Goal: Ask a question: Seek information or help from site administrators or community

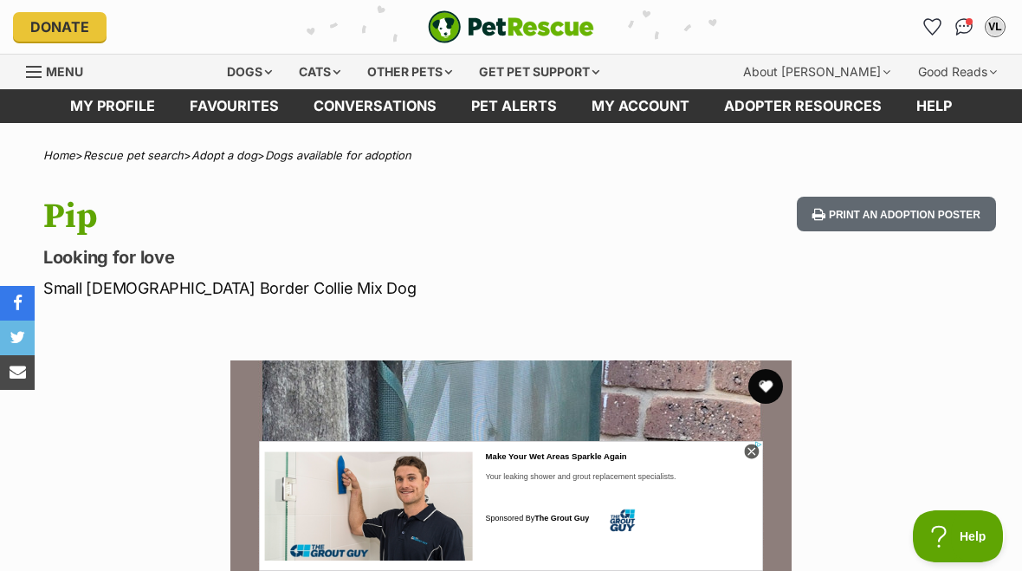
click at [255, 72] on div "Dogs" at bounding box center [249, 72] width 69 height 35
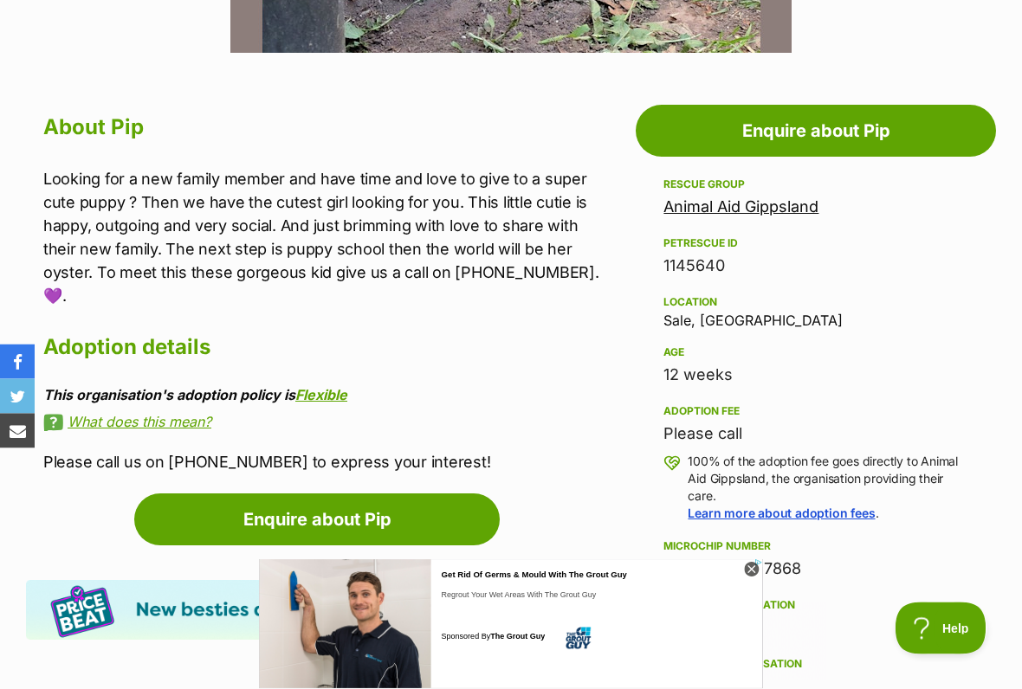
scroll to position [868, 0]
click at [748, 569] on icon at bounding box center [751, 570] width 15 height 15
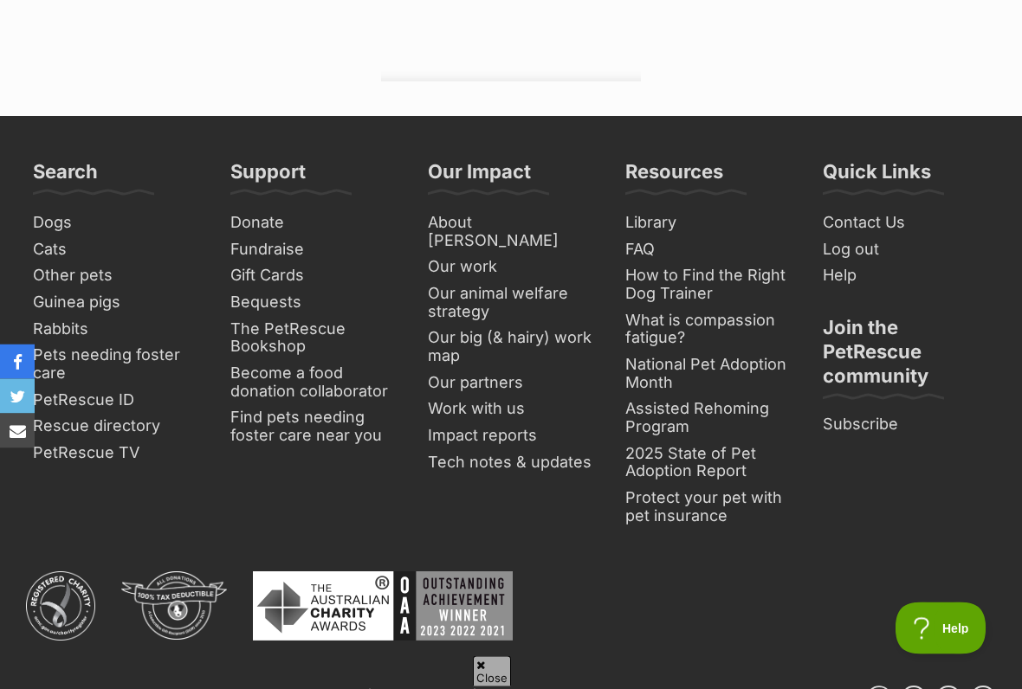
scroll to position [2826, 0]
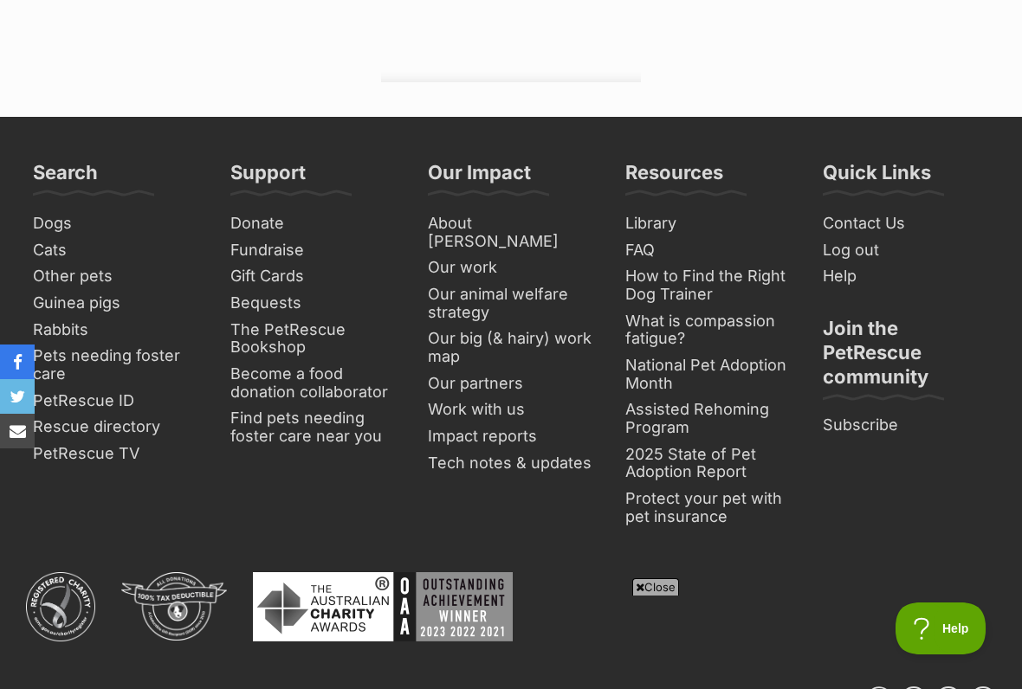
click at [48, 216] on link "Dogs" at bounding box center [116, 223] width 180 height 27
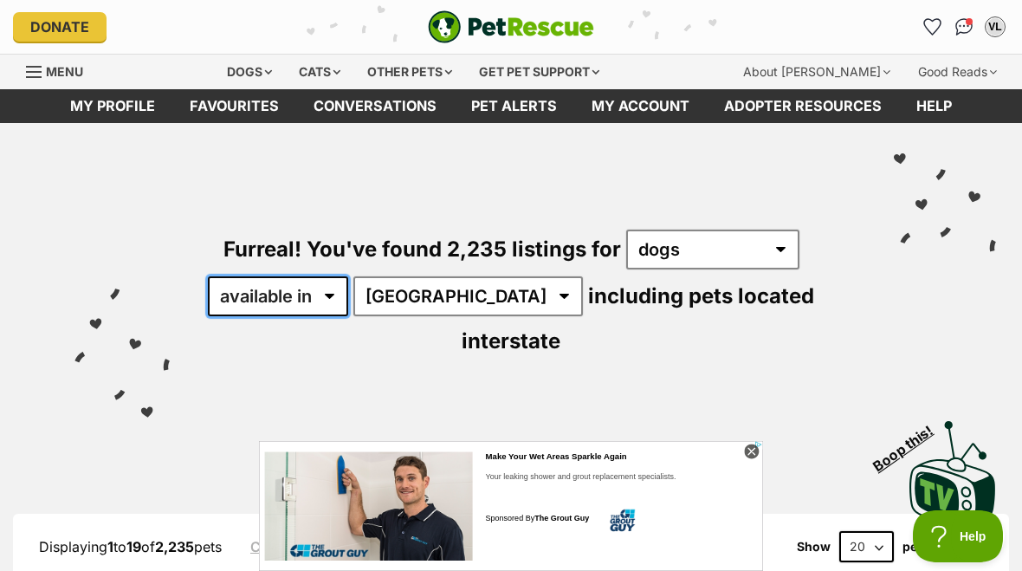
click at [328, 293] on select "available in located in" at bounding box center [278, 296] width 140 height 40
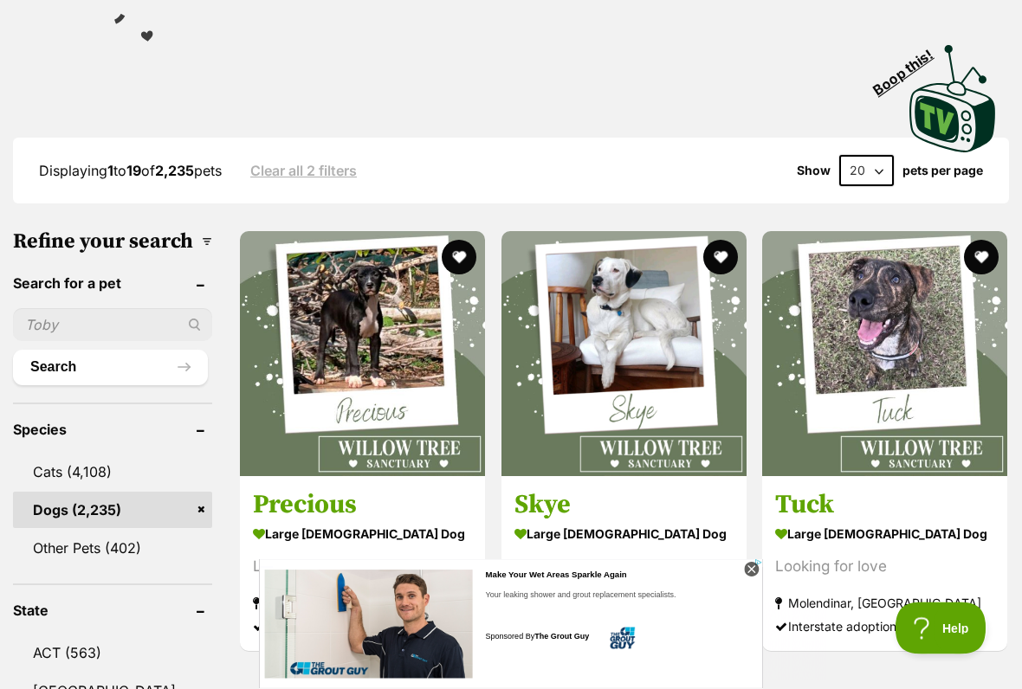
scroll to position [377, 0]
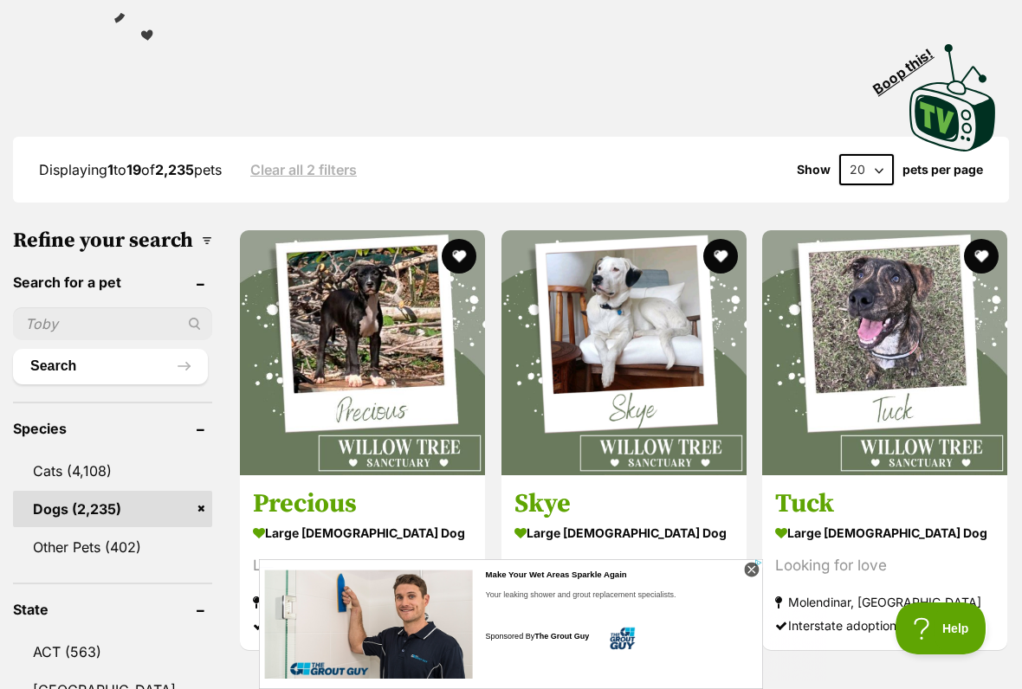
click at [745, 570] on icon at bounding box center [751, 570] width 15 height 15
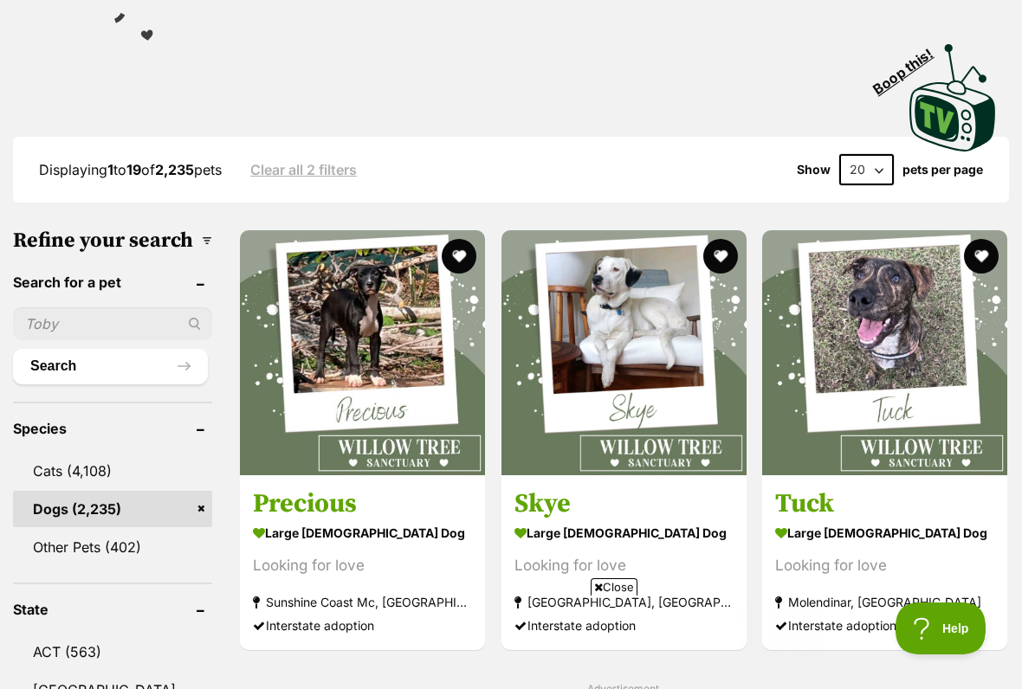
scroll to position [0, 0]
click at [141, 354] on button "Search" at bounding box center [110, 366] width 195 height 35
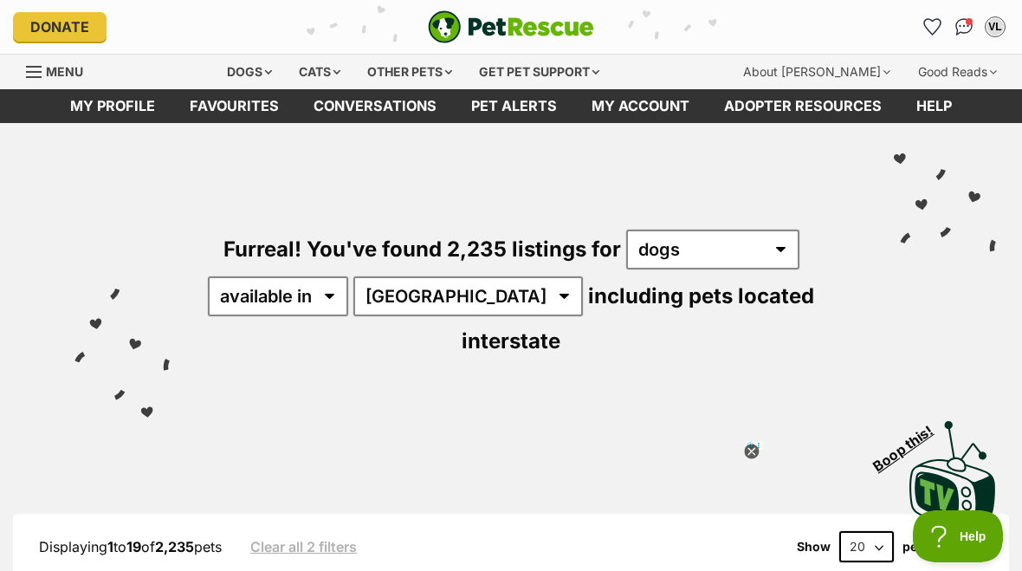
click at [745, 447] on icon at bounding box center [752, 452] width 16 height 16
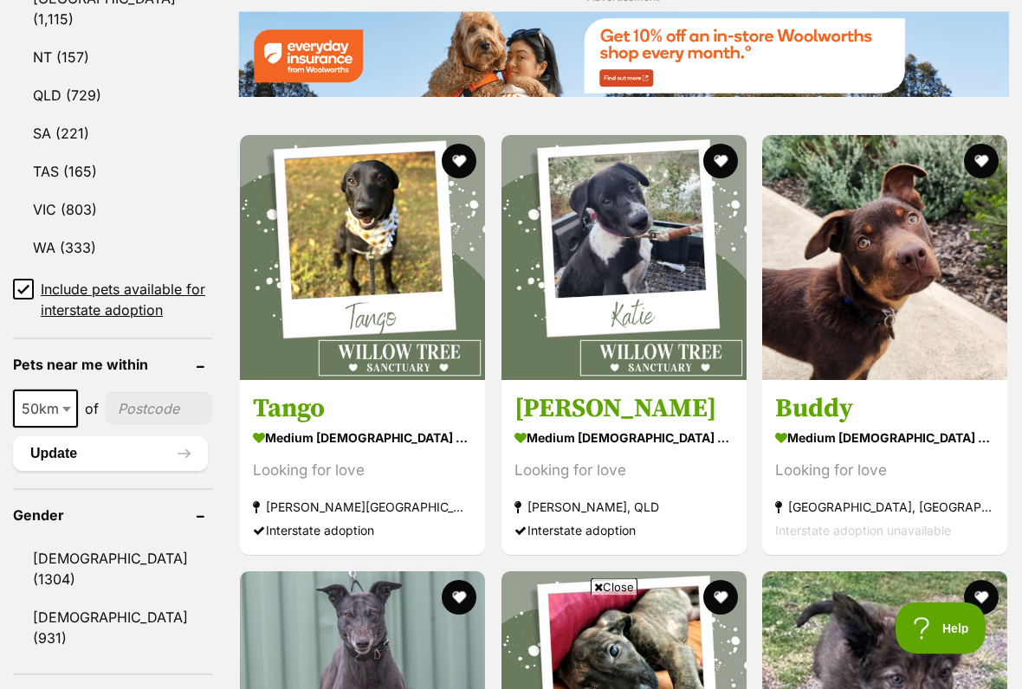
scroll to position [1069, 0]
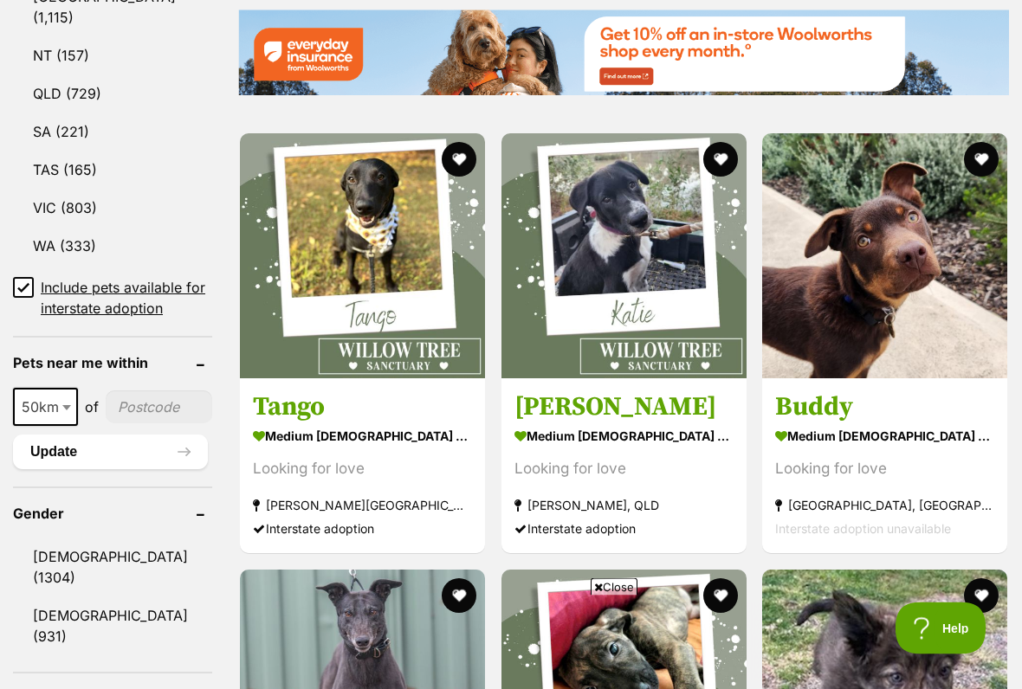
click at [611, 570] on span "Close" at bounding box center [613, 586] width 47 height 17
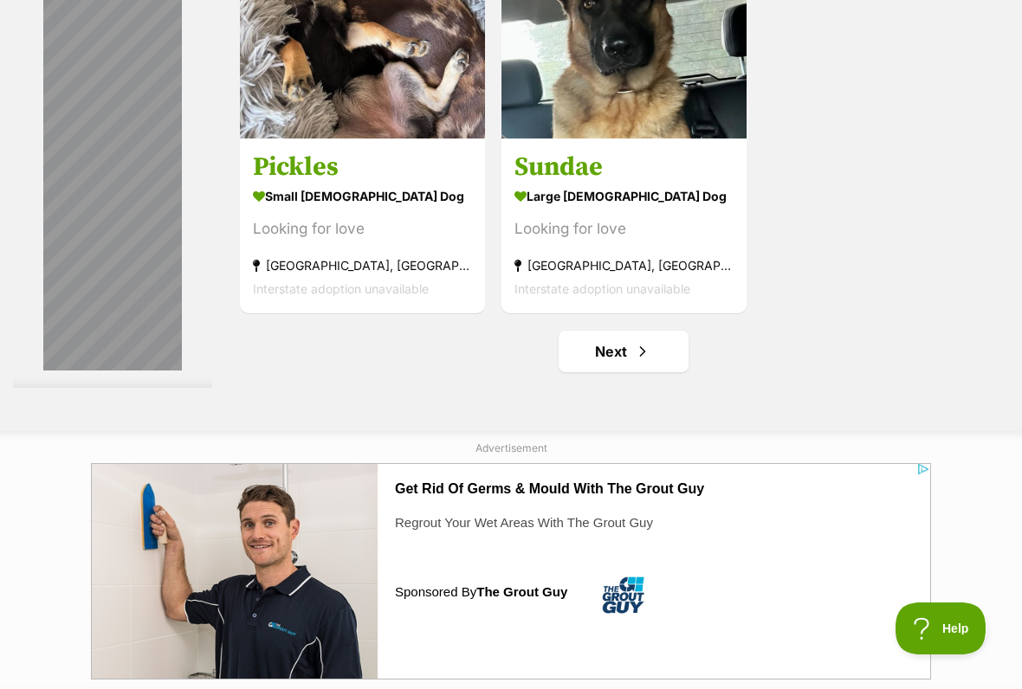
scroll to position [3511, 0]
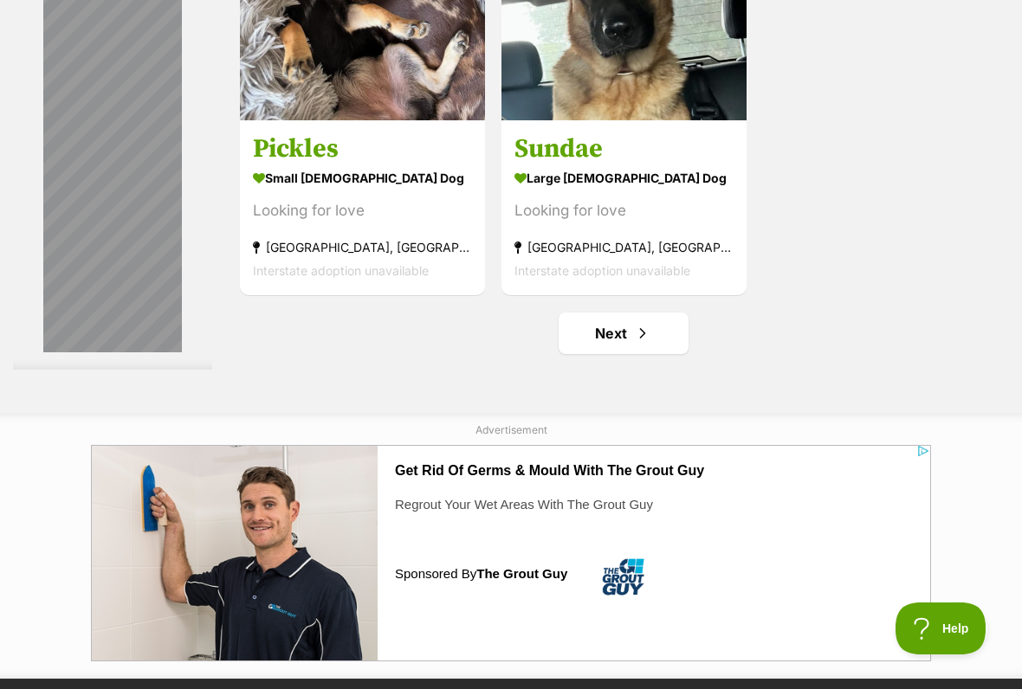
click at [588, 354] on link "Next" at bounding box center [623, 334] width 130 height 42
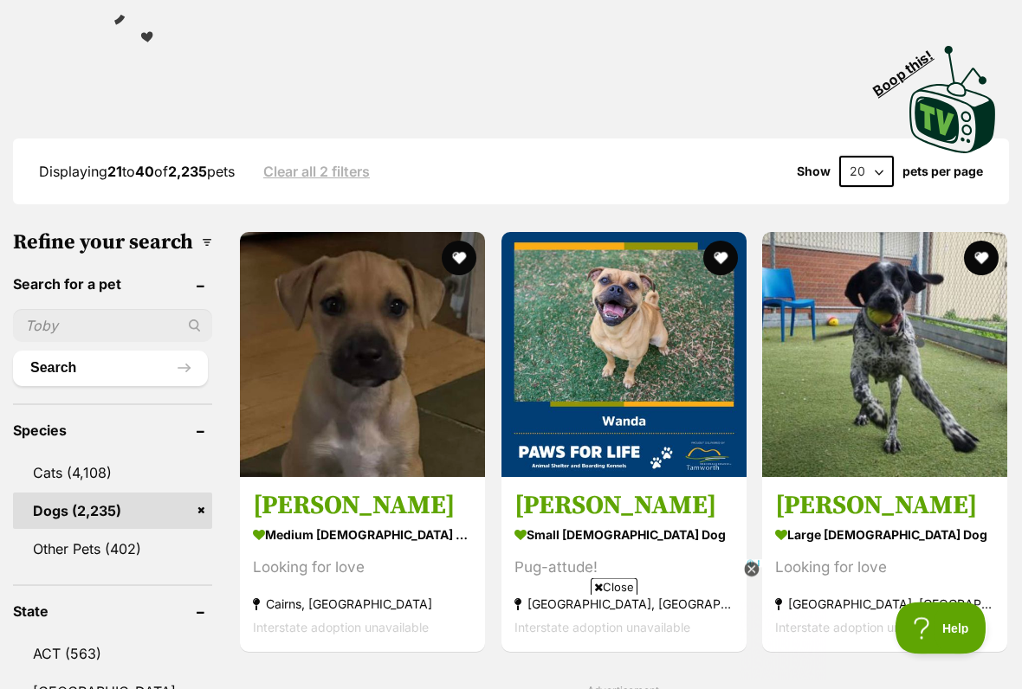
scroll to position [375, 0]
click at [748, 570] on icon at bounding box center [751, 570] width 15 height 15
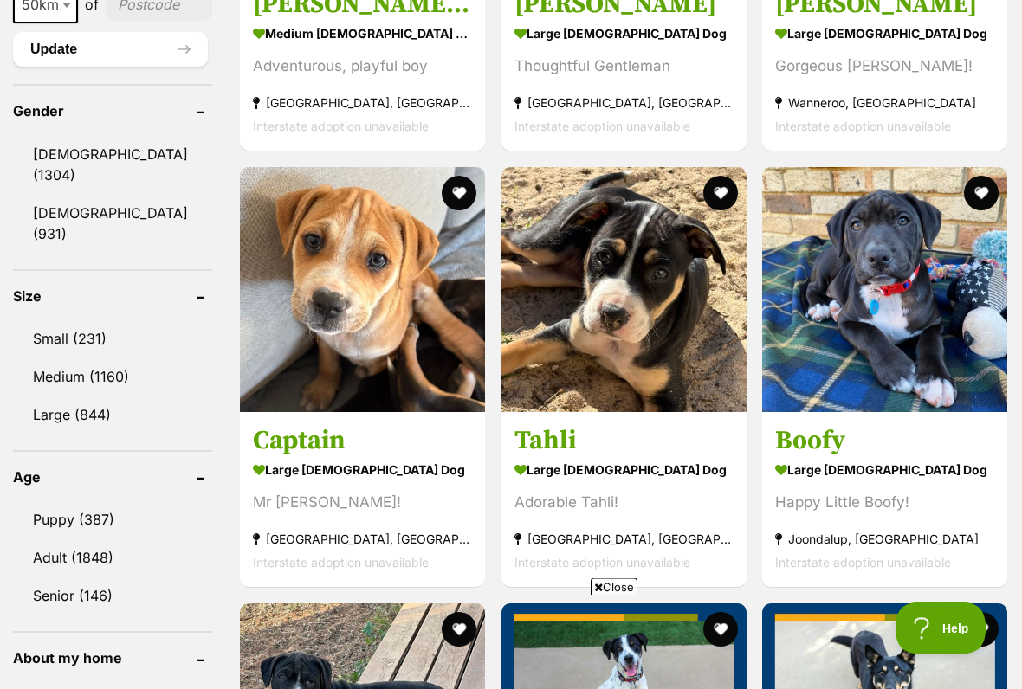
scroll to position [1473, 0]
click at [611, 570] on span "Close" at bounding box center [613, 586] width 47 height 17
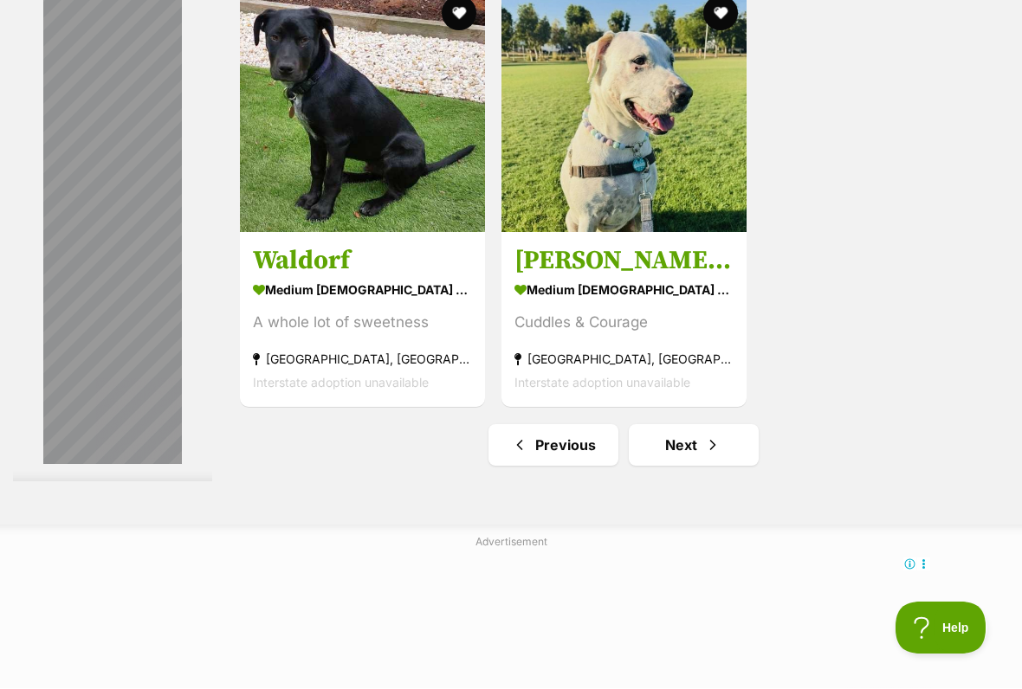
scroll to position [3399, 0]
click at [663, 466] on link "Next" at bounding box center [694, 445] width 130 height 42
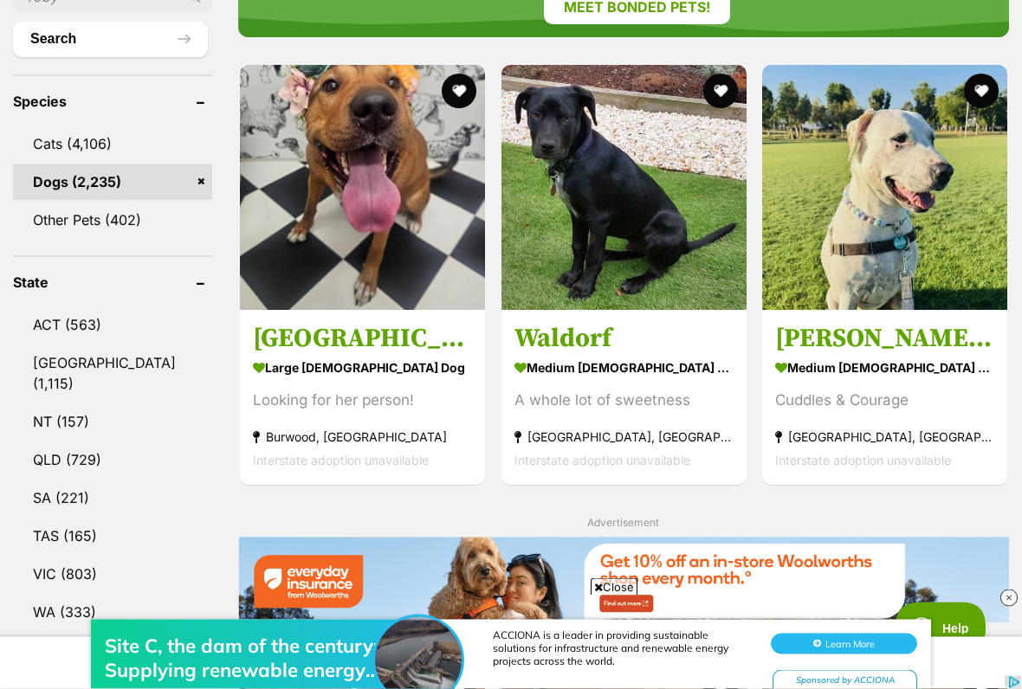
scroll to position [705, 0]
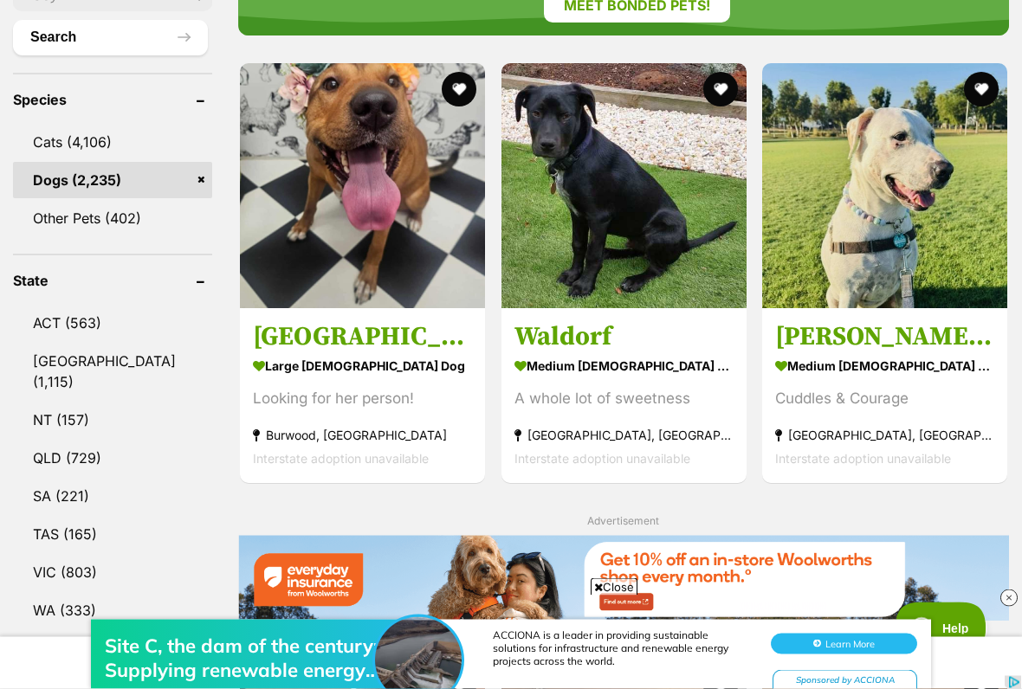
click at [610, 570] on div "Site C, the dam of the century: Supplying renewable energy for 100 years ACCION…" at bounding box center [511, 636] width 1022 height 104
click at [612, 570] on div "Site C, the dam of the century: Supplying renewable energy for 100 years ACCION…" at bounding box center [511, 636] width 1022 height 104
click at [616, 570] on span "Close" at bounding box center [613, 586] width 47 height 17
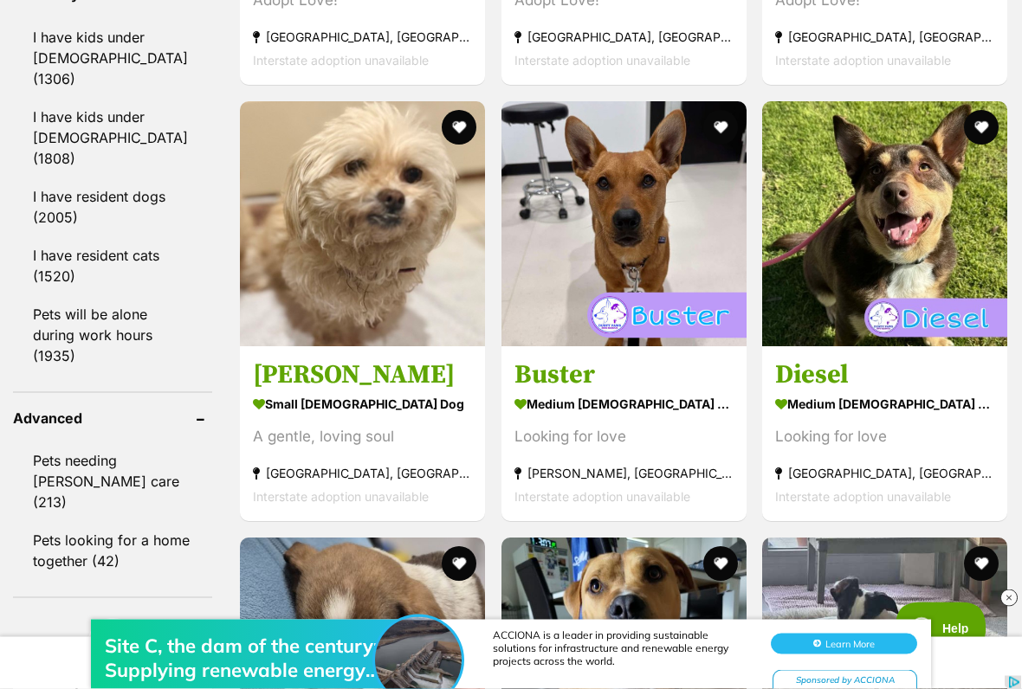
scroll to position [2138, 0]
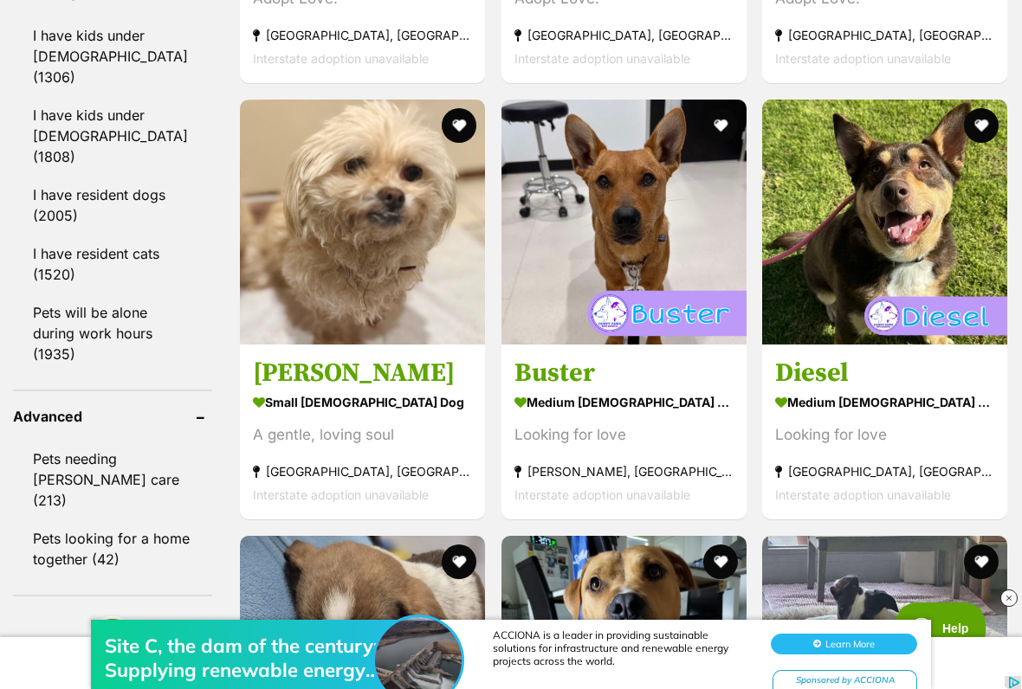
click at [300, 287] on img at bounding box center [362, 222] width 245 height 245
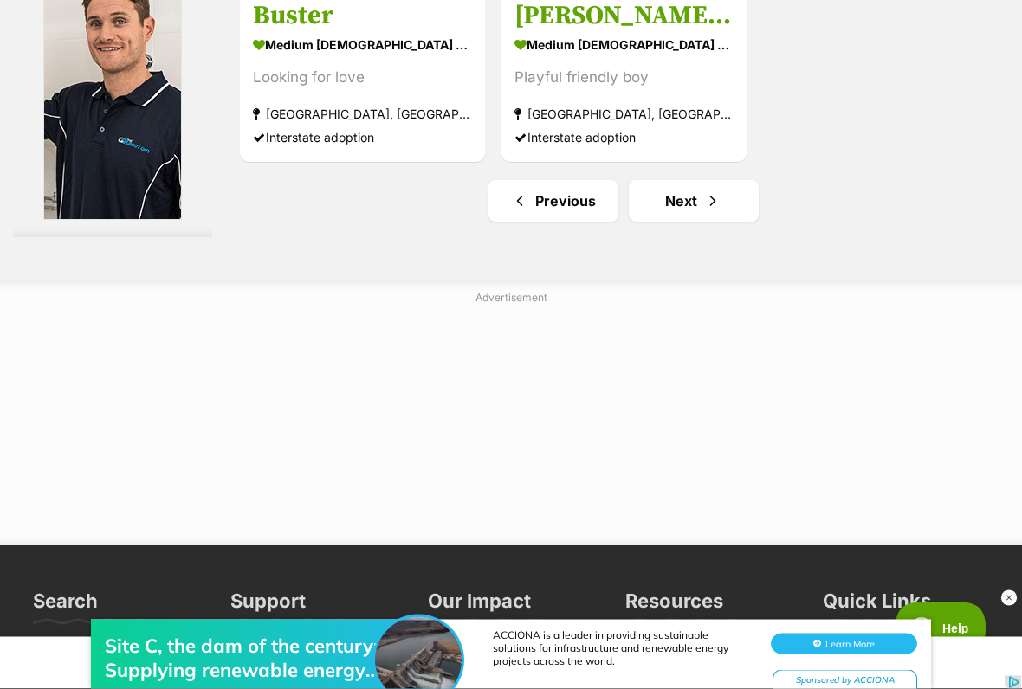
scroll to position [3806, 0]
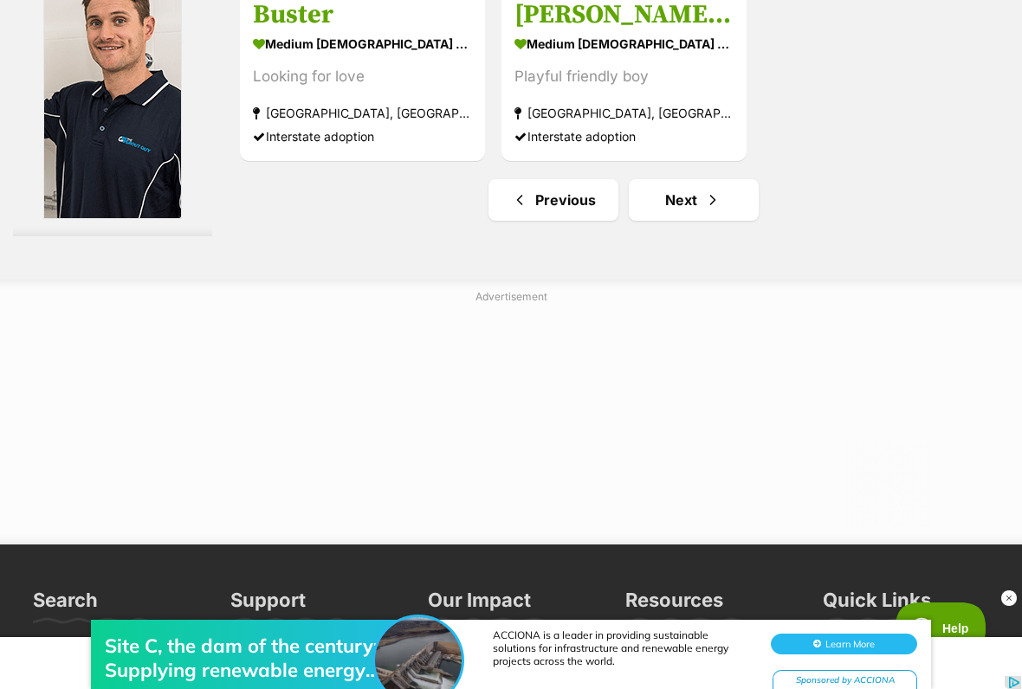
click at [655, 221] on link "Next" at bounding box center [694, 200] width 130 height 42
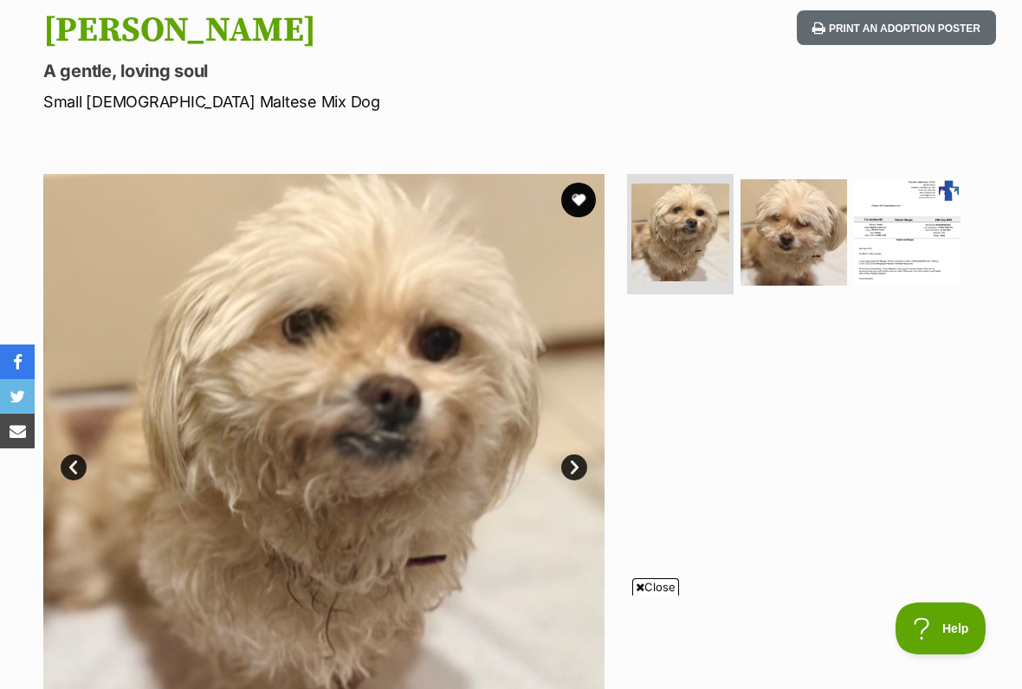
click at [774, 231] on img at bounding box center [793, 232] width 106 height 106
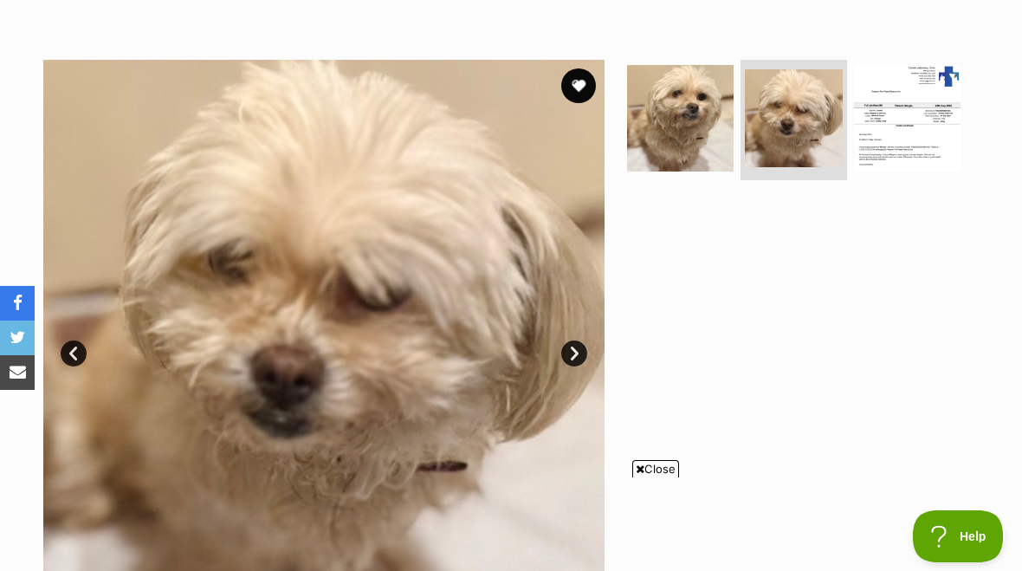
scroll to position [300, 0]
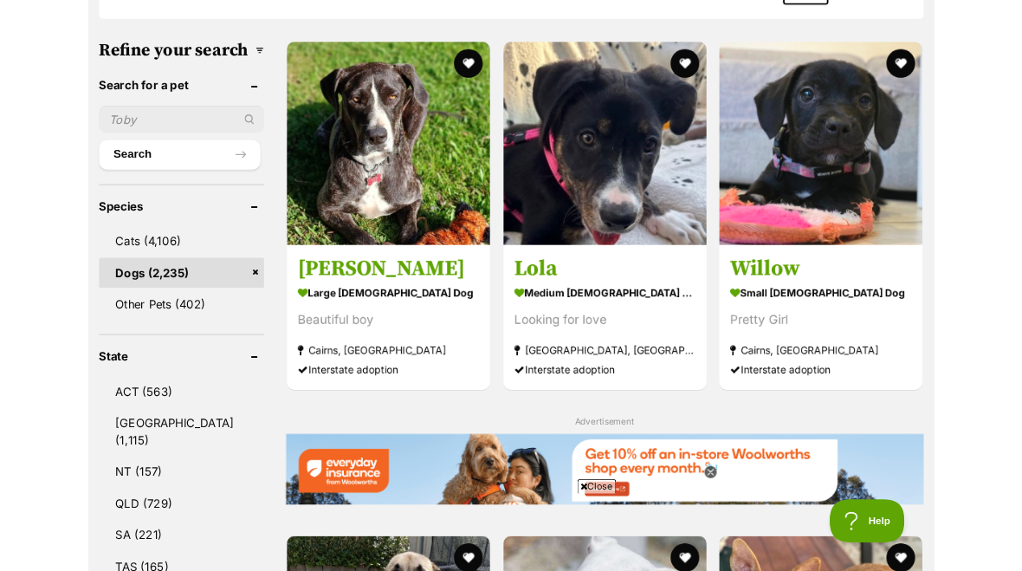
scroll to position [604, 0]
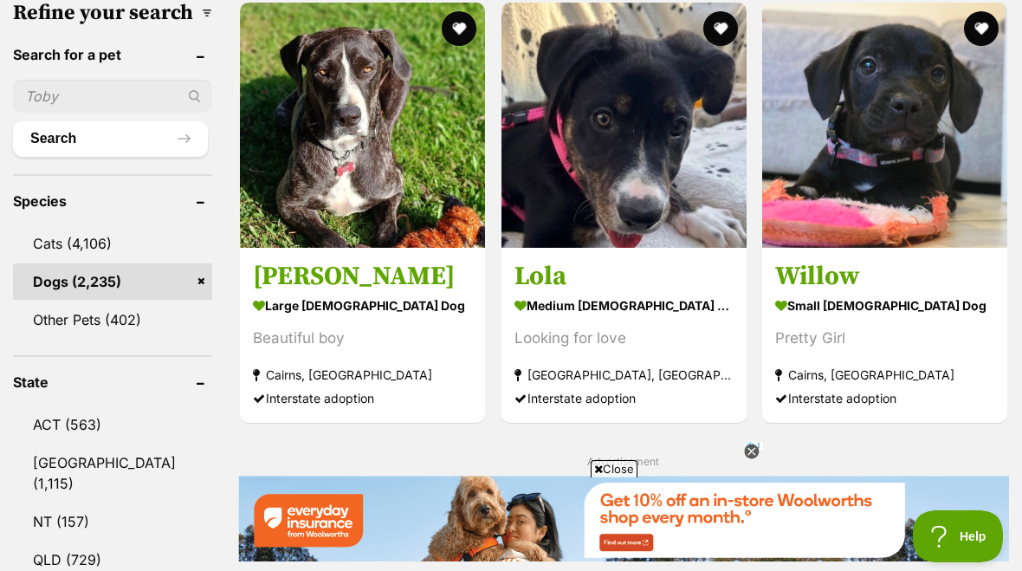
click at [745, 446] on icon at bounding box center [752, 452] width 16 height 16
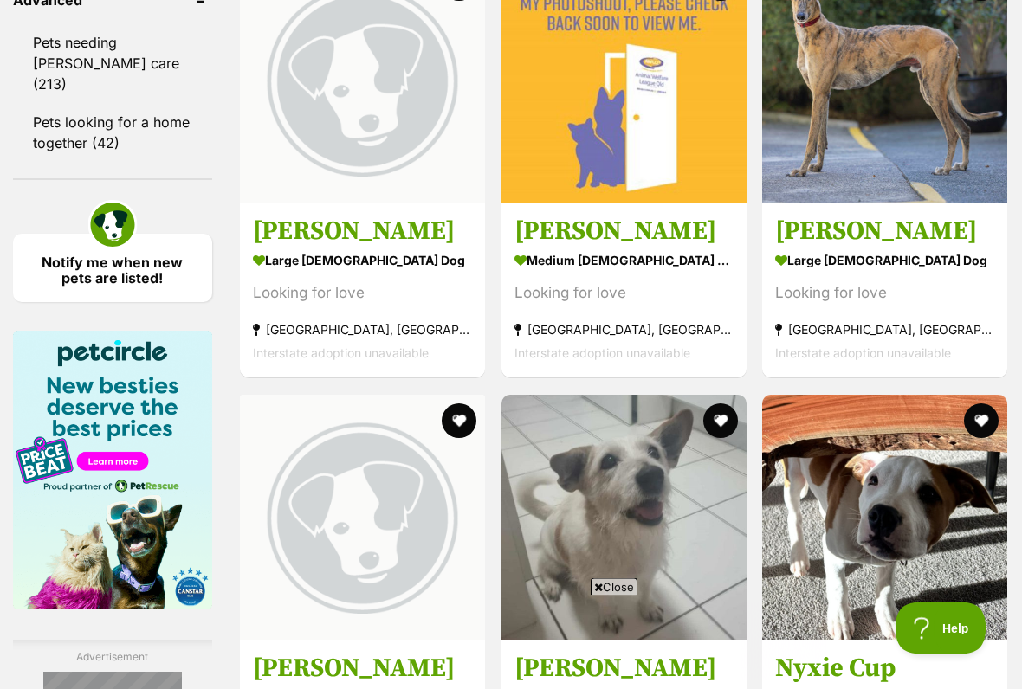
scroll to position [2555, 0]
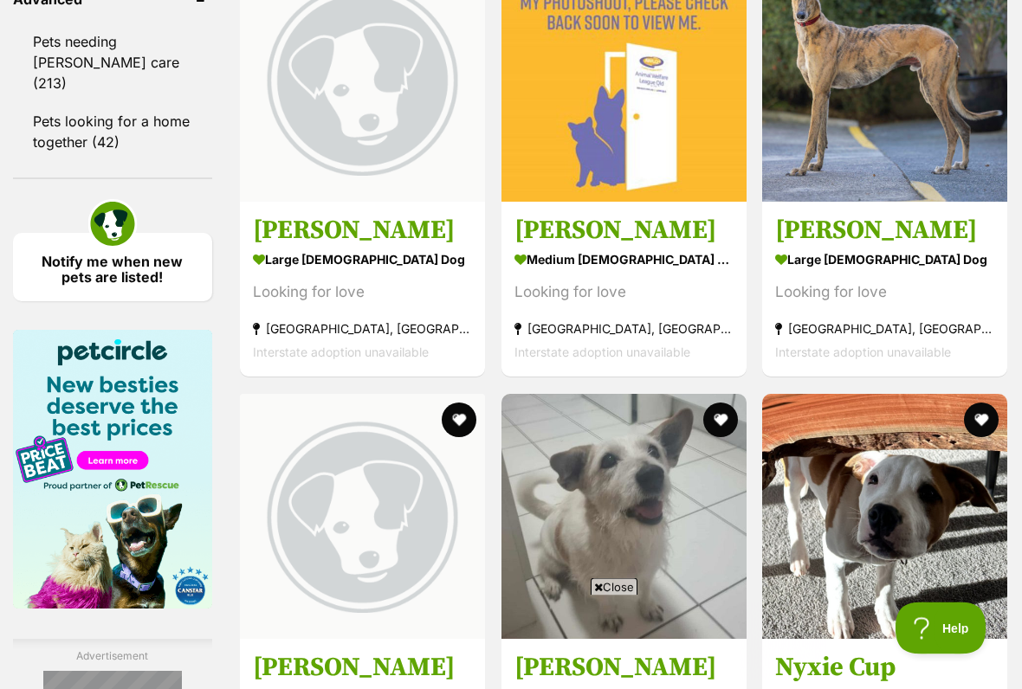
click at [603, 570] on span "Close" at bounding box center [613, 586] width 47 height 17
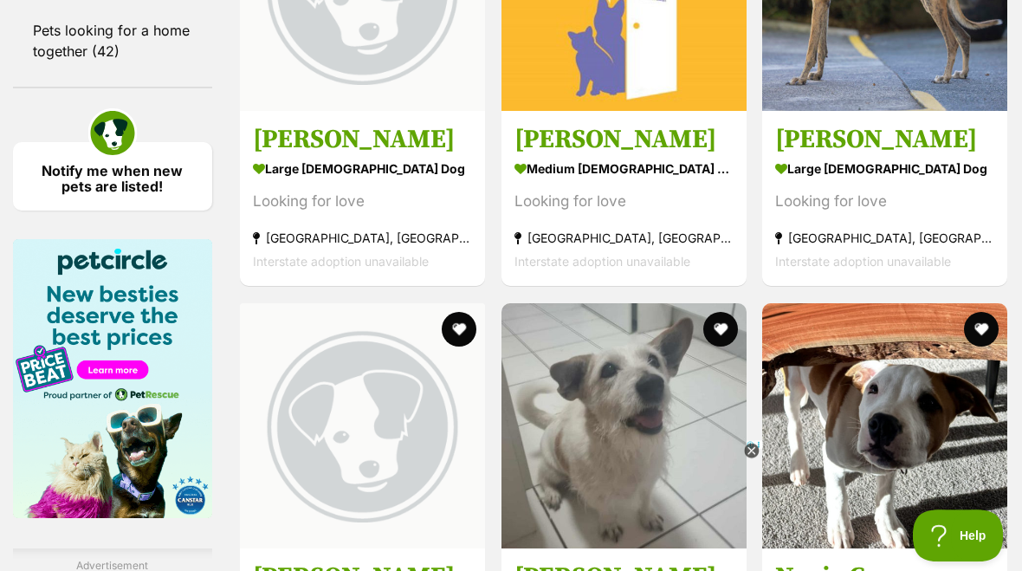
scroll to position [2694, 0]
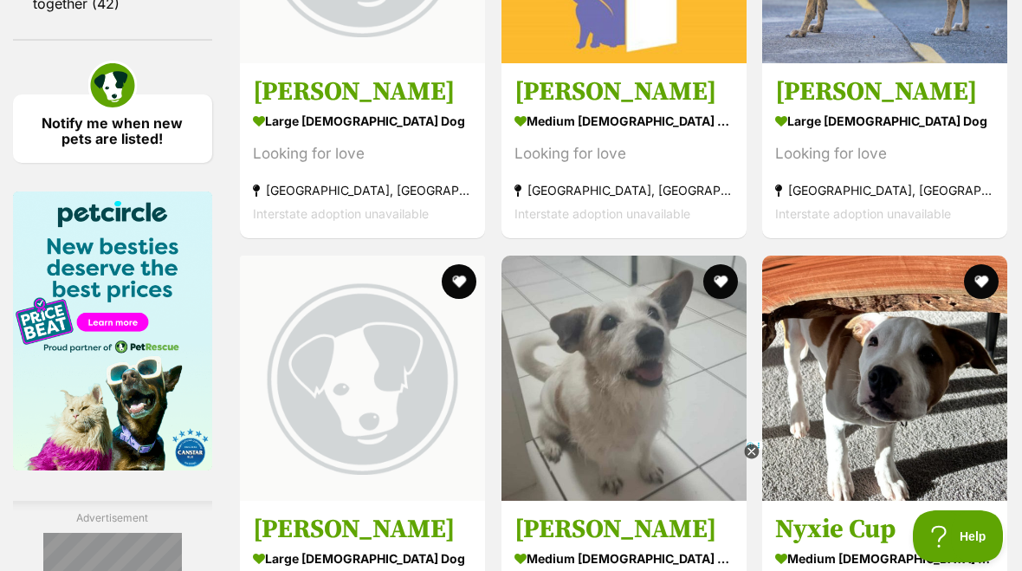
click at [747, 448] on icon at bounding box center [751, 451] width 15 height 15
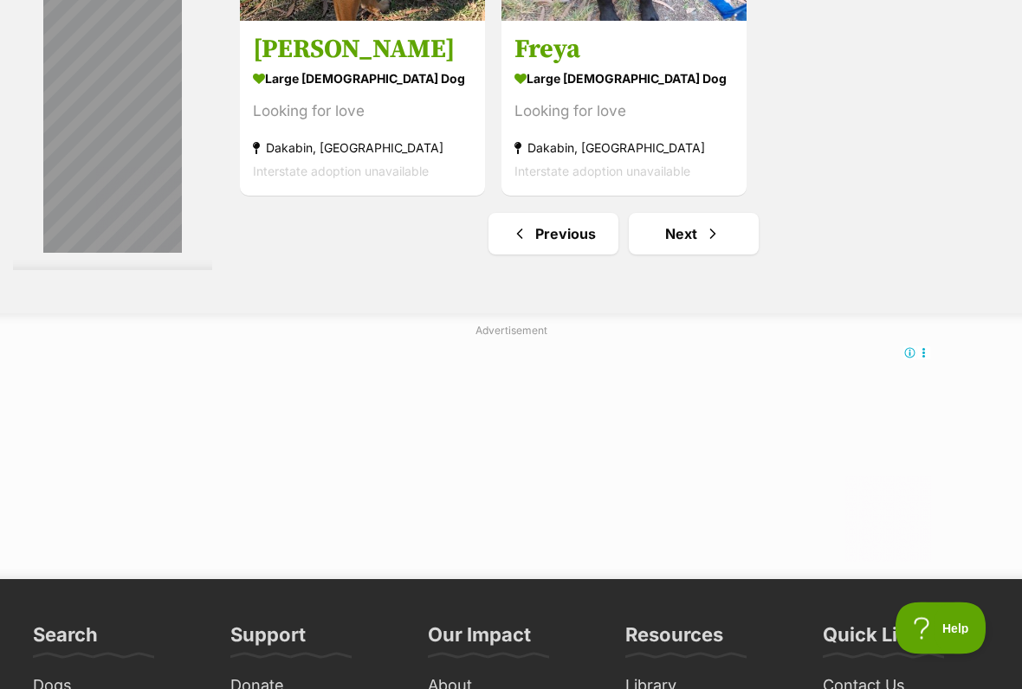
scroll to position [3612, 0]
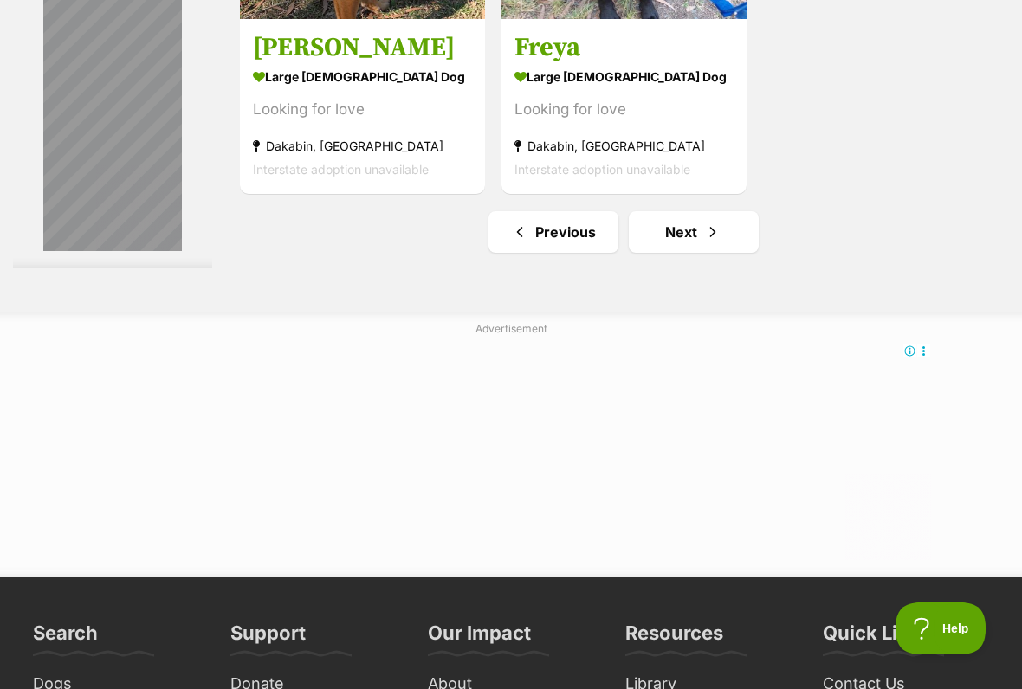
click at [659, 253] on link "Next" at bounding box center [694, 232] width 130 height 42
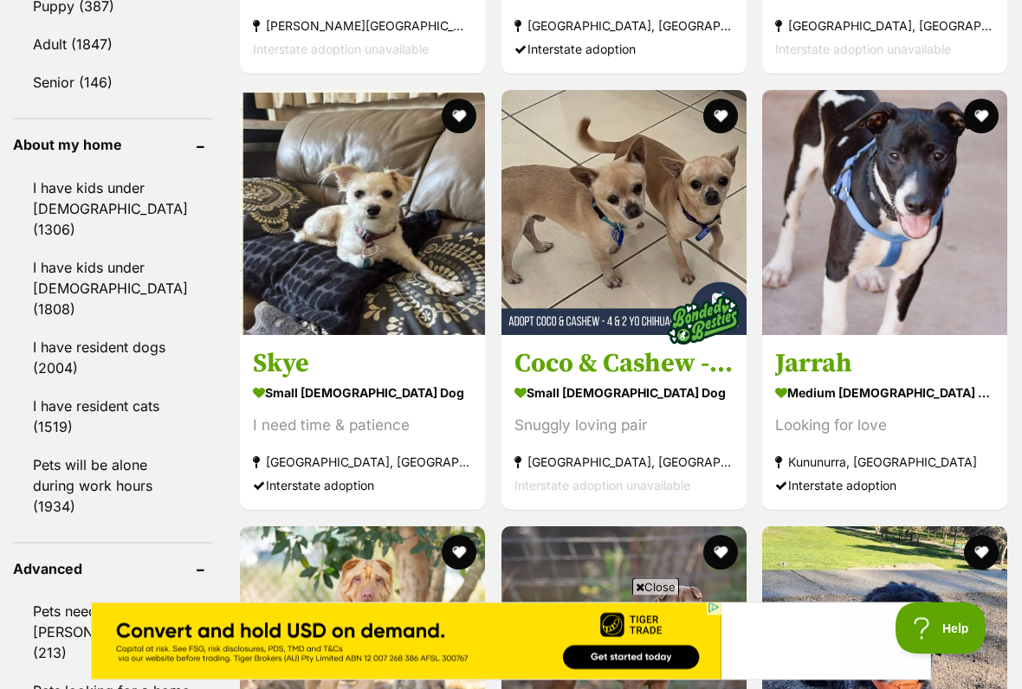
scroll to position [1986, 0]
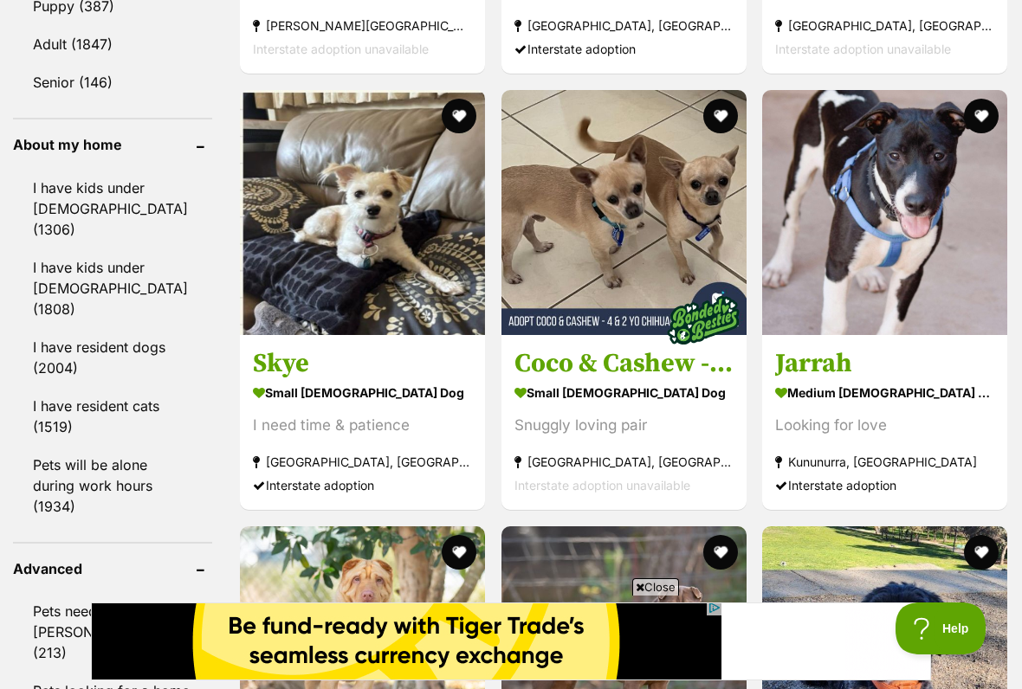
click at [300, 300] on img at bounding box center [362, 212] width 245 height 245
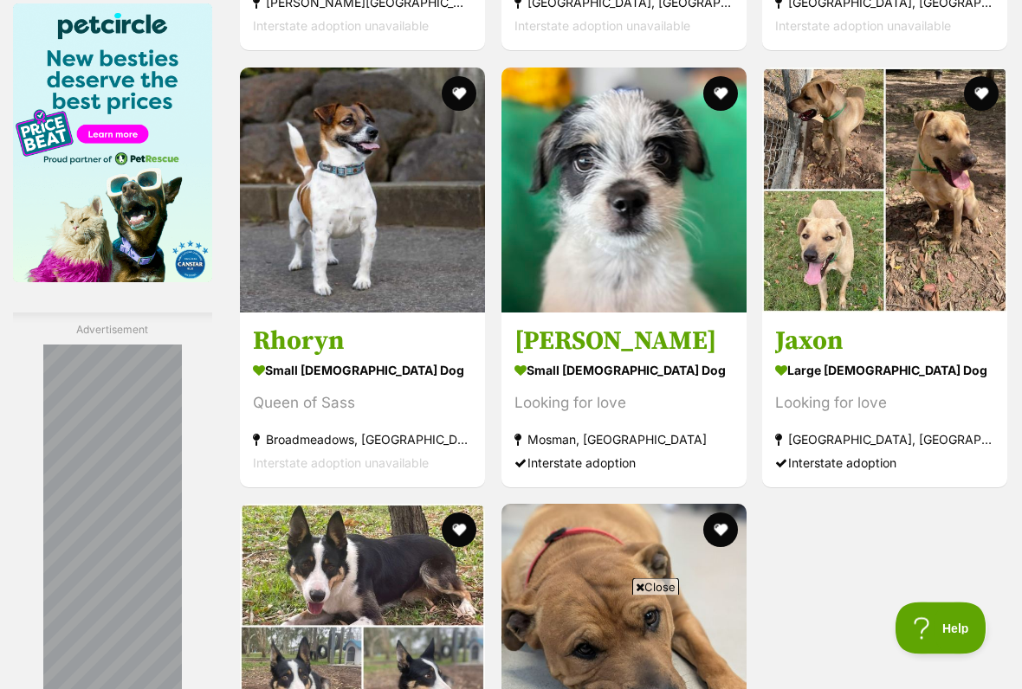
scroll to position [2882, 0]
click at [356, 304] on img at bounding box center [362, 190] width 245 height 245
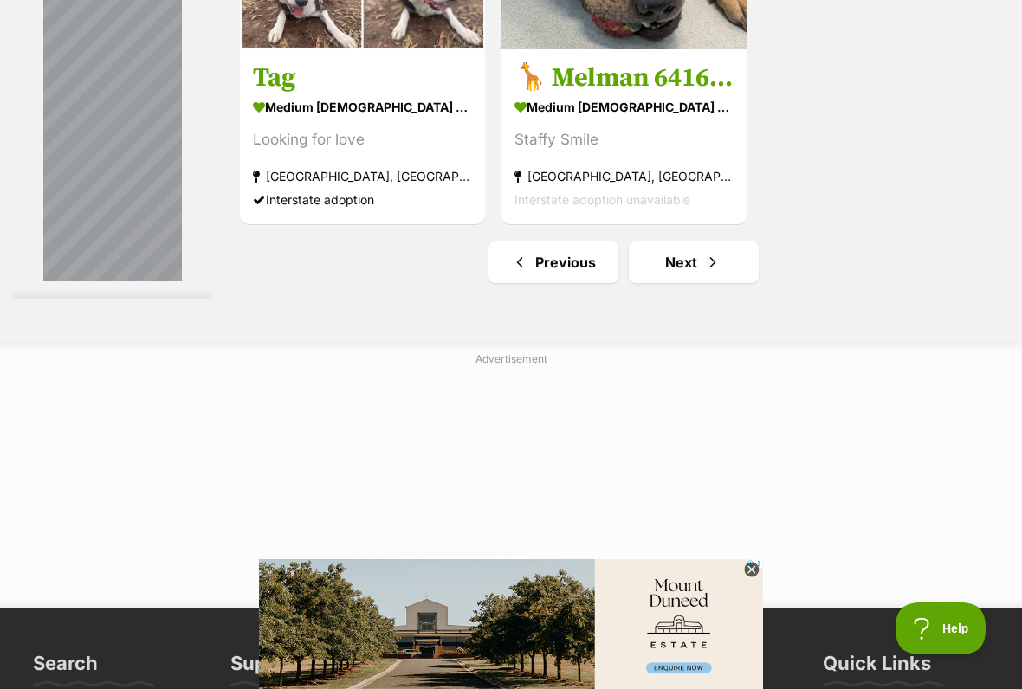
scroll to position [3587, 0]
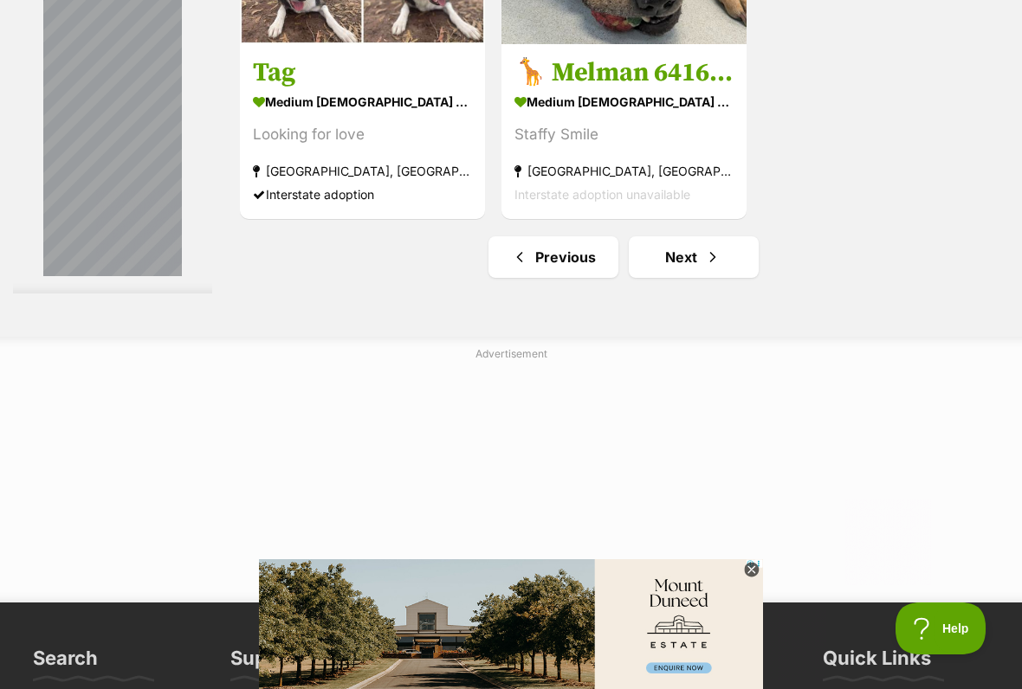
click at [663, 278] on link "Next" at bounding box center [694, 257] width 130 height 42
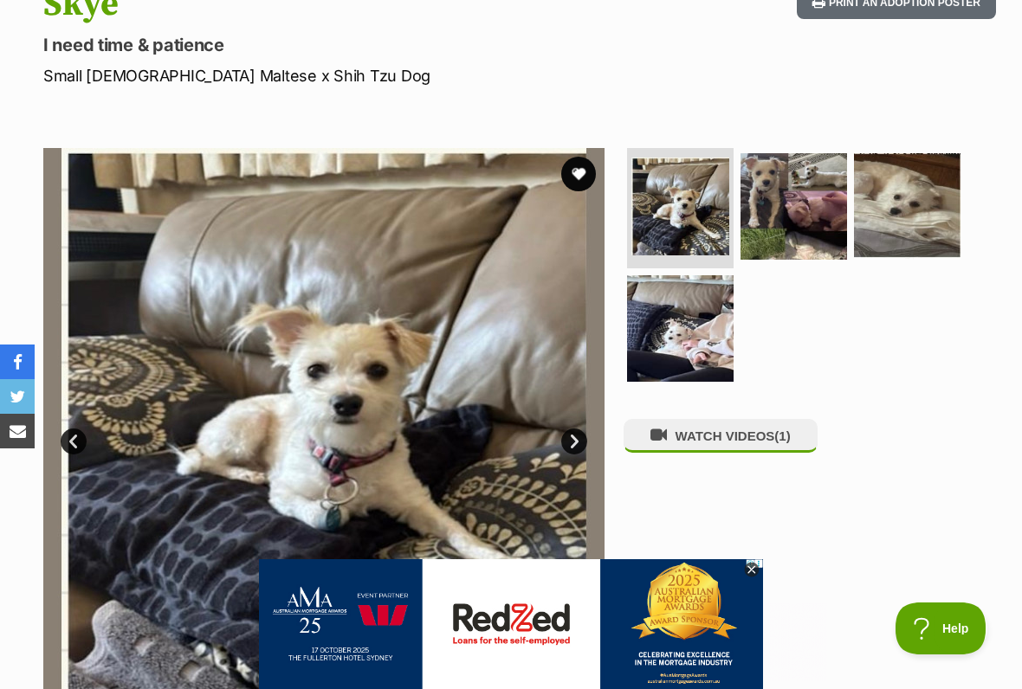
click at [567, 442] on link "Next" at bounding box center [574, 442] width 26 height 26
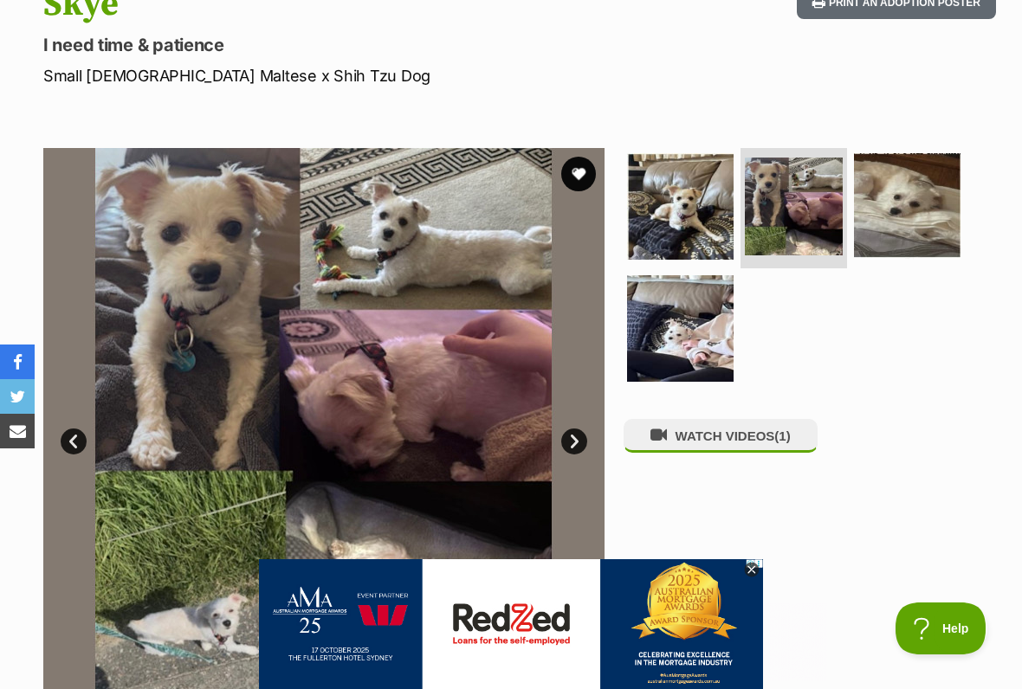
click at [570, 442] on link "Next" at bounding box center [574, 442] width 26 height 26
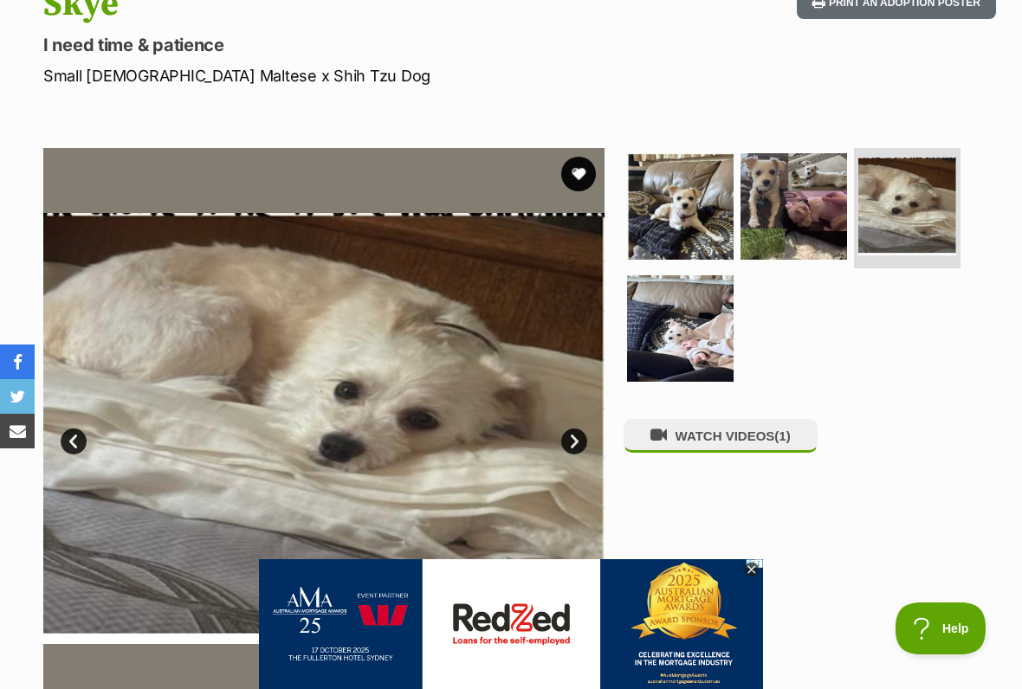
click at [567, 436] on link "Next" at bounding box center [574, 442] width 26 height 26
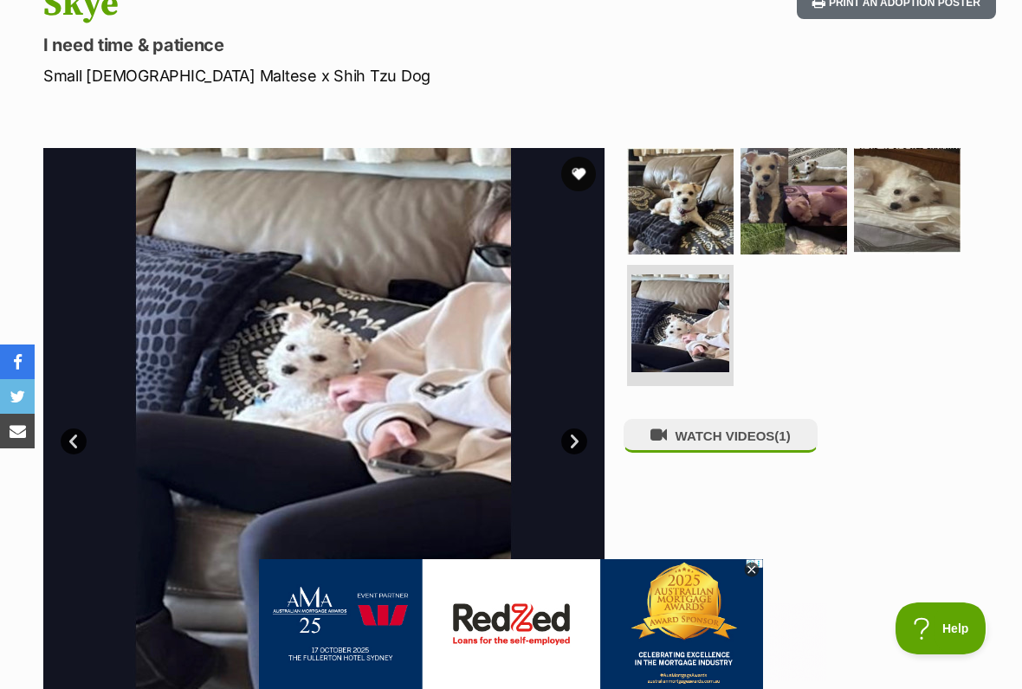
click at [567, 447] on link "Next" at bounding box center [574, 442] width 26 height 26
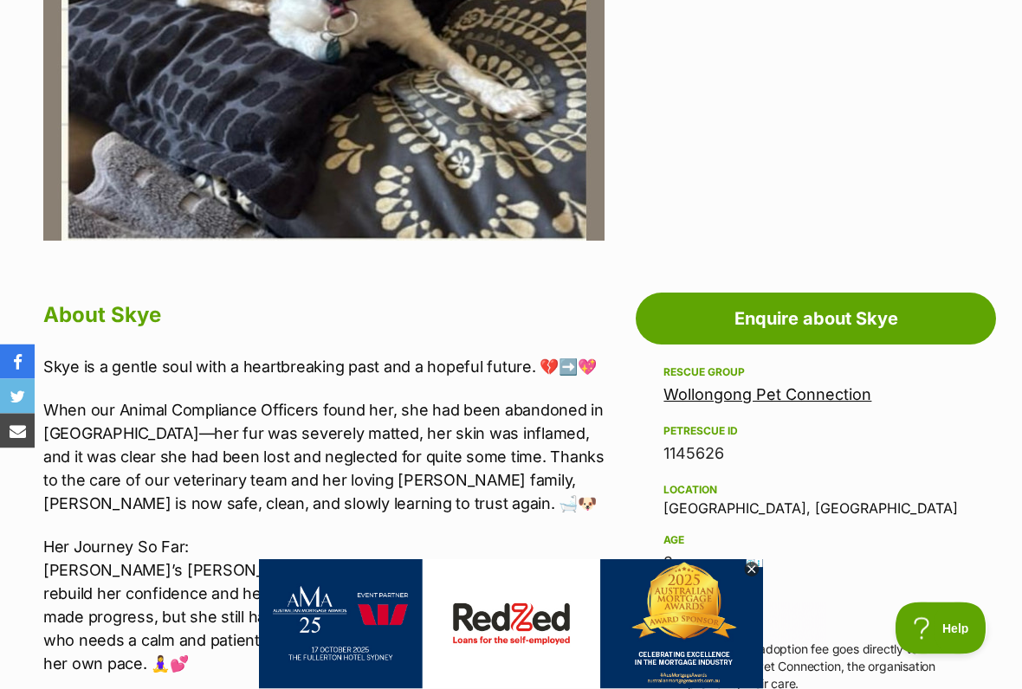
scroll to position [682, 0]
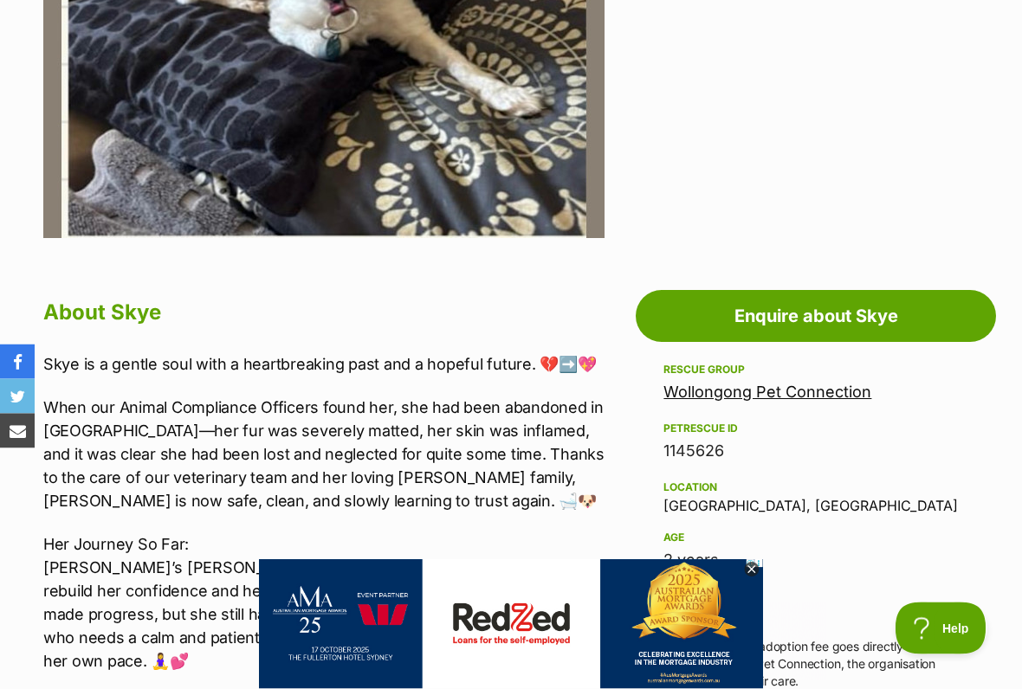
click at [1021, 568] on img at bounding box center [679, 666] width 840 height 216
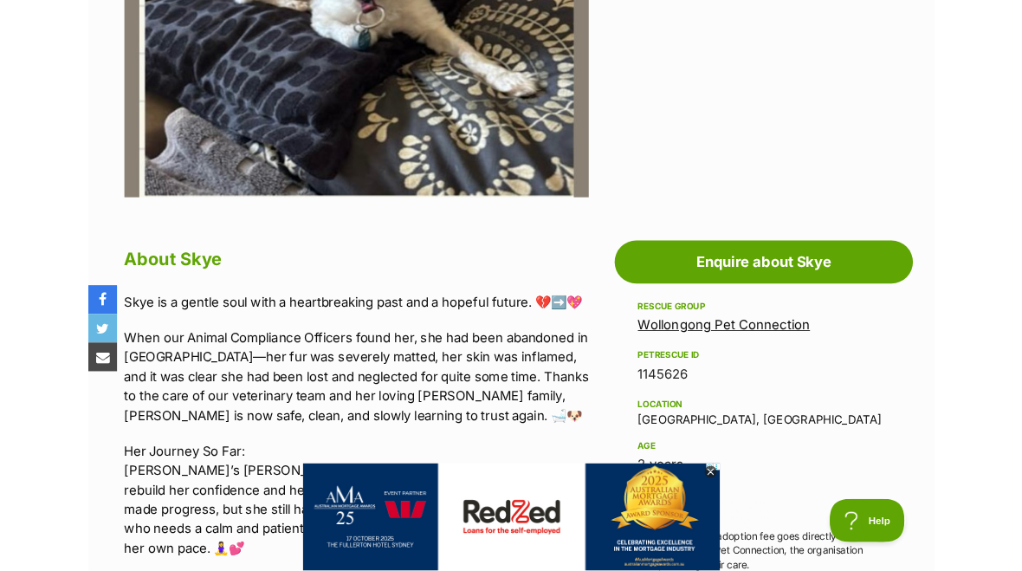
scroll to position [732, 0]
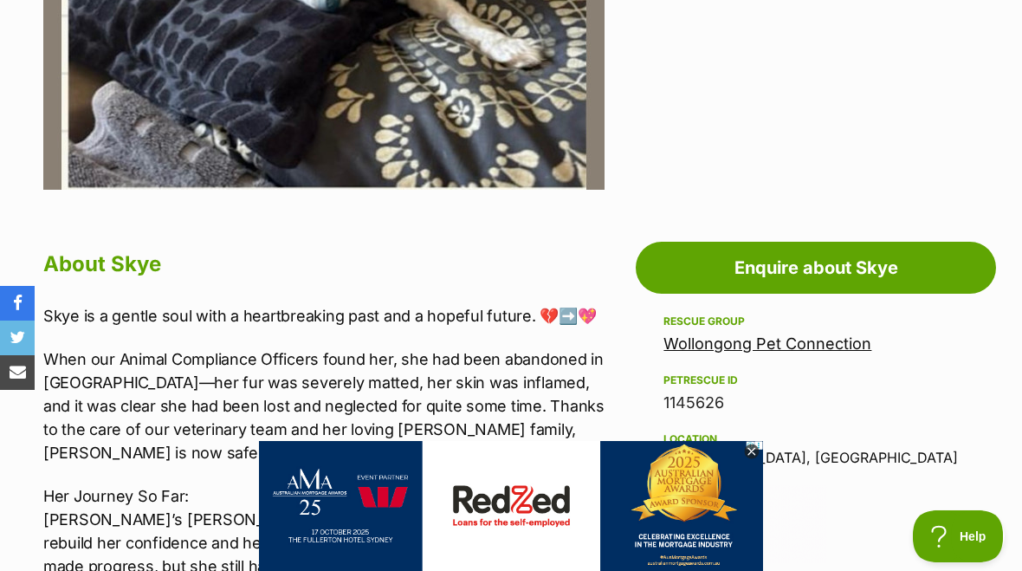
click at [749, 448] on icon at bounding box center [751, 451] width 6 height 6
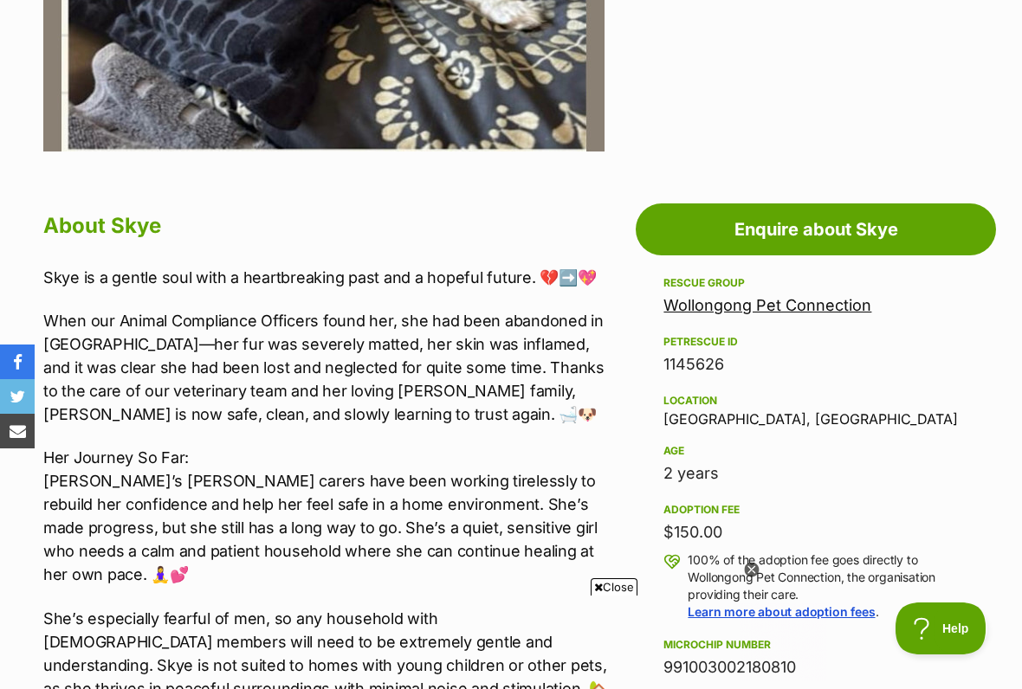
scroll to position [0, 0]
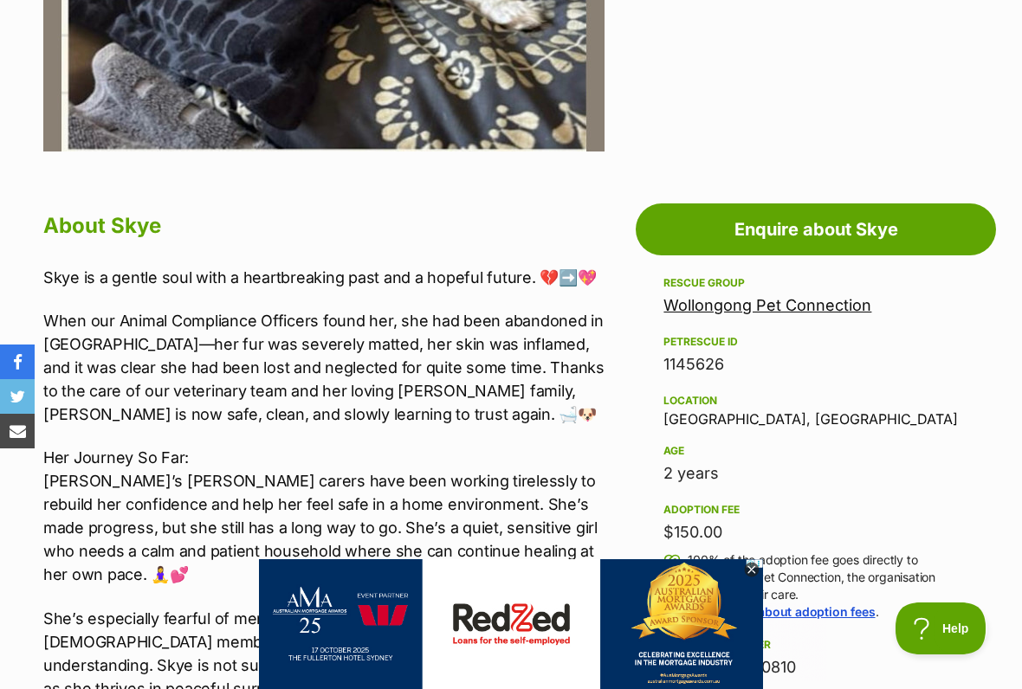
click at [746, 568] on icon at bounding box center [751, 570] width 15 height 15
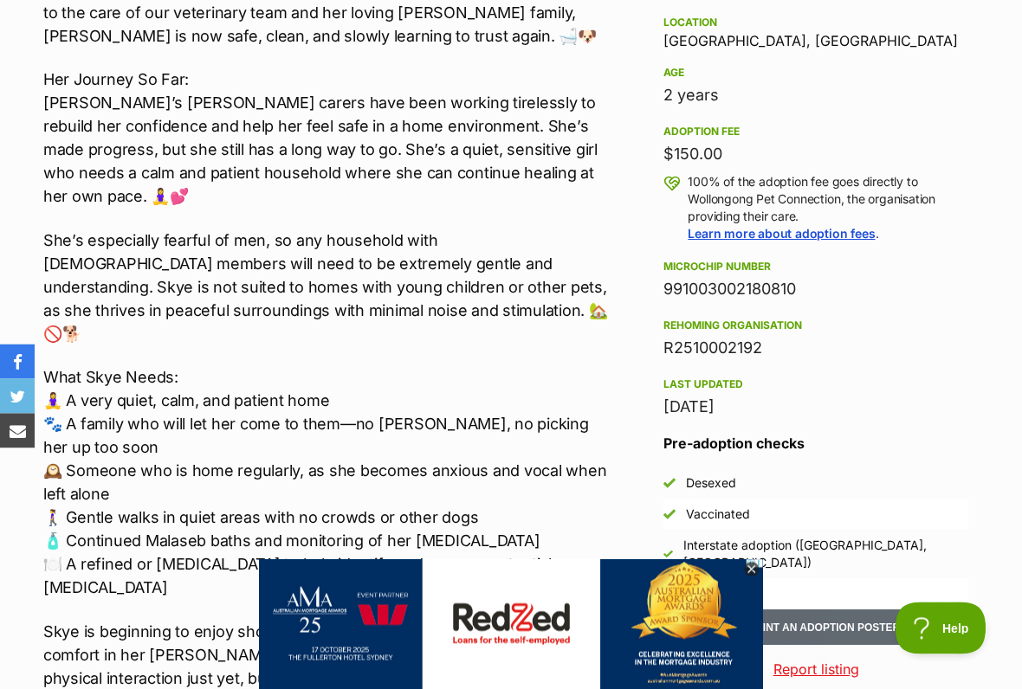
scroll to position [1148, 0]
click at [1021, 570] on img at bounding box center [679, 666] width 840 height 216
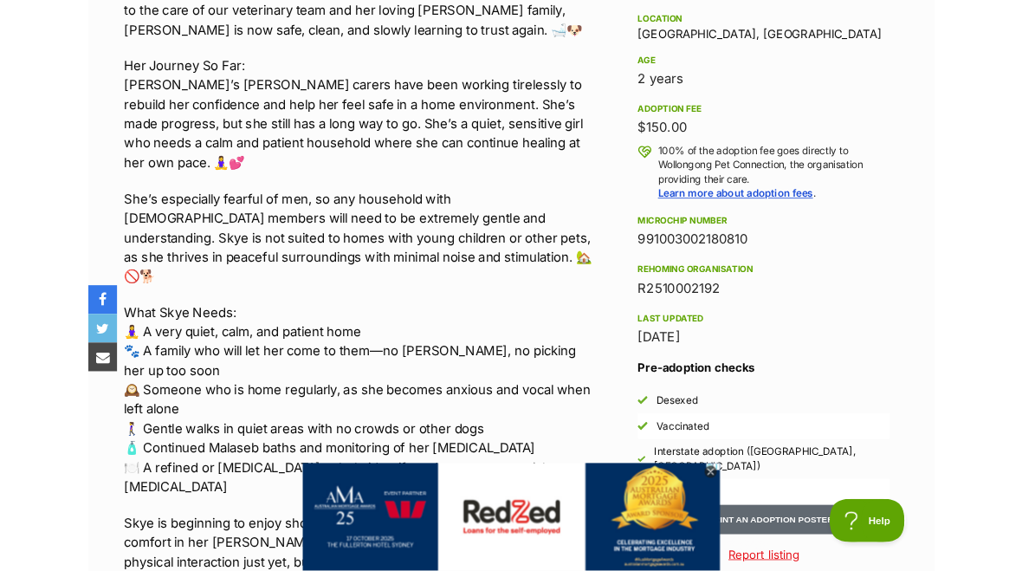
scroll to position [1197, 0]
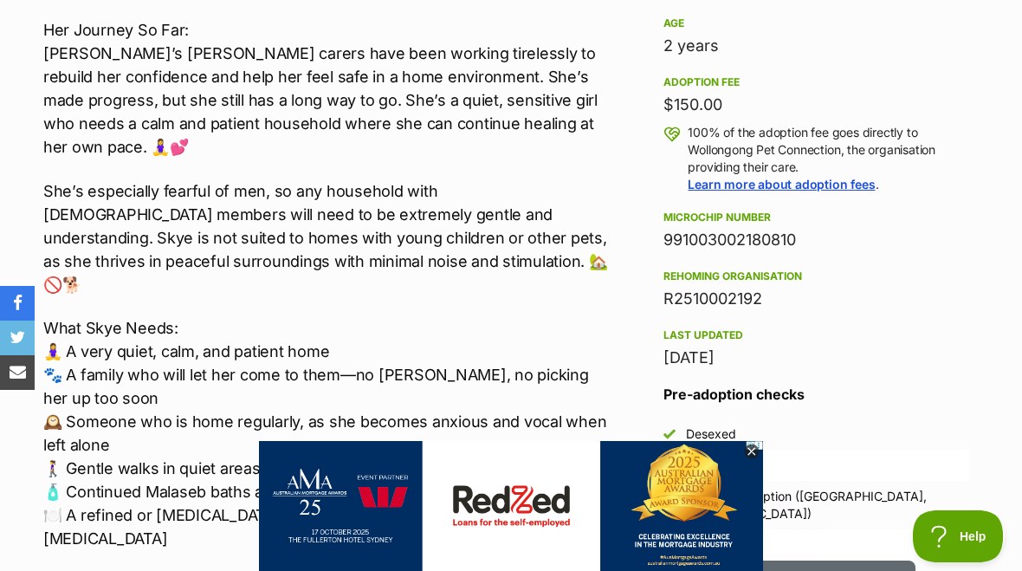
click at [747, 451] on icon at bounding box center [751, 451] width 15 height 15
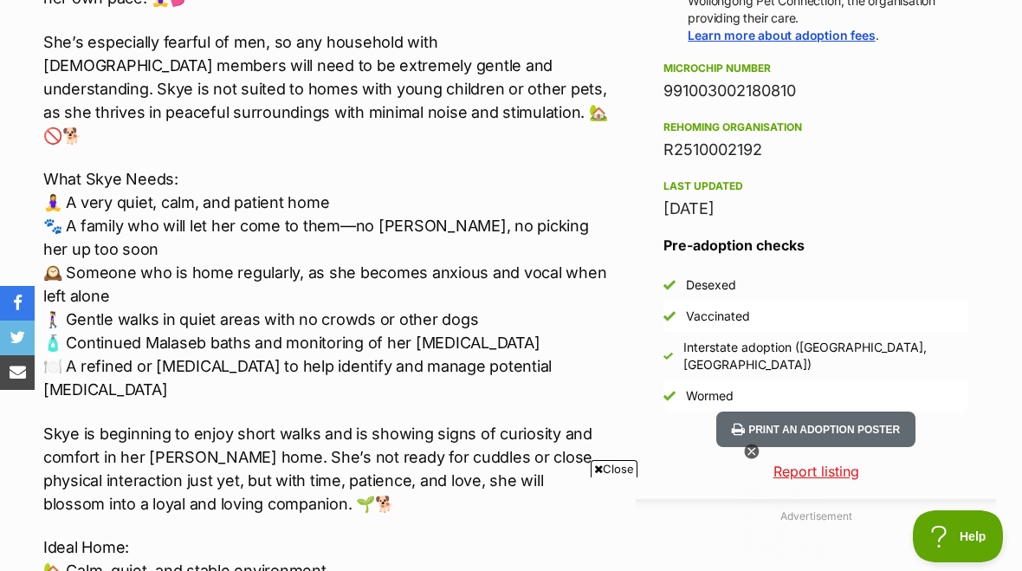
scroll to position [0, 0]
click at [750, 450] on icon at bounding box center [751, 451] width 6 height 6
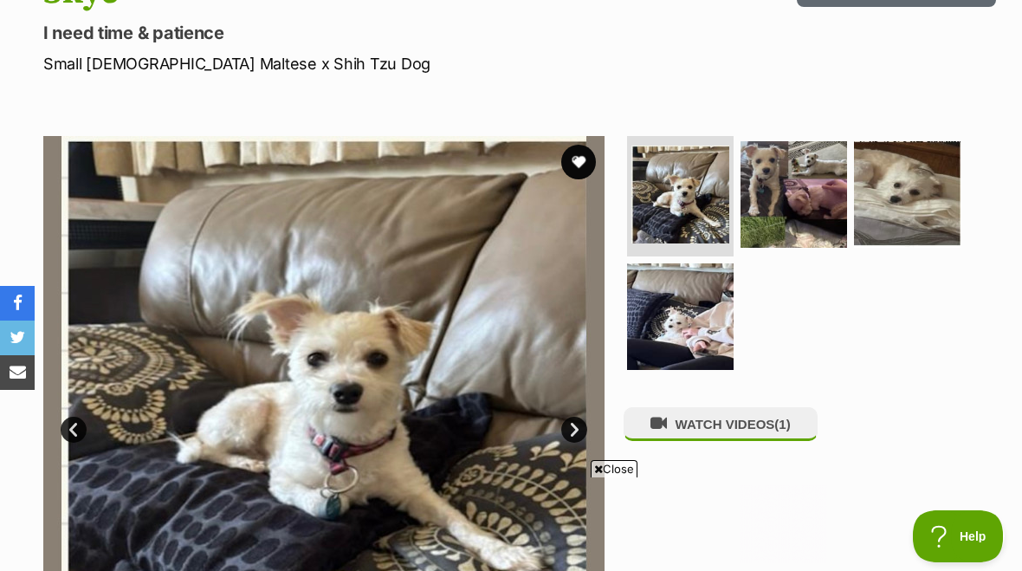
scroll to position [223, 0]
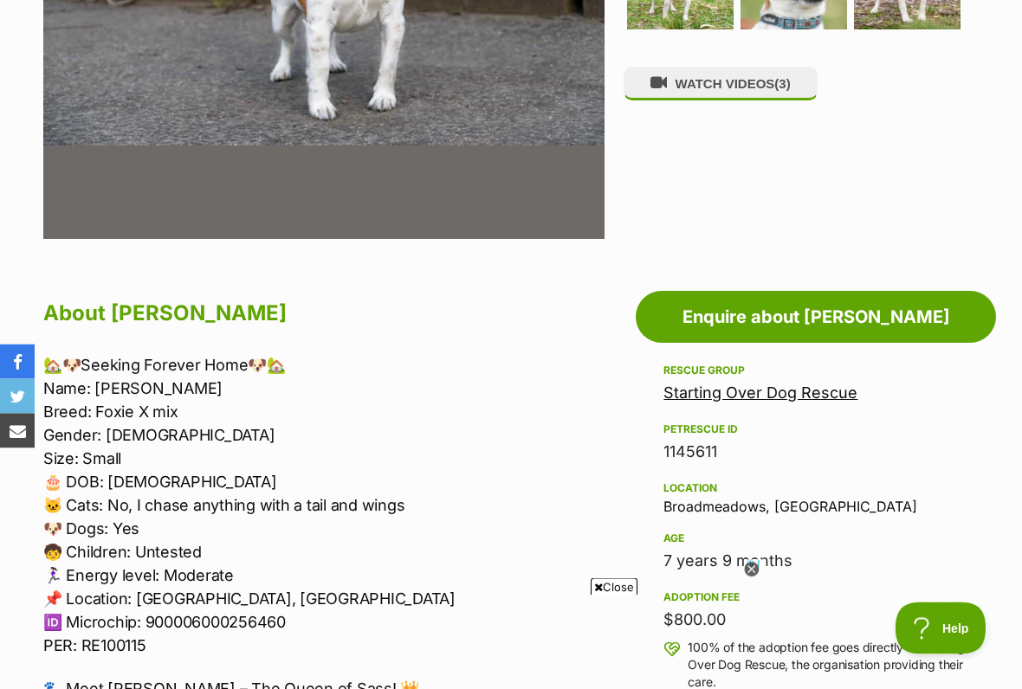
scroll to position [682, 0]
click at [751, 570] on icon at bounding box center [751, 570] width 15 height 15
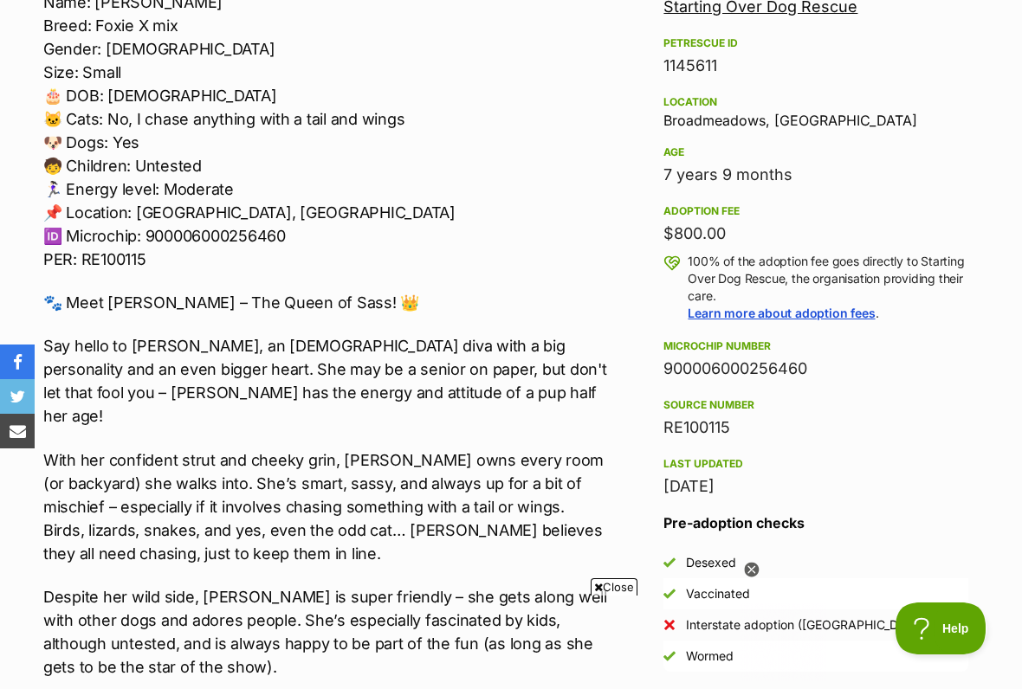
scroll to position [0, 0]
click at [759, 570] on icon at bounding box center [752, 571] width 16 height 16
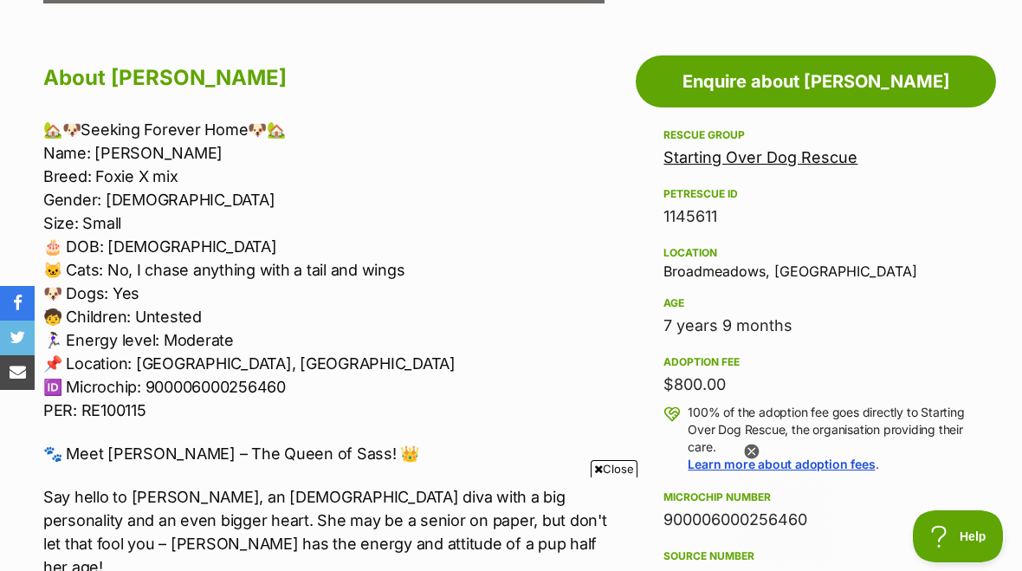
scroll to position [907, 0]
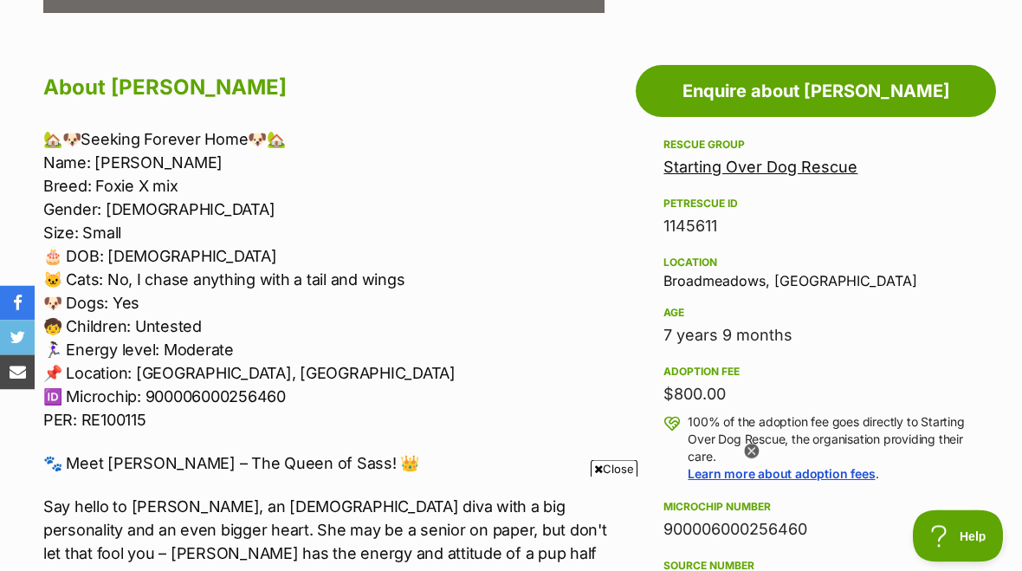
click at [755, 460] on div at bounding box center [752, 452] width 16 height 16
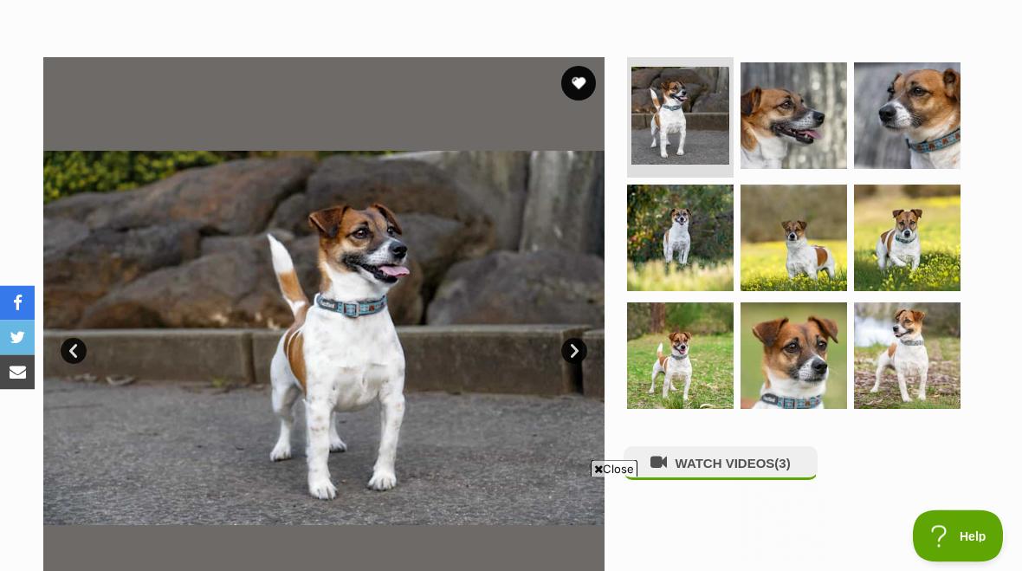
scroll to position [303, 0]
click at [785, 132] on img at bounding box center [793, 115] width 106 height 106
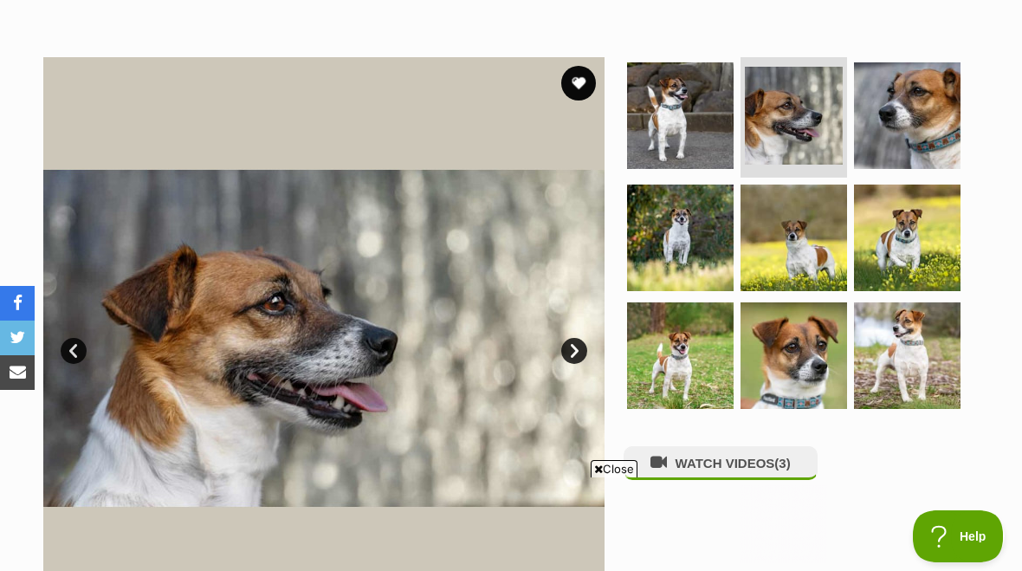
click at [576, 358] on link "Next" at bounding box center [574, 351] width 26 height 26
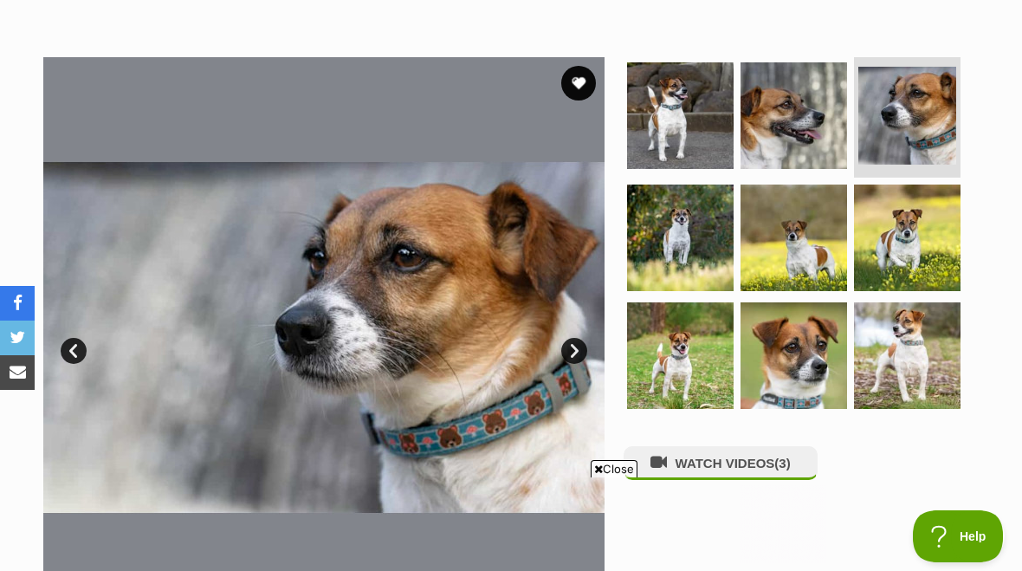
click at [579, 353] on link "Next" at bounding box center [574, 351] width 26 height 26
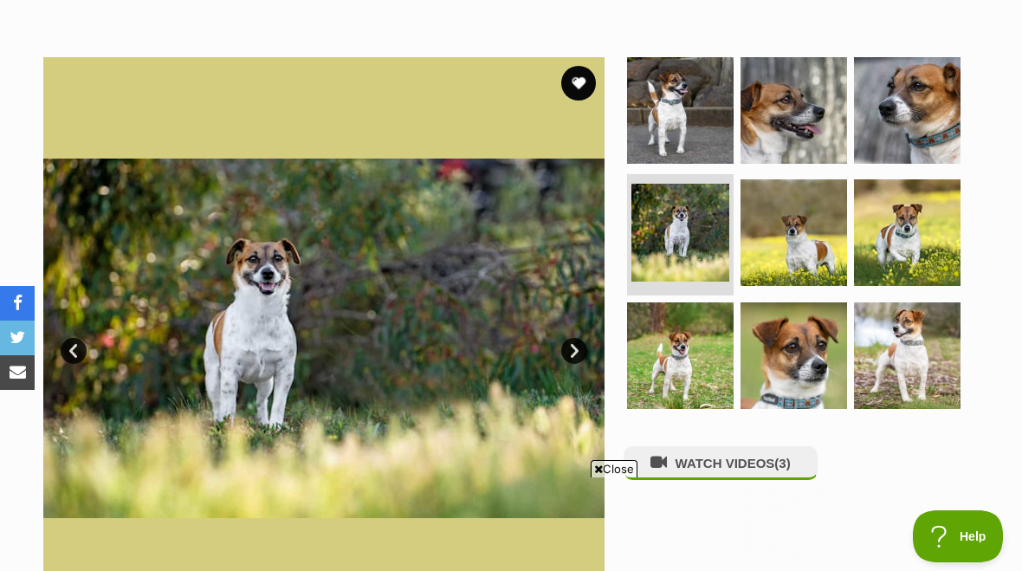
click at [580, 353] on link "Next" at bounding box center [574, 351] width 26 height 26
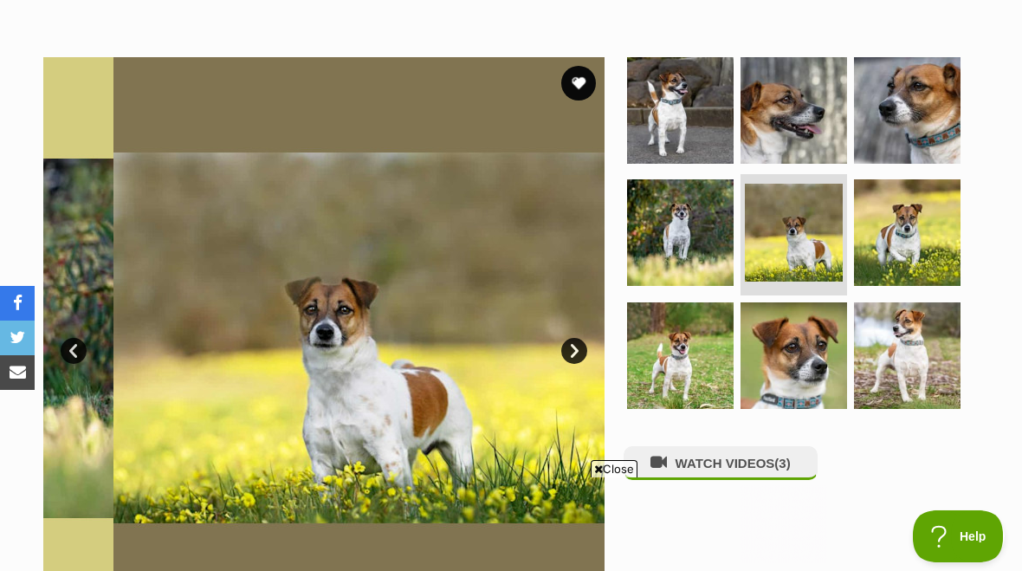
scroll to position [0, 0]
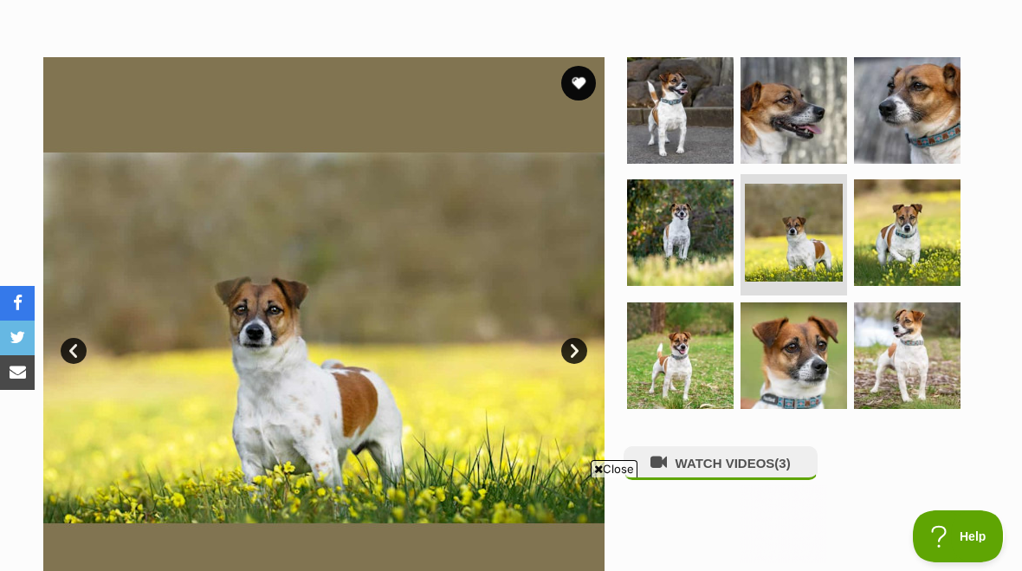
click at [582, 350] on link "Next" at bounding box center [574, 351] width 26 height 26
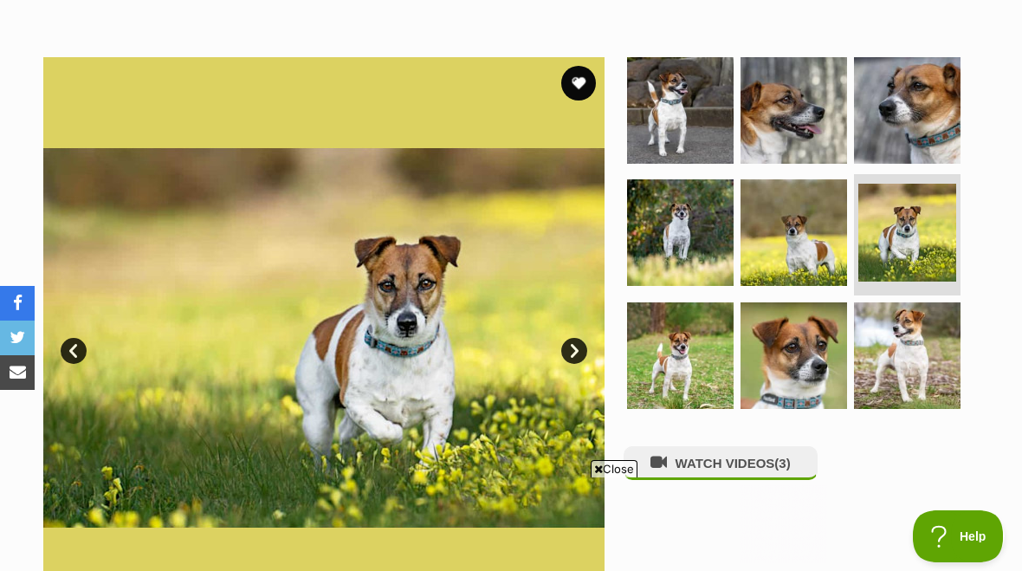
click at [579, 352] on link "Next" at bounding box center [574, 351] width 26 height 26
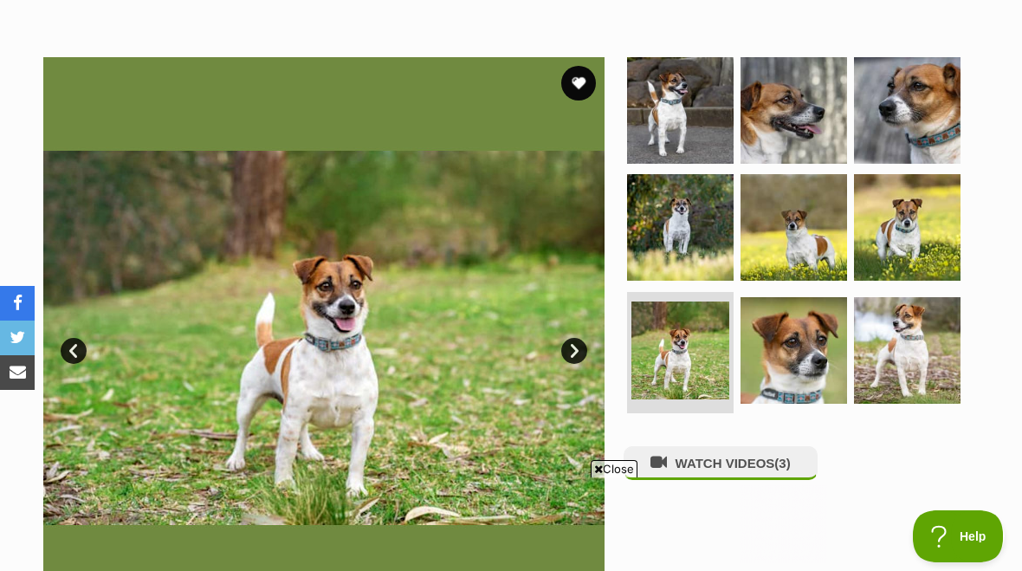
click at [577, 356] on link "Next" at bounding box center [574, 351] width 26 height 26
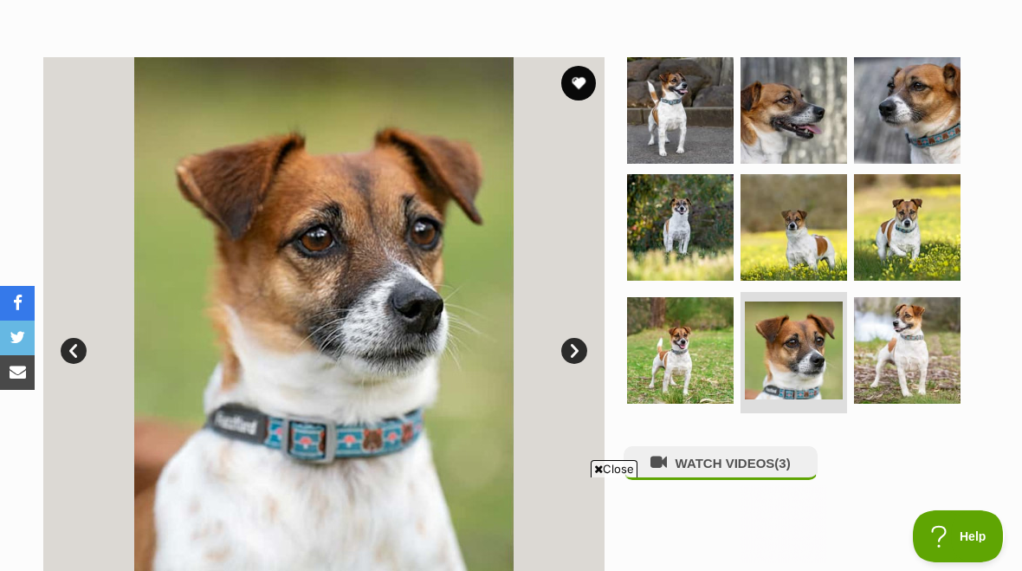
click at [584, 351] on link "Next" at bounding box center [574, 351] width 26 height 26
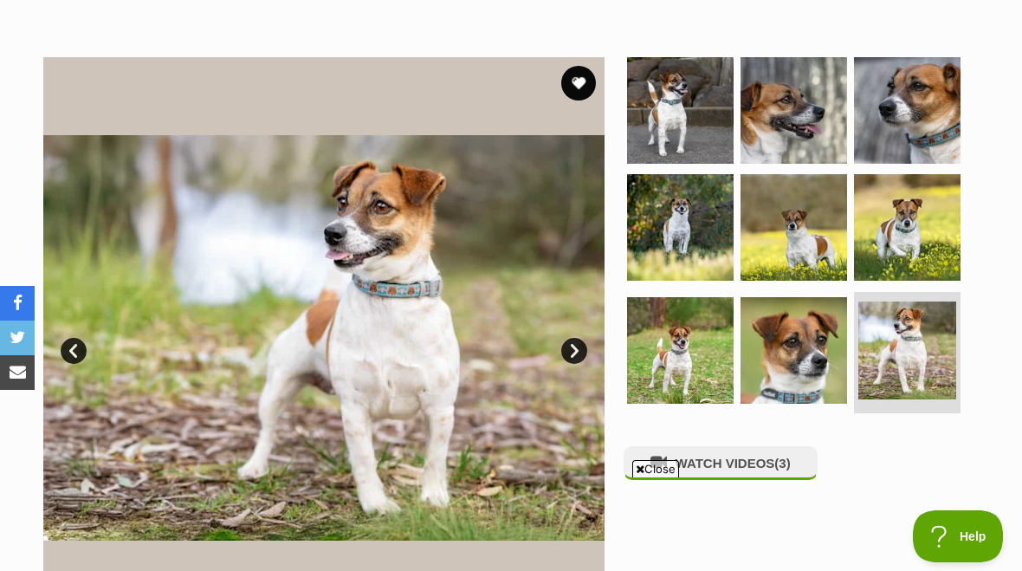
click at [653, 470] on span "Close" at bounding box center [655, 468] width 47 height 17
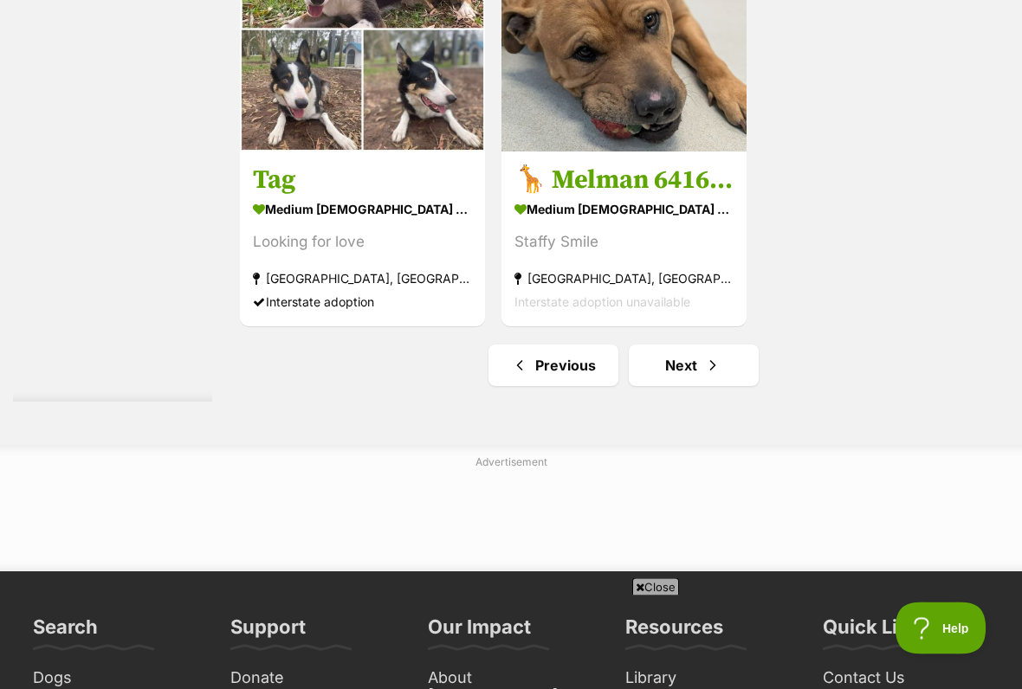
scroll to position [3641, 0]
click at [673, 386] on link "Next" at bounding box center [694, 366] width 130 height 42
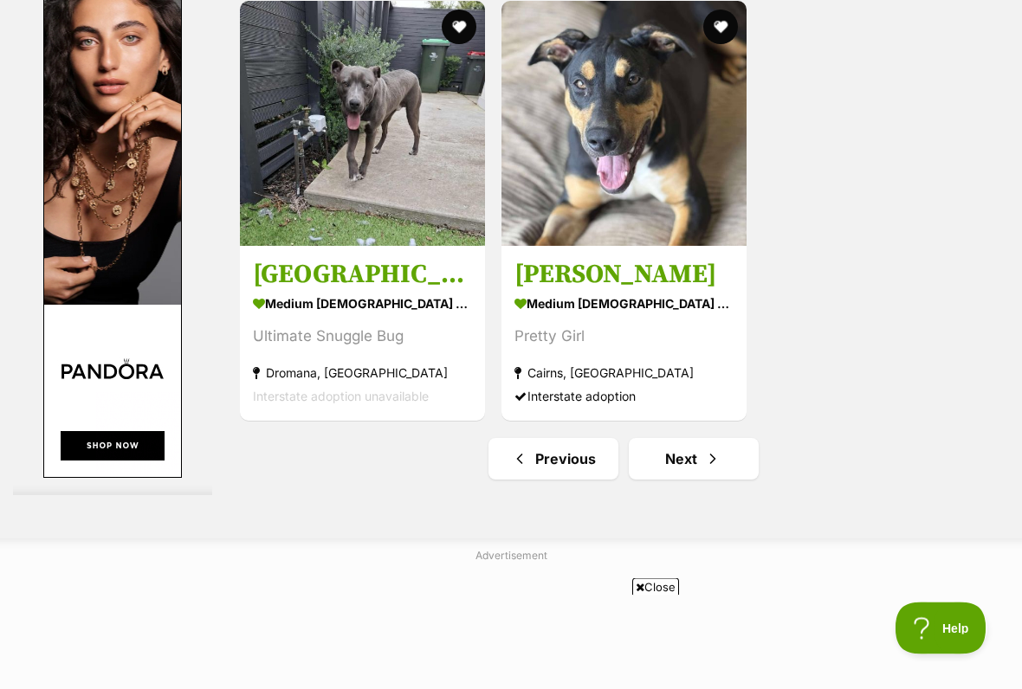
scroll to position [3386, 0]
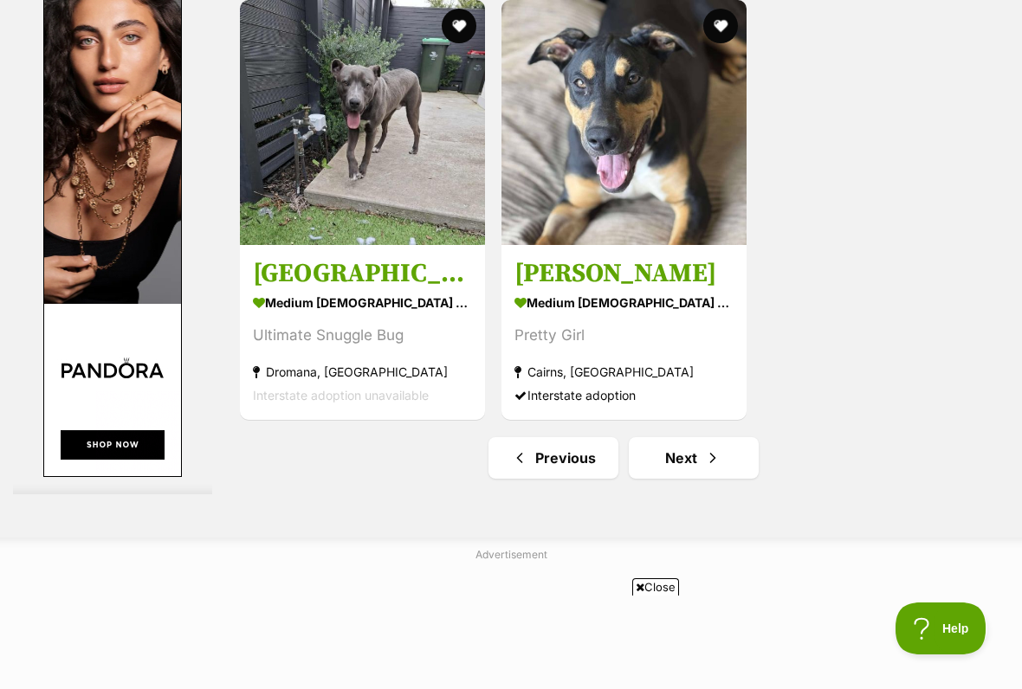
click at [655, 570] on span "Close" at bounding box center [655, 586] width 47 height 17
click at [661, 479] on link "Next" at bounding box center [694, 458] width 130 height 42
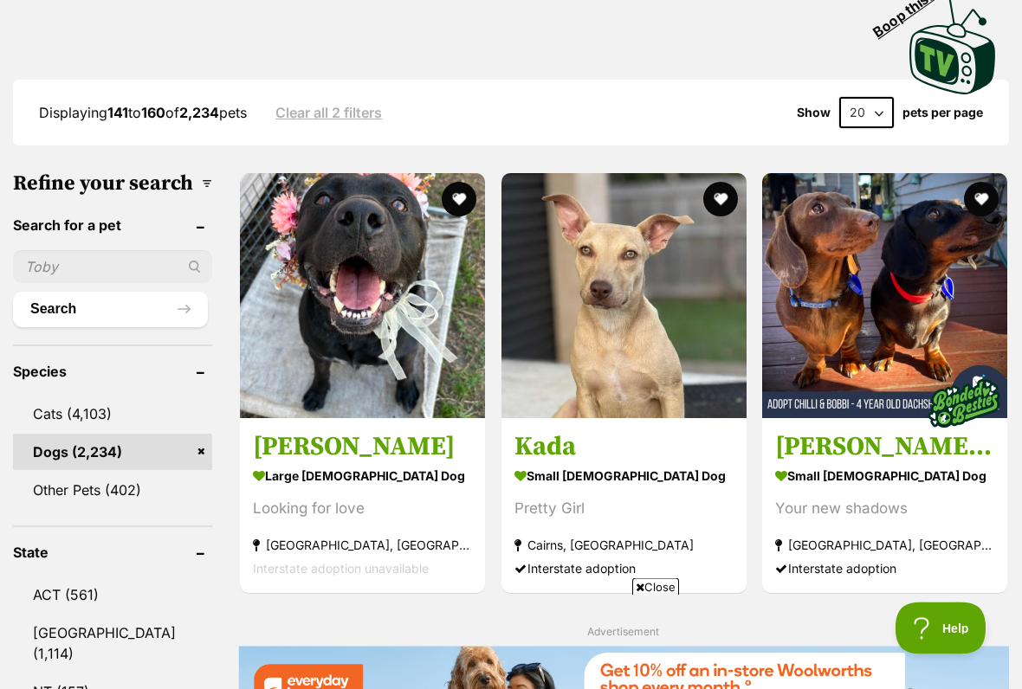
scroll to position [434, 0]
click at [654, 570] on span "Close" at bounding box center [655, 586] width 47 height 17
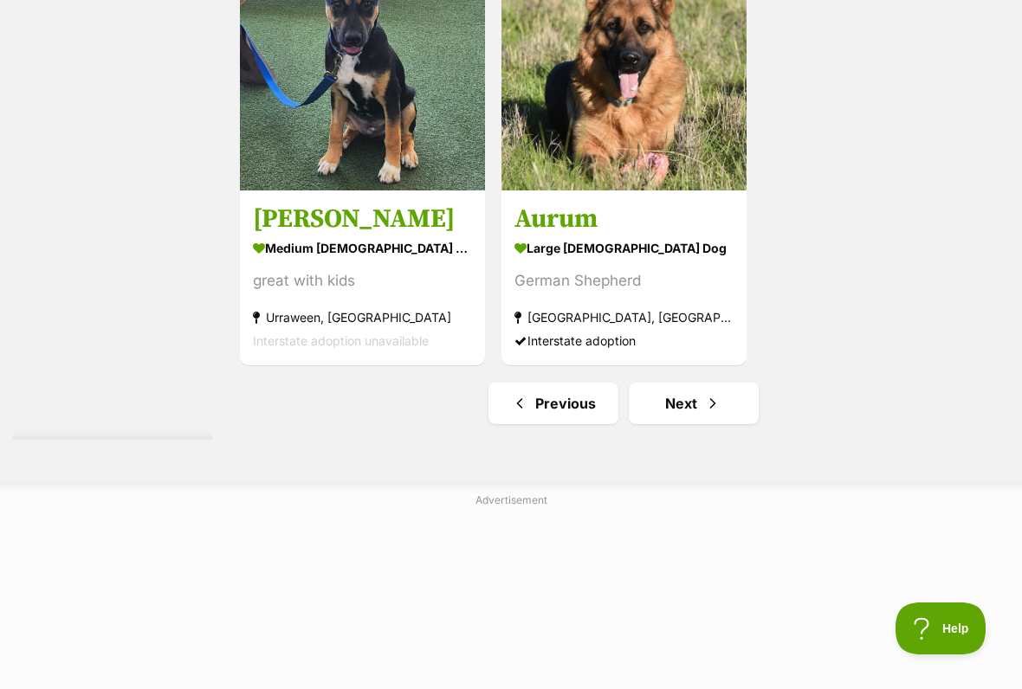
scroll to position [3449, 0]
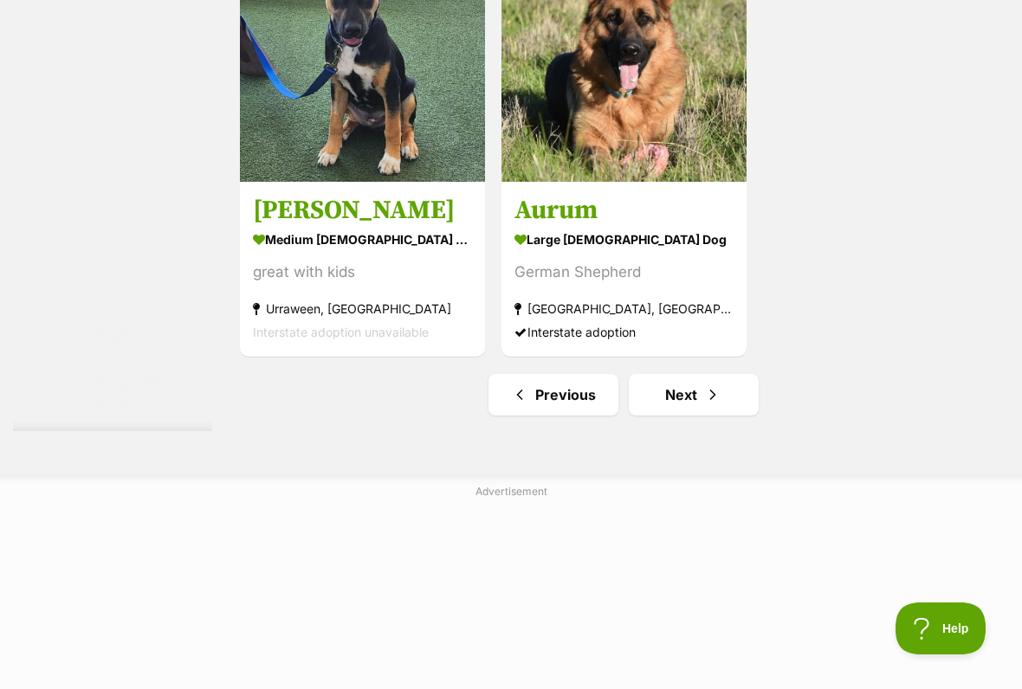
click at [674, 416] on link "Next" at bounding box center [694, 395] width 130 height 42
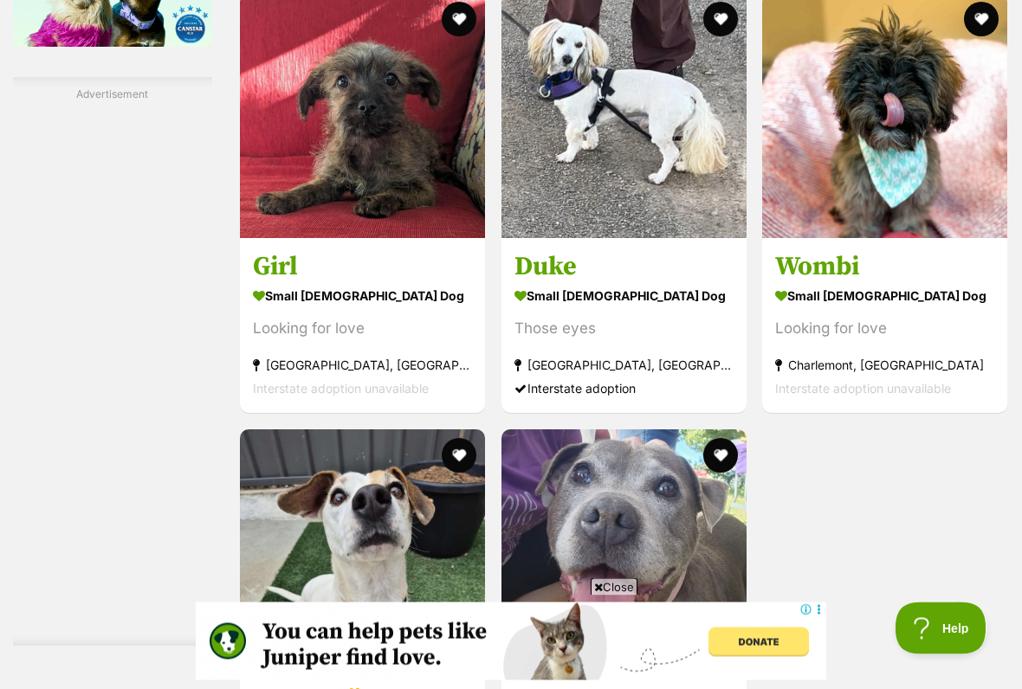
scroll to position [3118, 0]
click at [357, 308] on strong "small female Dog" at bounding box center [362, 295] width 219 height 25
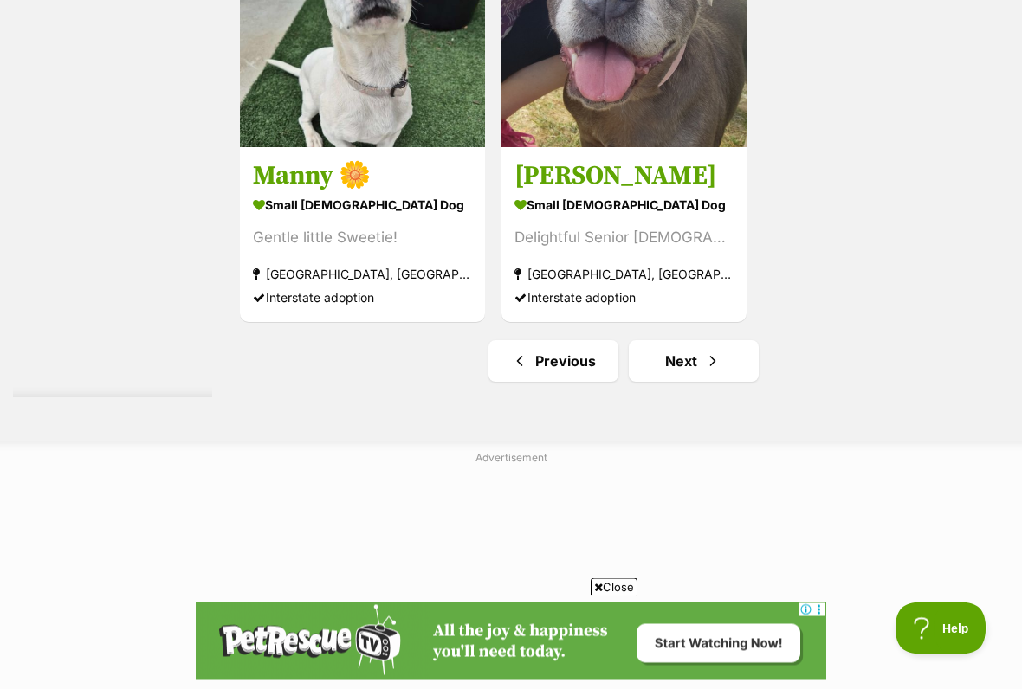
scroll to position [3645, 0]
click at [668, 382] on link "Next" at bounding box center [694, 361] width 130 height 42
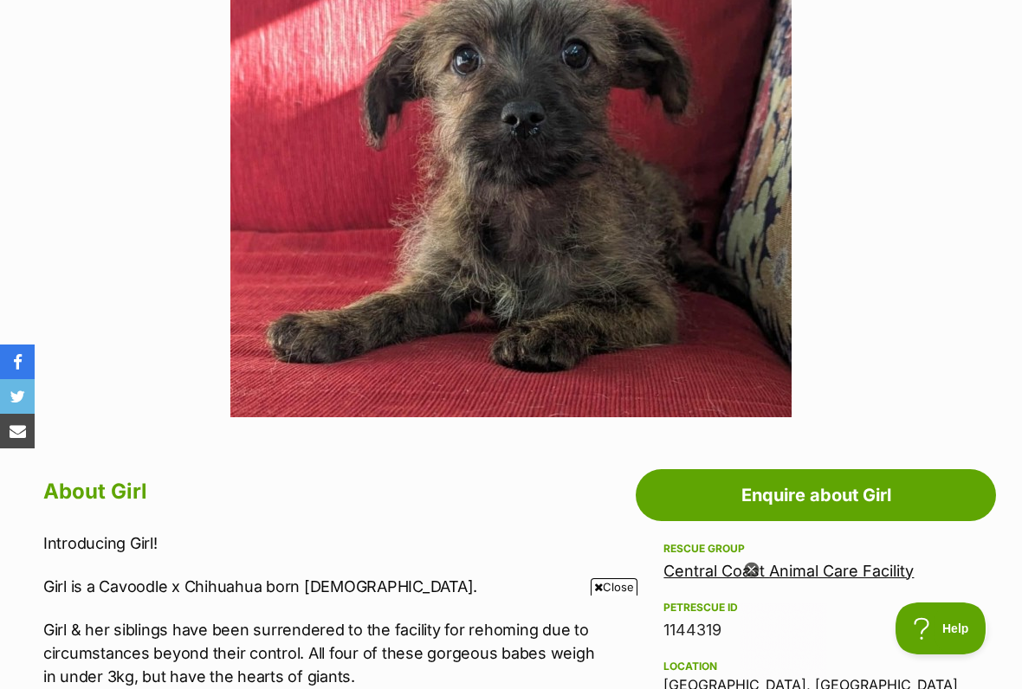
click at [757, 570] on icon at bounding box center [751, 570] width 15 height 15
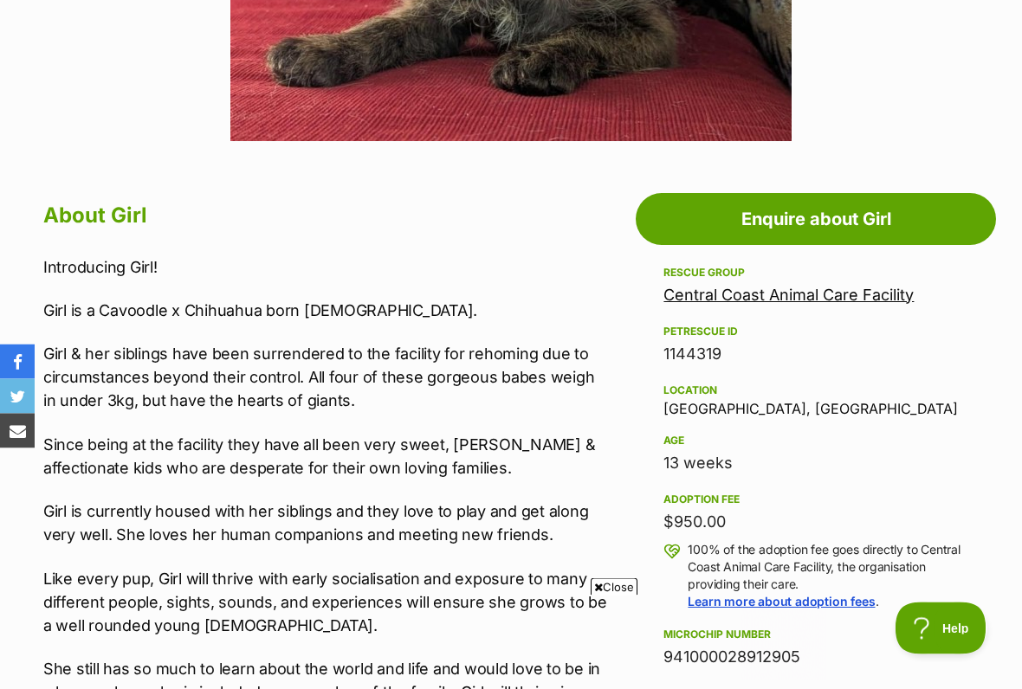
scroll to position [790, 0]
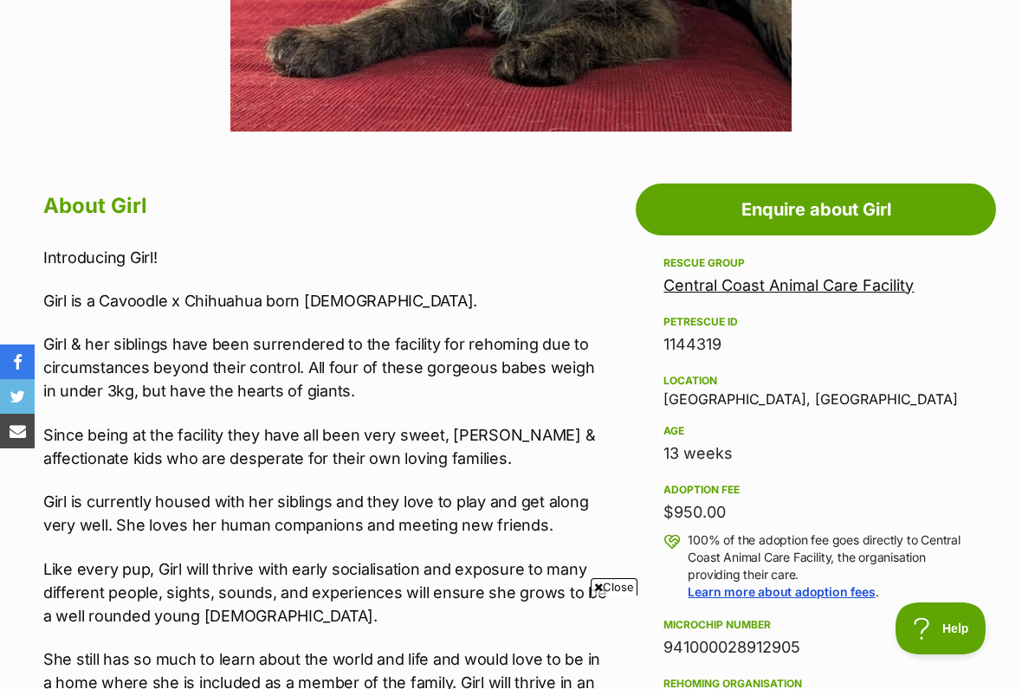
click at [620, 570] on span "Close" at bounding box center [613, 586] width 47 height 17
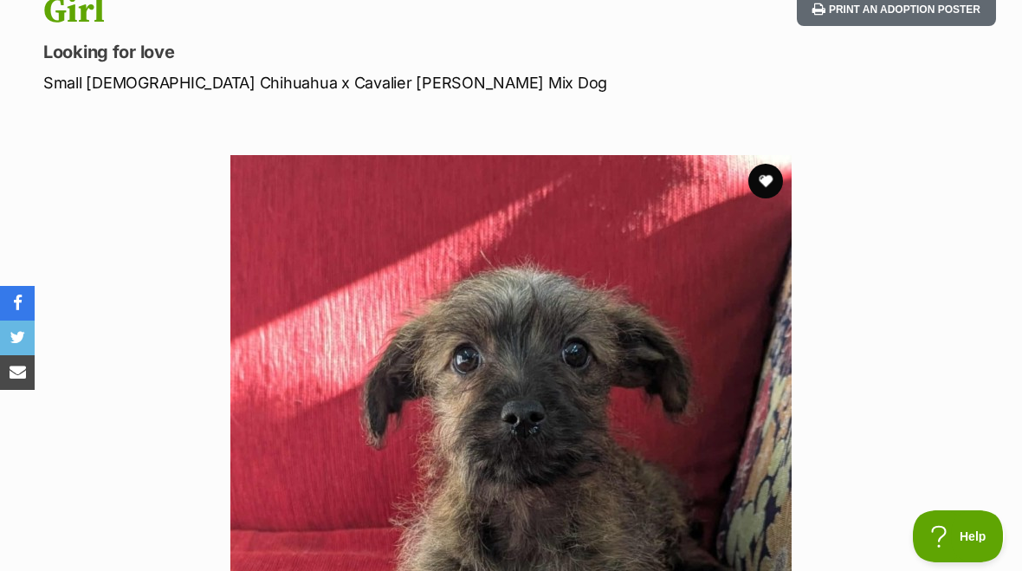
scroll to position [203, 0]
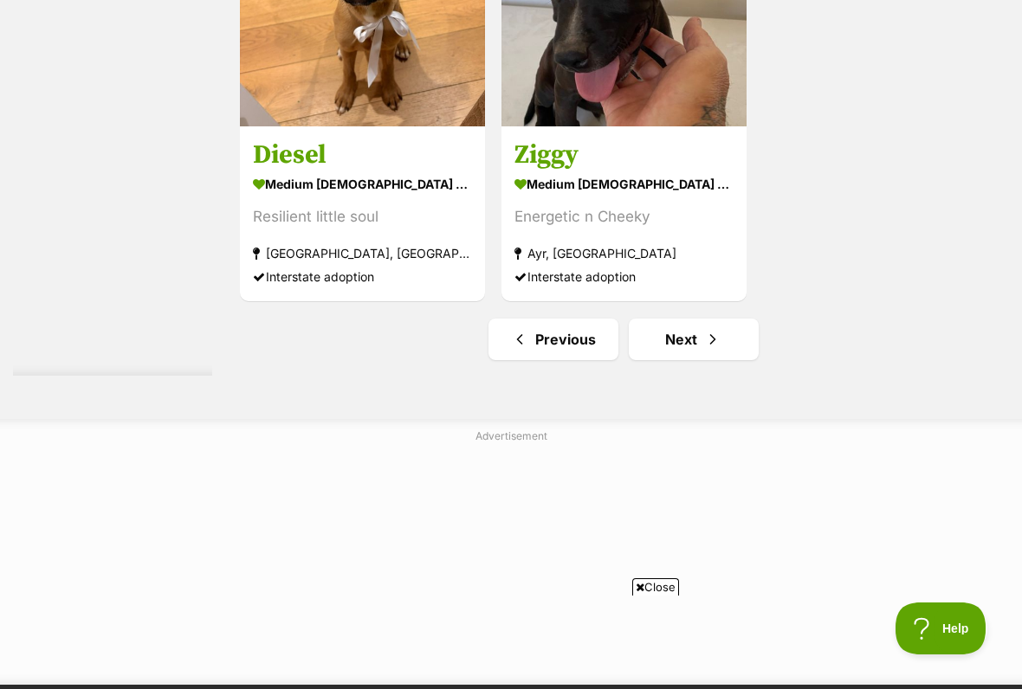
scroll to position [3509, 0]
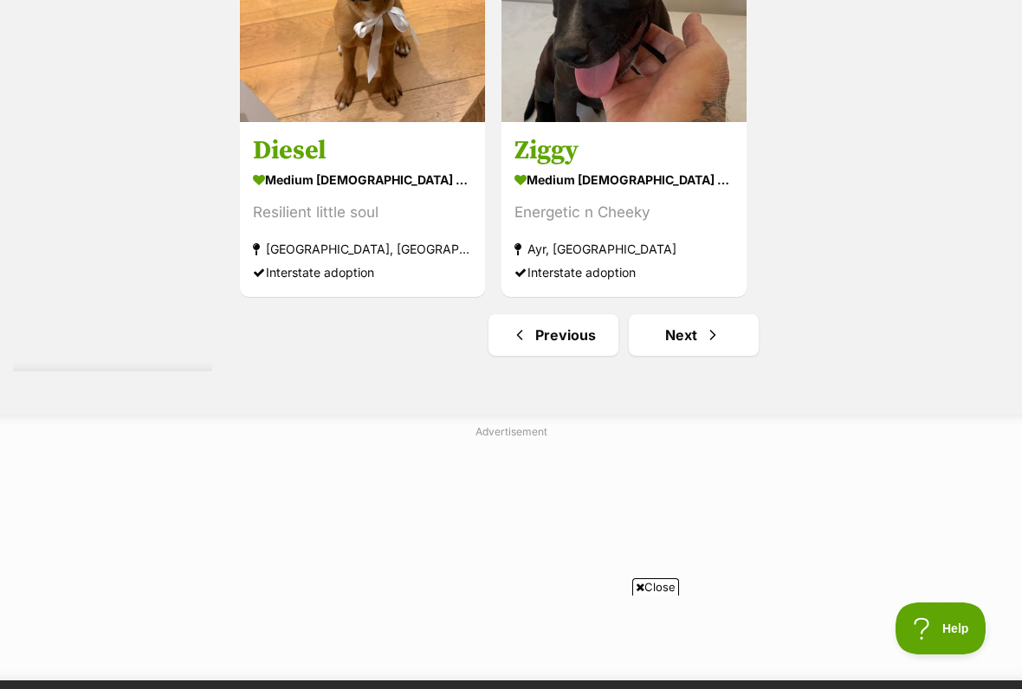
click at [670, 356] on link "Next" at bounding box center [694, 335] width 130 height 42
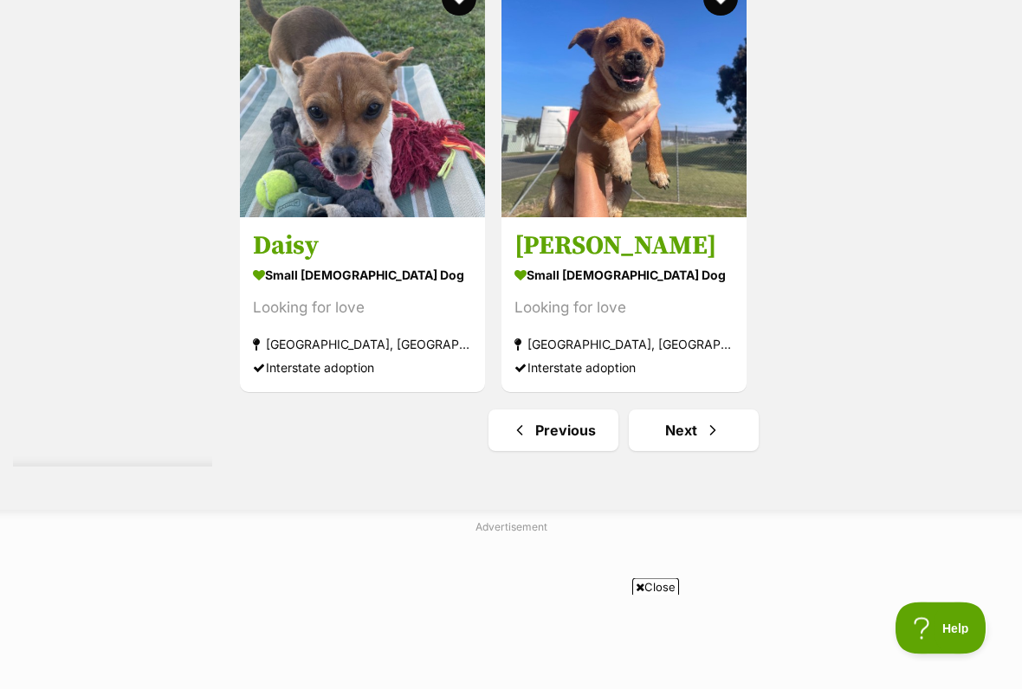
scroll to position [3414, 0]
click at [679, 451] on link "Next" at bounding box center [694, 431] width 130 height 42
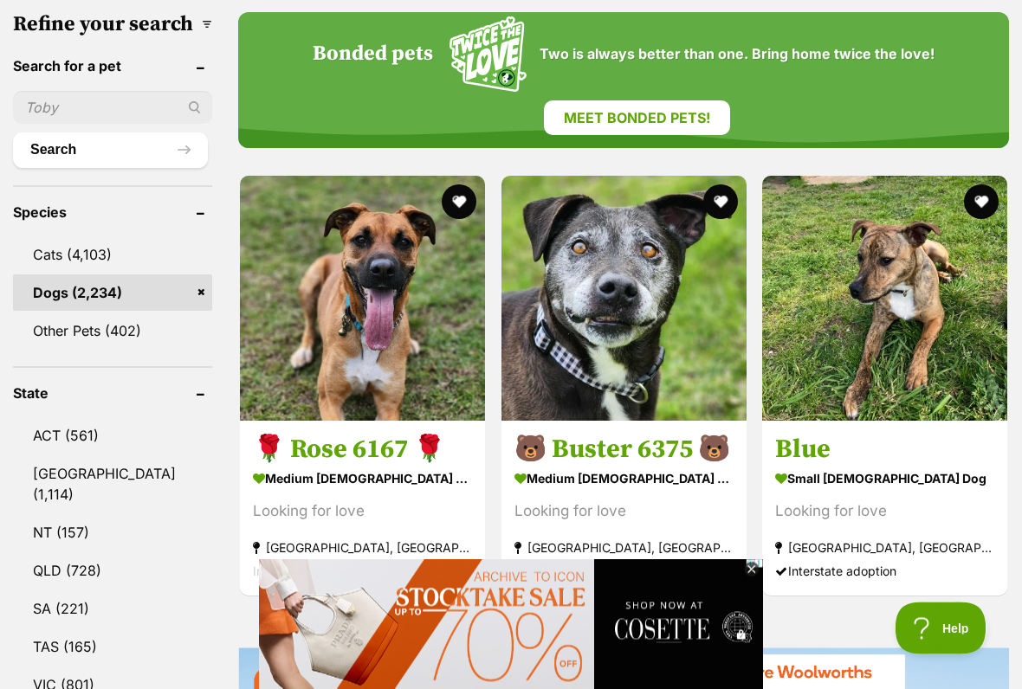
scroll to position [593, 0]
click at [754, 570] on icon at bounding box center [751, 569] width 6 height 6
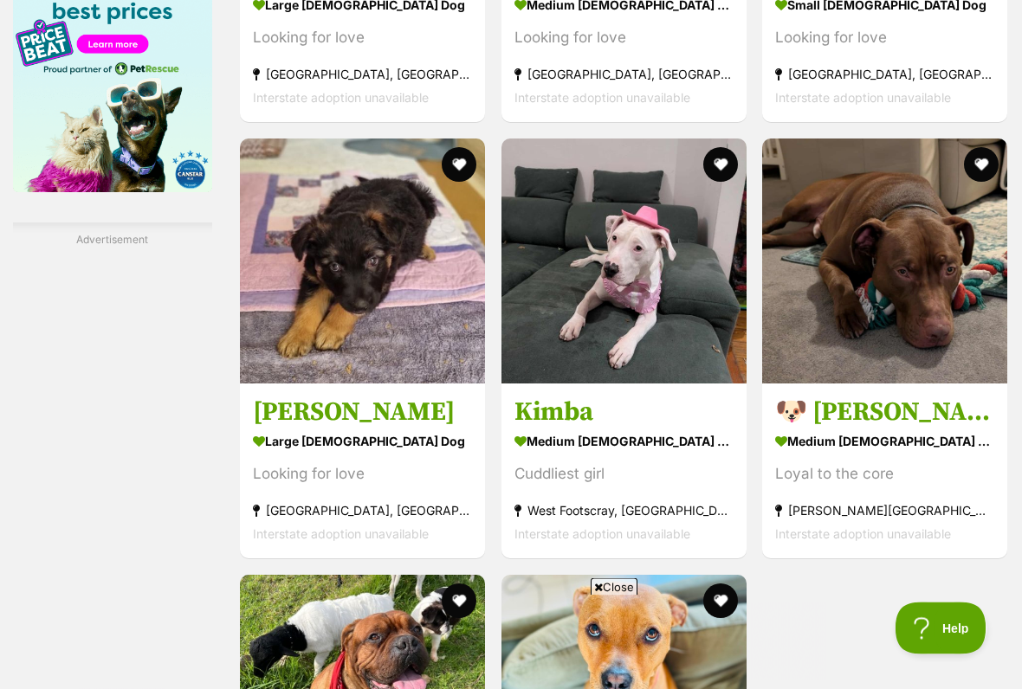
scroll to position [2972, 0]
click at [610, 570] on span "Close" at bounding box center [613, 586] width 47 height 17
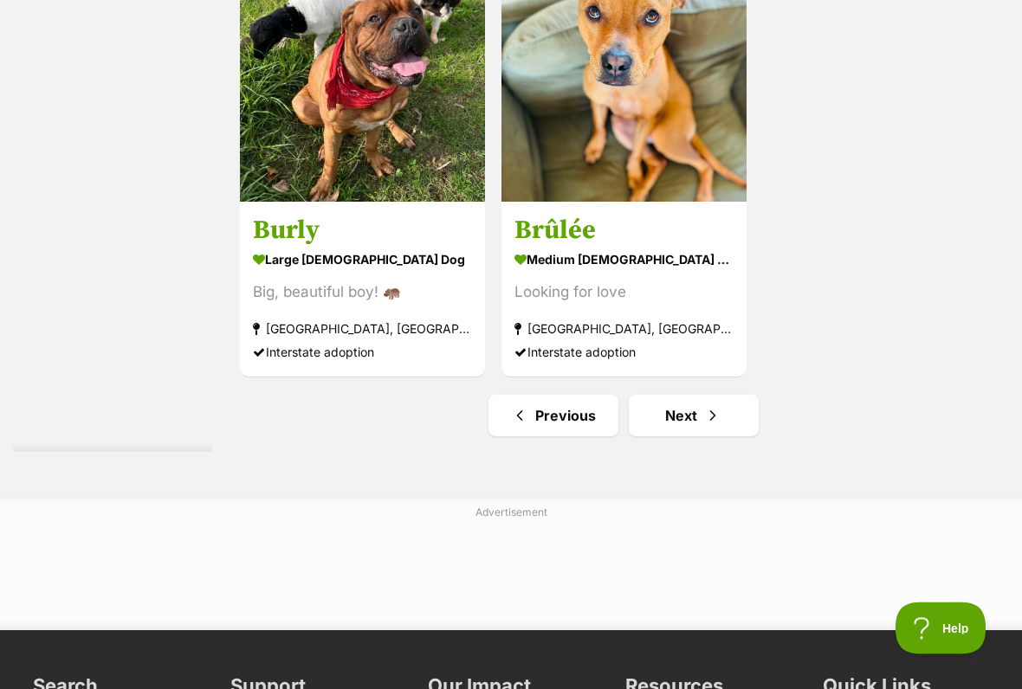
scroll to position [3594, 0]
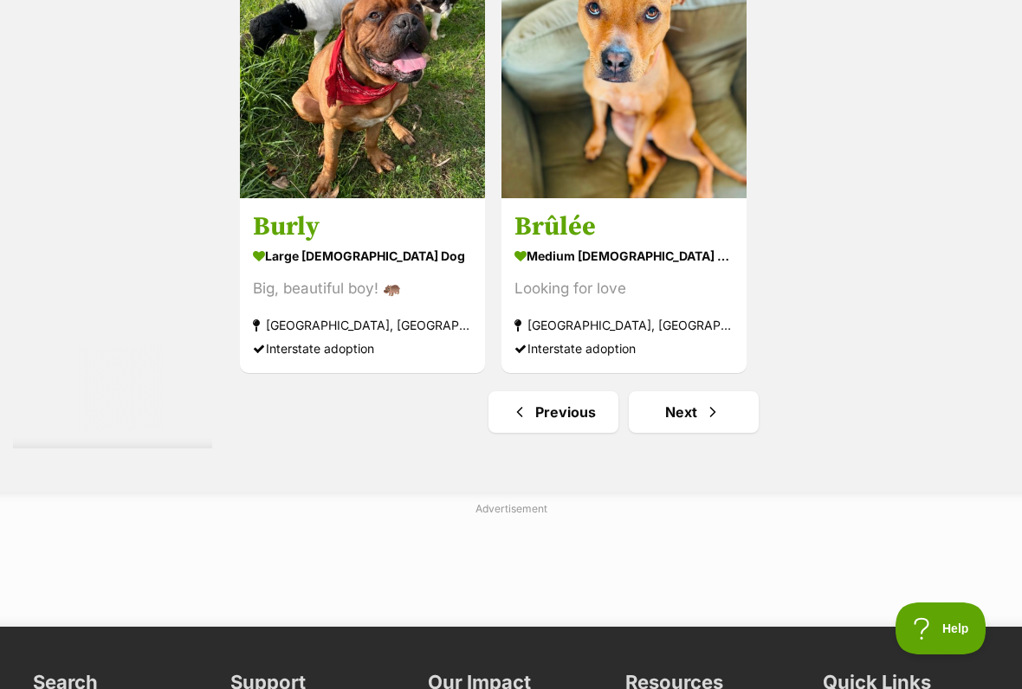
click at [704, 422] on span "Next page" at bounding box center [712, 412] width 17 height 21
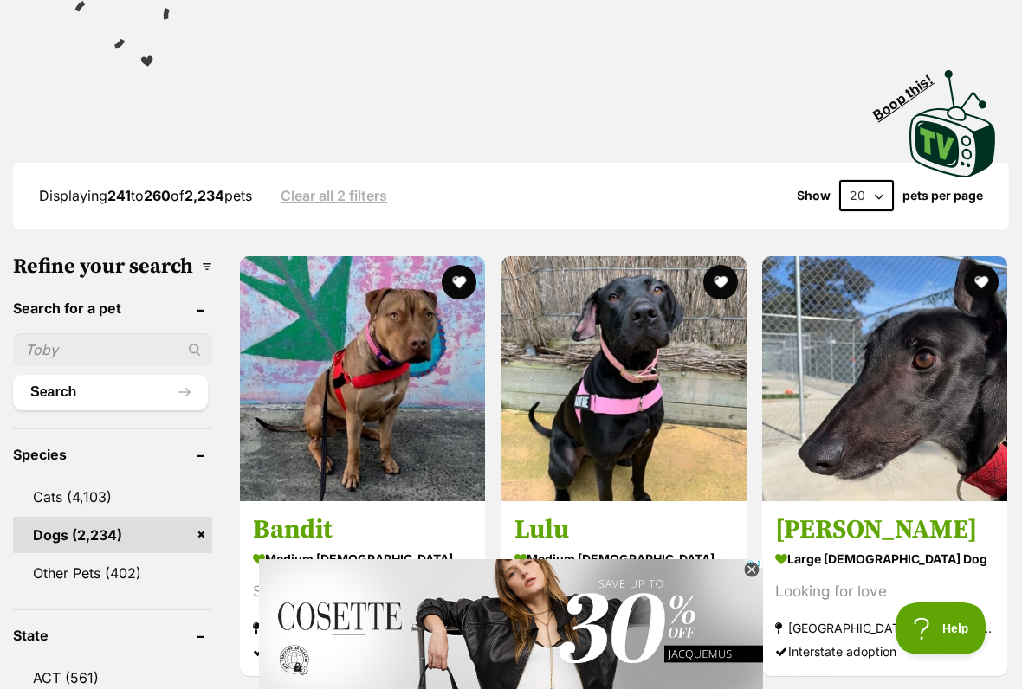
scroll to position [360, 0]
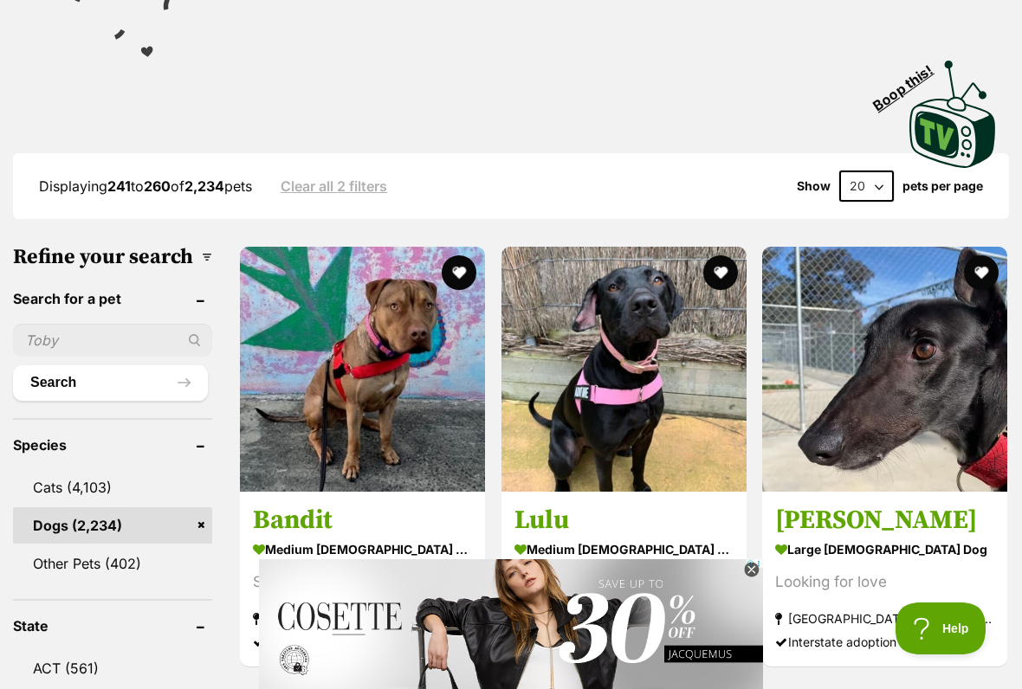
click at [754, 570] on div at bounding box center [752, 571] width 16 height 16
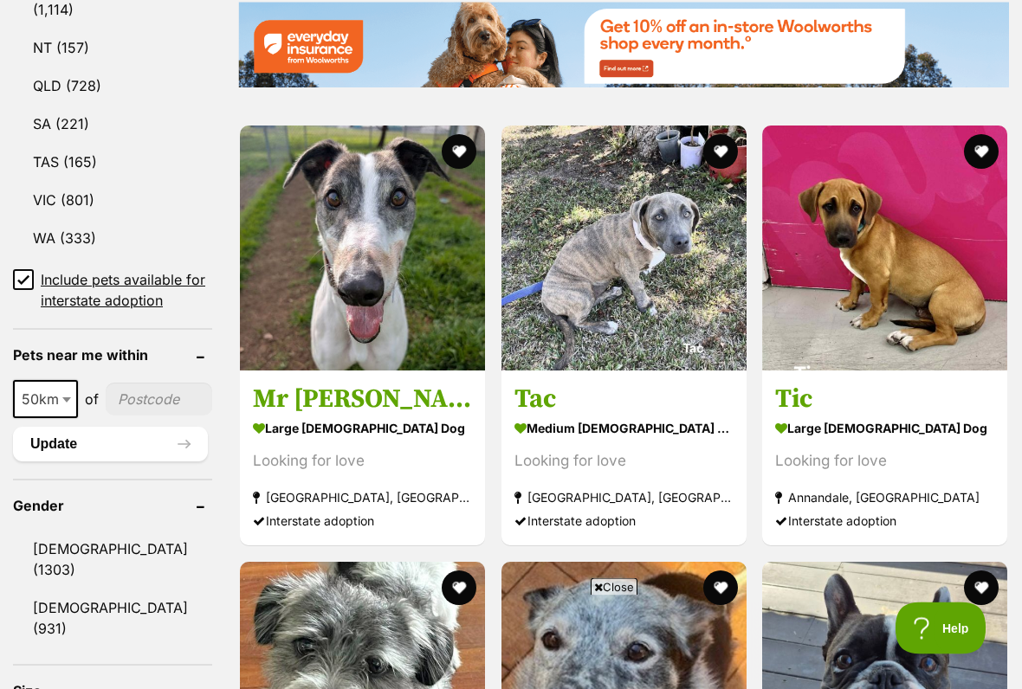
scroll to position [1078, 0]
click at [612, 570] on span "Close" at bounding box center [613, 586] width 47 height 17
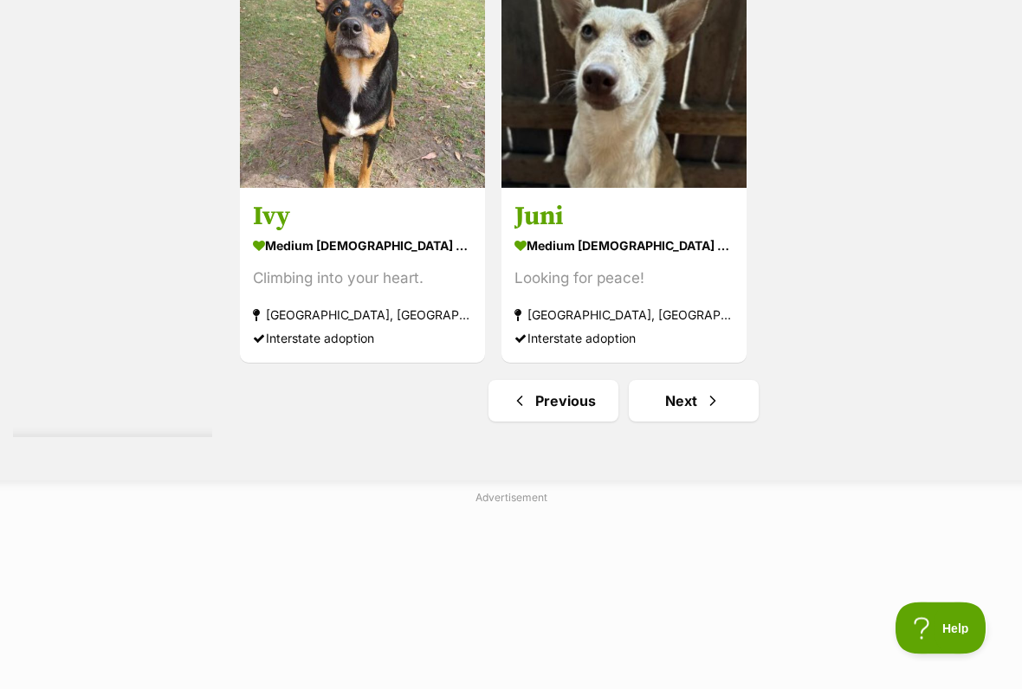
scroll to position [3443, 0]
click at [704, 411] on span "Next page" at bounding box center [712, 400] width 17 height 21
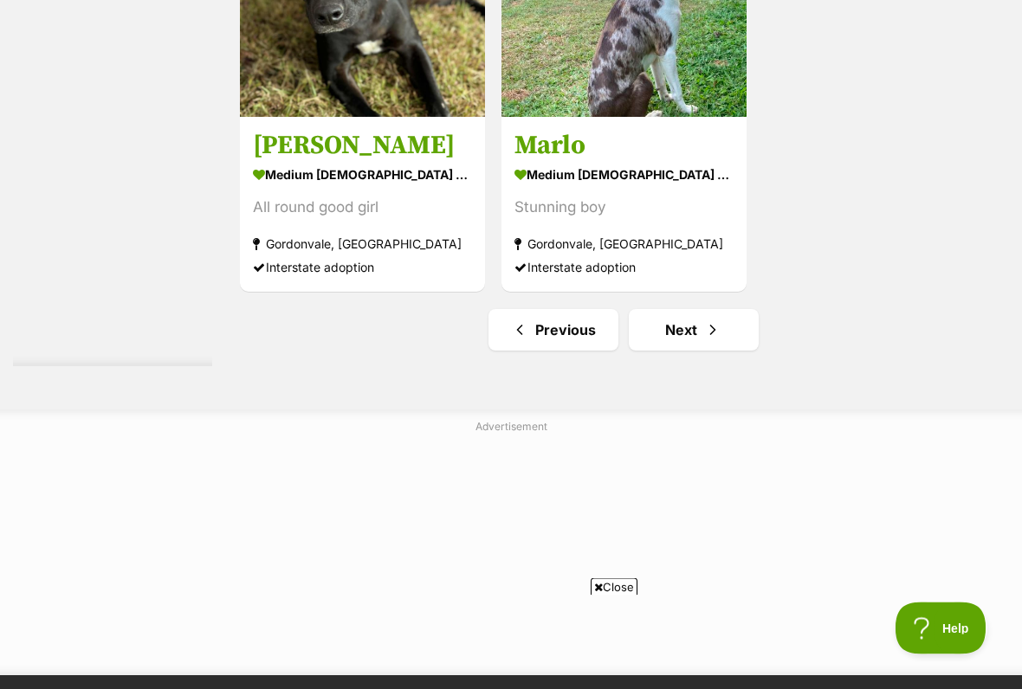
scroll to position [3530, 0]
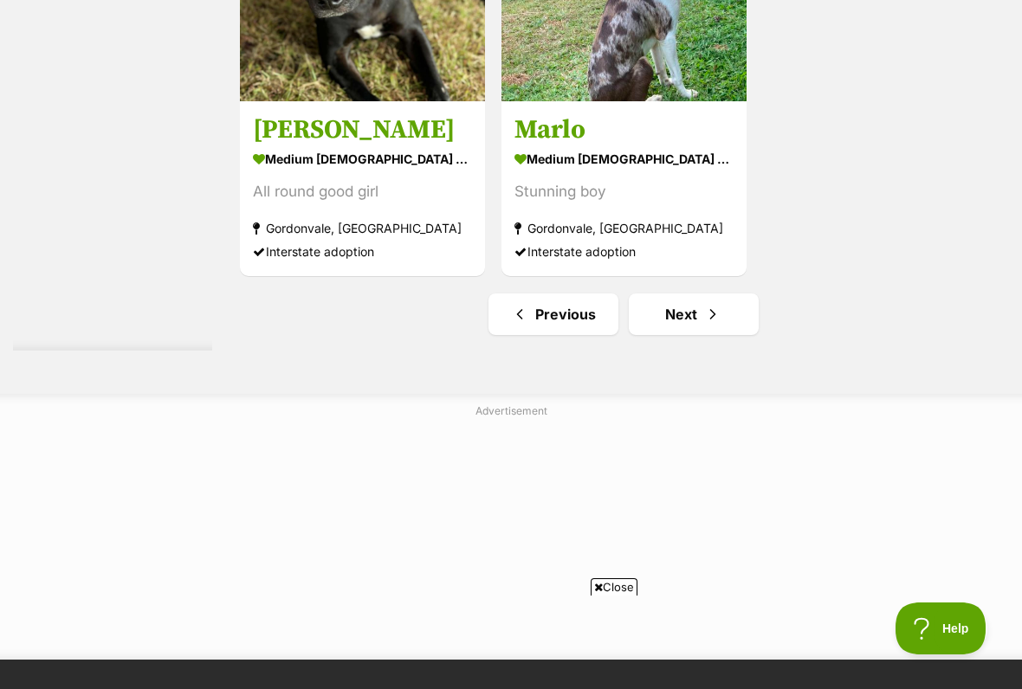
click at [675, 335] on link "Next" at bounding box center [694, 314] width 130 height 42
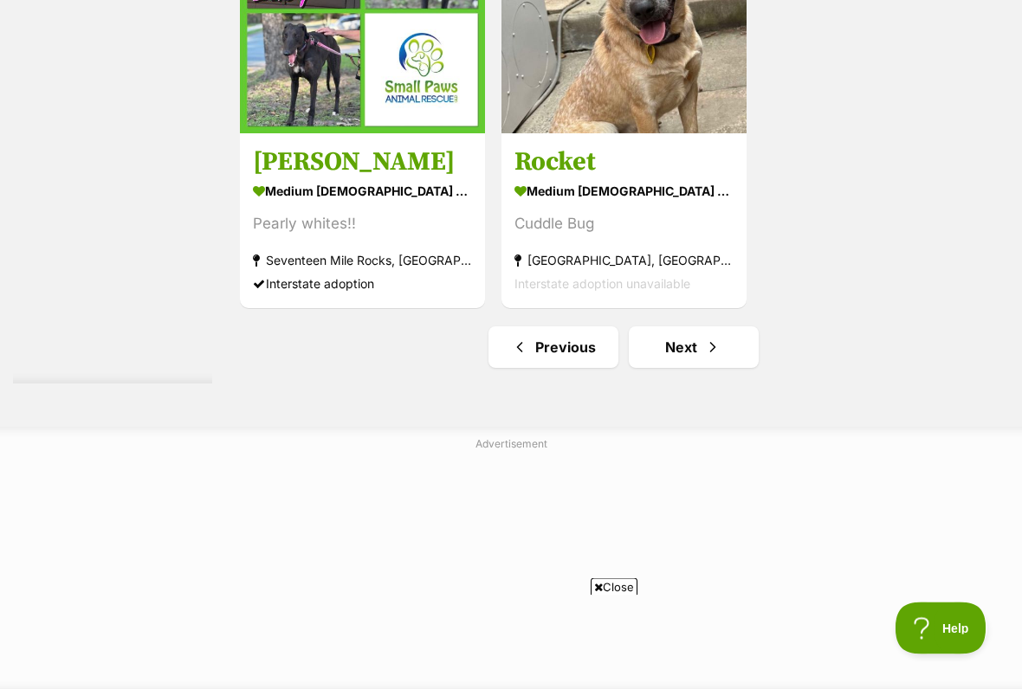
scroll to position [3659, 0]
click at [668, 368] on link "Next" at bounding box center [694, 347] width 130 height 42
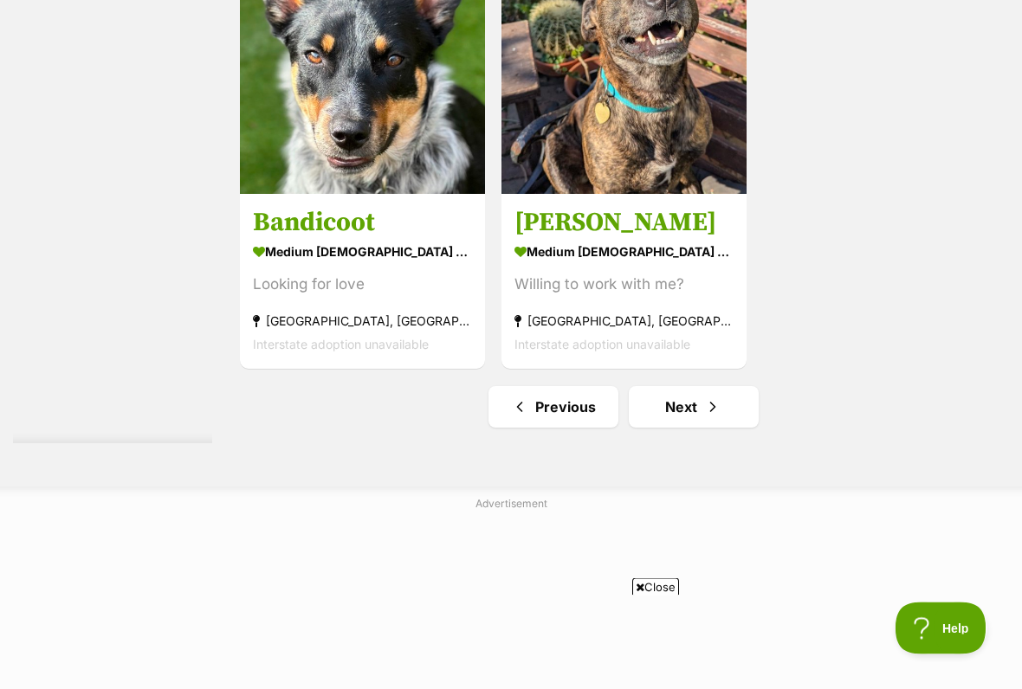
scroll to position [3438, 0]
click at [704, 416] on span "Next page" at bounding box center [712, 406] width 17 height 21
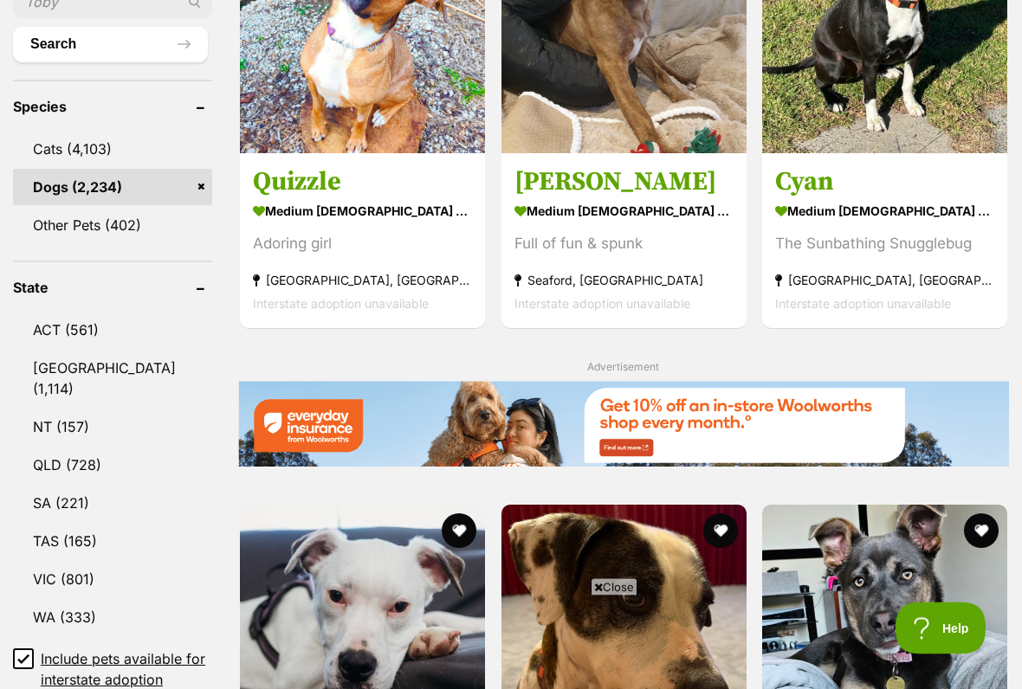
scroll to position [699, 0]
click at [608, 570] on span "Close" at bounding box center [613, 586] width 47 height 17
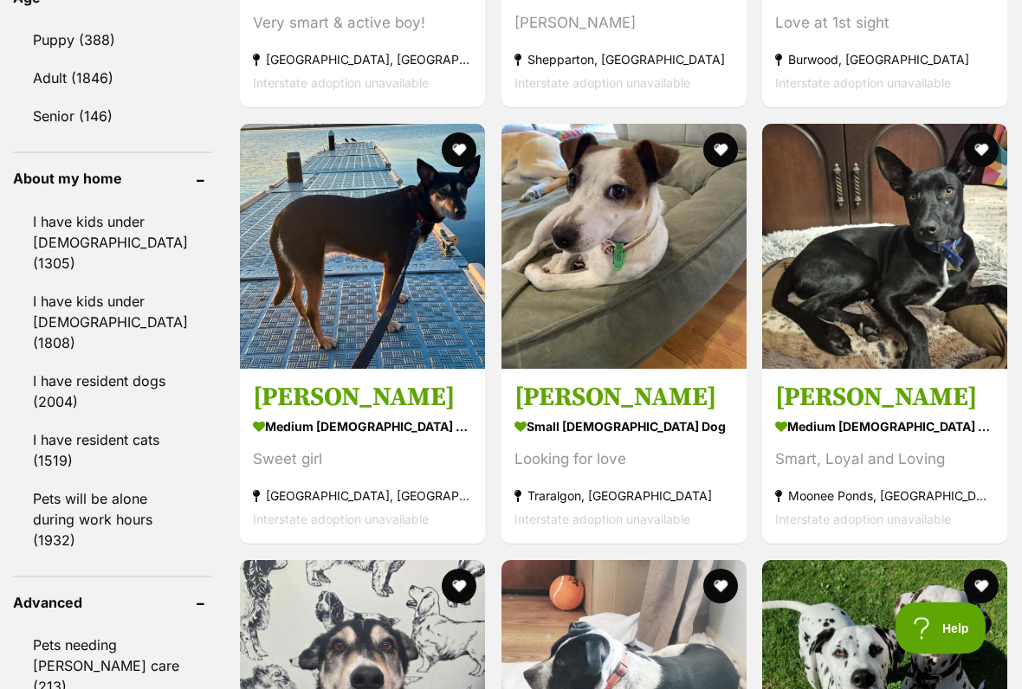
scroll to position [1952, 0]
click at [633, 356] on img at bounding box center [623, 246] width 245 height 245
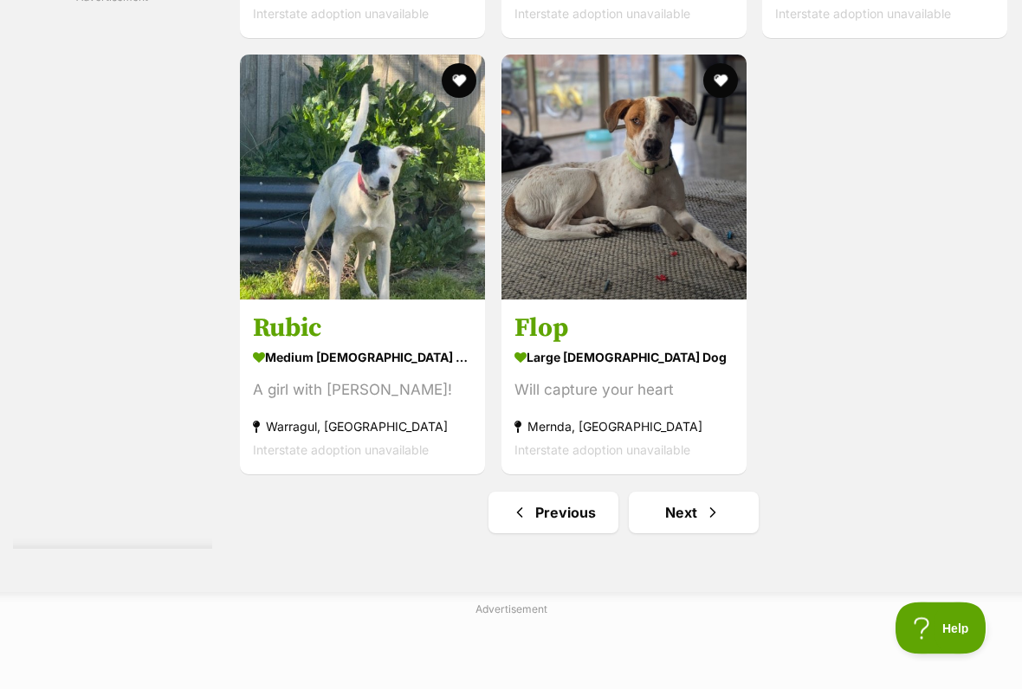
scroll to position [3340, 0]
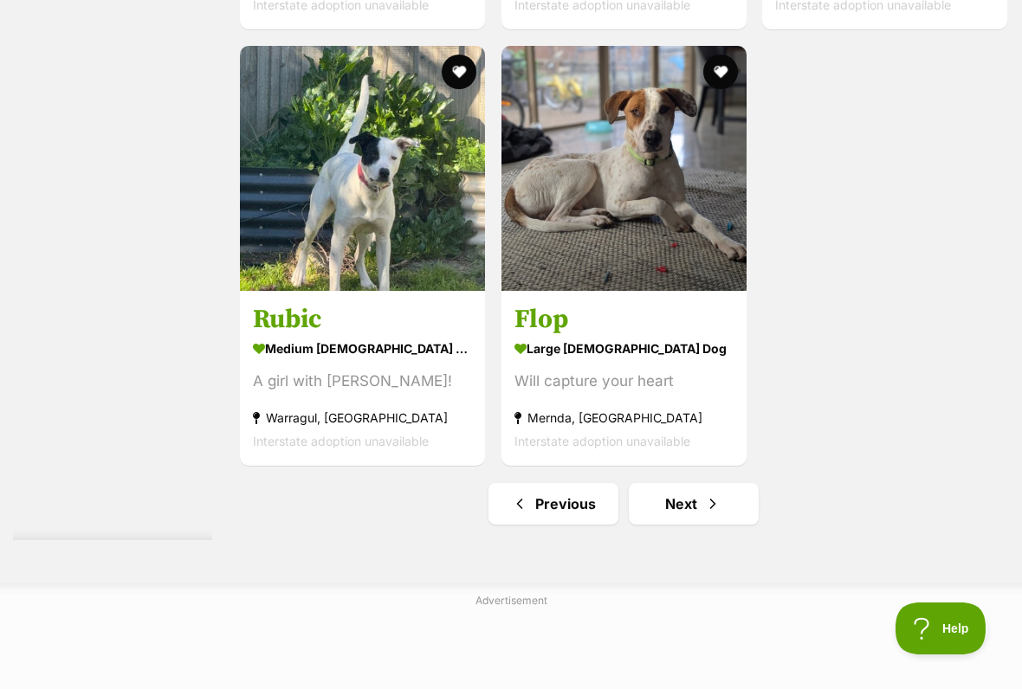
click at [704, 514] on span "Next page" at bounding box center [712, 503] width 17 height 21
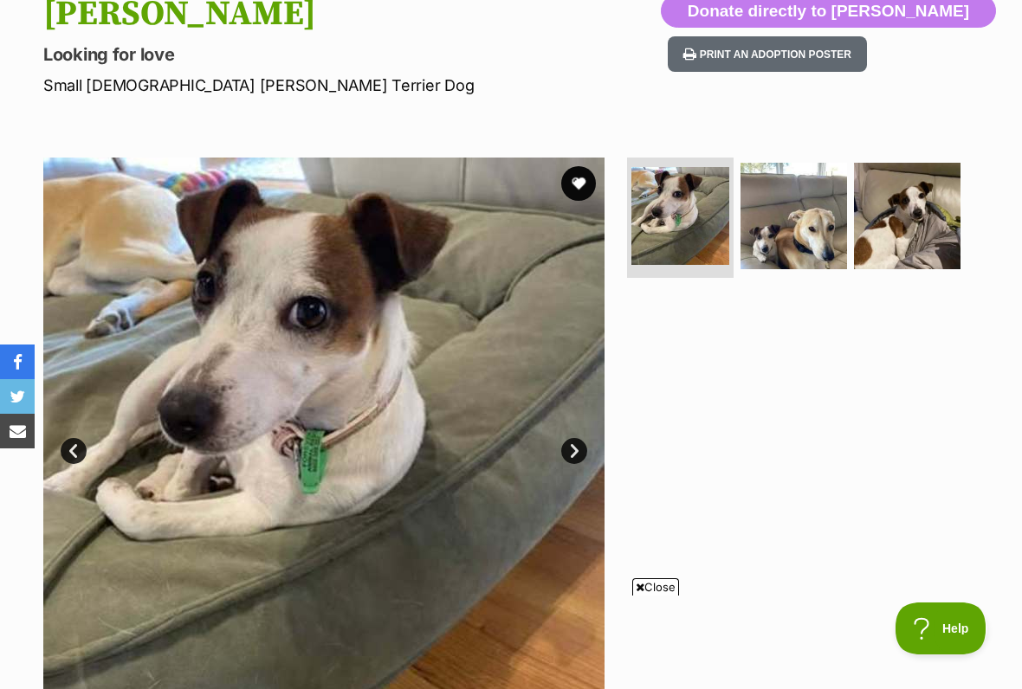
scroll to position [203, 0]
click at [660, 570] on span "Close" at bounding box center [655, 586] width 47 height 17
click at [582, 454] on link "Next" at bounding box center [574, 450] width 26 height 26
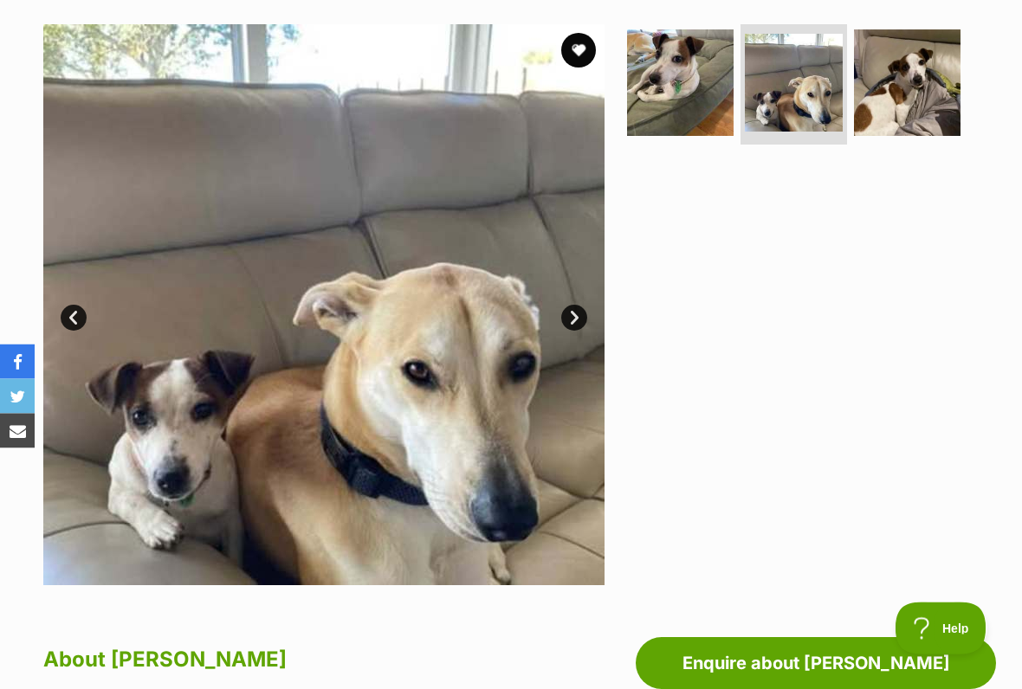
scroll to position [336, 0]
click at [580, 321] on link "Next" at bounding box center [574, 318] width 26 height 26
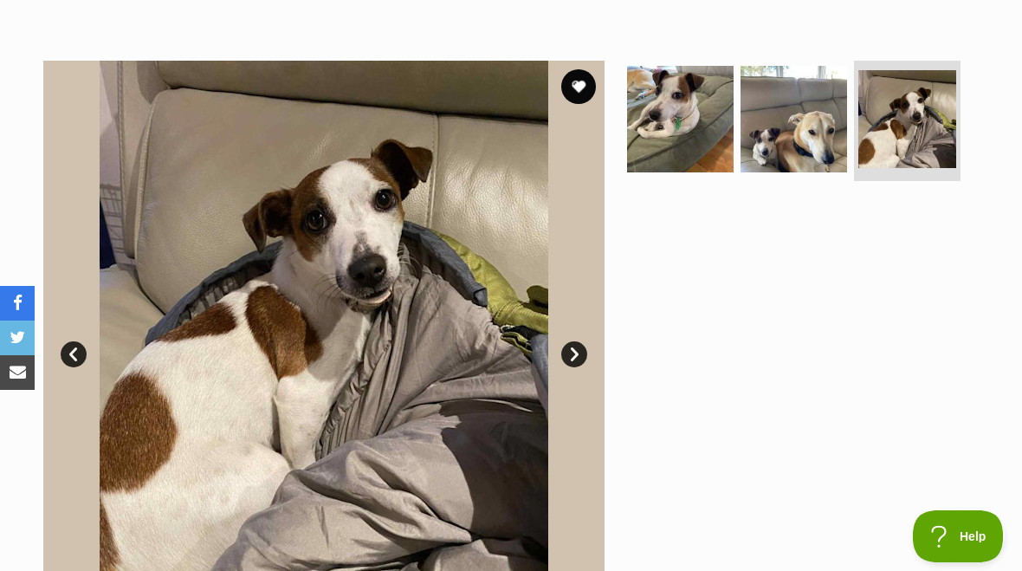
scroll to position [296, 0]
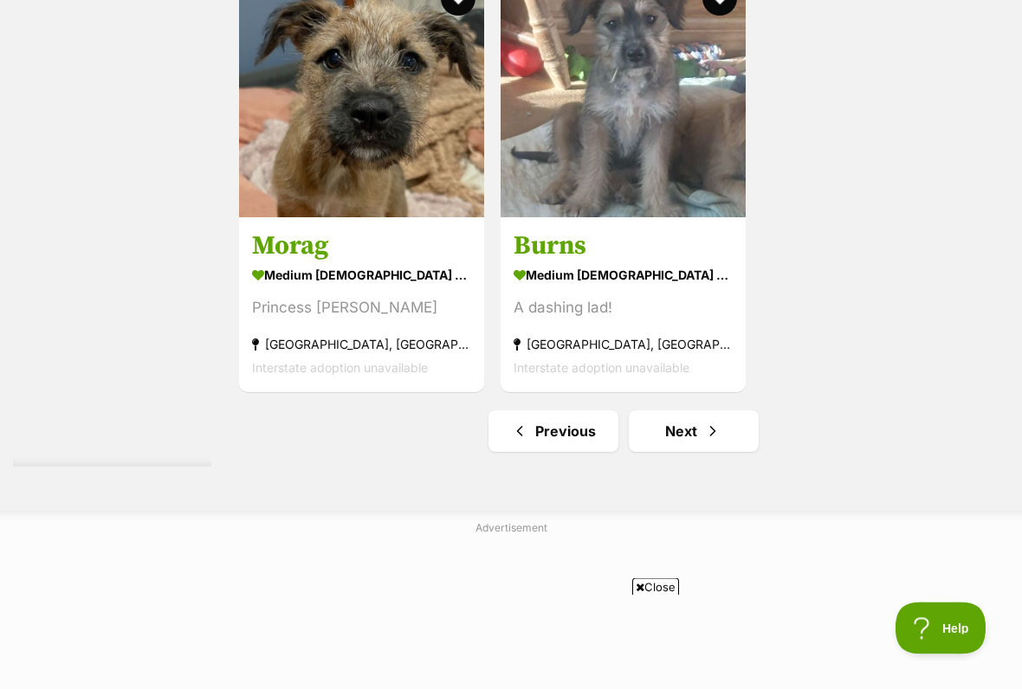
scroll to position [3576, 0]
click at [674, 452] on link "Next" at bounding box center [694, 431] width 130 height 42
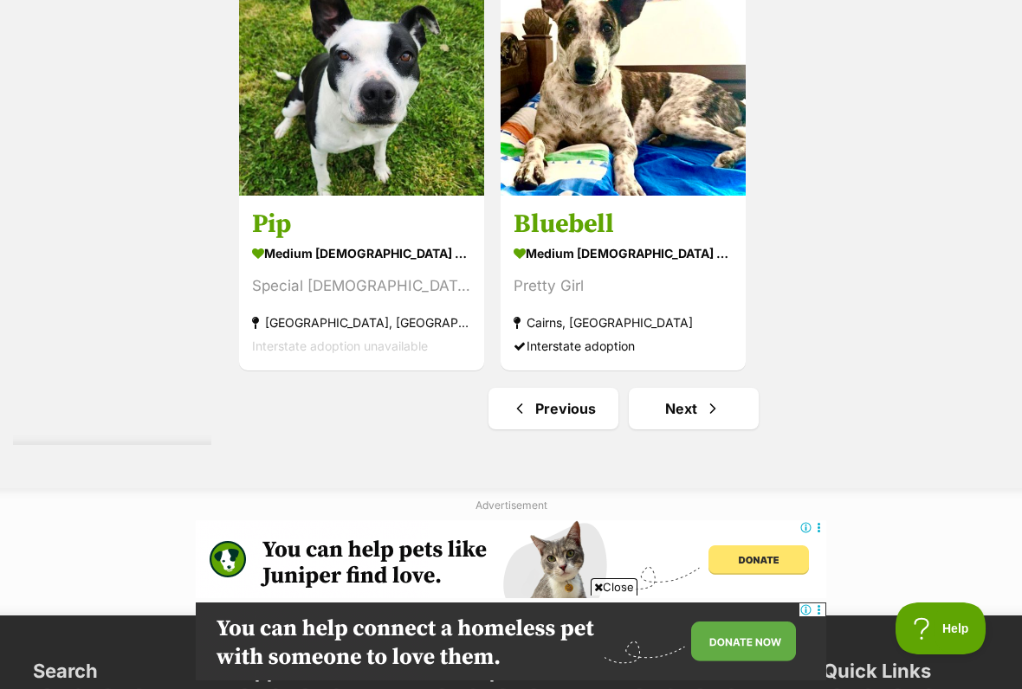
scroll to position [3438, 0]
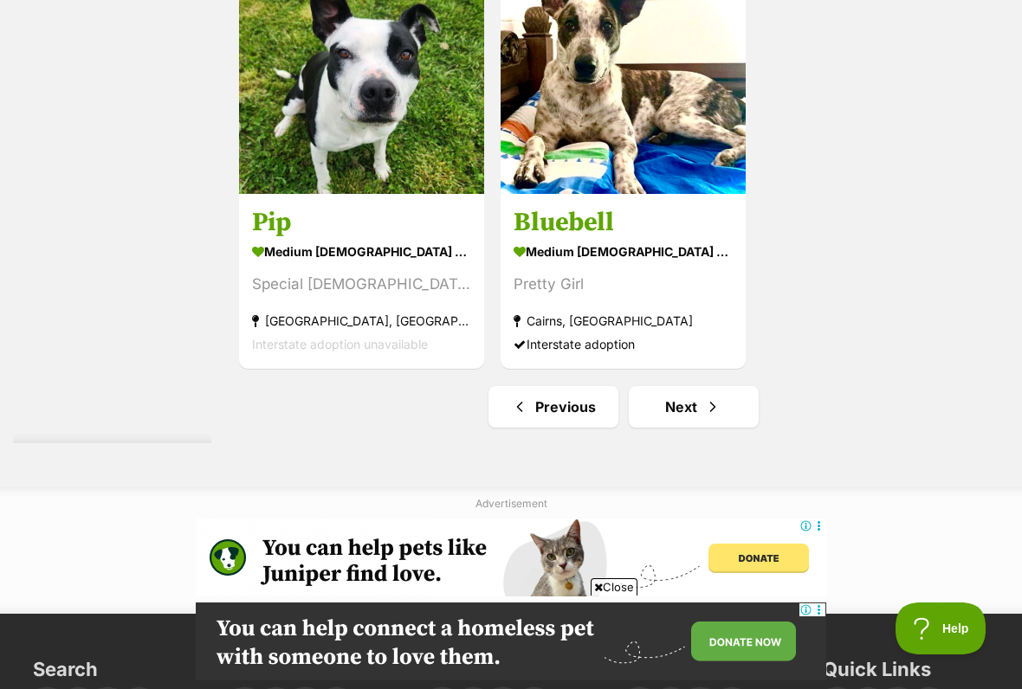
click at [704, 417] on span "Next page" at bounding box center [712, 407] width 17 height 21
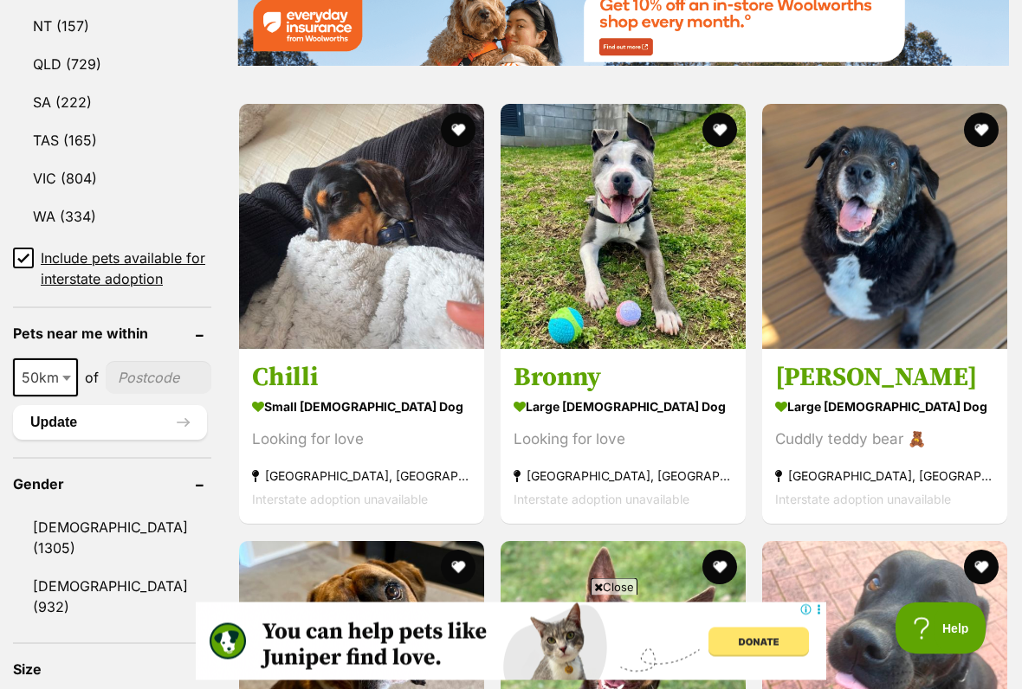
scroll to position [1101, 0]
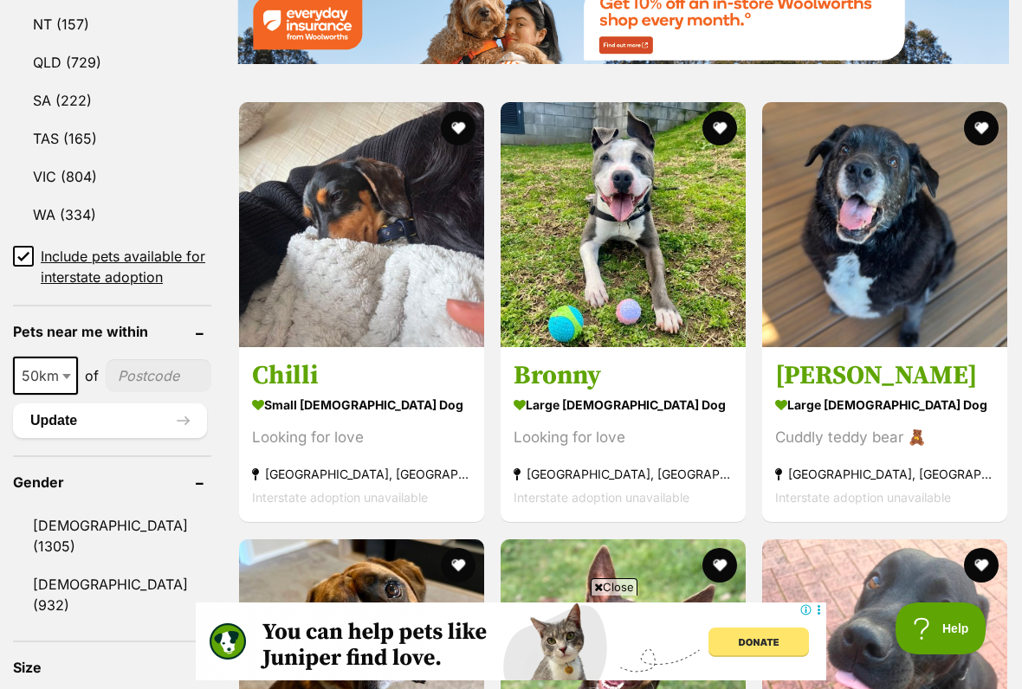
click at [375, 295] on img at bounding box center [361, 224] width 245 height 245
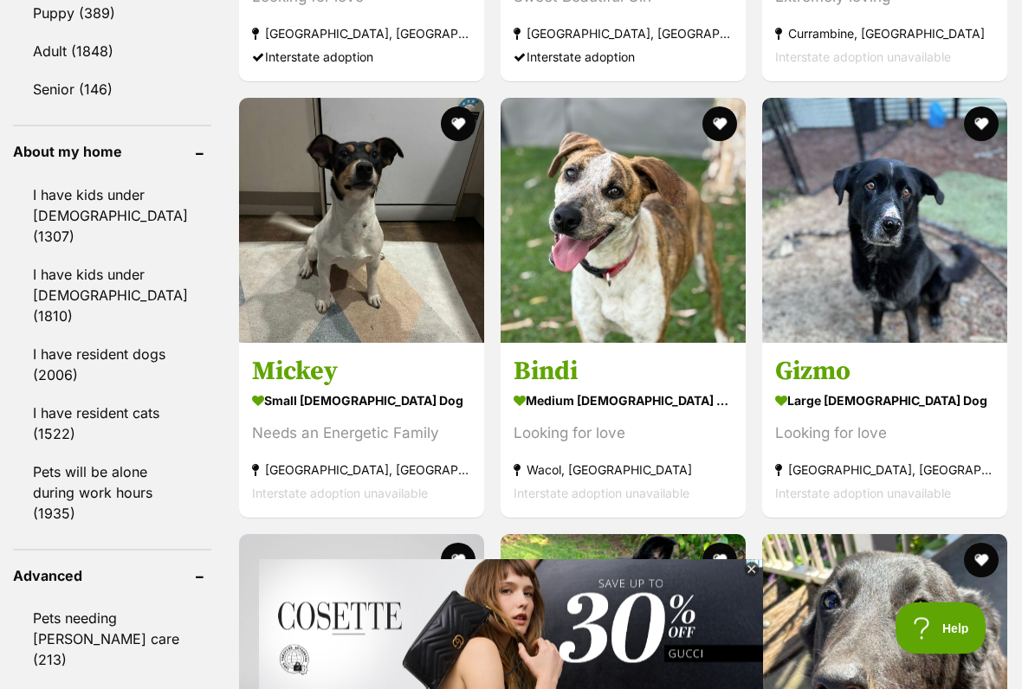
scroll to position [1979, 0]
click at [759, 564] on icon at bounding box center [752, 571] width 16 height 16
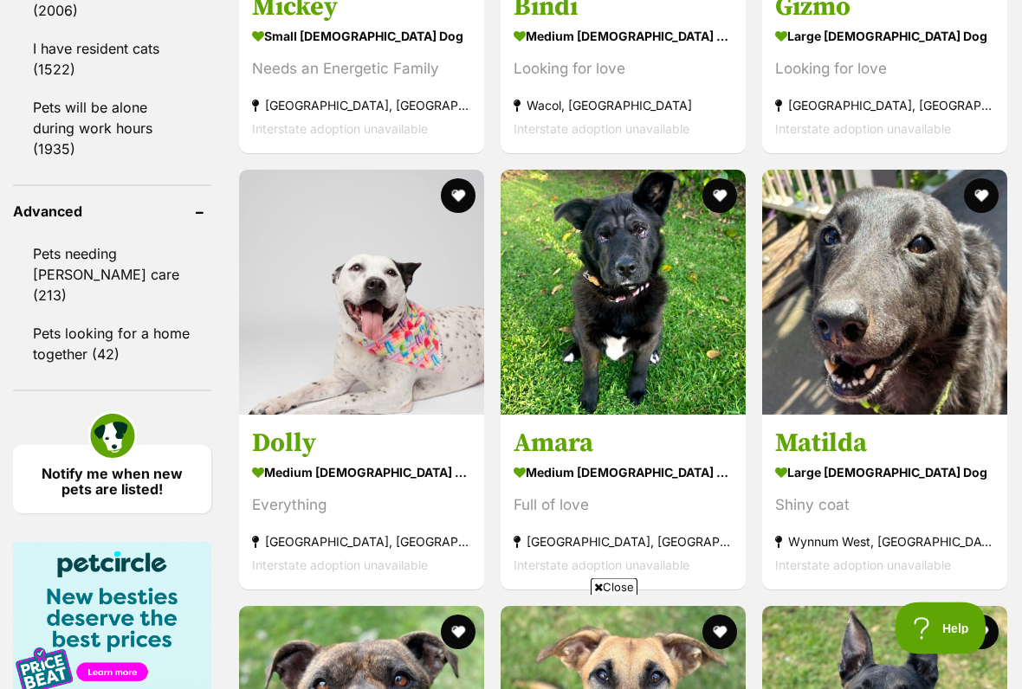
scroll to position [2344, 0]
click at [621, 570] on span "Close" at bounding box center [613, 586] width 47 height 17
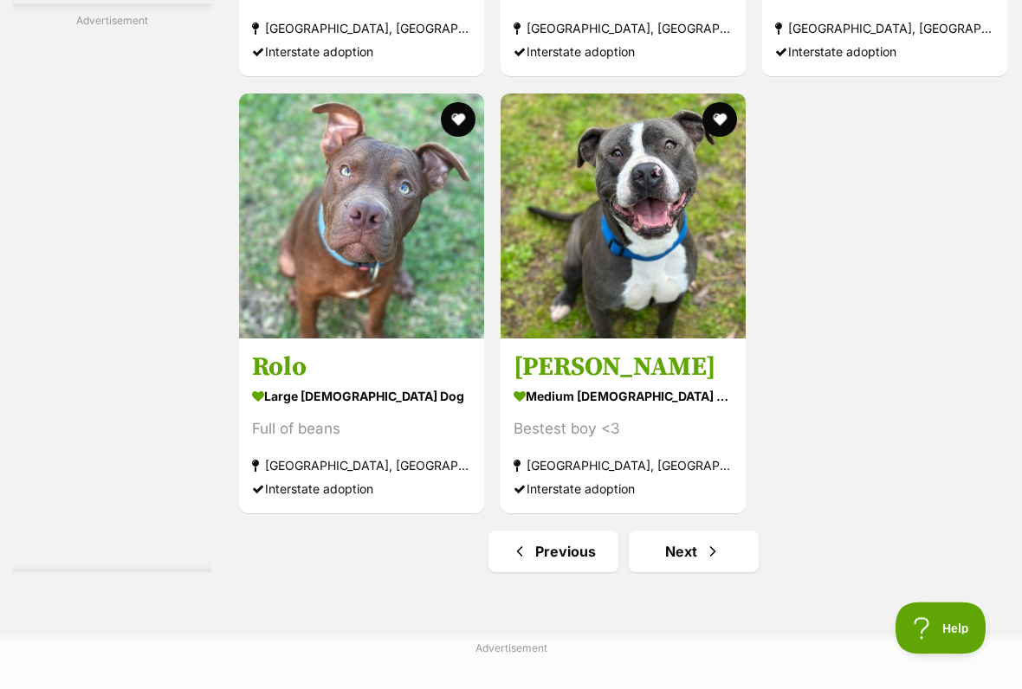
scroll to position [3294, 0]
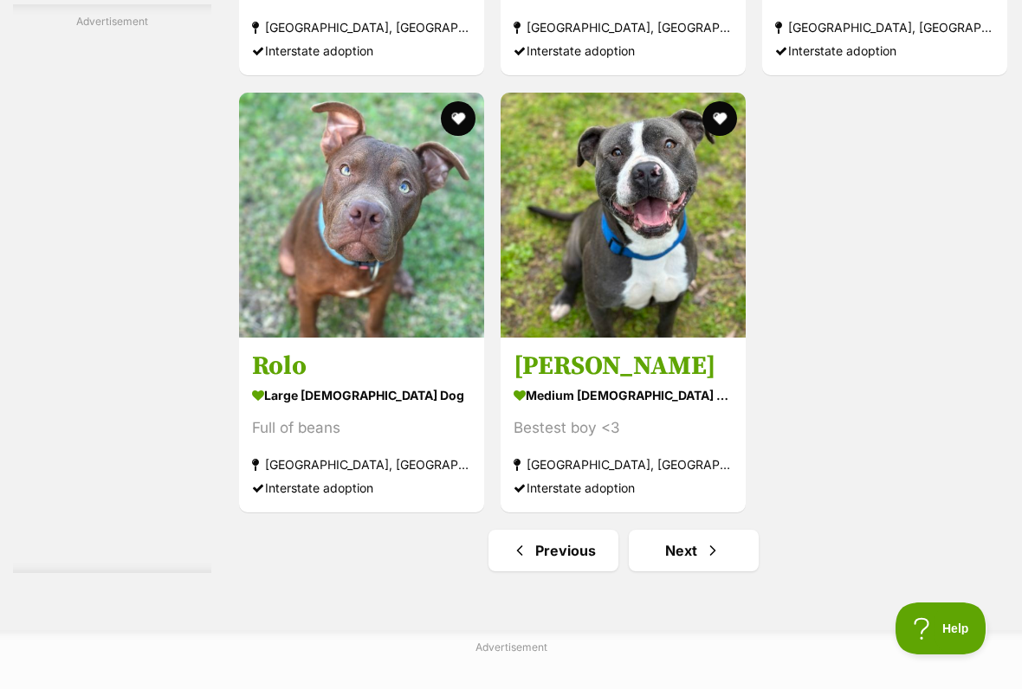
click at [669, 570] on link "Next" at bounding box center [694, 551] width 130 height 42
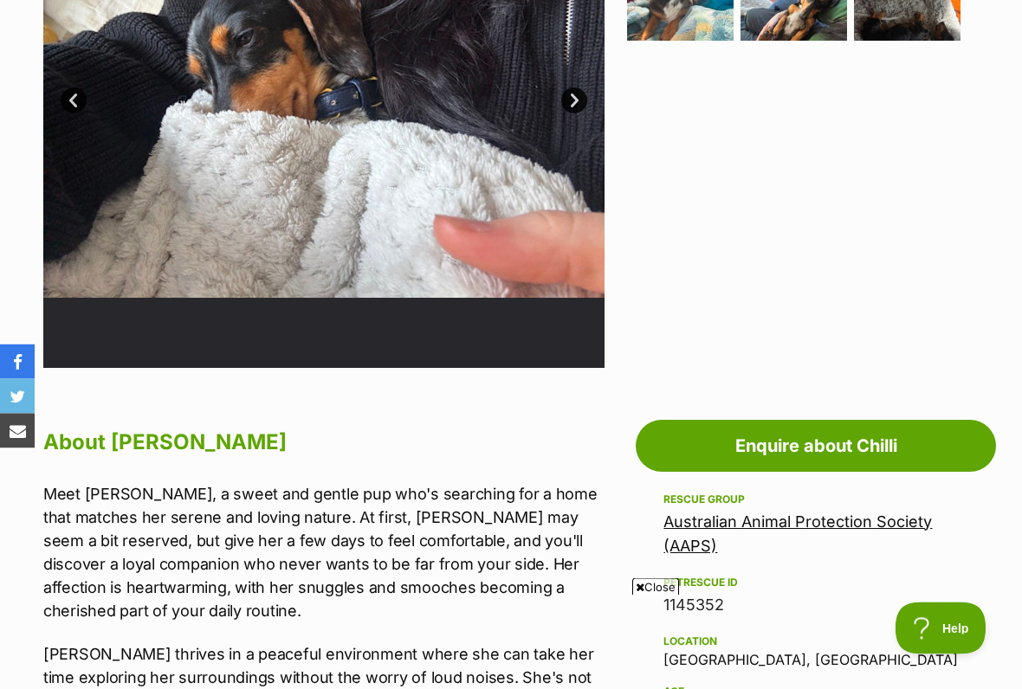
scroll to position [553, 0]
click at [653, 570] on span "Close" at bounding box center [655, 586] width 47 height 17
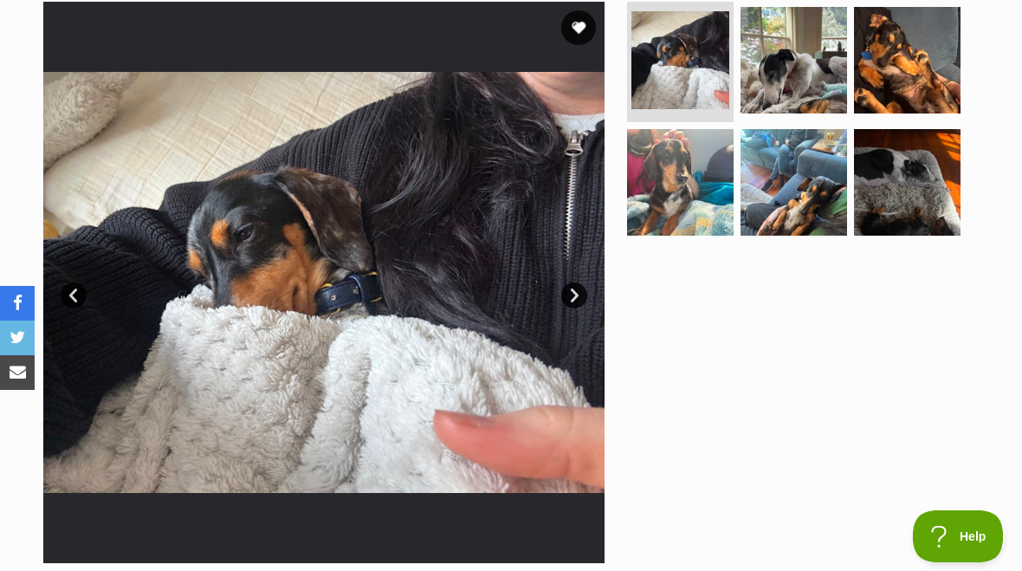
scroll to position [358, 0]
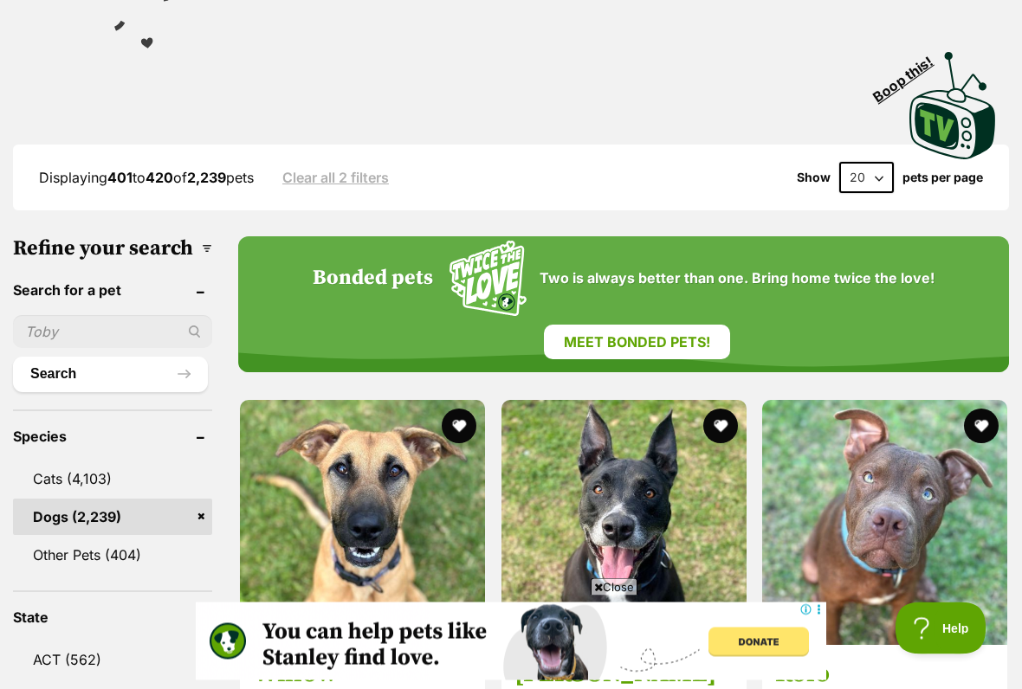
scroll to position [369, 0]
click at [617, 570] on span "Close" at bounding box center [613, 586] width 47 height 17
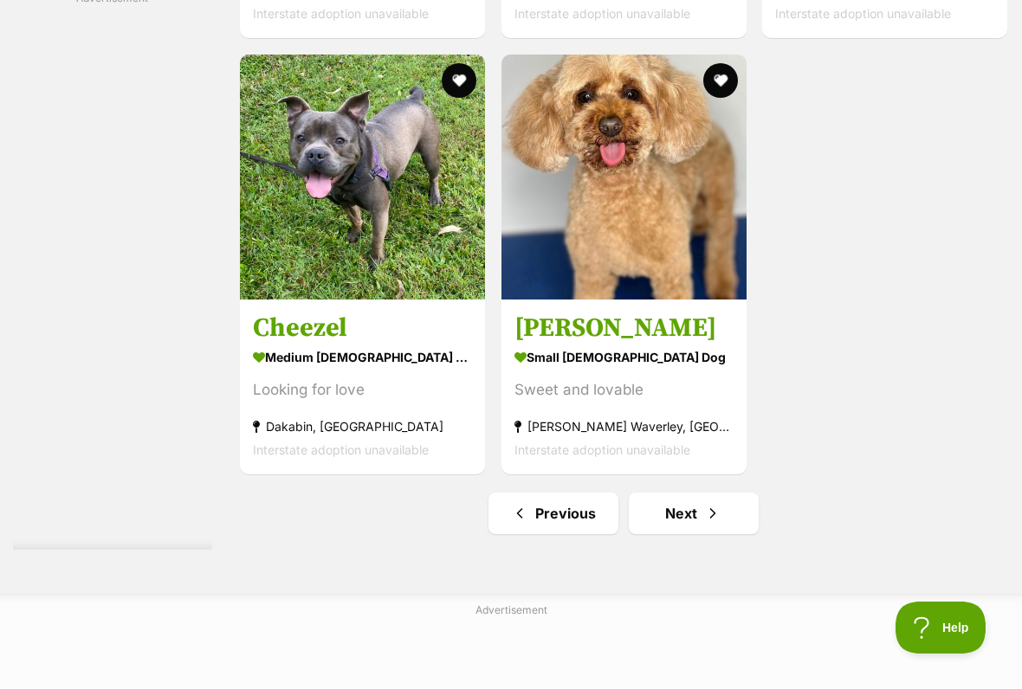
scroll to position [3493, 0]
click at [649, 299] on img at bounding box center [623, 177] width 245 height 245
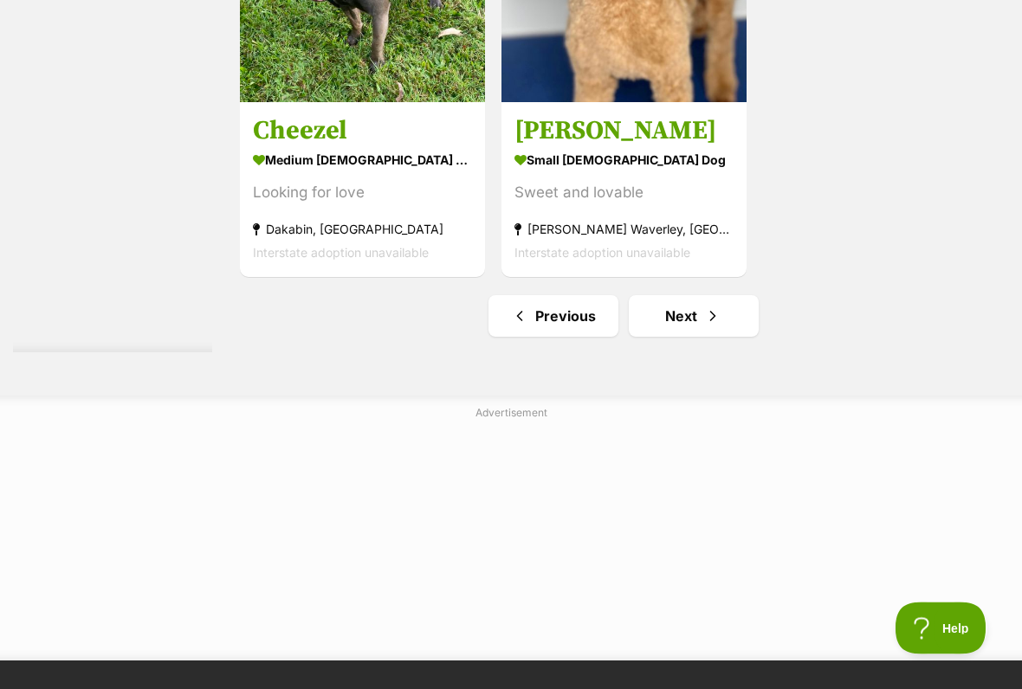
scroll to position [3690, 0]
click at [679, 337] on link "Next" at bounding box center [694, 316] width 130 height 42
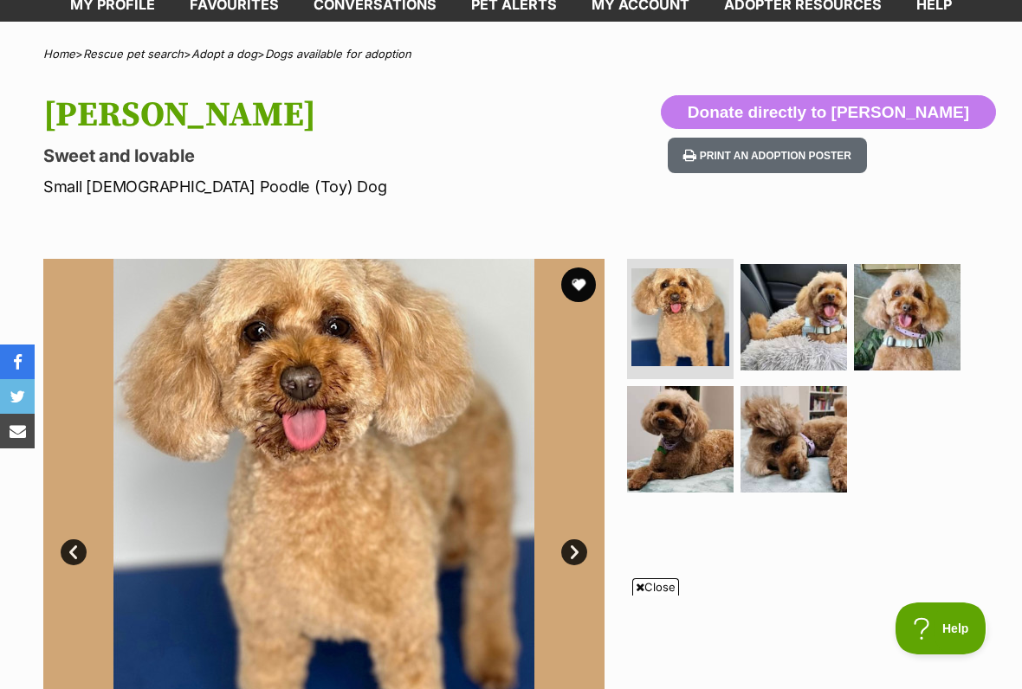
click at [801, 338] on img at bounding box center [793, 317] width 106 height 106
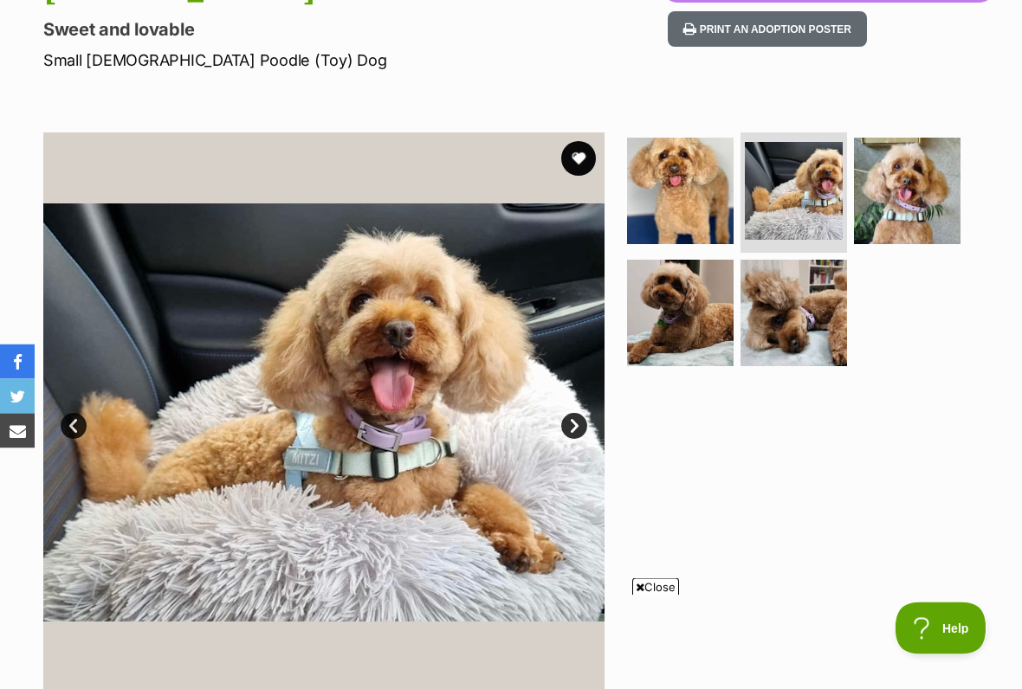
scroll to position [234, 0]
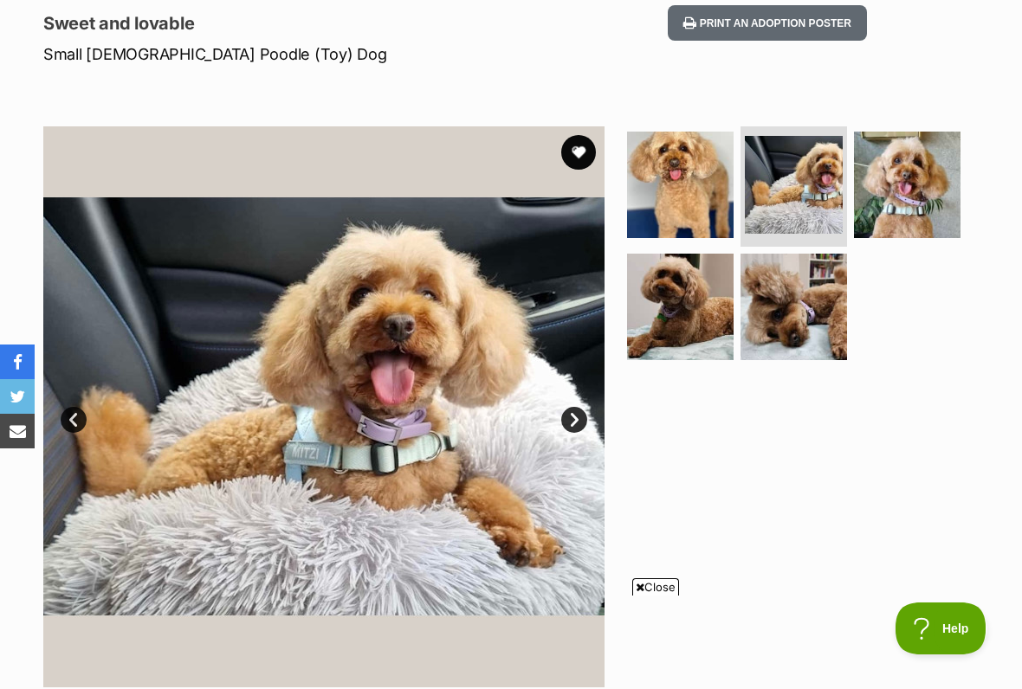
click at [913, 198] on img at bounding box center [907, 185] width 106 height 106
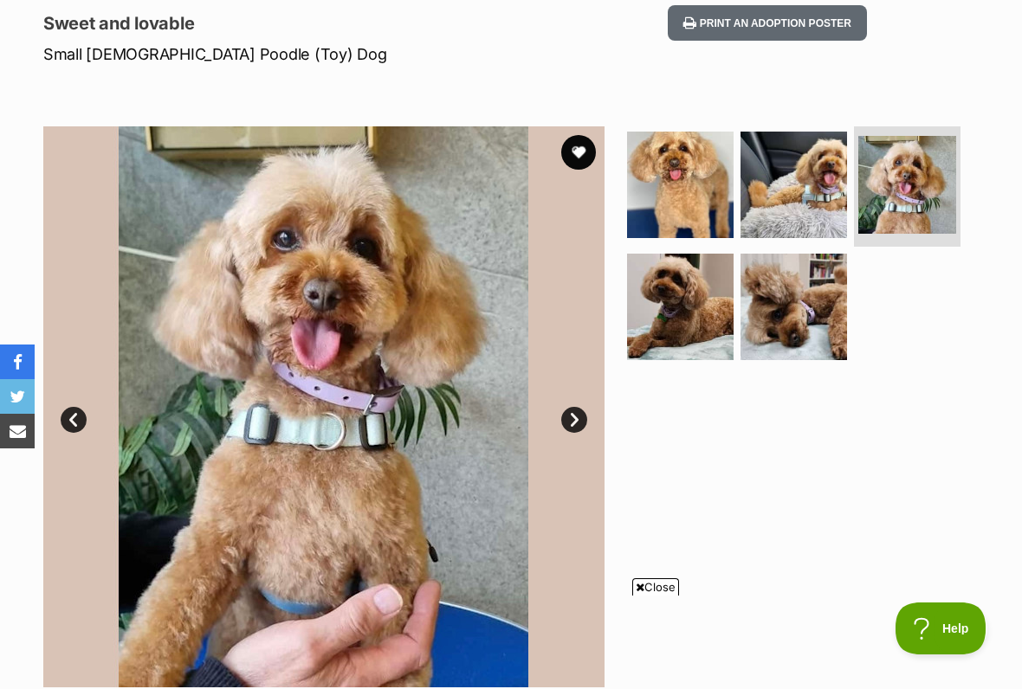
click at [681, 328] on img at bounding box center [680, 307] width 106 height 106
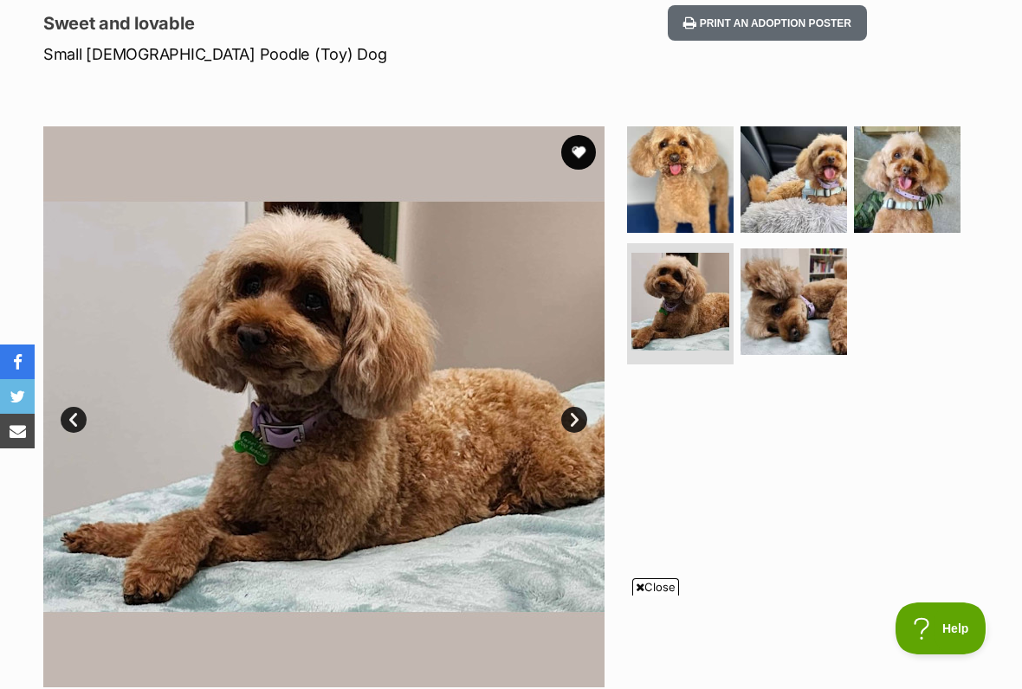
click at [787, 310] on img at bounding box center [793, 301] width 106 height 106
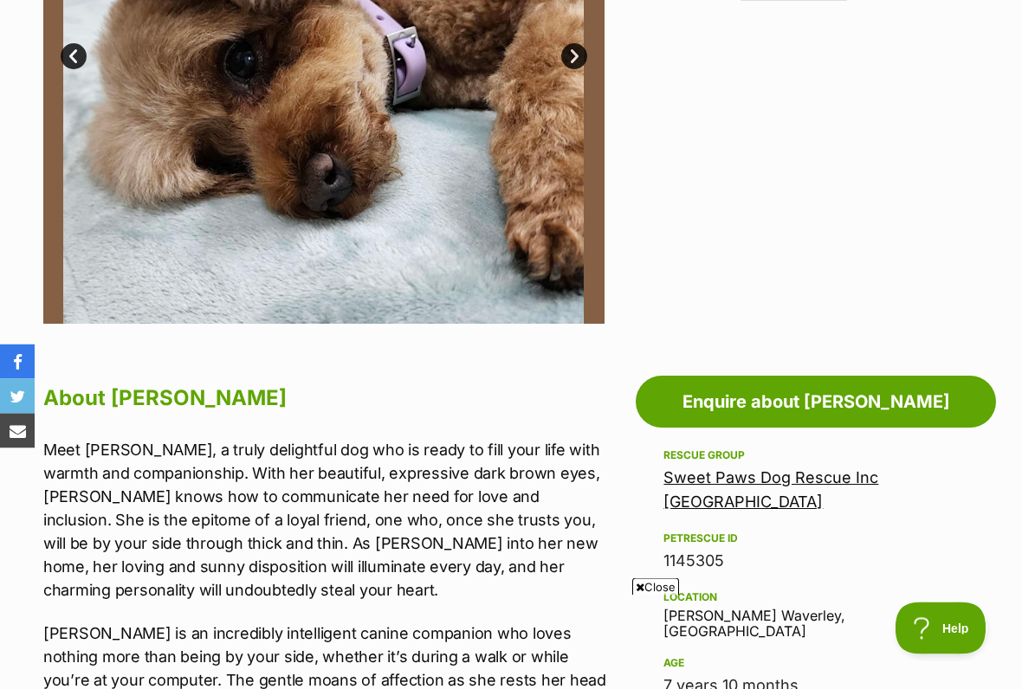
scroll to position [597, 0]
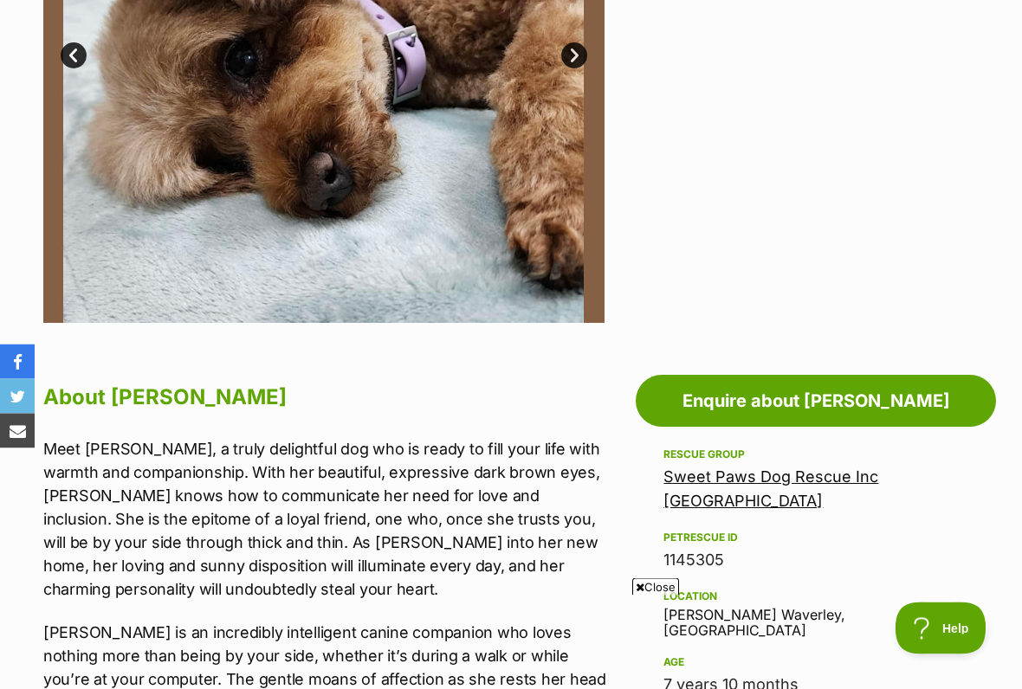
click at [649, 570] on span "Close" at bounding box center [655, 586] width 47 height 17
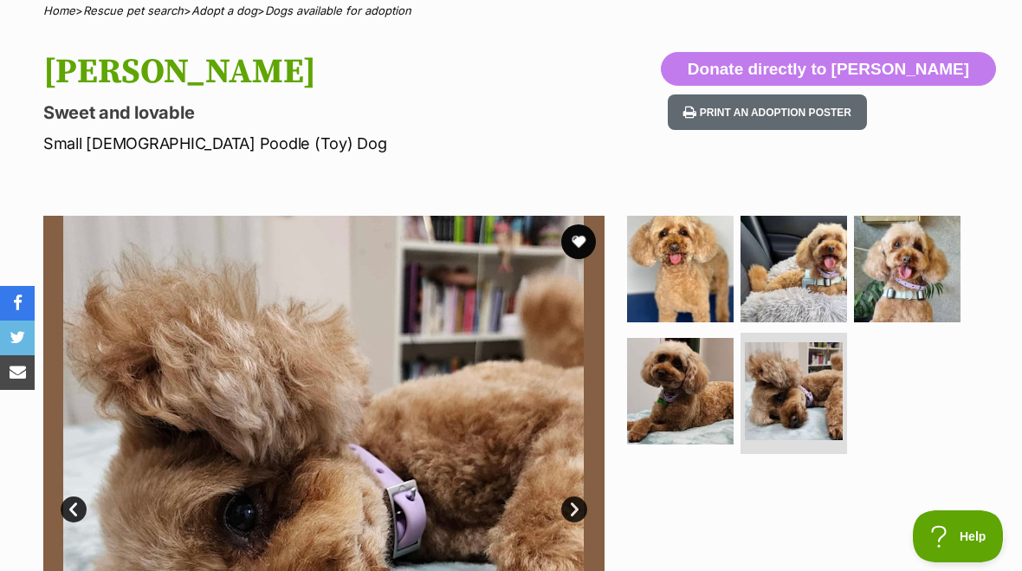
scroll to position [144, 0]
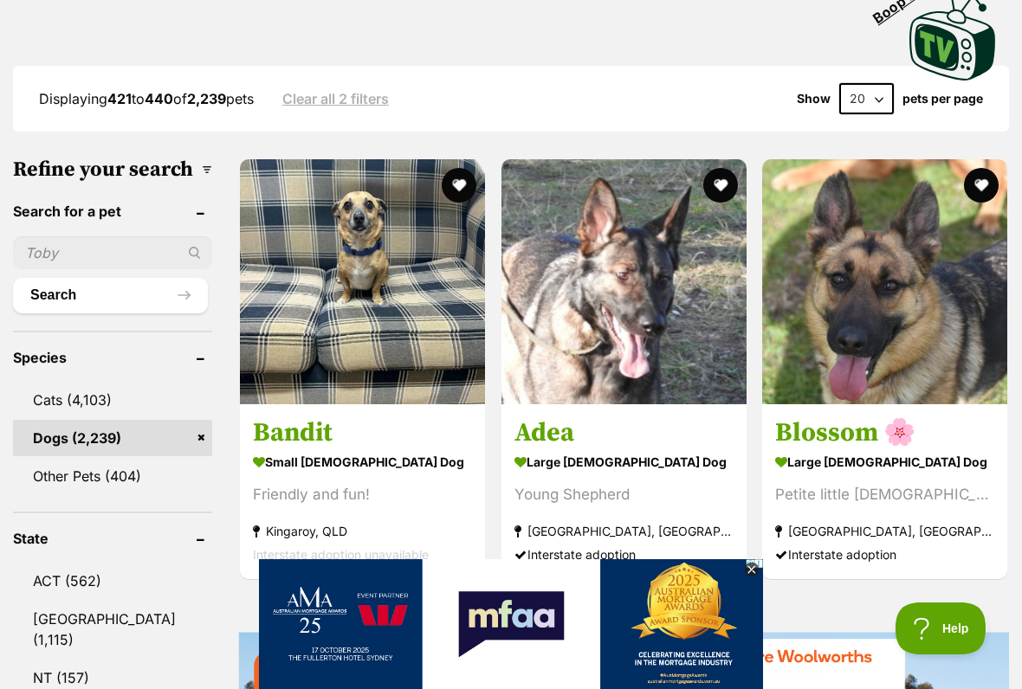
click at [759, 570] on icon at bounding box center [752, 571] width 16 height 16
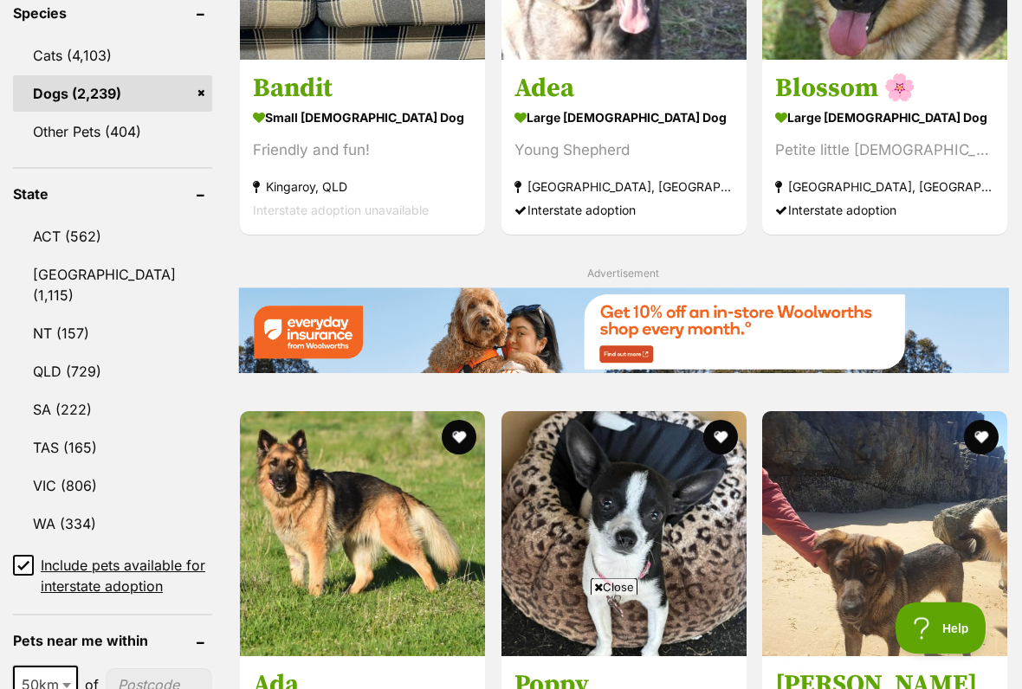
scroll to position [793, 0]
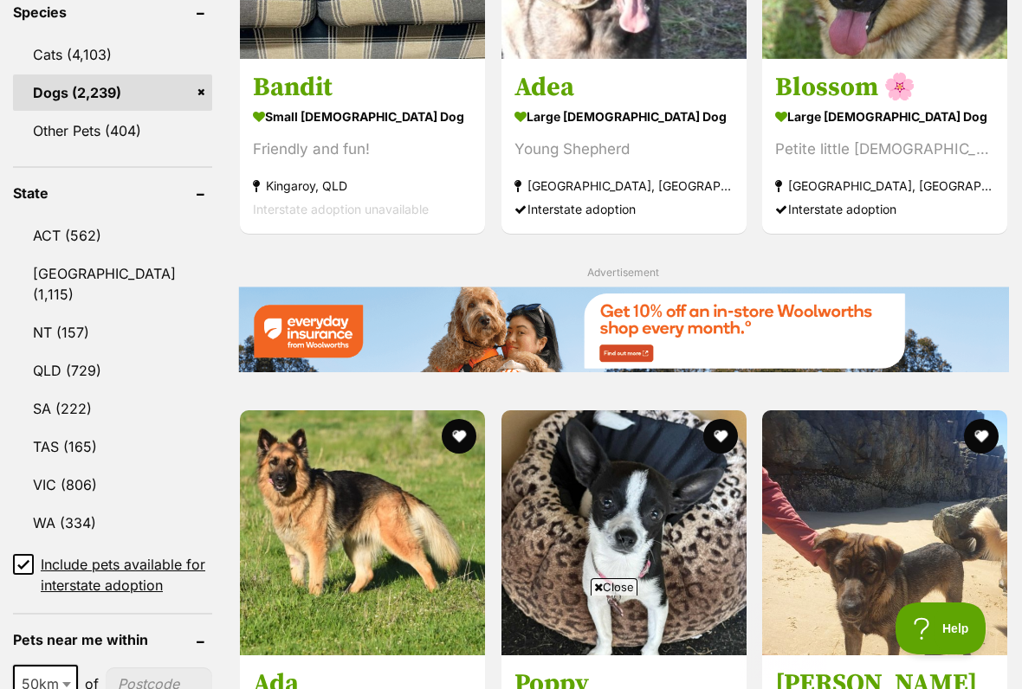
click at [625, 570] on span "Close" at bounding box center [613, 586] width 47 height 17
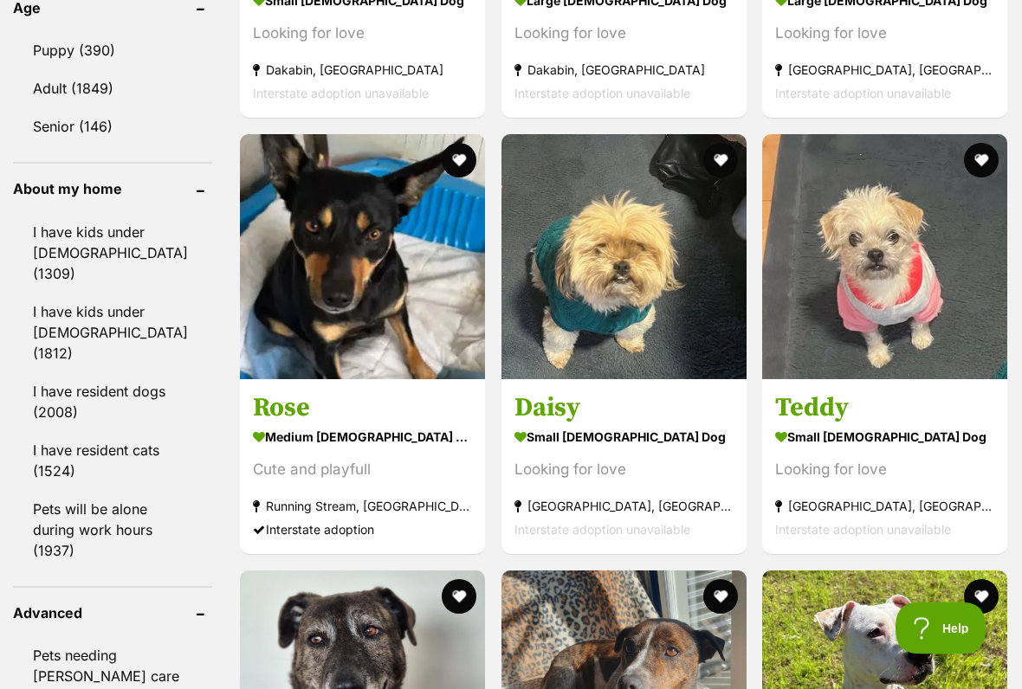
scroll to position [1943, 0]
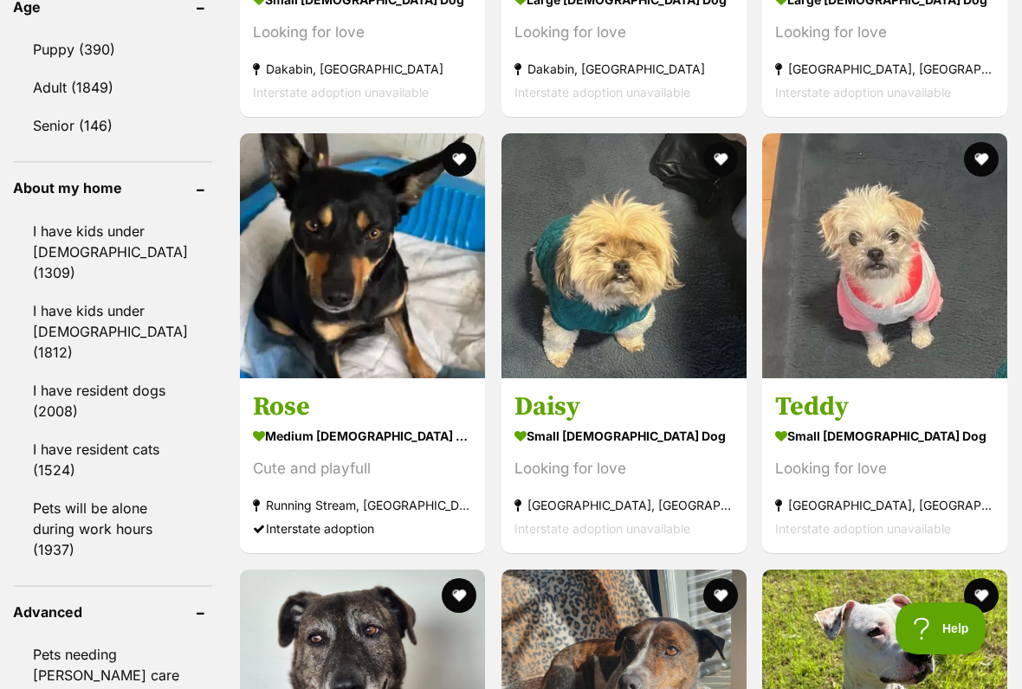
click at [597, 448] on strong "small female Dog" at bounding box center [623, 435] width 219 height 25
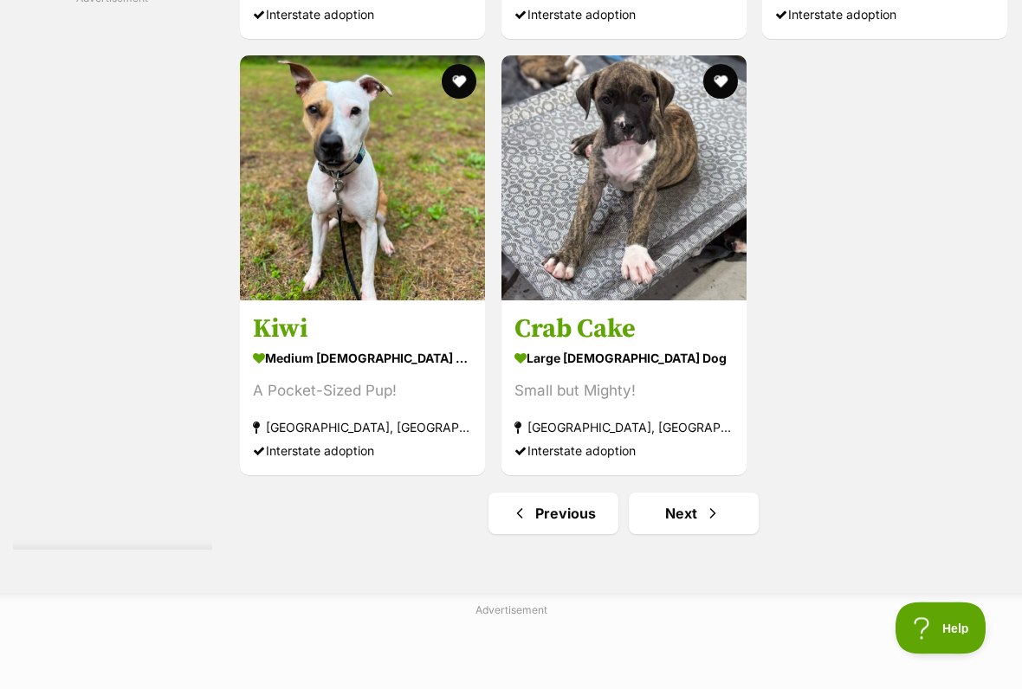
scroll to position [3336, 0]
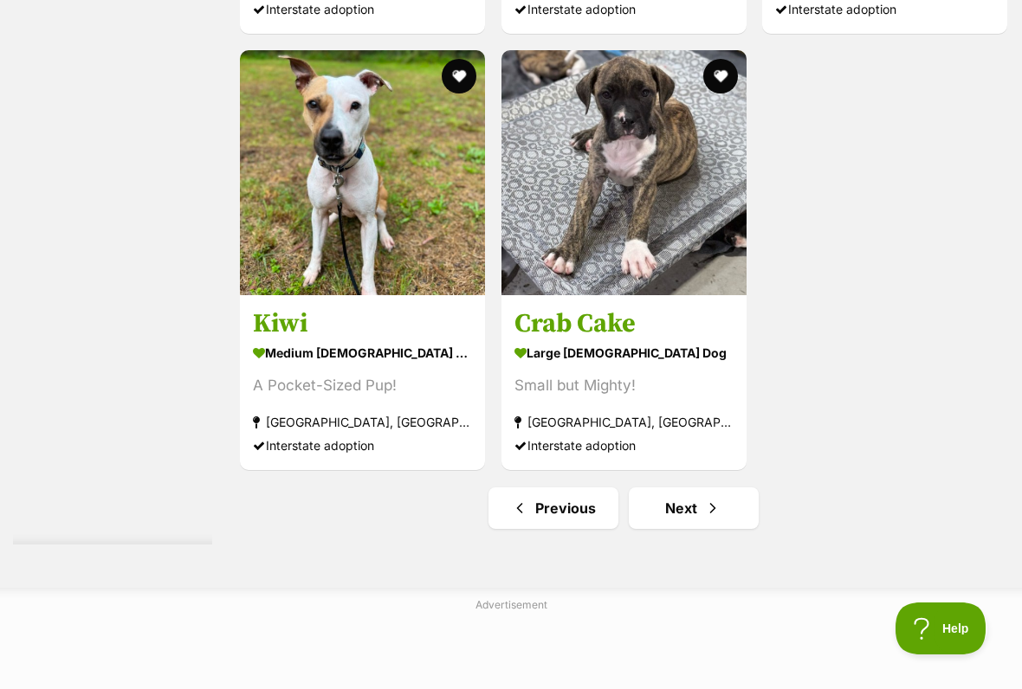
click at [680, 529] on link "Next" at bounding box center [694, 508] width 130 height 42
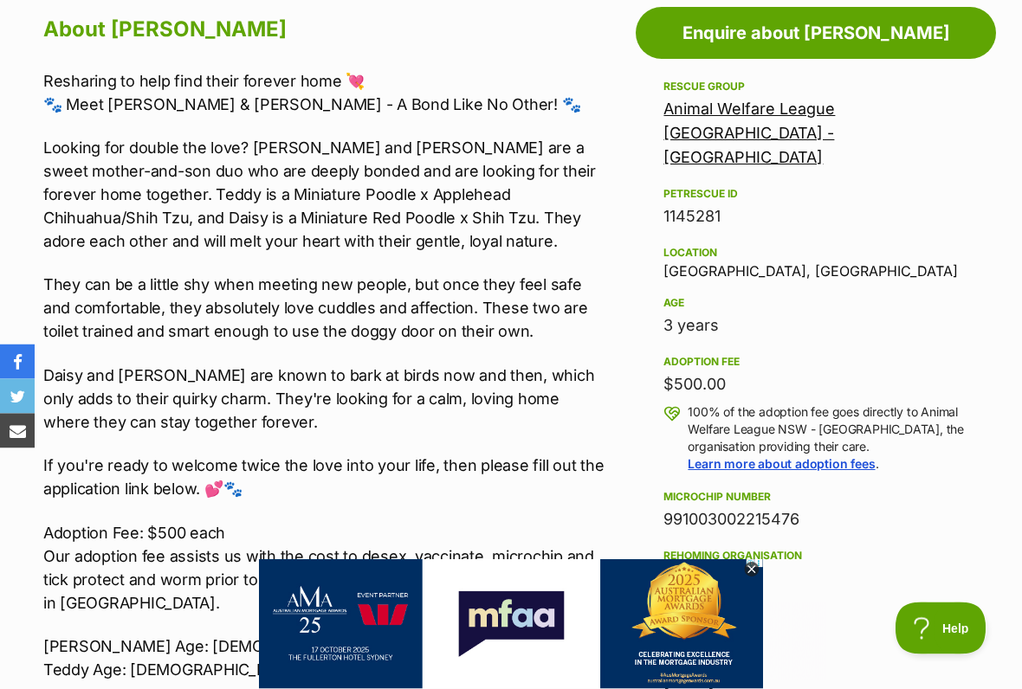
scroll to position [967, 0]
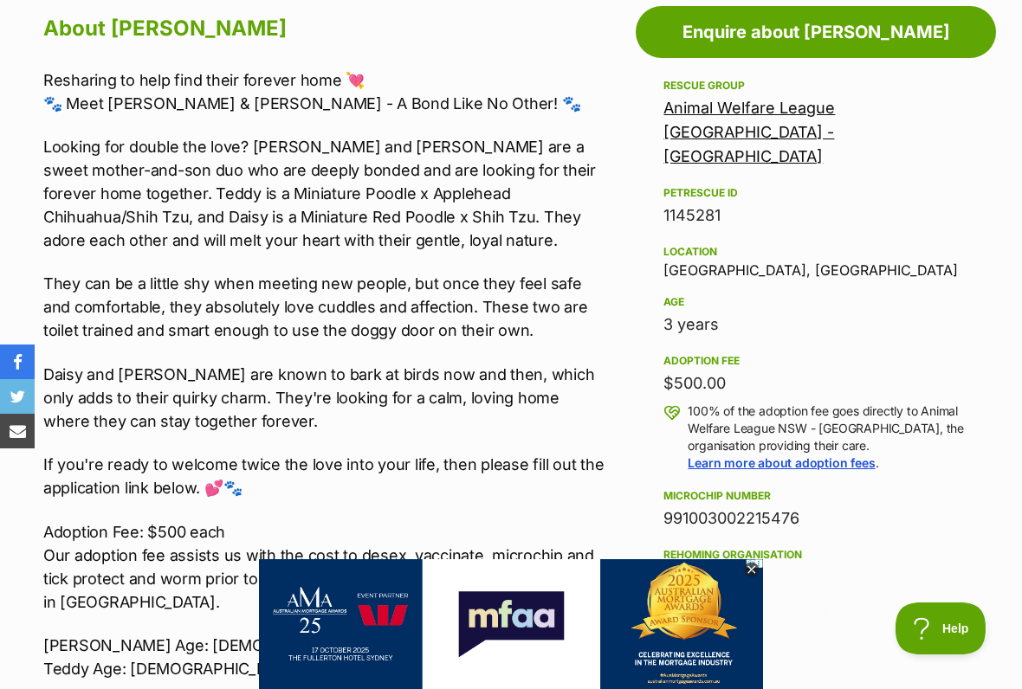
click at [758, 570] on icon at bounding box center [751, 570] width 15 height 15
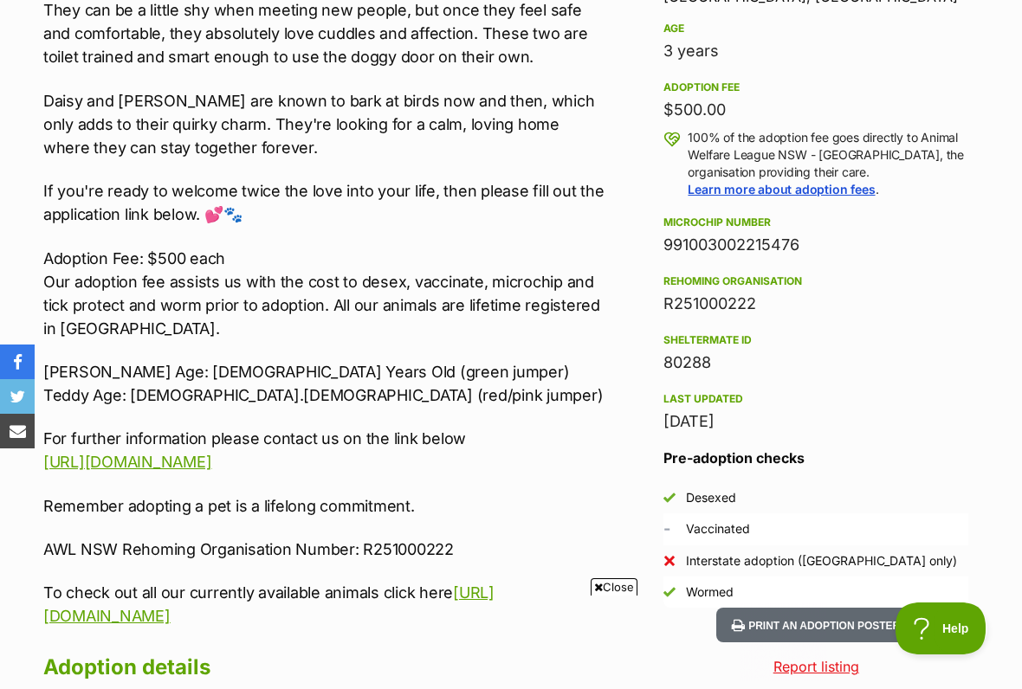
scroll to position [1249, 0]
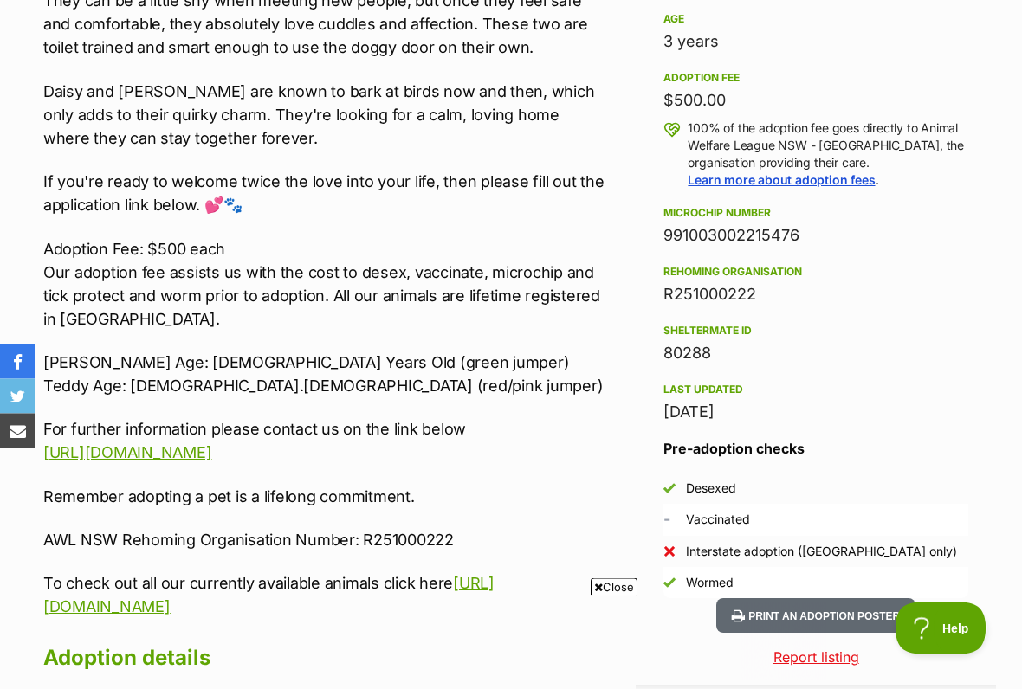
click at [626, 570] on span "Close" at bounding box center [613, 586] width 47 height 17
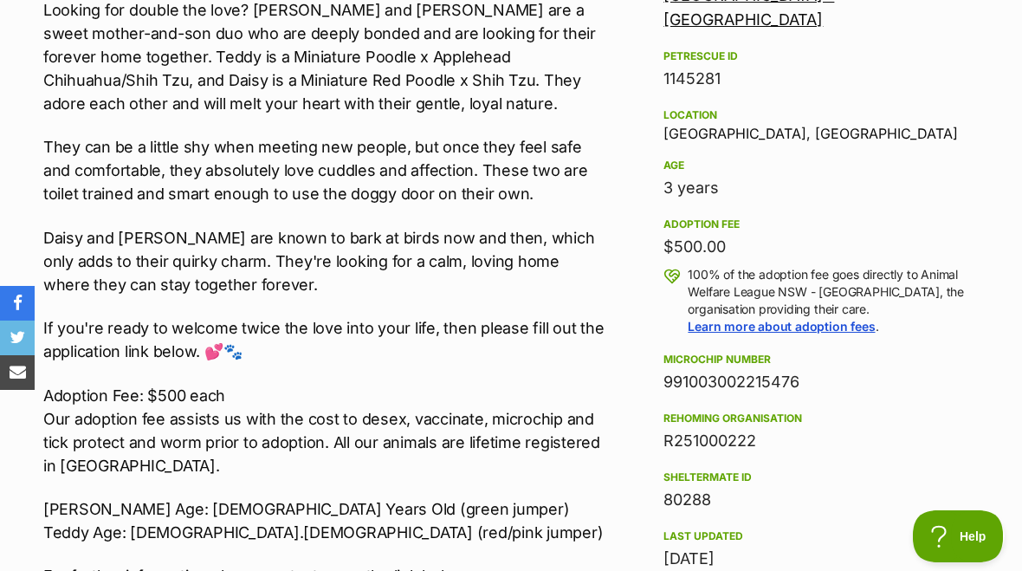
scroll to position [1101, 0]
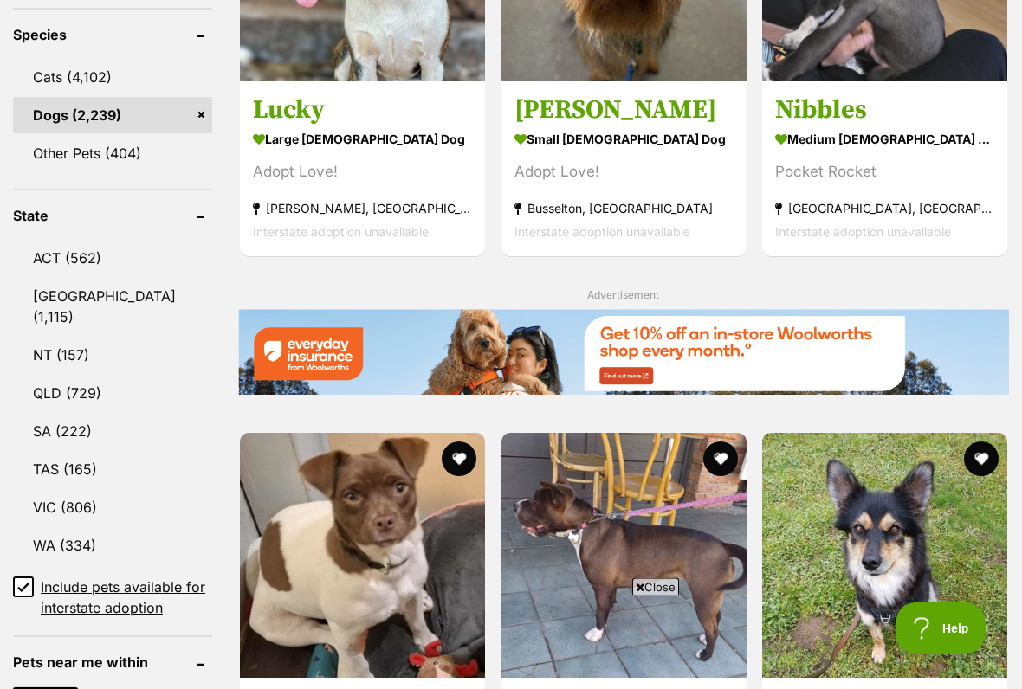
scroll to position [771, 0]
click at [644, 570] on span "Close" at bounding box center [655, 586] width 47 height 17
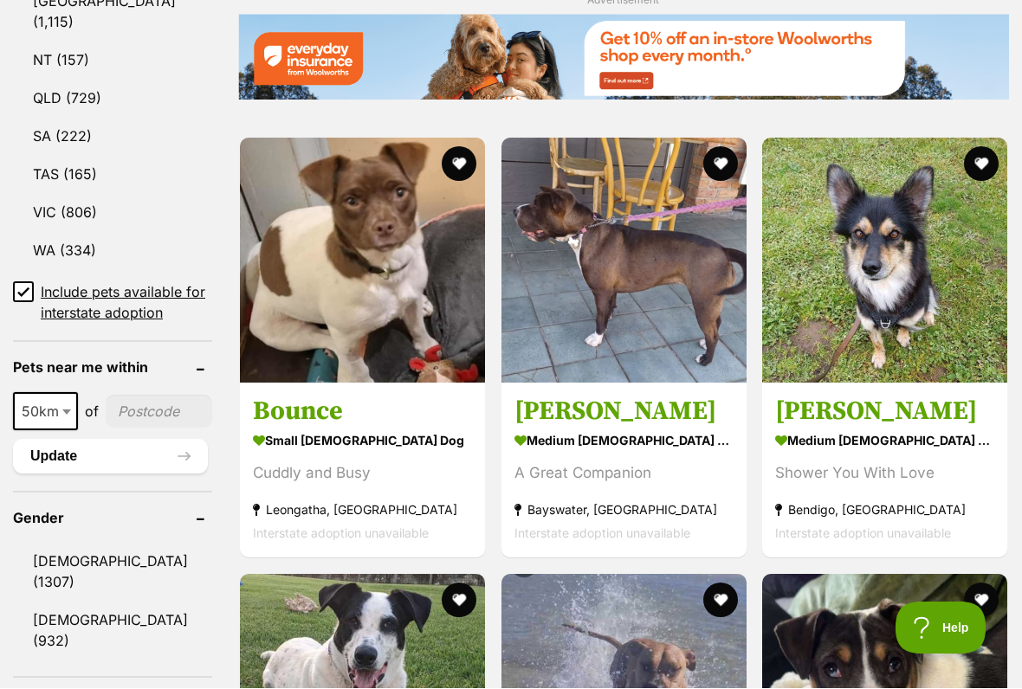
scroll to position [1066, 0]
click at [368, 307] on img at bounding box center [362, 260] width 245 height 245
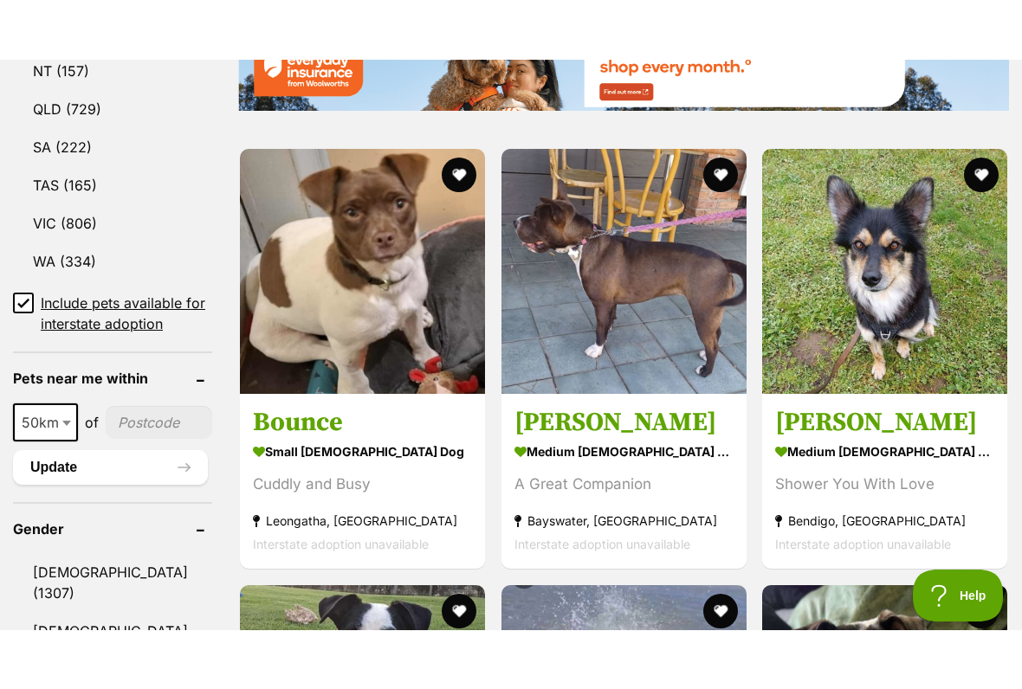
scroll to position [1101, 0]
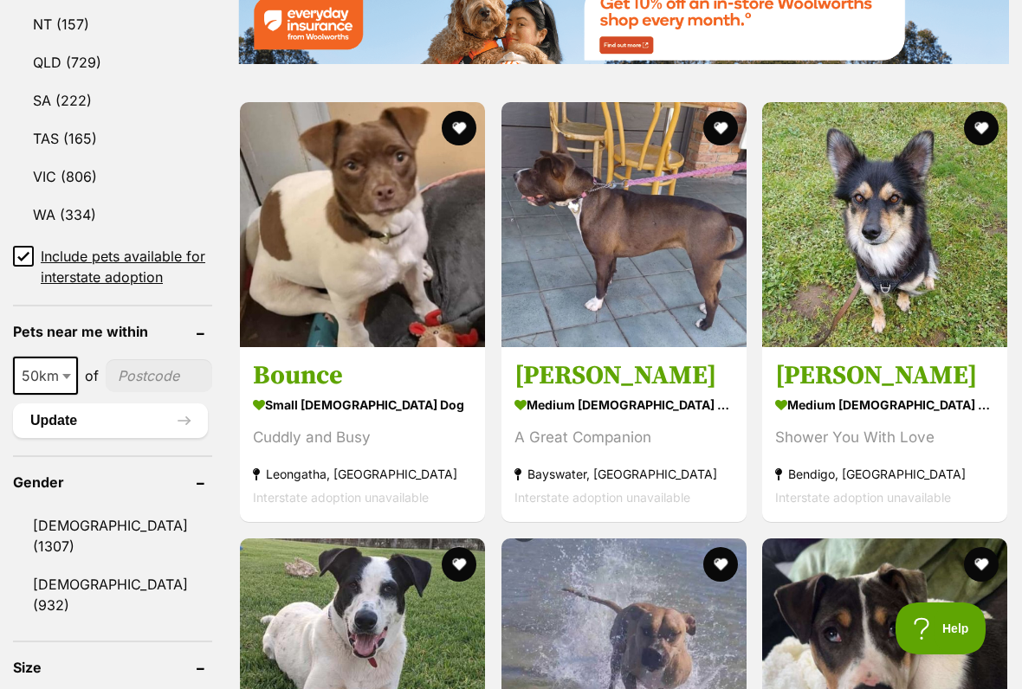
click at [891, 263] on img at bounding box center [884, 224] width 245 height 245
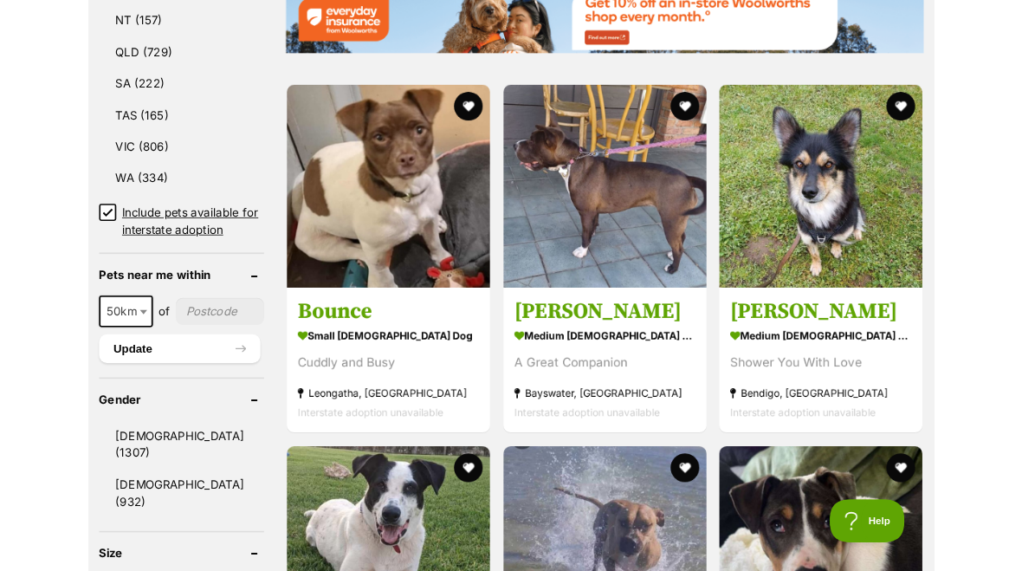
scroll to position [1150, 0]
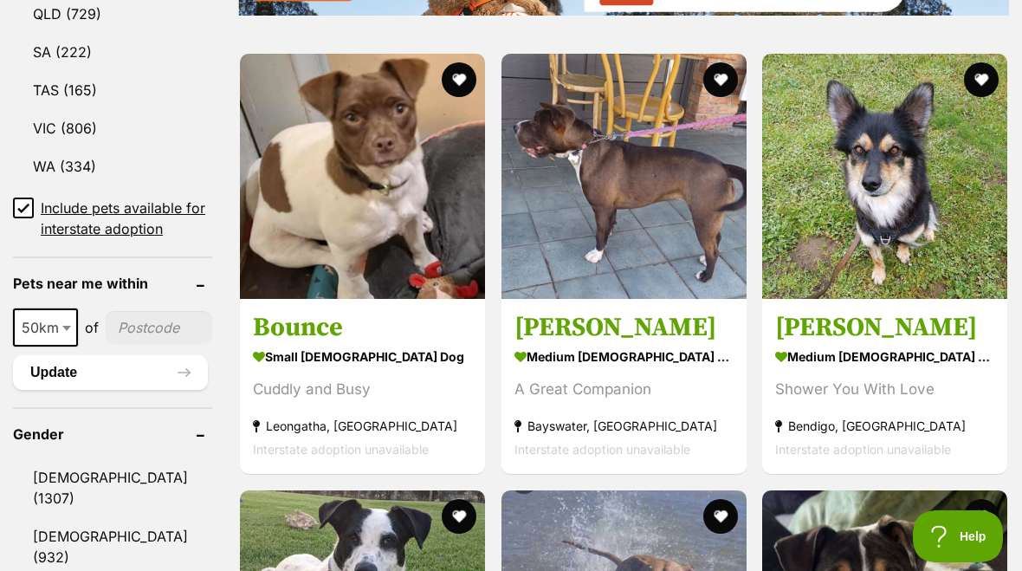
click at [898, 216] on img at bounding box center [884, 176] width 245 height 245
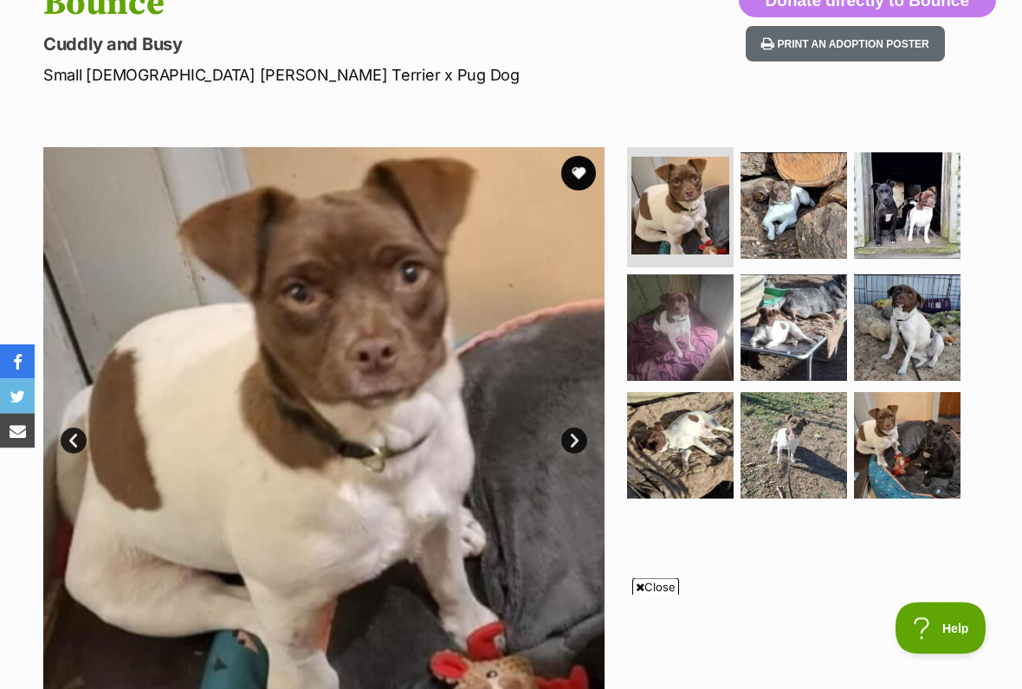
scroll to position [230, 0]
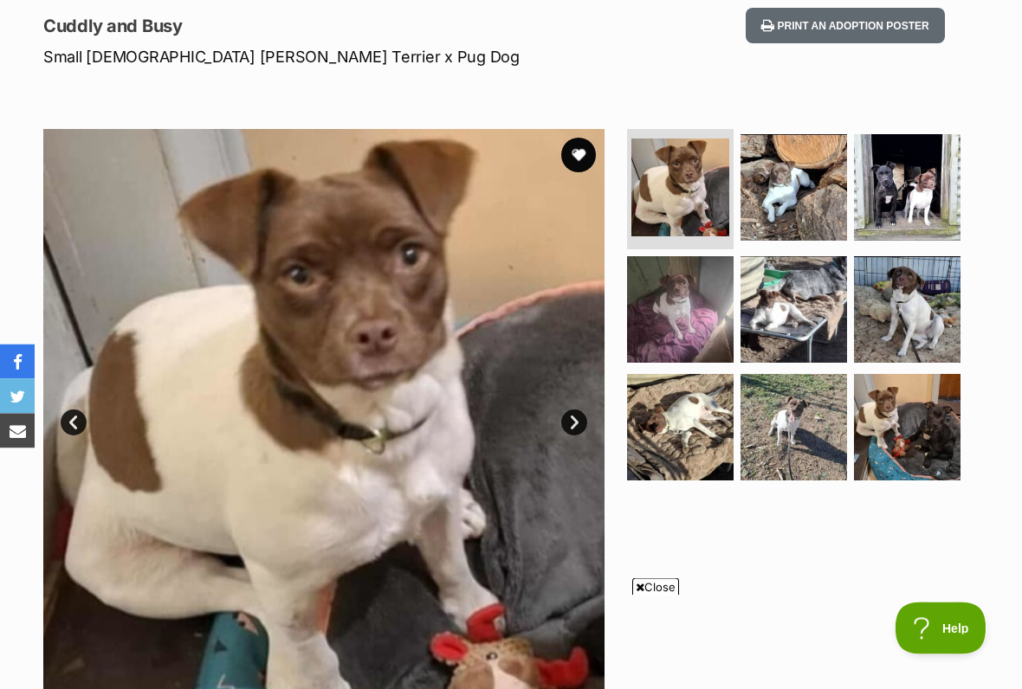
click at [665, 570] on span "Close" at bounding box center [655, 586] width 47 height 17
click at [578, 422] on link "Next" at bounding box center [574, 423] width 26 height 26
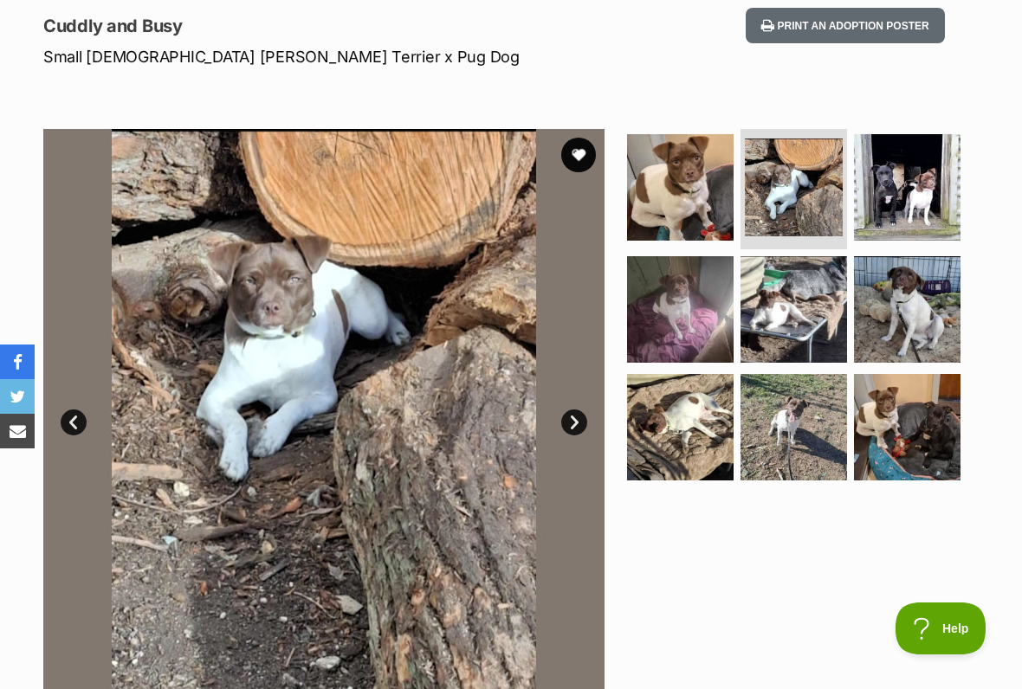
click at [579, 424] on link "Next" at bounding box center [574, 423] width 26 height 26
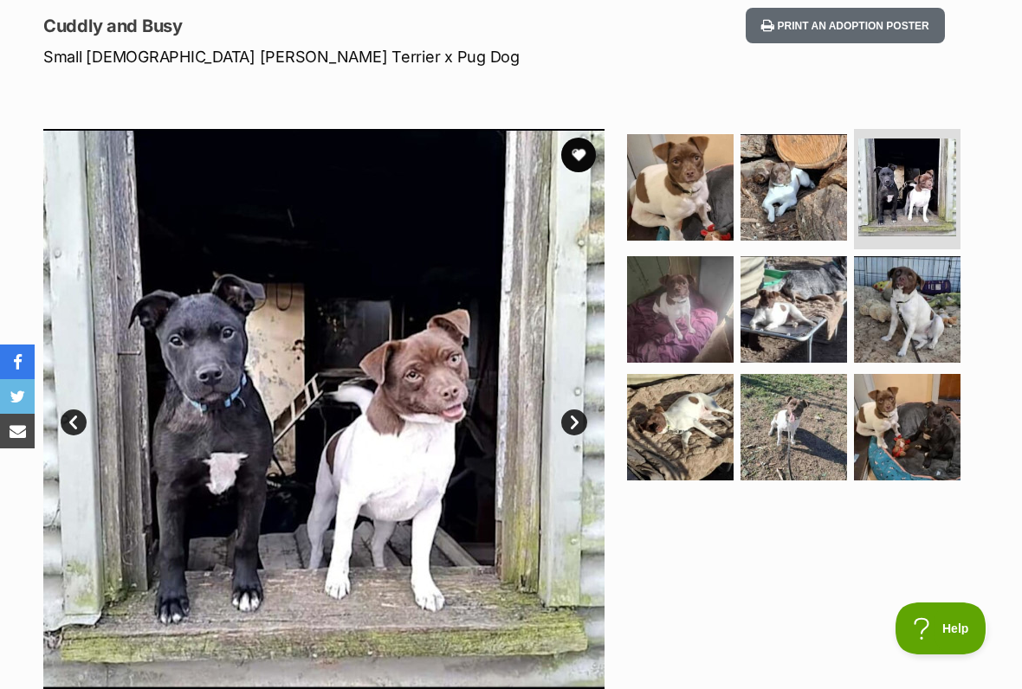
click at [584, 425] on link "Next" at bounding box center [574, 423] width 26 height 26
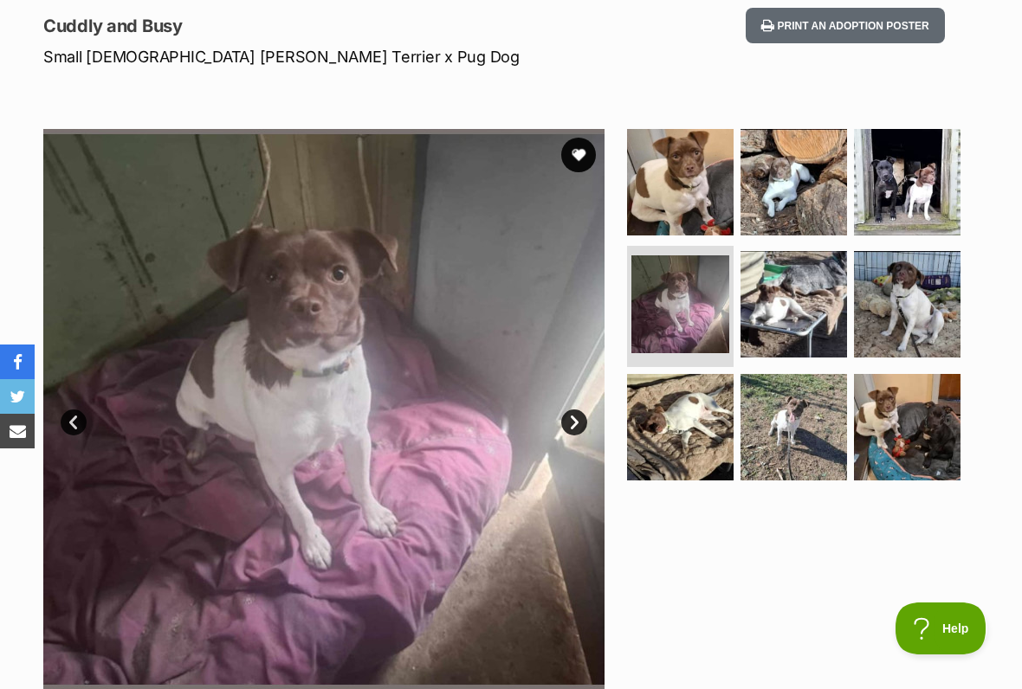
click at [579, 427] on link "Next" at bounding box center [574, 423] width 26 height 26
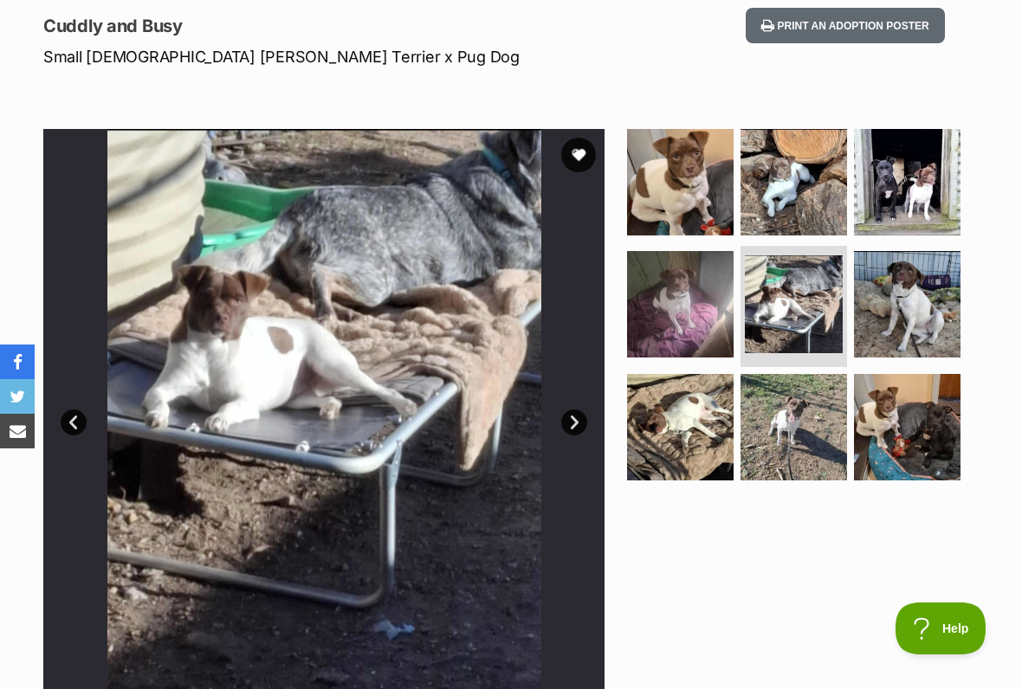
click at [573, 426] on link "Next" at bounding box center [574, 423] width 26 height 26
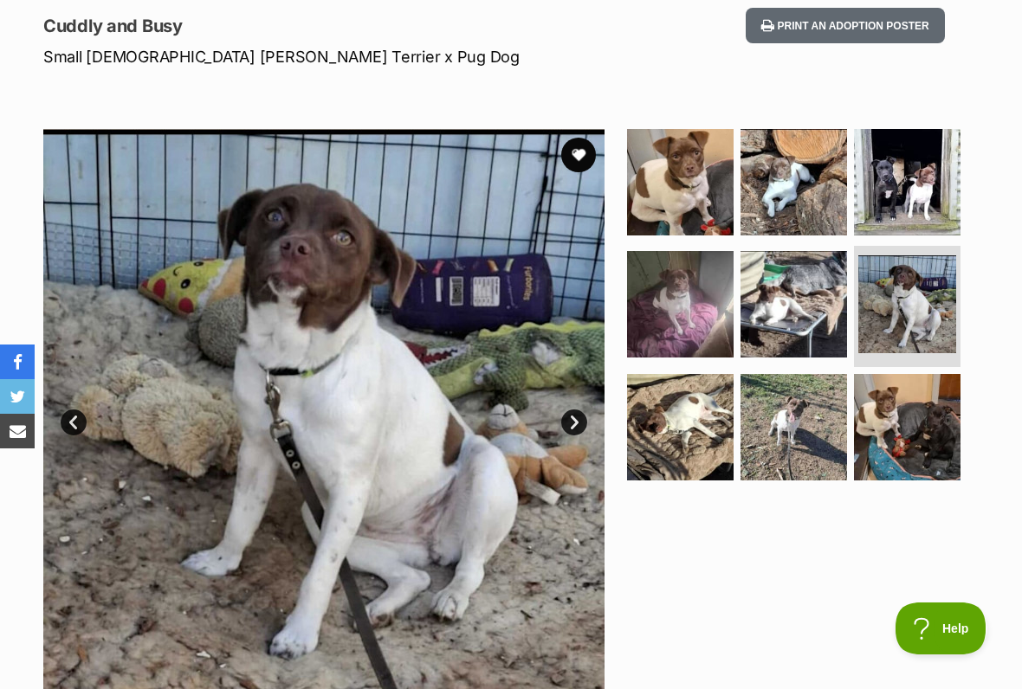
click at [580, 420] on link "Next" at bounding box center [574, 423] width 26 height 26
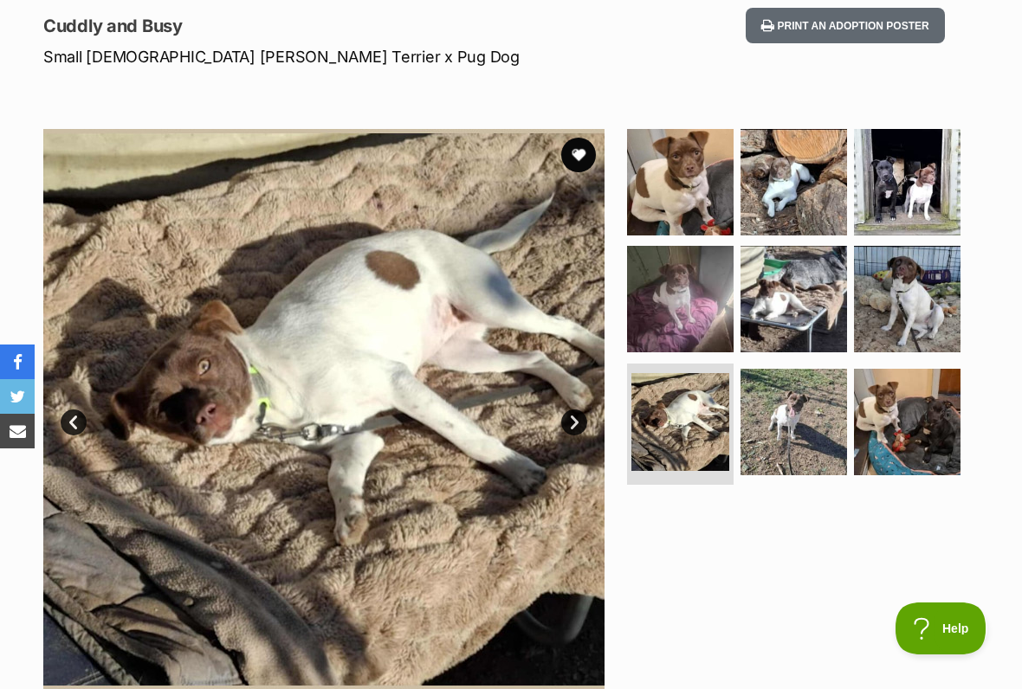
click at [579, 423] on link "Next" at bounding box center [574, 423] width 26 height 26
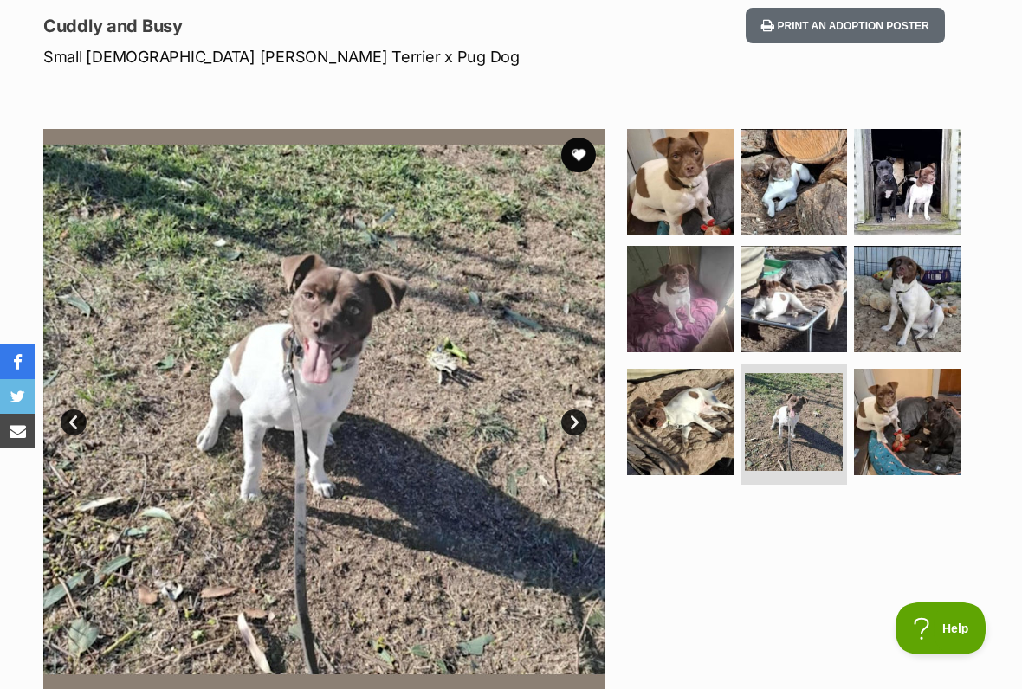
click at [582, 418] on link "Next" at bounding box center [574, 423] width 26 height 26
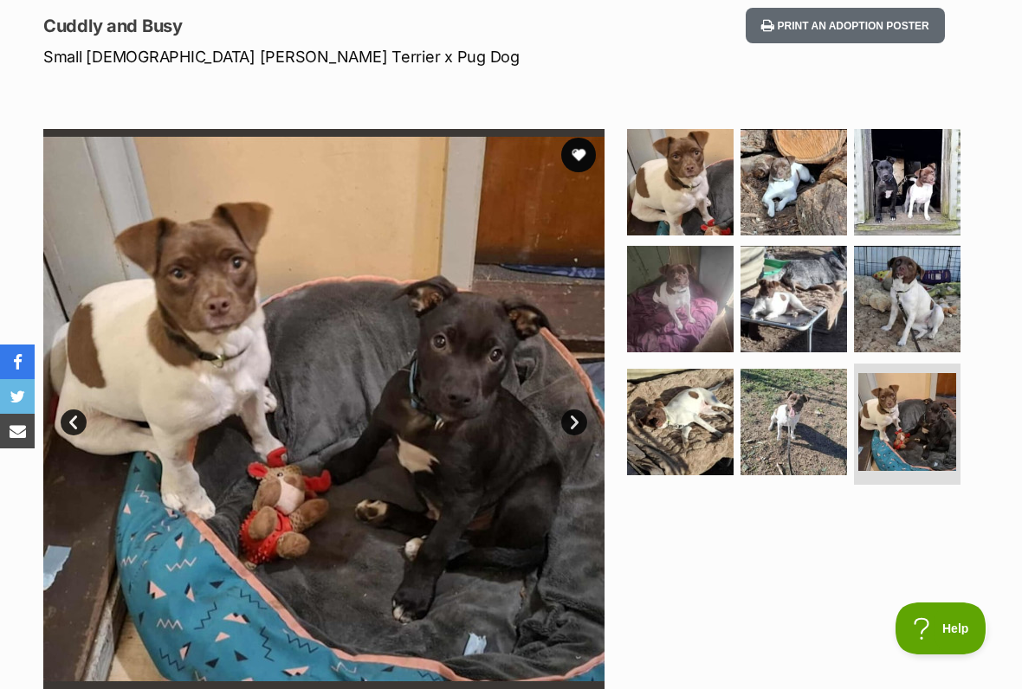
click at [584, 415] on link "Next" at bounding box center [574, 423] width 26 height 26
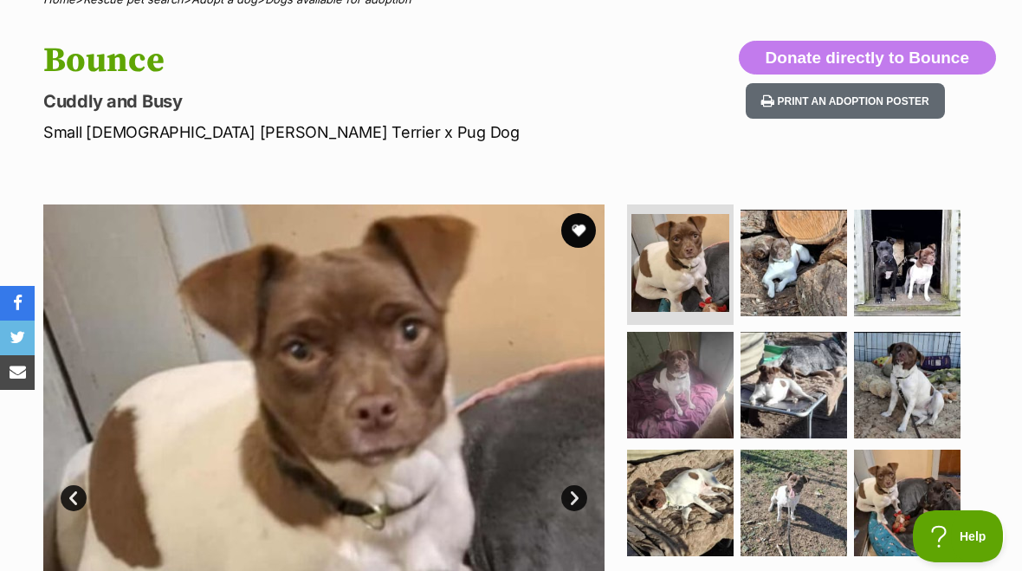
scroll to position [155, 0]
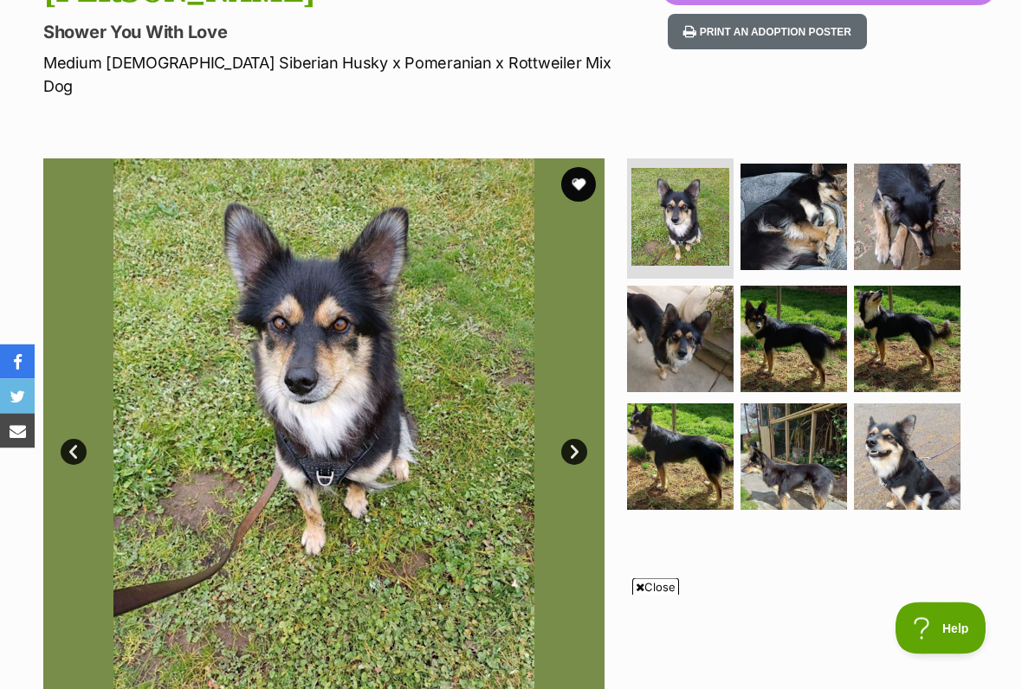
scroll to position [227, 0]
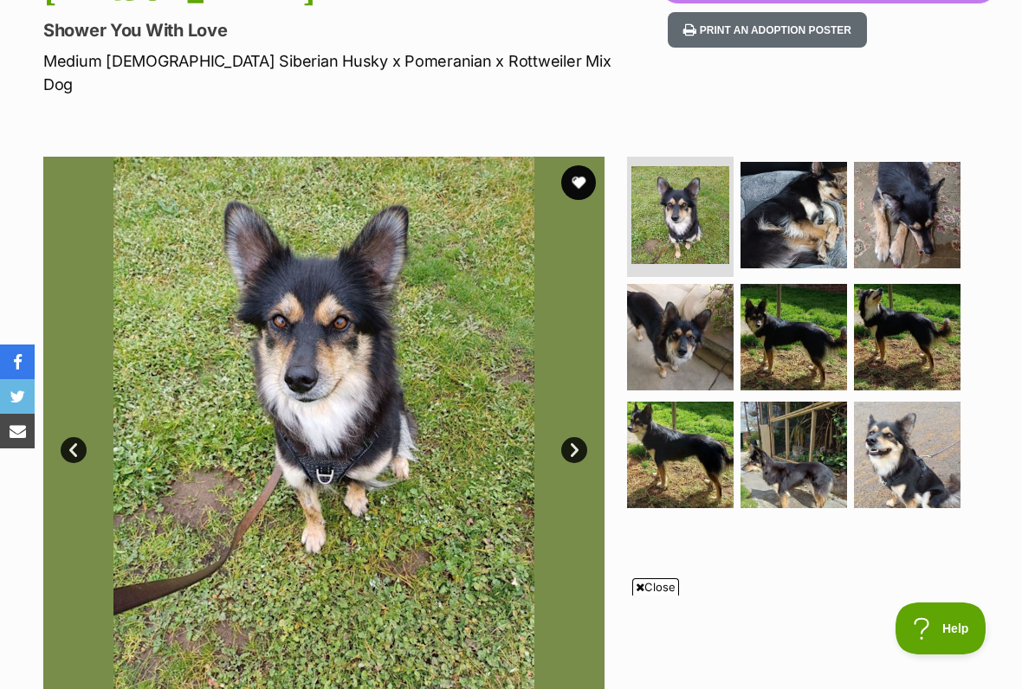
click at [810, 209] on img at bounding box center [793, 215] width 106 height 106
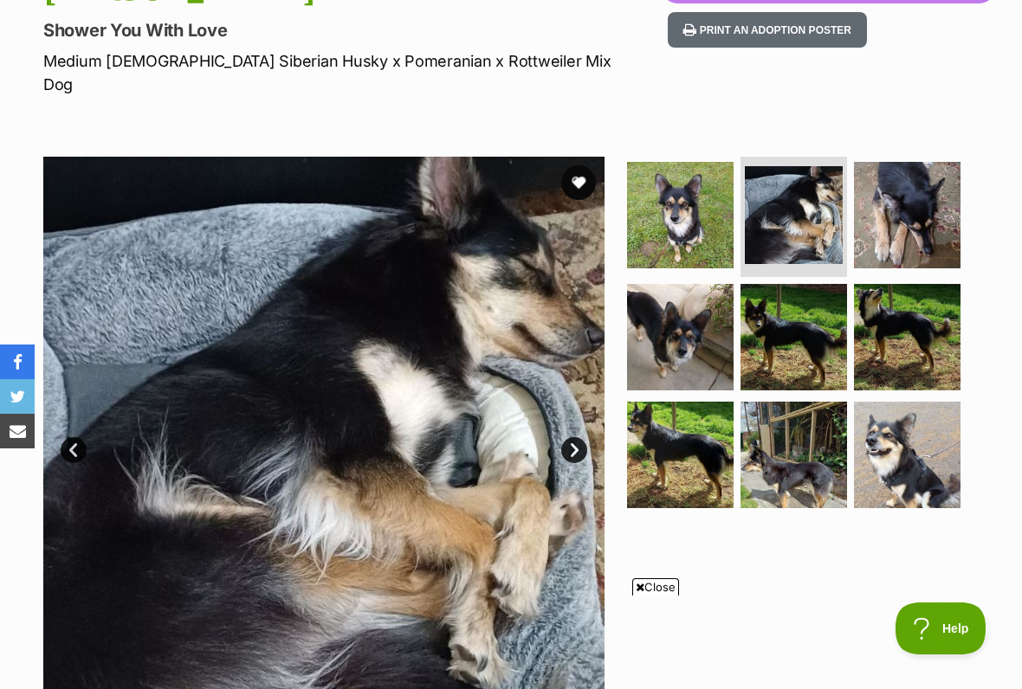
click at [936, 196] on img at bounding box center [907, 215] width 106 height 106
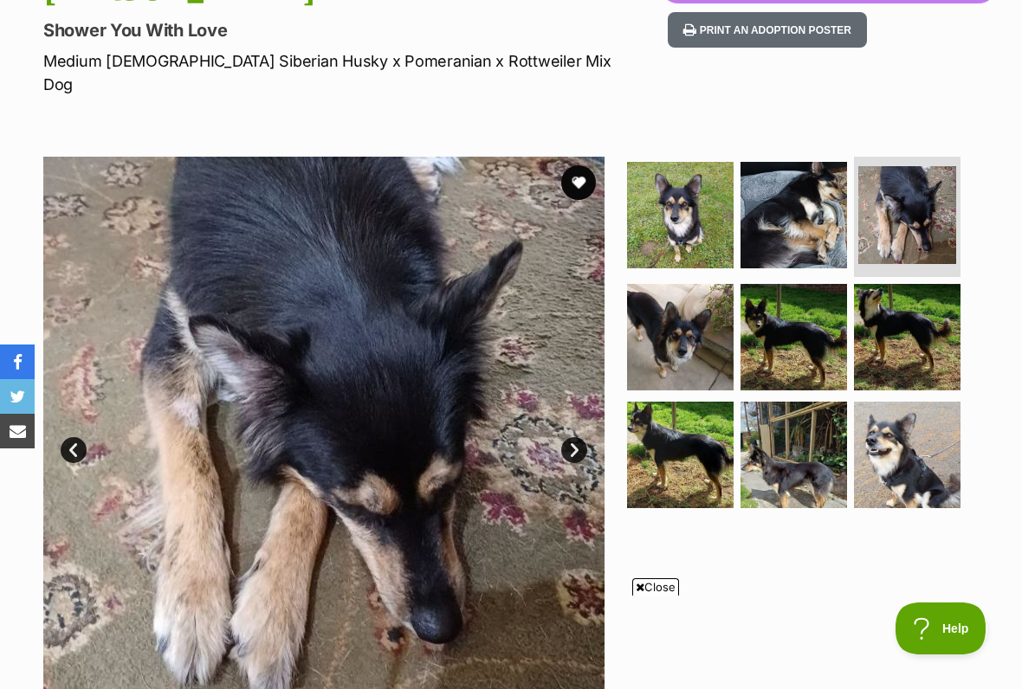
click at [690, 343] on img at bounding box center [680, 337] width 106 height 106
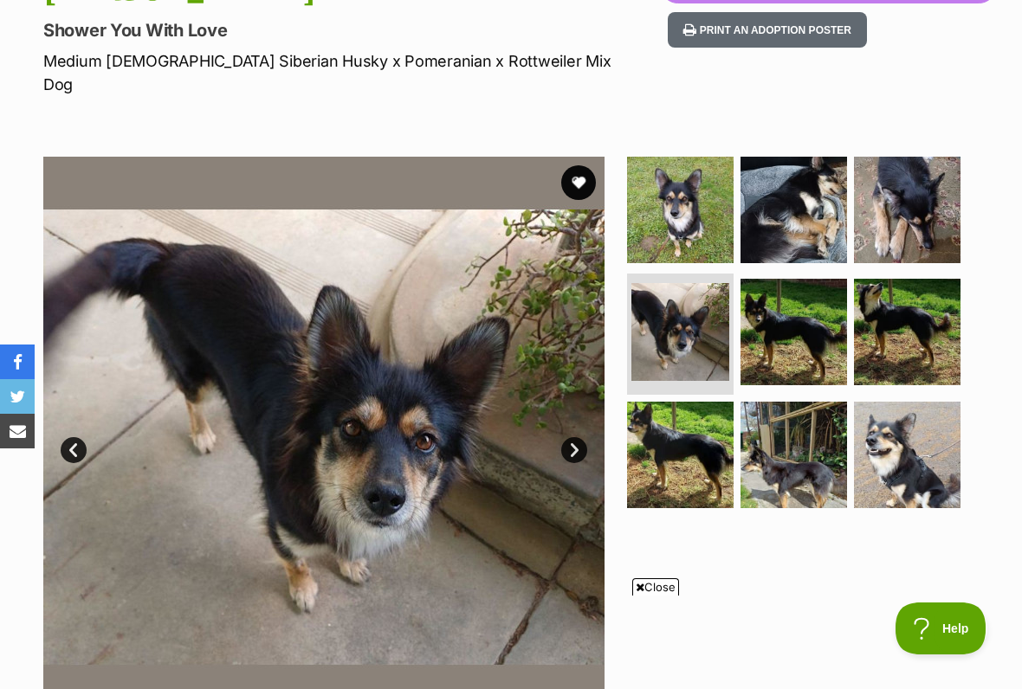
click at [803, 324] on img at bounding box center [793, 332] width 106 height 106
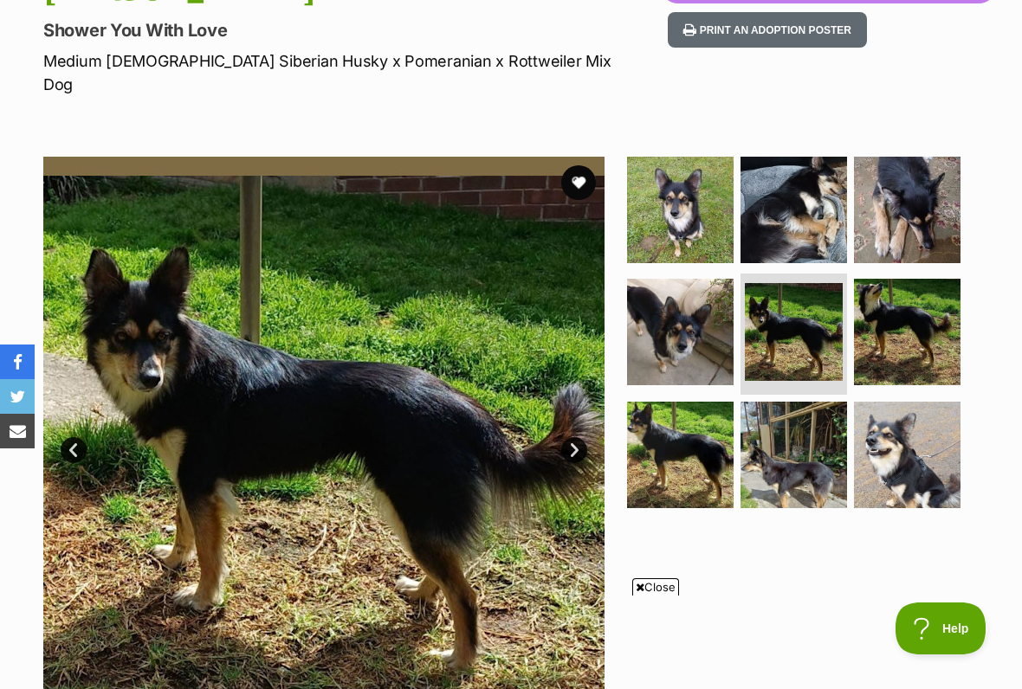
click at [916, 317] on img at bounding box center [907, 332] width 106 height 106
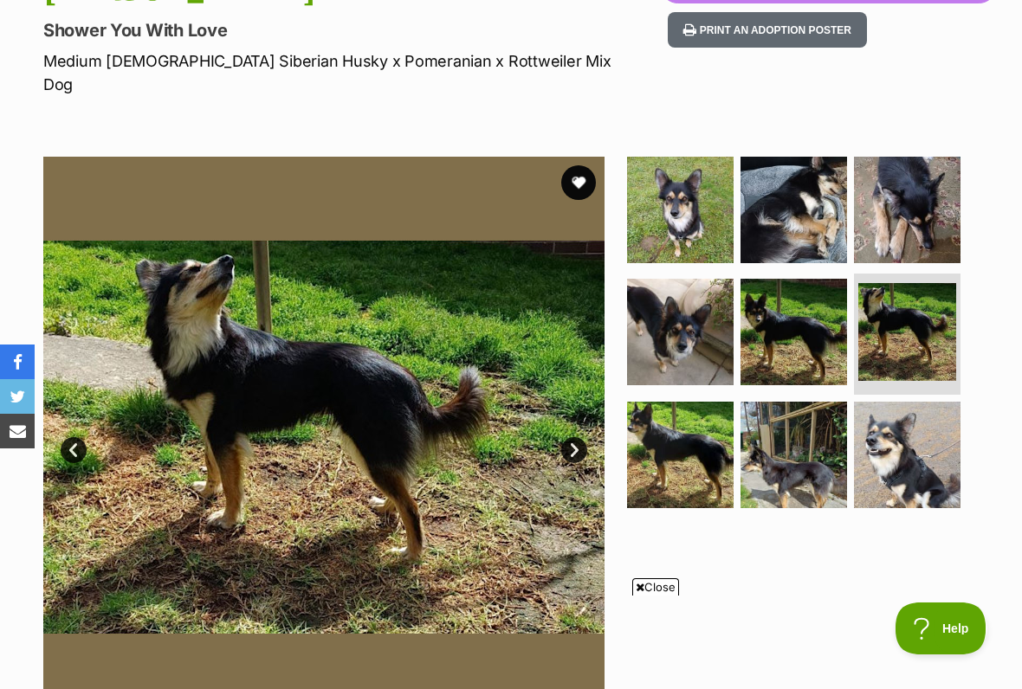
click at [697, 451] on img at bounding box center [680, 455] width 106 height 106
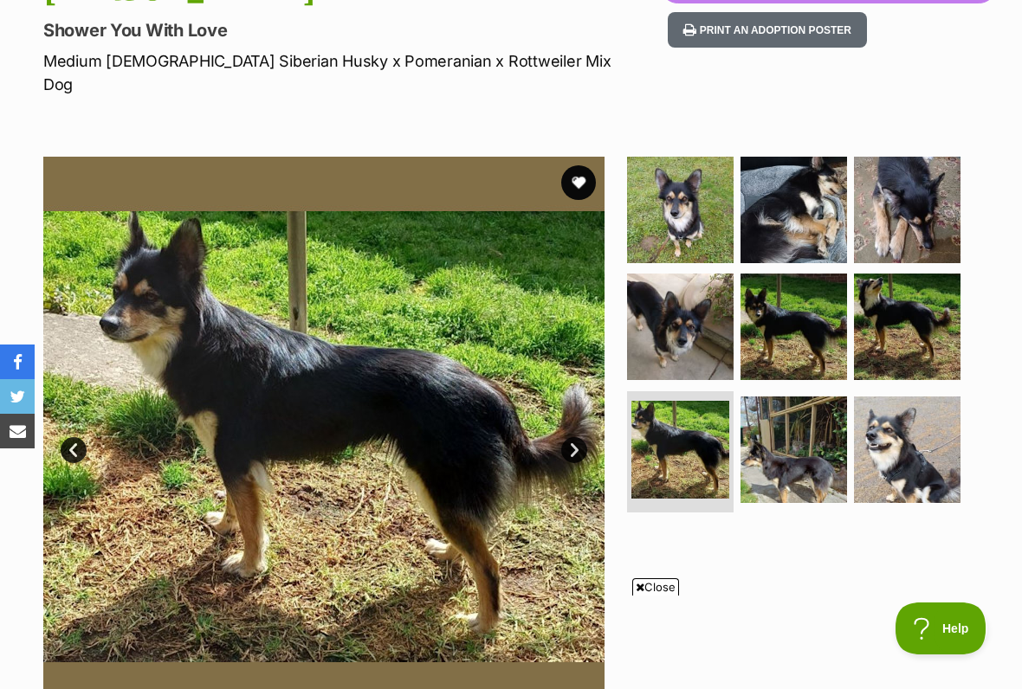
click at [805, 422] on img at bounding box center [793, 450] width 106 height 106
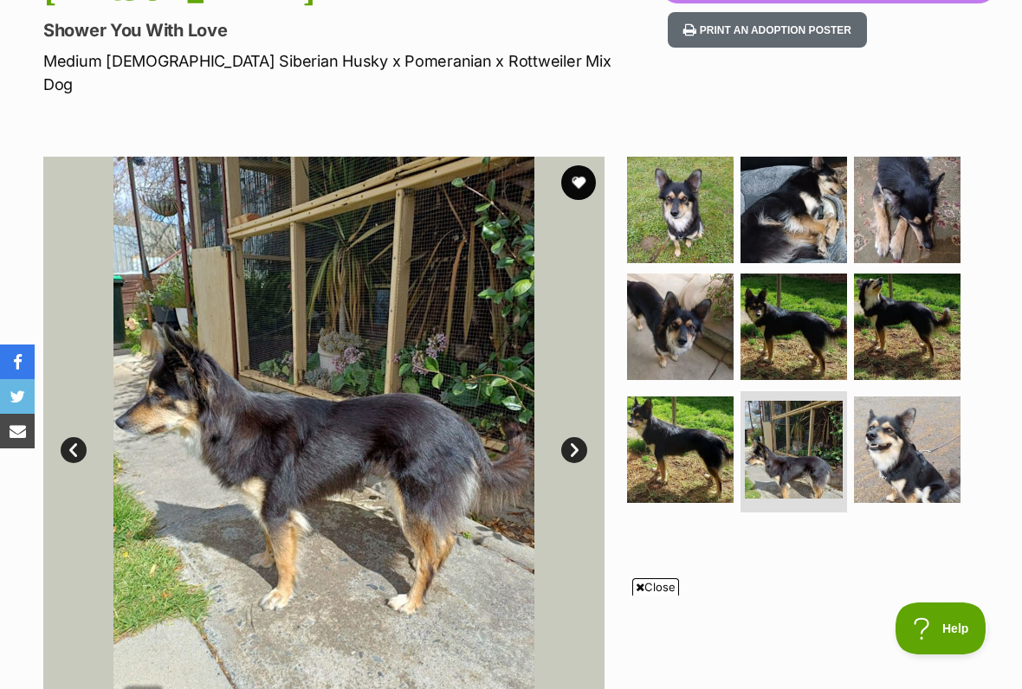
click at [915, 434] on img at bounding box center [907, 450] width 106 height 106
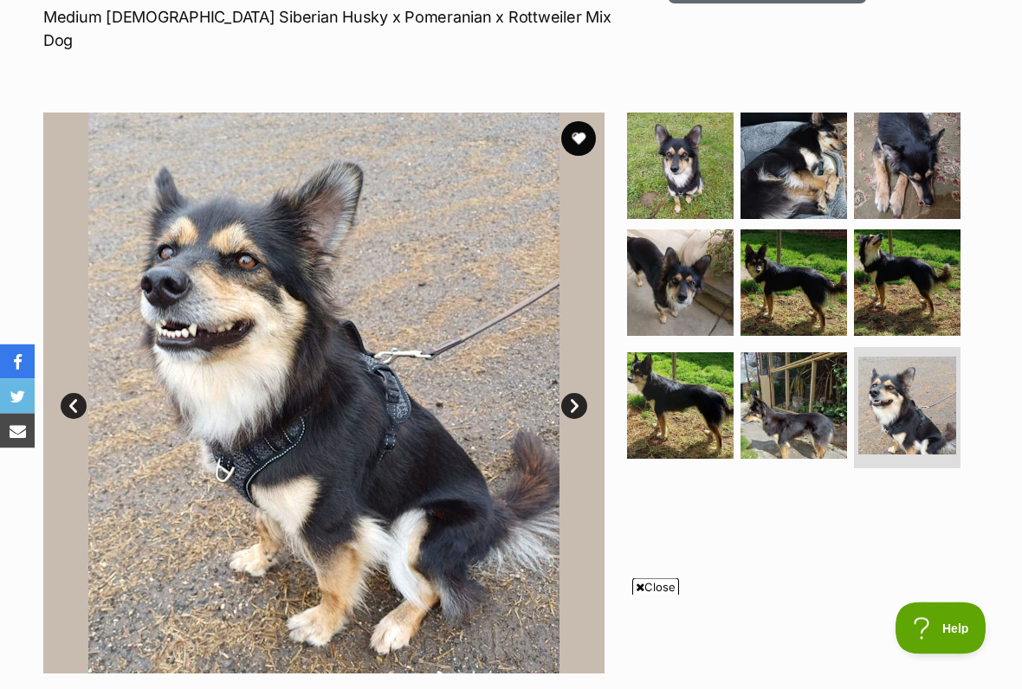
scroll to position [295, 0]
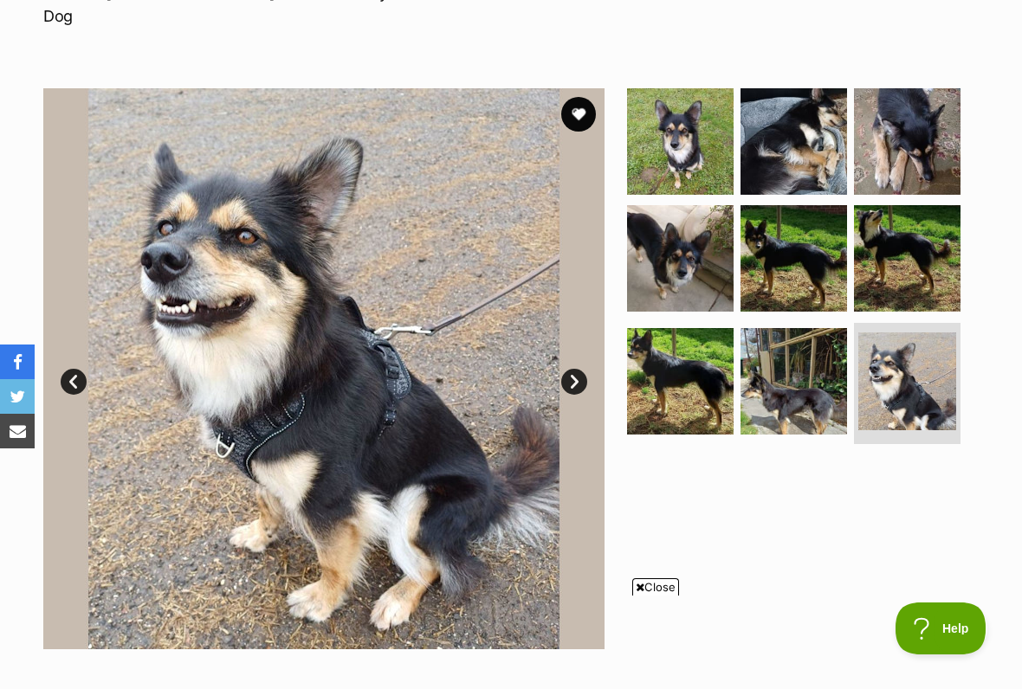
click at [656, 570] on span "Close" at bounding box center [655, 586] width 47 height 17
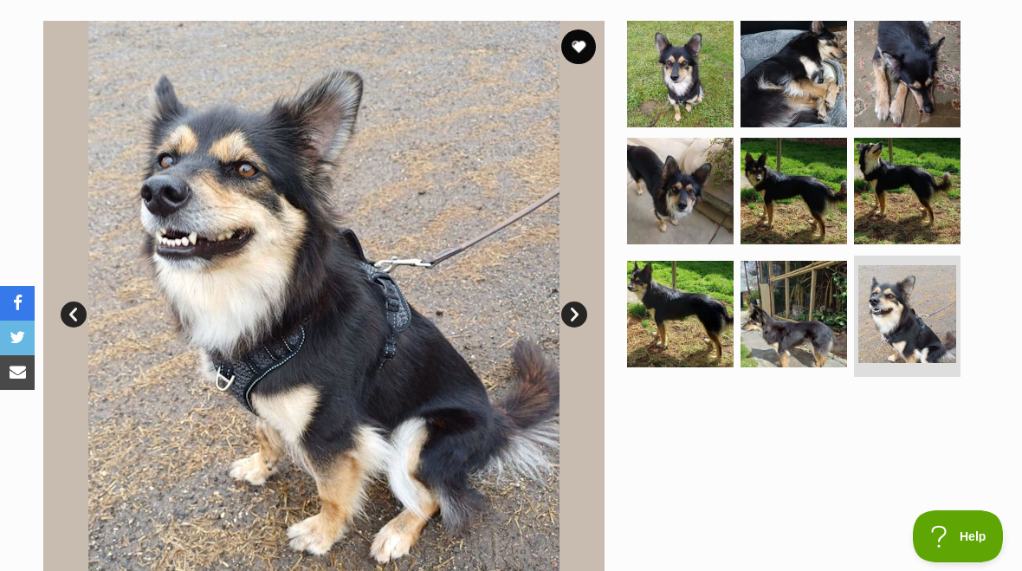
scroll to position [361, 0]
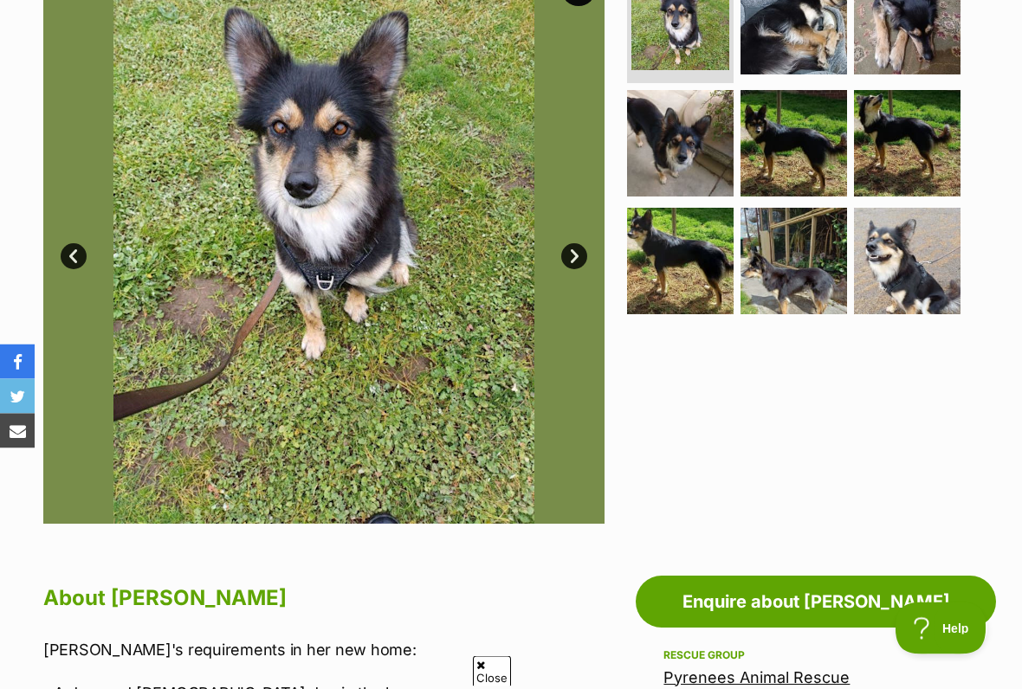
scroll to position [442, 0]
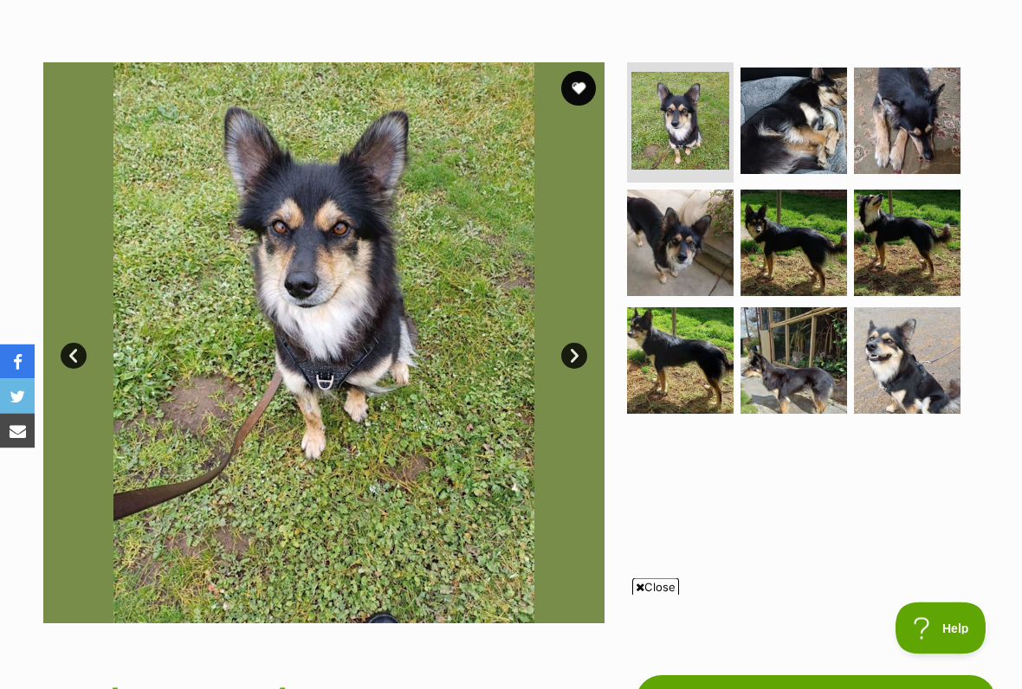
scroll to position [321, 0]
click at [669, 570] on span "Close" at bounding box center [655, 586] width 47 height 17
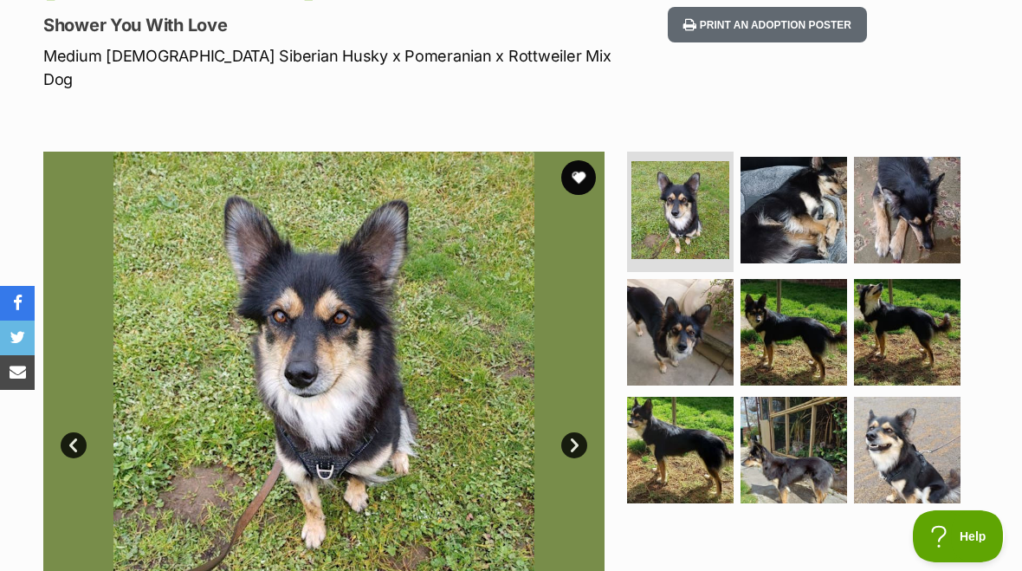
scroll to position [231, 0]
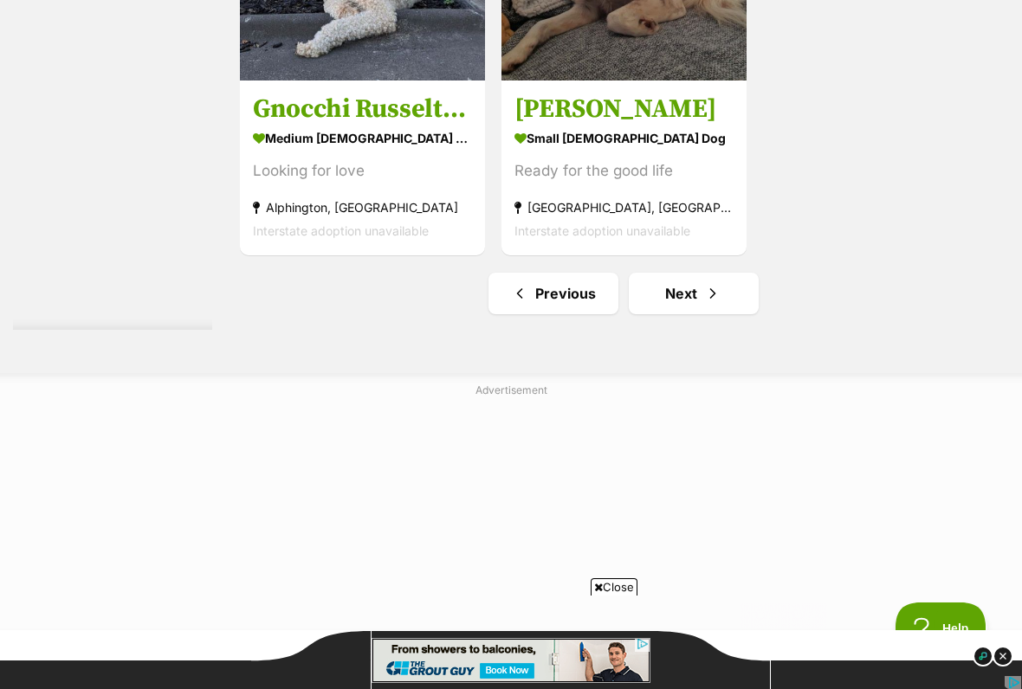
scroll to position [3585, 0]
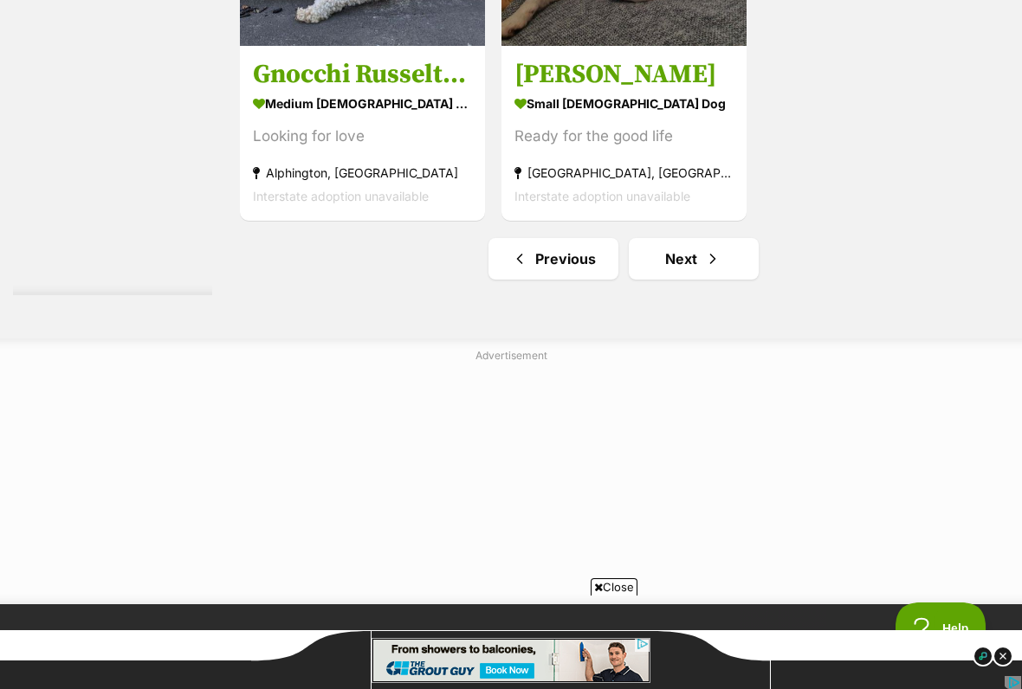
click at [677, 280] on link "Next" at bounding box center [694, 259] width 130 height 42
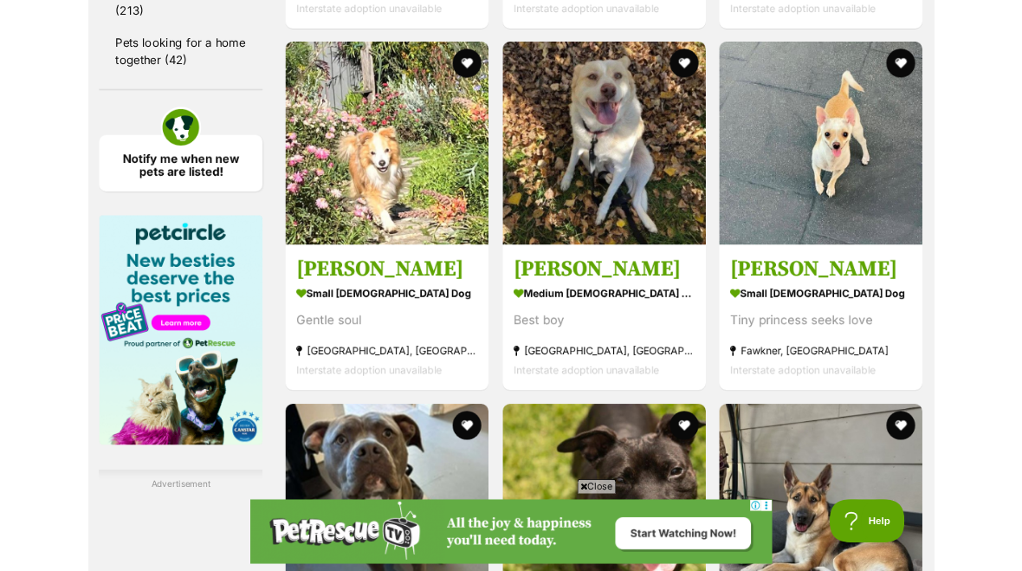
scroll to position [2625, 0]
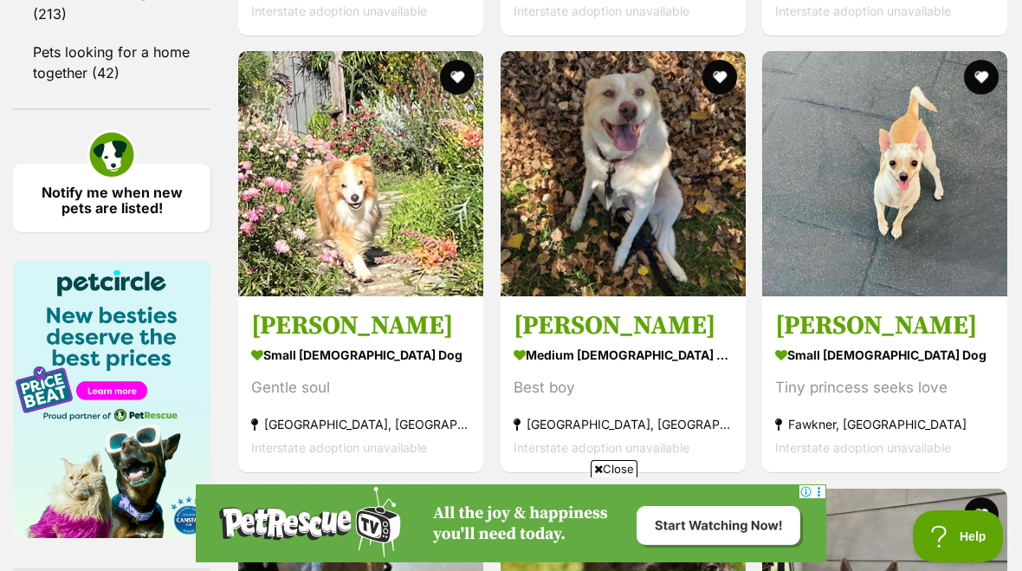
click at [898, 235] on img at bounding box center [884, 173] width 245 height 245
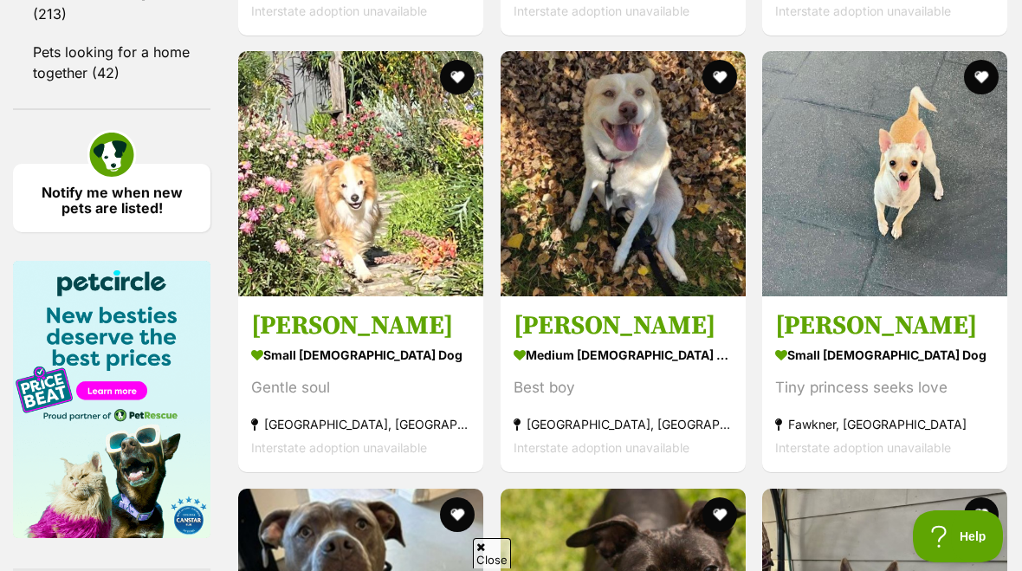
scroll to position [0, 0]
click at [365, 262] on img at bounding box center [360, 173] width 245 height 245
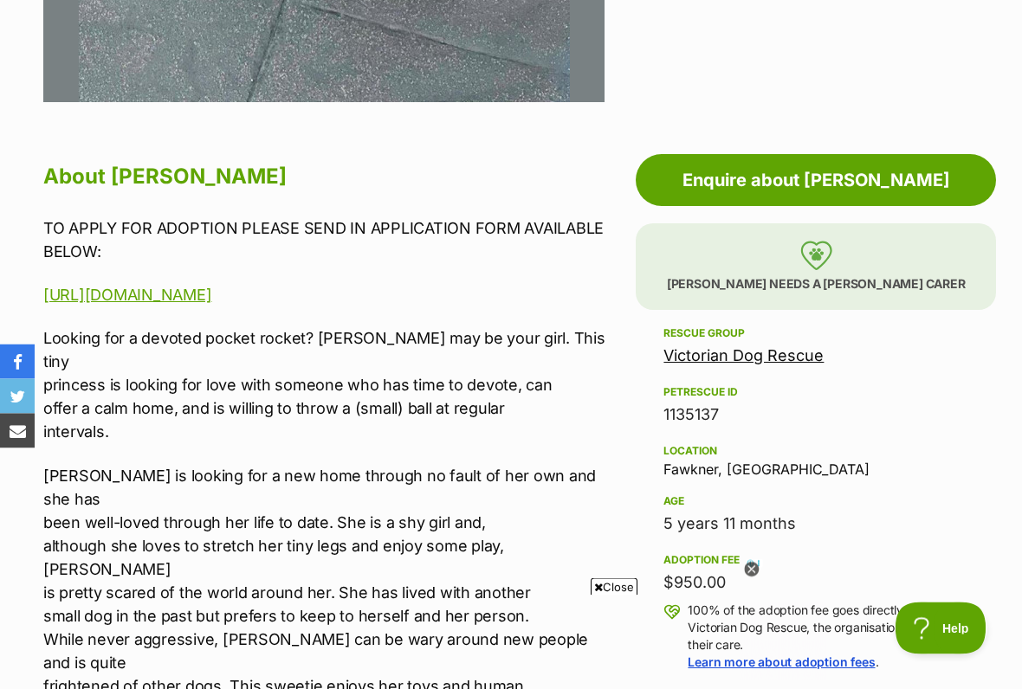
scroll to position [827, 0]
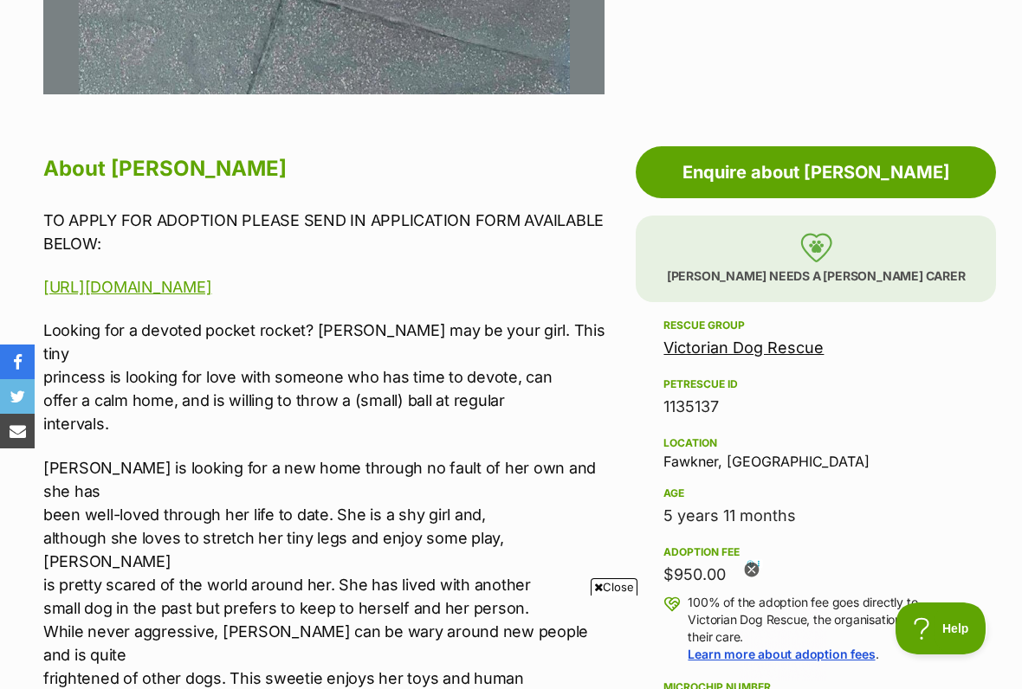
click at [758, 570] on icon at bounding box center [751, 570] width 15 height 15
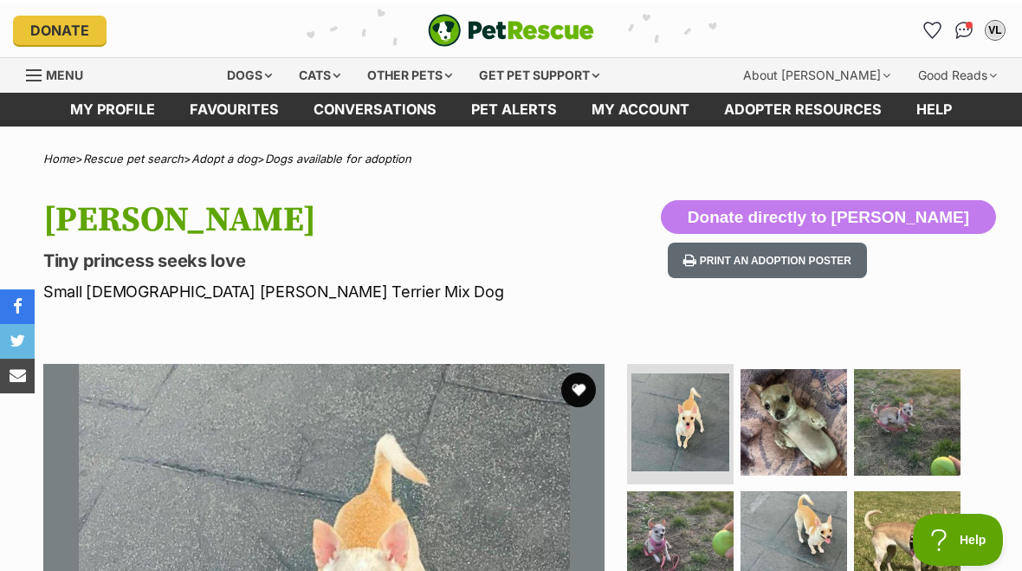
scroll to position [0, 0]
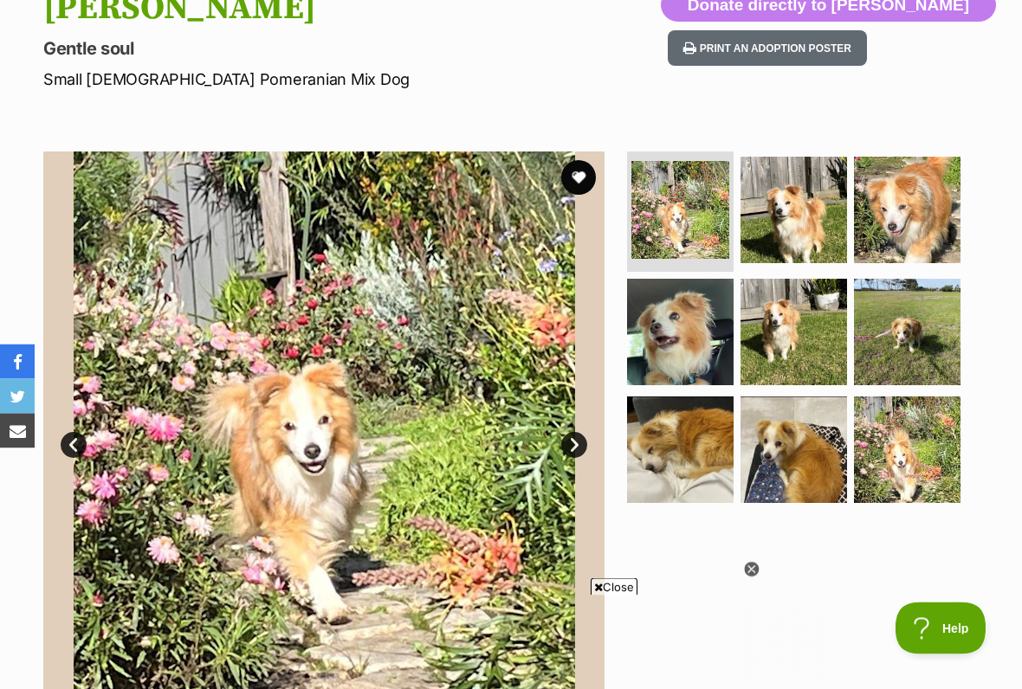
scroll to position [210, 0]
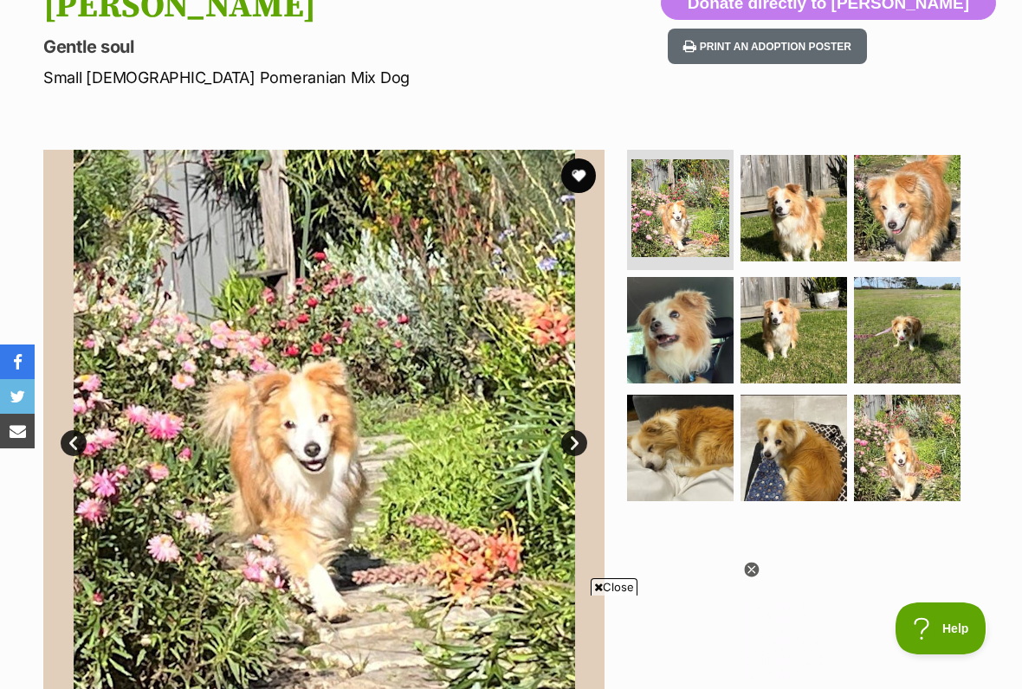
click at [753, 570] on icon at bounding box center [751, 570] width 15 height 15
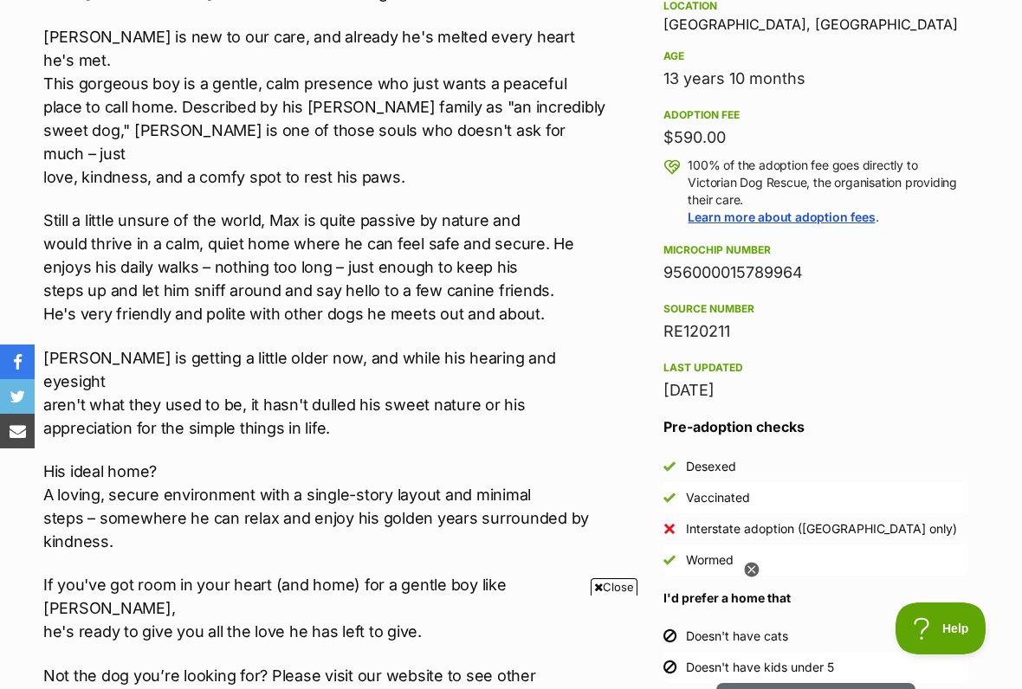
scroll to position [0, 0]
click at [747, 569] on icon at bounding box center [751, 570] width 15 height 15
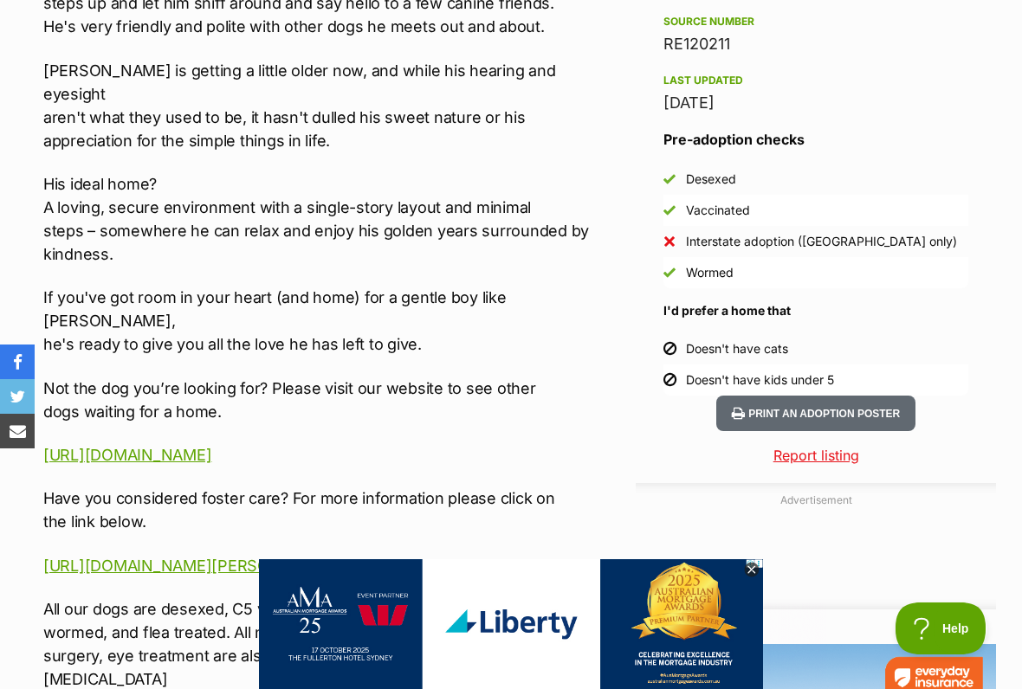
click at [751, 570] on icon at bounding box center [751, 570] width 15 height 15
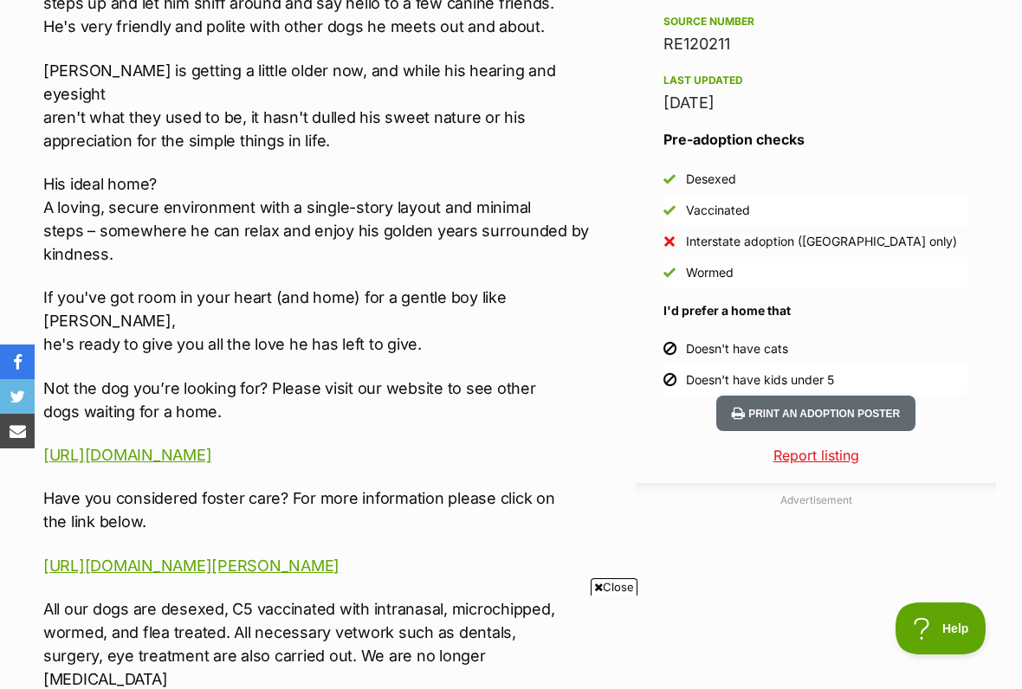
click at [819, 416] on button "Print an adoption poster" at bounding box center [815, 413] width 199 height 35
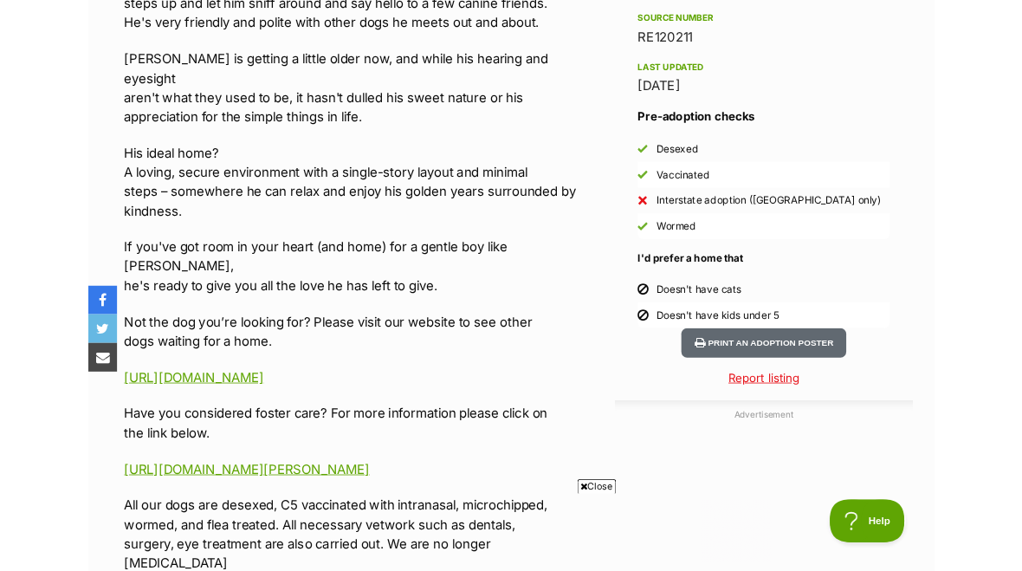
scroll to position [1500, 0]
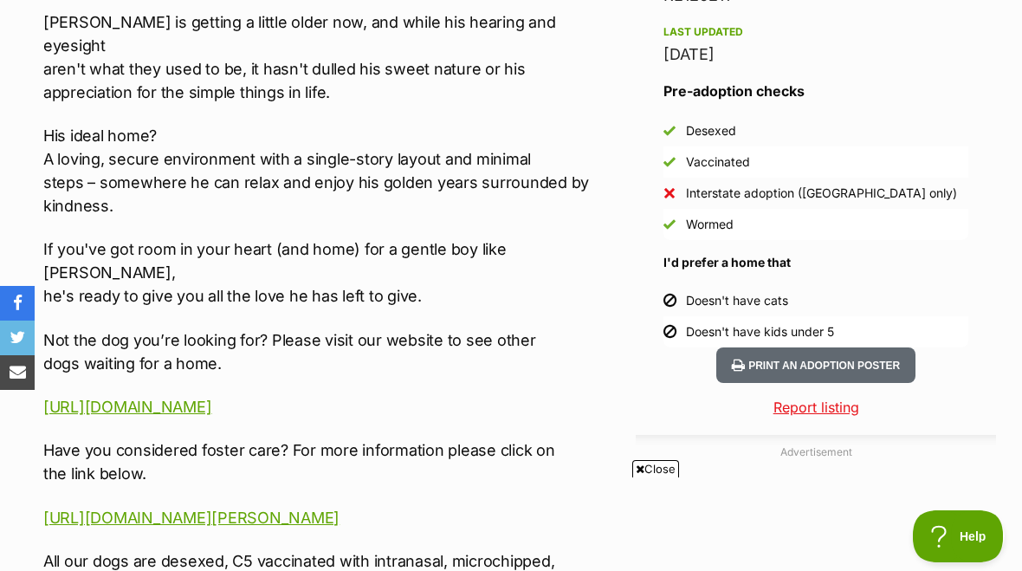
click at [211, 397] on link "https://www.victoriandogrescue.org.au/dogs-for-adoption/" at bounding box center [127, 406] width 168 height 18
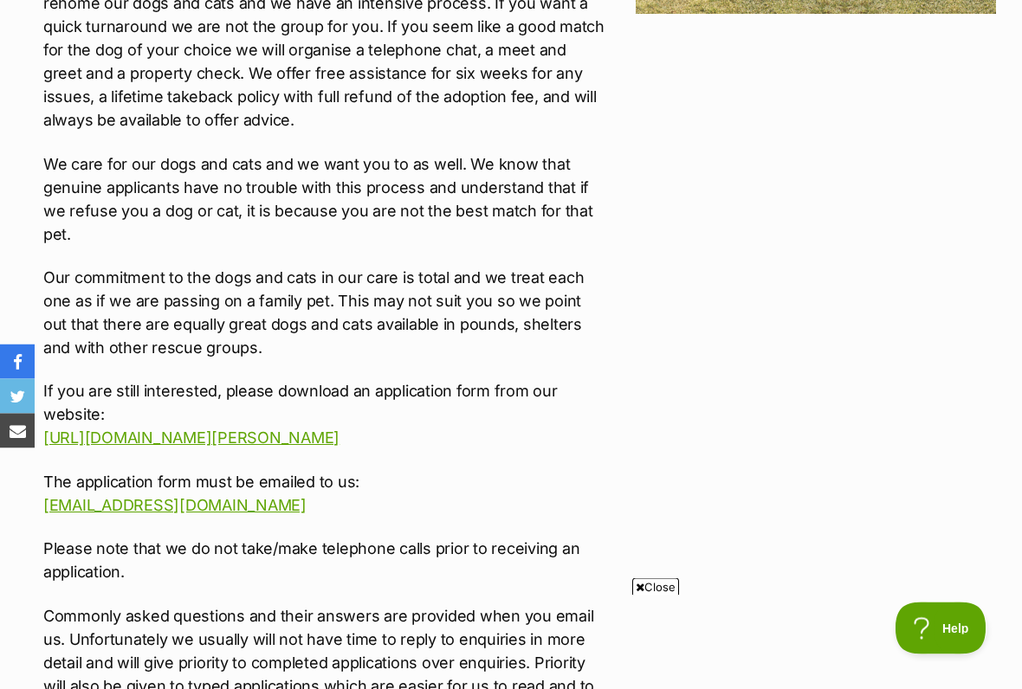
scroll to position [2527, 0]
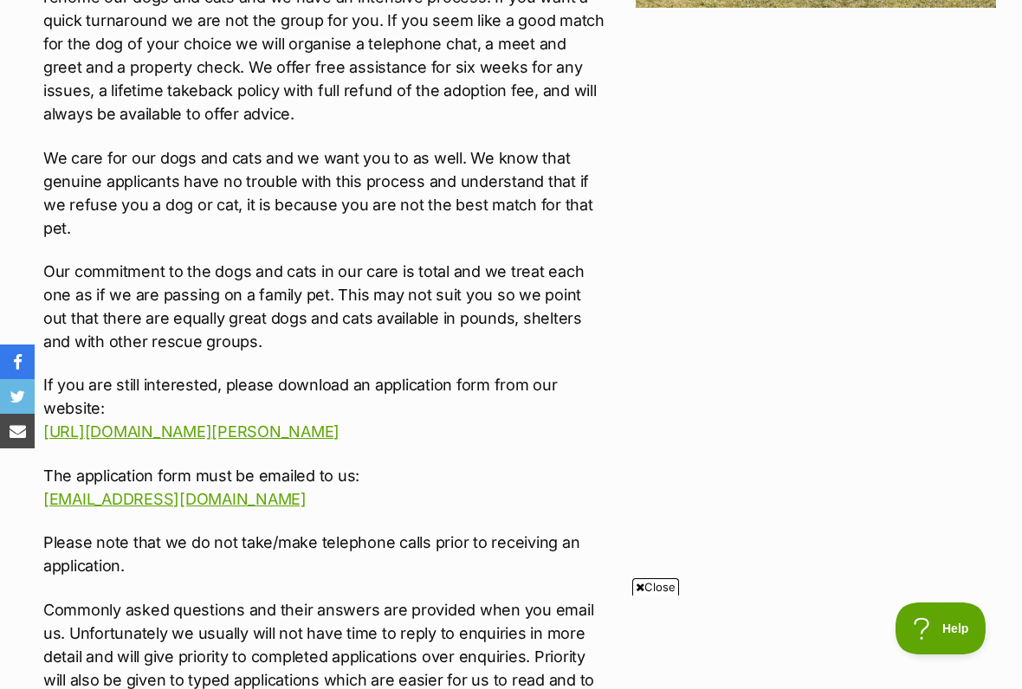
click at [221, 422] on link "http://www.victoriandogrescue.org.au/about-vicdrg/adoption-and-foster-applicati…" at bounding box center [191, 431] width 296 height 18
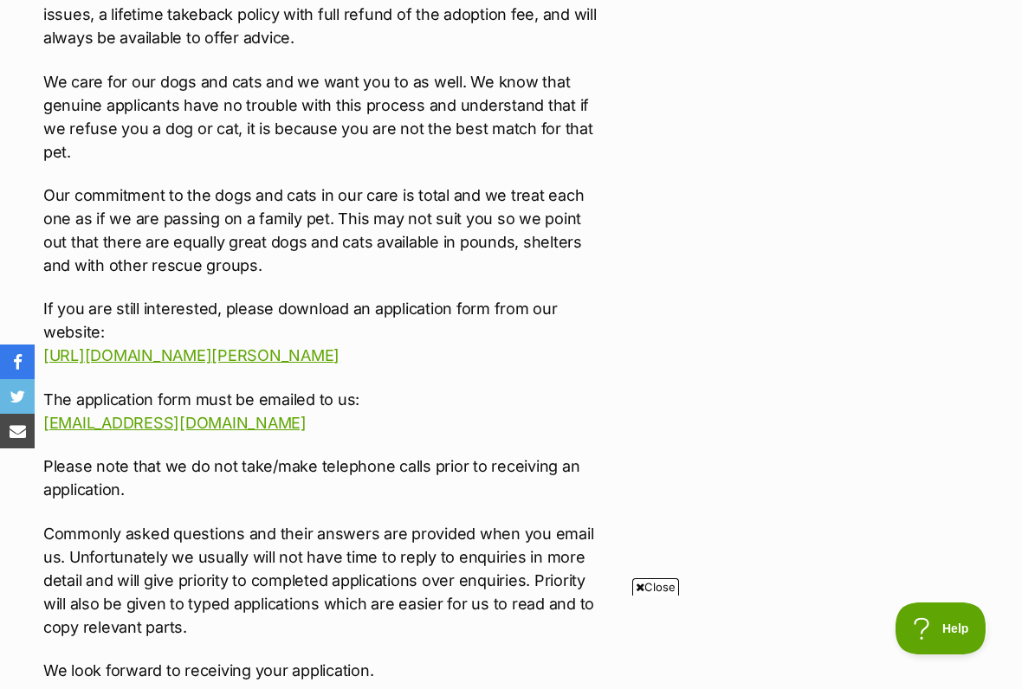
scroll to position [2606, 0]
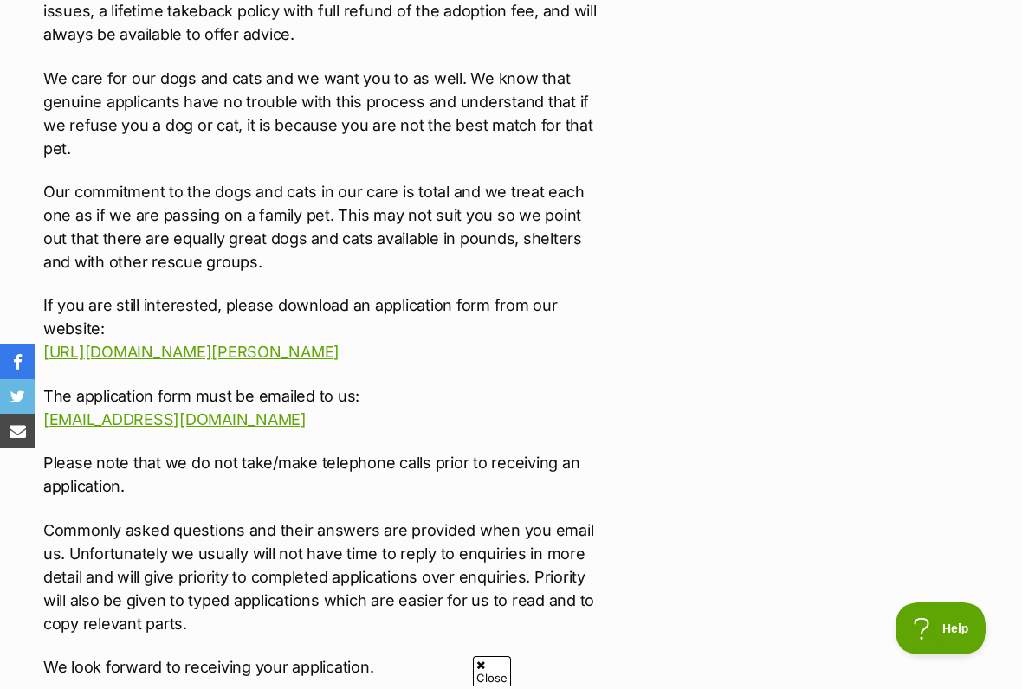
click at [248, 410] on link "adoptions@victoriandogrescue.org.au" at bounding box center [174, 419] width 263 height 18
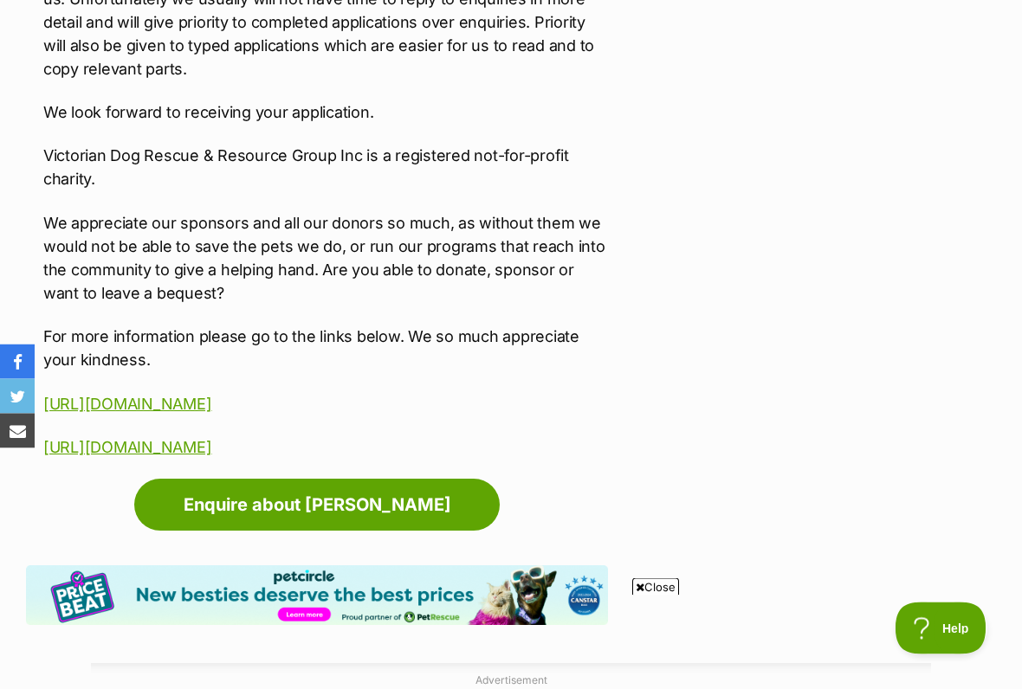
scroll to position [3166, 0]
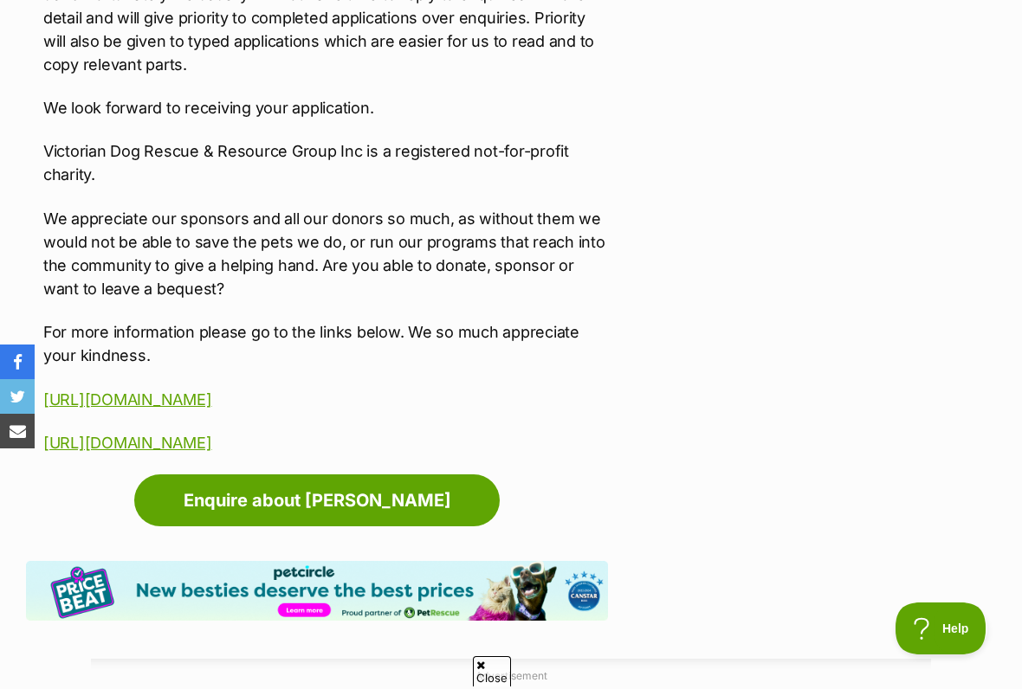
click at [342, 474] on link "Enquire about Max Quinnell" at bounding box center [316, 500] width 365 height 52
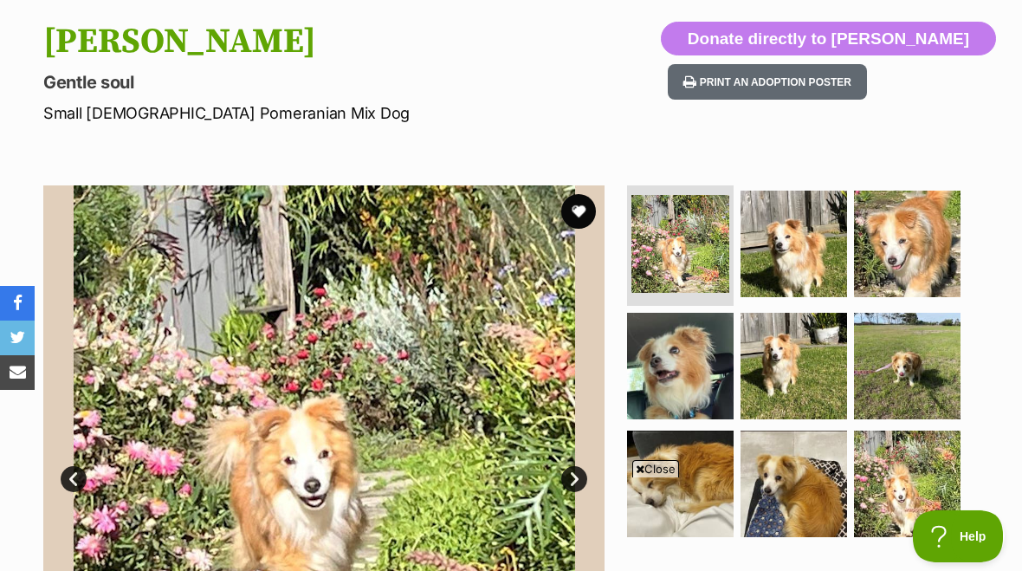
scroll to position [172, 0]
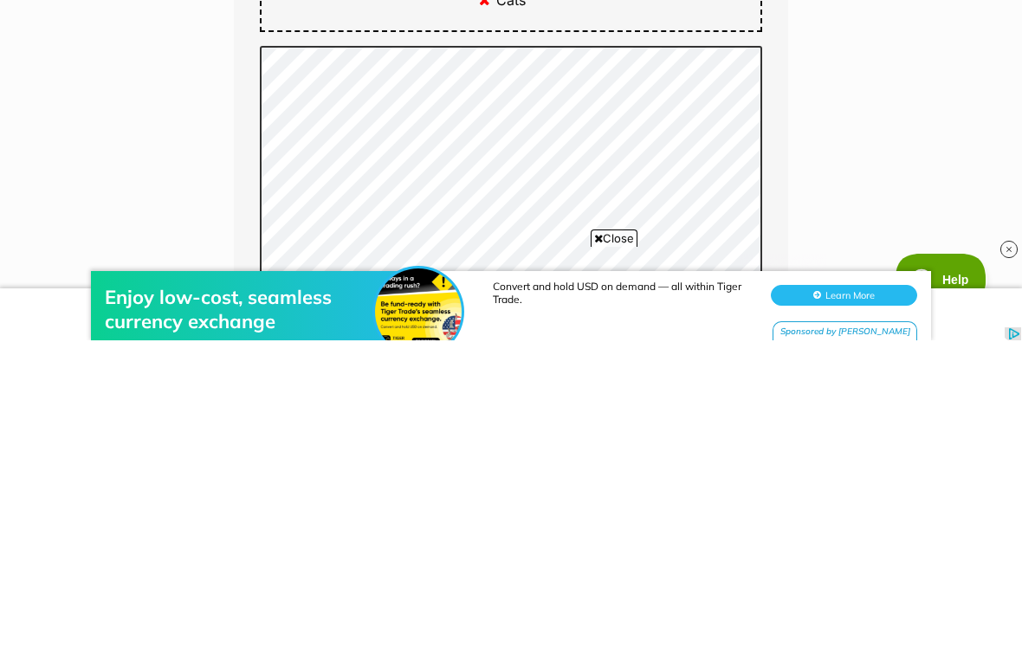
click at [846, 202] on div "Enquire about [PERSON_NAME] Full name [PERSON_NAME] Email We require this to be…" at bounding box center [511, 436] width 1022 height 2323
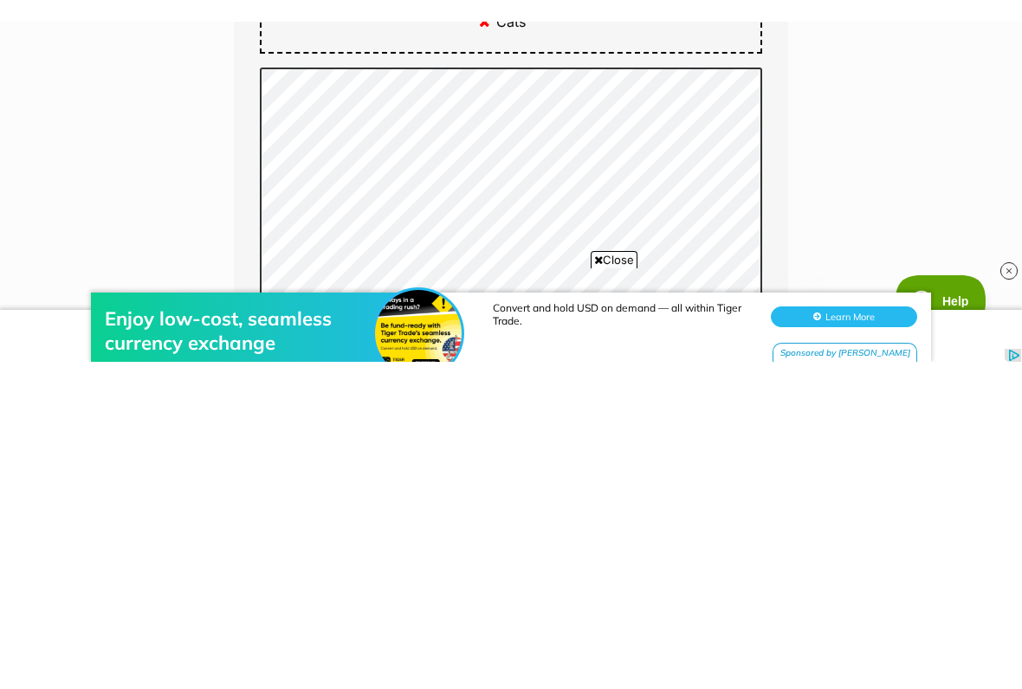
scroll to position [1188, 0]
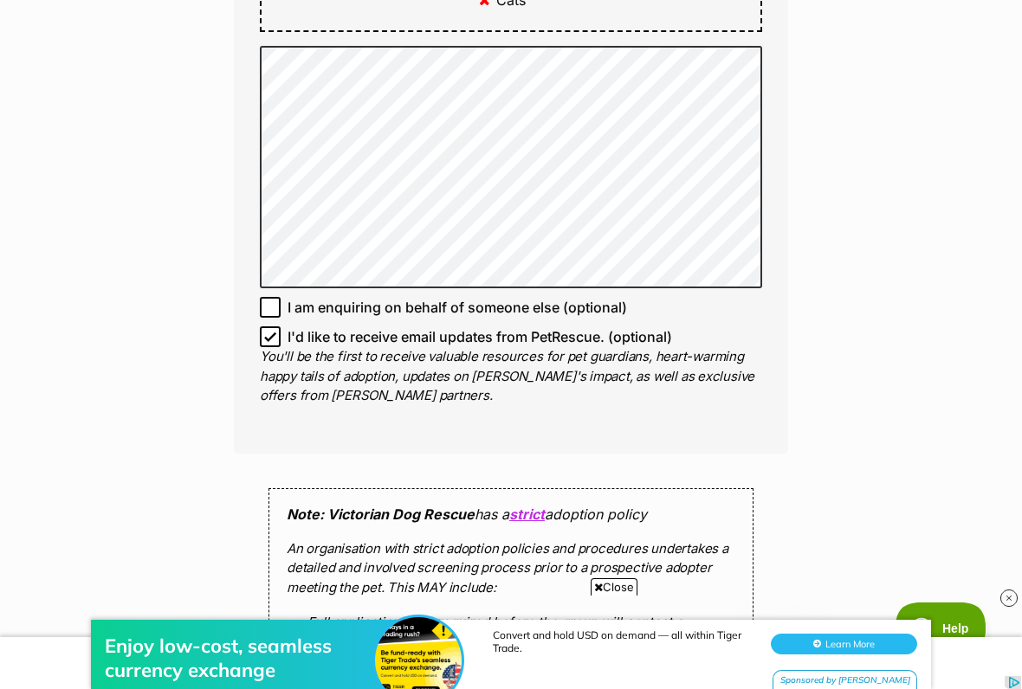
click at [621, 570] on span "Close" at bounding box center [613, 586] width 47 height 17
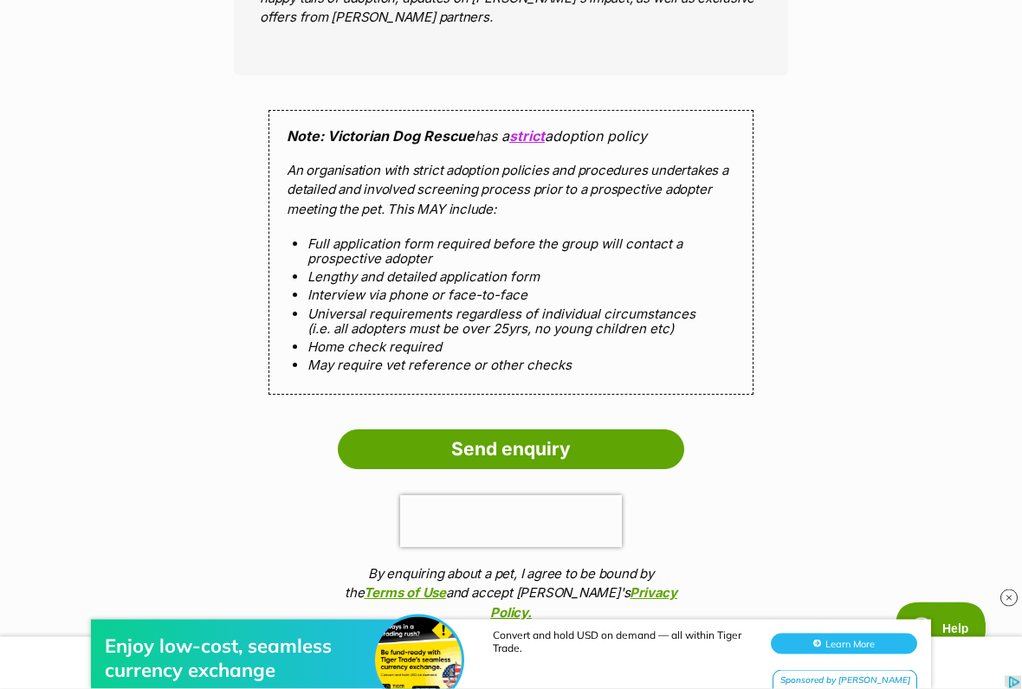
scroll to position [1566, 0]
click at [522, 435] on input "Send enquiry" at bounding box center [511, 449] width 346 height 40
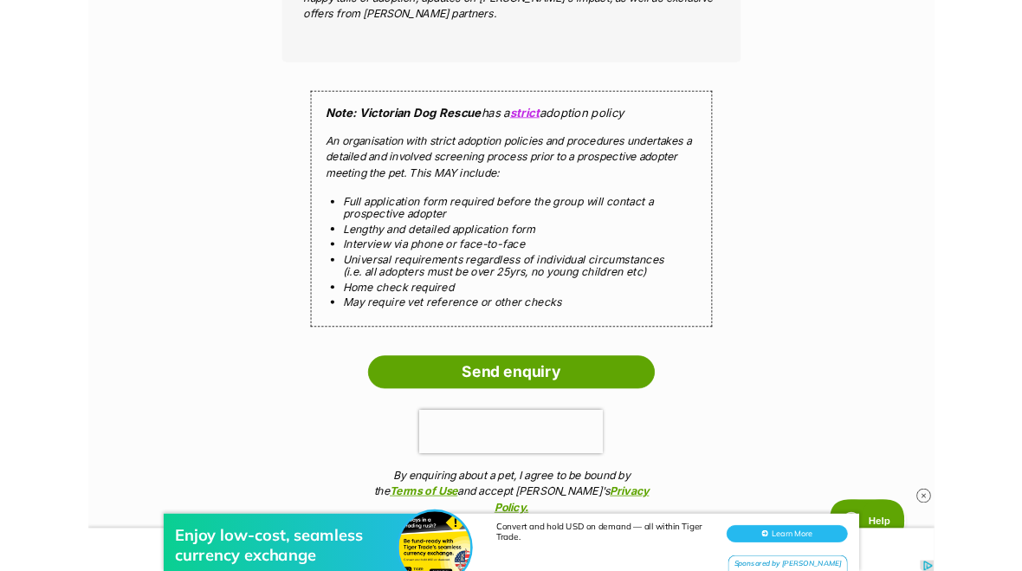
scroll to position [1615, 0]
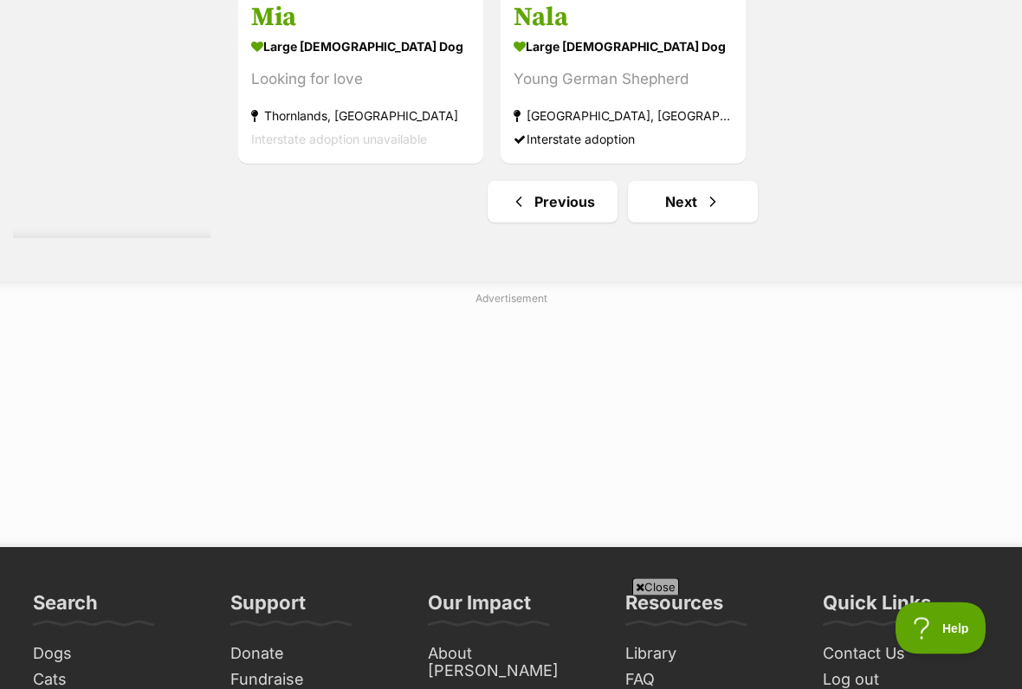
scroll to position [3807, 0]
click at [678, 223] on link "Next" at bounding box center [693, 202] width 130 height 42
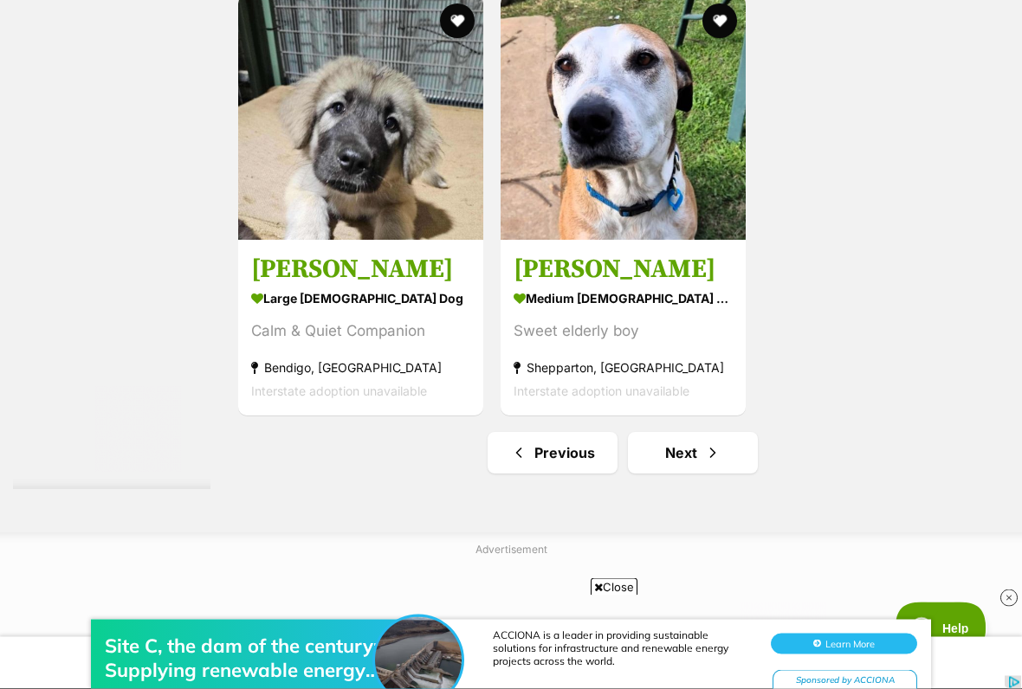
scroll to position [3394, 0]
click at [662, 474] on link "Next" at bounding box center [693, 453] width 130 height 42
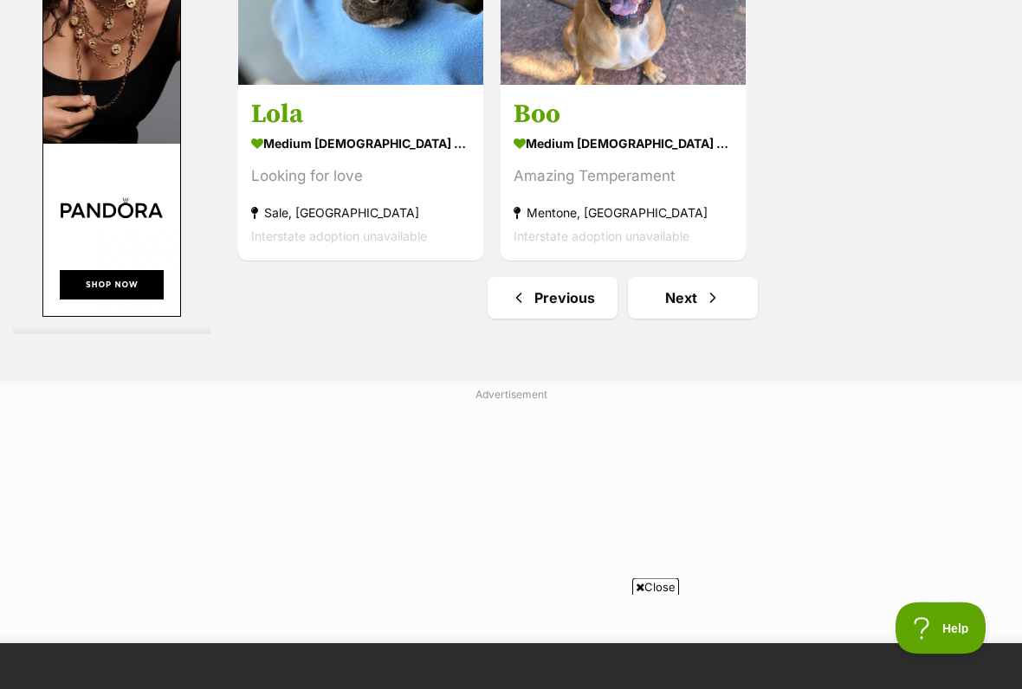
scroll to position [3564, 0]
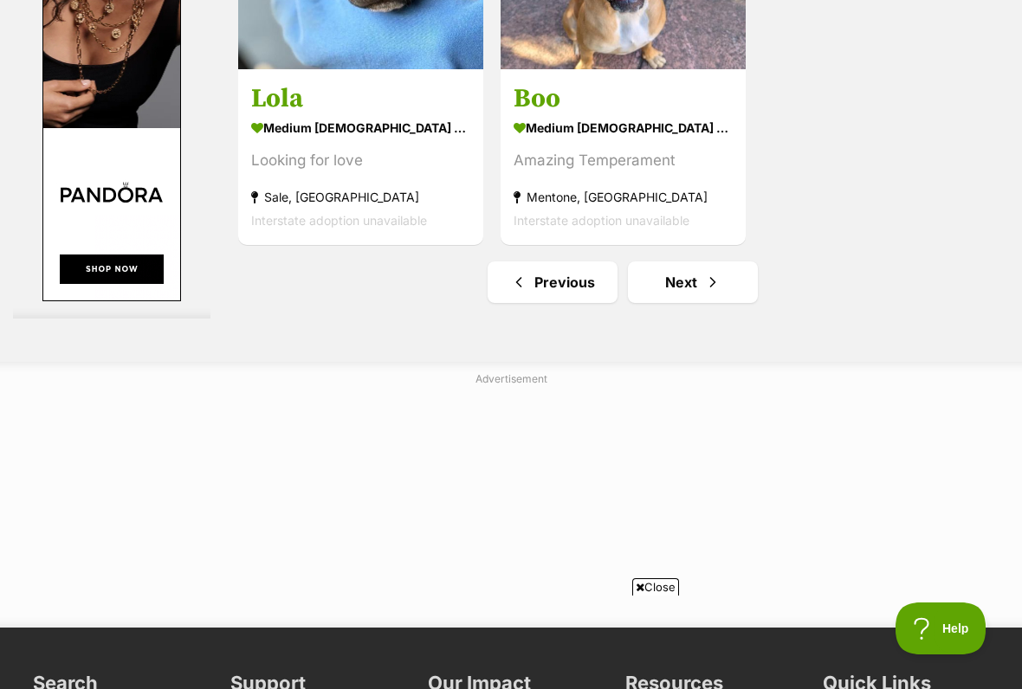
click at [675, 303] on link "Next" at bounding box center [693, 282] width 130 height 42
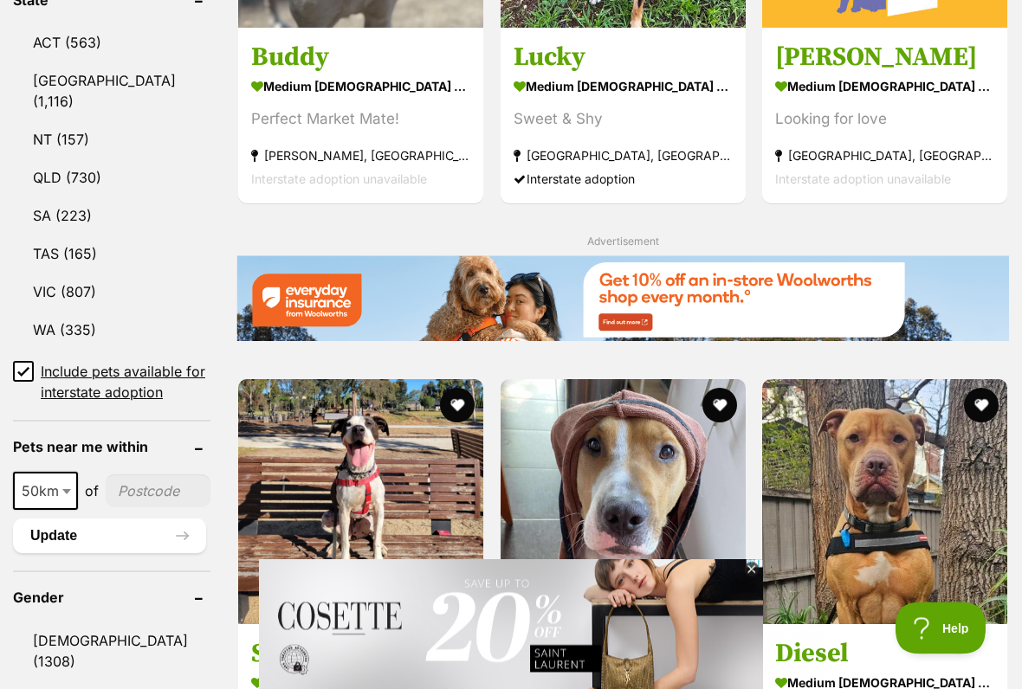
scroll to position [986, 0]
click at [758, 568] on icon at bounding box center [751, 570] width 15 height 15
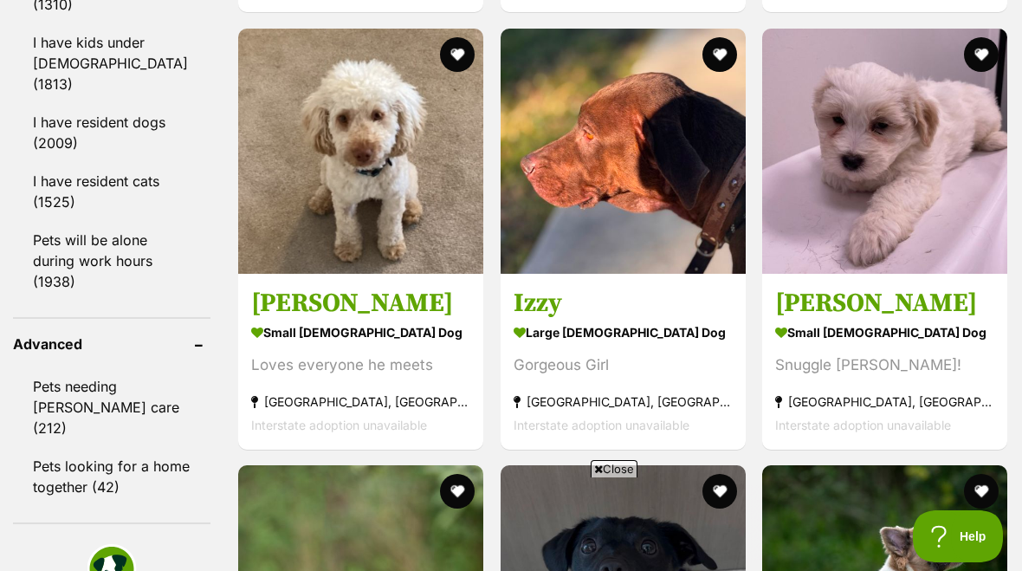
scroll to position [2209, 0]
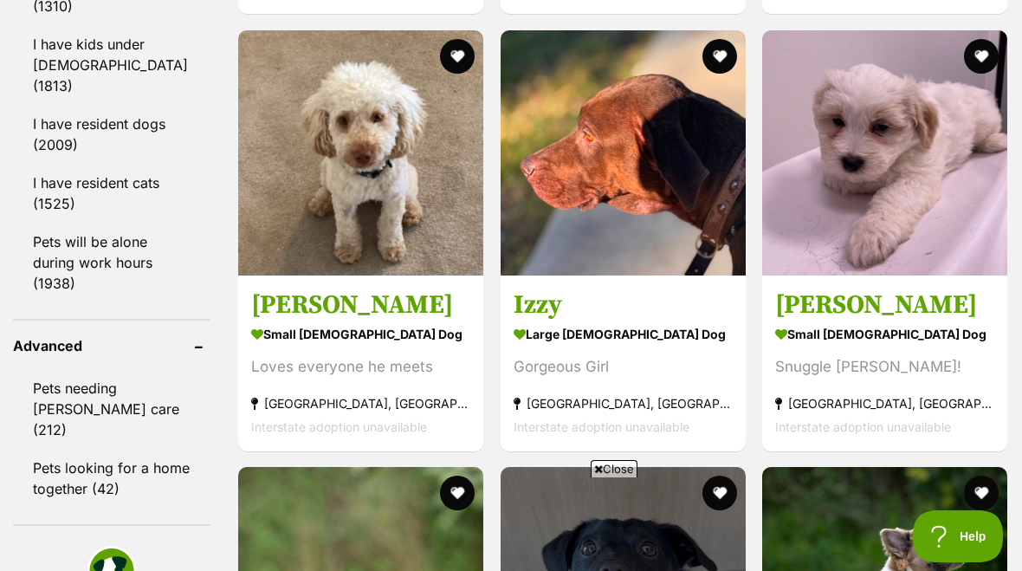
click at [891, 202] on img at bounding box center [884, 152] width 245 height 245
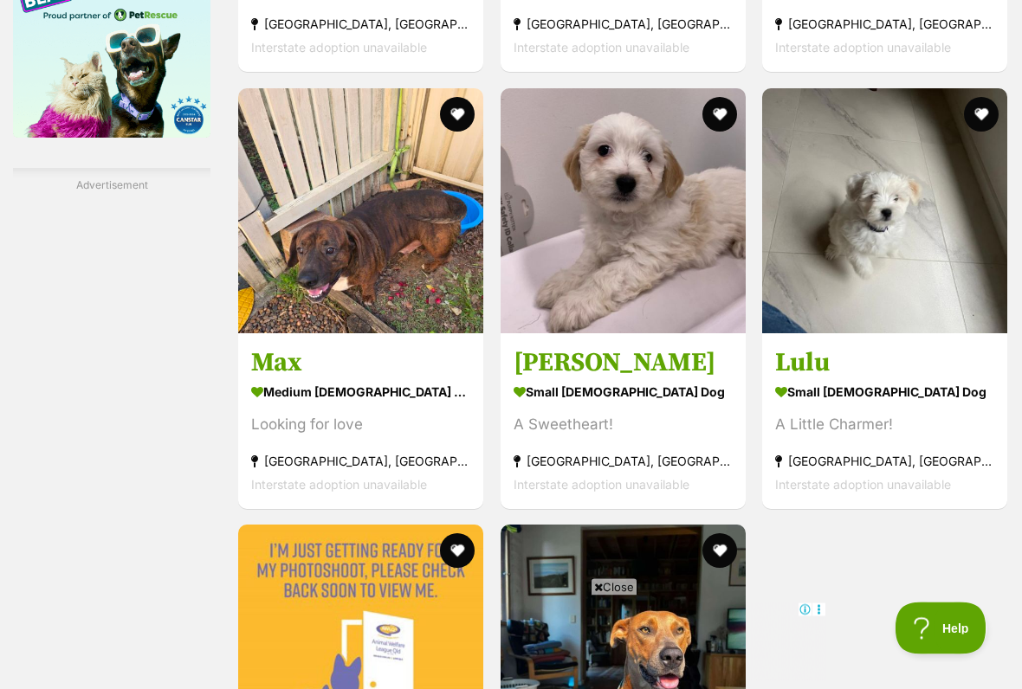
scroll to position [3026, 0]
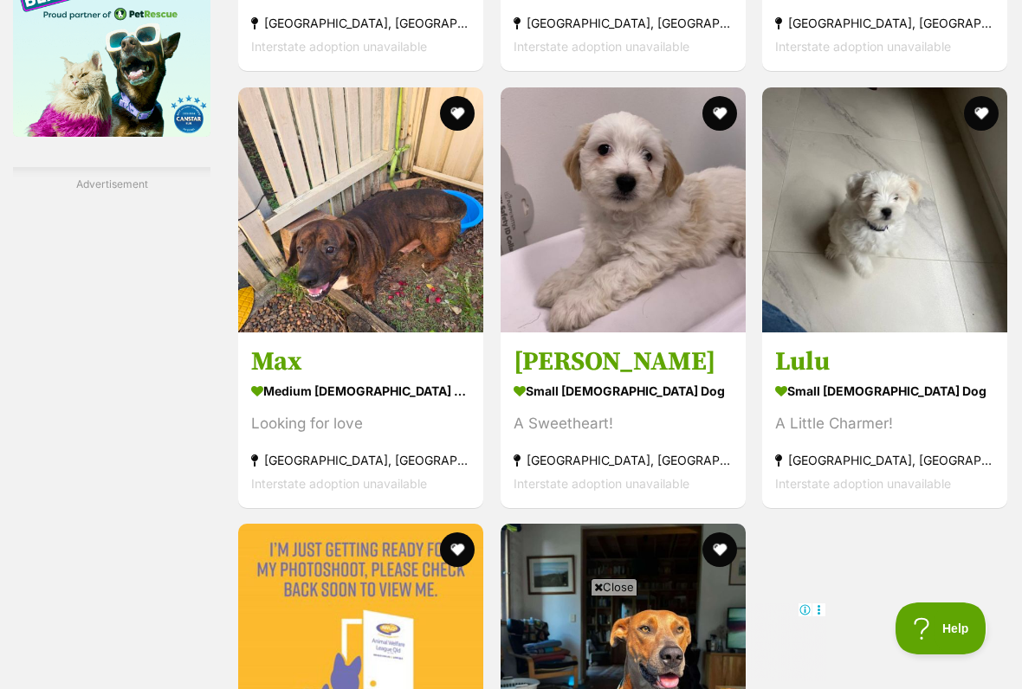
click at [871, 332] on img at bounding box center [884, 209] width 245 height 245
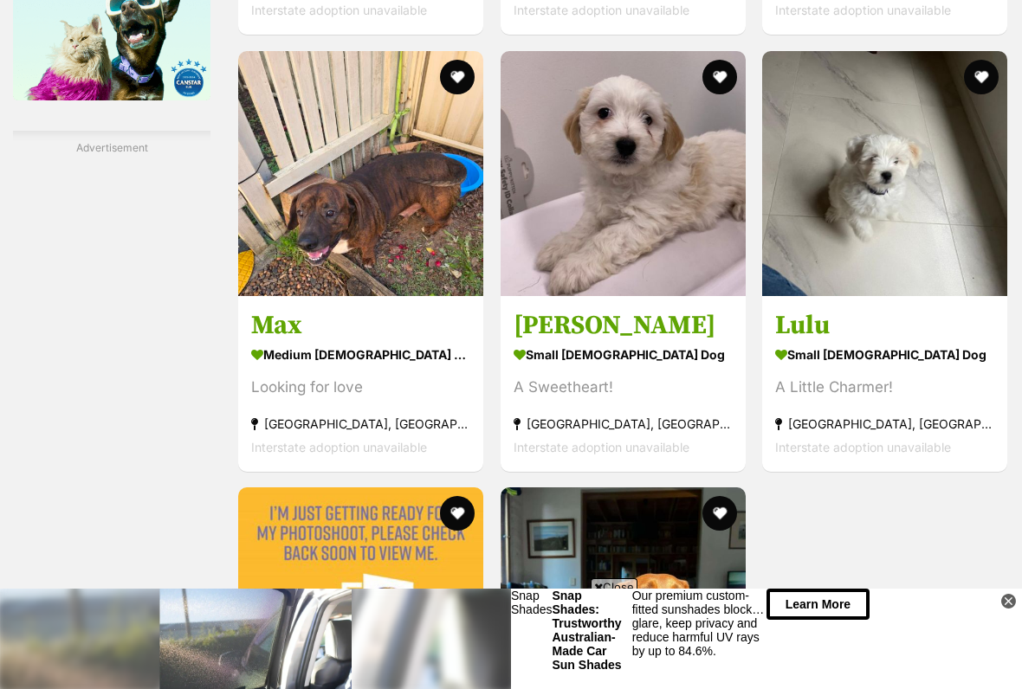
scroll to position [0, 0]
click at [1010, 570] on icon at bounding box center [1008, 601] width 6 height 6
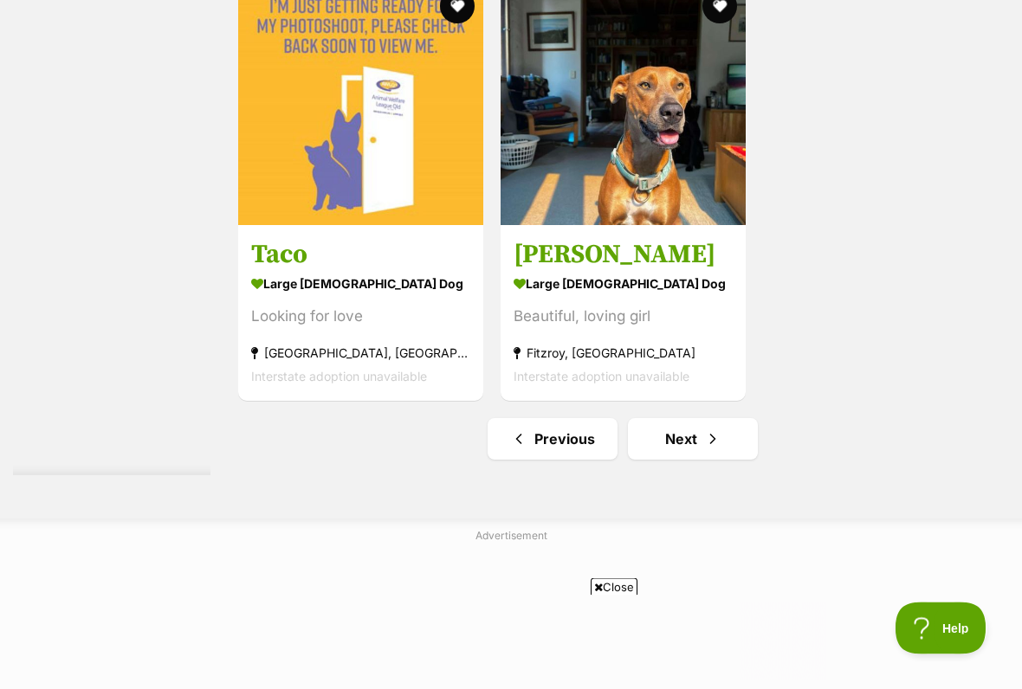
scroll to position [3570, 0]
click at [704, 448] on span "Next page" at bounding box center [712, 438] width 17 height 21
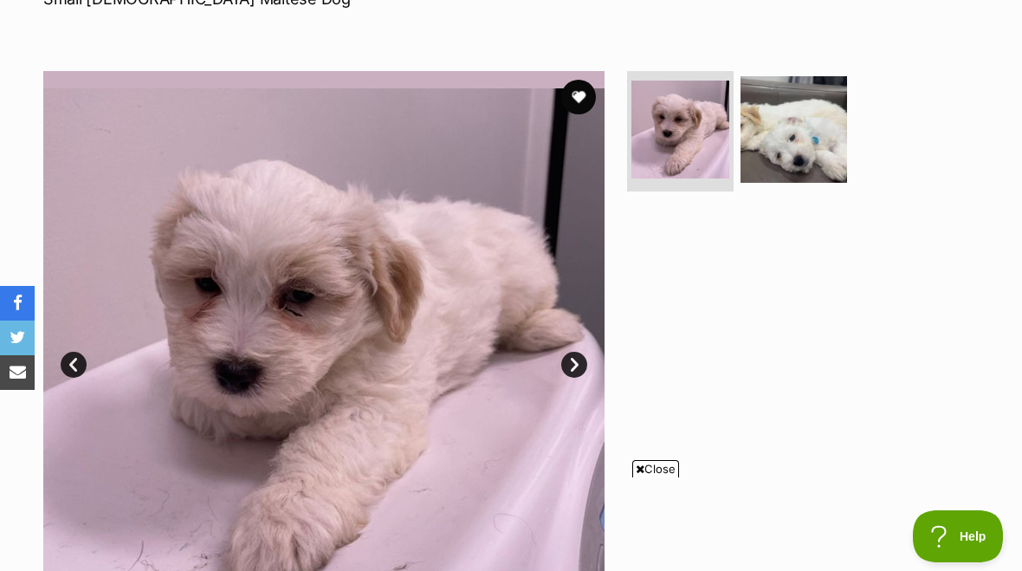
scroll to position [287, 0]
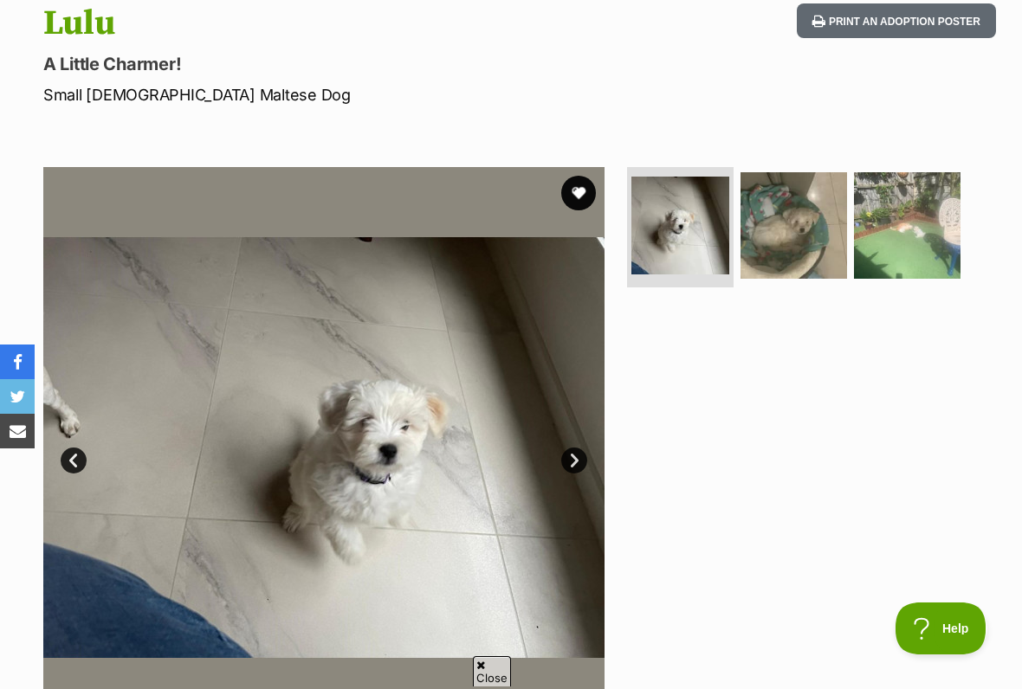
scroll to position [202, 0]
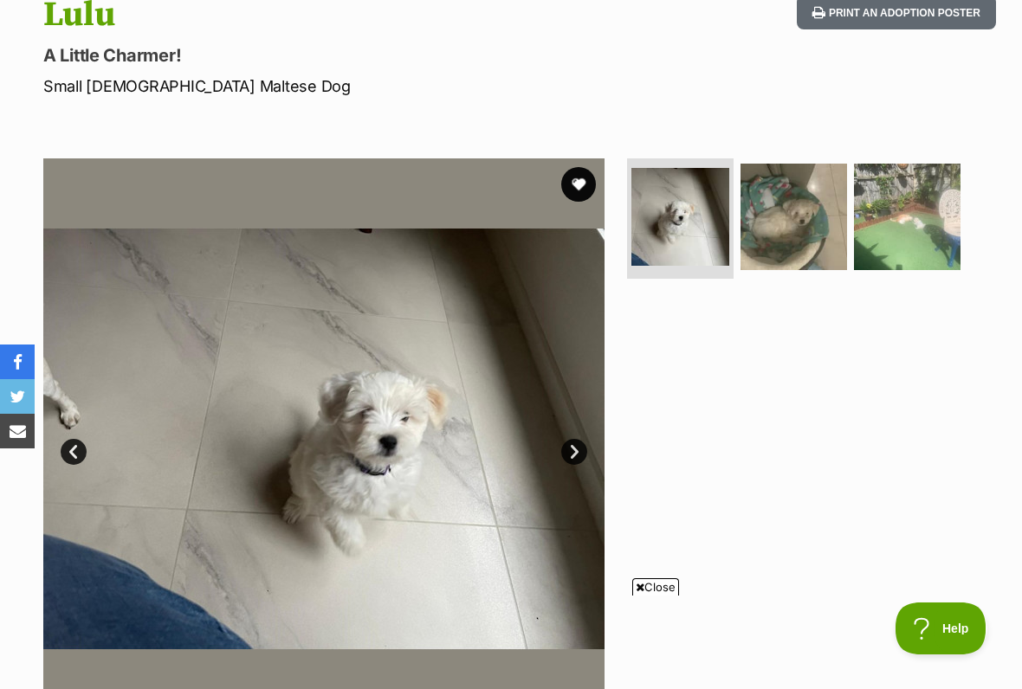
click at [576, 457] on link "Next" at bounding box center [574, 452] width 26 height 26
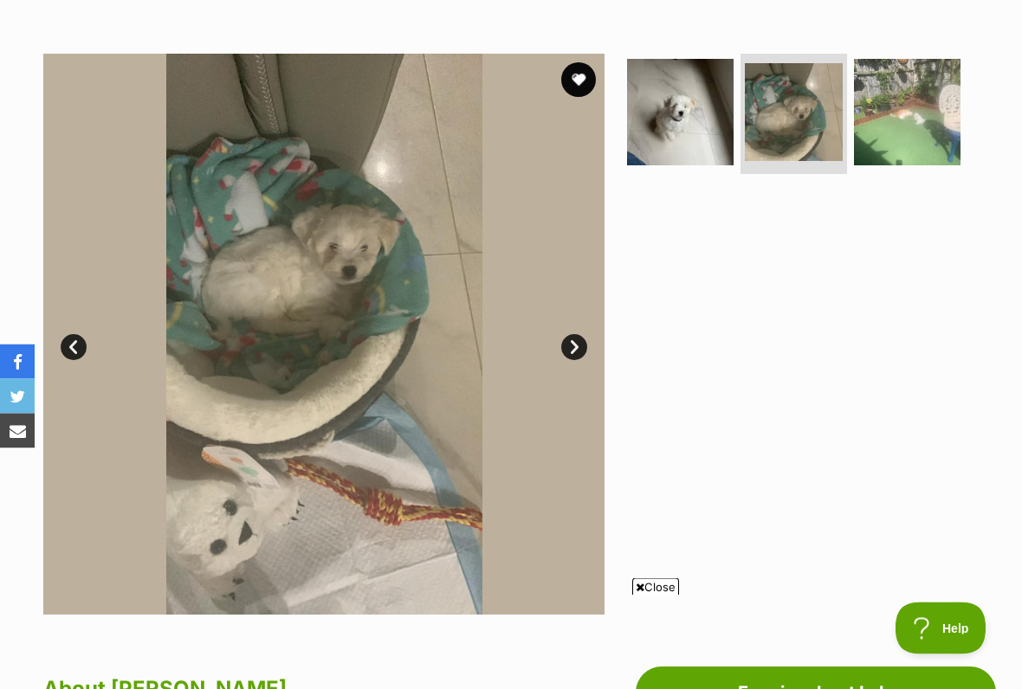
scroll to position [306, 0]
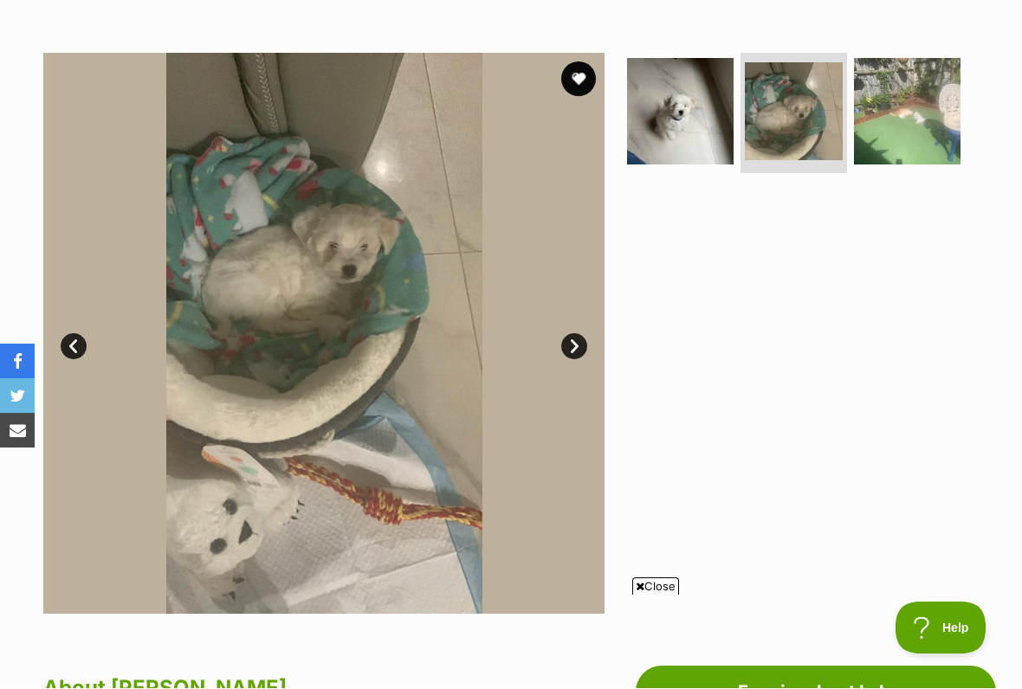
click at [576, 351] on link "Next" at bounding box center [574, 347] width 26 height 26
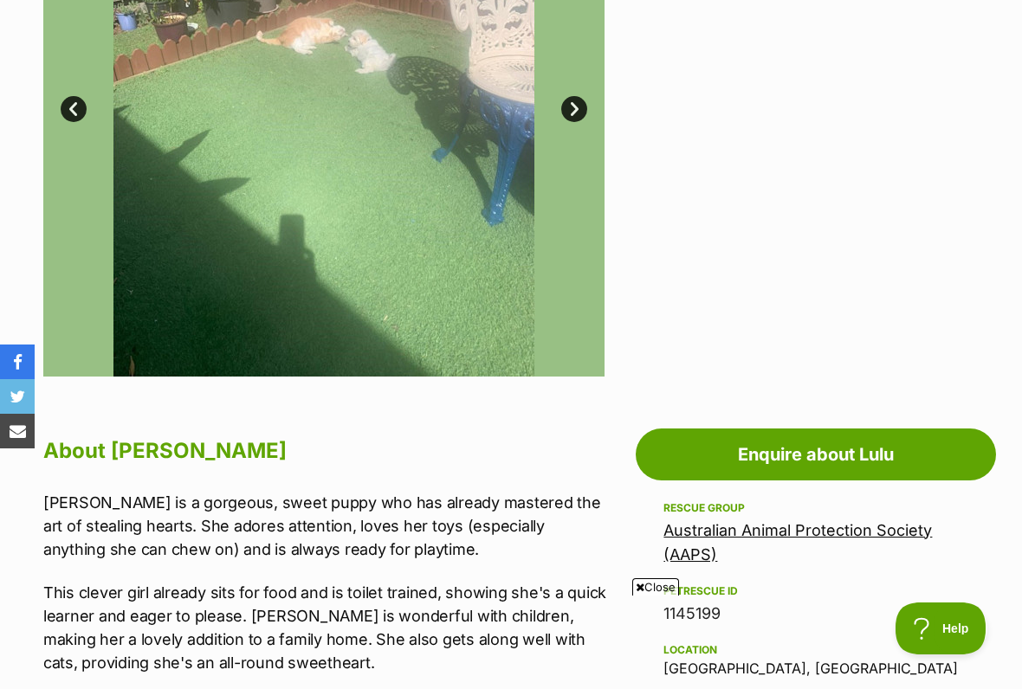
scroll to position [617, 0]
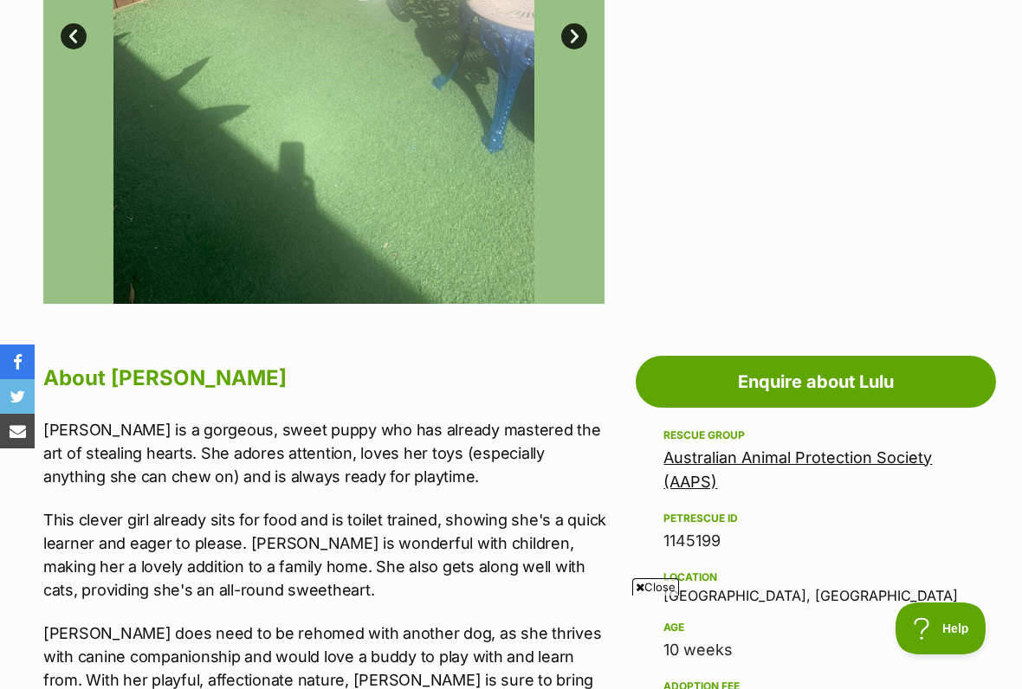
click at [657, 570] on span "Close" at bounding box center [655, 586] width 47 height 17
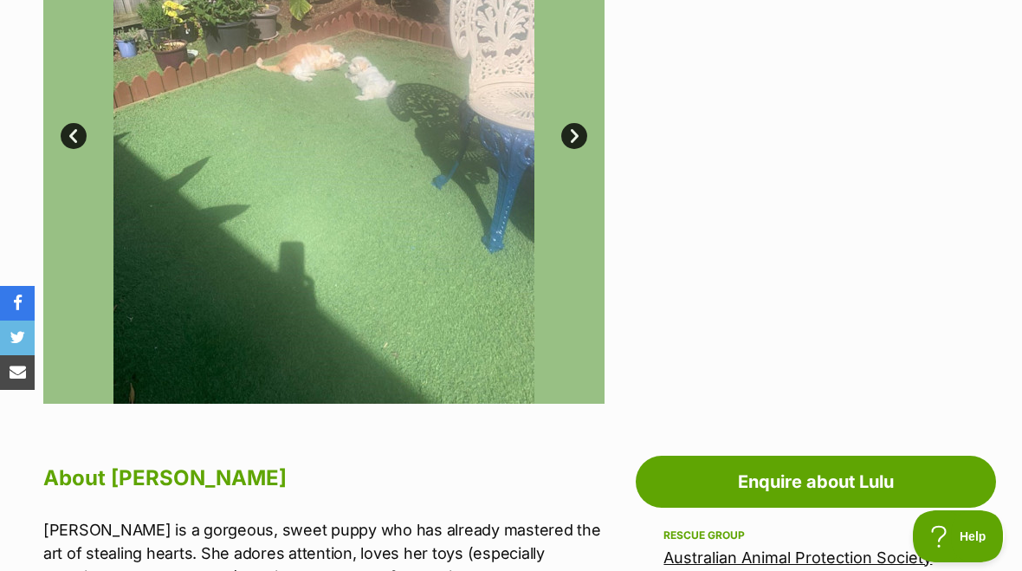
scroll to position [517, 0]
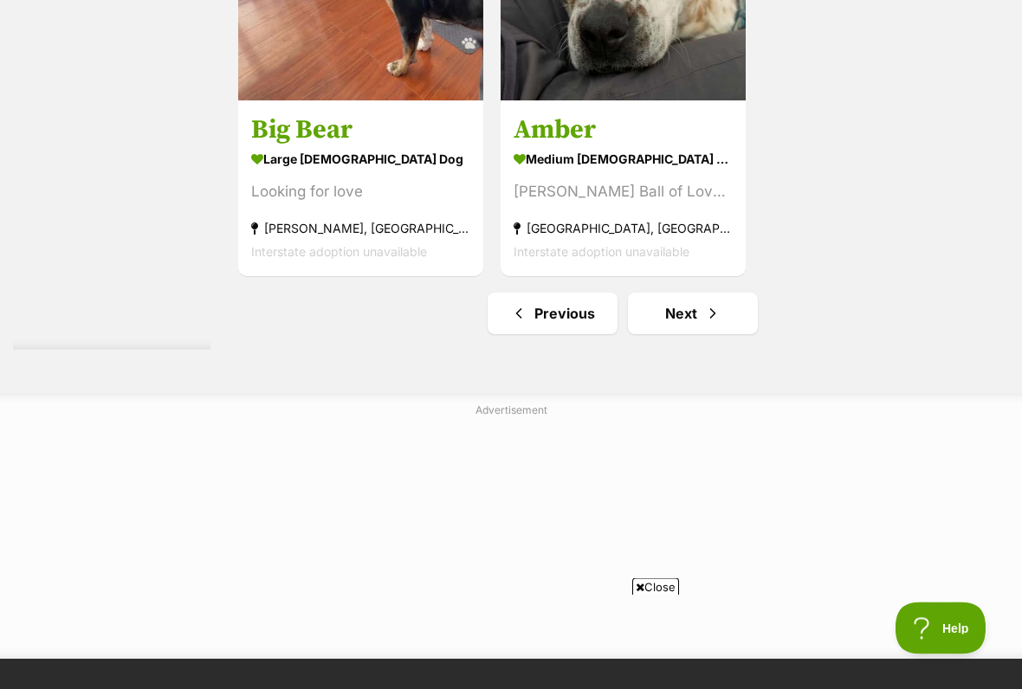
scroll to position [3533, 0]
click at [676, 334] on link "Next" at bounding box center [693, 314] width 130 height 42
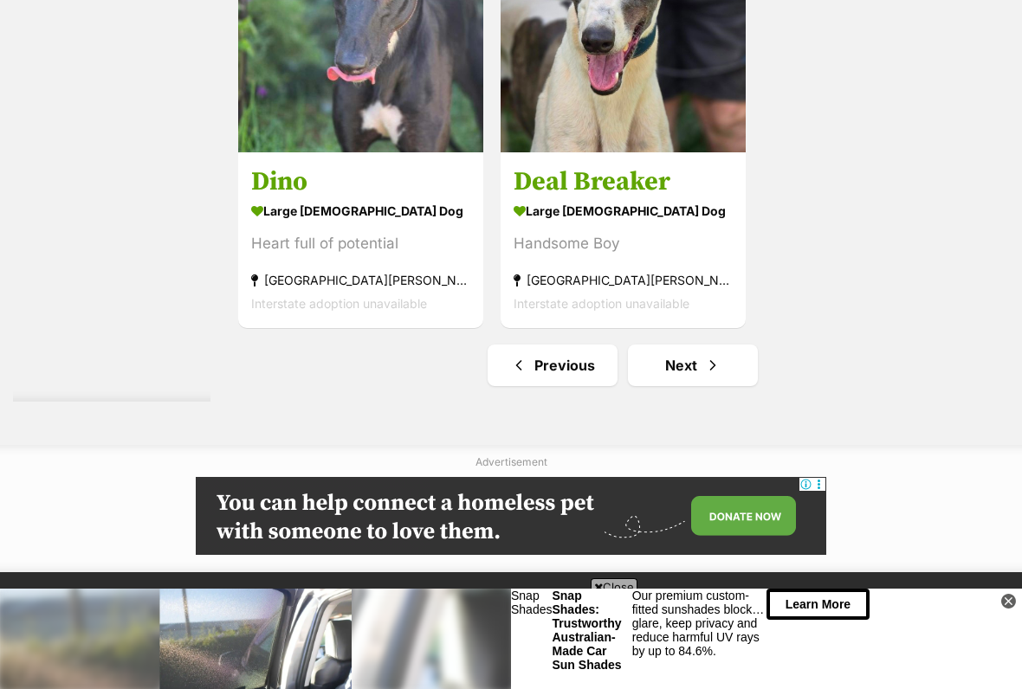
scroll to position [3485, 0]
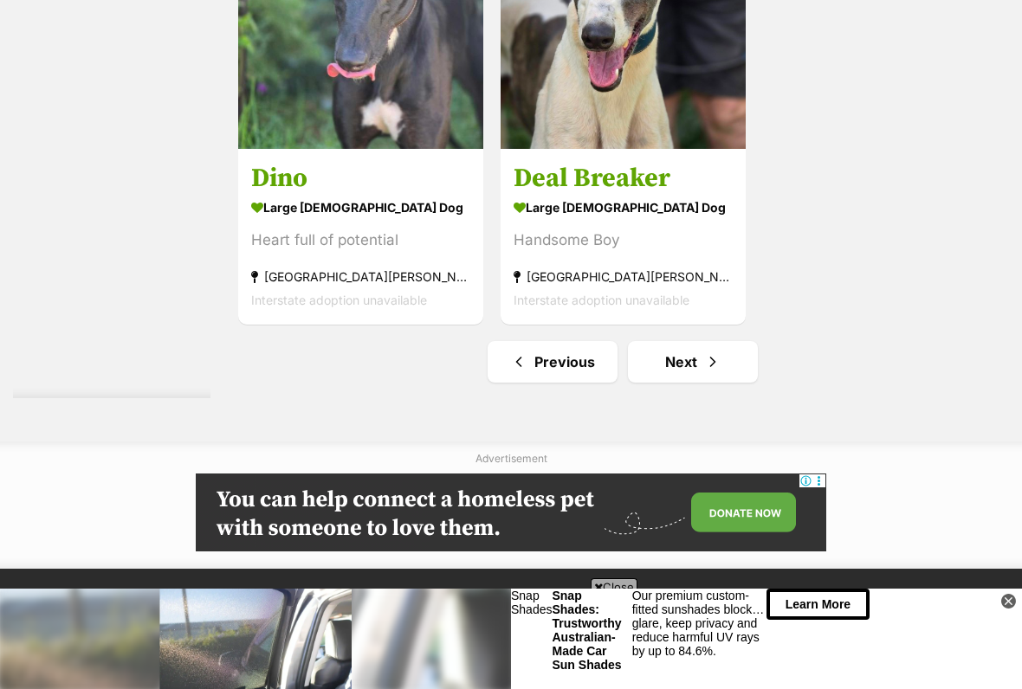
click at [655, 383] on link "Next" at bounding box center [693, 362] width 130 height 42
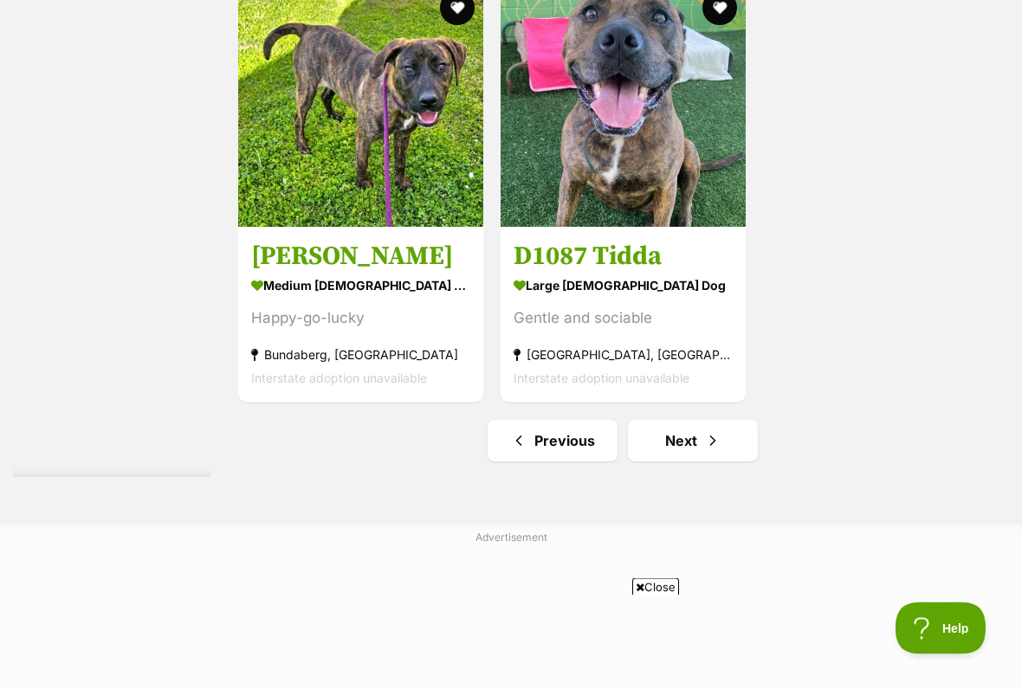
scroll to position [3568, 0]
click at [656, 461] on link "Next" at bounding box center [693, 441] width 130 height 42
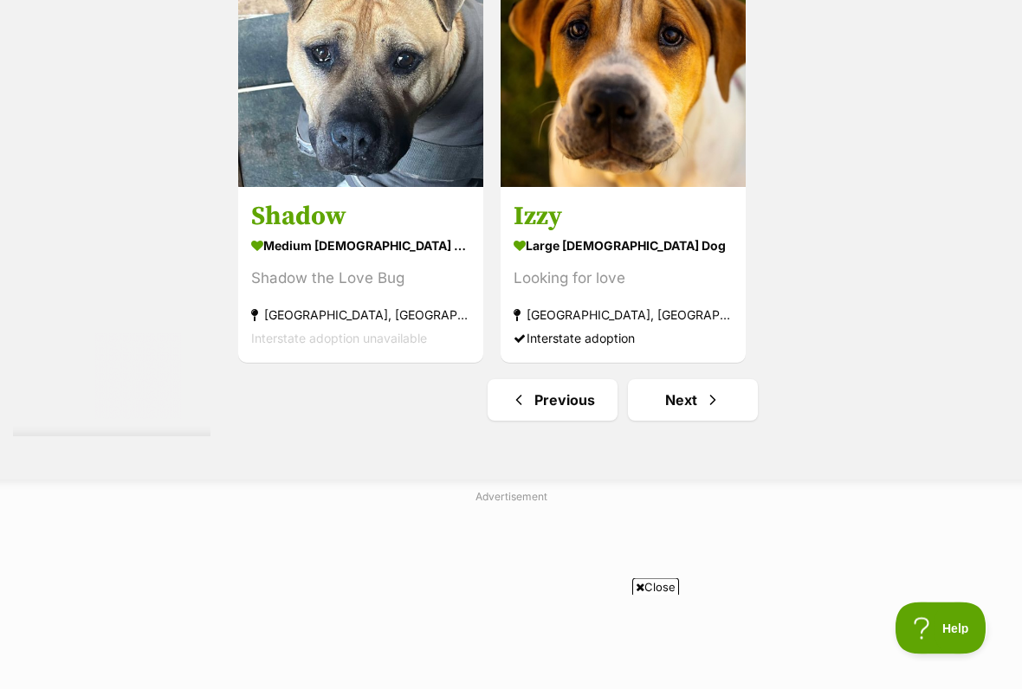
click at [647, 570] on span "Close" at bounding box center [655, 586] width 47 height 17
click at [649, 421] on link "Next" at bounding box center [693, 400] width 130 height 42
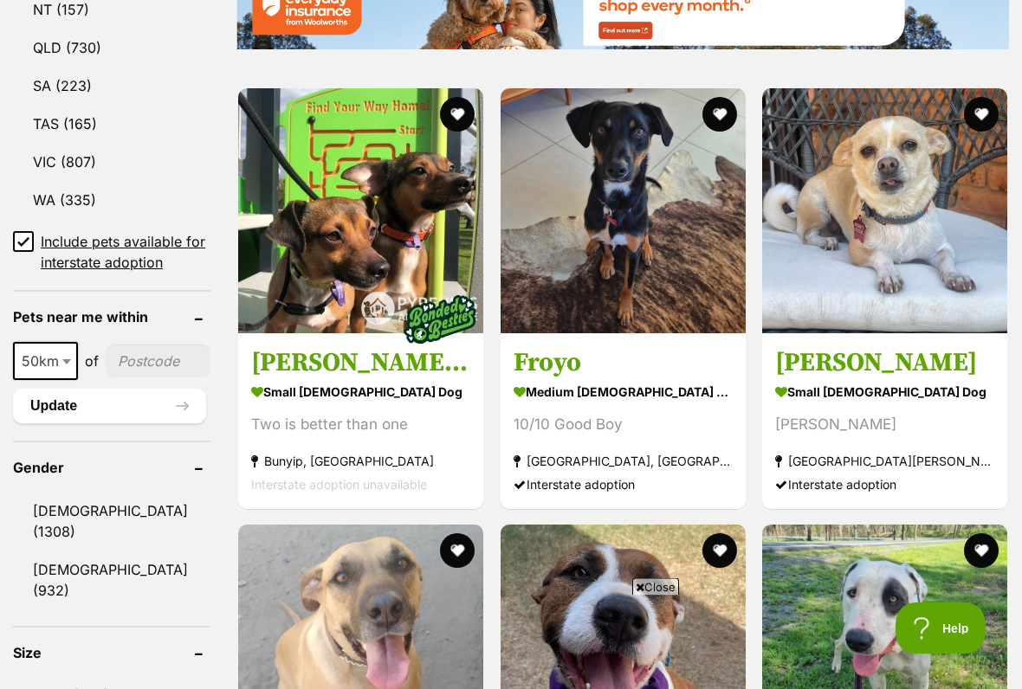
scroll to position [1118, 0]
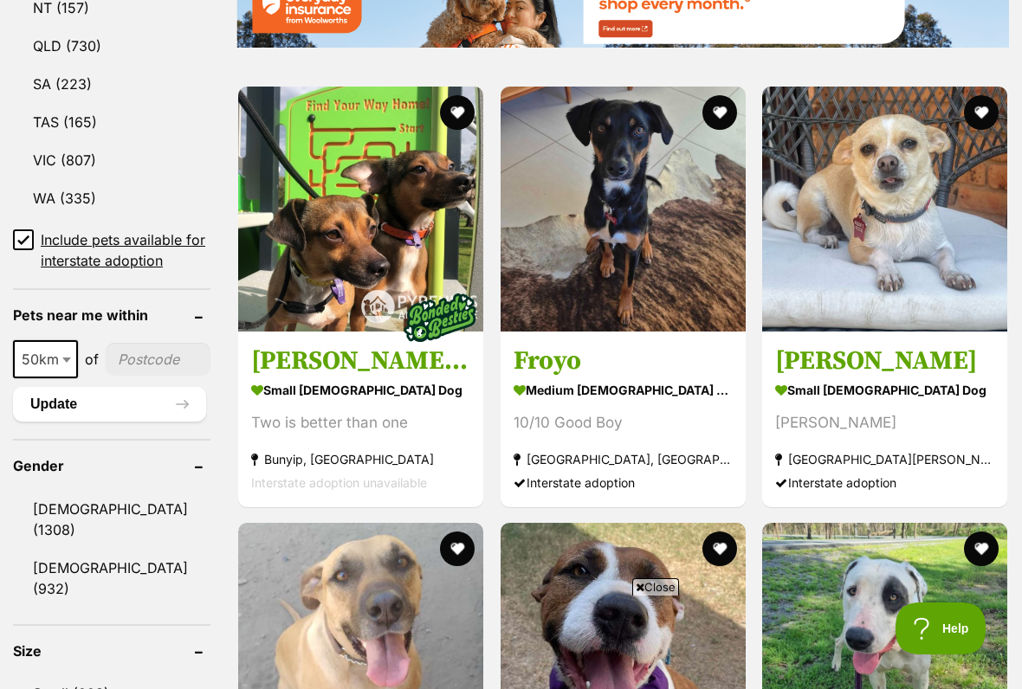
click at [827, 258] on img at bounding box center [884, 209] width 245 height 245
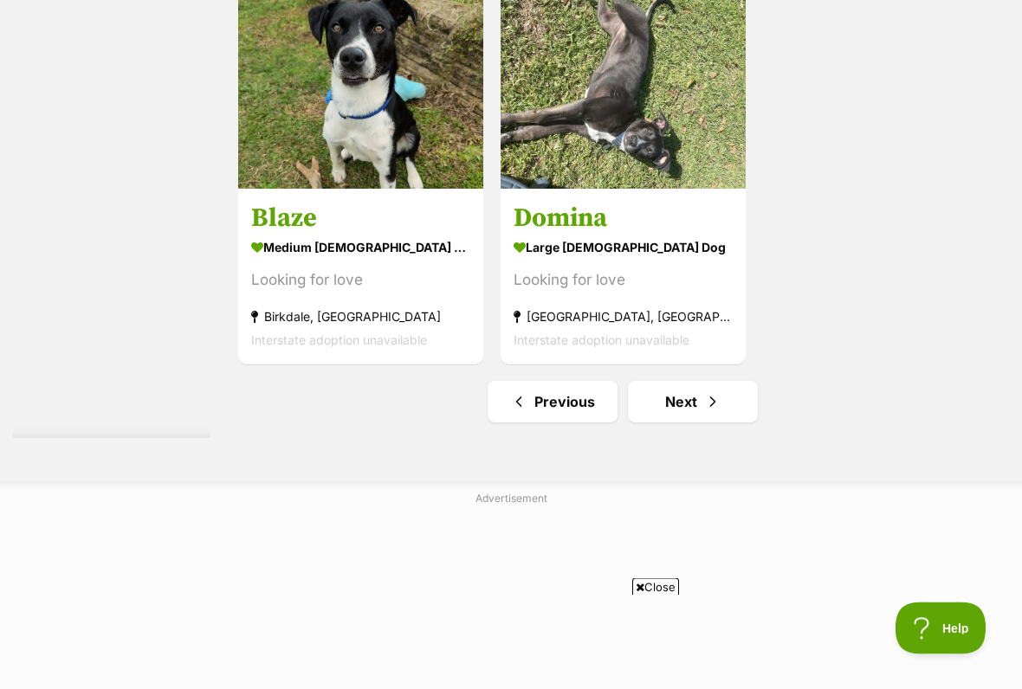
scroll to position [3445, 0]
click at [645, 570] on span "Close" at bounding box center [655, 586] width 47 height 17
click at [657, 422] on link "Next" at bounding box center [693, 402] width 130 height 42
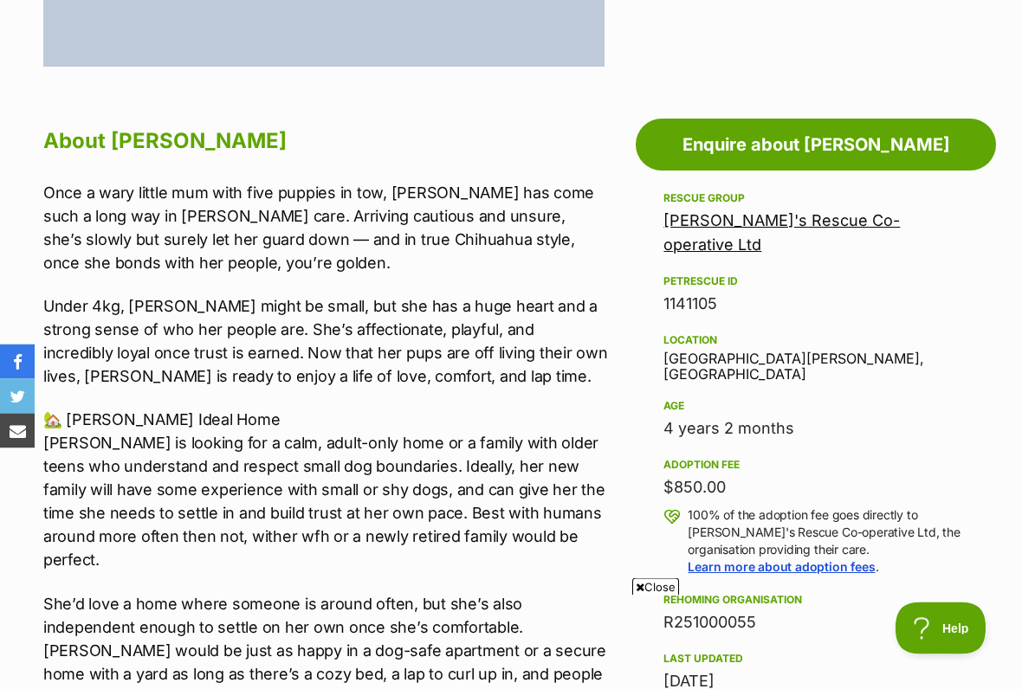
scroll to position [855, 0]
click at [642, 570] on span "Close" at bounding box center [655, 586] width 47 height 17
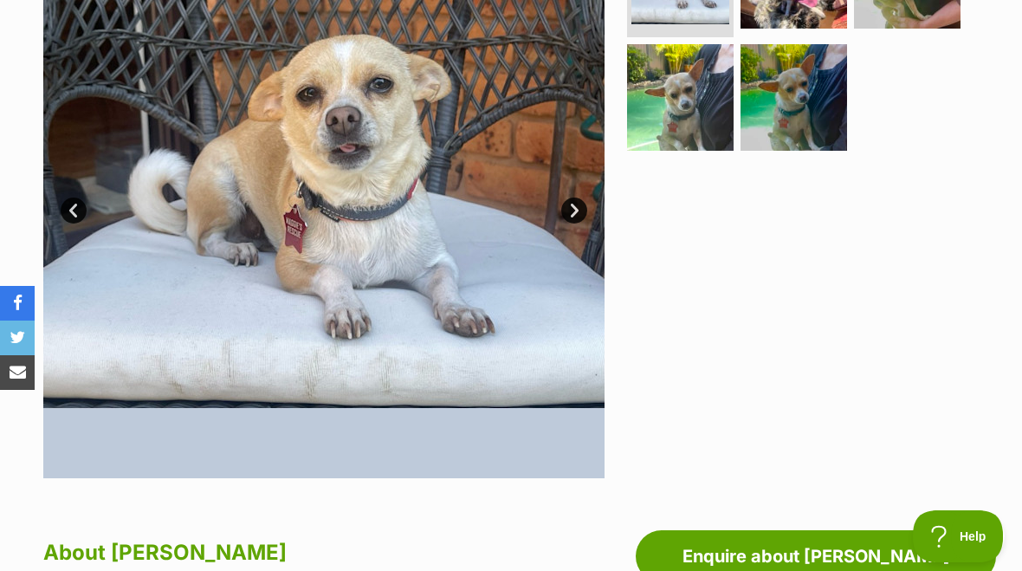
scroll to position [441, 0]
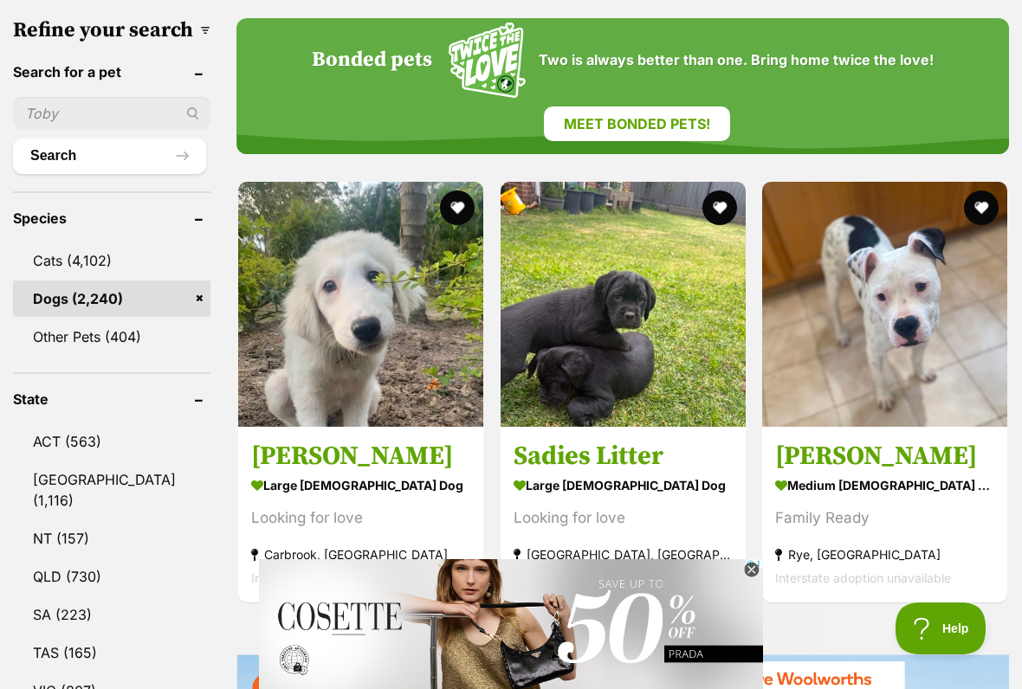
scroll to position [597, 0]
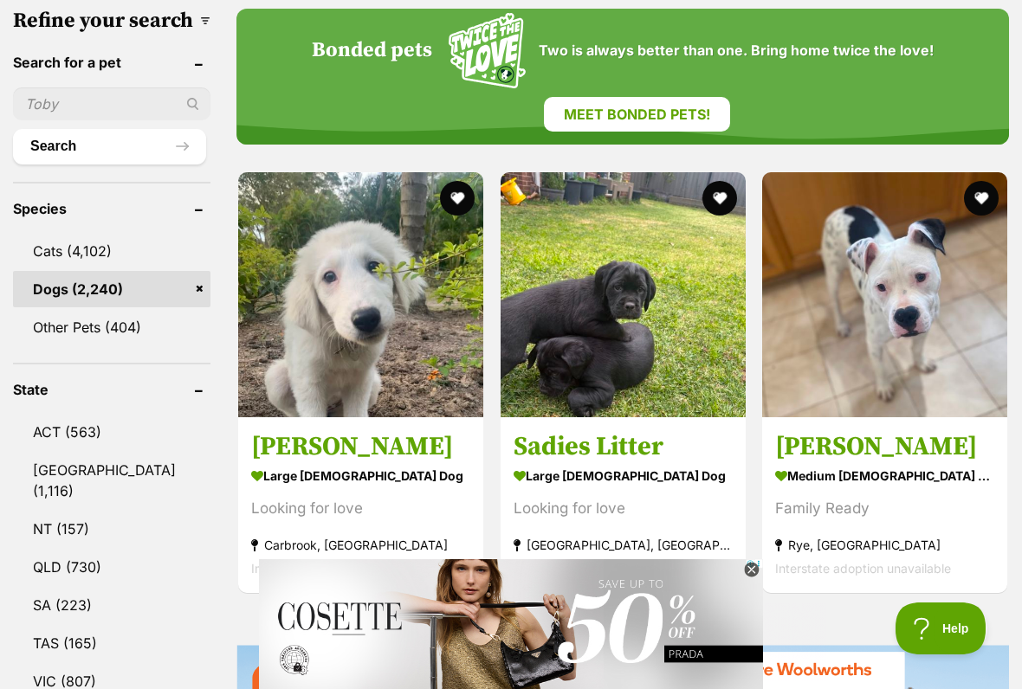
click at [749, 568] on icon at bounding box center [751, 569] width 6 height 6
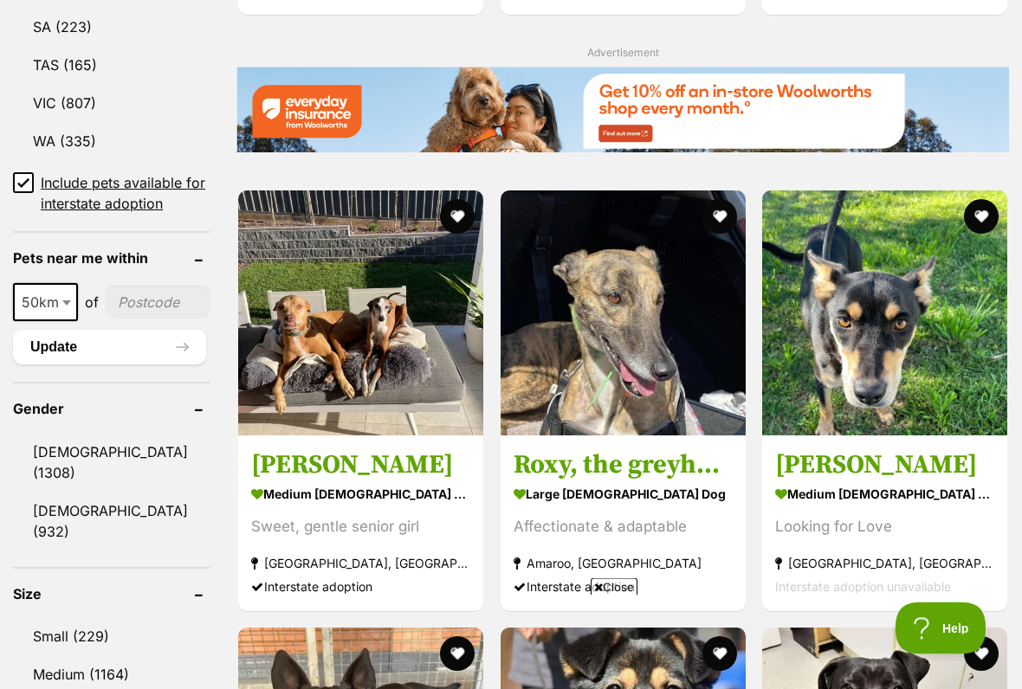
scroll to position [1175, 0]
click at [626, 570] on span "Close" at bounding box center [613, 586] width 47 height 17
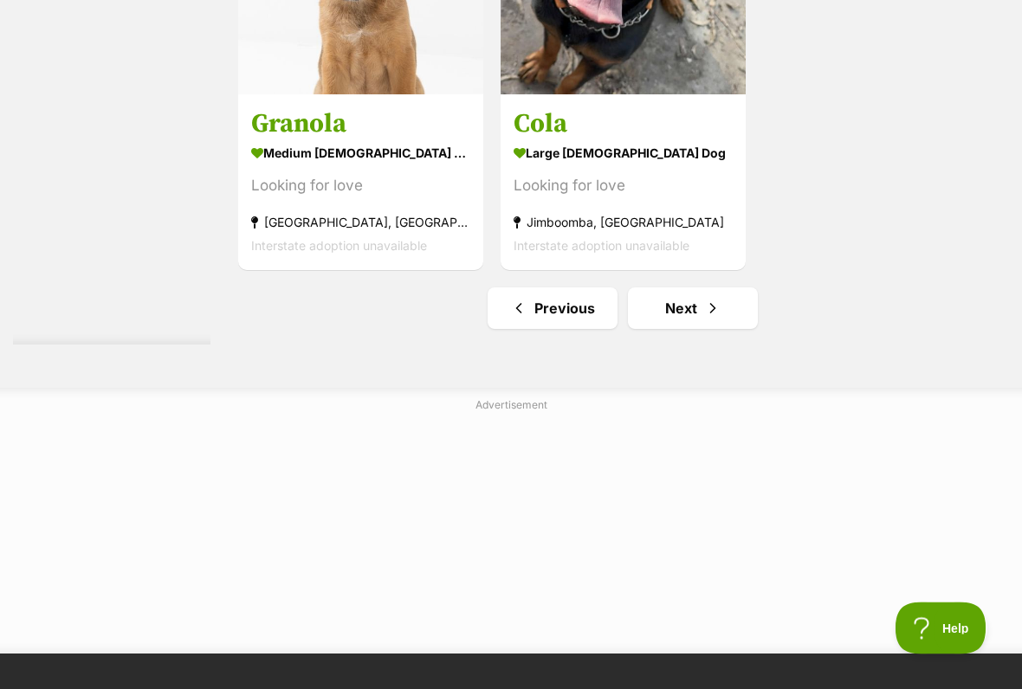
scroll to position [3700, 0]
click at [652, 329] on link "Next" at bounding box center [693, 308] width 130 height 42
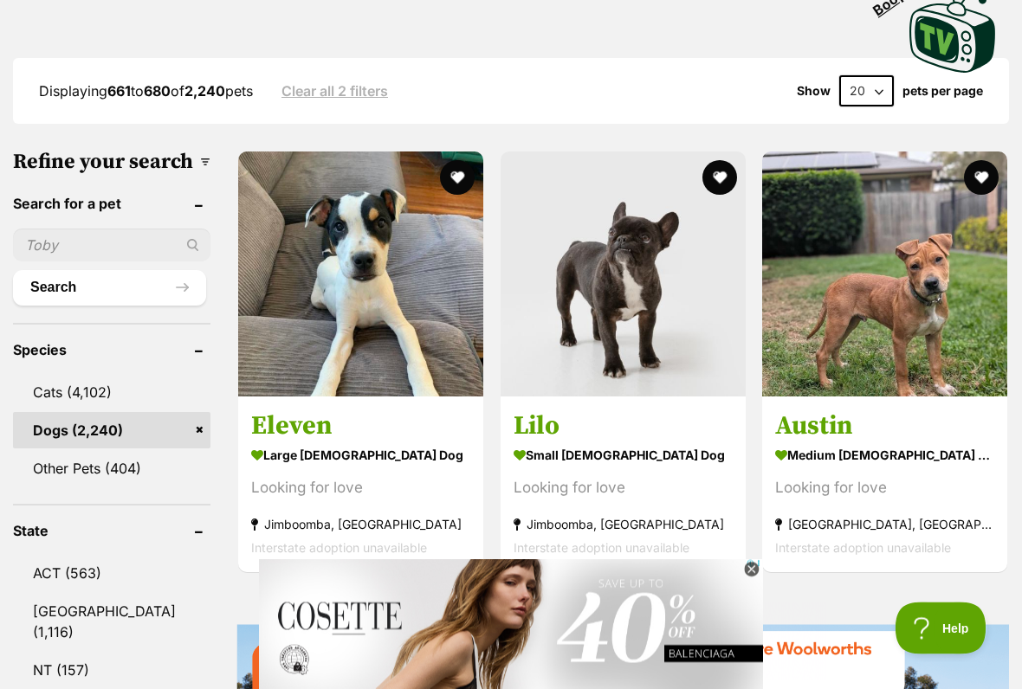
scroll to position [456, 0]
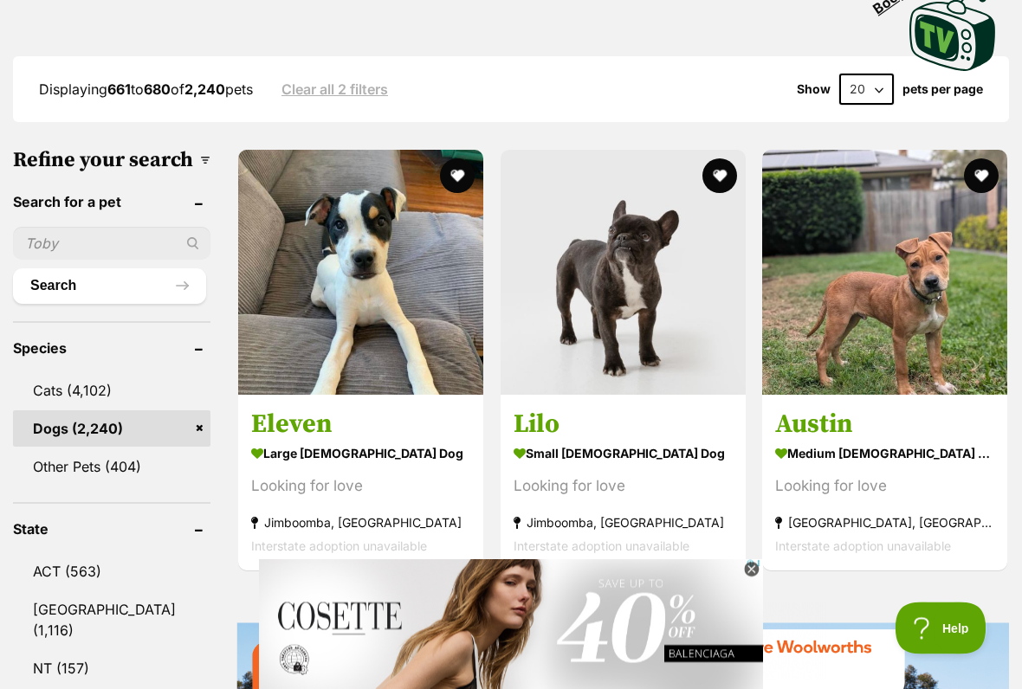
click at [1021, 570] on img at bounding box center [679, 666] width 840 height 216
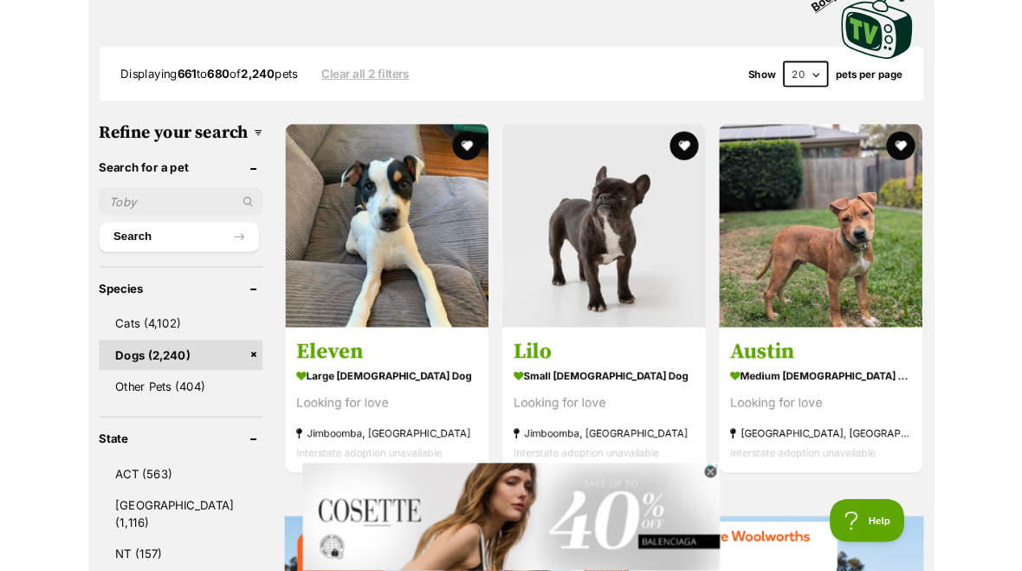
scroll to position [506, 0]
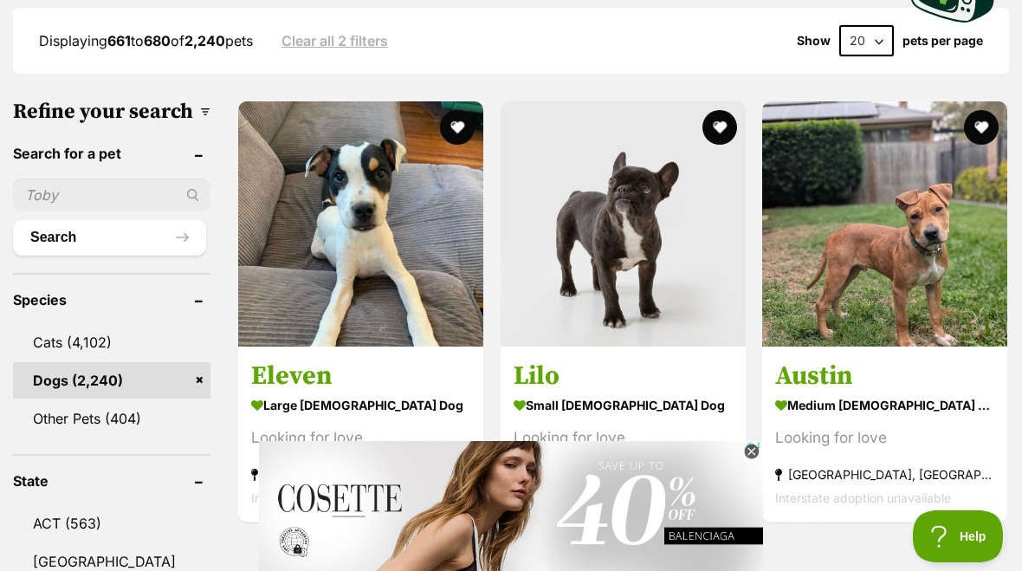
click at [775, 468] on icon at bounding box center [781, 474] width 13 height 12
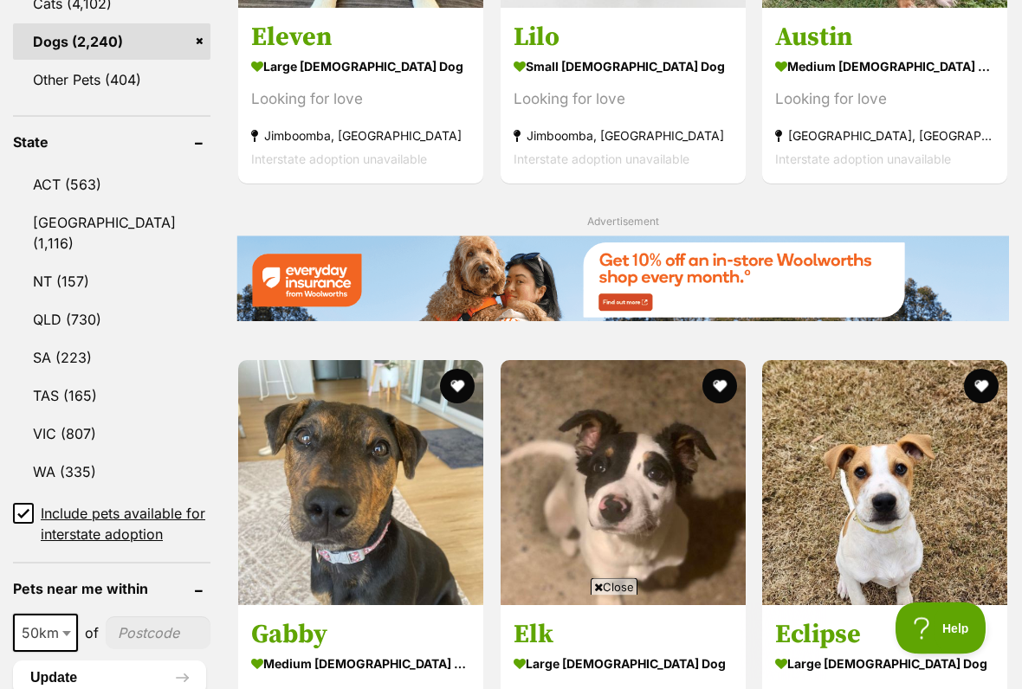
scroll to position [844, 0]
click at [601, 570] on span "Close" at bounding box center [613, 586] width 47 height 17
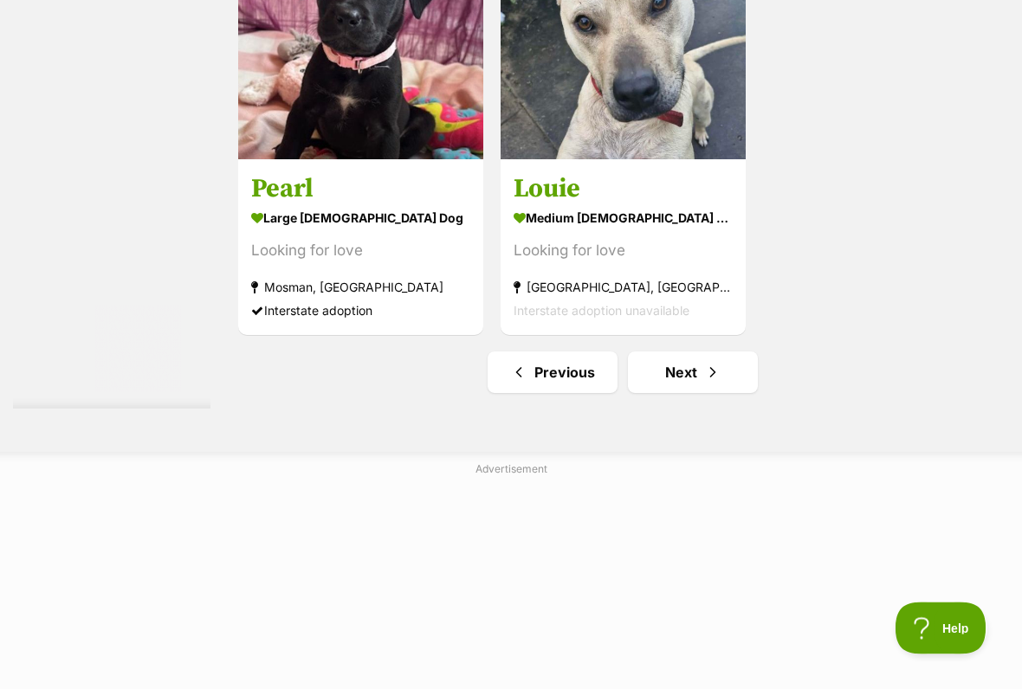
scroll to position [3474, 0]
click at [655, 393] on link "Next" at bounding box center [693, 373] width 130 height 42
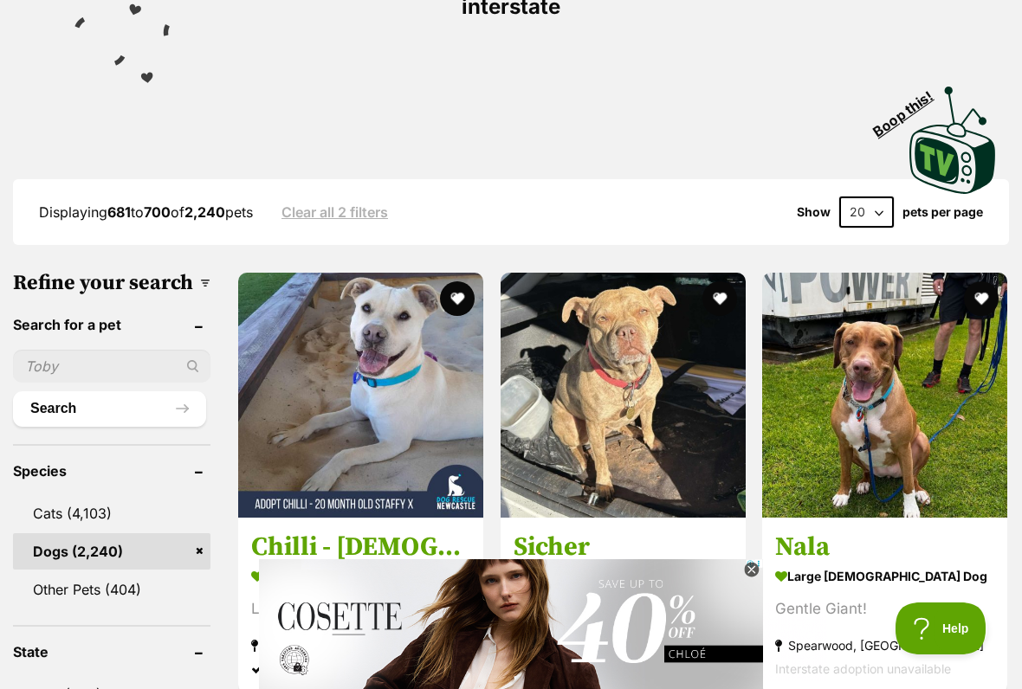
click at [1021, 564] on img at bounding box center [679, 667] width 840 height 216
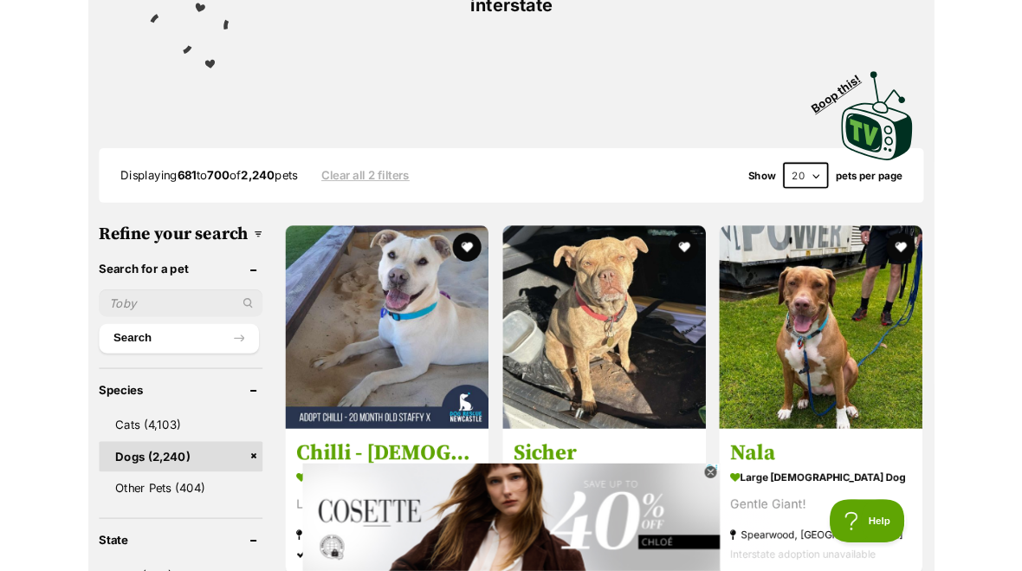
scroll to position [383, 0]
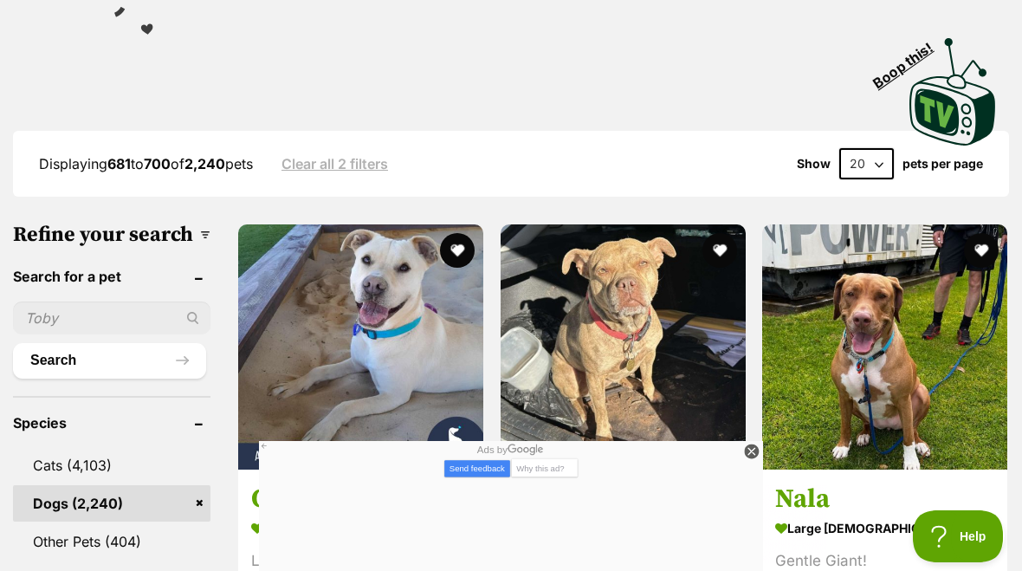
click at [1021, 458] on div "Ads by" at bounding box center [679, 455] width 840 height 29
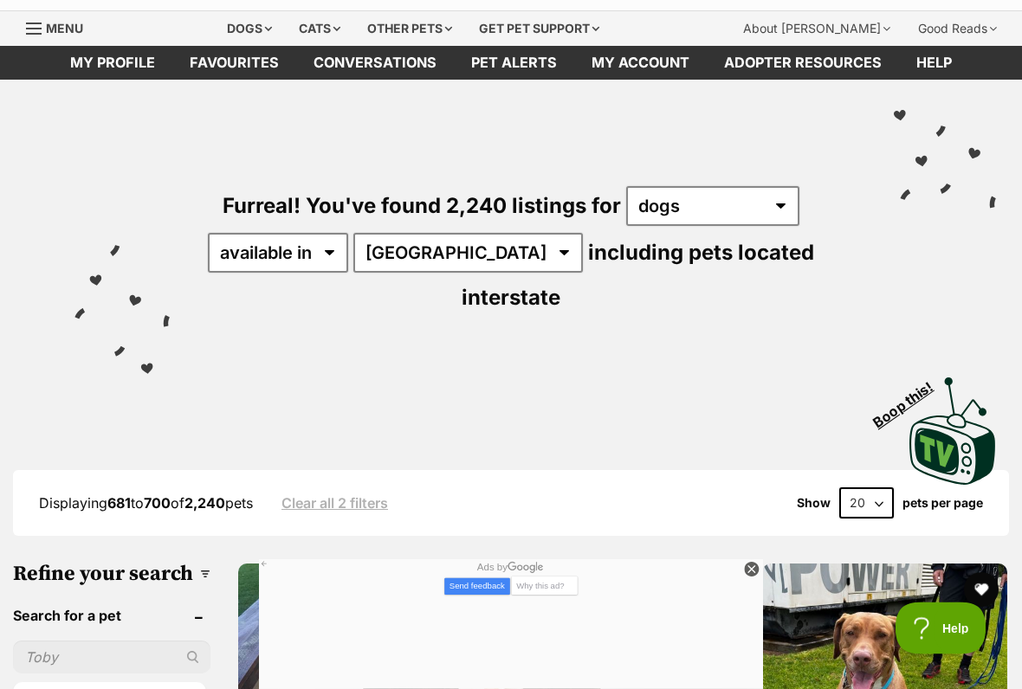
scroll to position [43, 0]
click at [745, 567] on icon at bounding box center [751, 570] width 15 height 15
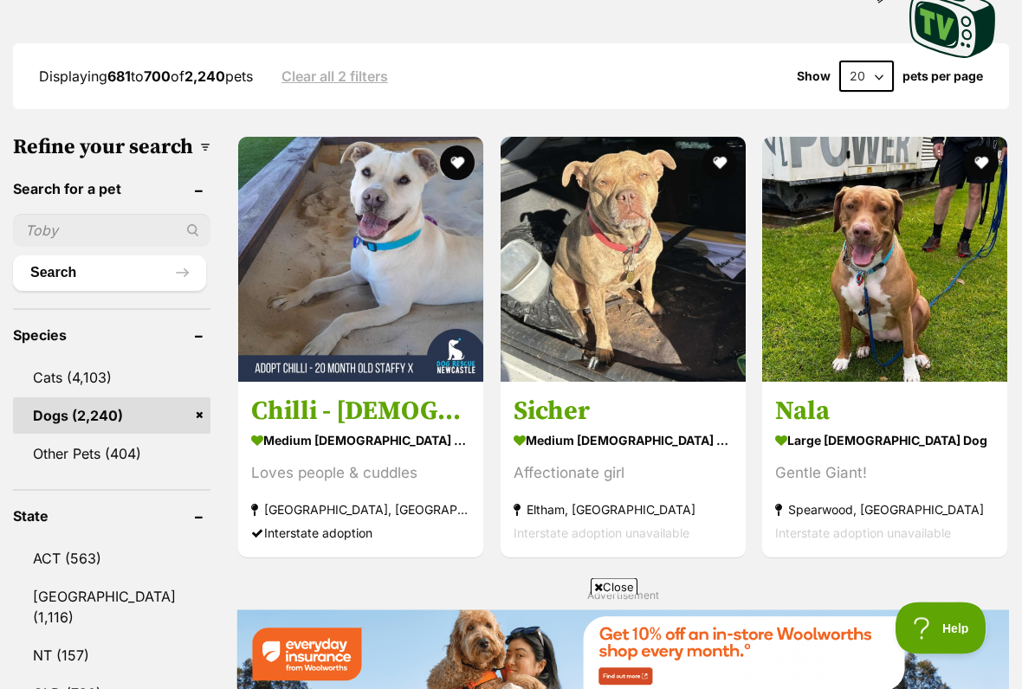
scroll to position [474, 0]
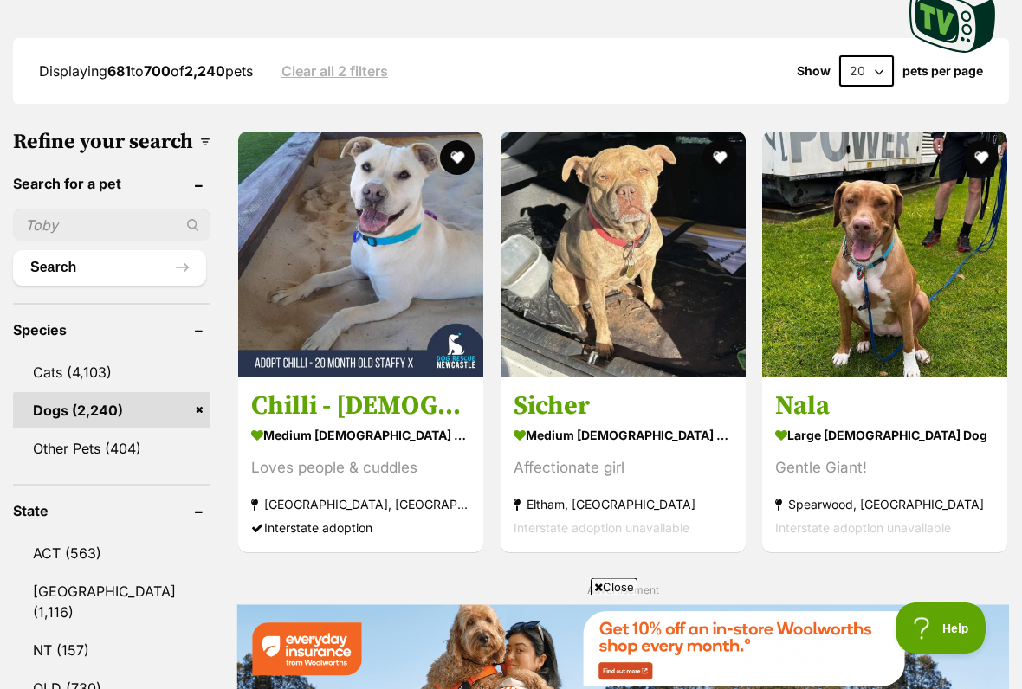
click at [610, 570] on span "Close" at bounding box center [613, 586] width 47 height 17
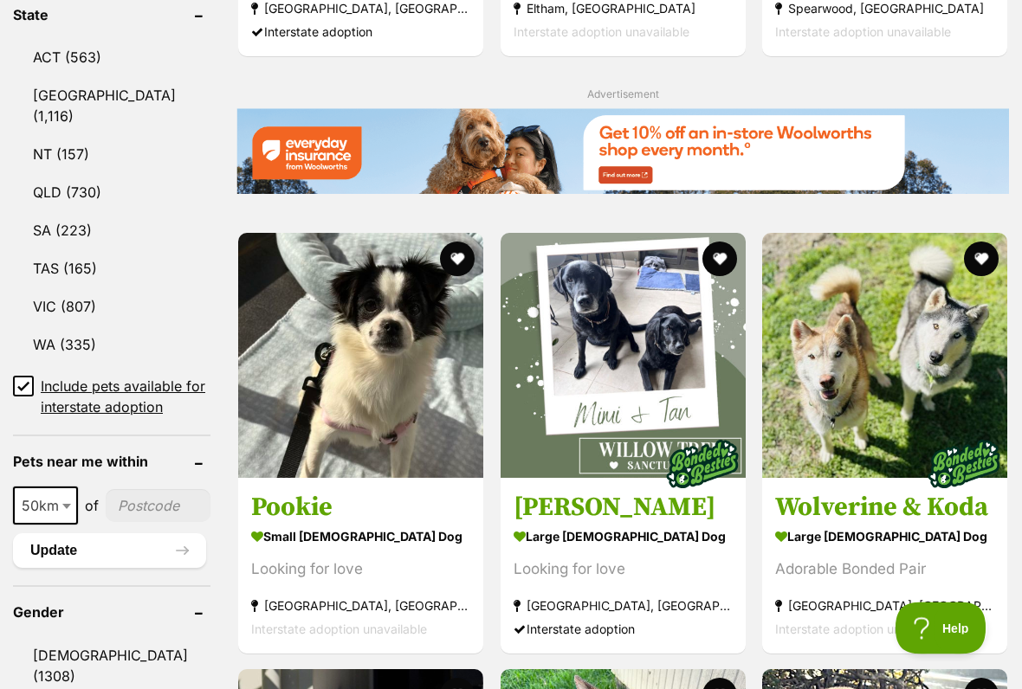
scroll to position [973, 0]
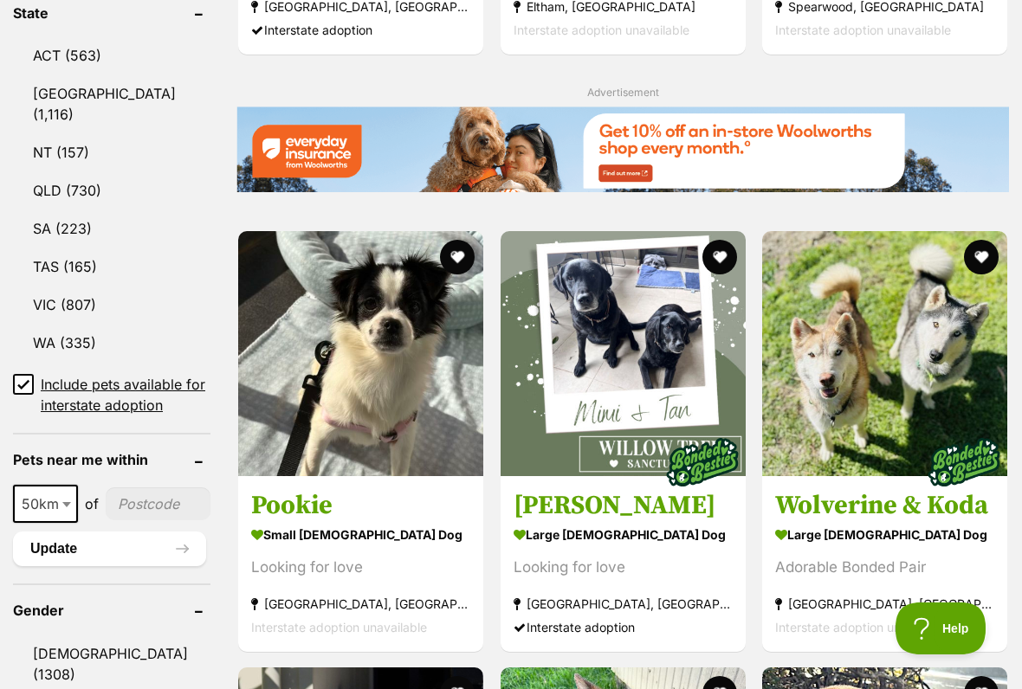
click at [322, 392] on img at bounding box center [360, 353] width 245 height 245
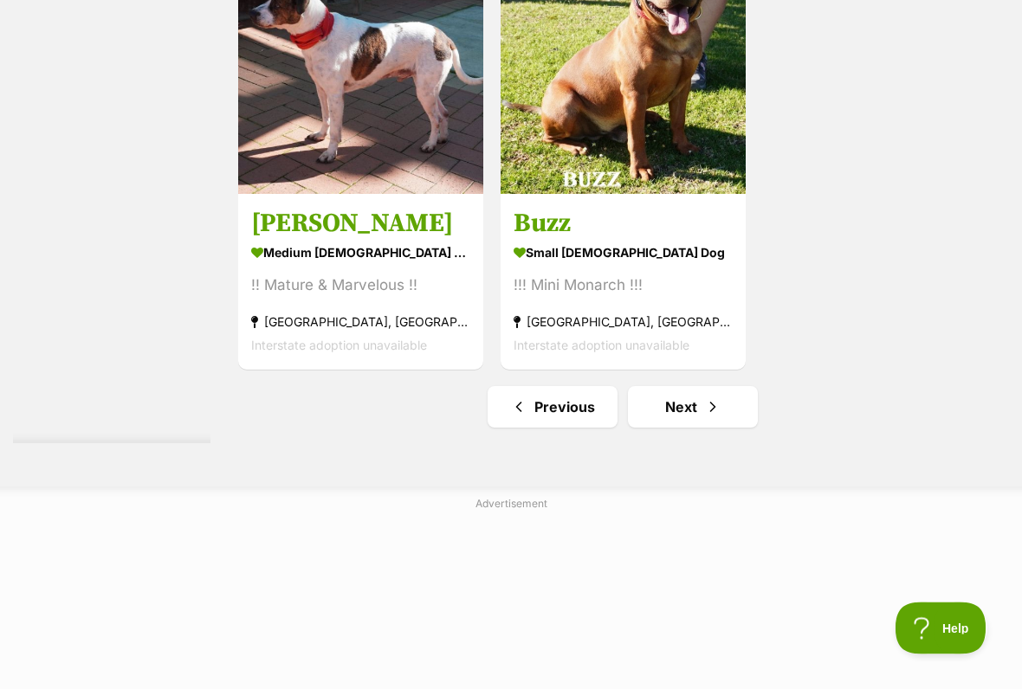
scroll to position [3441, 0]
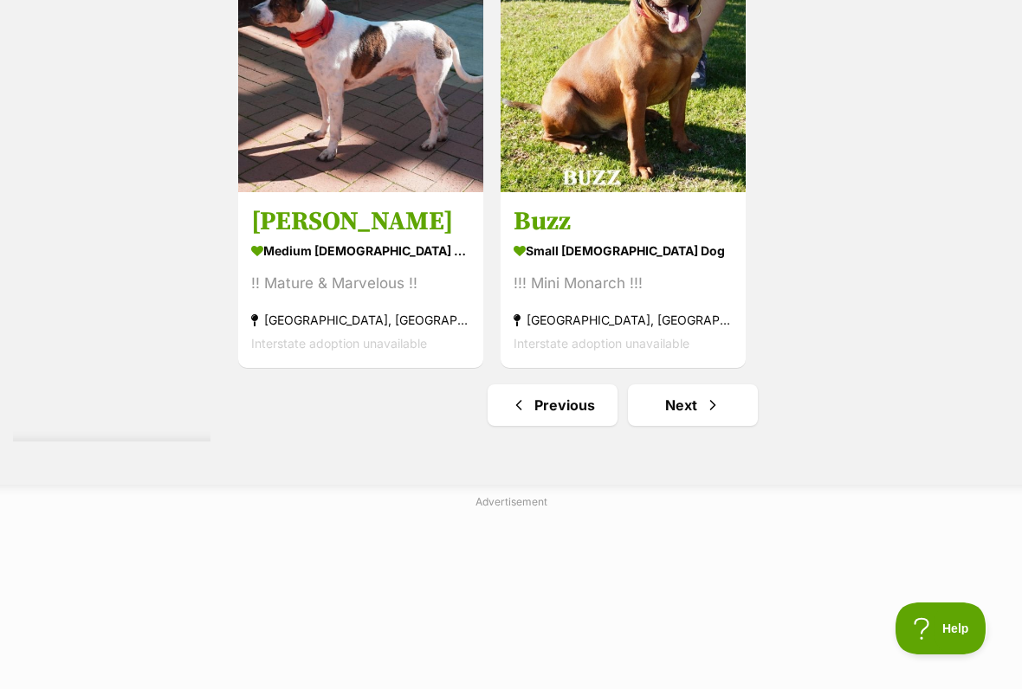
click at [653, 426] on link "Next" at bounding box center [693, 405] width 130 height 42
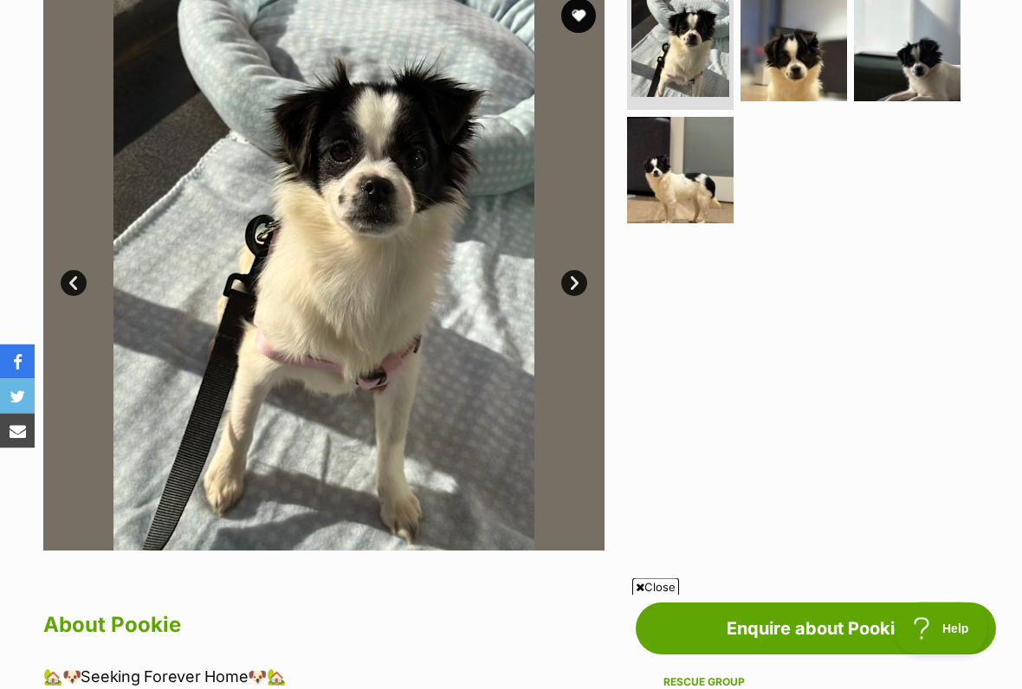
scroll to position [373, 0]
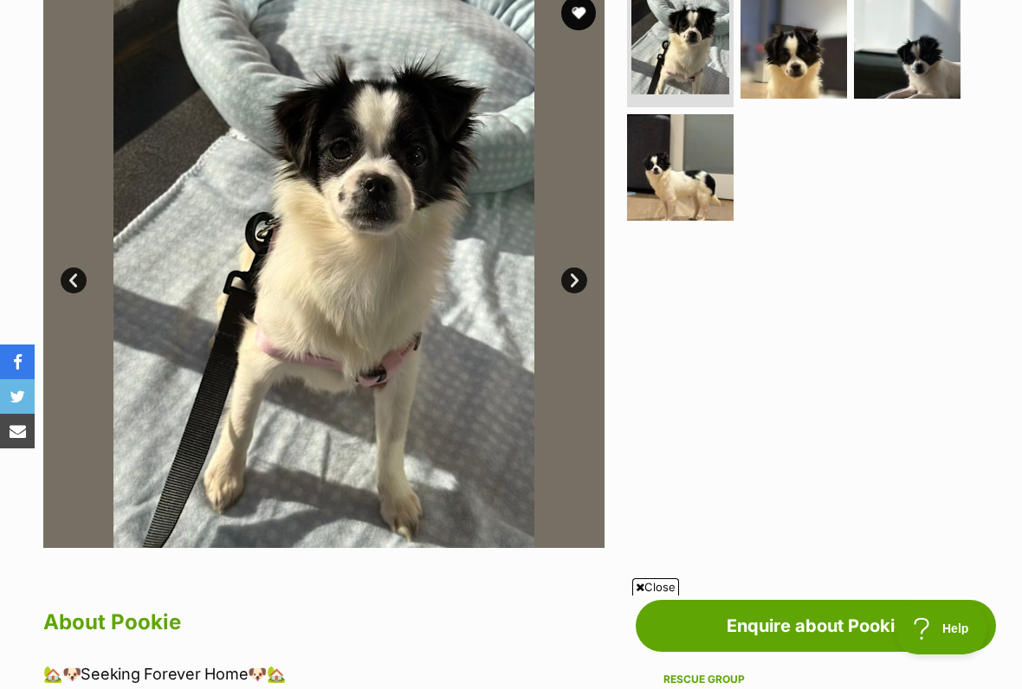
click at [642, 570] on span "Close" at bounding box center [655, 586] width 47 height 17
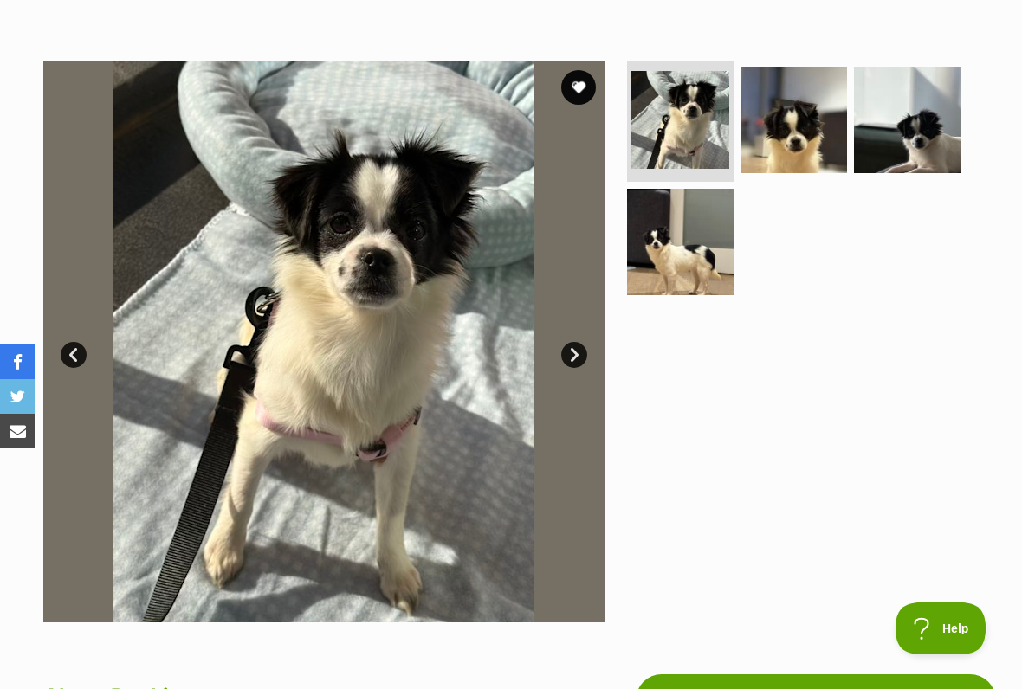
scroll to position [298, 0]
click at [567, 358] on link "Next" at bounding box center [574, 356] width 26 height 26
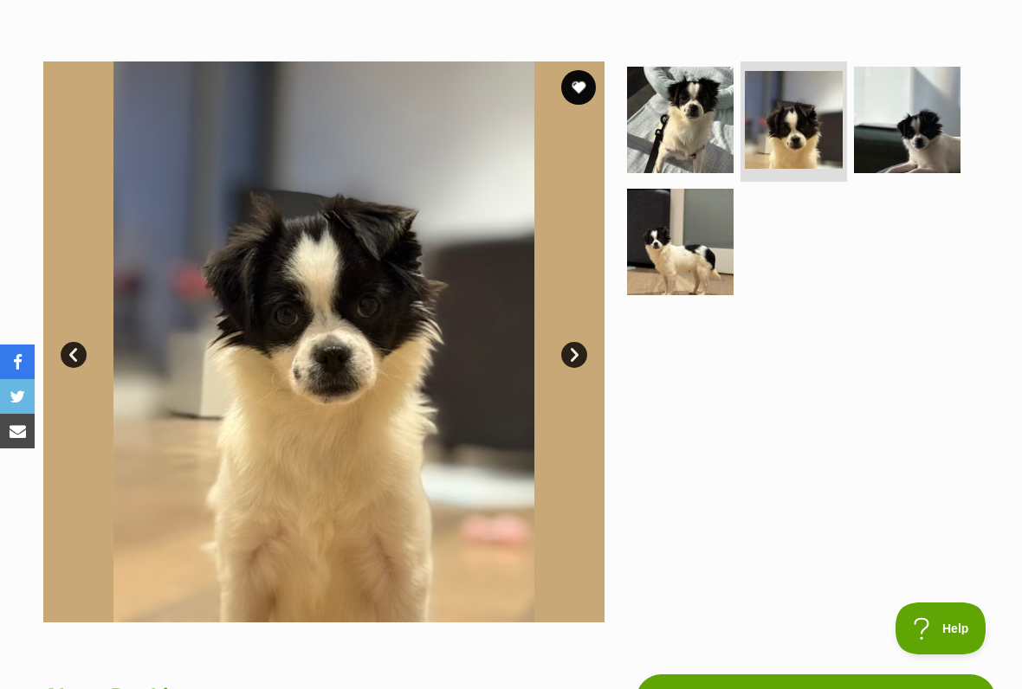
scroll to position [0, 0]
click at [567, 357] on link "Next" at bounding box center [574, 355] width 26 height 26
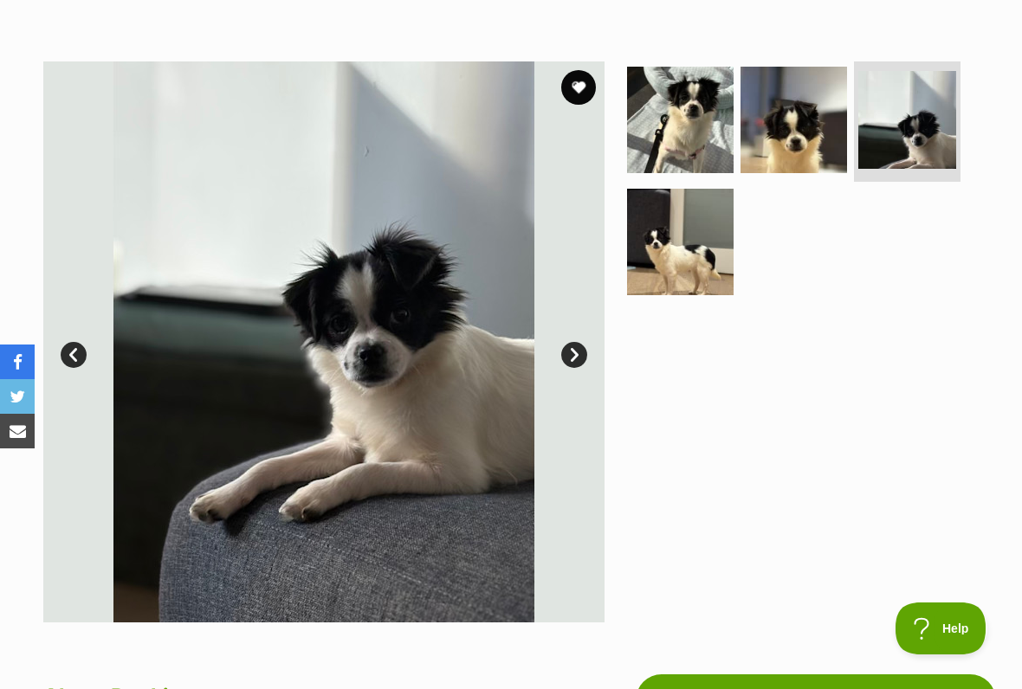
click at [569, 358] on link "Next" at bounding box center [574, 355] width 26 height 26
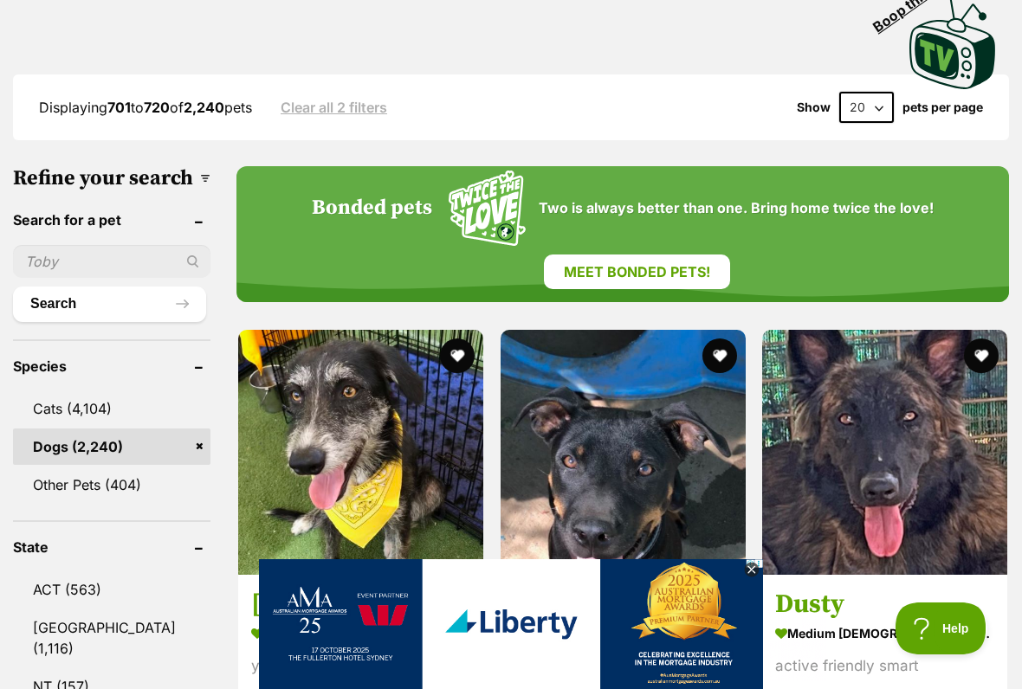
click at [746, 568] on icon at bounding box center [751, 570] width 15 height 15
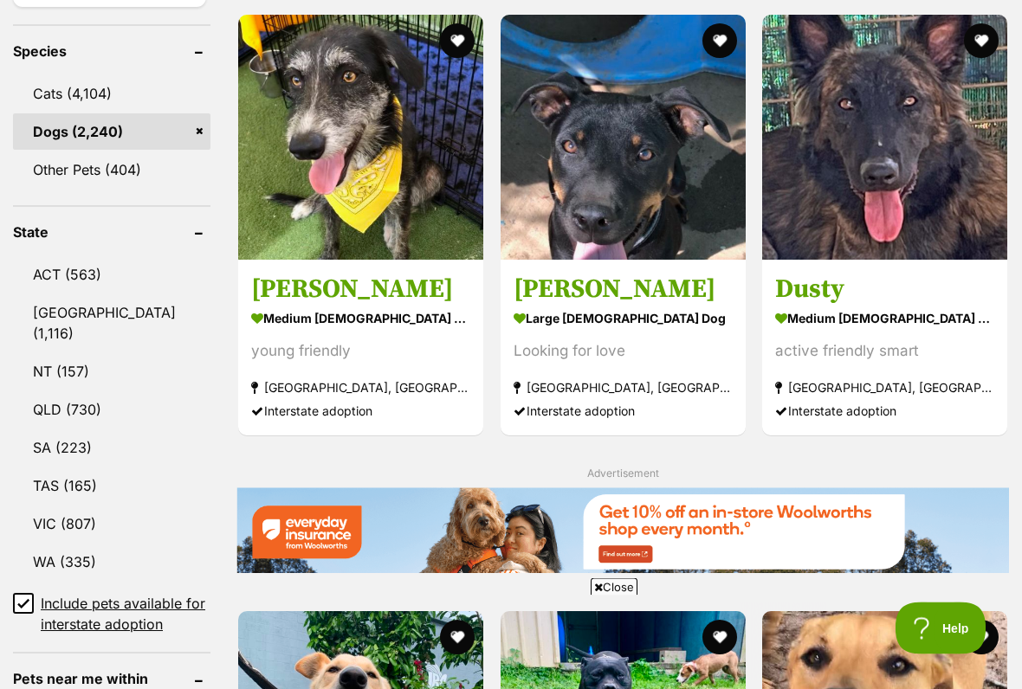
scroll to position [756, 0]
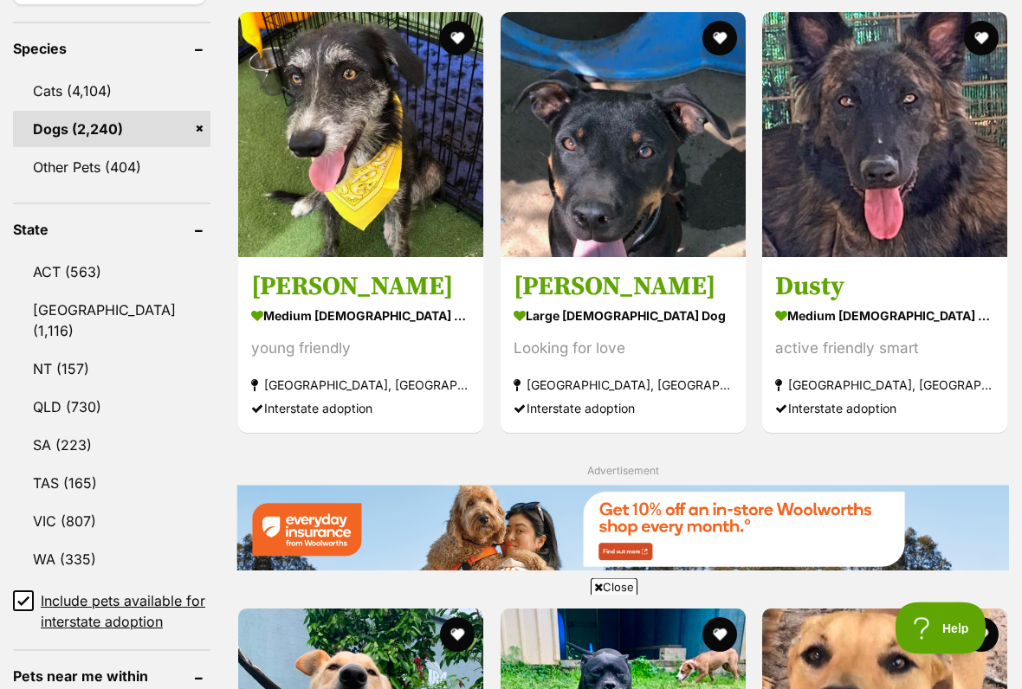
click at [611, 570] on span "Close" at bounding box center [613, 586] width 47 height 17
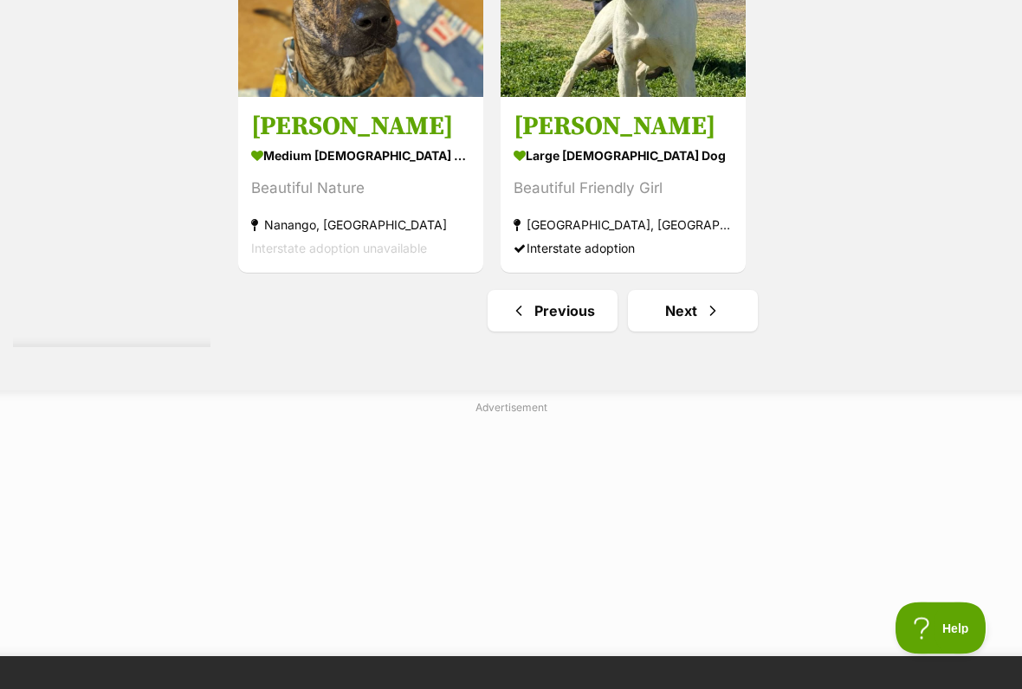
scroll to position [3699, 0]
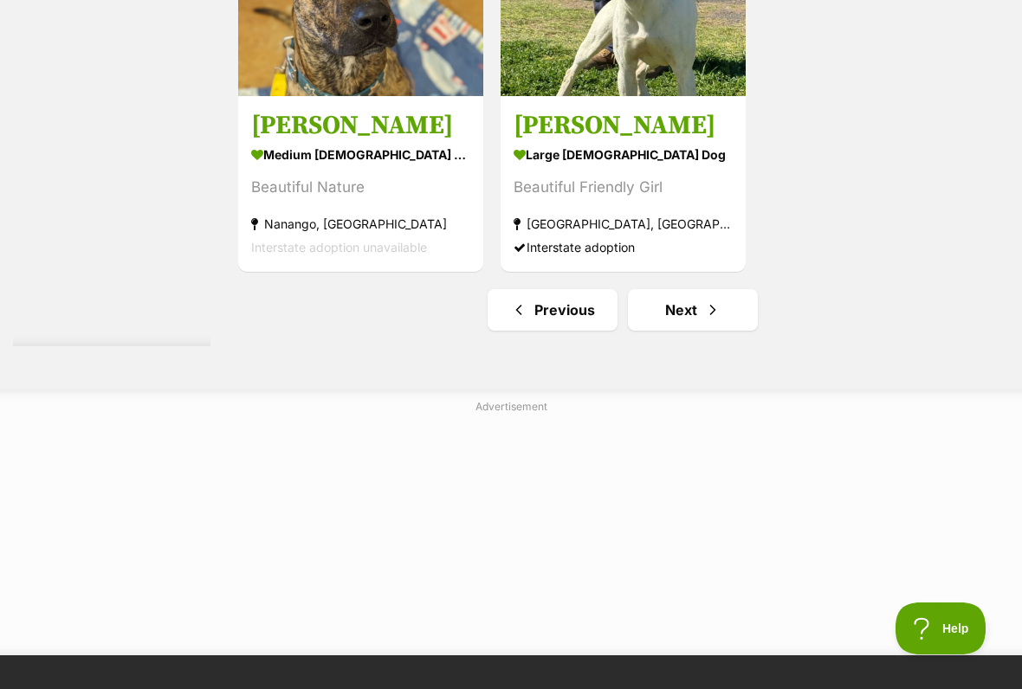
click at [669, 331] on link "Next" at bounding box center [693, 310] width 130 height 42
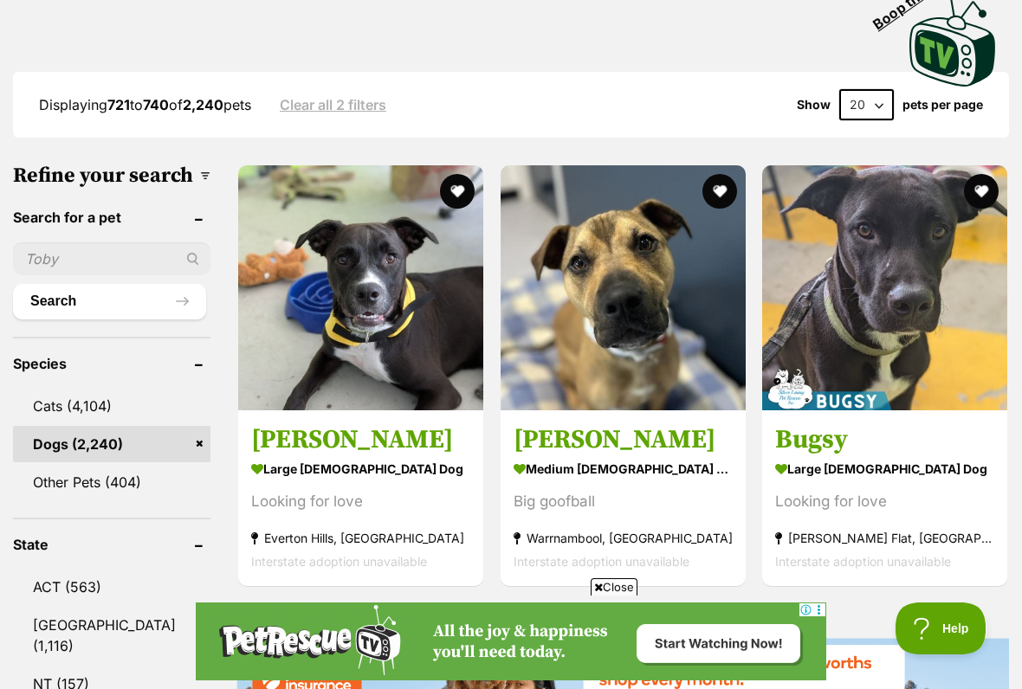
click at [609, 570] on span "Close" at bounding box center [613, 586] width 47 height 17
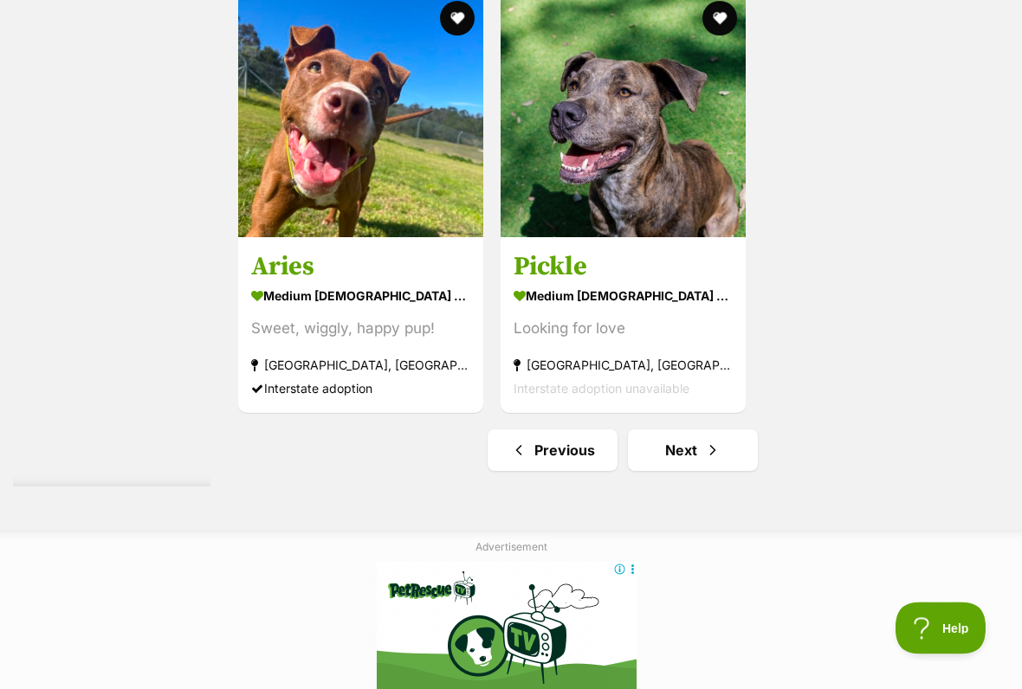
scroll to position [3396, 0]
click at [657, 471] on link "Next" at bounding box center [693, 450] width 130 height 42
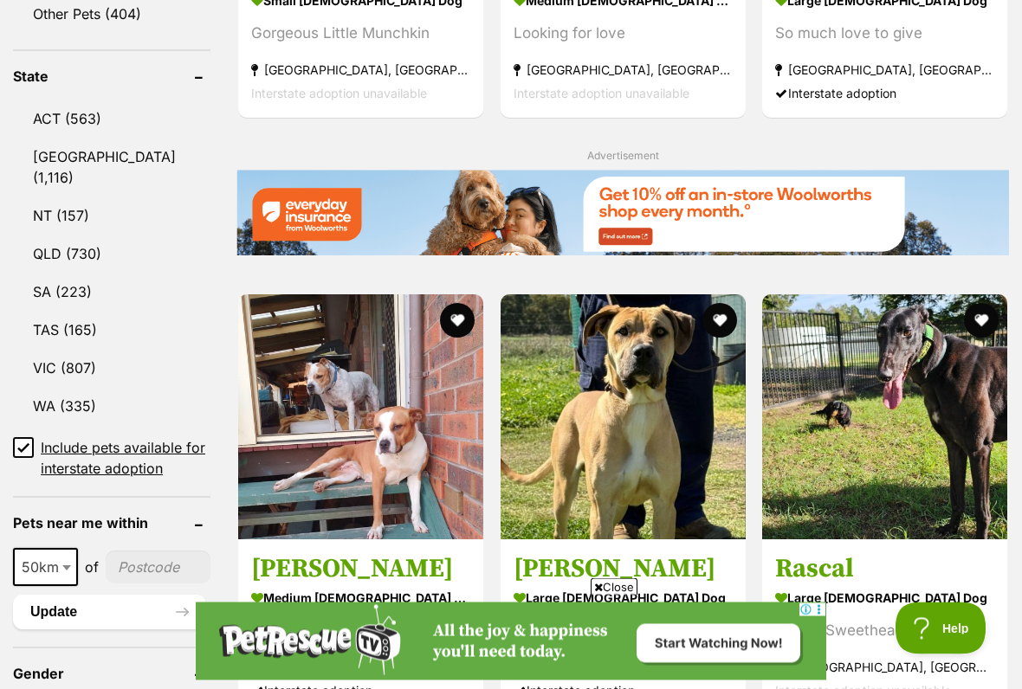
scroll to position [910, 0]
click at [615, 570] on span "Close" at bounding box center [613, 586] width 47 height 17
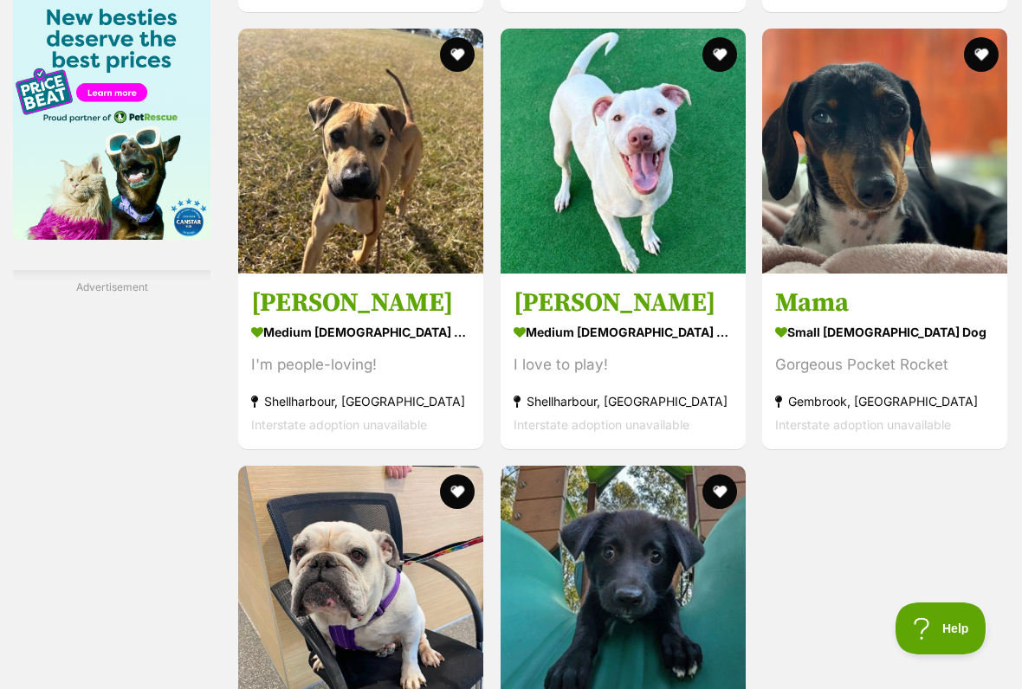
scroll to position [2920, 0]
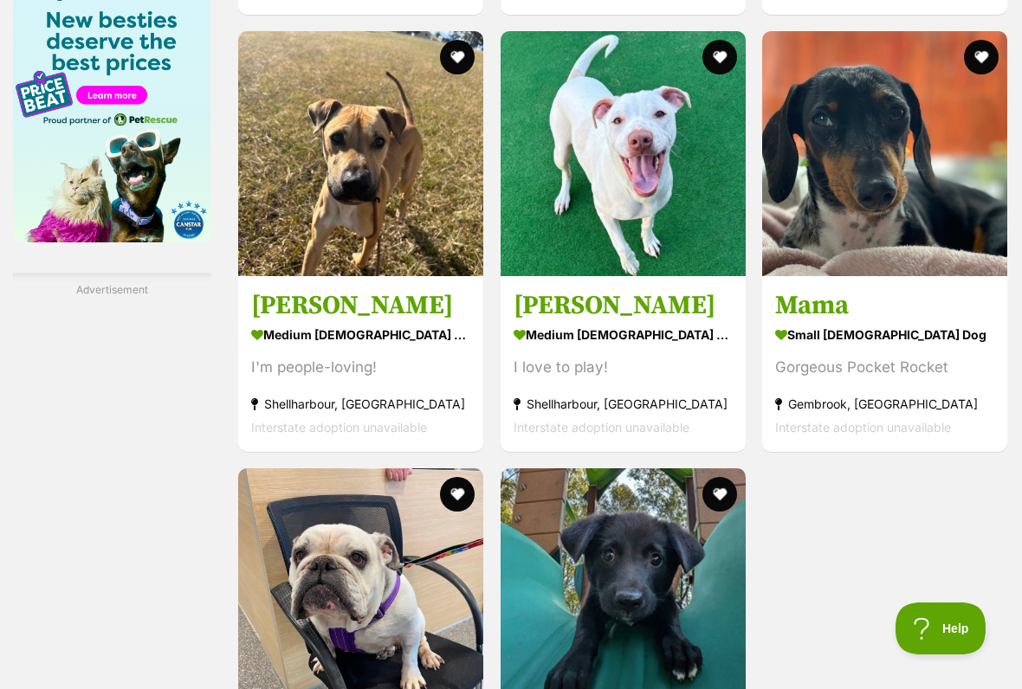
click at [839, 263] on img at bounding box center [884, 153] width 245 height 245
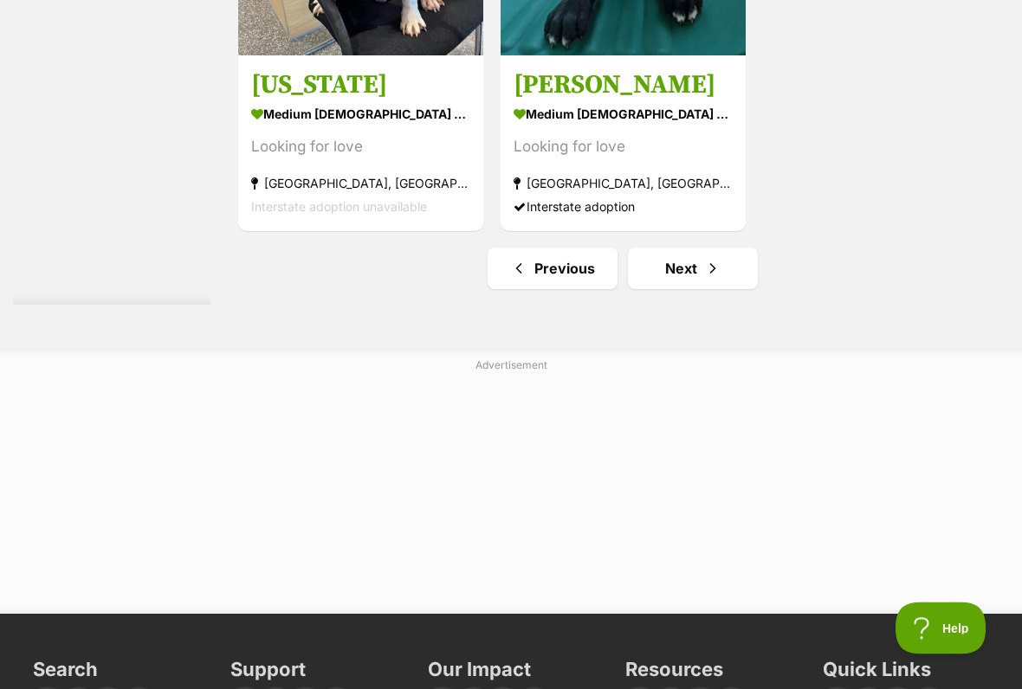
scroll to position [3578, 0]
click at [663, 289] on link "Next" at bounding box center [693, 269] width 130 height 42
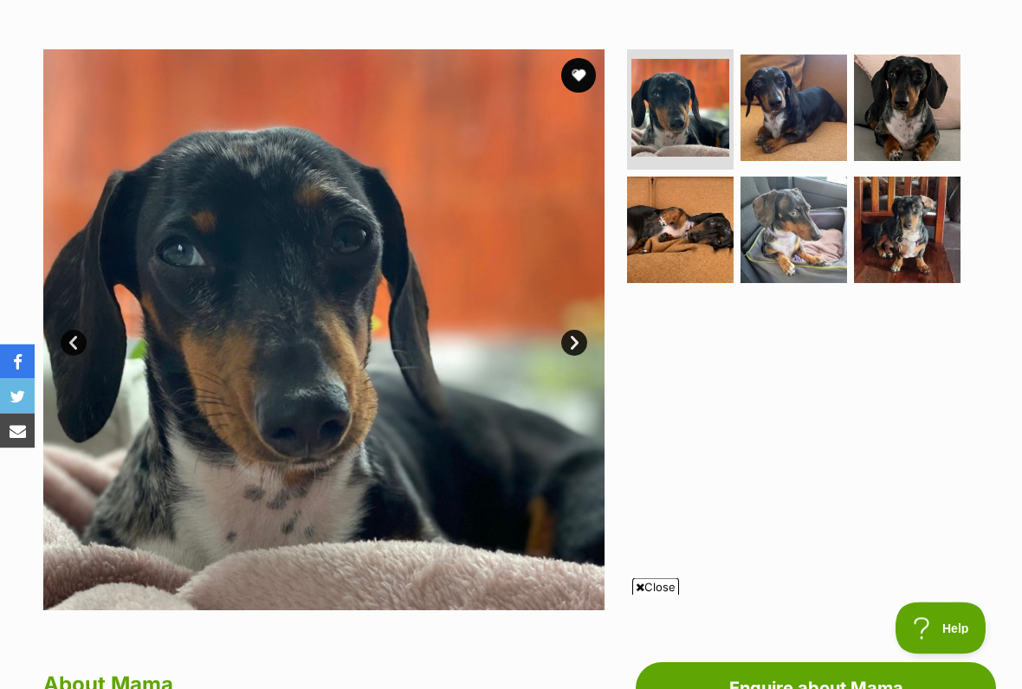
scroll to position [318, 0]
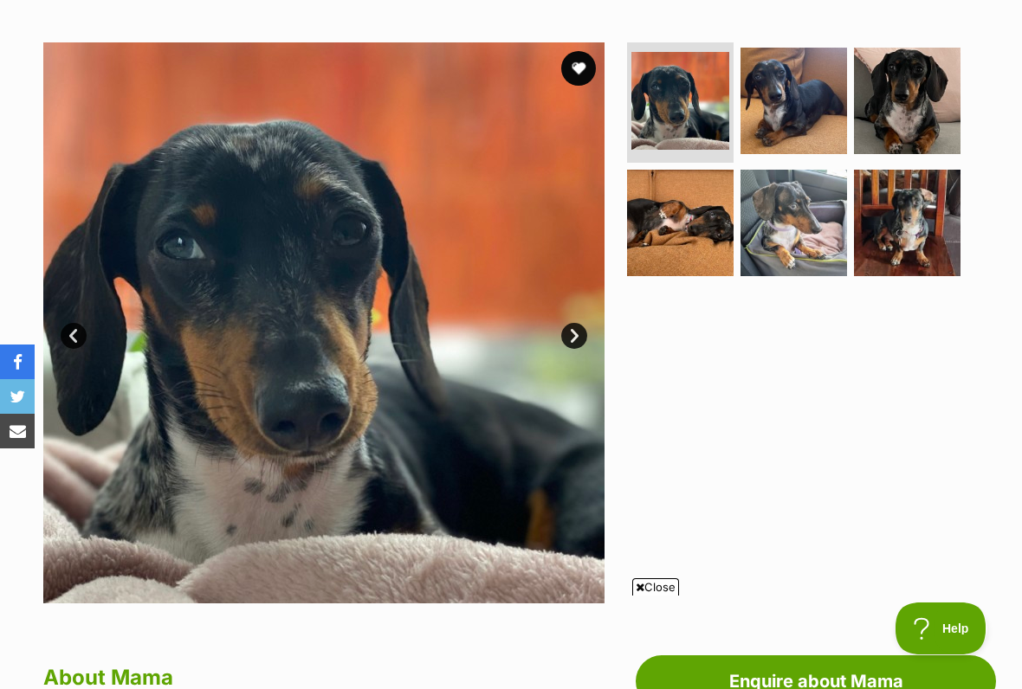
click at [567, 340] on link "Next" at bounding box center [574, 336] width 26 height 26
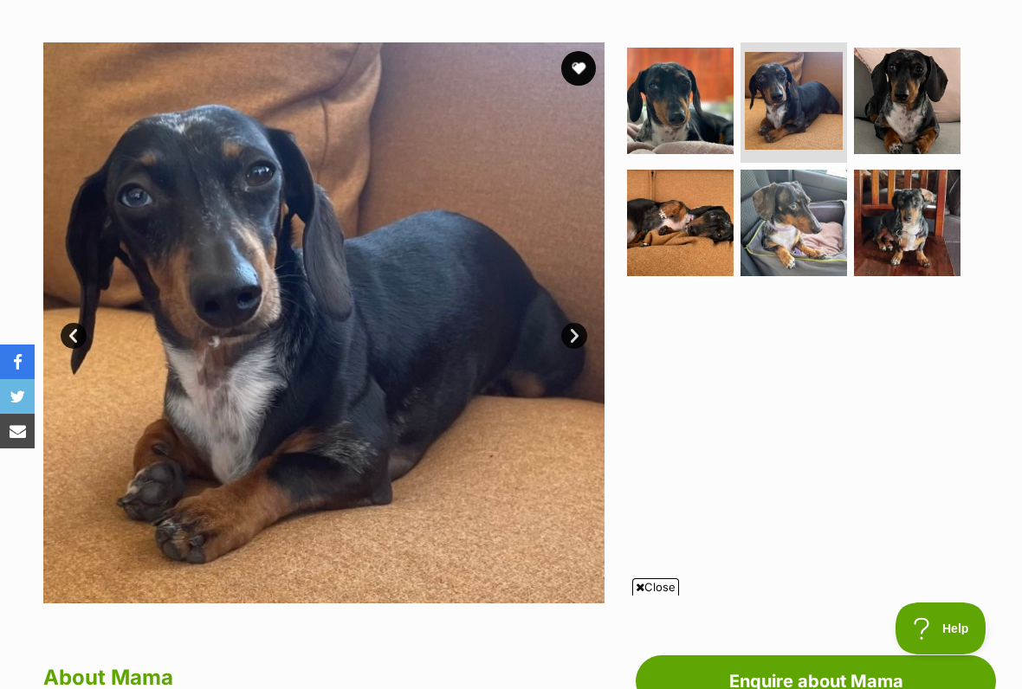
click at [567, 339] on link "Next" at bounding box center [574, 336] width 26 height 26
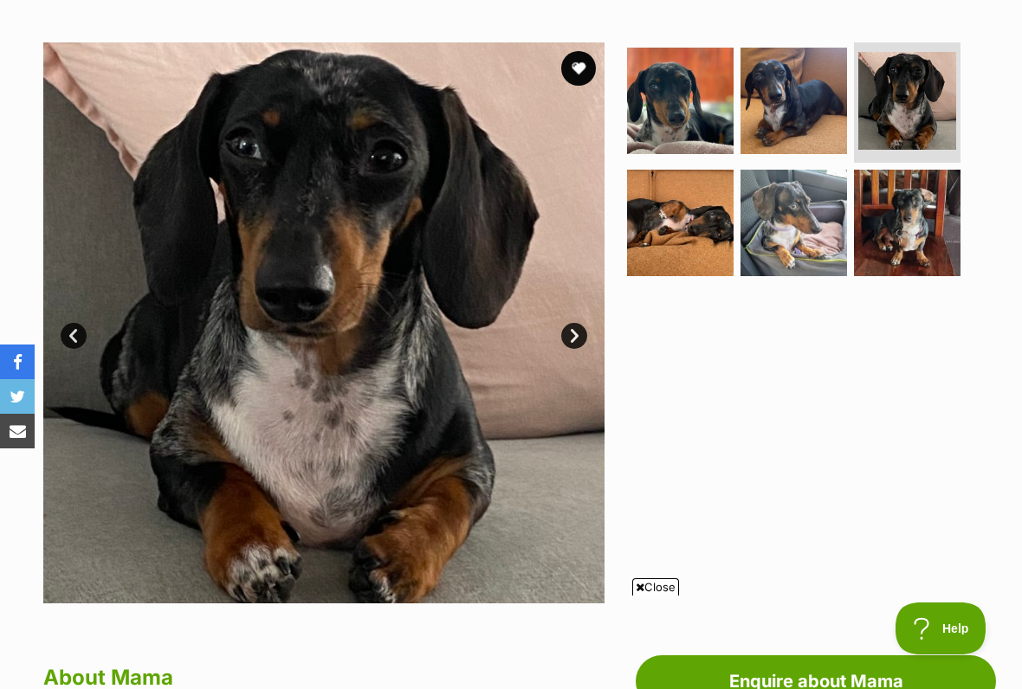
click at [574, 339] on link "Next" at bounding box center [574, 336] width 26 height 26
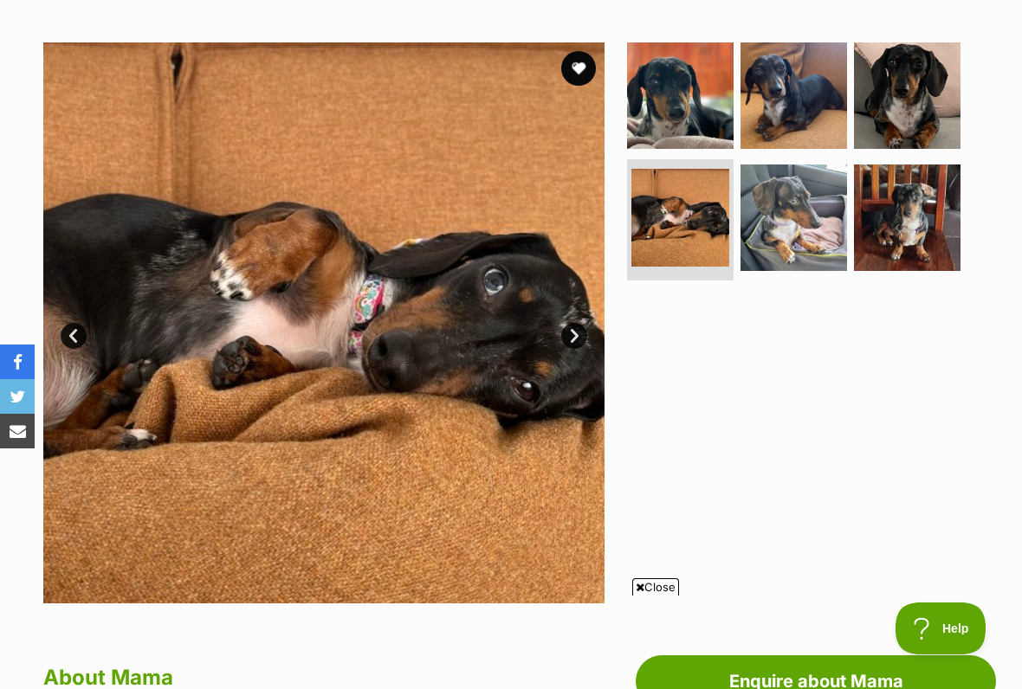
click at [571, 343] on link "Next" at bounding box center [574, 336] width 26 height 26
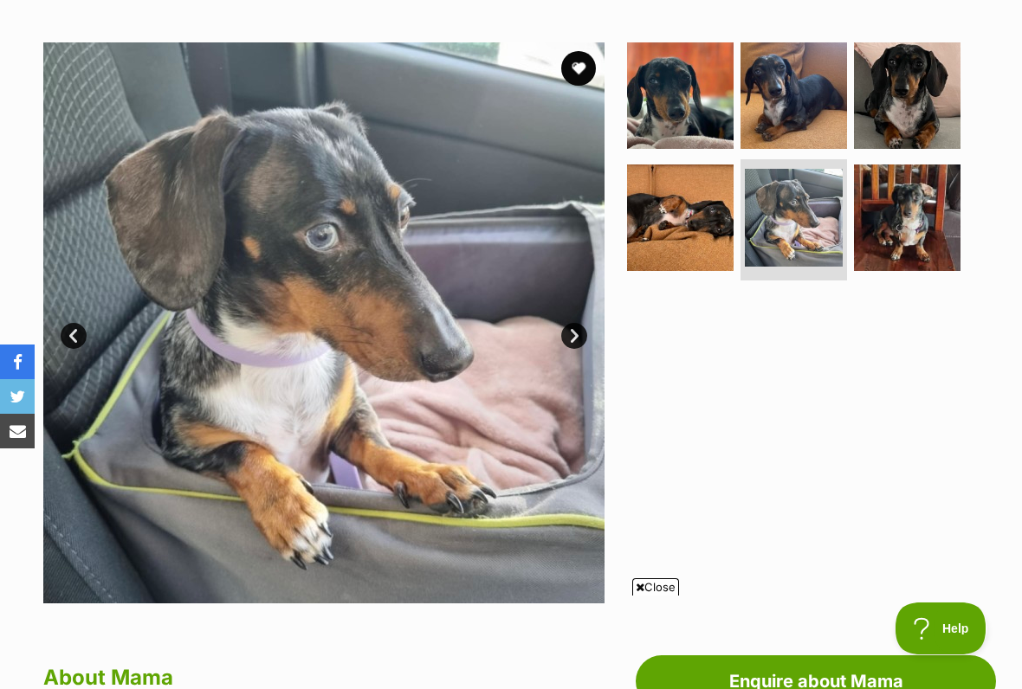
click at [571, 339] on link "Next" at bounding box center [574, 336] width 26 height 26
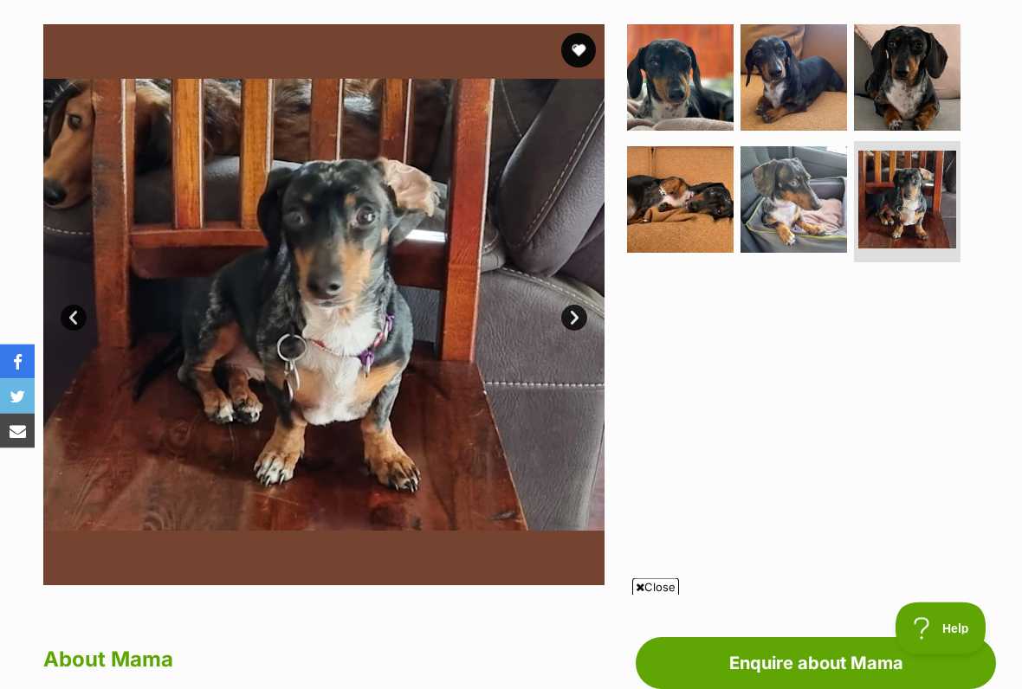
scroll to position [332, 0]
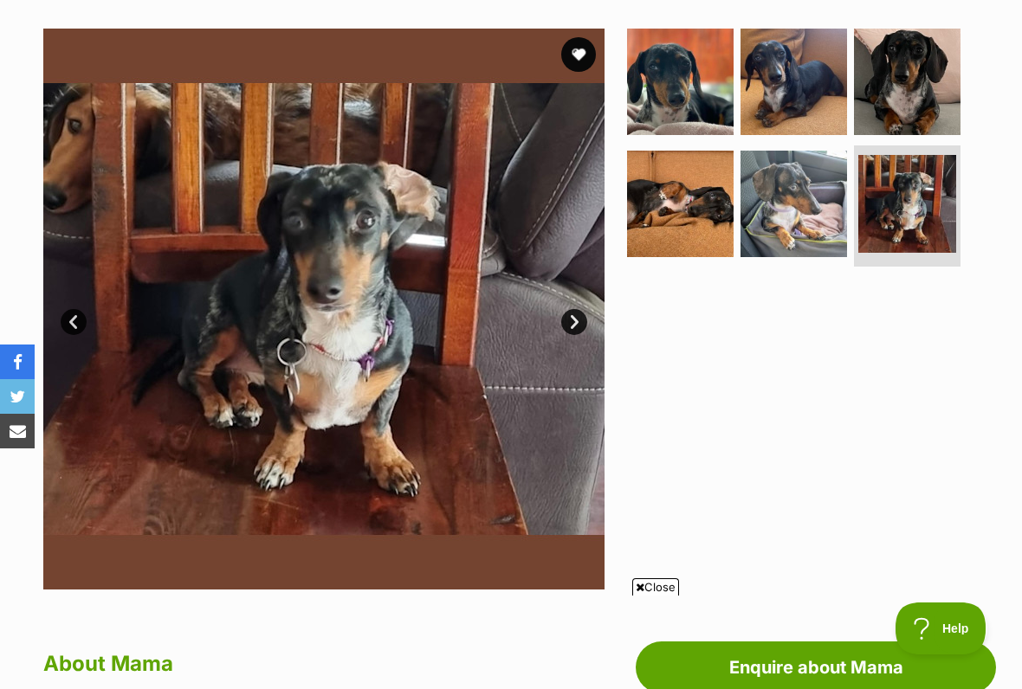
click at [664, 80] on img at bounding box center [680, 82] width 106 height 106
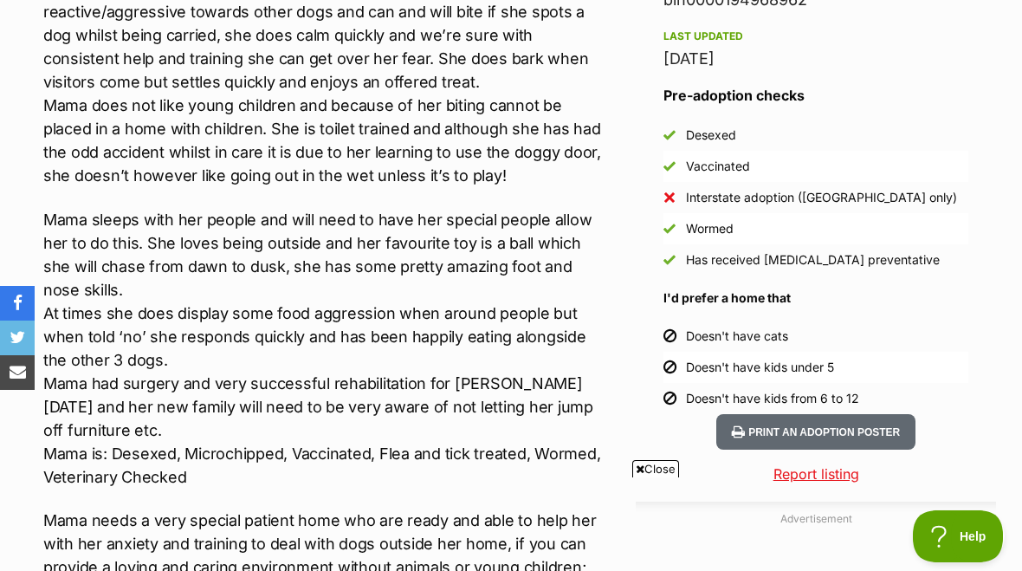
scroll to position [1494, 0]
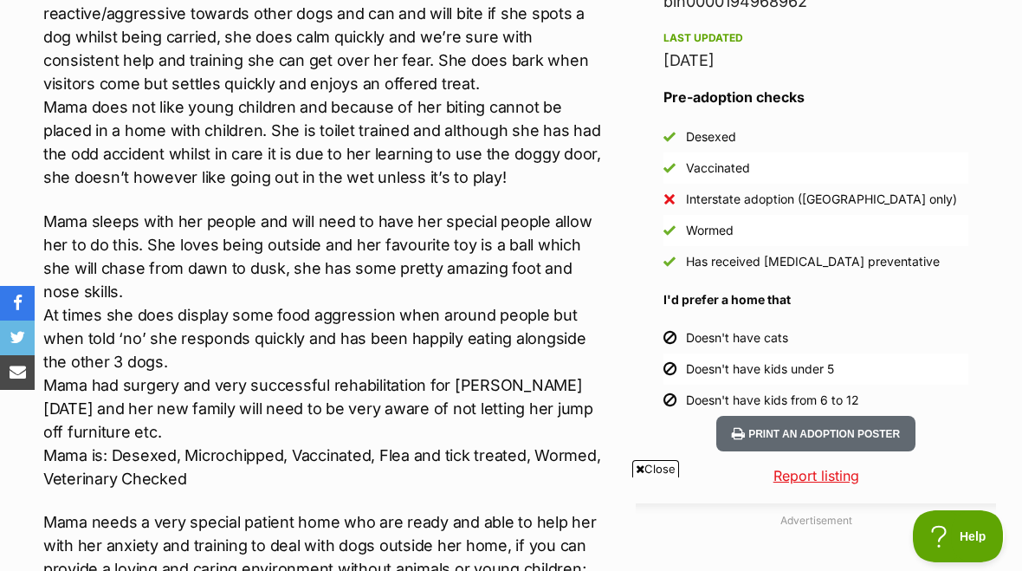
click at [652, 470] on span "Close" at bounding box center [655, 468] width 47 height 17
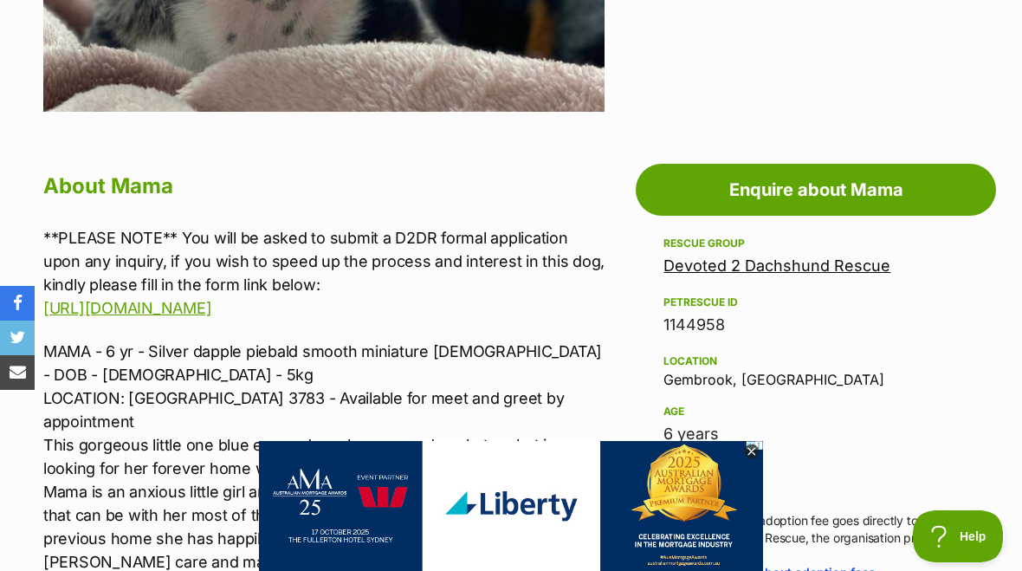
scroll to position [809, 0]
click at [1021, 456] on img at bounding box center [679, 548] width 840 height 216
click at [750, 449] on icon at bounding box center [751, 451] width 6 height 6
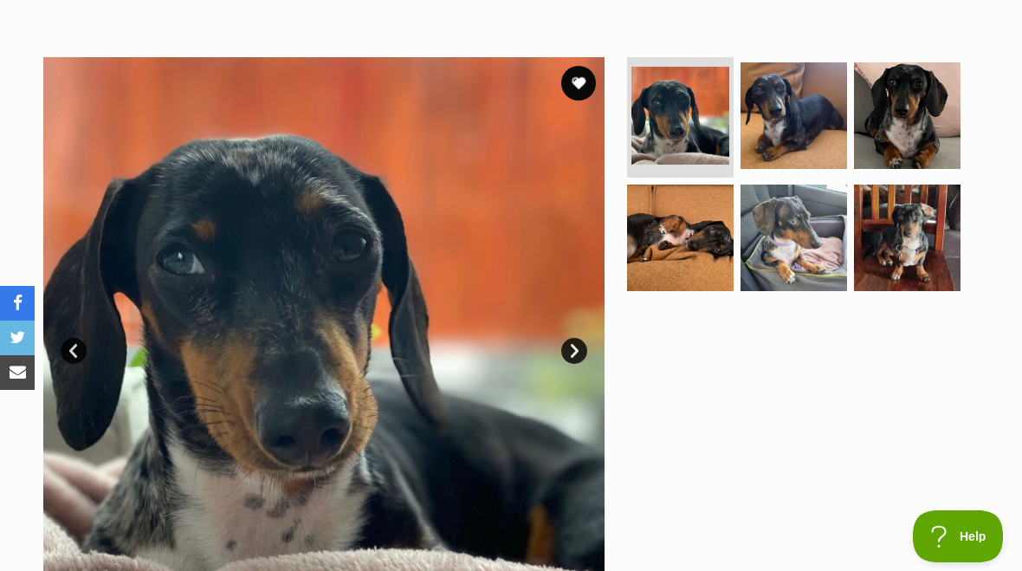
scroll to position [302, 0]
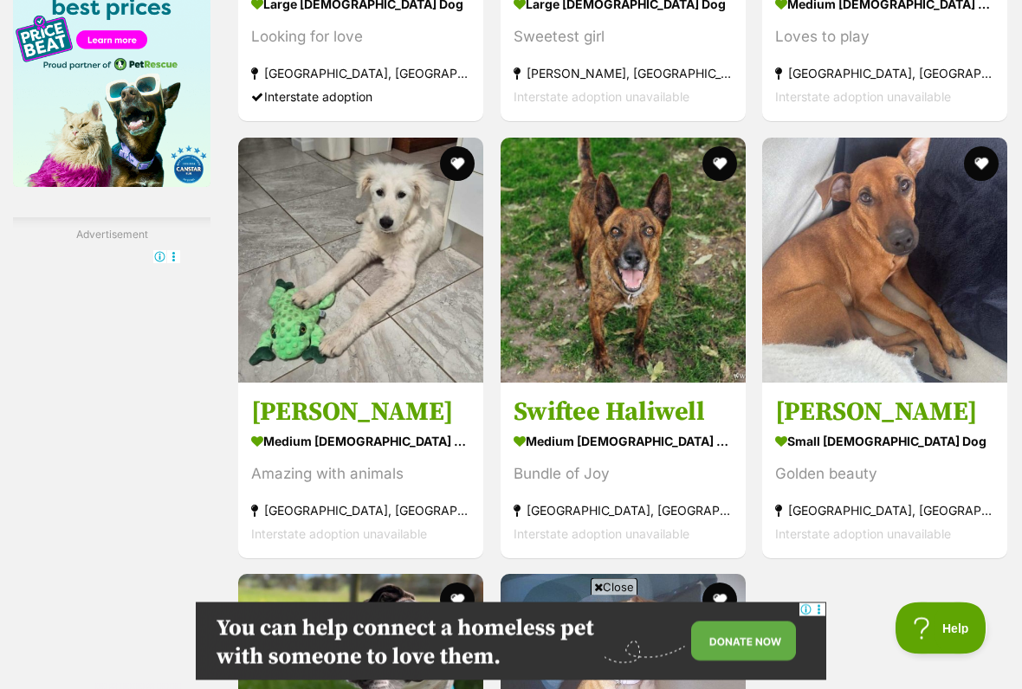
scroll to position [2976, 0]
click at [616, 570] on span "Close" at bounding box center [613, 586] width 47 height 17
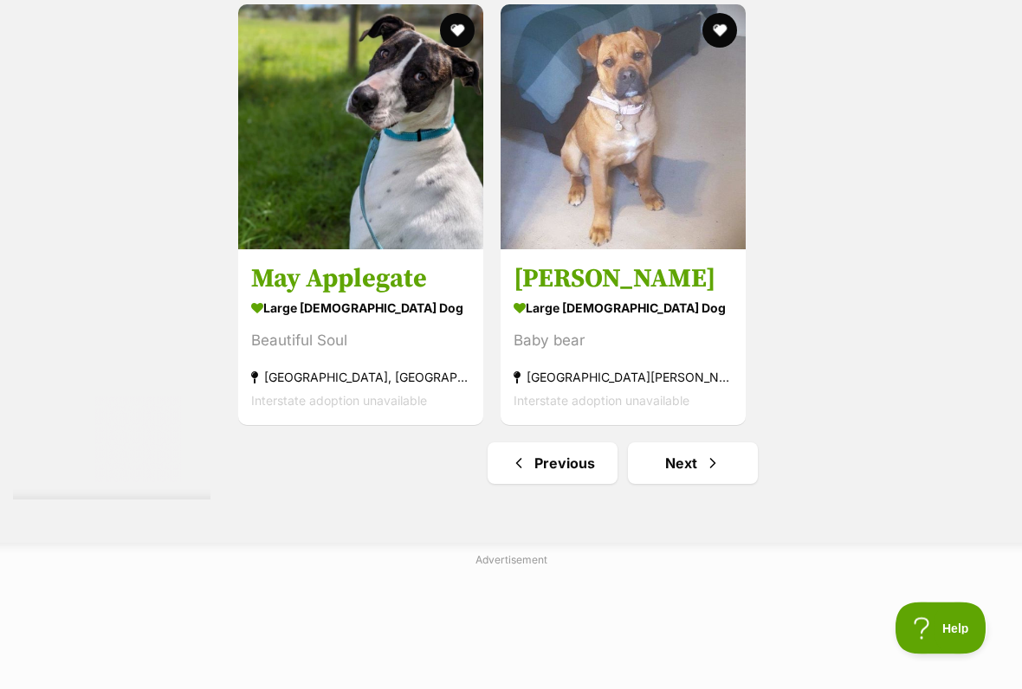
scroll to position [3545, 0]
click at [662, 484] on link "Next" at bounding box center [693, 463] width 130 height 42
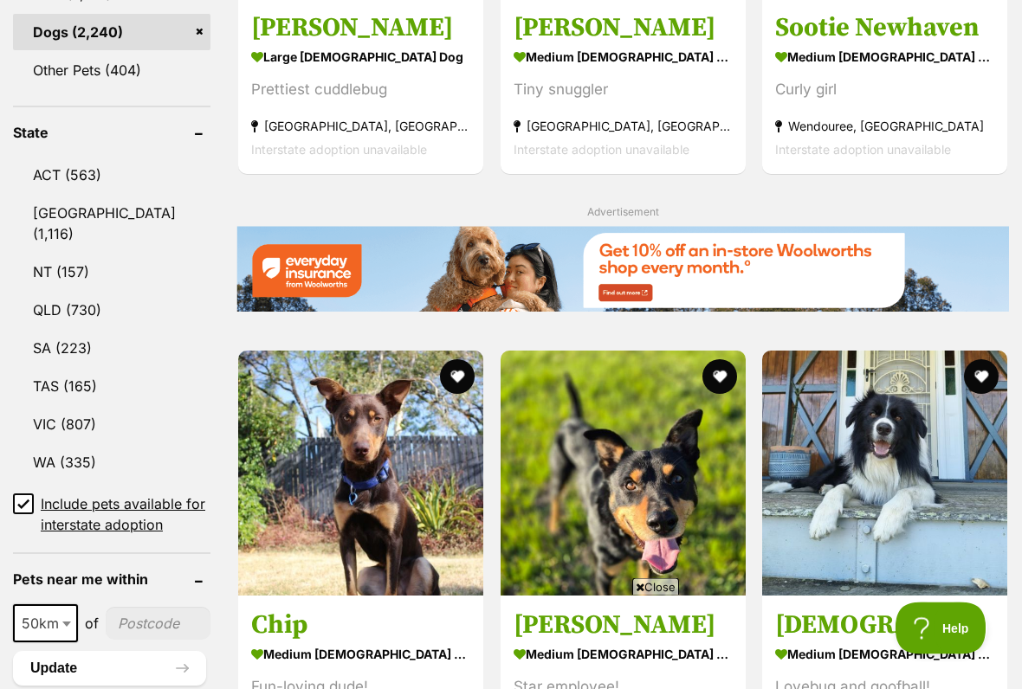
scroll to position [855, 0]
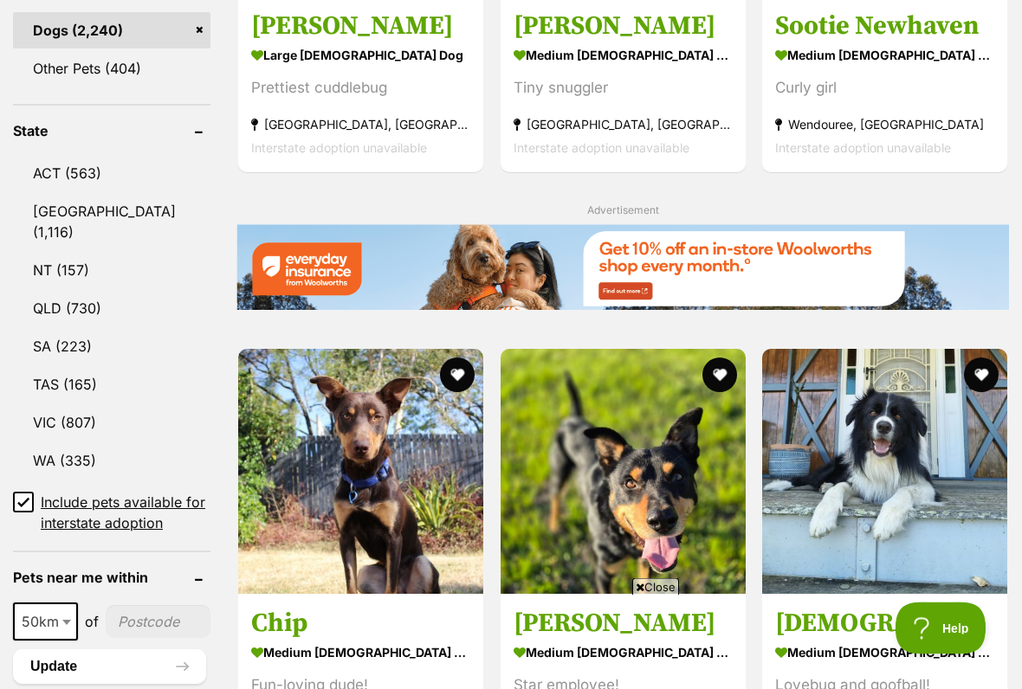
click at [655, 570] on span "Close" at bounding box center [655, 586] width 47 height 17
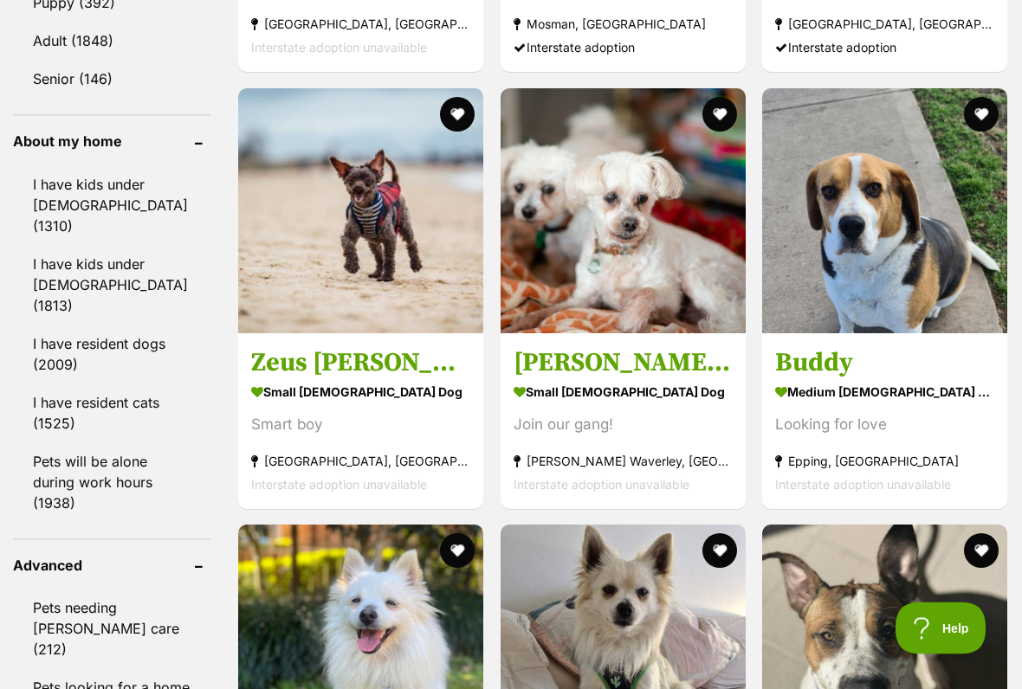
scroll to position [1990, 0]
click at [577, 290] on img at bounding box center [622, 210] width 245 height 245
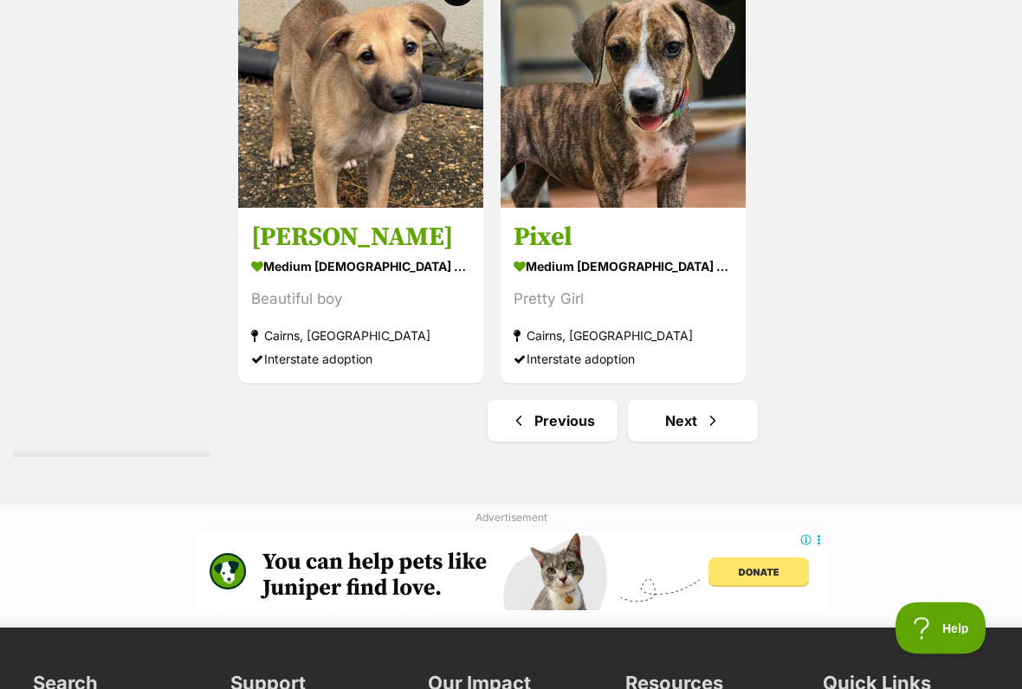
scroll to position [3426, 0]
click at [665, 442] on link "Next" at bounding box center [693, 421] width 130 height 42
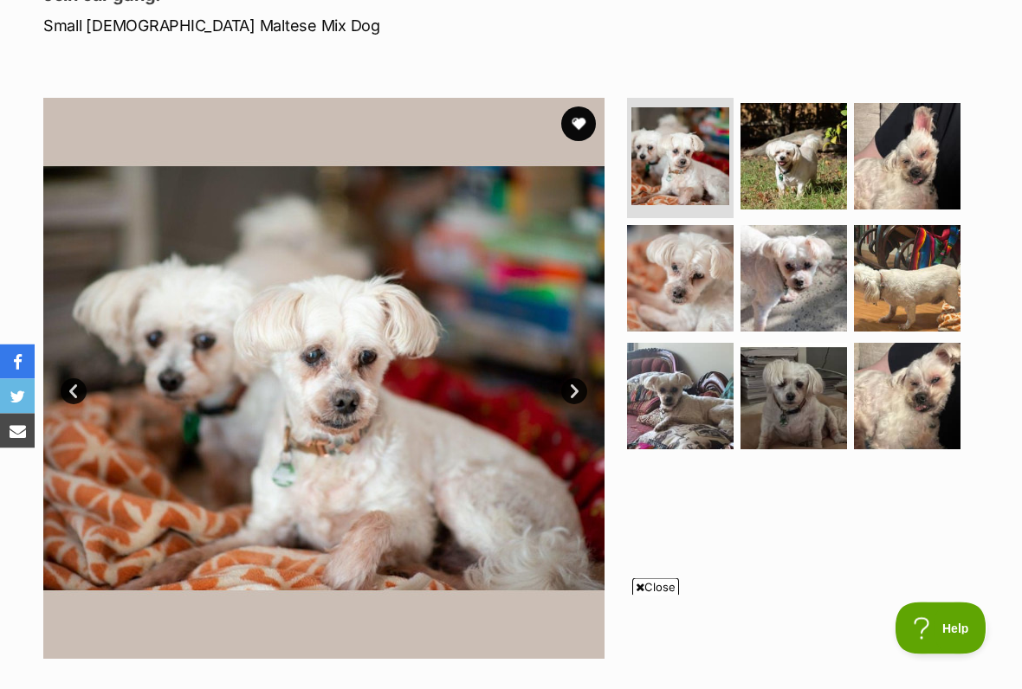
scroll to position [302, 0]
click at [654, 570] on span "Close" at bounding box center [655, 586] width 47 height 17
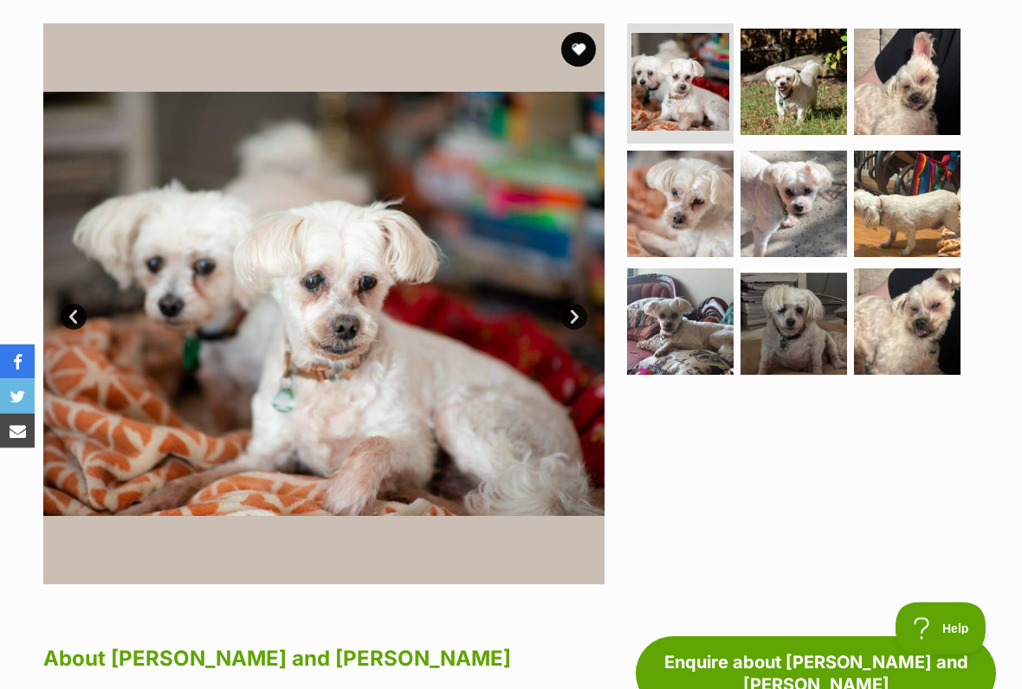
scroll to position [373, 0]
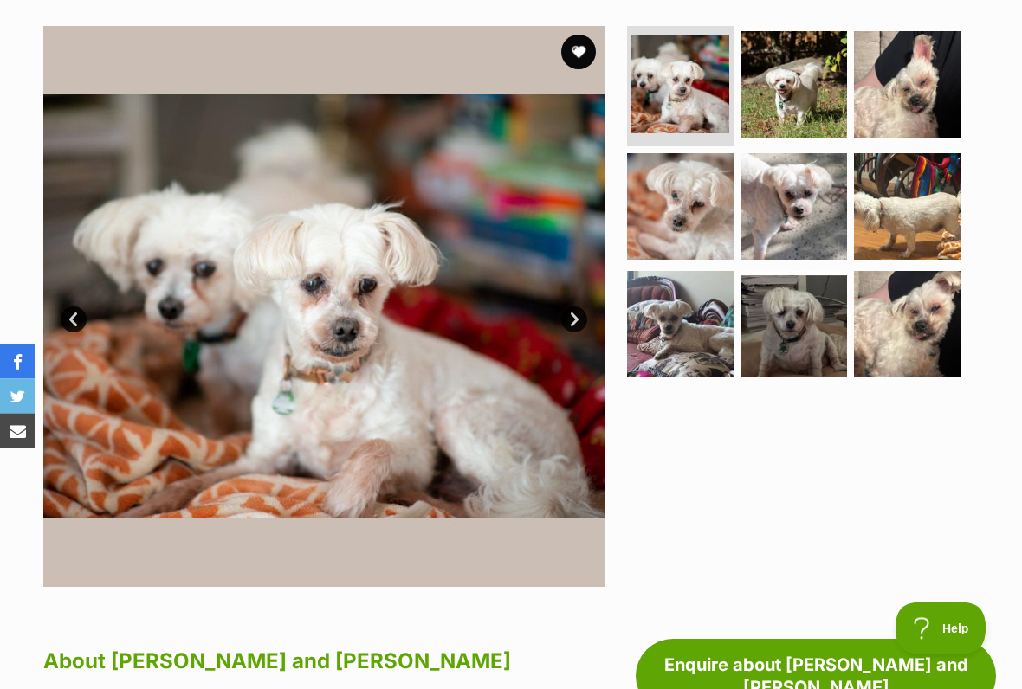
click at [576, 307] on link "Next" at bounding box center [574, 320] width 26 height 26
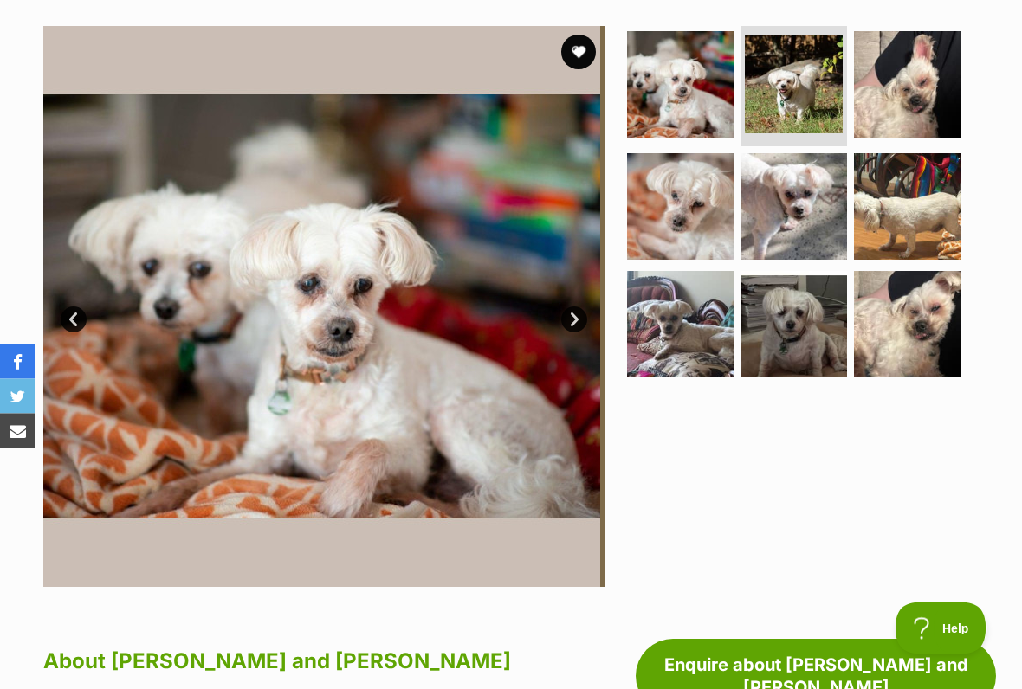
scroll to position [374, 0]
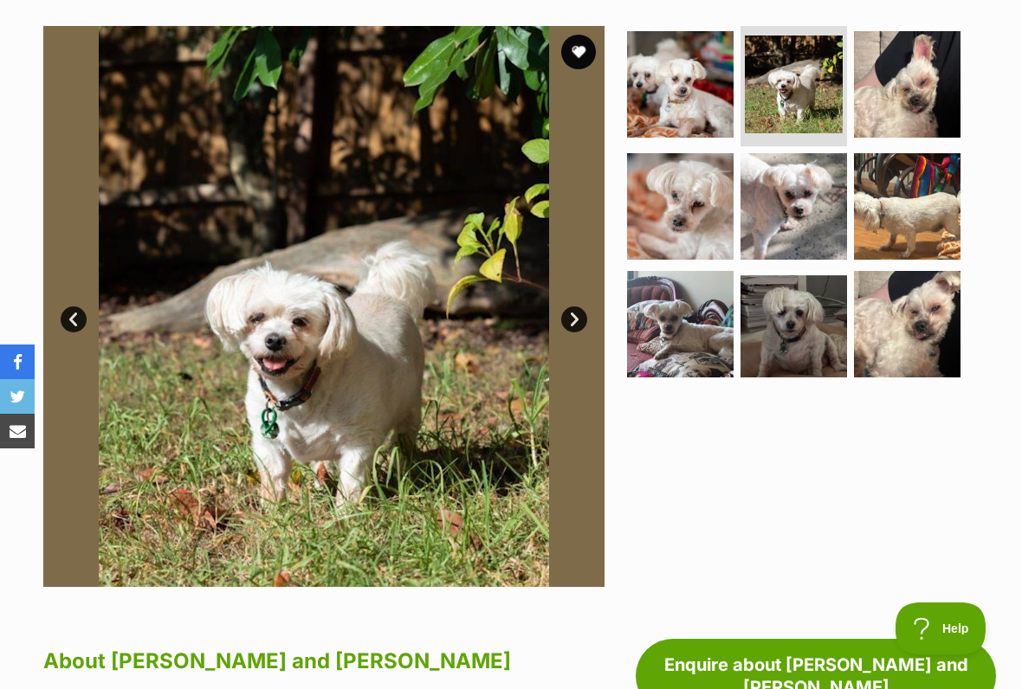
click at [574, 306] on link "Next" at bounding box center [574, 319] width 26 height 26
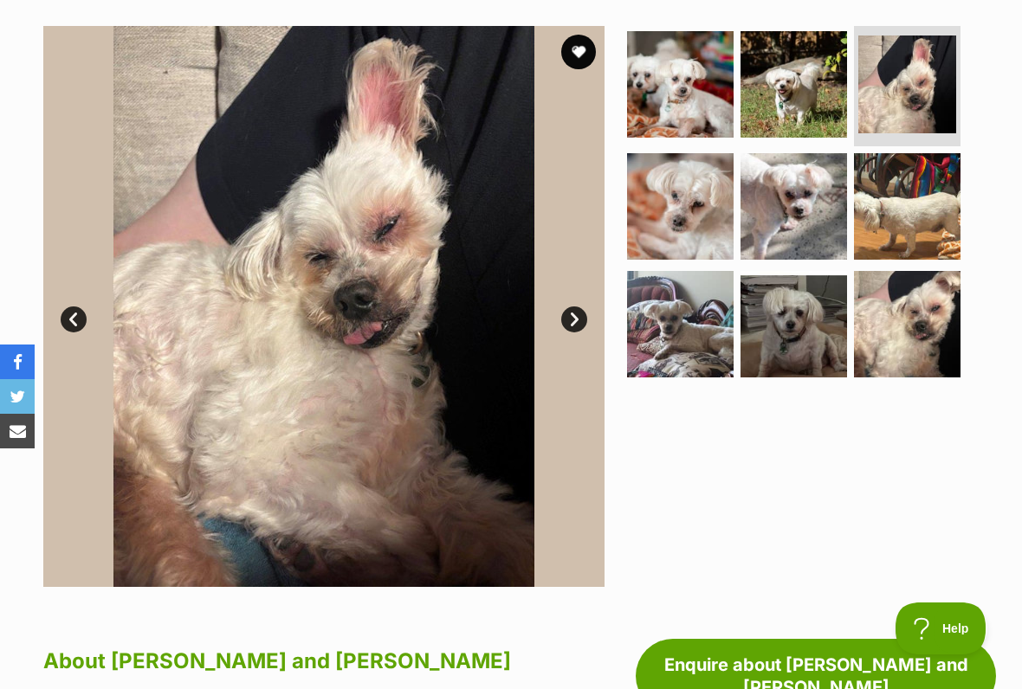
click at [568, 306] on link "Next" at bounding box center [574, 319] width 26 height 26
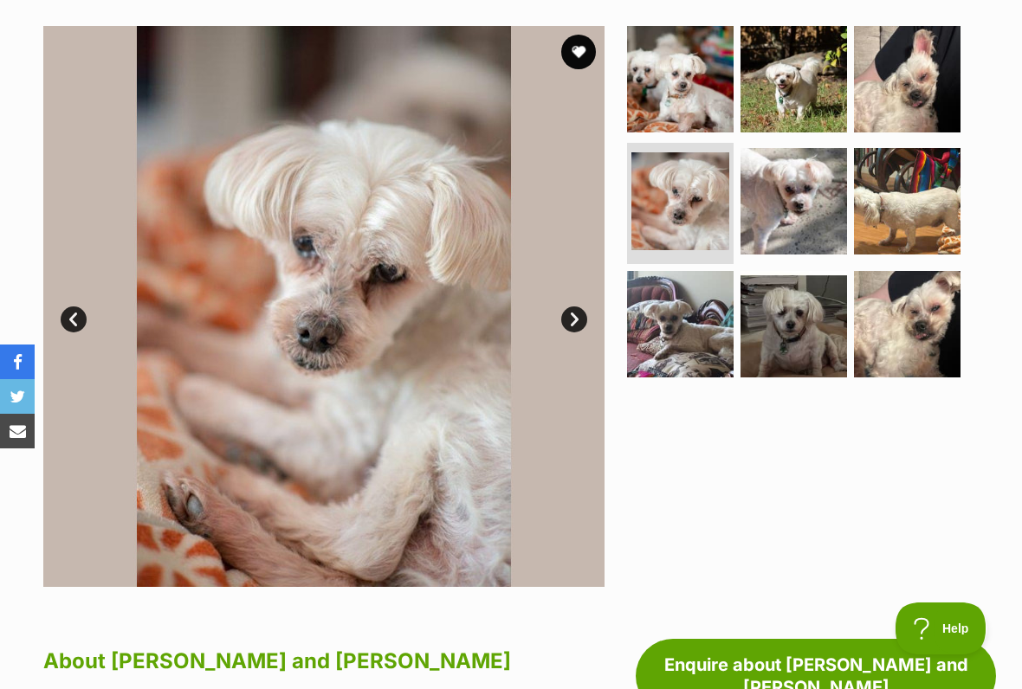
click at [572, 306] on link "Next" at bounding box center [574, 319] width 26 height 26
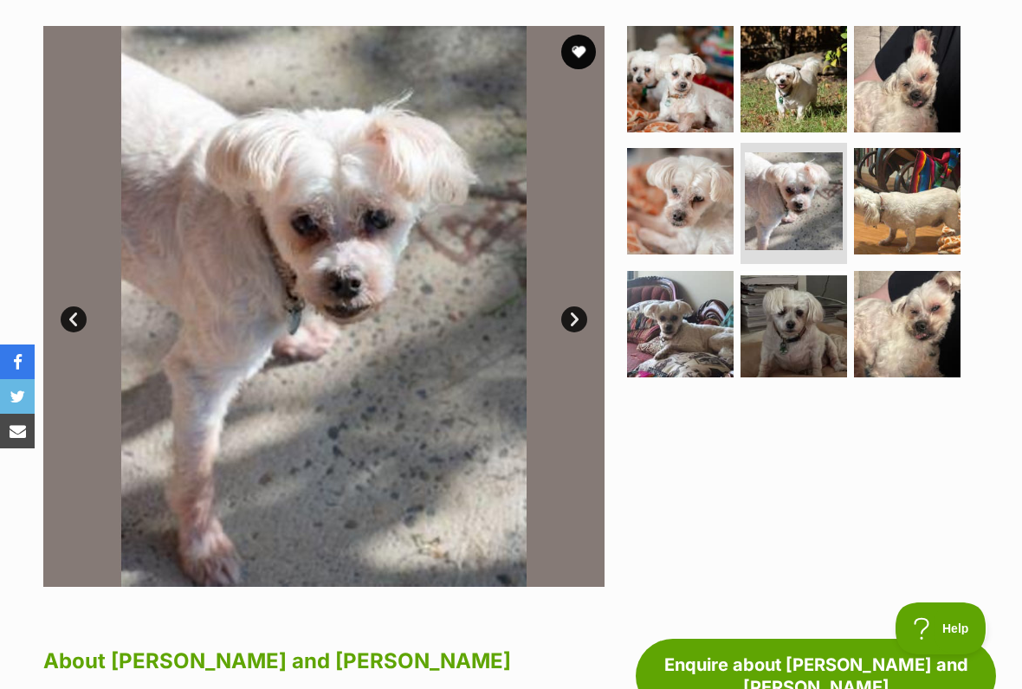
click at [571, 306] on link "Next" at bounding box center [574, 319] width 26 height 26
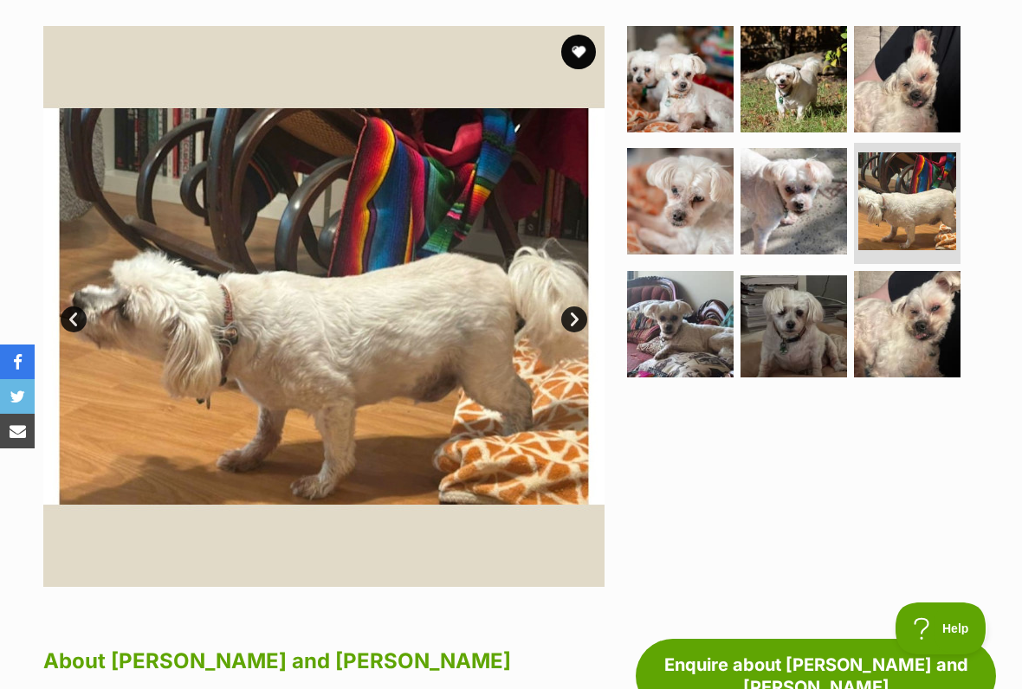
click at [573, 306] on link "Next" at bounding box center [574, 319] width 26 height 26
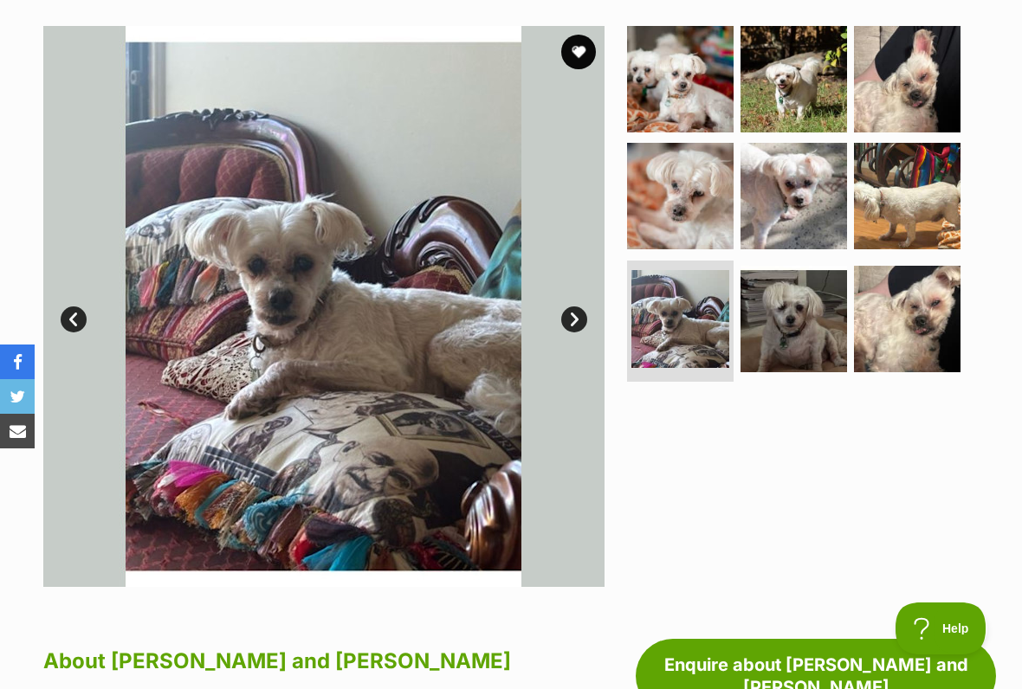
click at [574, 306] on link "Next" at bounding box center [574, 319] width 26 height 26
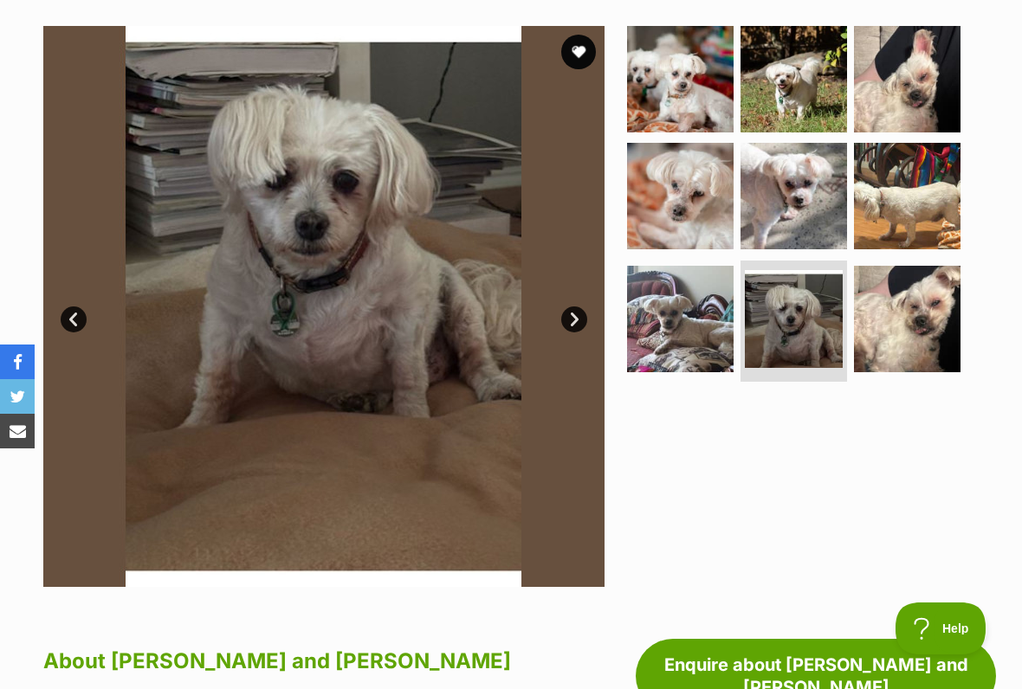
click at [573, 306] on link "Next" at bounding box center [574, 319] width 26 height 26
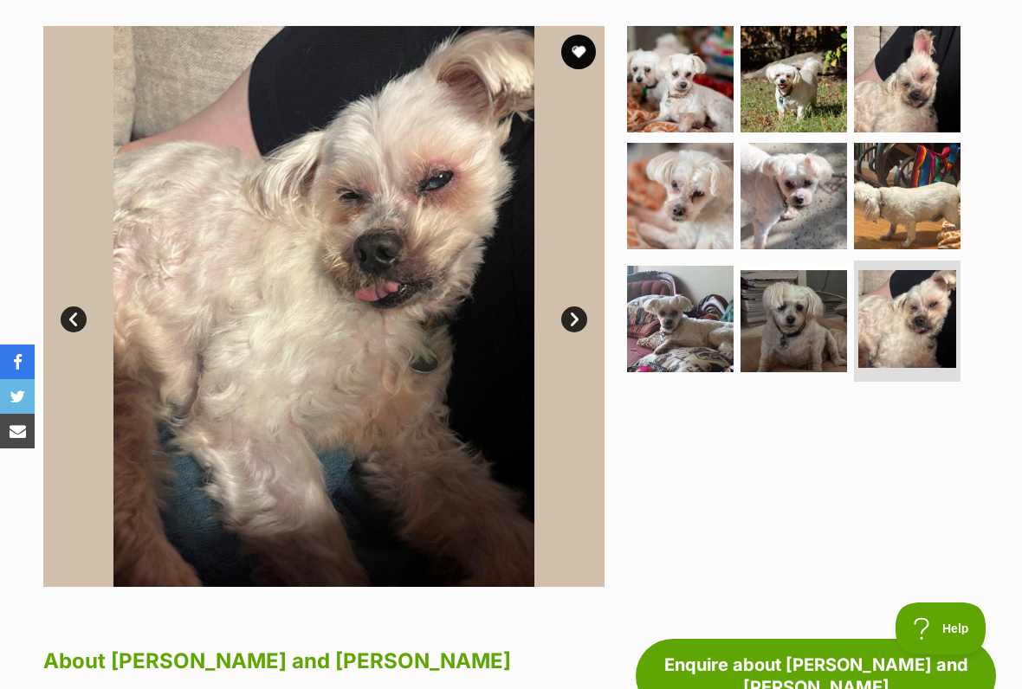
click at [70, 306] on link "Prev" at bounding box center [74, 319] width 26 height 26
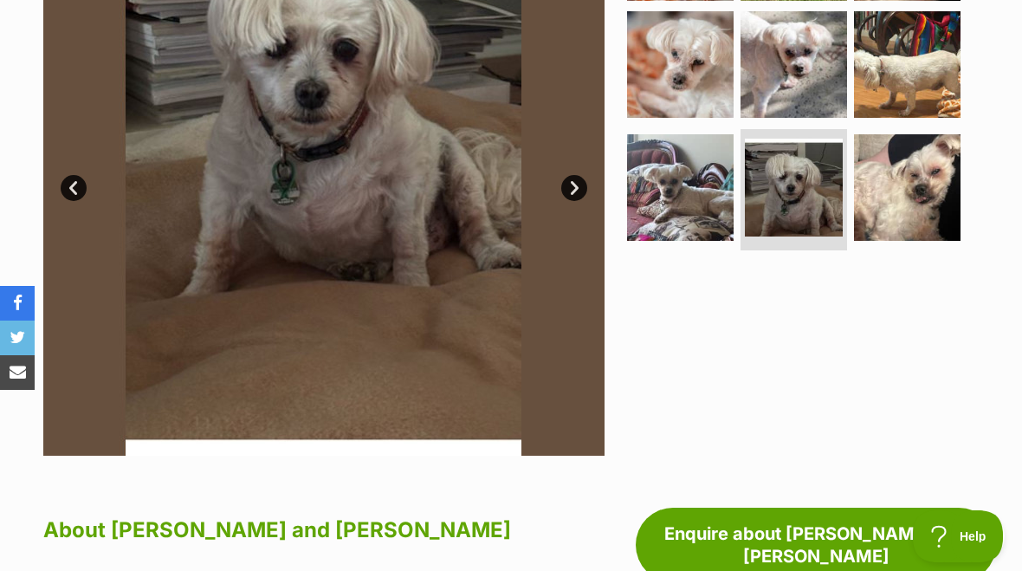
scroll to position [505, 0]
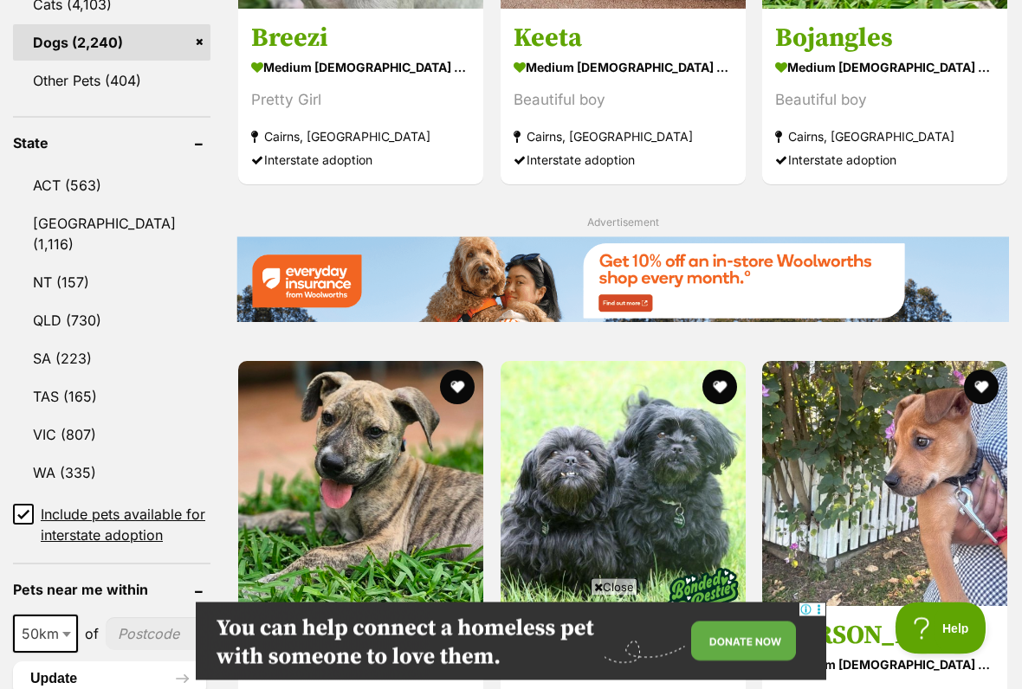
scroll to position [843, 0]
click at [610, 570] on span "Close" at bounding box center [613, 586] width 47 height 17
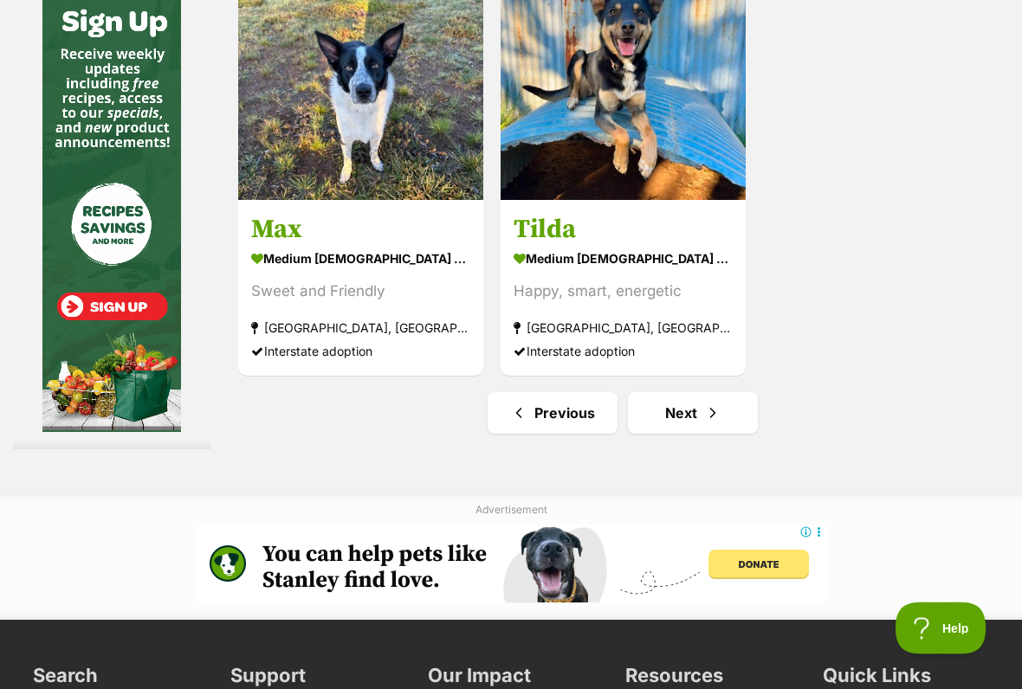
scroll to position [3434, 0]
click at [660, 434] on link "Next" at bounding box center [693, 413] width 130 height 42
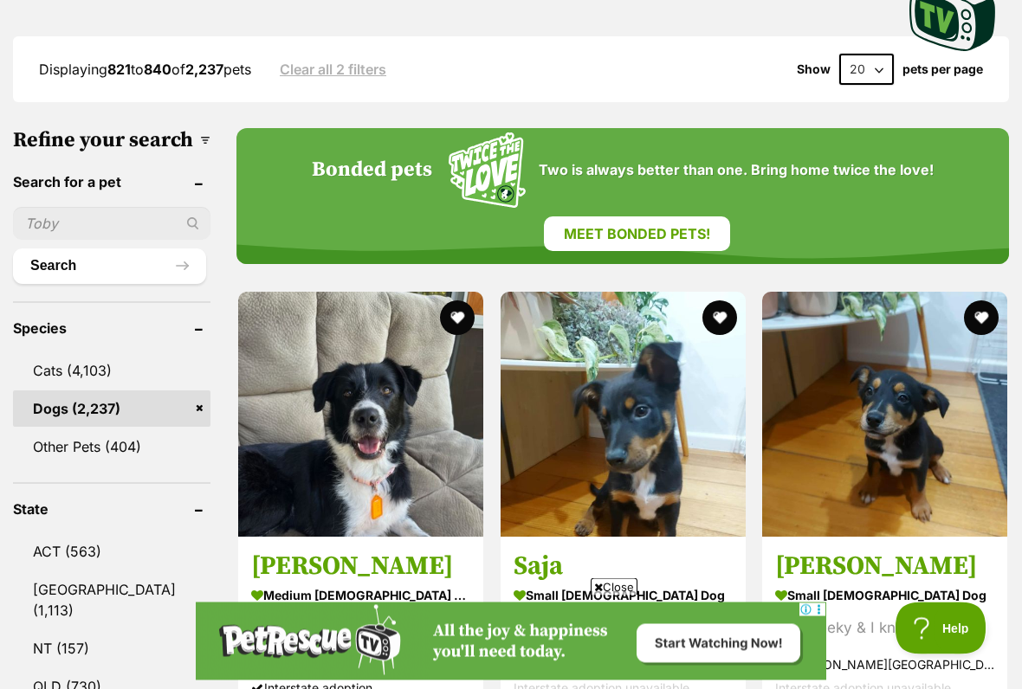
scroll to position [479, 0]
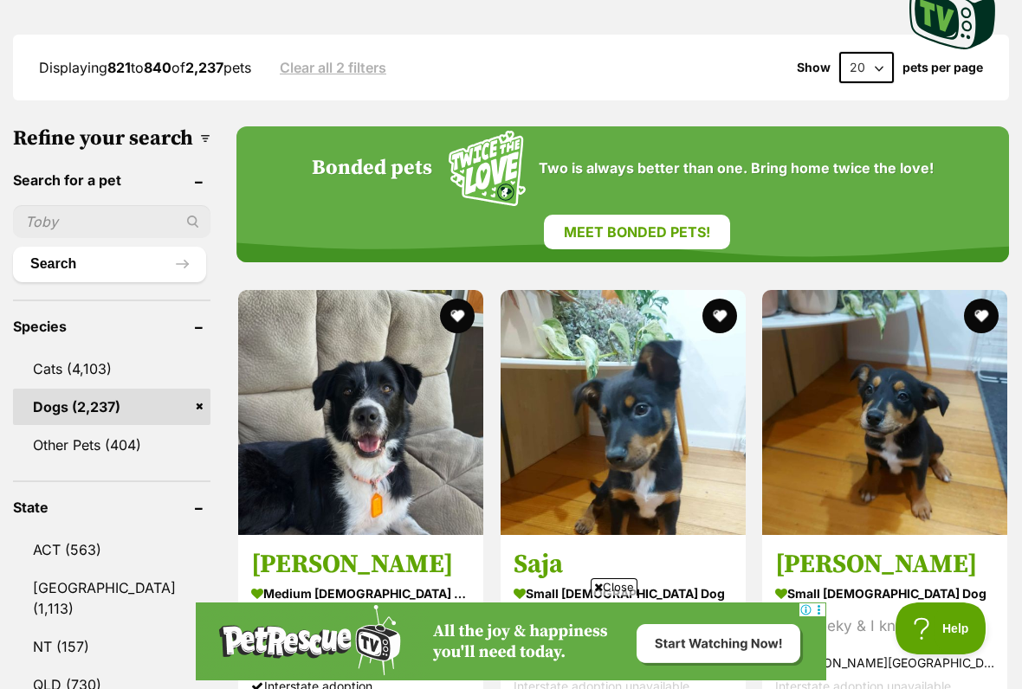
click at [619, 570] on span "Close" at bounding box center [613, 586] width 47 height 17
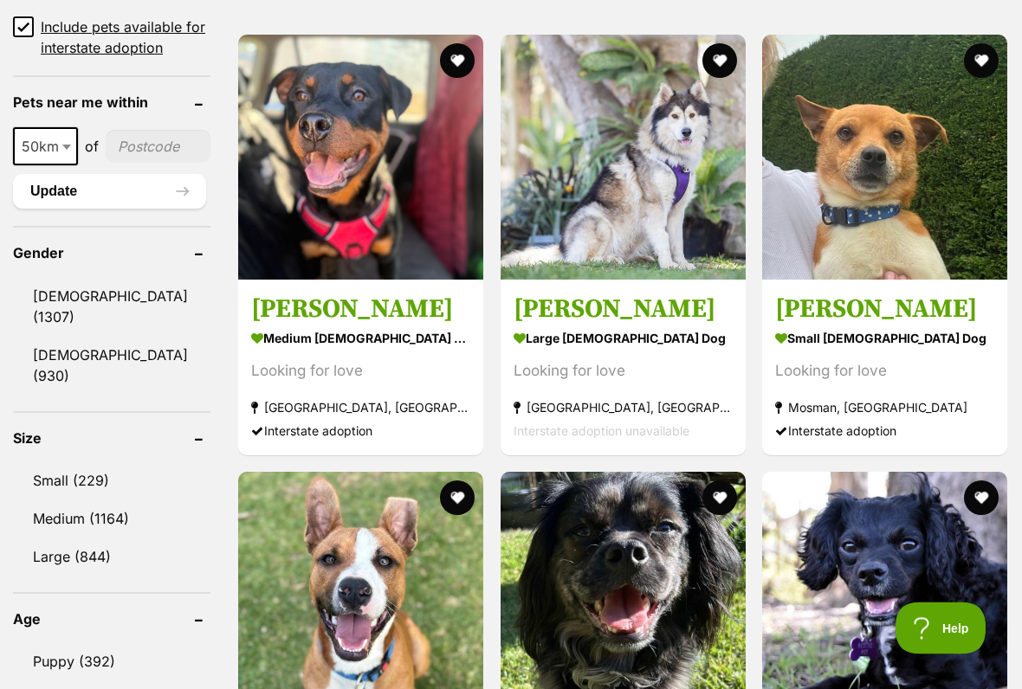
scroll to position [1332, 0]
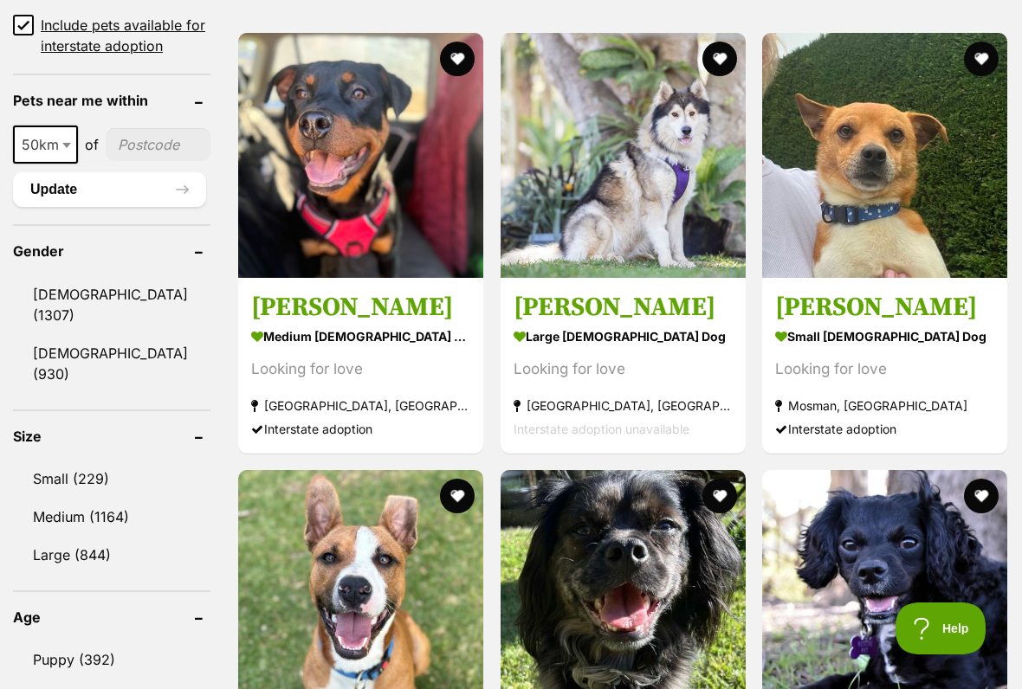
click at [798, 299] on h3 "[PERSON_NAME]" at bounding box center [884, 307] width 219 height 33
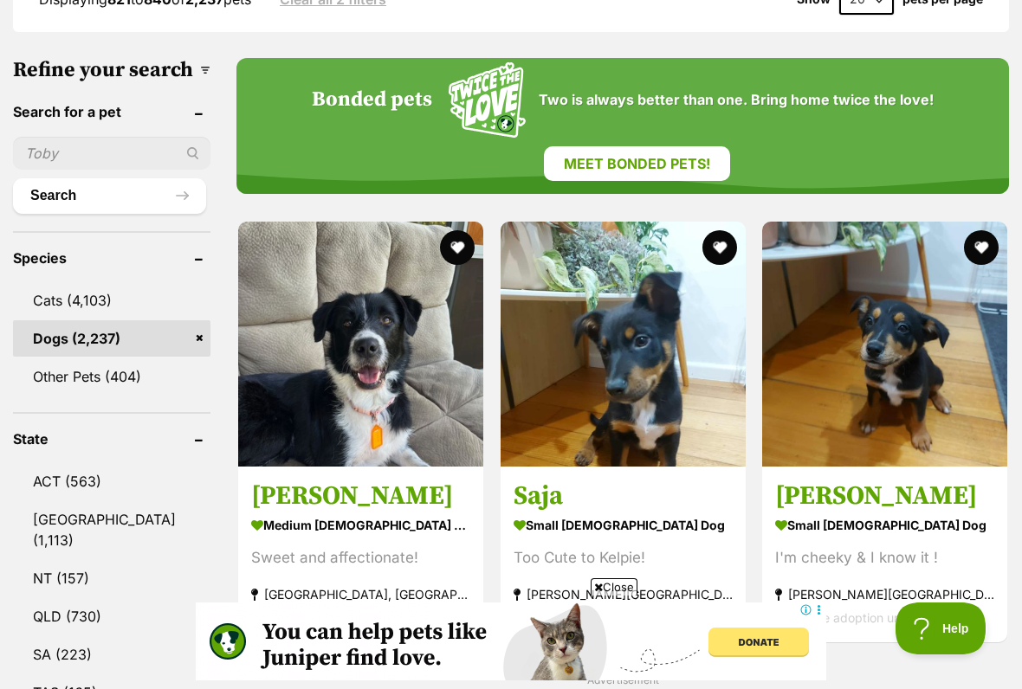
scroll to position [555, 0]
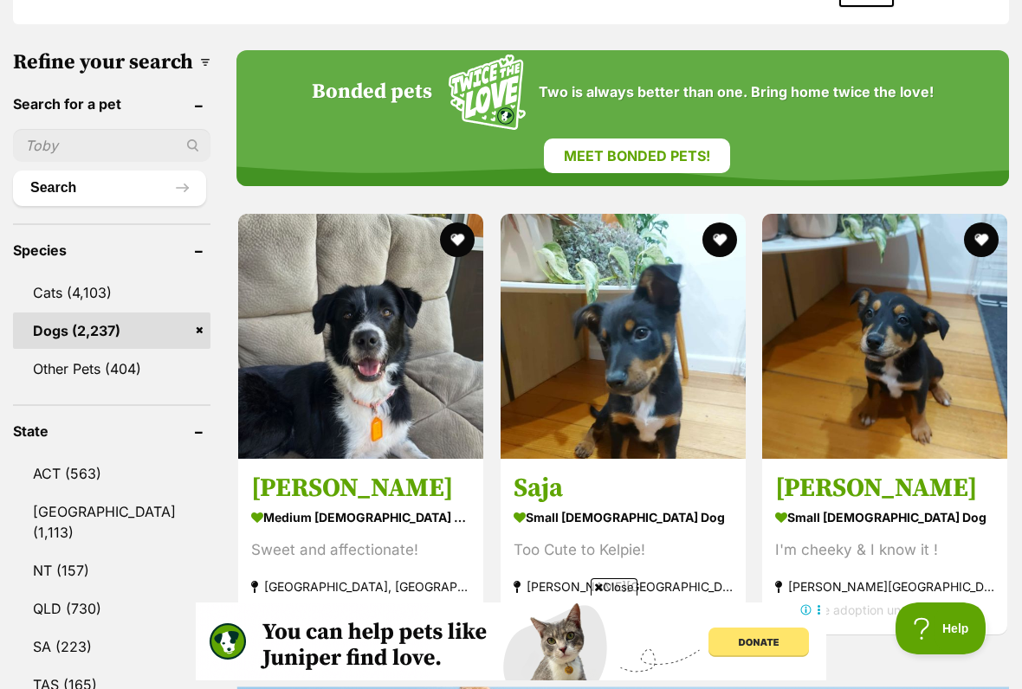
click at [609, 570] on span "Close" at bounding box center [613, 586] width 47 height 17
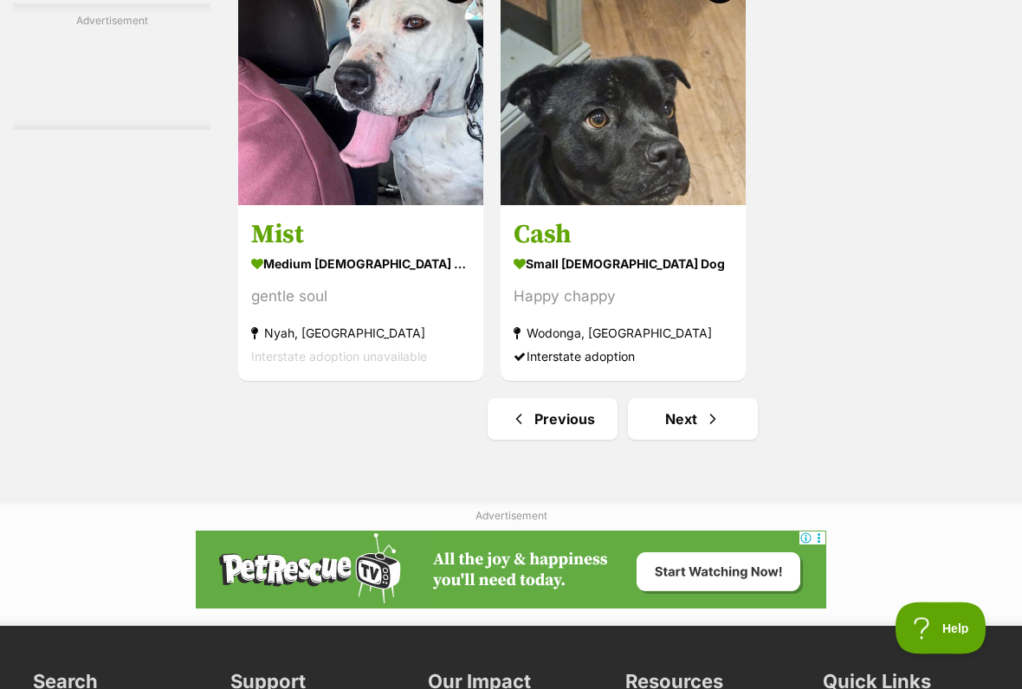
scroll to position [3589, 0]
click at [666, 440] on link "Next" at bounding box center [693, 419] width 130 height 42
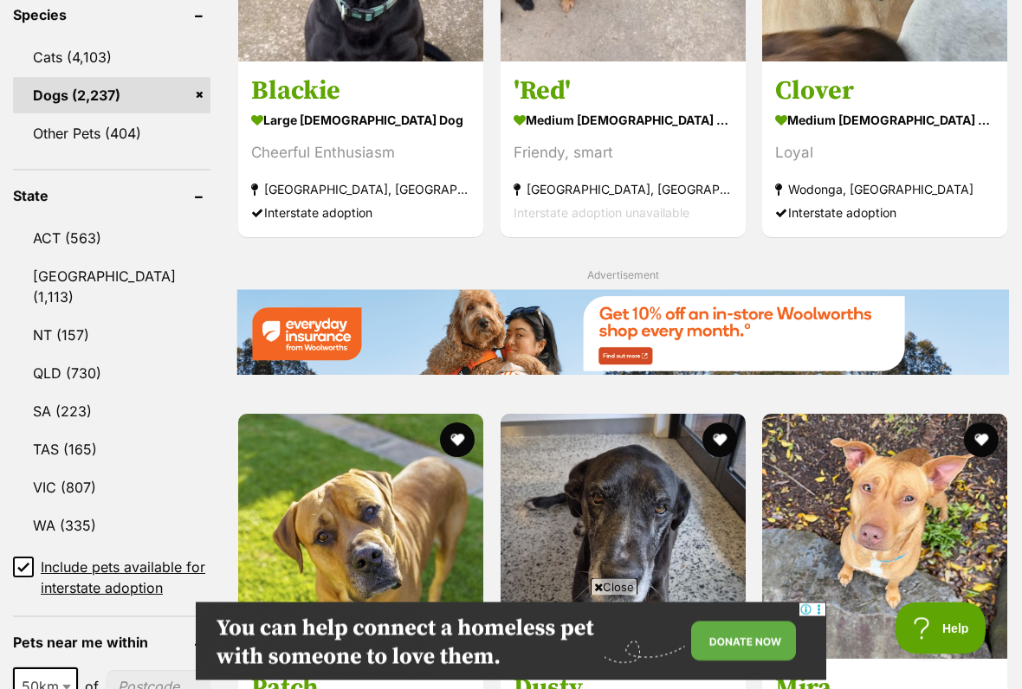
scroll to position [790, 0]
click at [608, 570] on span "Close" at bounding box center [613, 586] width 47 height 17
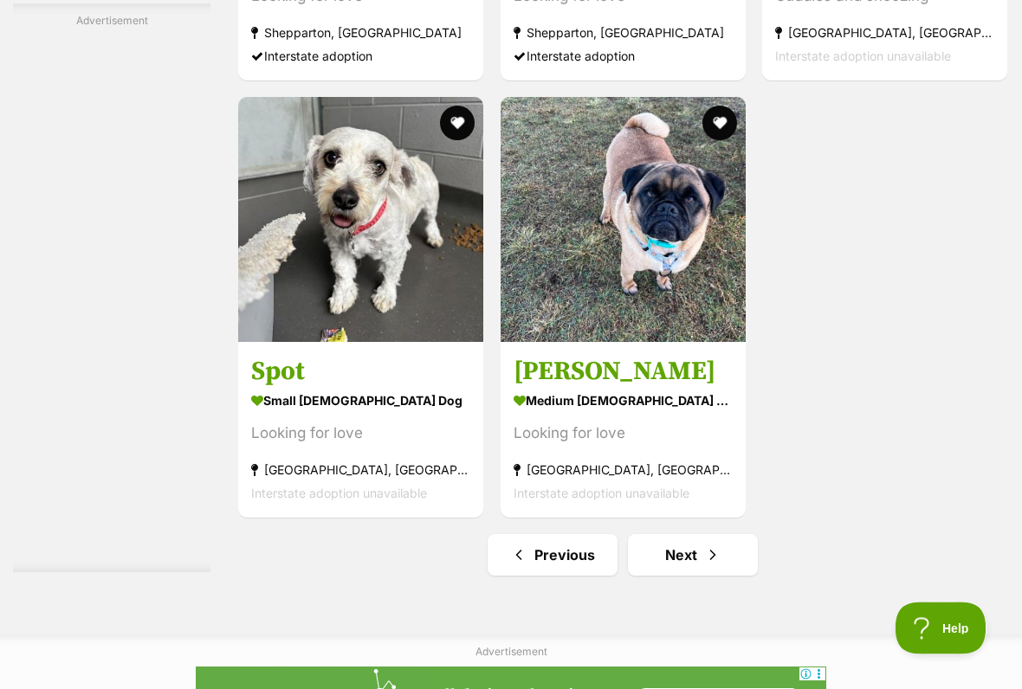
scroll to position [3292, 0]
click at [661, 570] on link "Next" at bounding box center [693, 555] width 130 height 42
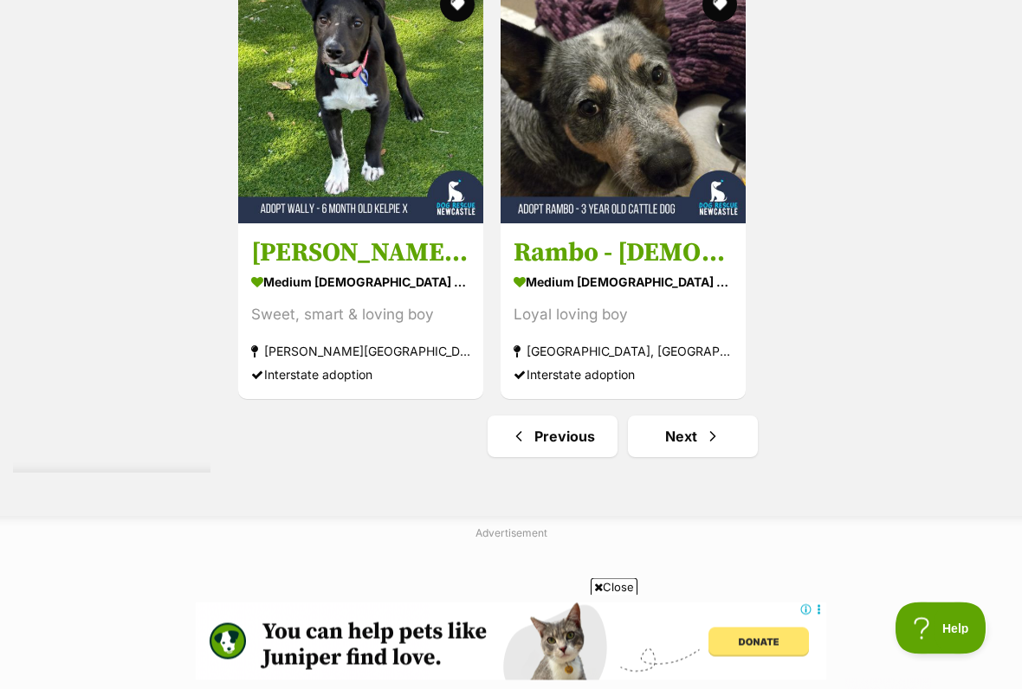
scroll to position [3411, 0]
click at [605, 570] on span "Close" at bounding box center [613, 586] width 47 height 17
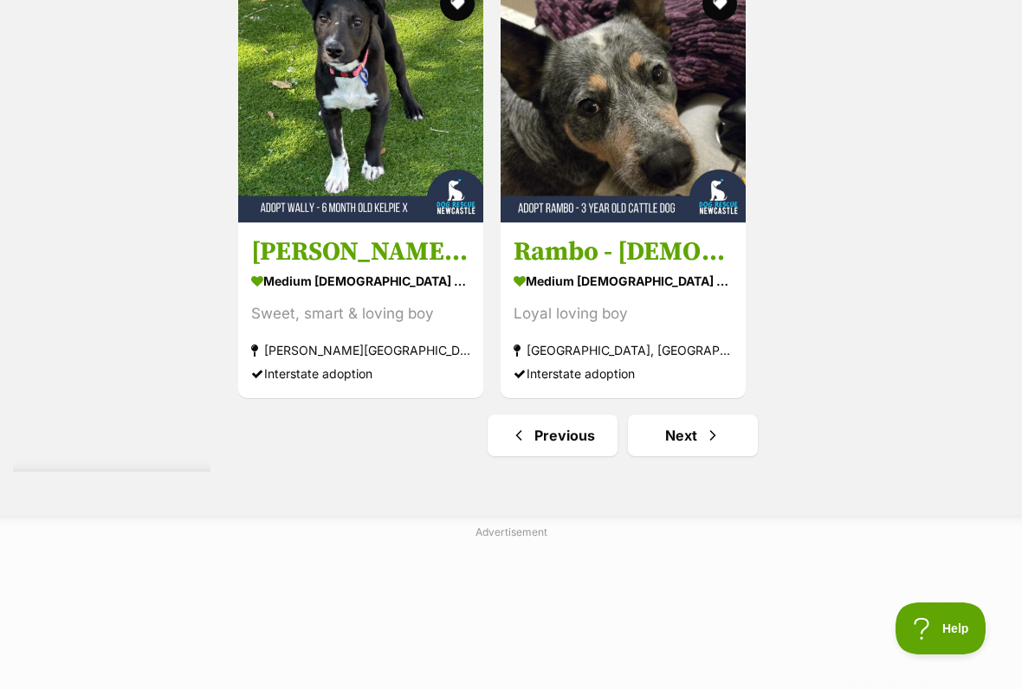
click at [667, 456] on link "Next" at bounding box center [693, 436] width 130 height 42
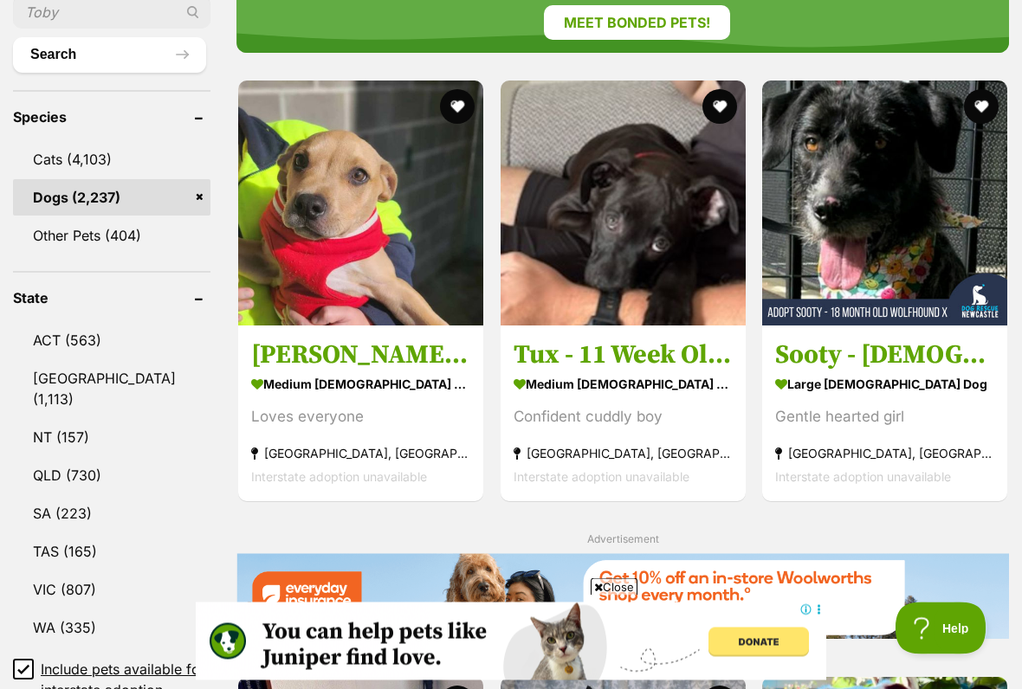
scroll to position [688, 0]
click at [606, 570] on span "Close" at bounding box center [613, 586] width 47 height 17
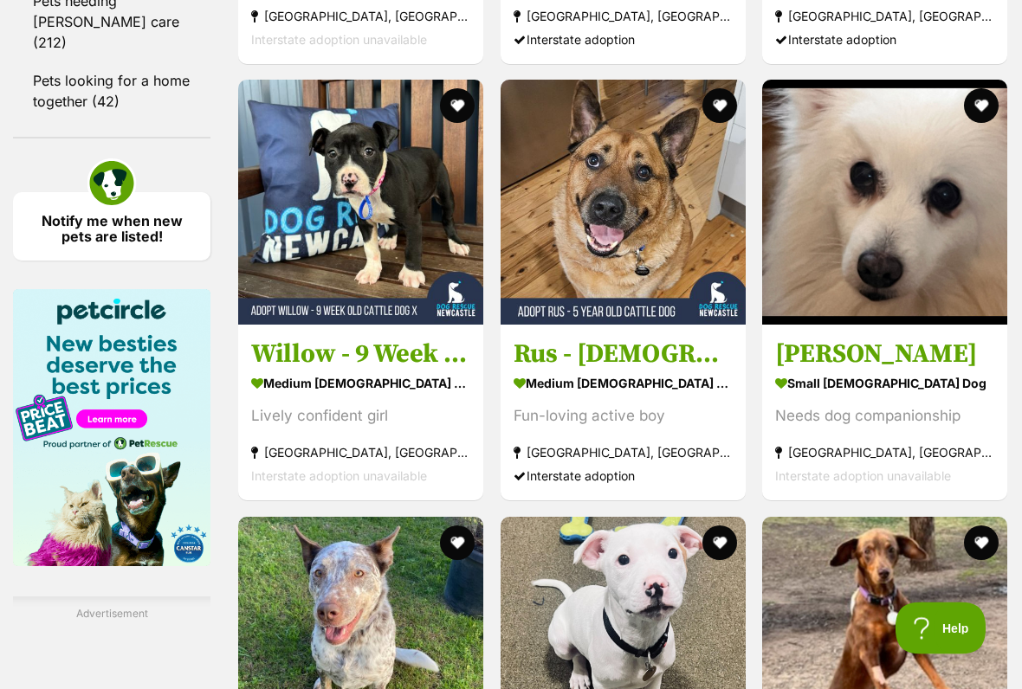
scroll to position [2596, 0]
click at [845, 306] on img at bounding box center [884, 202] width 245 height 245
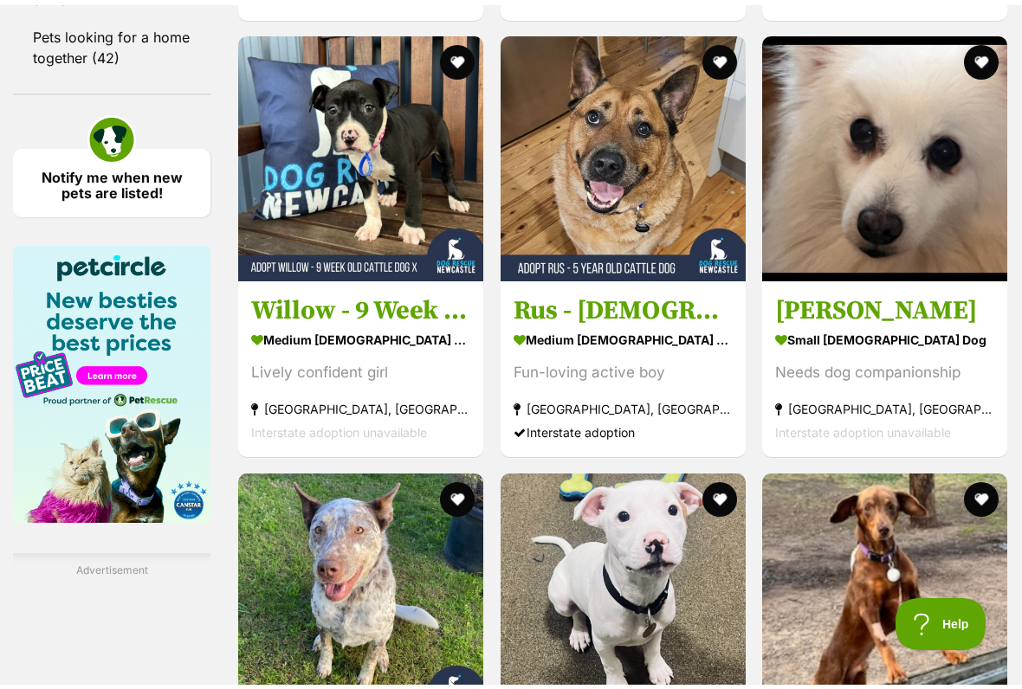
scroll to position [2641, 0]
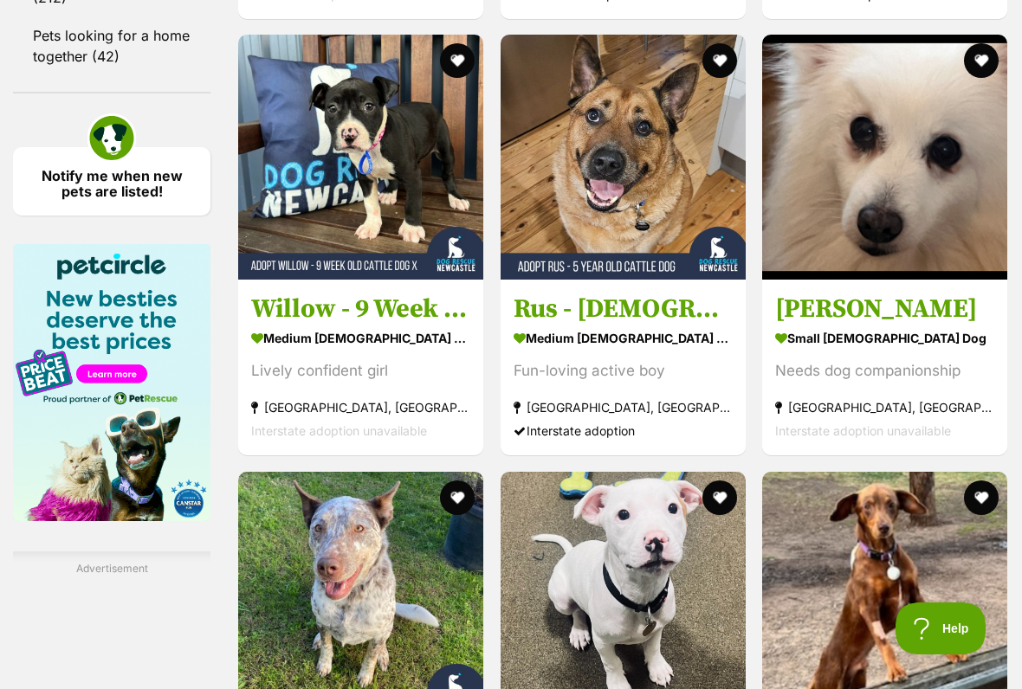
click at [977, 78] on button "favourite" at bounding box center [981, 60] width 35 height 35
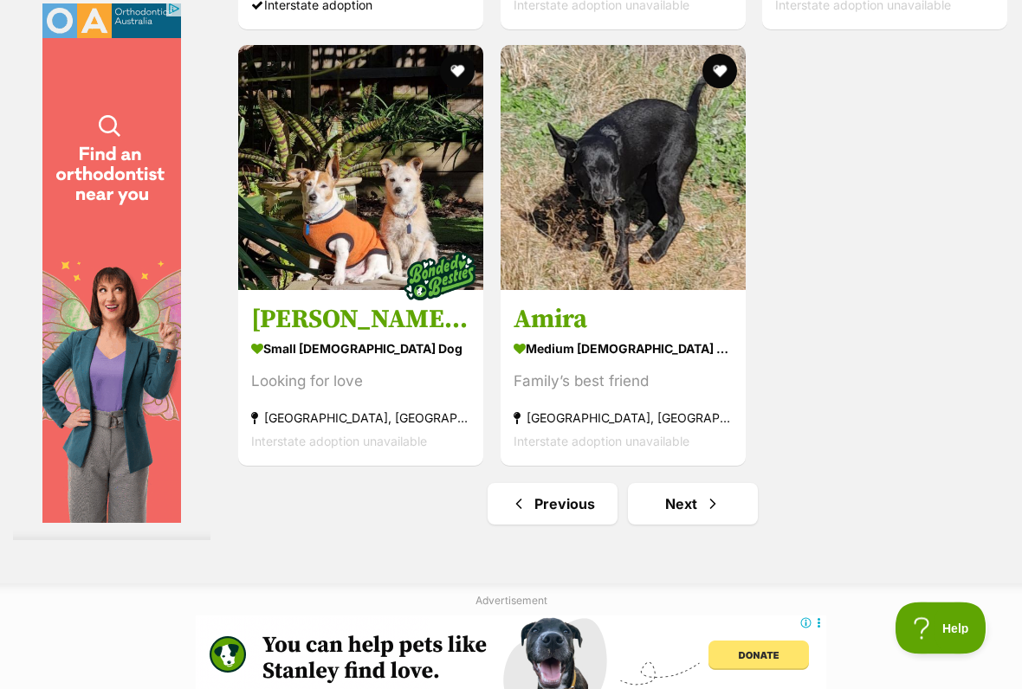
scroll to position [3522, 0]
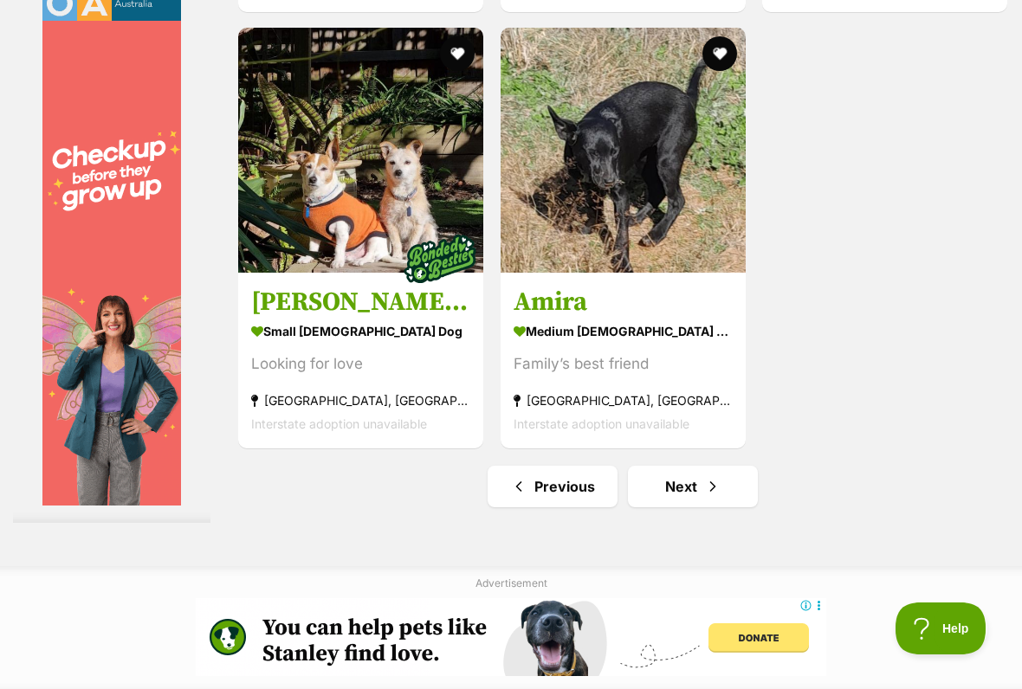
click at [327, 273] on img at bounding box center [360, 150] width 245 height 245
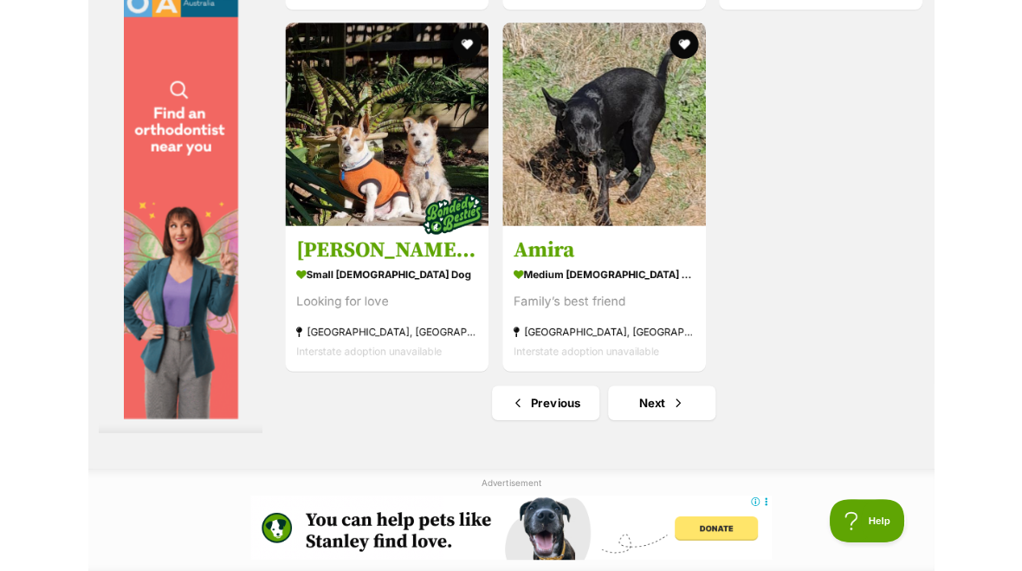
scroll to position [3570, 0]
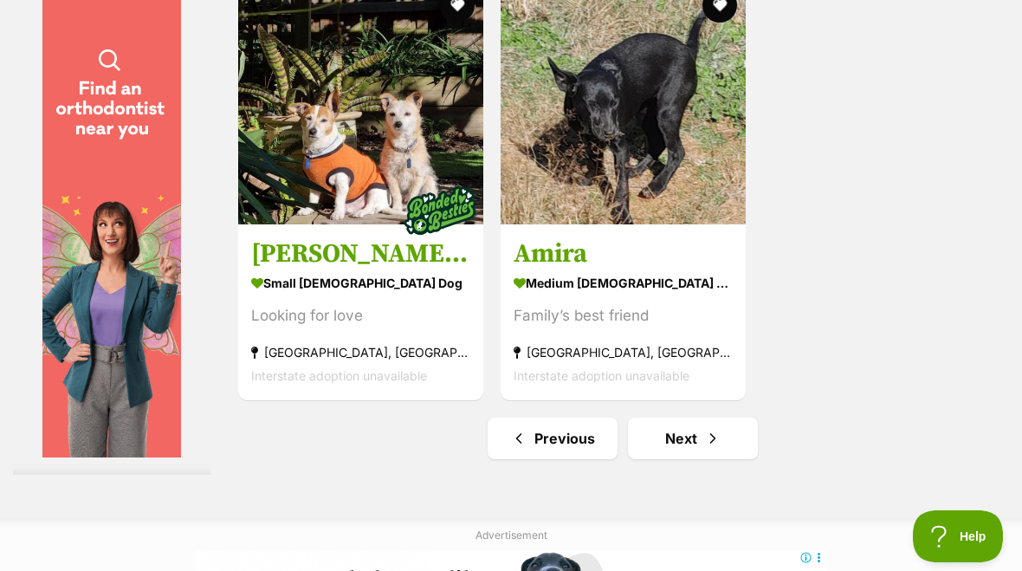
click at [665, 459] on link "Next" at bounding box center [693, 438] width 130 height 42
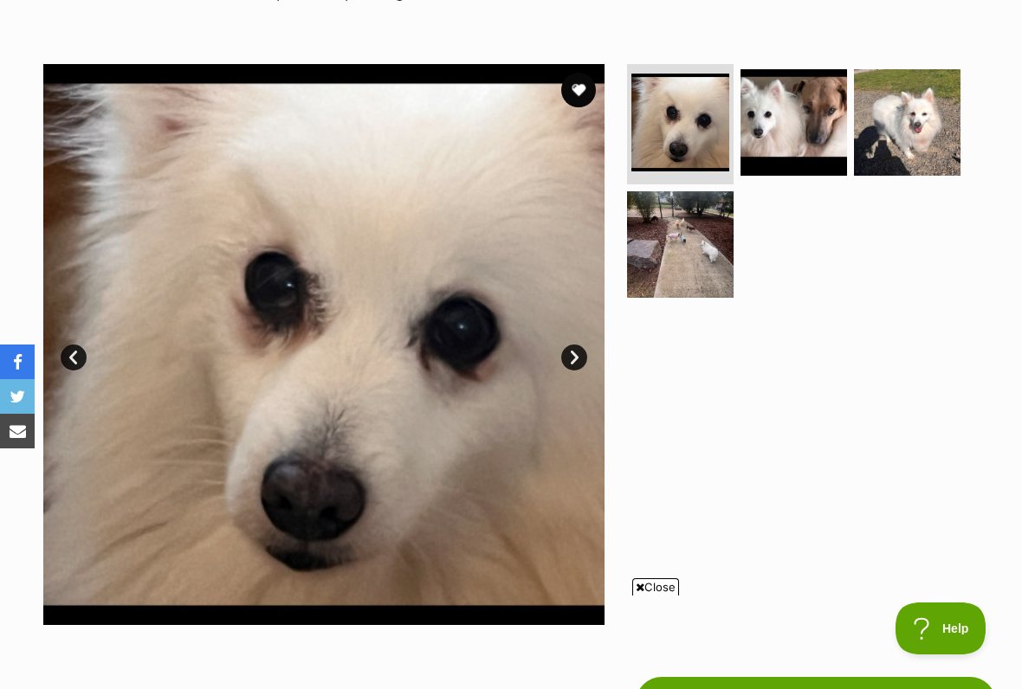
click at [572, 367] on link "Next" at bounding box center [574, 358] width 26 height 26
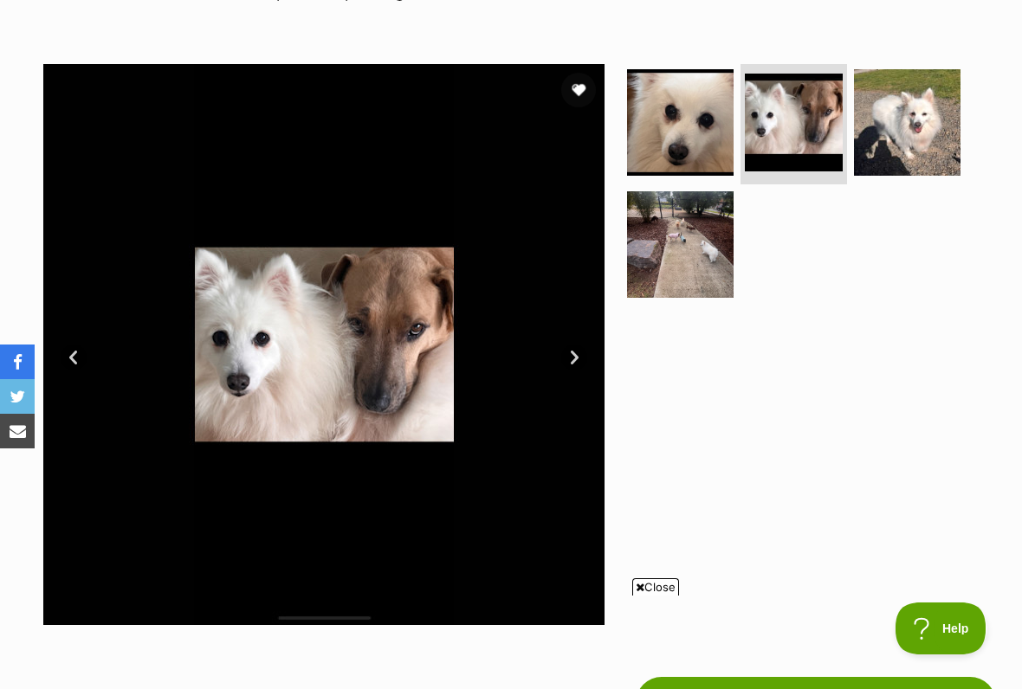
click at [652, 570] on span "Close" at bounding box center [655, 586] width 47 height 17
click at [566, 362] on link "Next" at bounding box center [574, 358] width 26 height 26
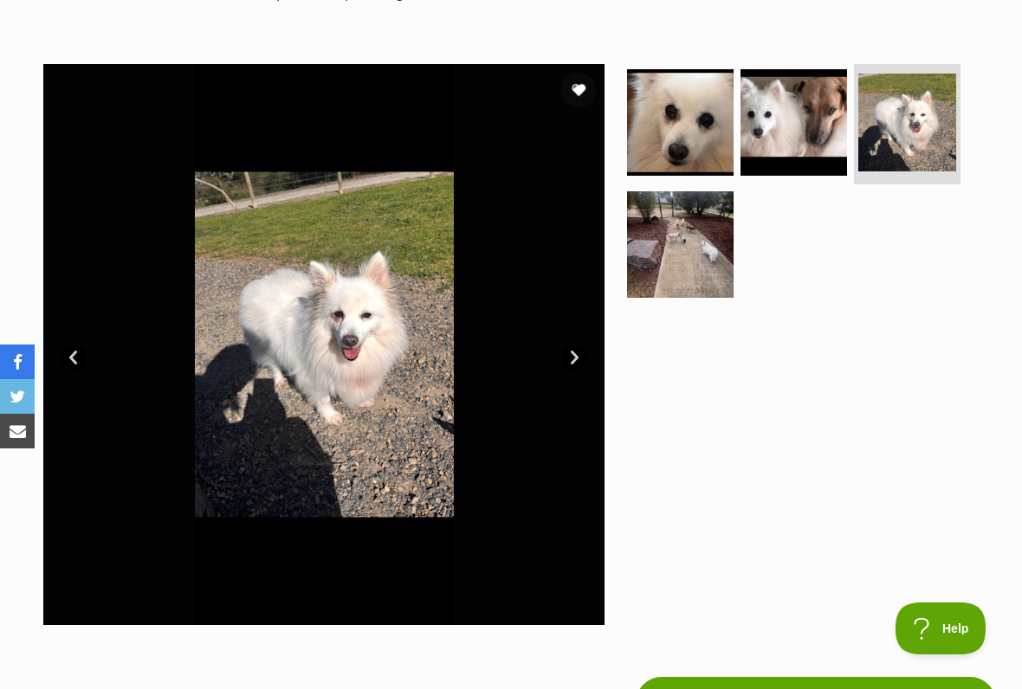
click at [567, 367] on link "Next" at bounding box center [574, 358] width 26 height 26
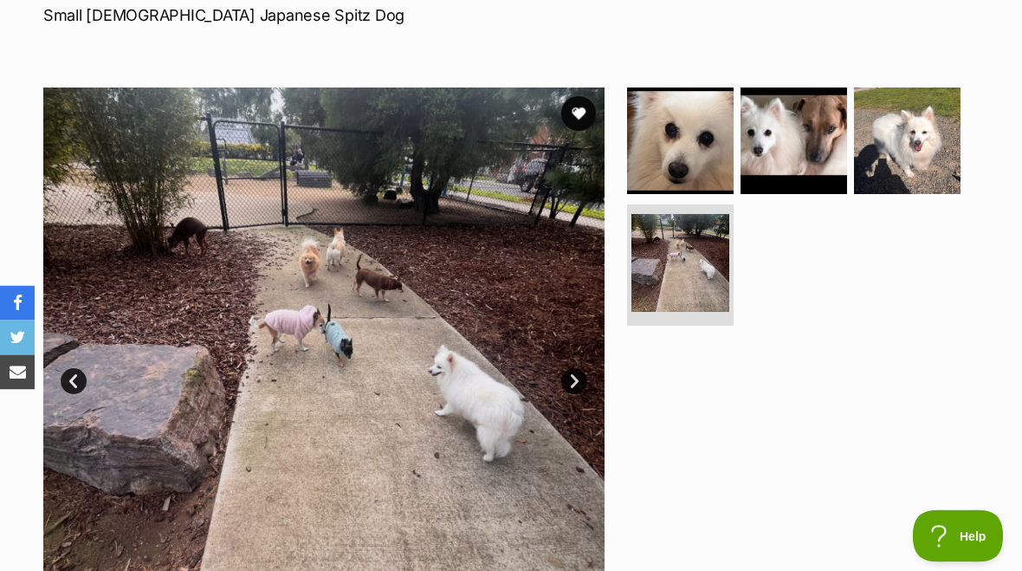
scroll to position [260, 0]
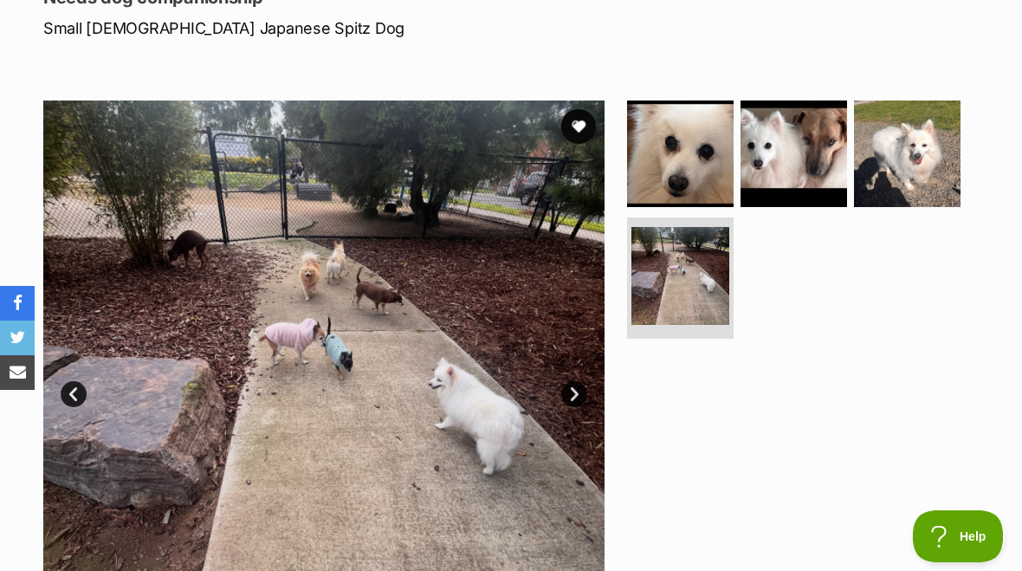
click at [76, 403] on link "Prev" at bounding box center [74, 394] width 26 height 26
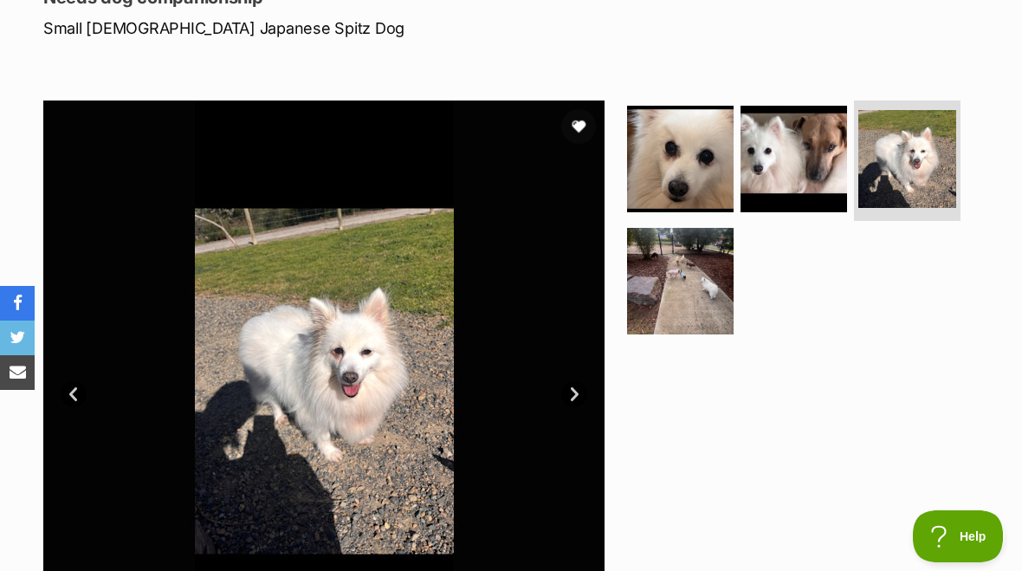
click at [82, 402] on link "Prev" at bounding box center [74, 394] width 26 height 26
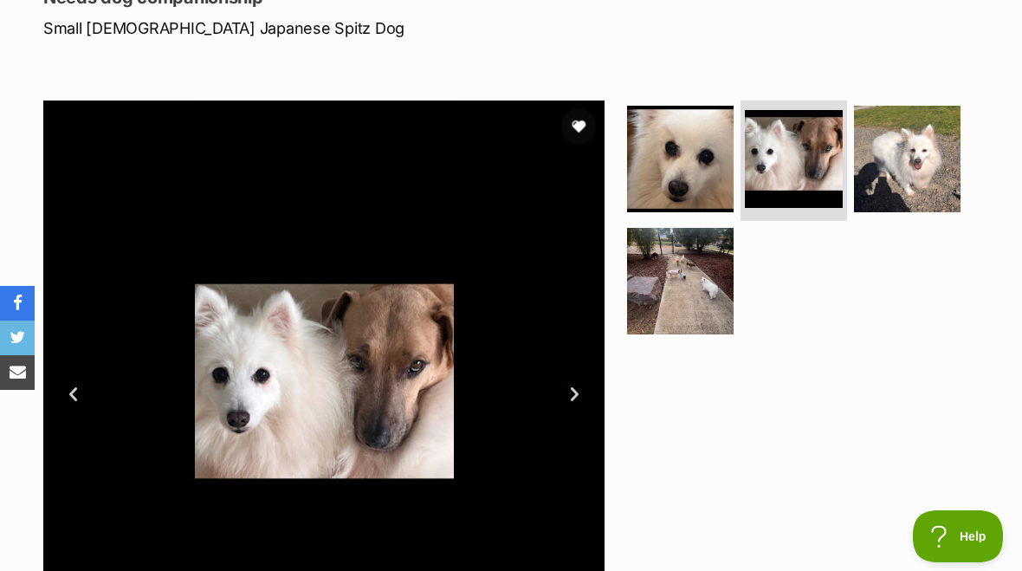
click at [74, 395] on link "Prev" at bounding box center [74, 394] width 26 height 26
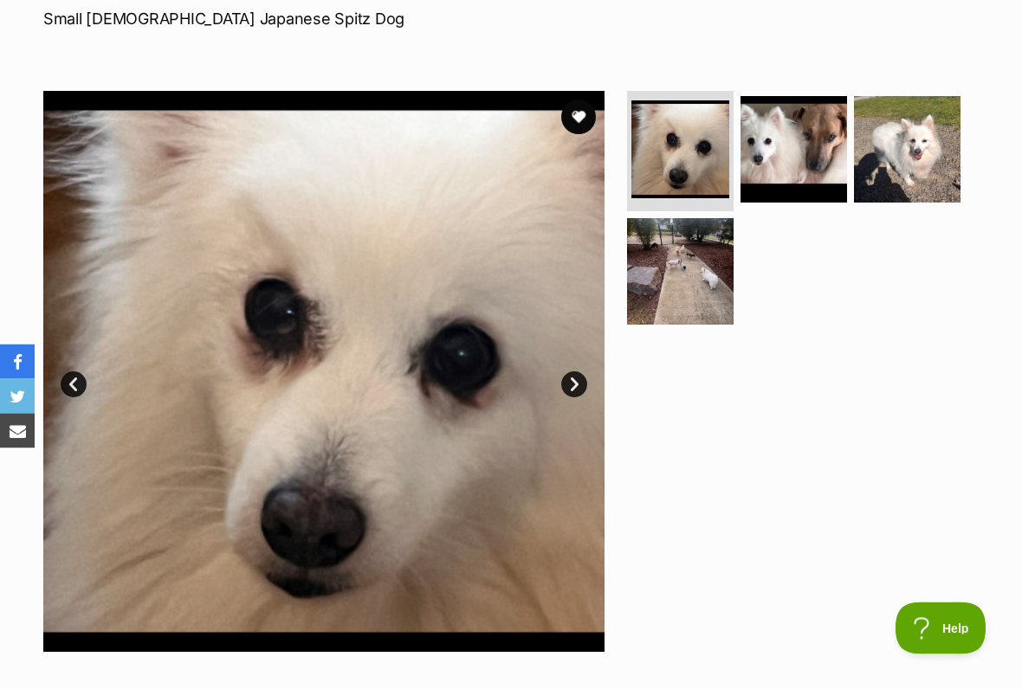
scroll to position [269, 0]
click at [900, 162] on img at bounding box center [907, 149] width 106 height 106
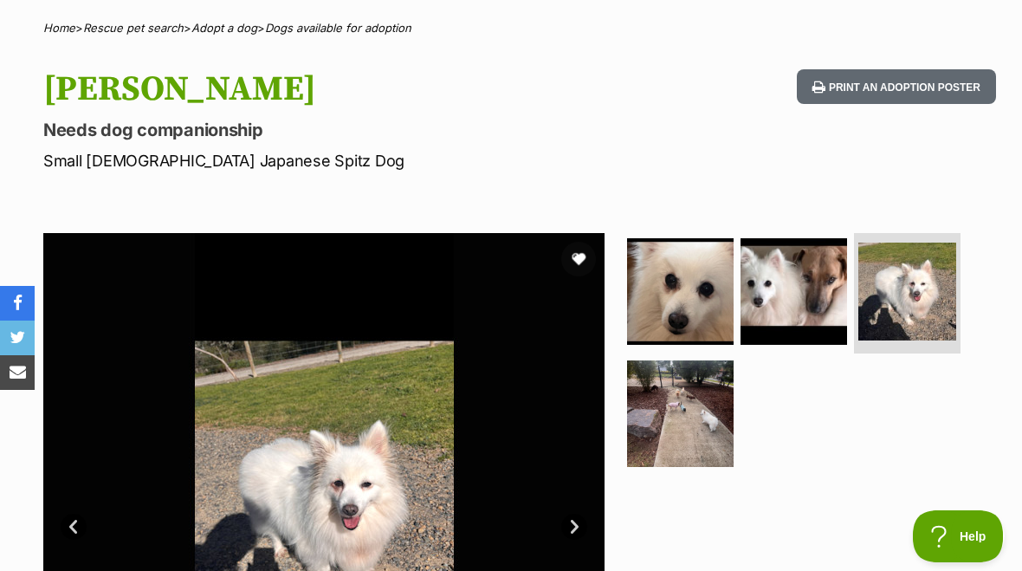
scroll to position [126, 0]
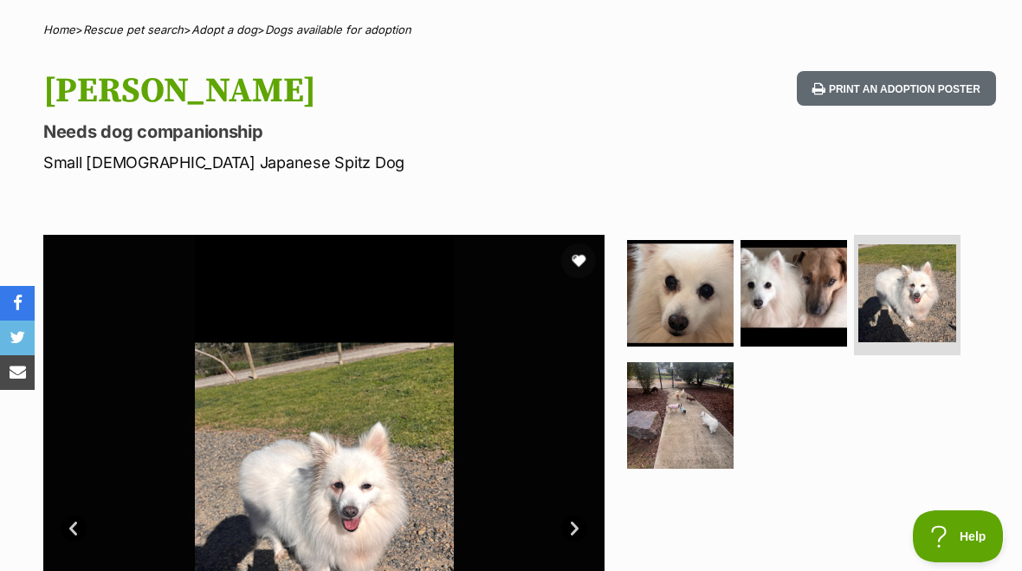
click at [577, 267] on button "favourite" at bounding box center [578, 260] width 35 height 35
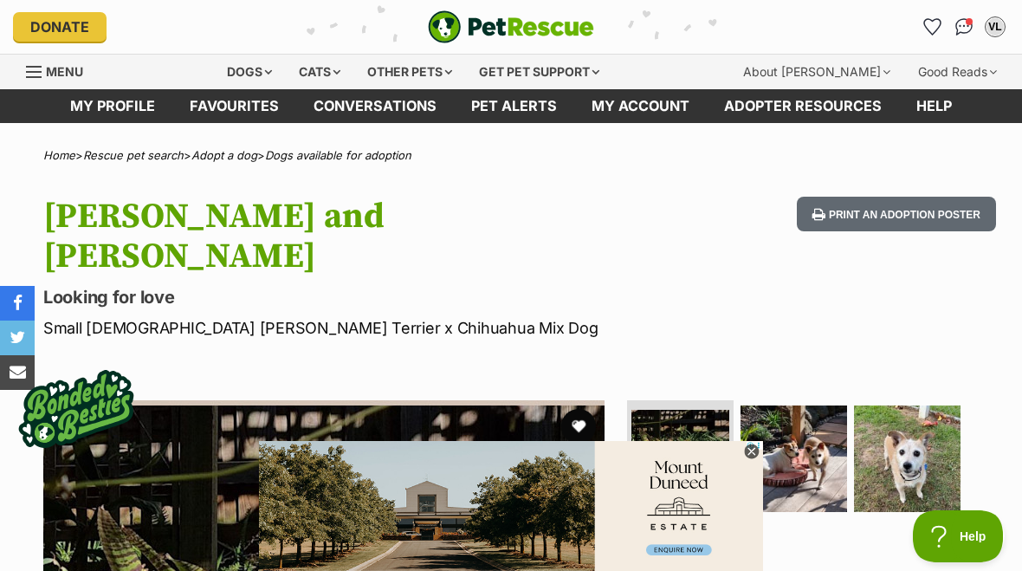
click at [749, 453] on icon at bounding box center [751, 451] width 6 height 6
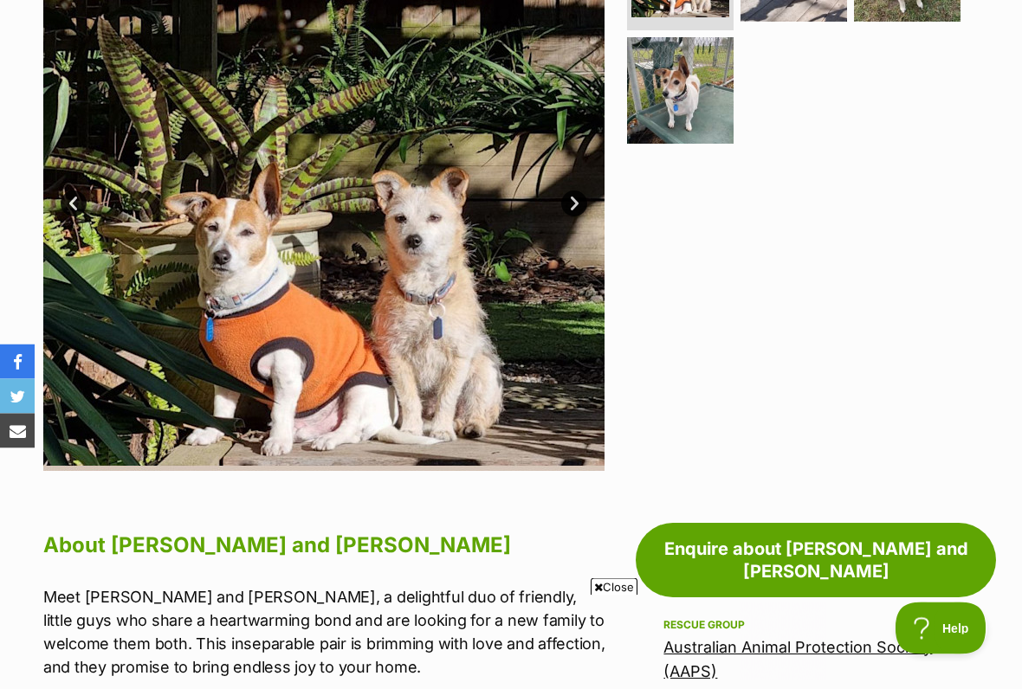
scroll to position [493, 0]
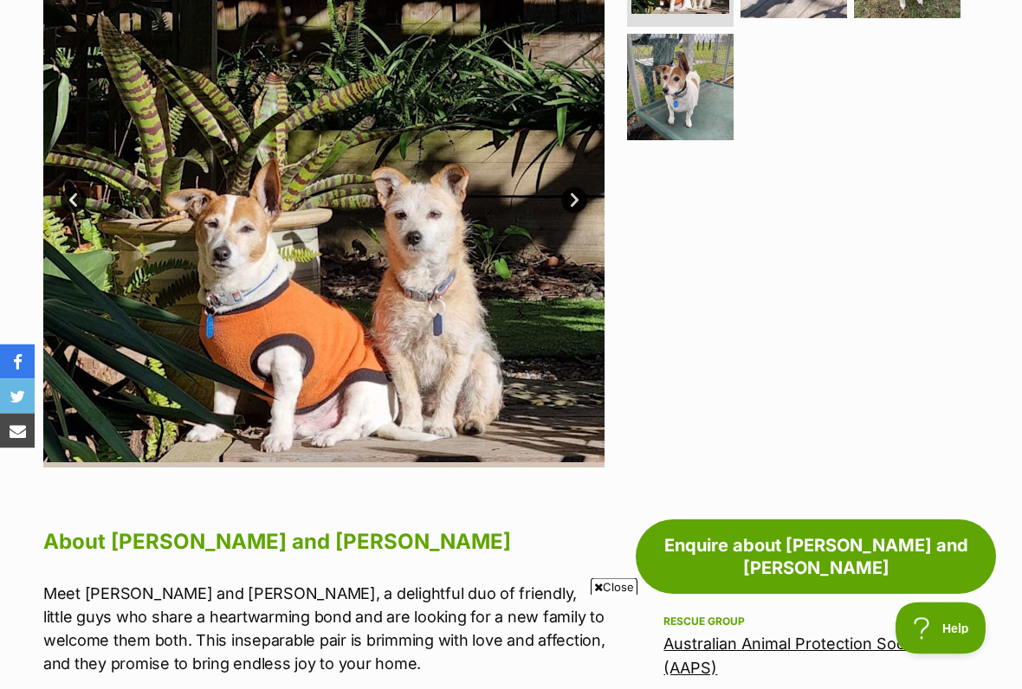
click at [608, 570] on span "Close" at bounding box center [613, 586] width 47 height 17
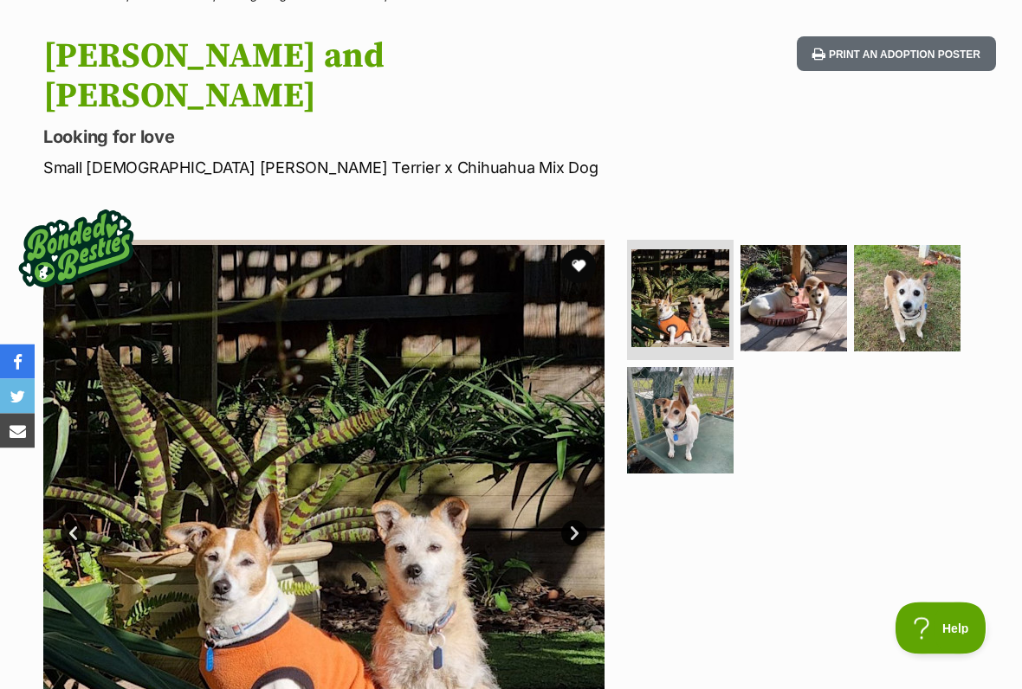
scroll to position [160, 0]
click at [794, 248] on img at bounding box center [793, 298] width 106 height 106
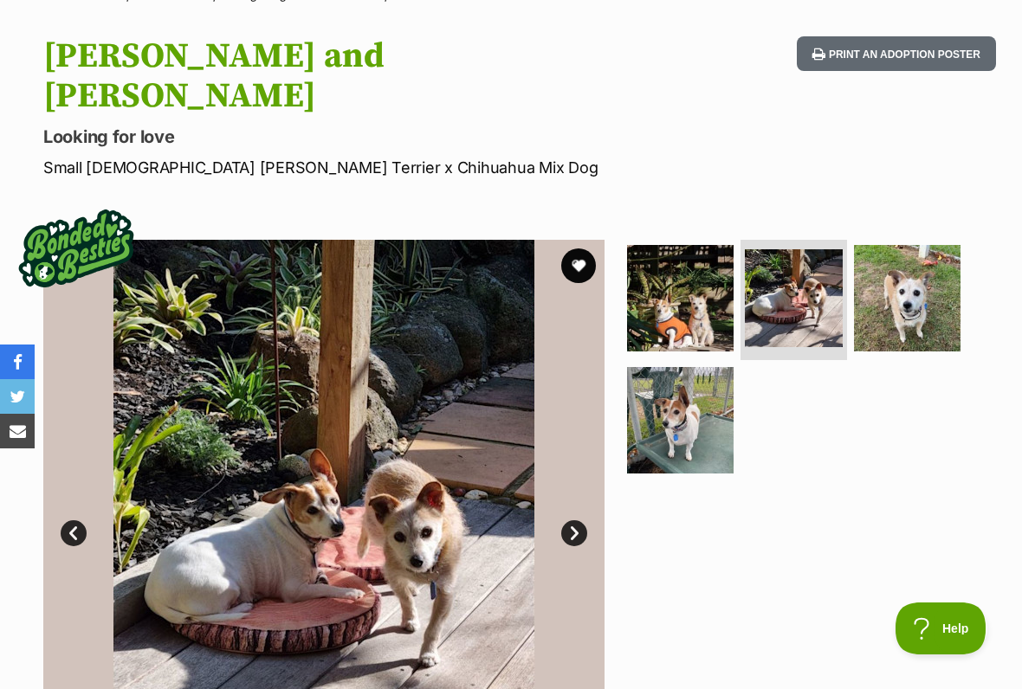
click at [571, 520] on link "Next" at bounding box center [574, 533] width 26 height 26
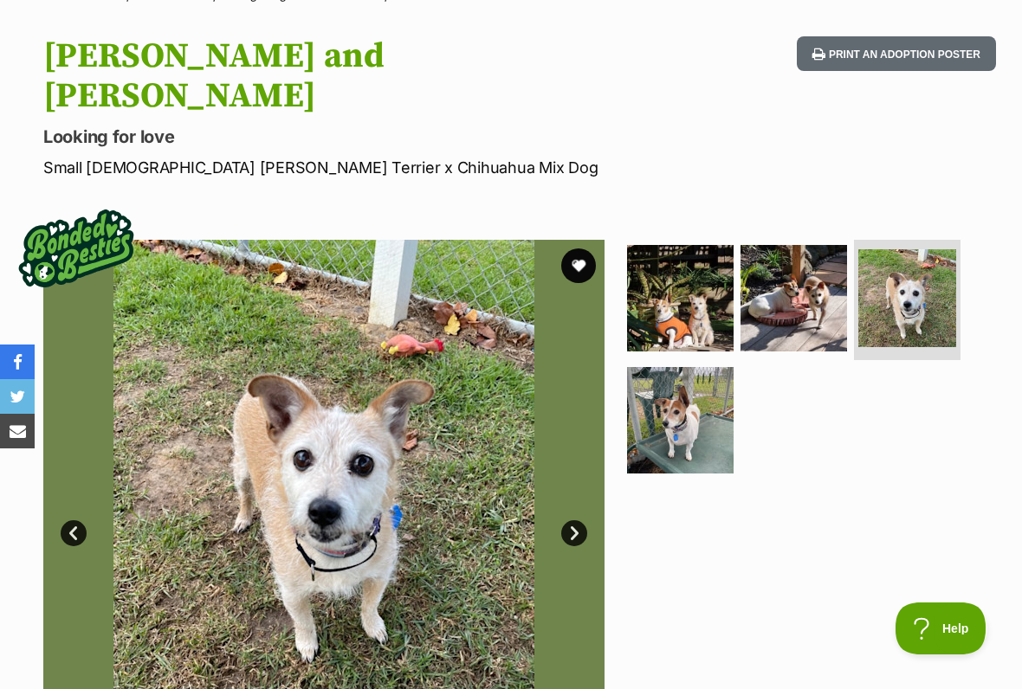
click at [574, 520] on link "Next" at bounding box center [574, 533] width 26 height 26
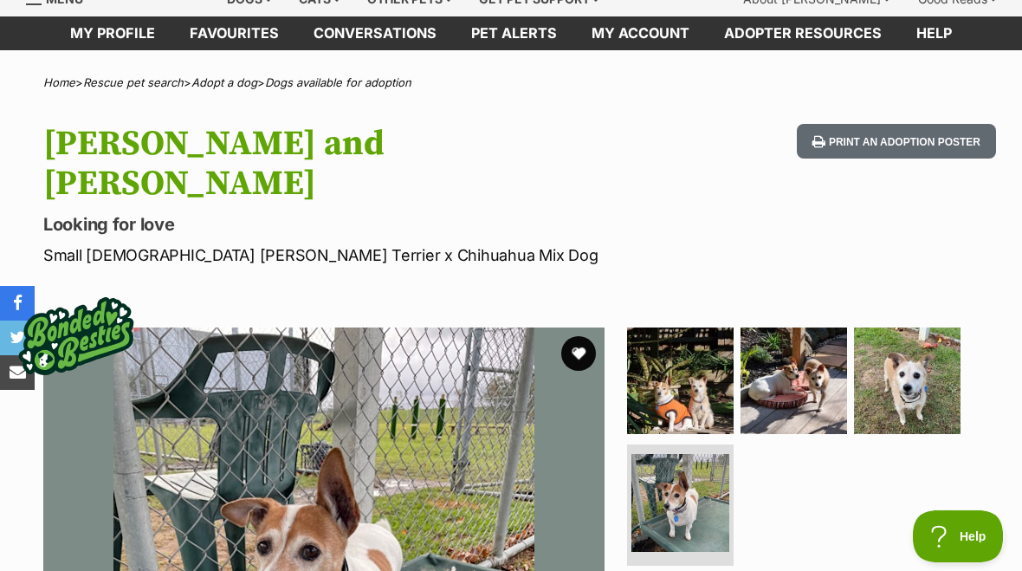
scroll to position [0, 0]
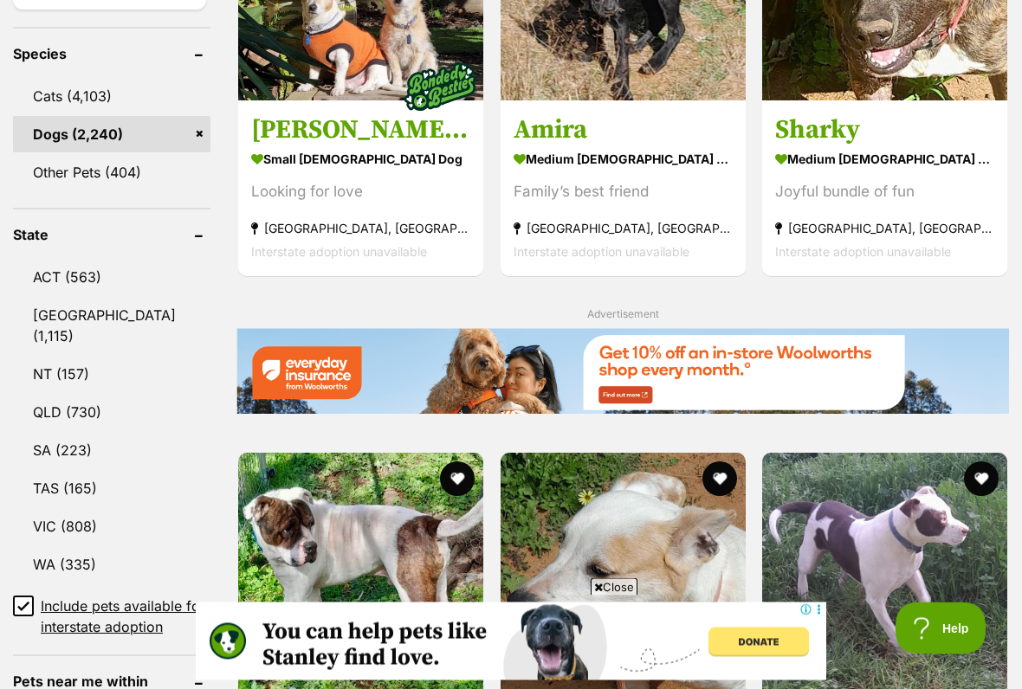
scroll to position [758, 0]
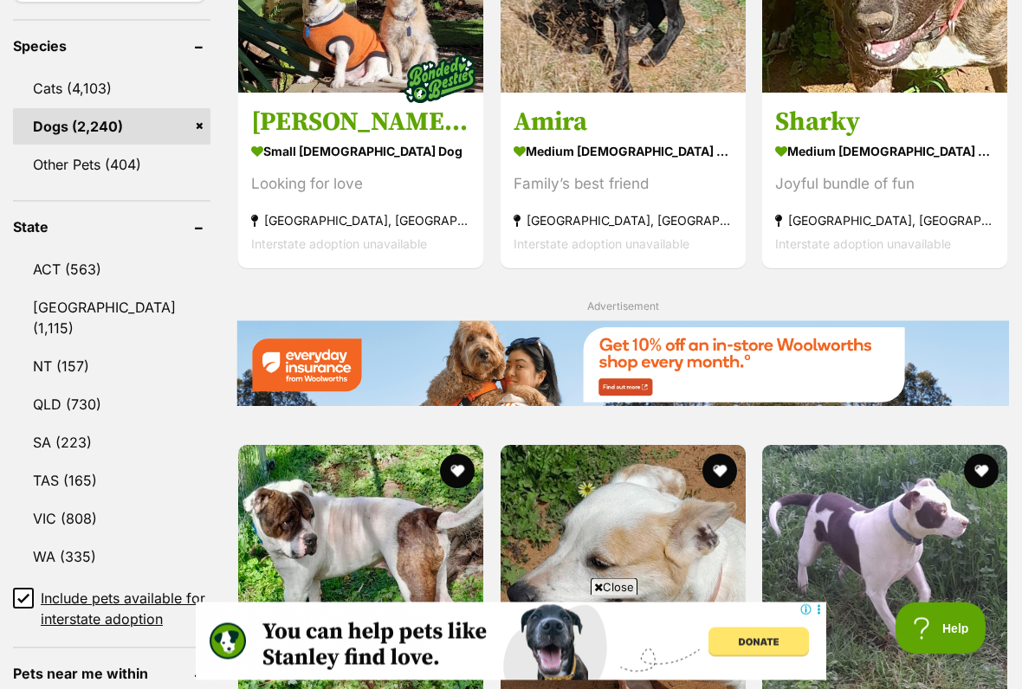
click at [603, 570] on span "Close" at bounding box center [613, 586] width 47 height 17
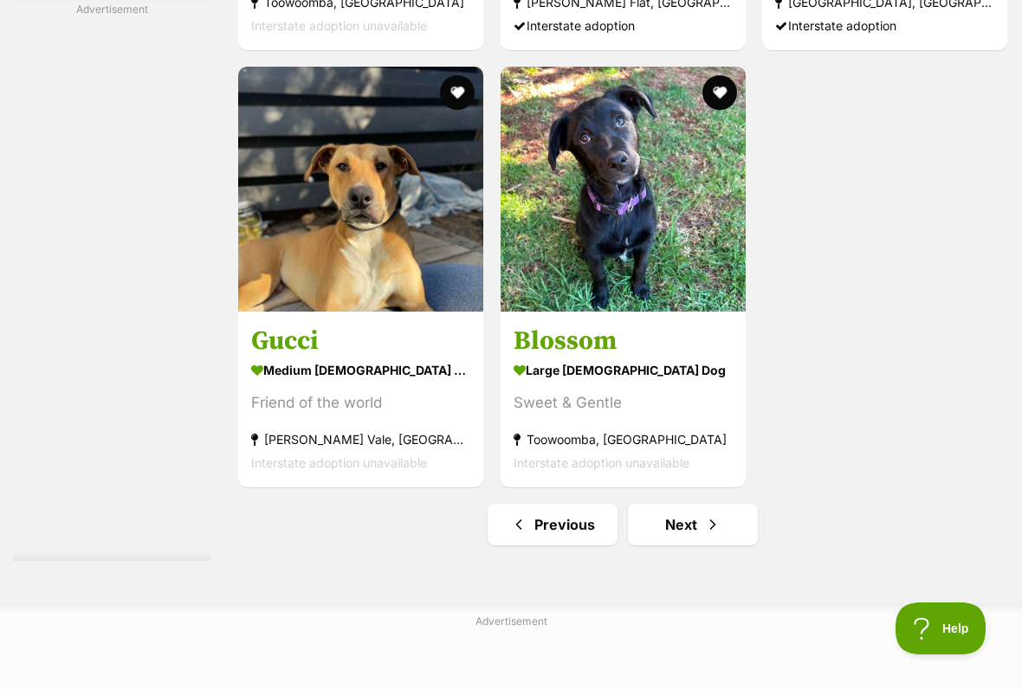
scroll to position [3323, 0]
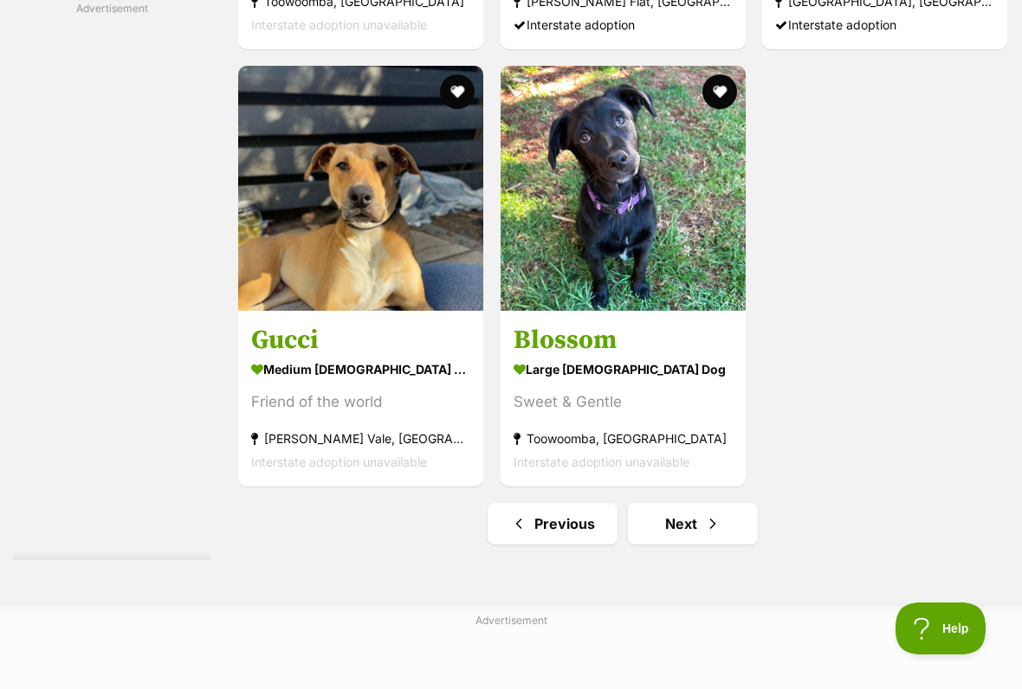
click at [652, 545] on link "Next" at bounding box center [693, 524] width 130 height 42
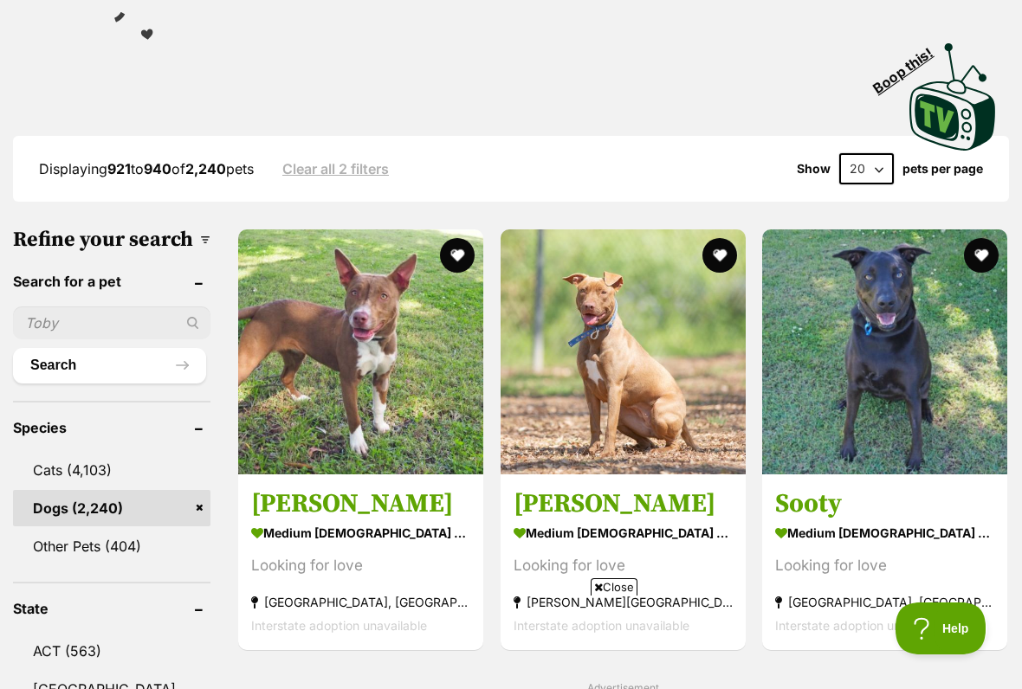
scroll to position [382, 0]
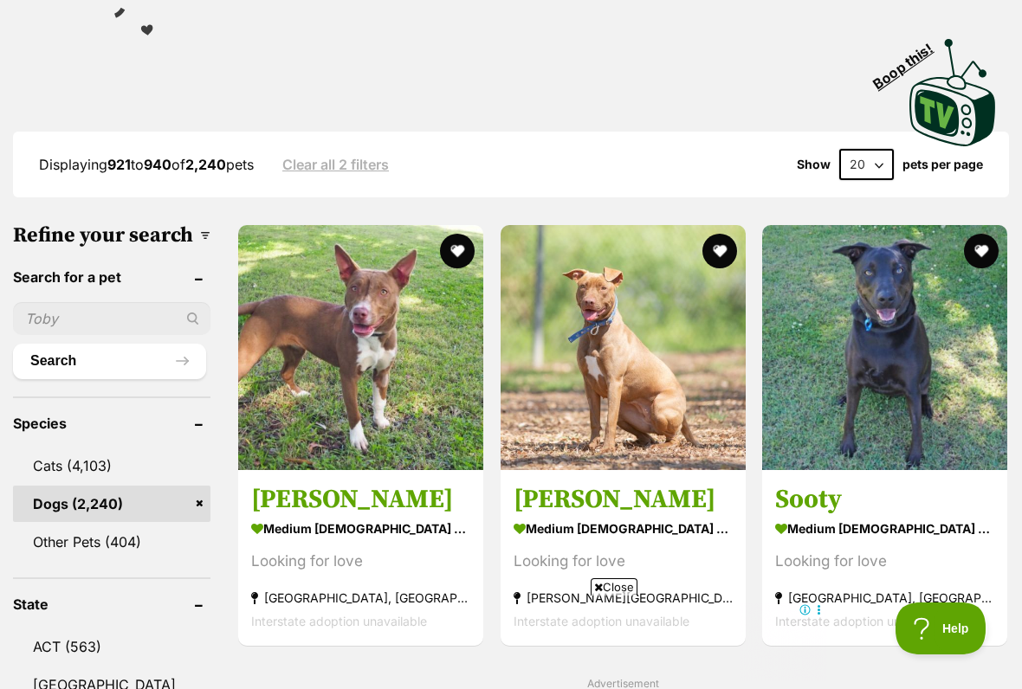
click at [612, 570] on span "Close" at bounding box center [613, 586] width 47 height 17
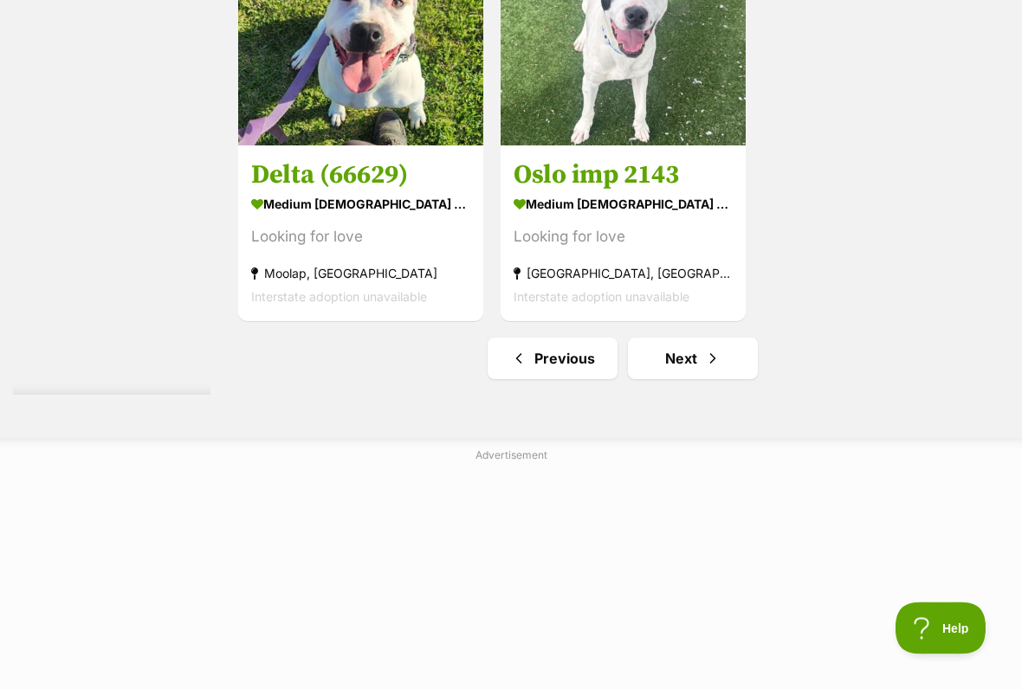
scroll to position [3493, 0]
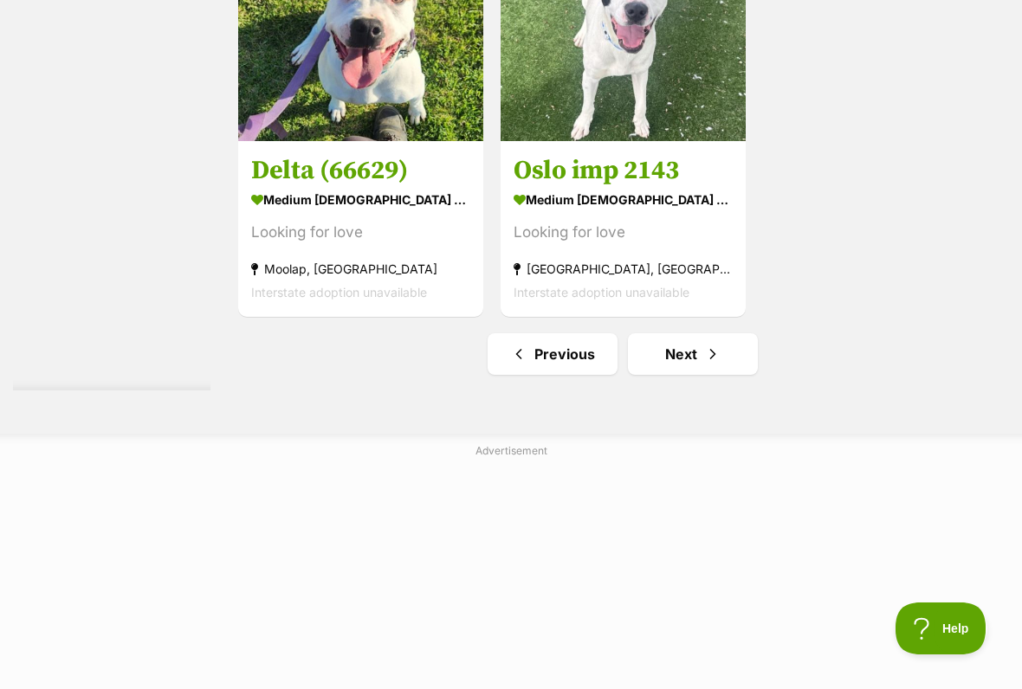
click at [667, 375] on link "Next" at bounding box center [693, 354] width 130 height 42
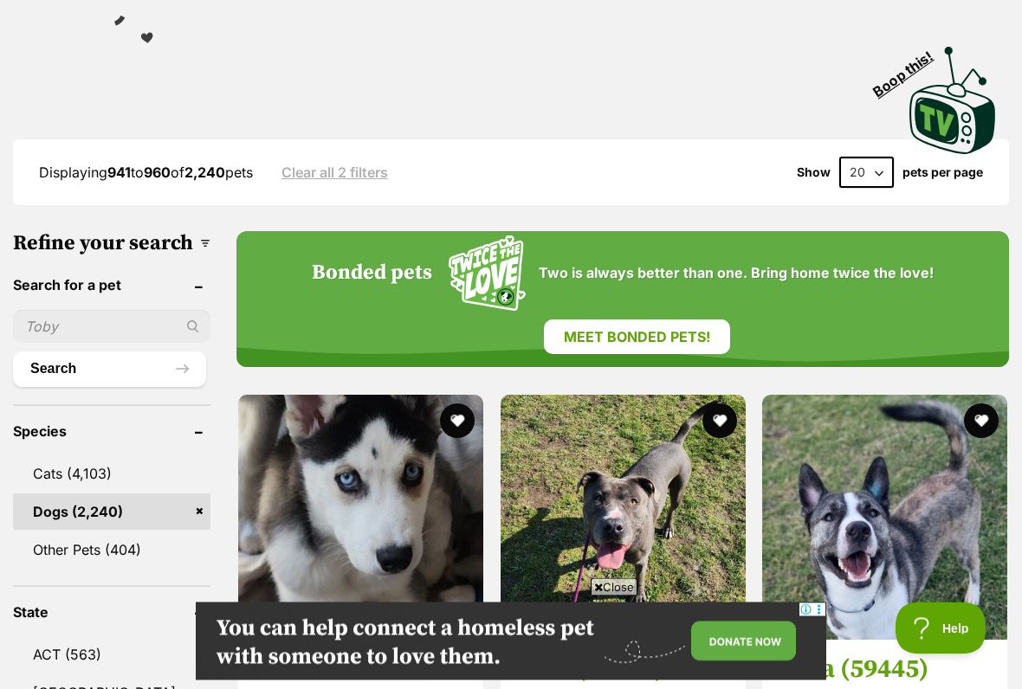
scroll to position [374, 0]
click at [610, 570] on span "Close" at bounding box center [613, 586] width 47 height 17
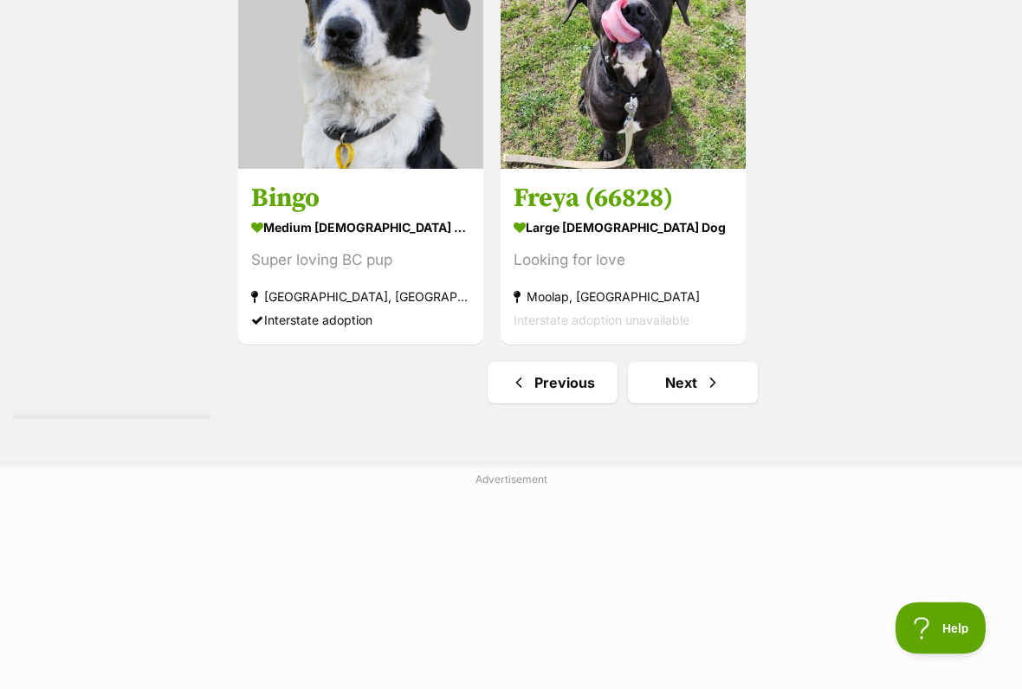
scroll to position [3627, 0]
click at [655, 403] on link "Next" at bounding box center [693, 382] width 130 height 42
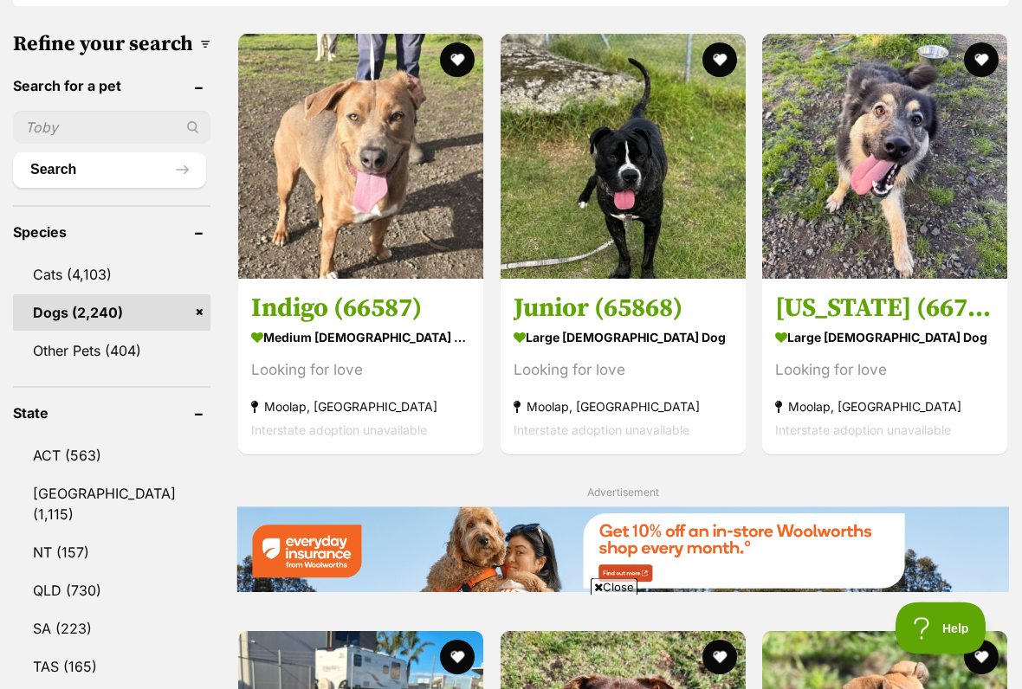
scroll to position [581, 0]
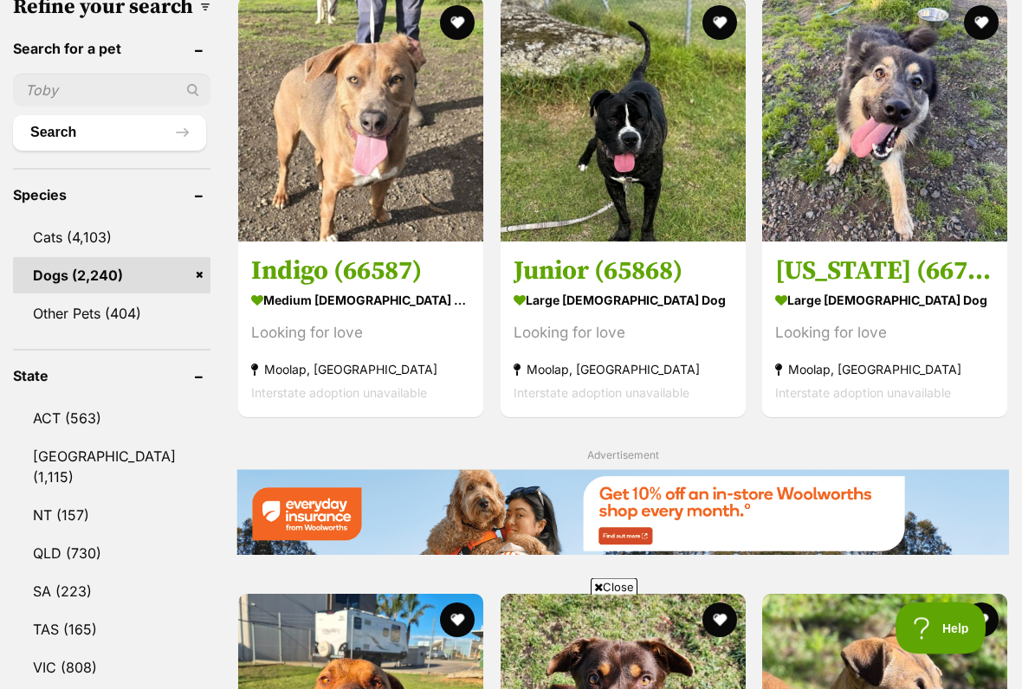
click at [614, 570] on span "Close" at bounding box center [613, 586] width 47 height 17
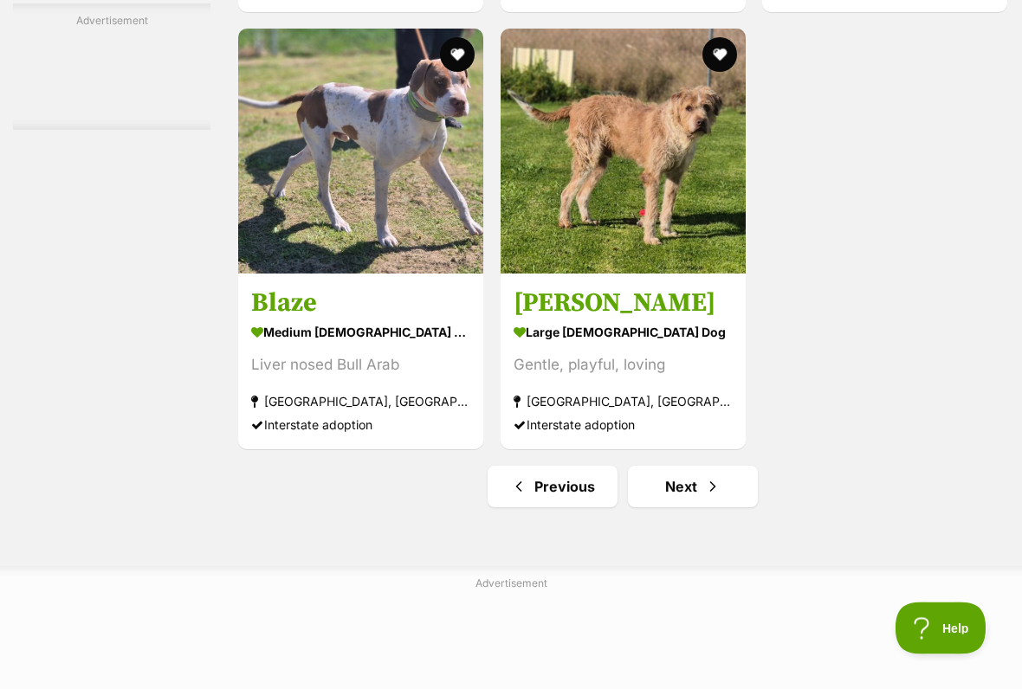
scroll to position [3360, 0]
click at [661, 507] on link "Next" at bounding box center [693, 487] width 130 height 42
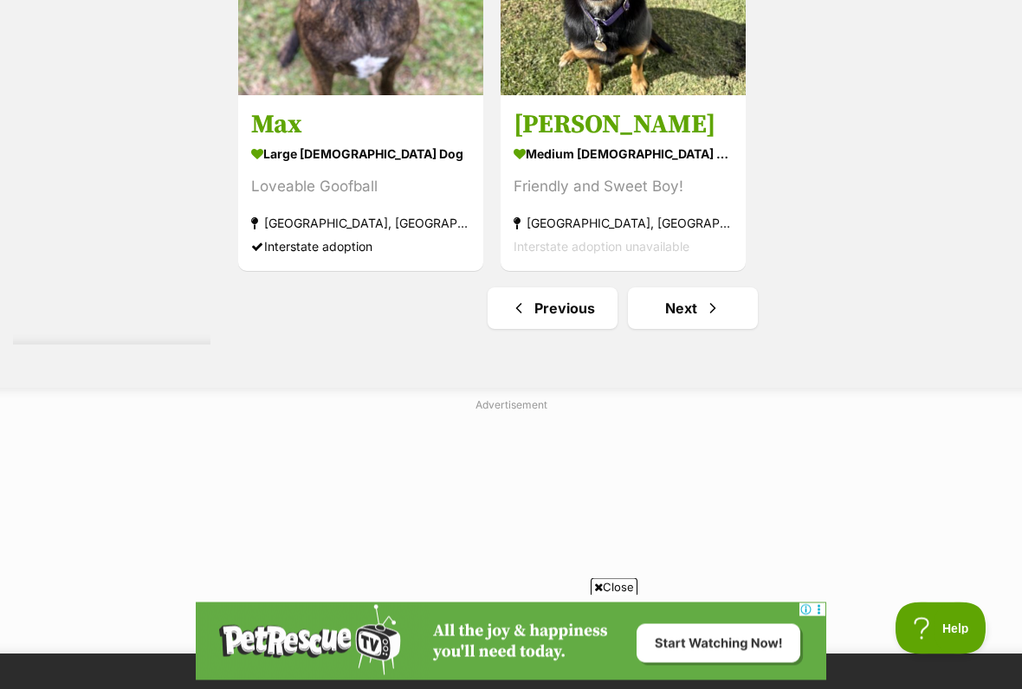
scroll to position [3538, 0]
click at [671, 329] on link "Next" at bounding box center [693, 308] width 130 height 42
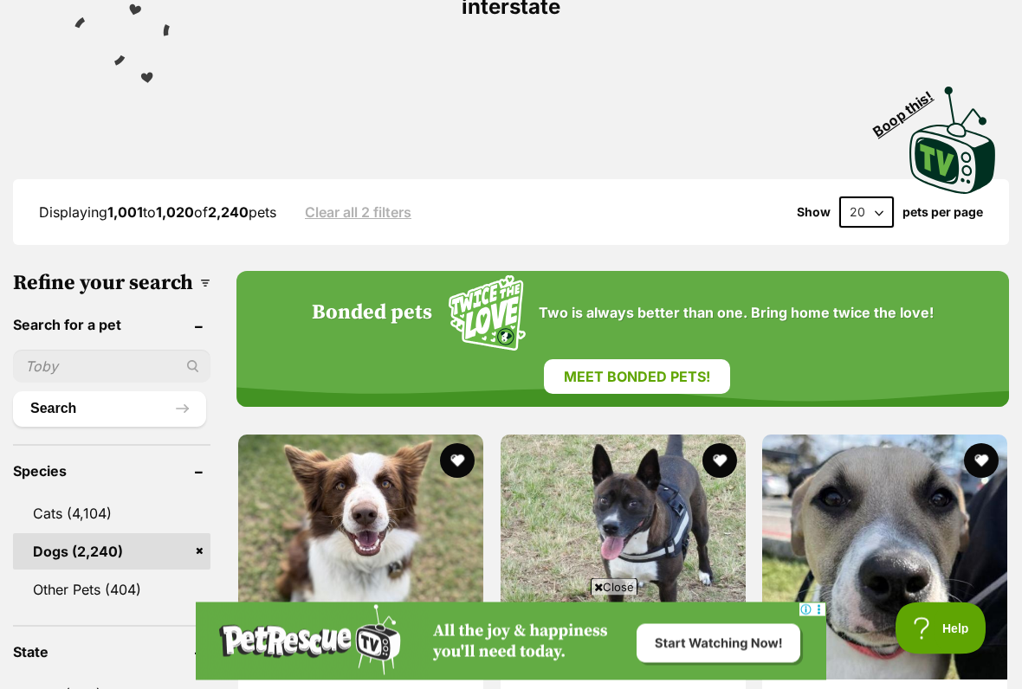
scroll to position [334, 0]
click at [614, 570] on span "Close" at bounding box center [613, 586] width 47 height 17
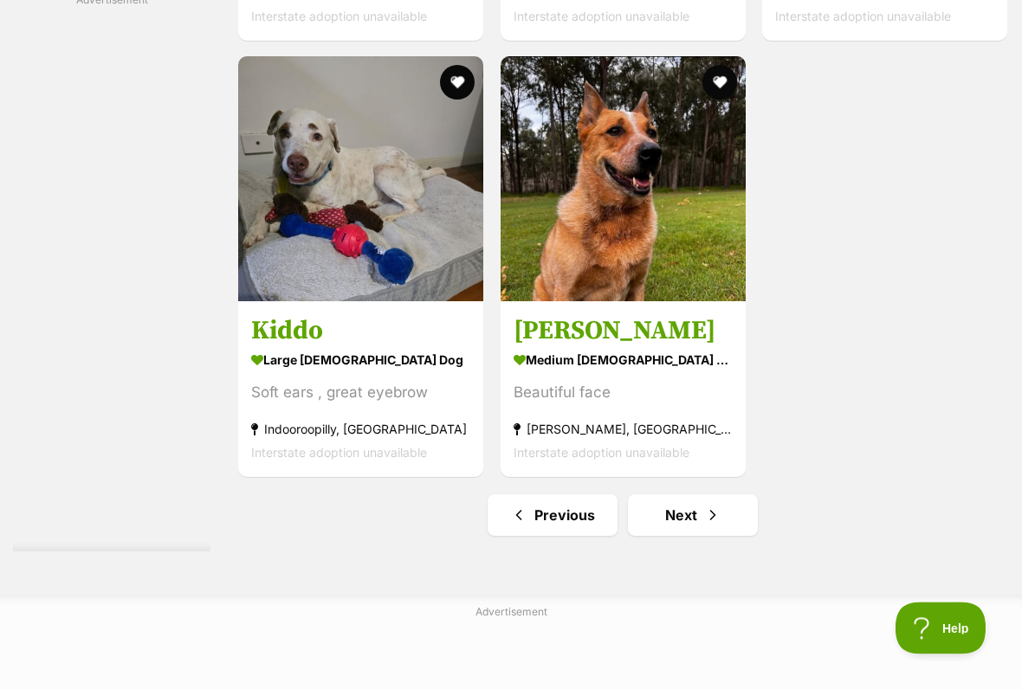
scroll to position [3493, 0]
click at [657, 536] on link "Next" at bounding box center [693, 515] width 130 height 42
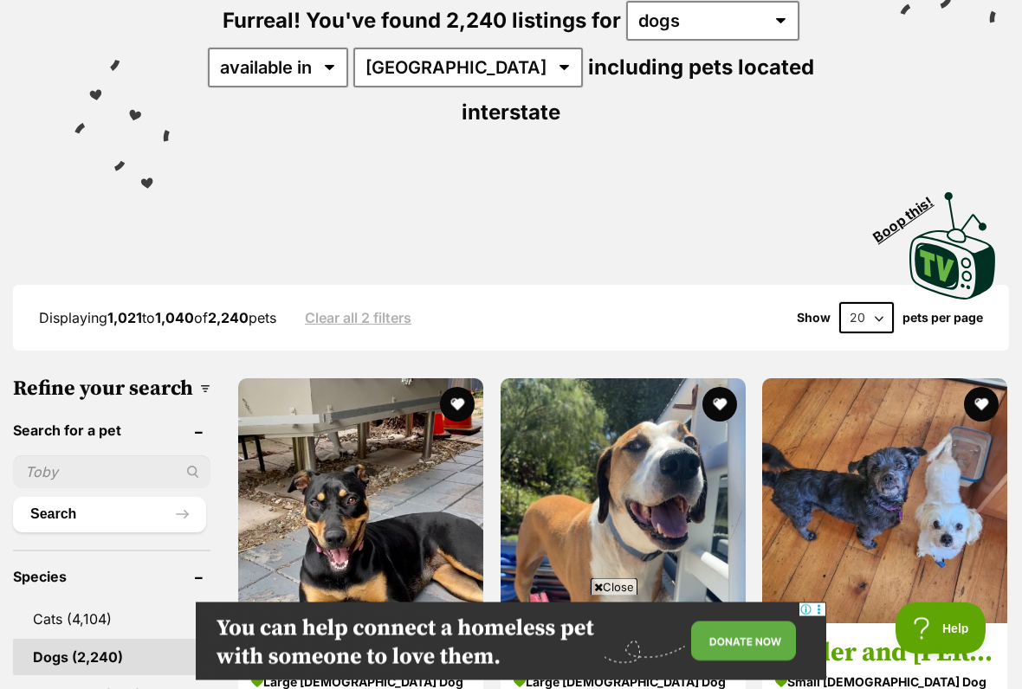
scroll to position [230, 0]
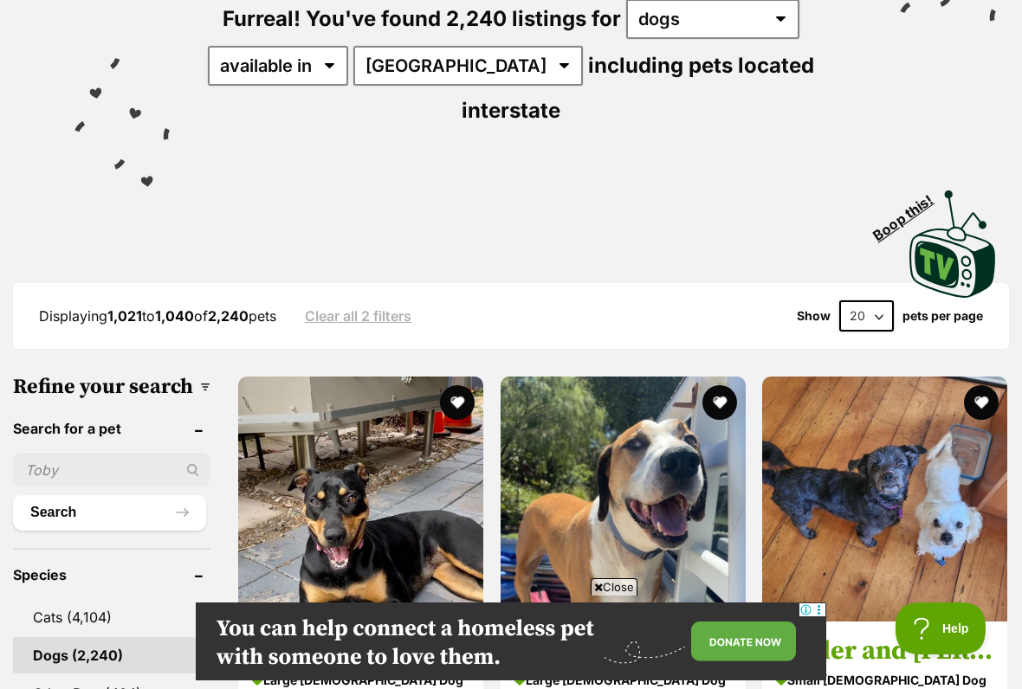
click at [611, 570] on span "Close" at bounding box center [613, 586] width 47 height 17
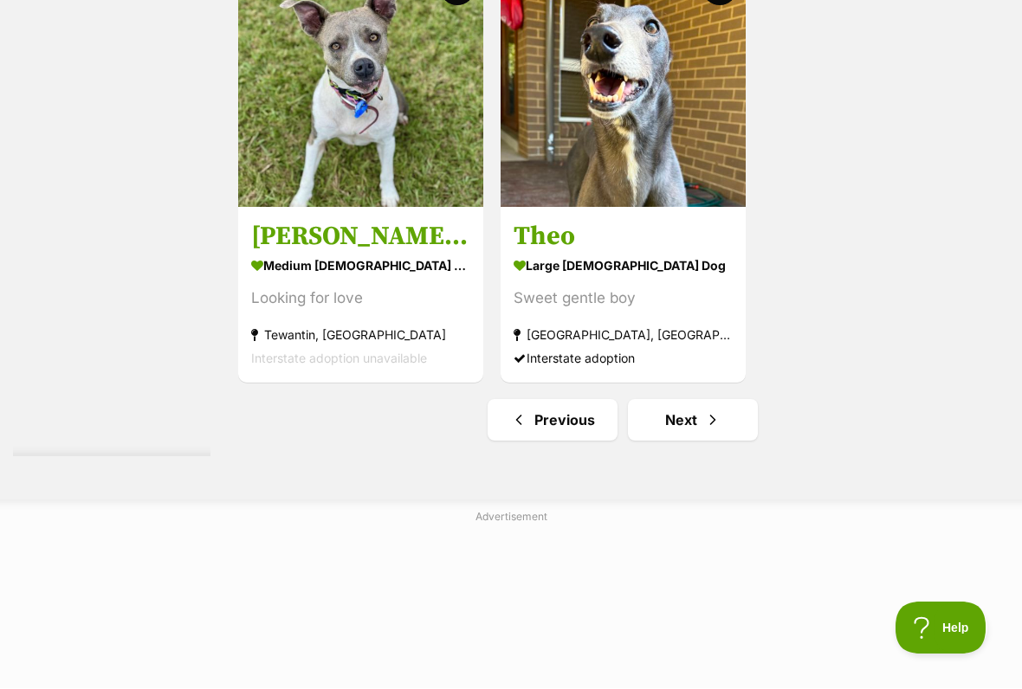
scroll to position [3427, 0]
click at [661, 441] on link "Next" at bounding box center [693, 420] width 130 height 42
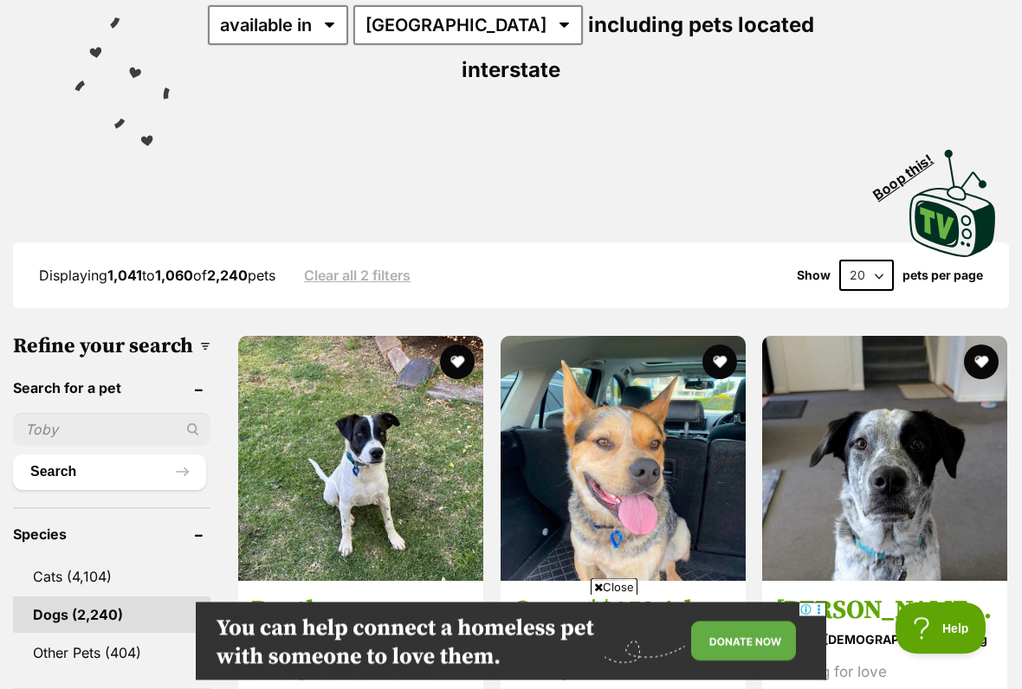
scroll to position [271, 0]
click at [614, 570] on span "Close" at bounding box center [613, 586] width 47 height 17
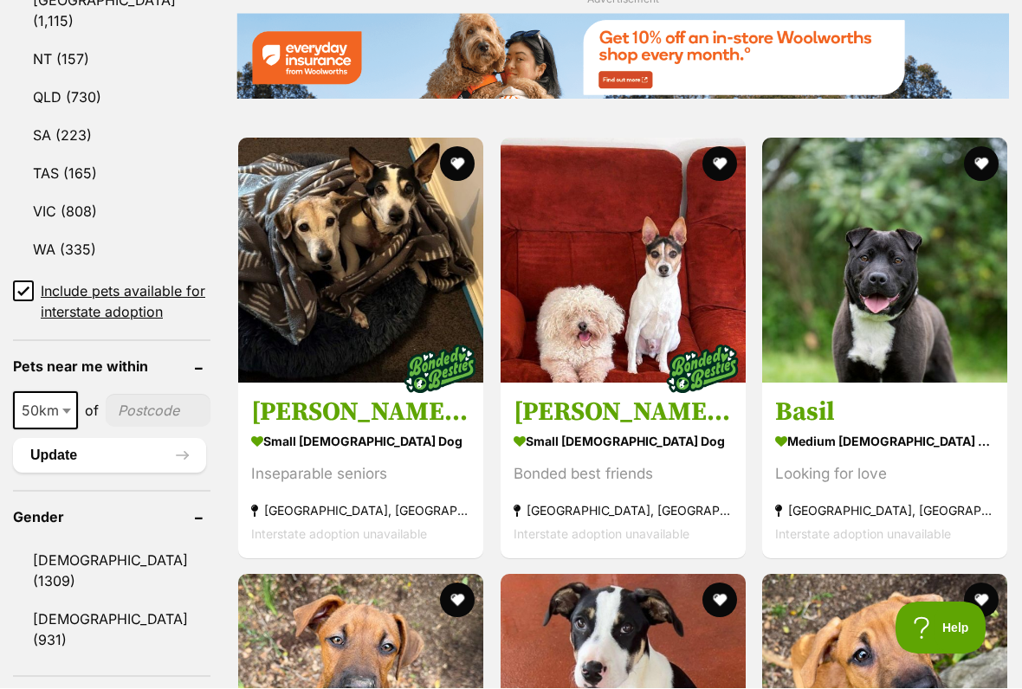
scroll to position [1067, 0]
click at [309, 287] on img at bounding box center [360, 260] width 245 height 245
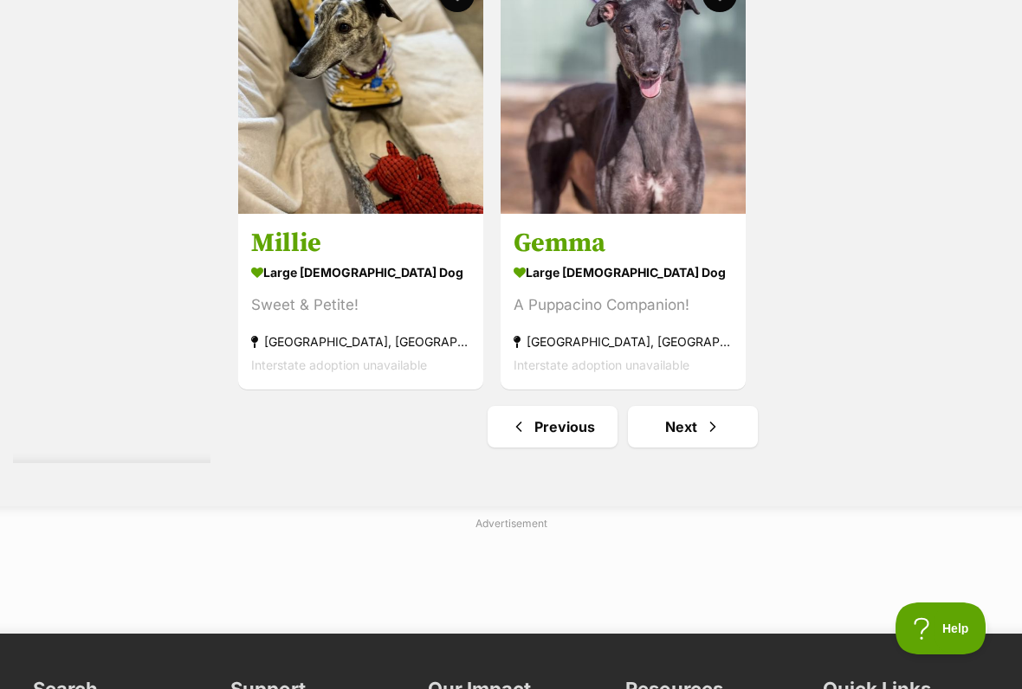
scroll to position [3435, 0]
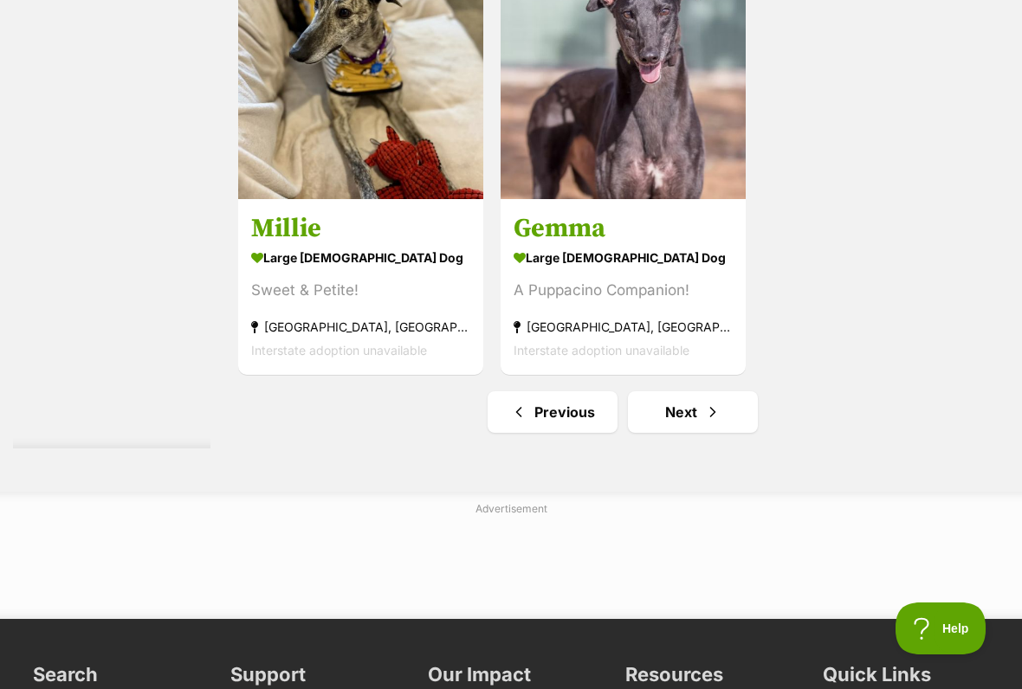
click at [660, 433] on link "Next" at bounding box center [693, 412] width 130 height 42
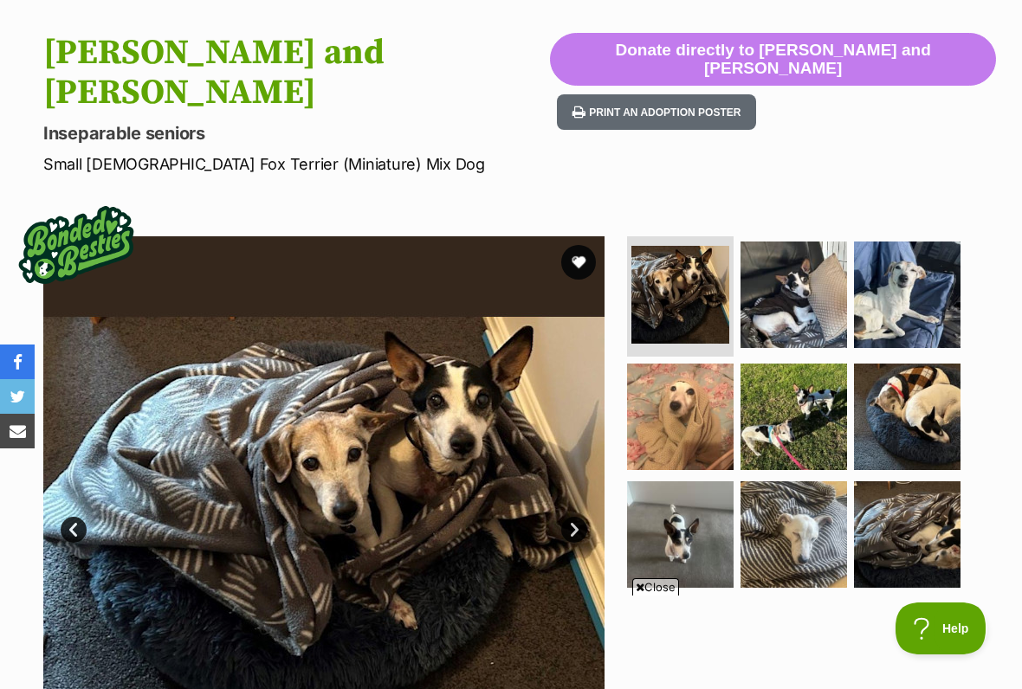
click at [807, 271] on img at bounding box center [793, 295] width 106 height 106
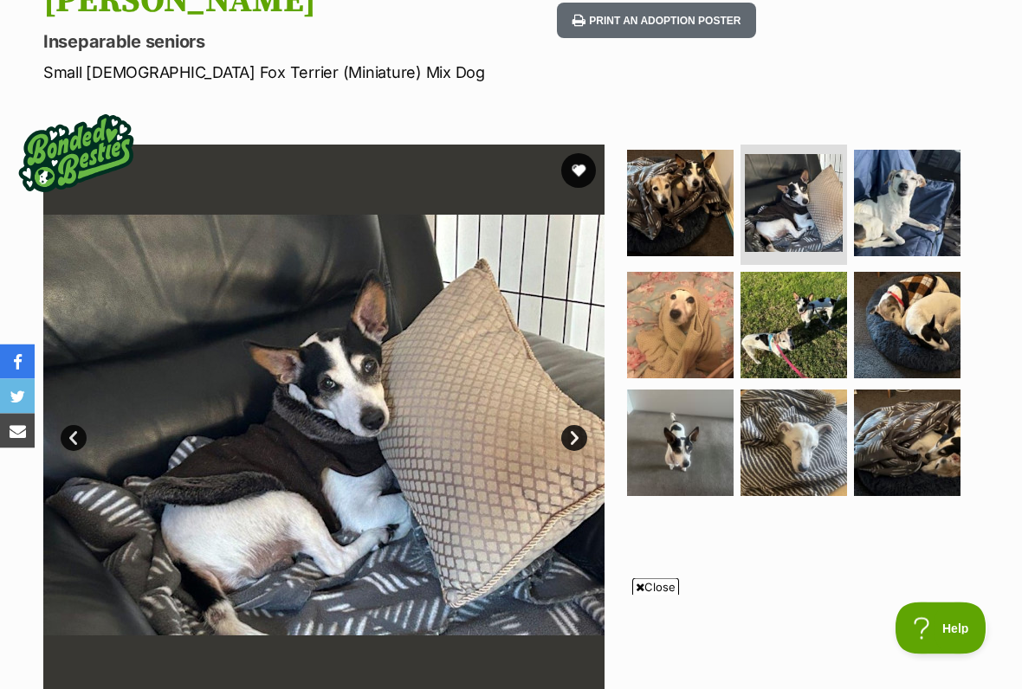
scroll to position [257, 0]
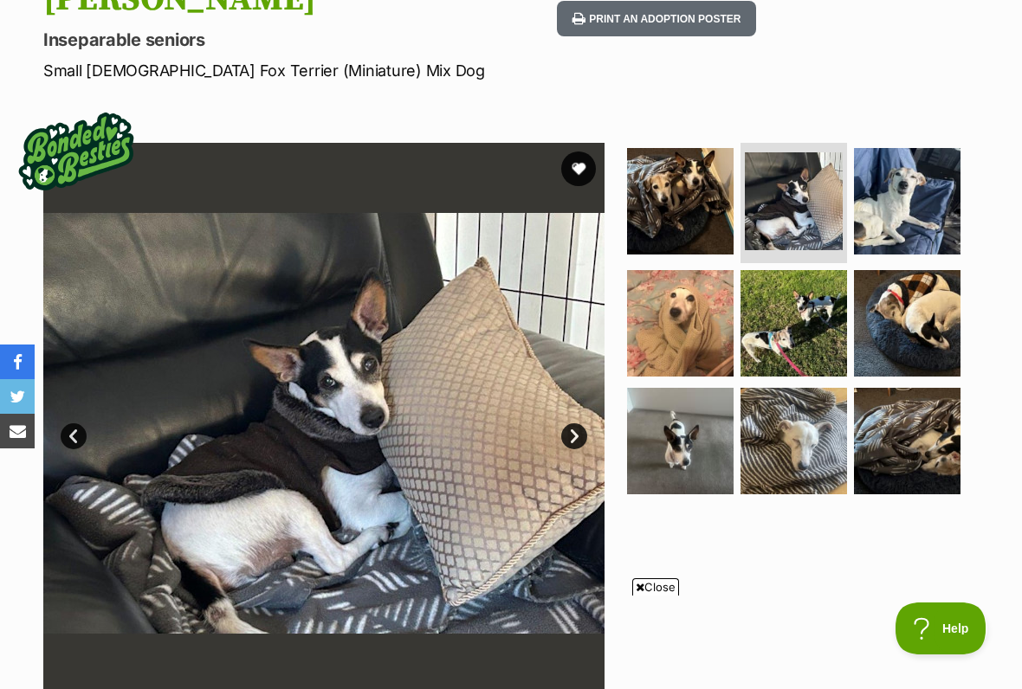
click at [667, 570] on span "Close" at bounding box center [655, 586] width 47 height 17
click at [923, 178] on img at bounding box center [907, 201] width 106 height 106
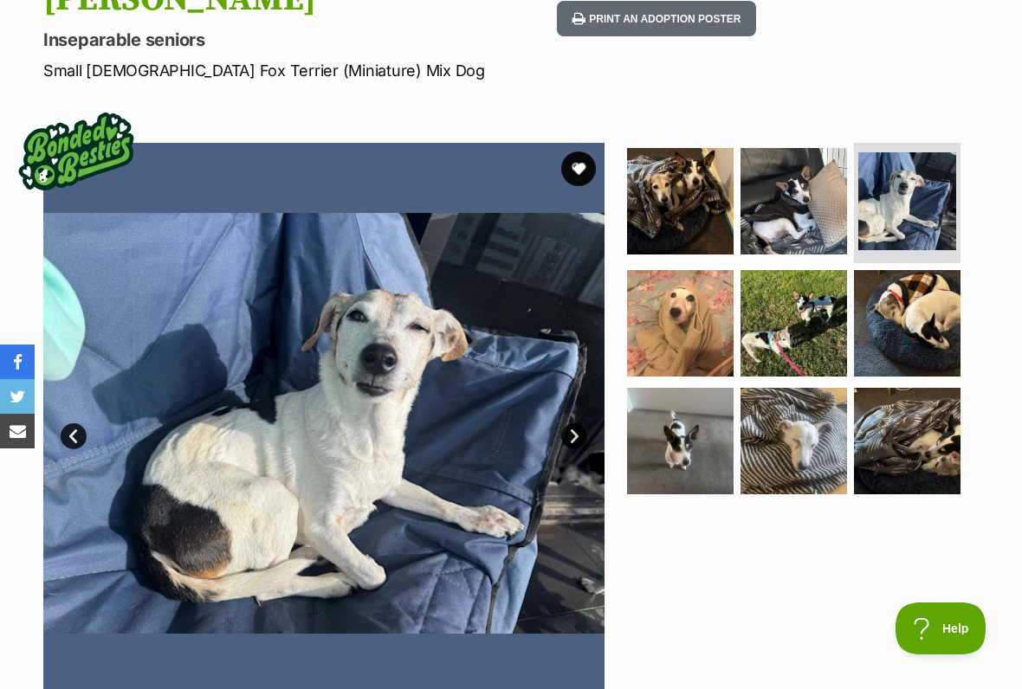
click at [695, 305] on img at bounding box center [680, 323] width 106 height 106
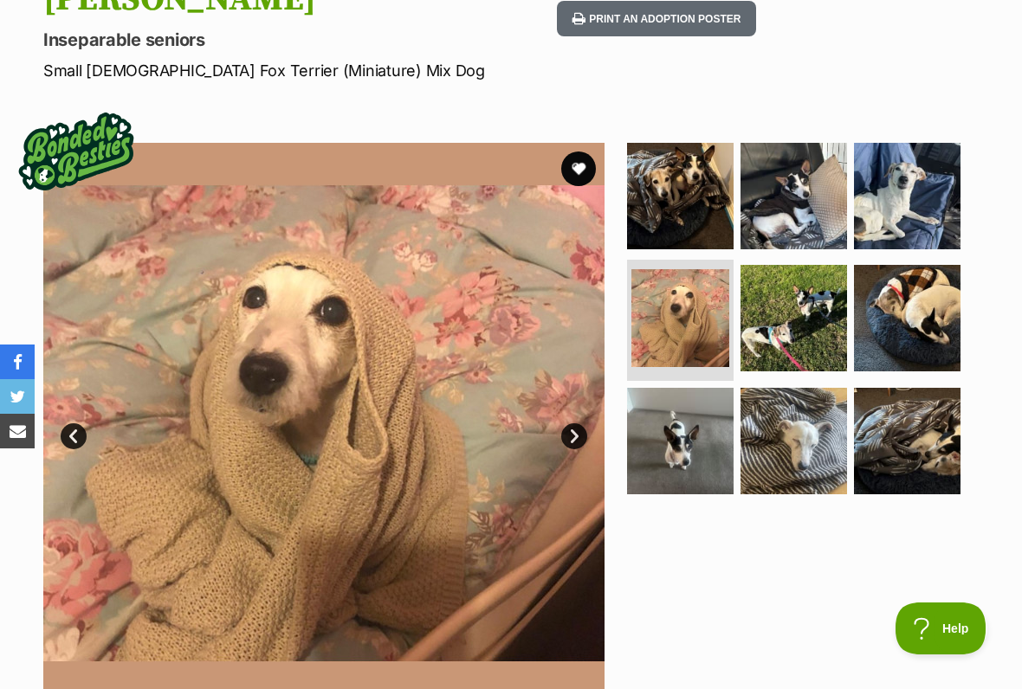
click at [795, 304] on img at bounding box center [793, 318] width 106 height 106
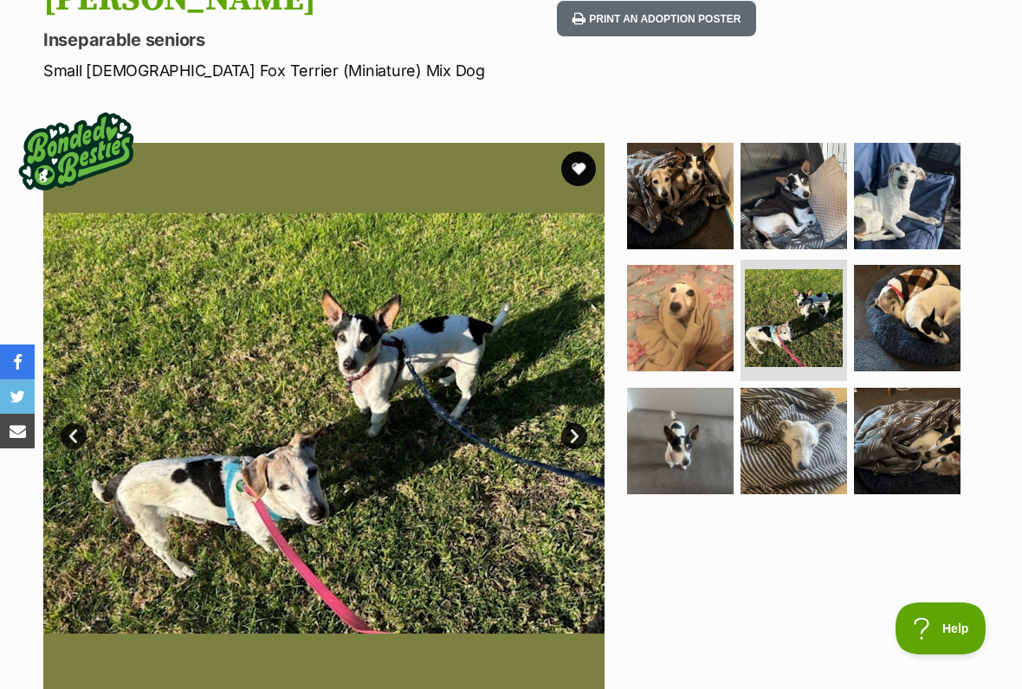
click at [914, 284] on img at bounding box center [907, 318] width 106 height 106
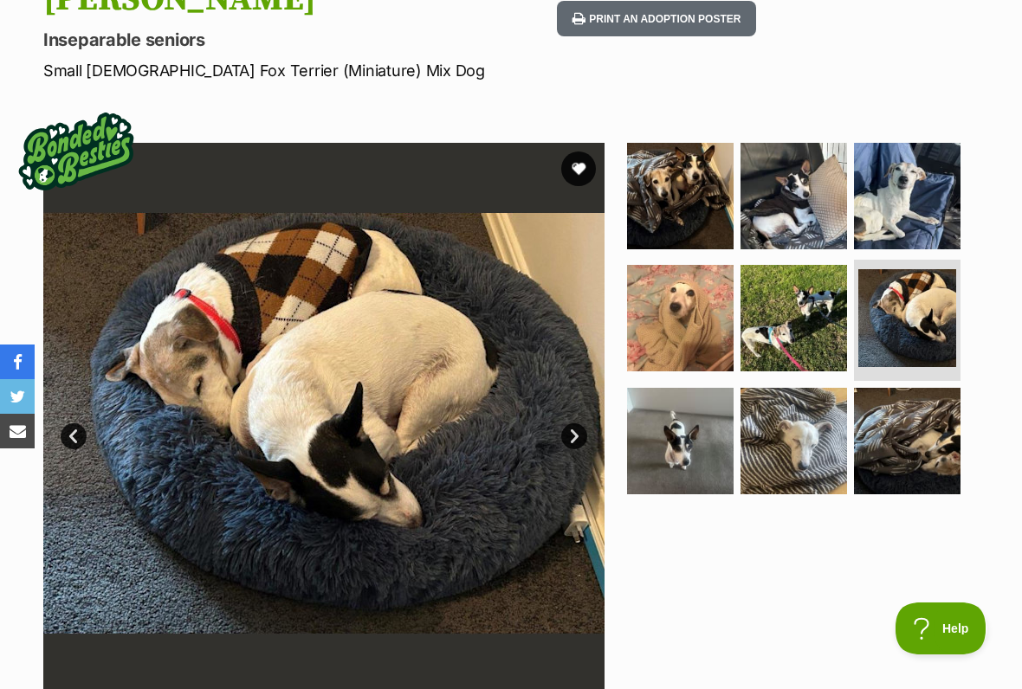
click at [680, 409] on img at bounding box center [680, 441] width 106 height 106
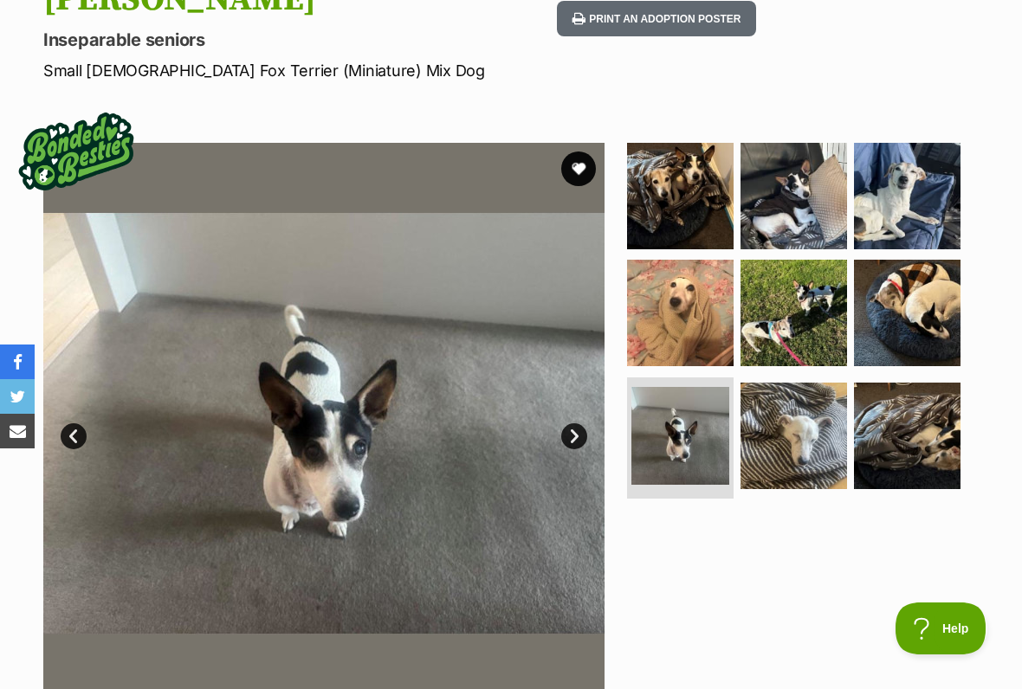
click at [803, 411] on img at bounding box center [793, 436] width 106 height 106
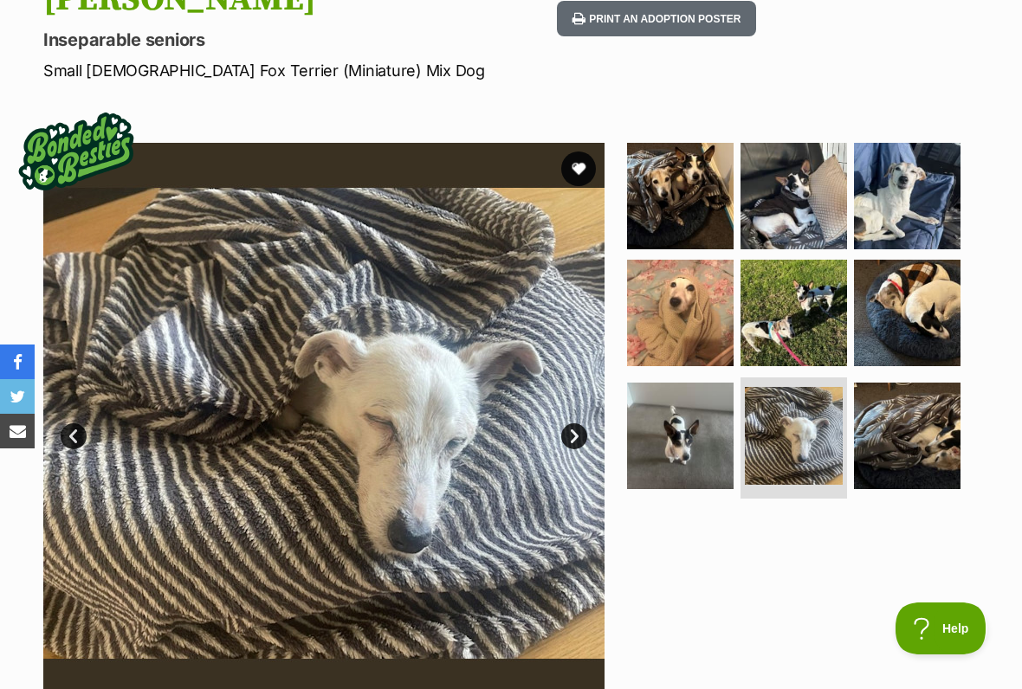
click at [926, 403] on img at bounding box center [907, 436] width 106 height 106
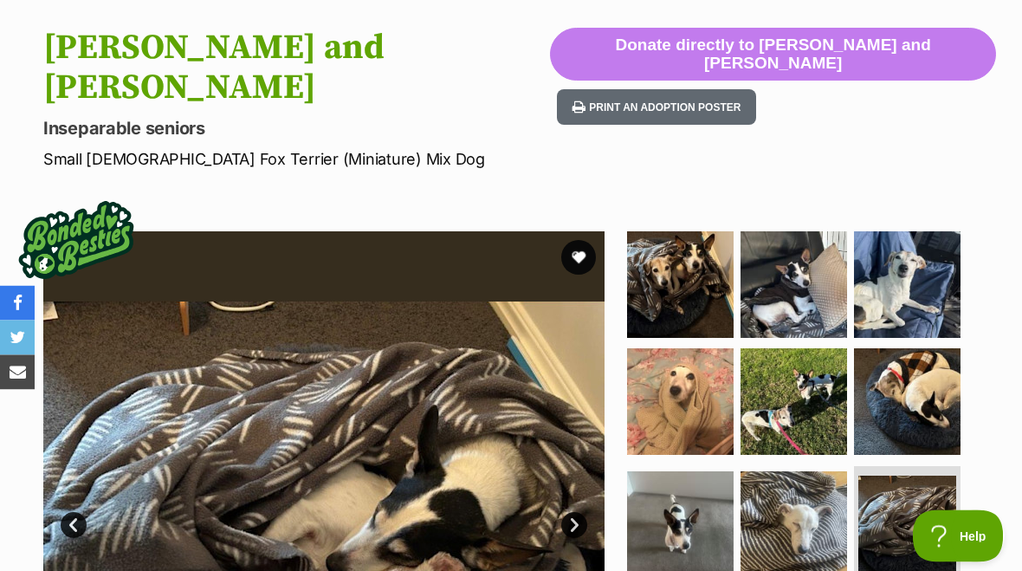
scroll to position [160, 0]
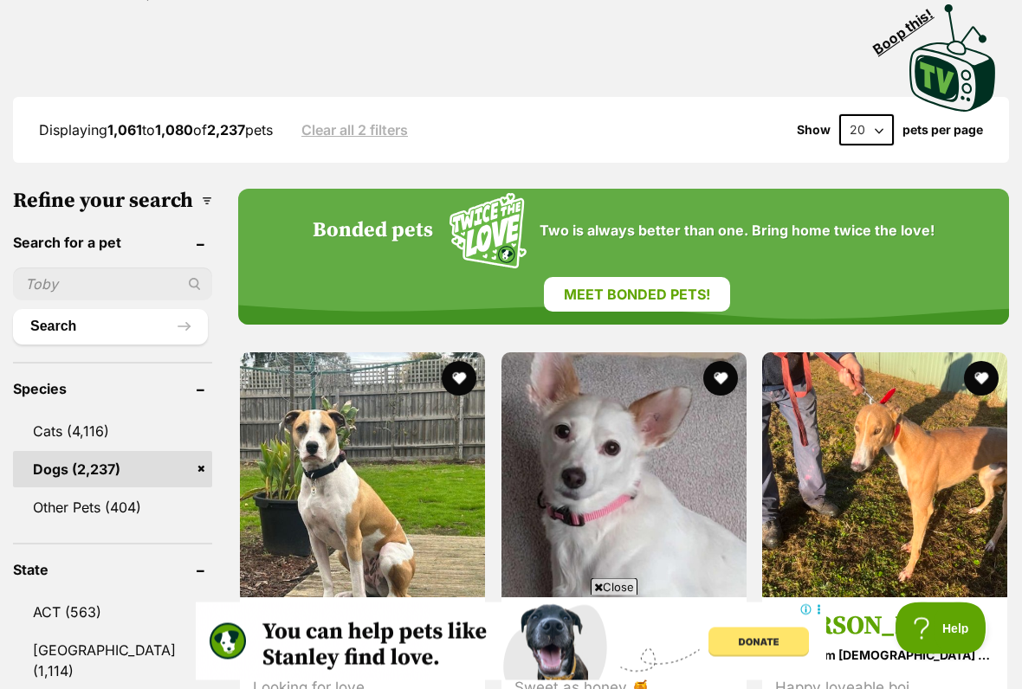
scroll to position [416, 0]
click at [607, 570] on span "Close" at bounding box center [613, 586] width 47 height 17
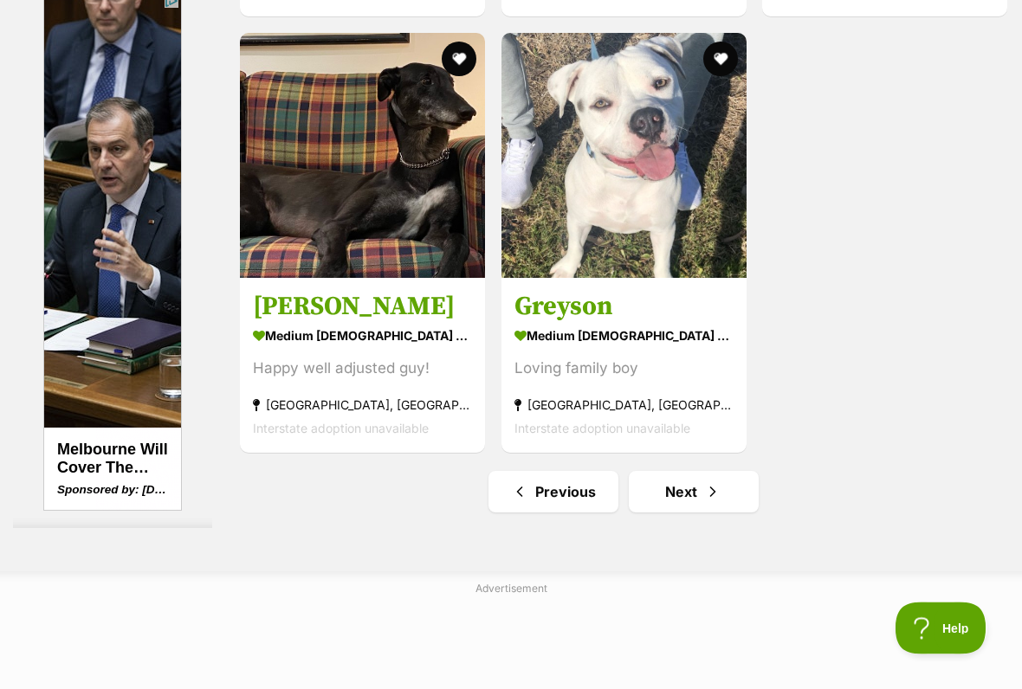
scroll to position [3516, 0]
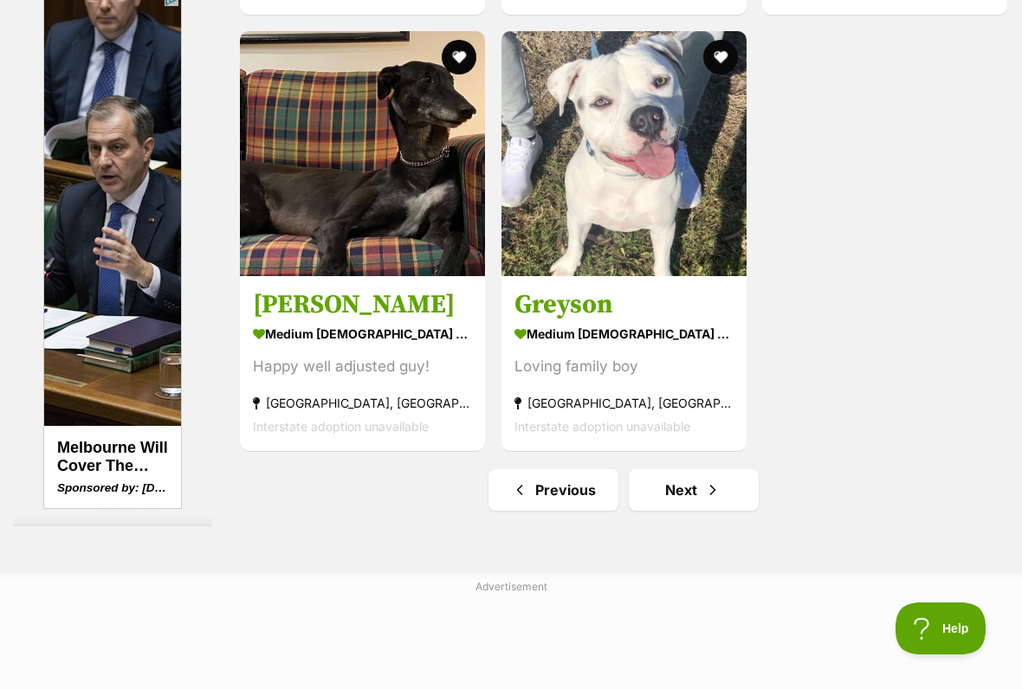
click at [652, 511] on link "Next" at bounding box center [694, 490] width 130 height 42
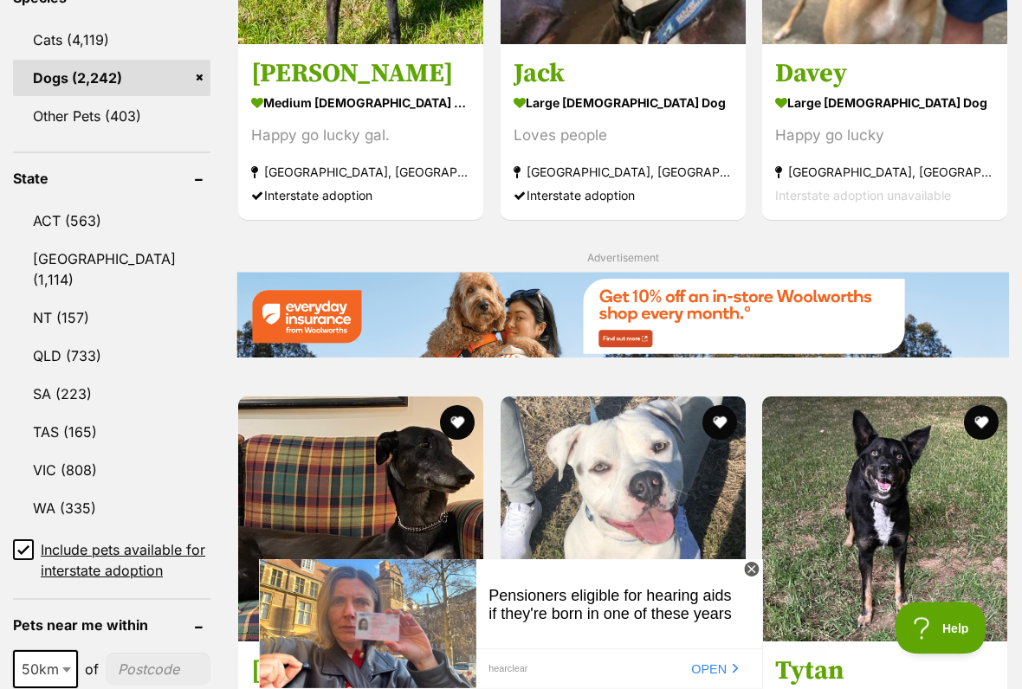
scroll to position [808, 0]
click at [748, 570] on icon at bounding box center [751, 569] width 6 height 6
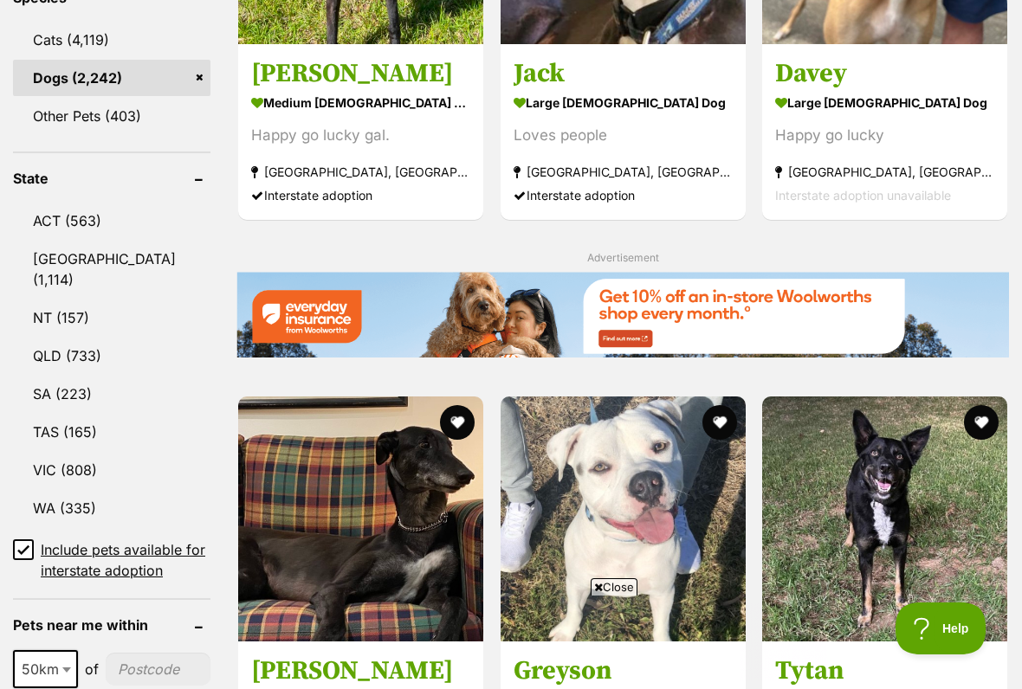
click at [609, 570] on span "Close" at bounding box center [613, 586] width 47 height 17
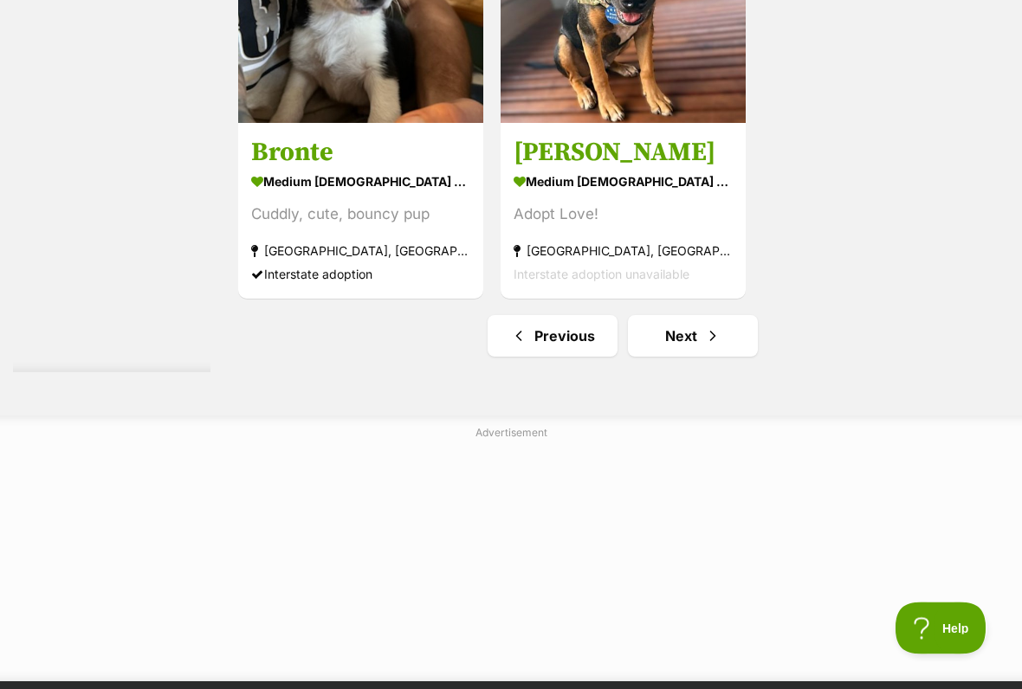
scroll to position [3511, 0]
click at [662, 357] on link "Next" at bounding box center [693, 336] width 130 height 42
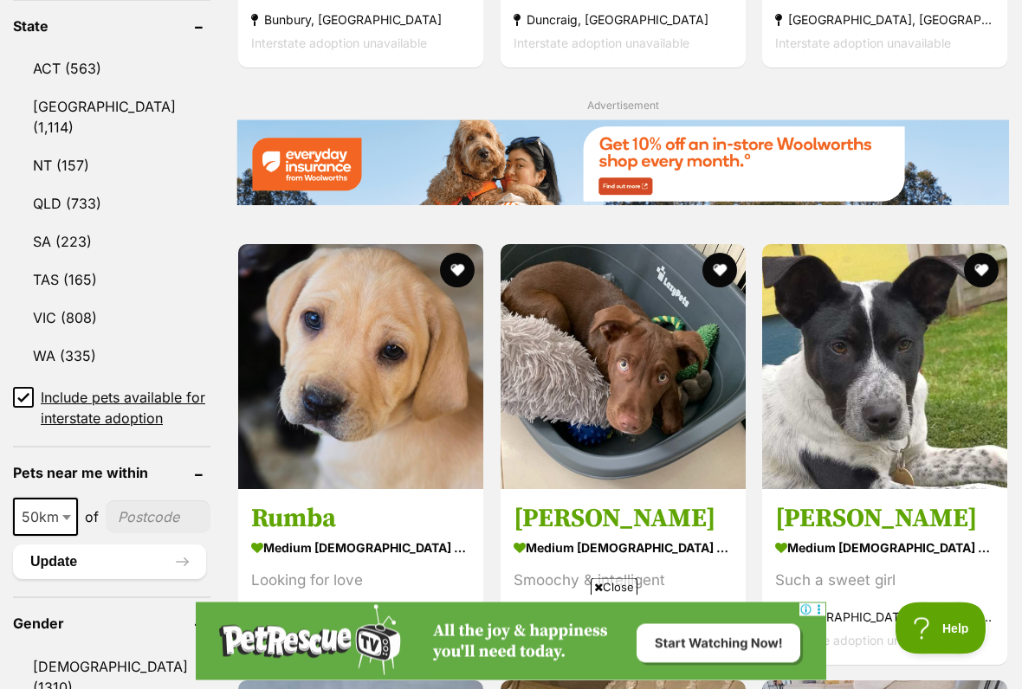
scroll to position [960, 0]
click at [610, 570] on span "Close" at bounding box center [613, 586] width 47 height 17
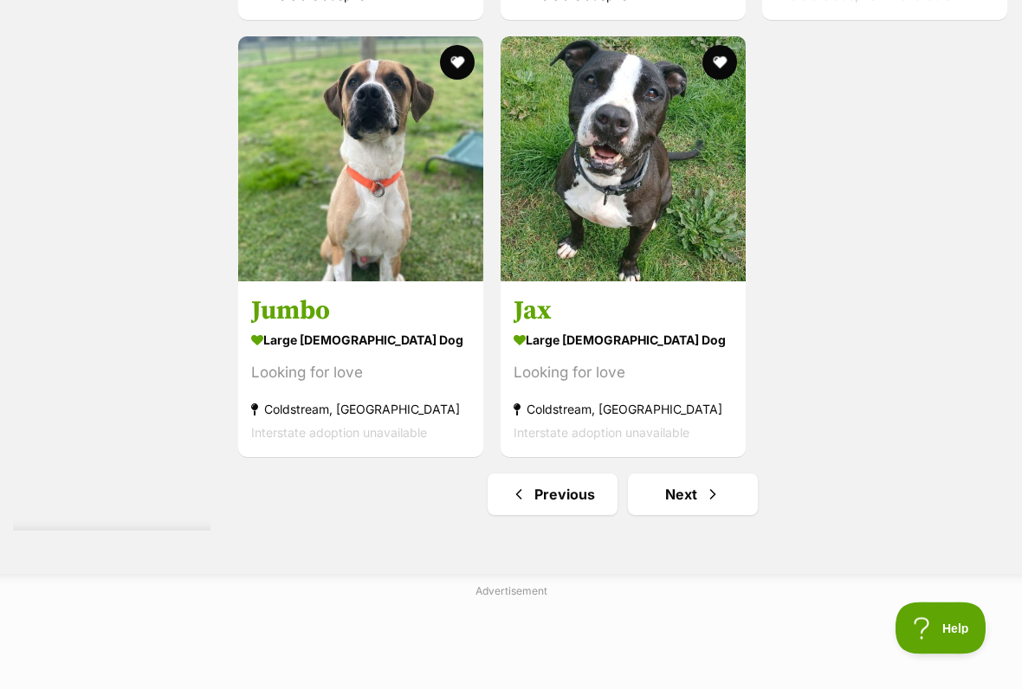
scroll to position [3352, 0]
click at [656, 515] on link "Next" at bounding box center [693, 495] width 130 height 42
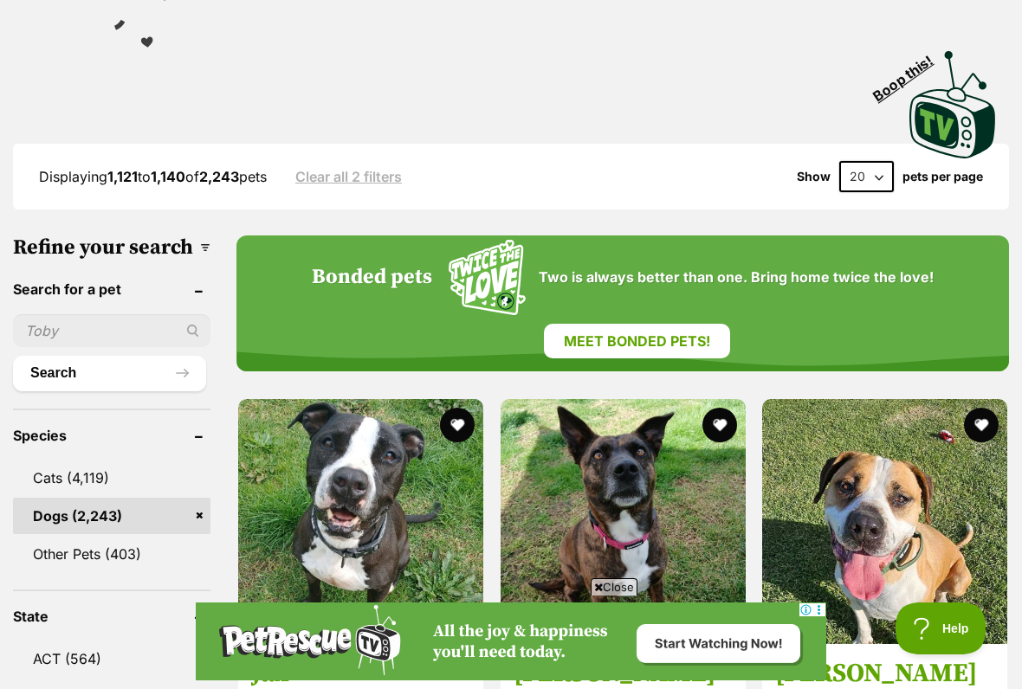
scroll to position [380, 0]
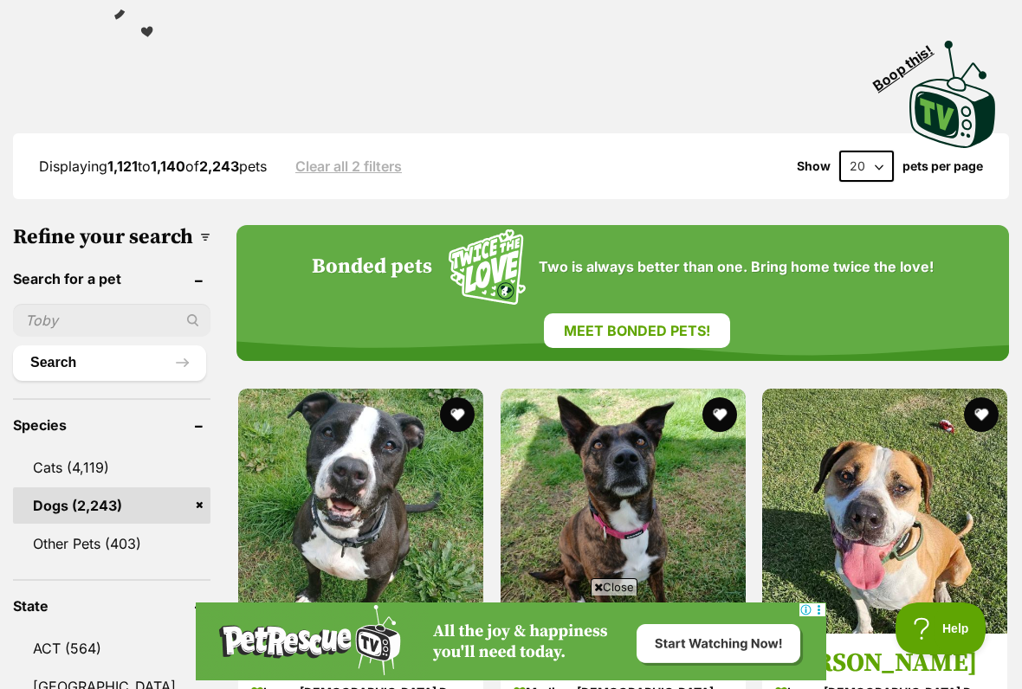
click at [608, 570] on span "Close" at bounding box center [613, 586] width 47 height 17
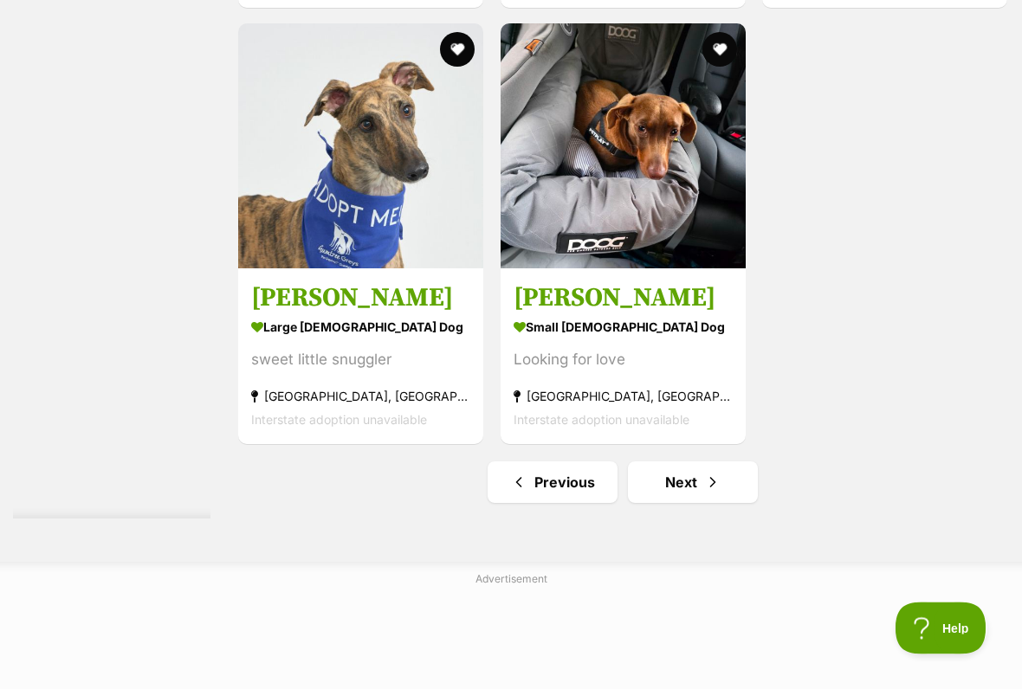
scroll to position [3528, 0]
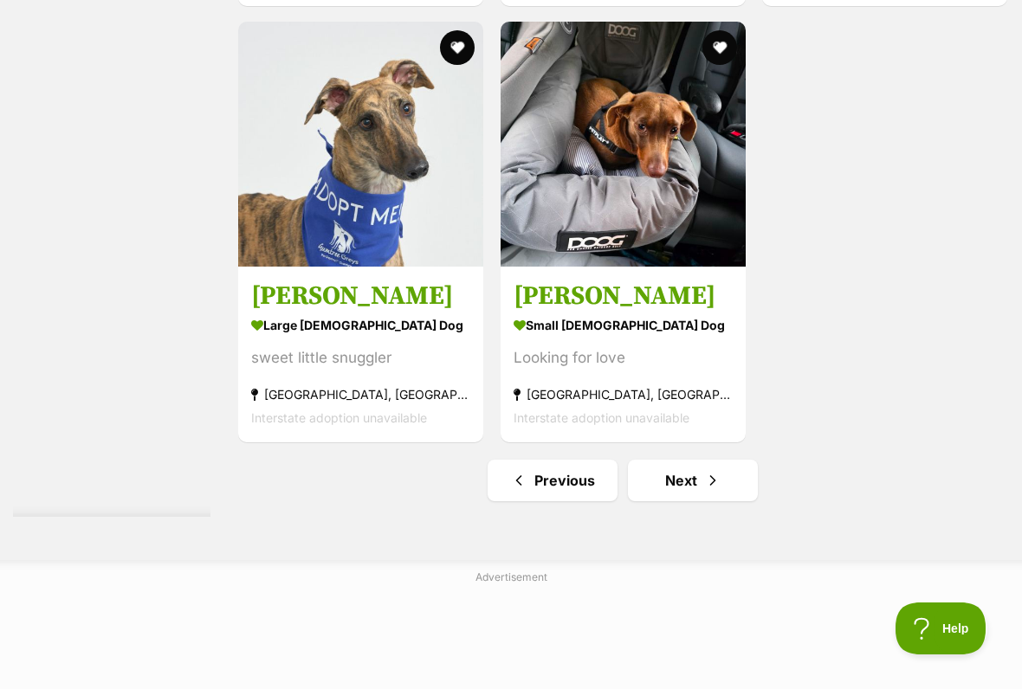
click at [651, 501] on link "Next" at bounding box center [693, 481] width 130 height 42
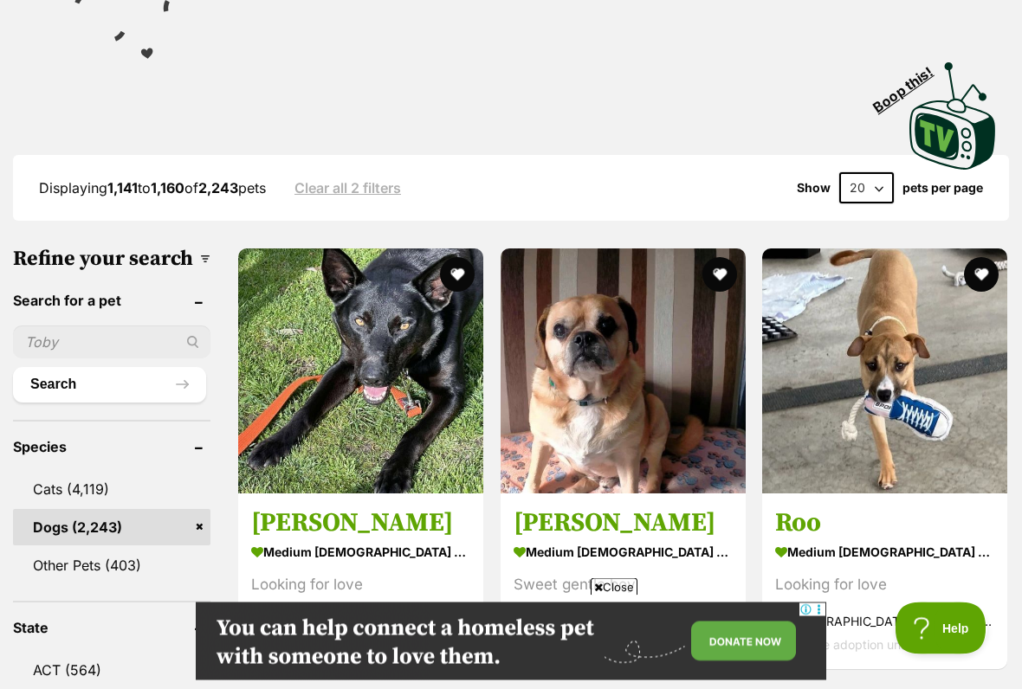
scroll to position [358, 0]
click at [610, 570] on span "Close" at bounding box center [613, 586] width 47 height 17
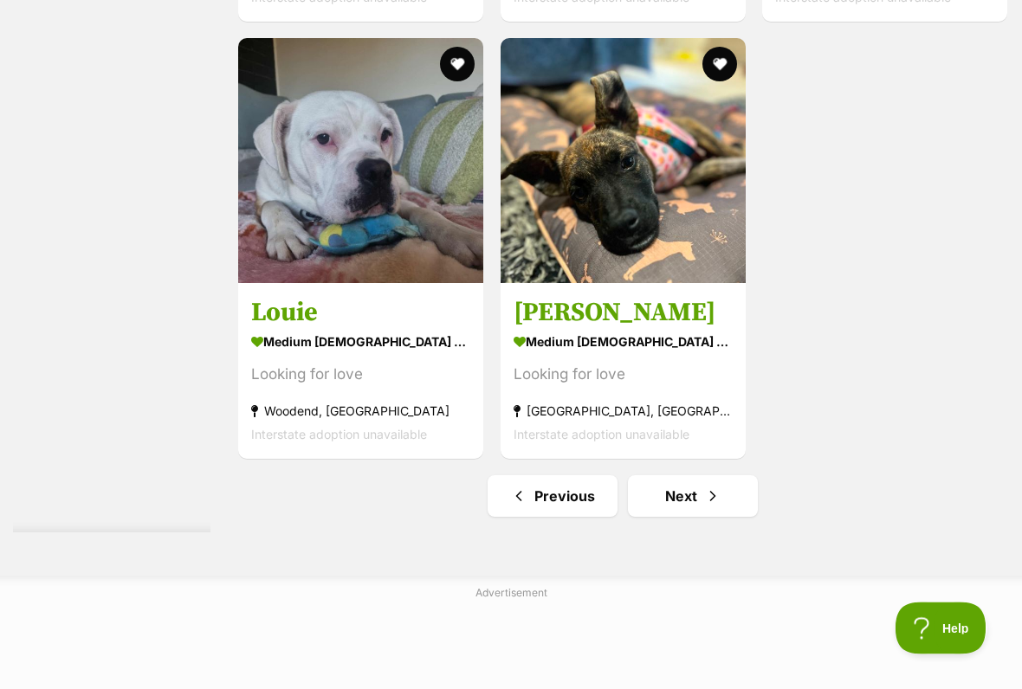
scroll to position [3351, 0]
click at [661, 517] on link "Next" at bounding box center [693, 496] width 130 height 42
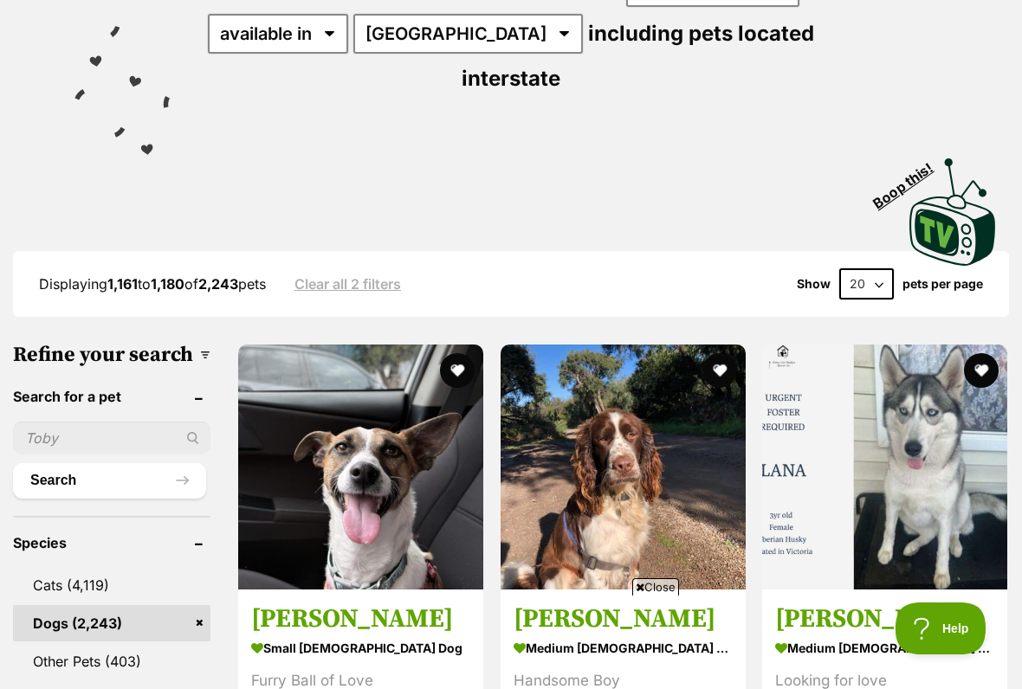
click at [648, 570] on span "Close" at bounding box center [655, 586] width 47 height 17
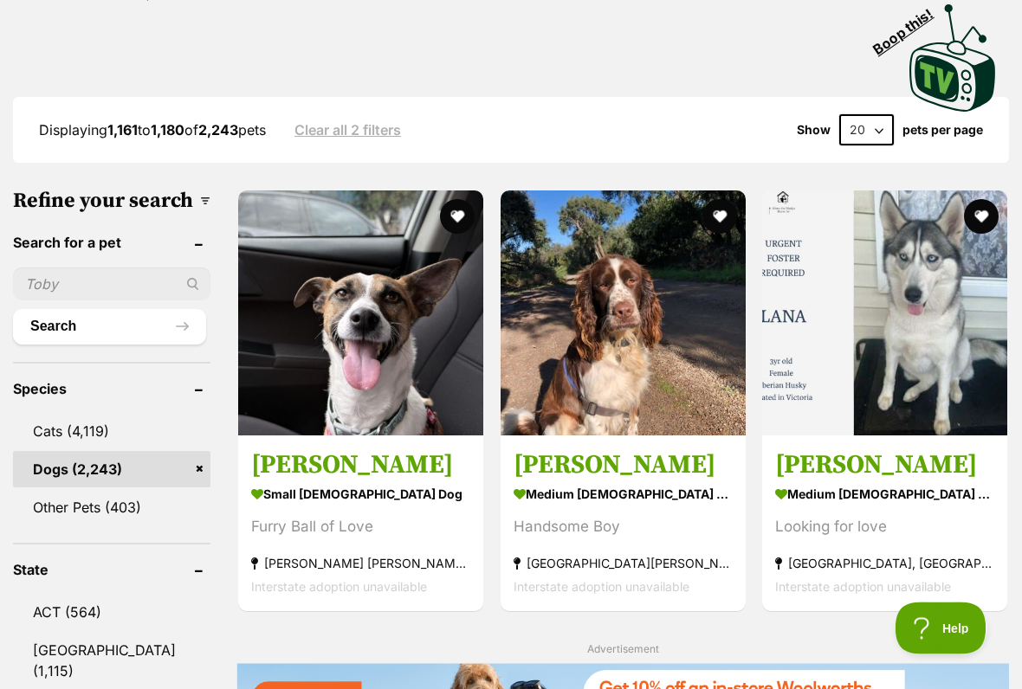
scroll to position [416, 0]
click at [263, 351] on img at bounding box center [360, 312] width 245 height 245
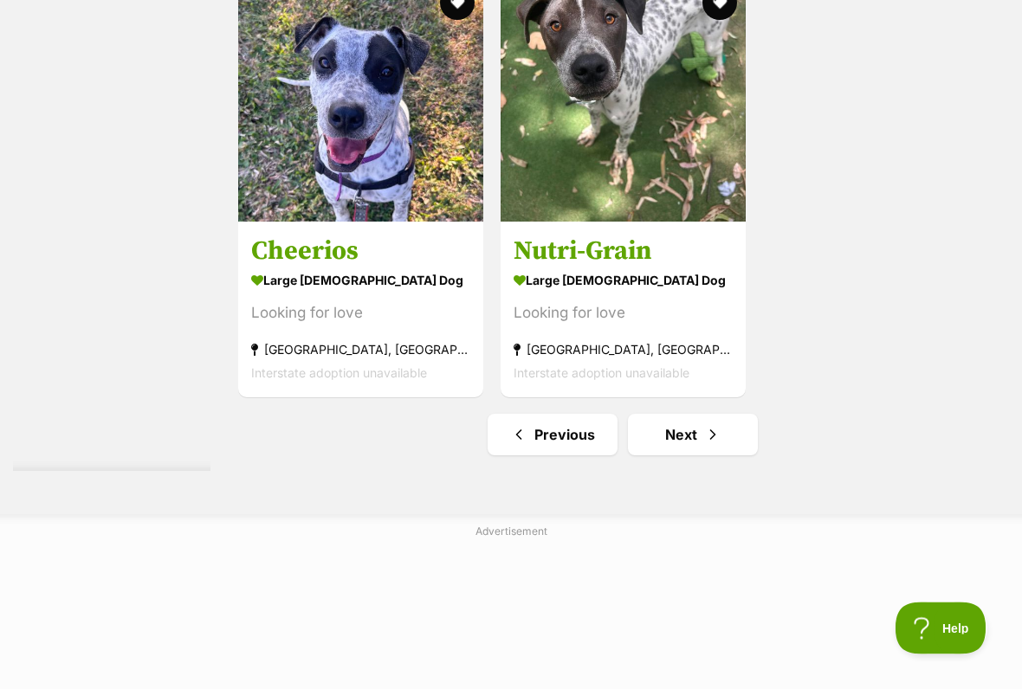
scroll to position [3412, 0]
click at [662, 455] on link "Next" at bounding box center [693, 435] width 130 height 42
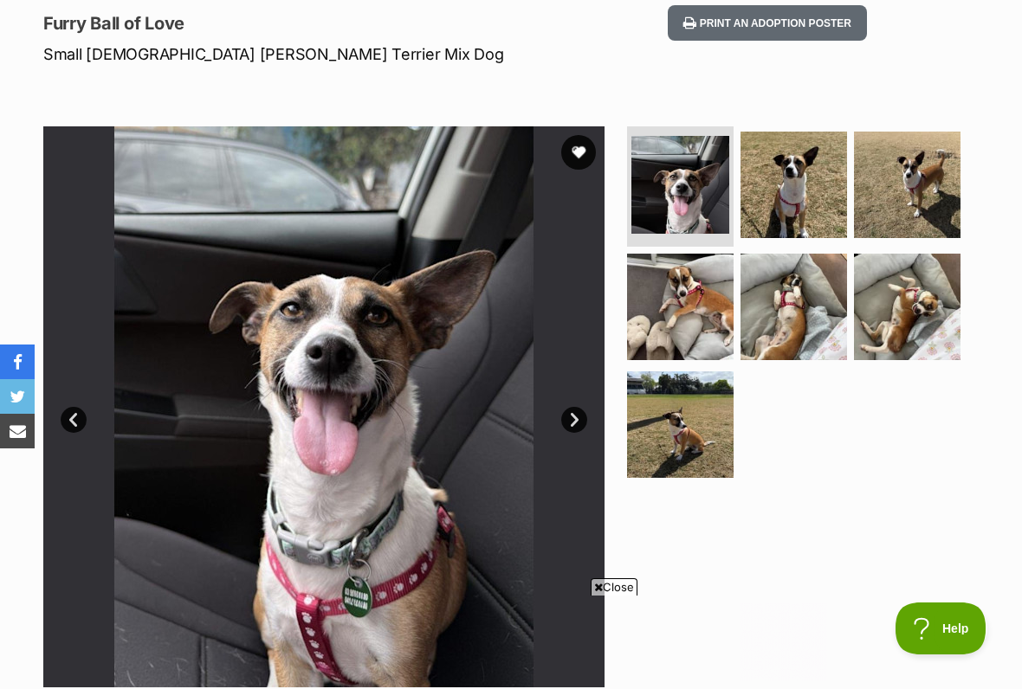
scroll to position [237, 0]
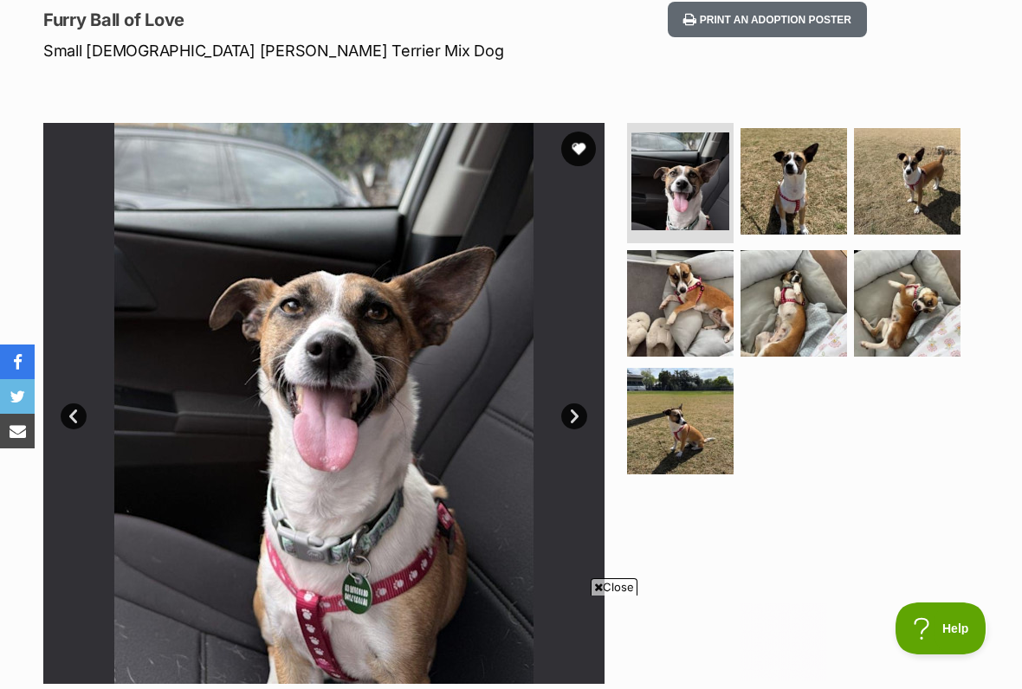
click at [614, 570] on span "Close" at bounding box center [613, 586] width 47 height 17
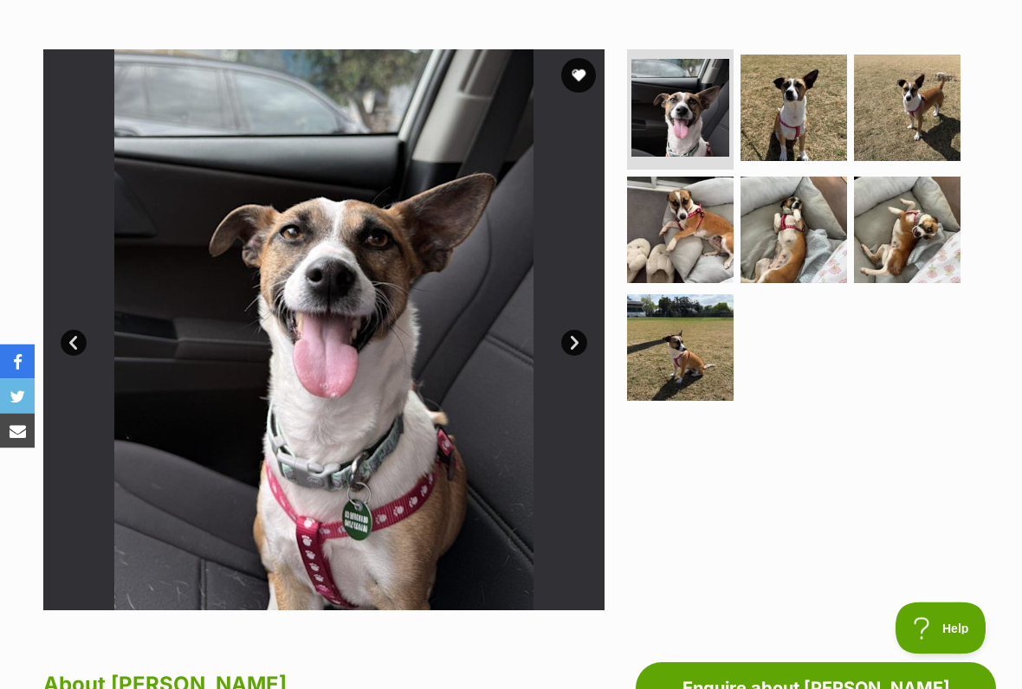
scroll to position [308, 0]
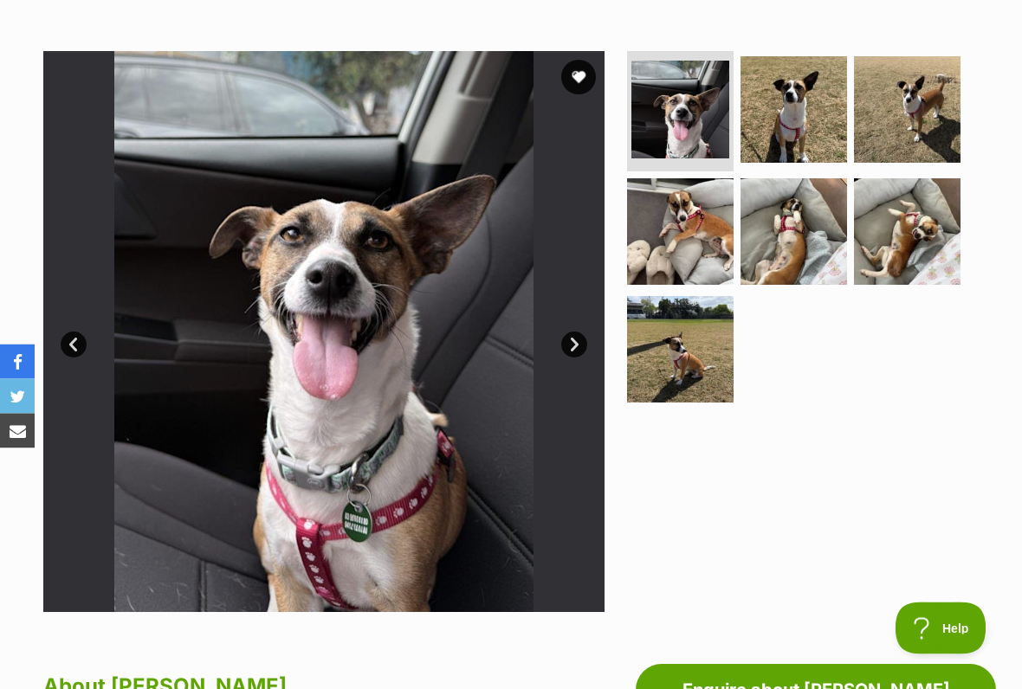
click at [571, 362] on img at bounding box center [323, 332] width 561 height 561
click at [582, 347] on link "Next" at bounding box center [574, 345] width 26 height 26
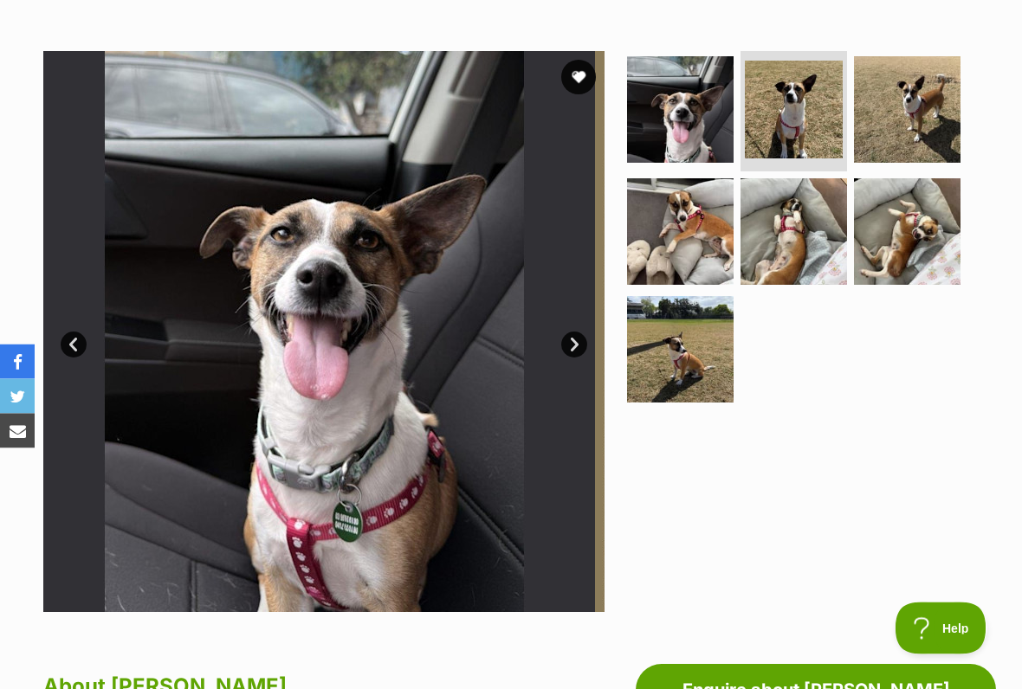
scroll to position [309, 0]
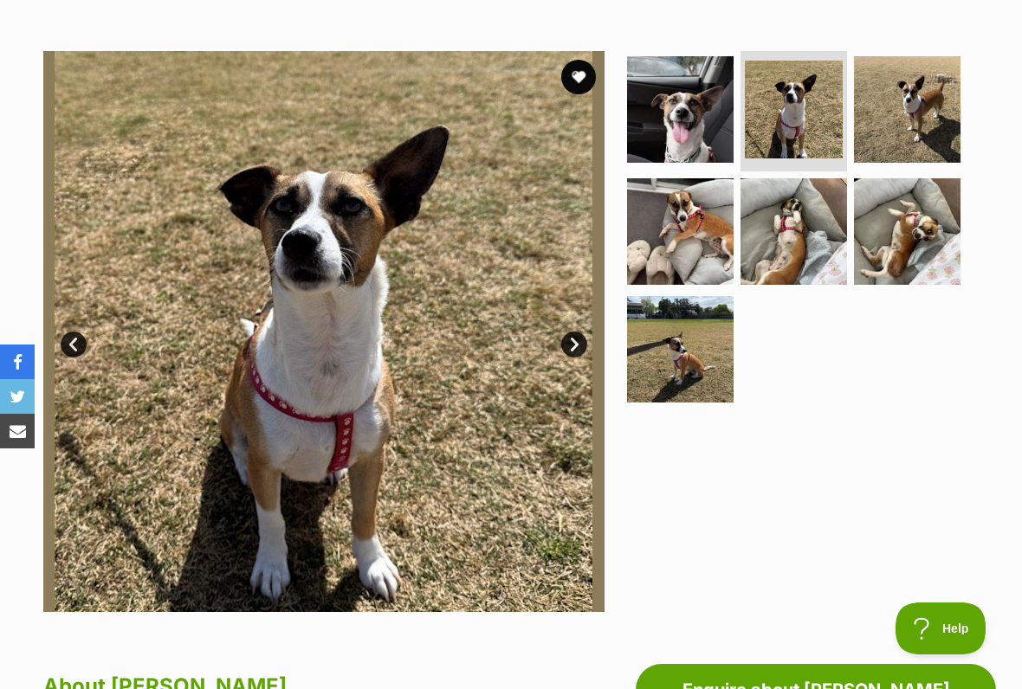
click at [583, 350] on link "Next" at bounding box center [574, 345] width 26 height 26
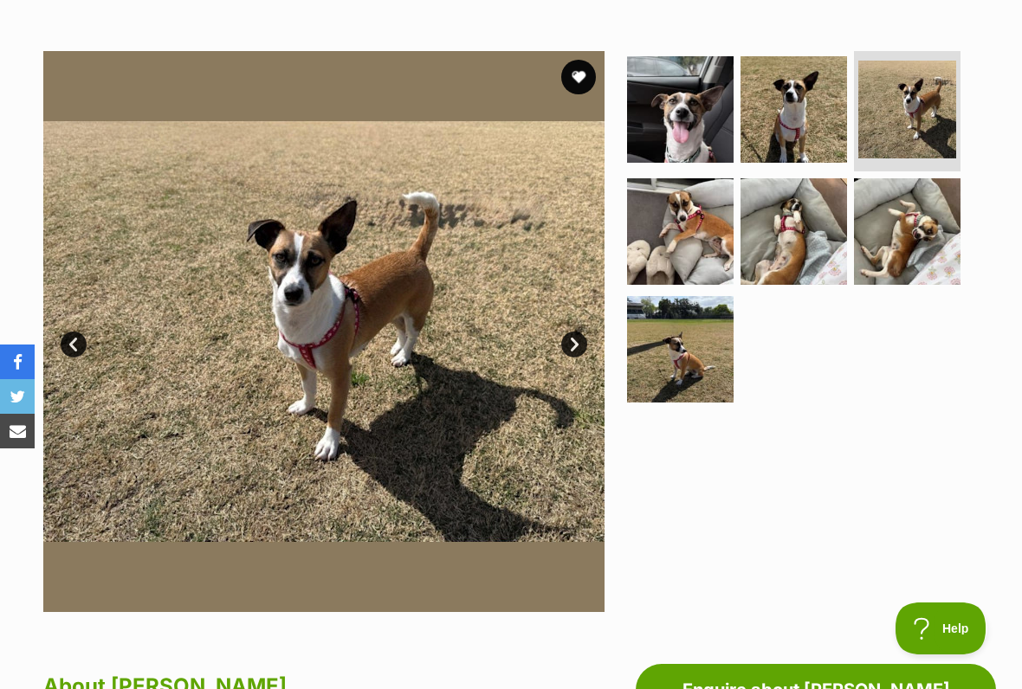
click at [585, 345] on link "Next" at bounding box center [574, 345] width 26 height 26
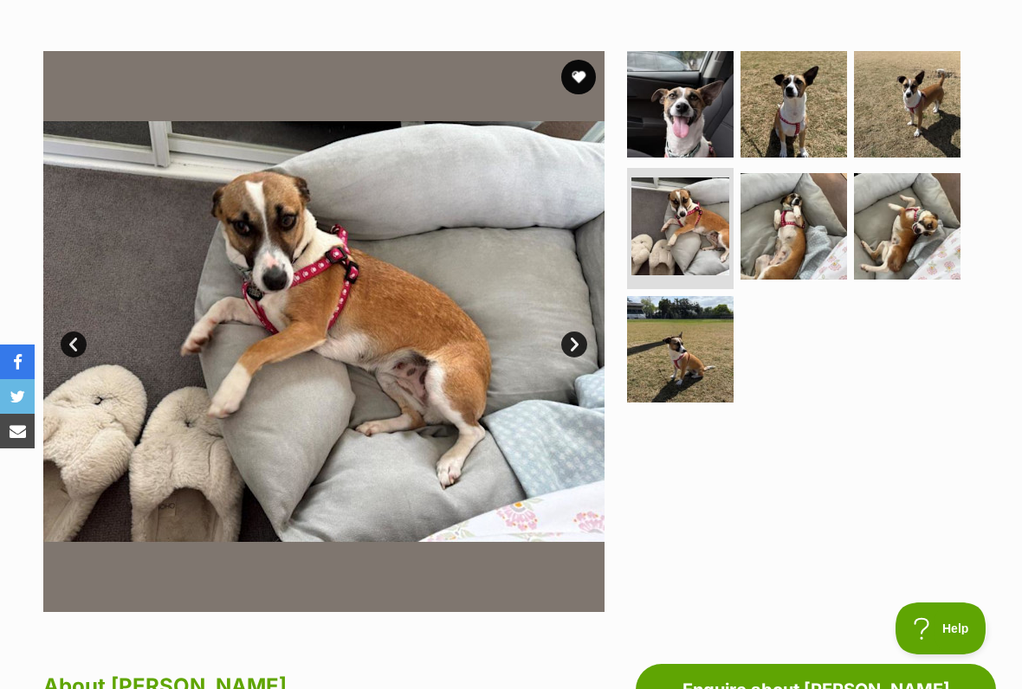
click at [584, 340] on link "Next" at bounding box center [574, 345] width 26 height 26
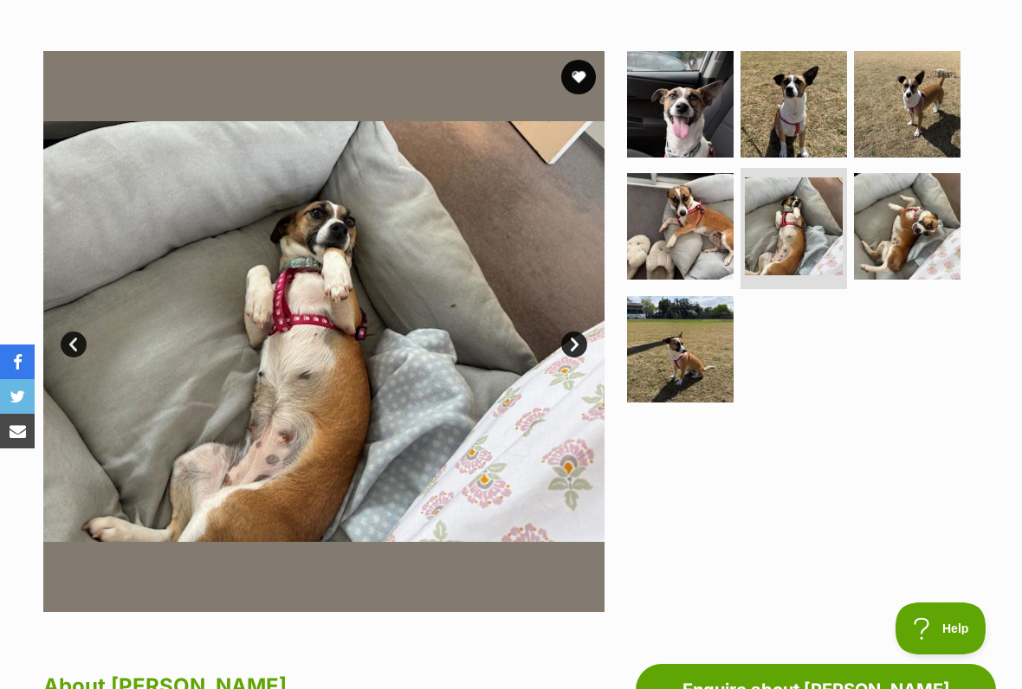
click at [590, 339] on img at bounding box center [323, 331] width 561 height 561
click at [577, 344] on link "Next" at bounding box center [574, 345] width 26 height 26
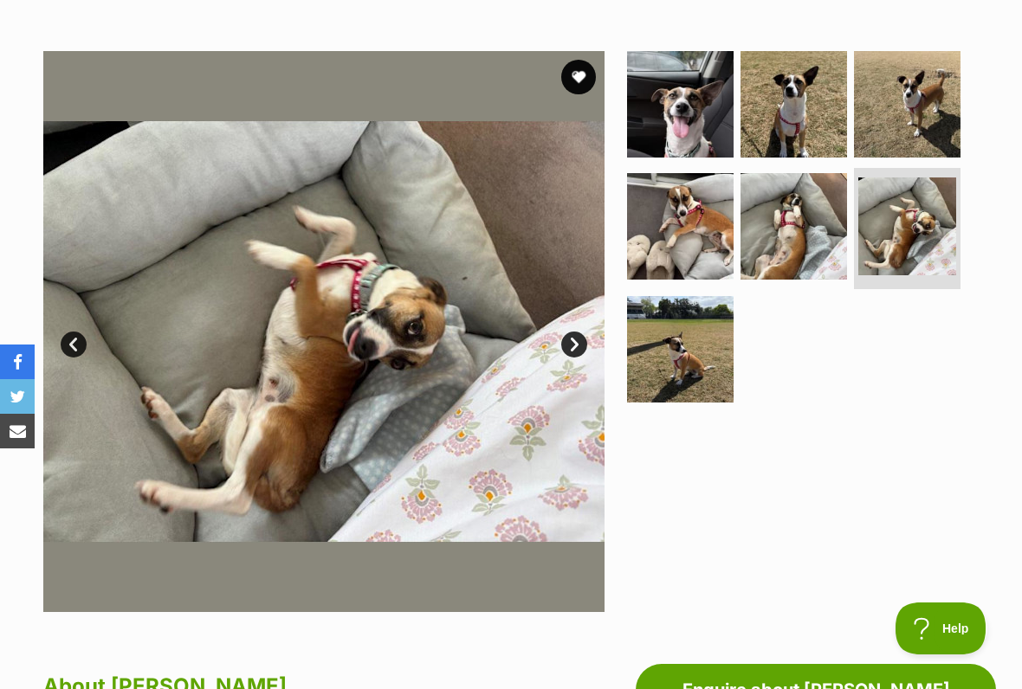
scroll to position [0, 0]
click at [581, 345] on link "Next" at bounding box center [574, 345] width 26 height 26
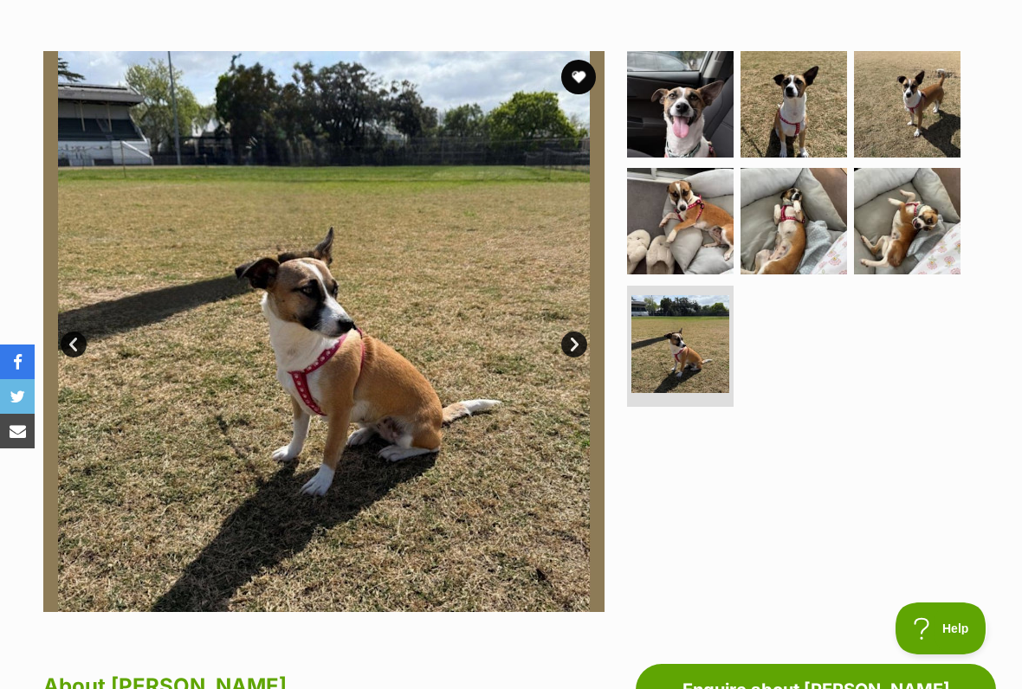
click at [584, 338] on link "Next" at bounding box center [574, 345] width 26 height 26
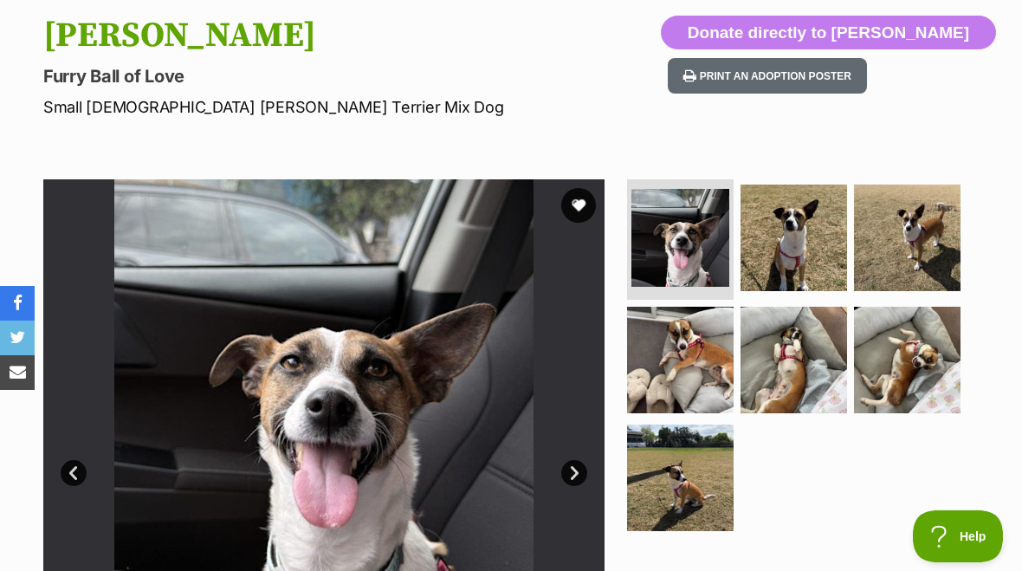
scroll to position [176, 0]
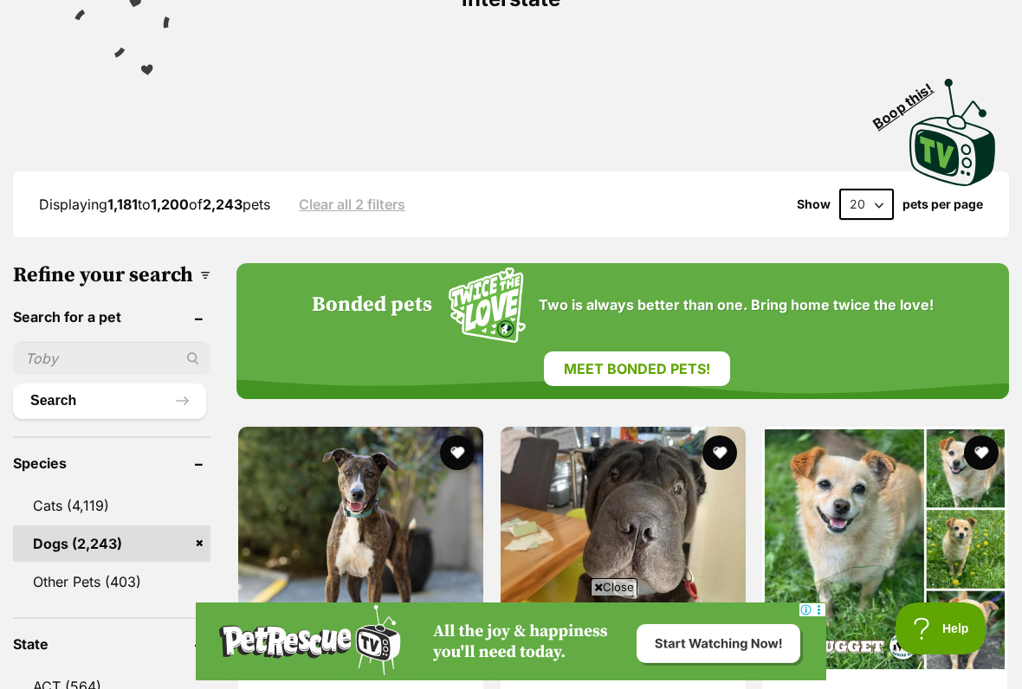
click at [606, 570] on span "Close" at bounding box center [613, 586] width 47 height 17
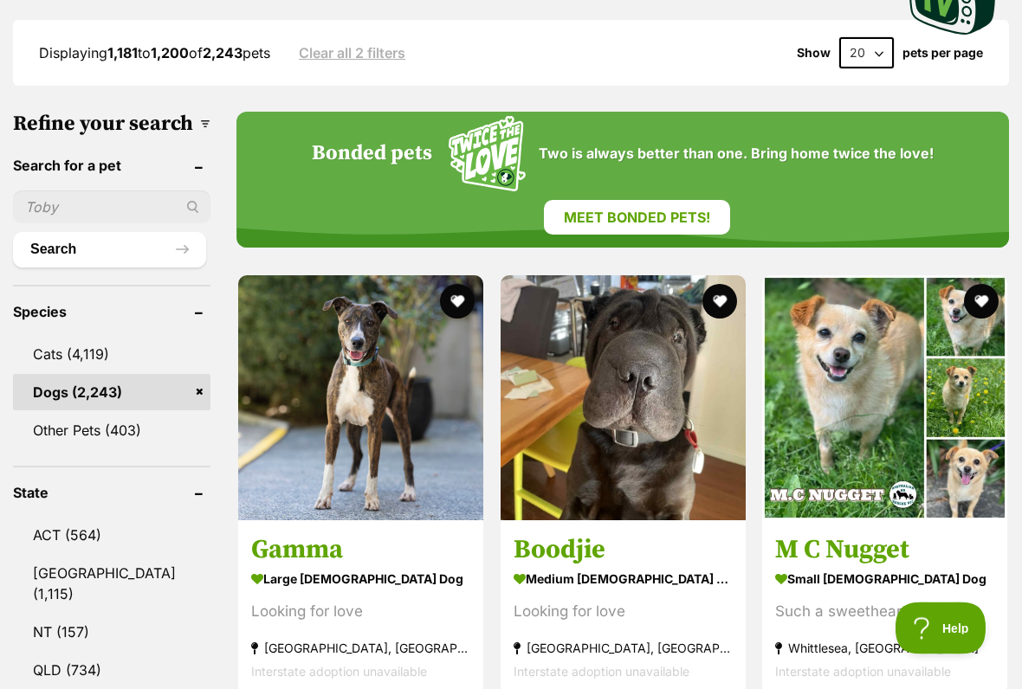
scroll to position [496, 0]
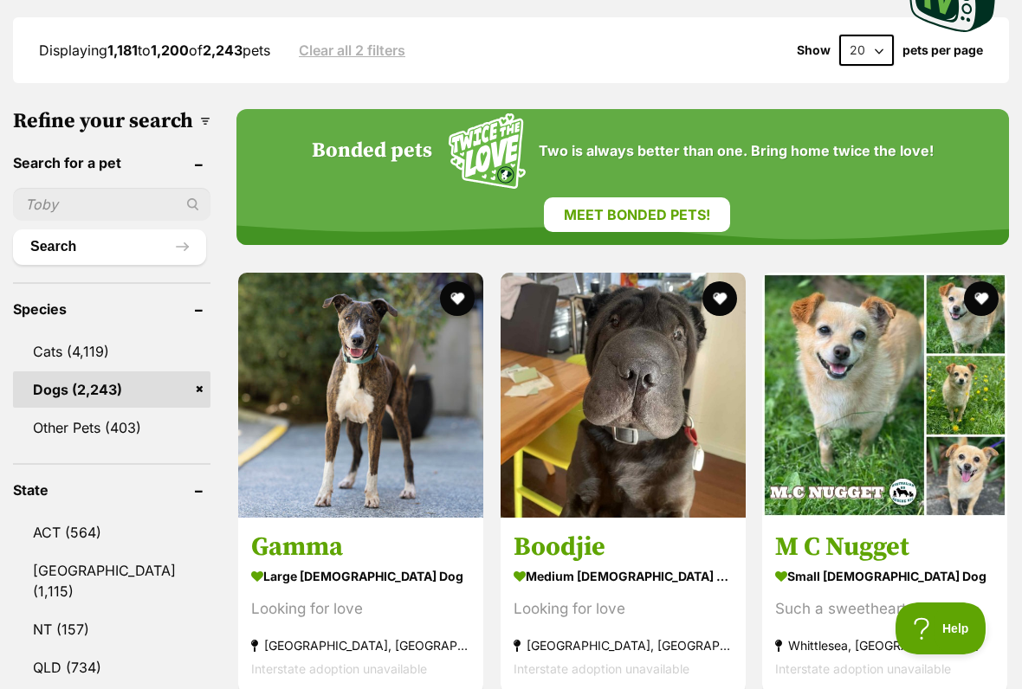
click at [816, 376] on img at bounding box center [884, 395] width 245 height 245
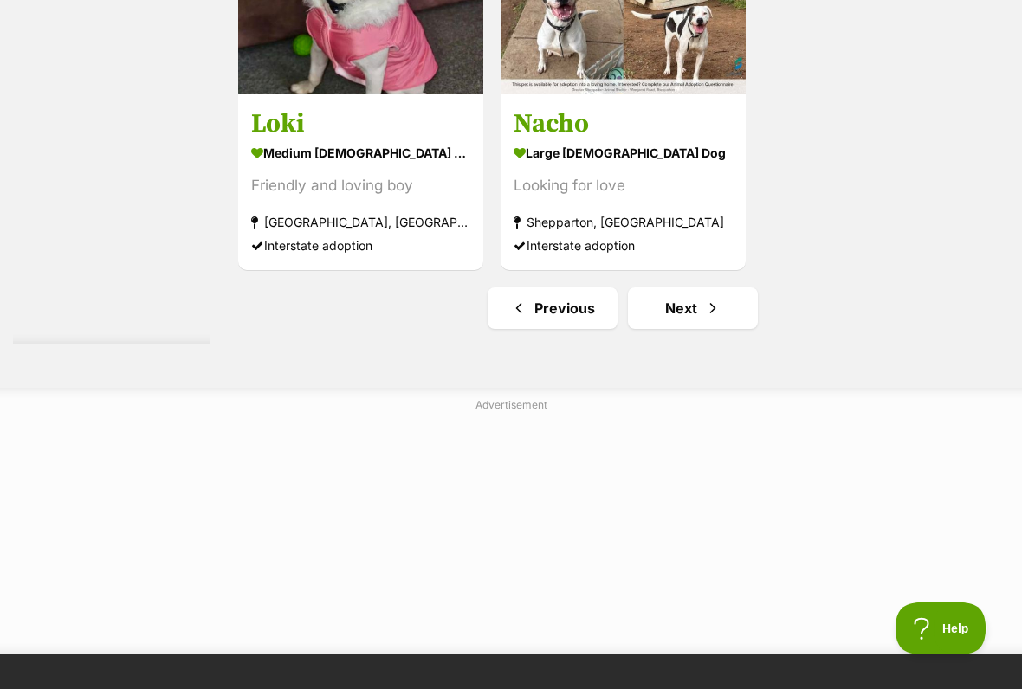
scroll to position [3738, 0]
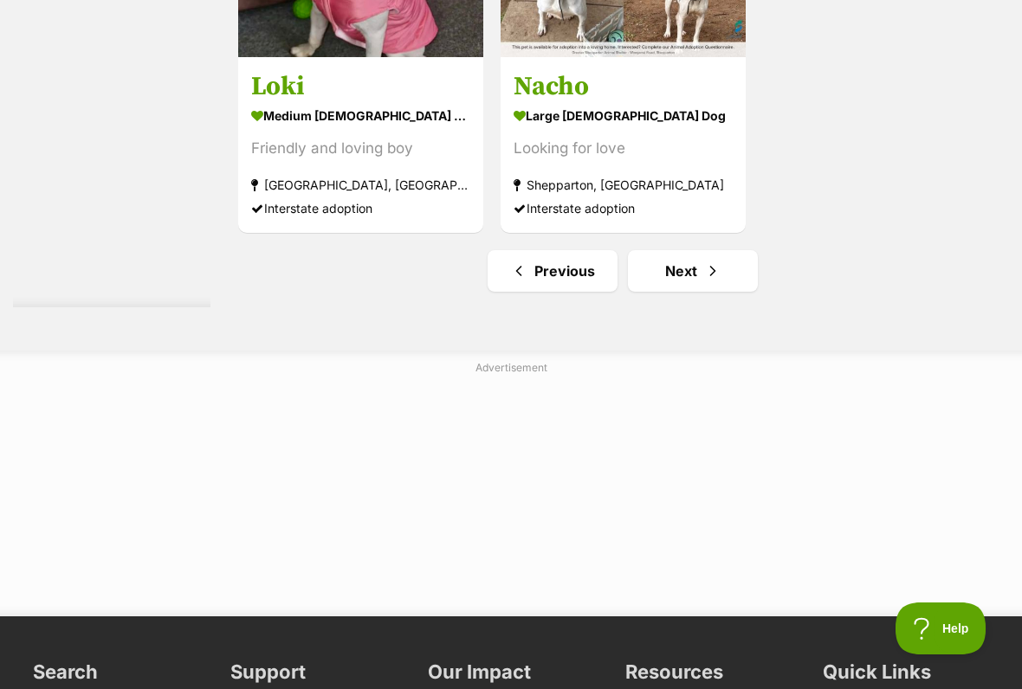
click at [665, 292] on link "Next" at bounding box center [693, 271] width 130 height 42
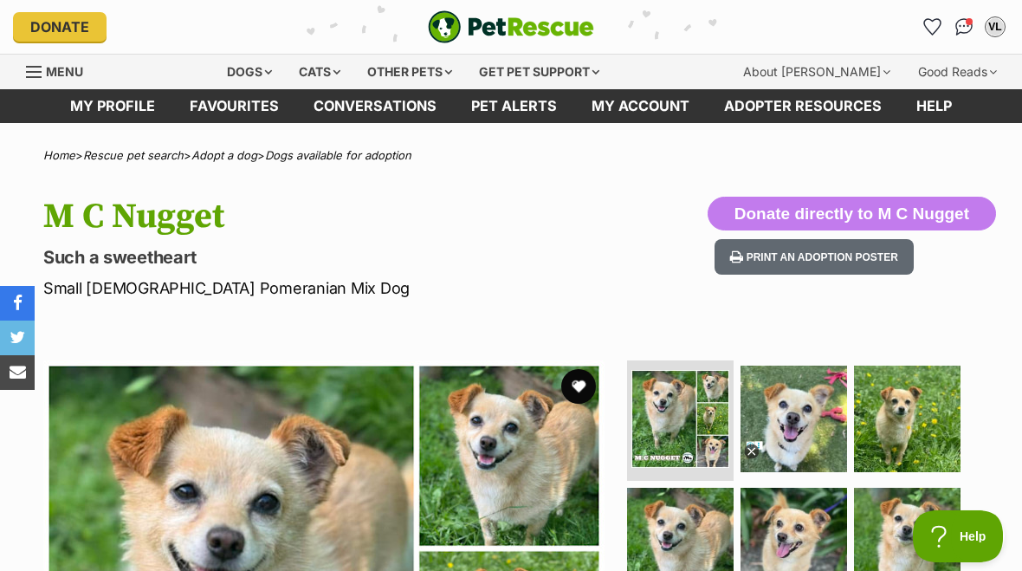
click at [748, 448] on icon at bounding box center [751, 451] width 6 height 6
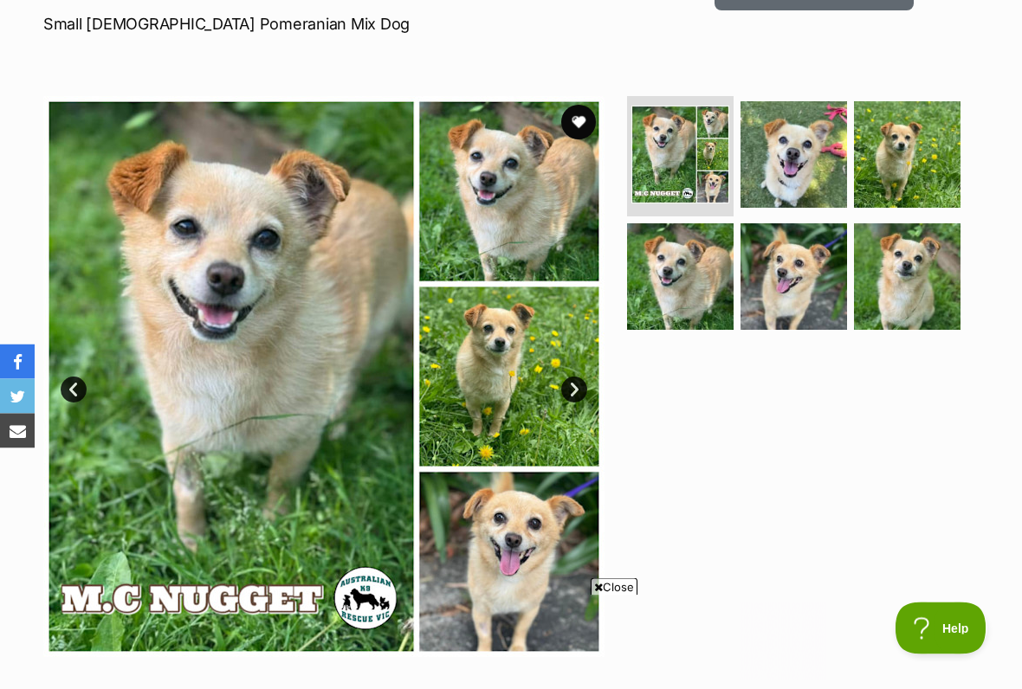
scroll to position [265, 0]
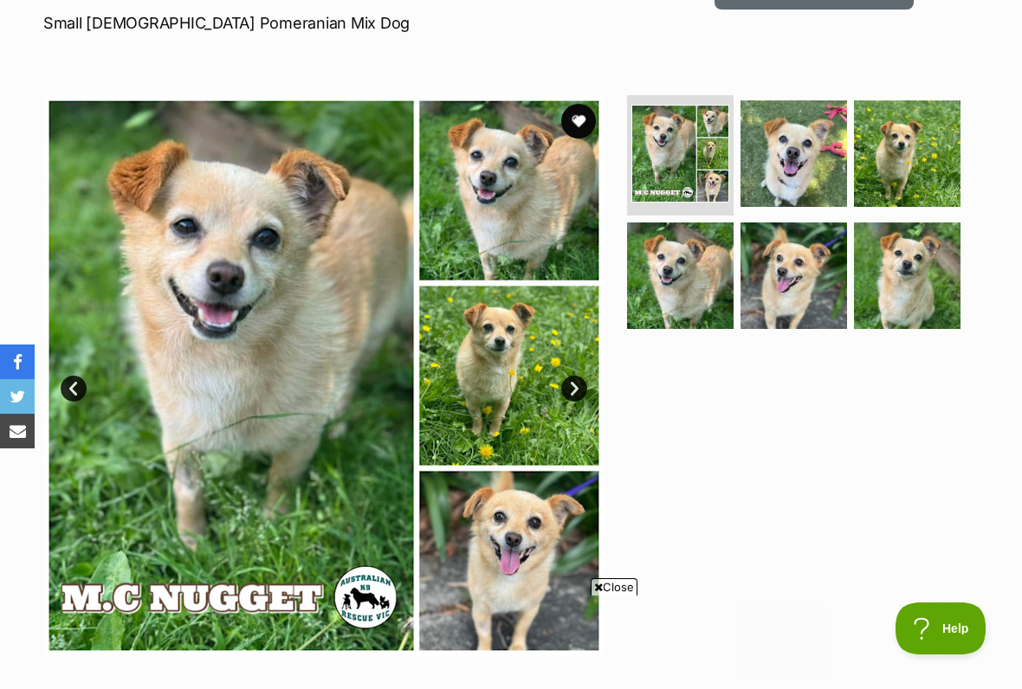
click at [611, 570] on span "Close" at bounding box center [613, 586] width 47 height 17
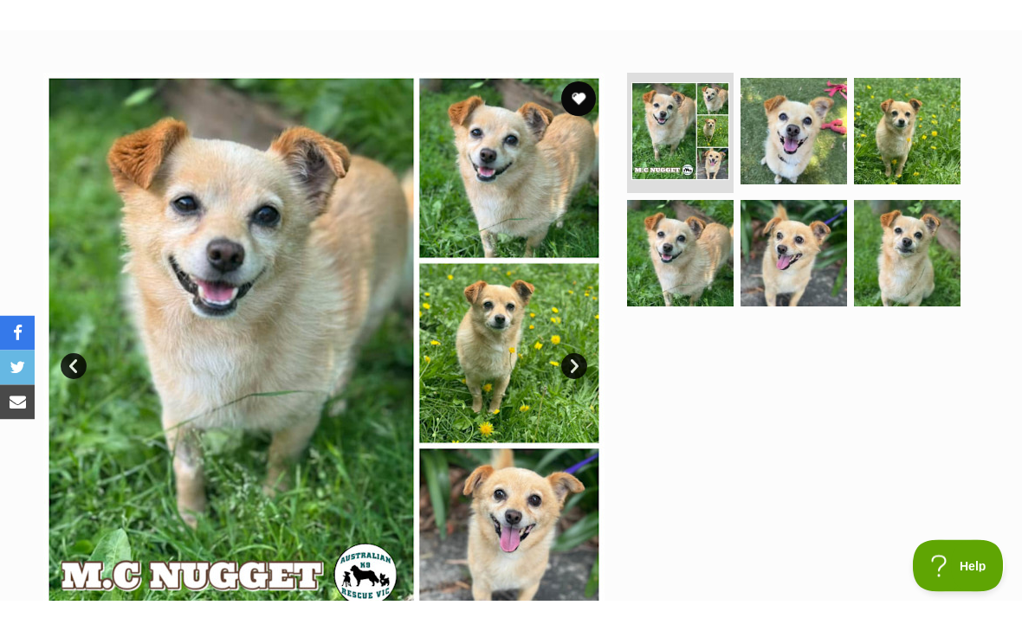
scroll to position [308, 0]
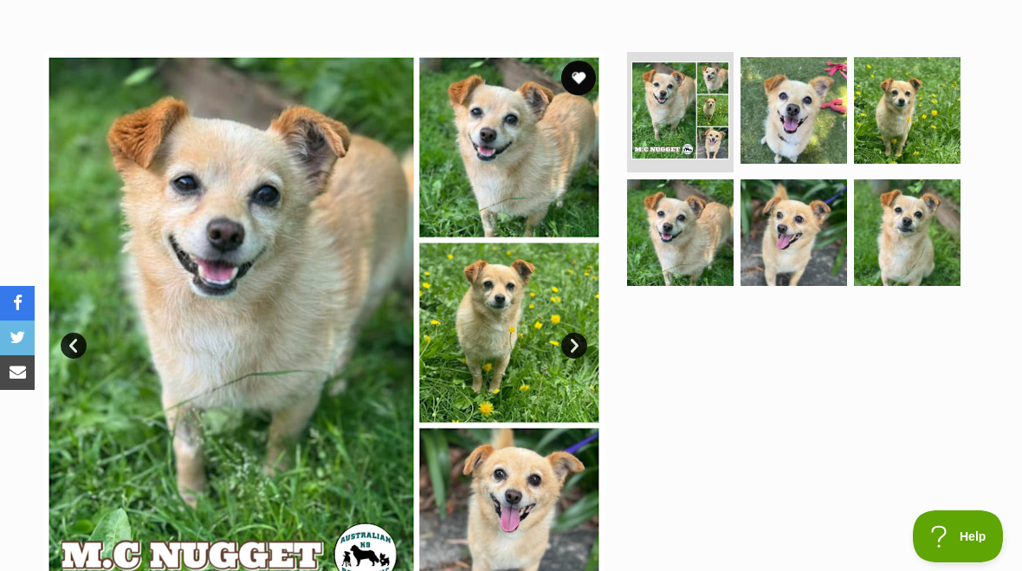
click at [918, 247] on img at bounding box center [907, 232] width 106 height 106
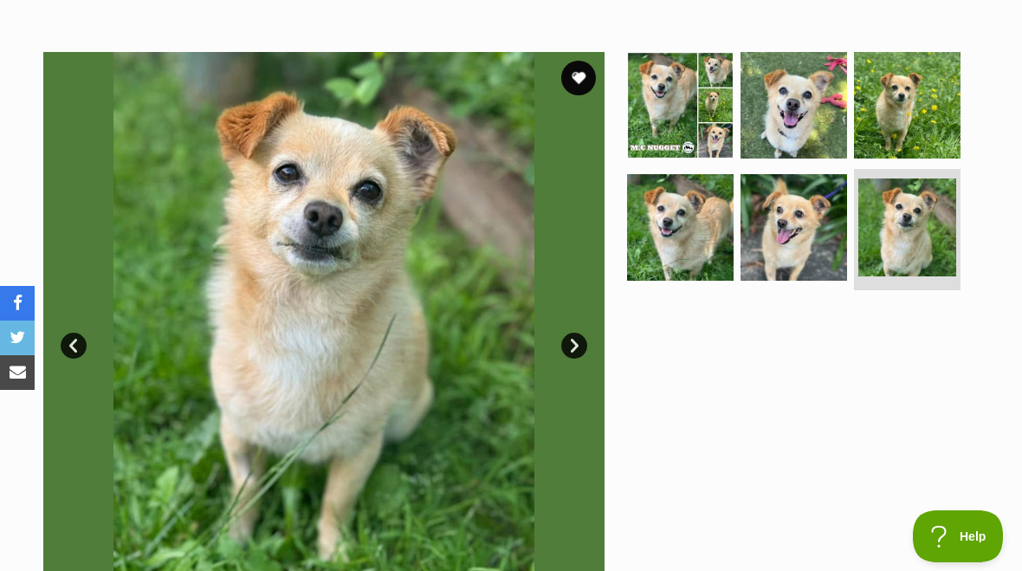
click at [813, 250] on img at bounding box center [793, 227] width 106 height 106
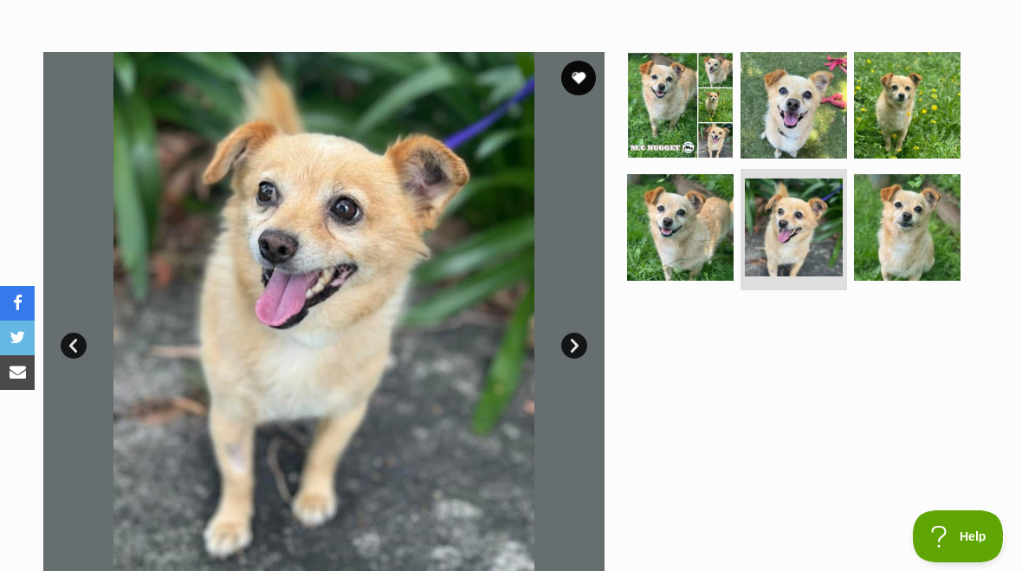
click at [706, 242] on img at bounding box center [680, 227] width 106 height 106
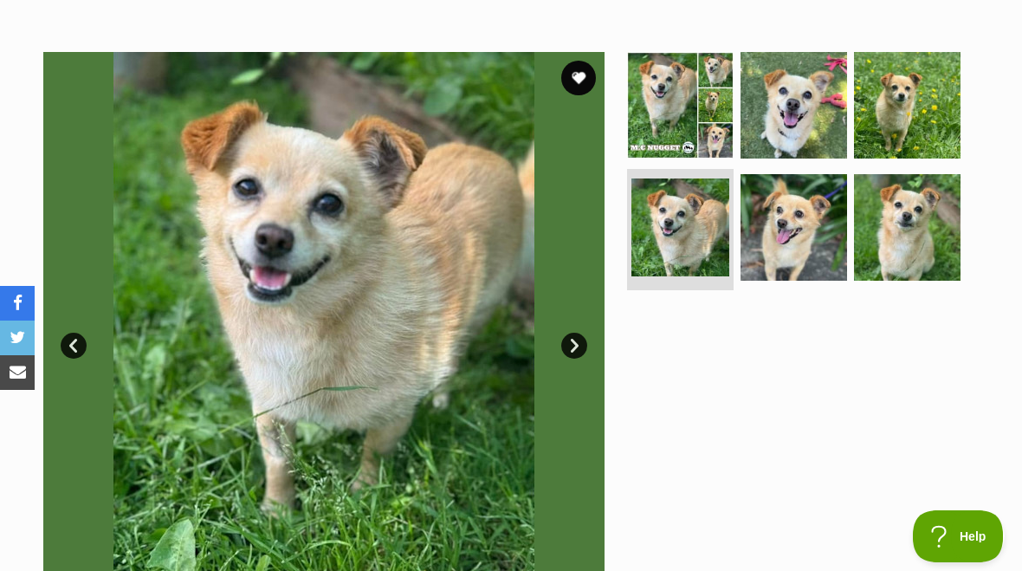
click at [916, 126] on img at bounding box center [907, 105] width 106 height 106
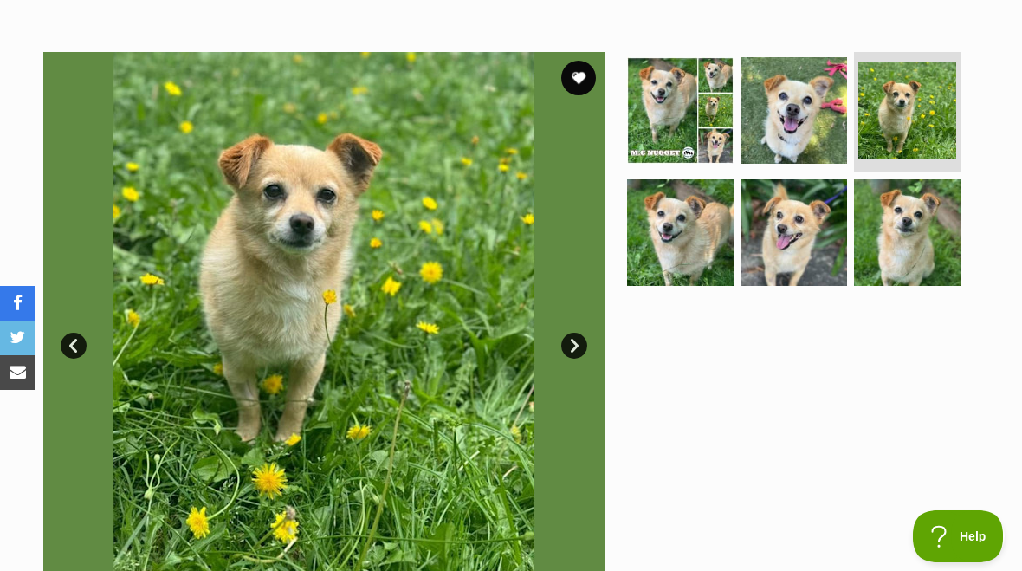
click at [808, 132] on img at bounding box center [793, 110] width 106 height 106
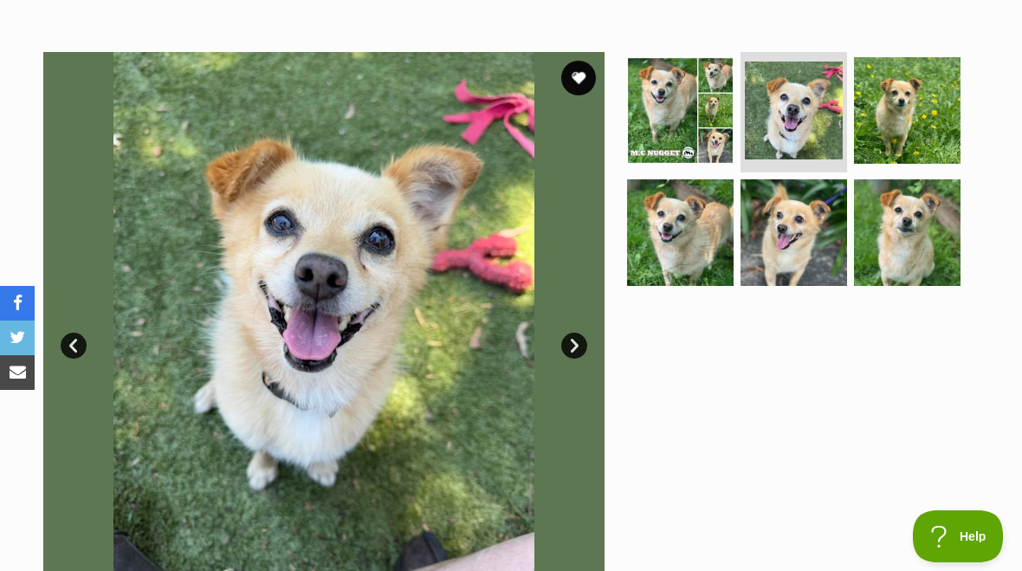
click at [686, 133] on img at bounding box center [680, 110] width 106 height 106
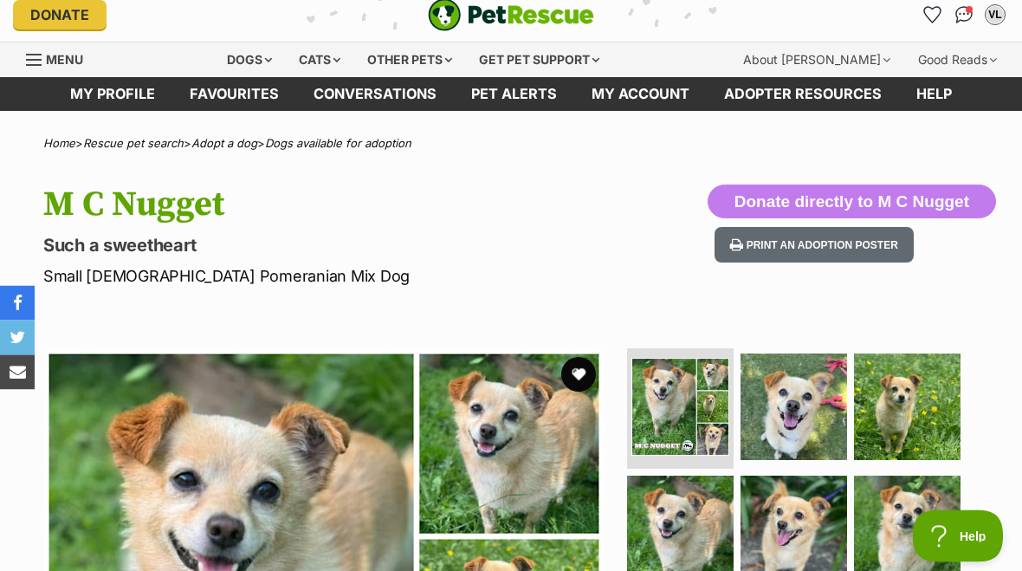
scroll to position [0, 0]
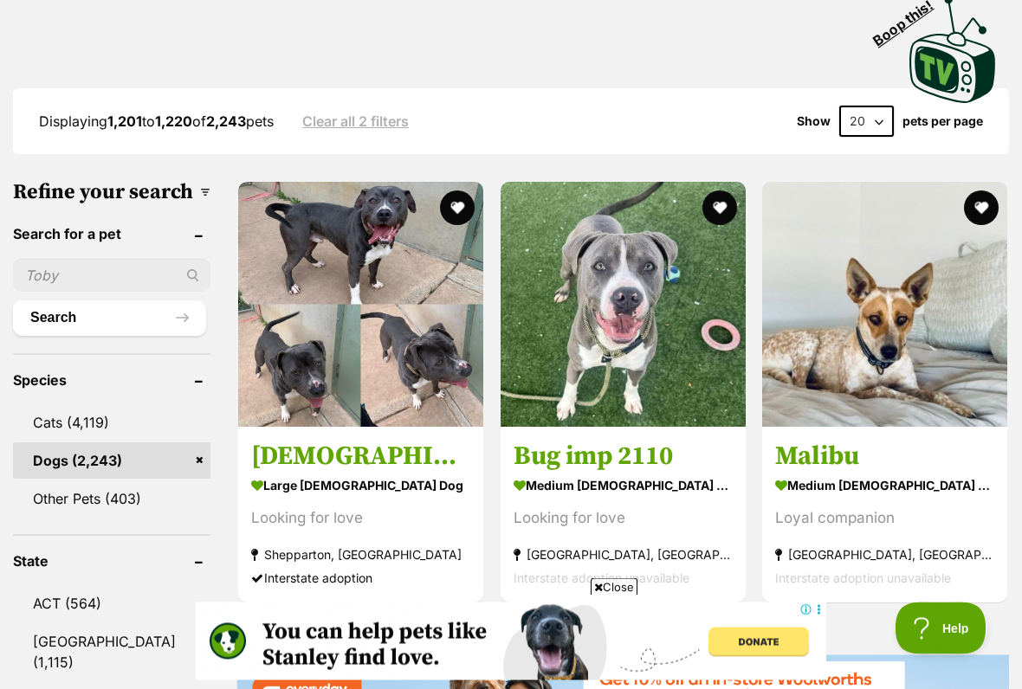
scroll to position [425, 0]
click at [610, 570] on span "Close" at bounding box center [613, 586] width 47 height 17
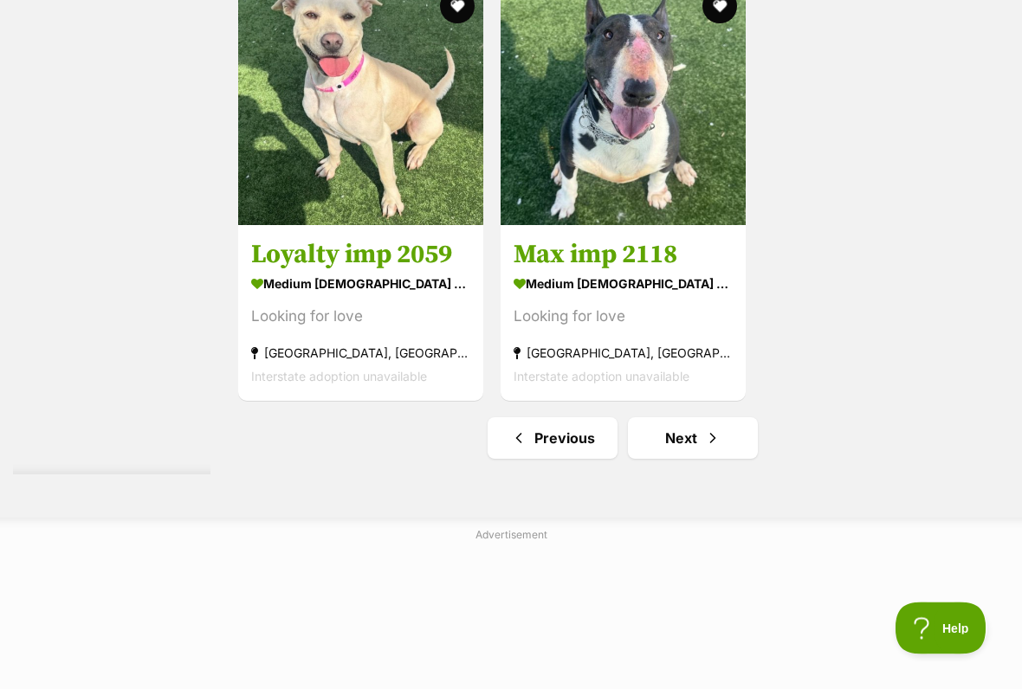
scroll to position [3409, 0]
click at [656, 459] on link "Next" at bounding box center [693, 438] width 130 height 42
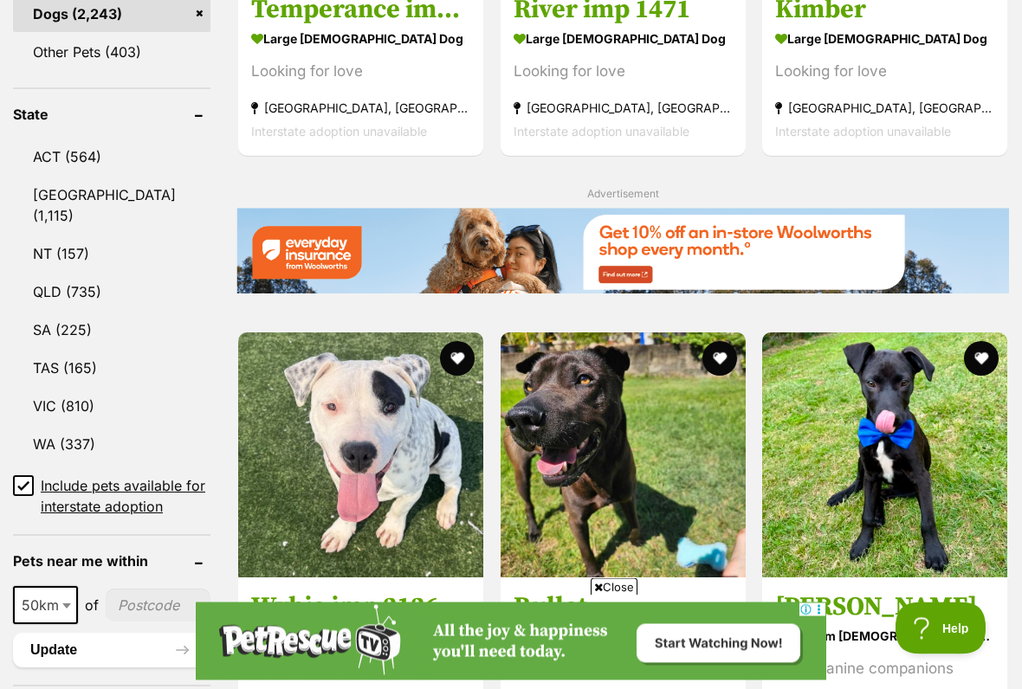
scroll to position [872, 0]
click at [616, 570] on span "Close" at bounding box center [613, 586] width 47 height 17
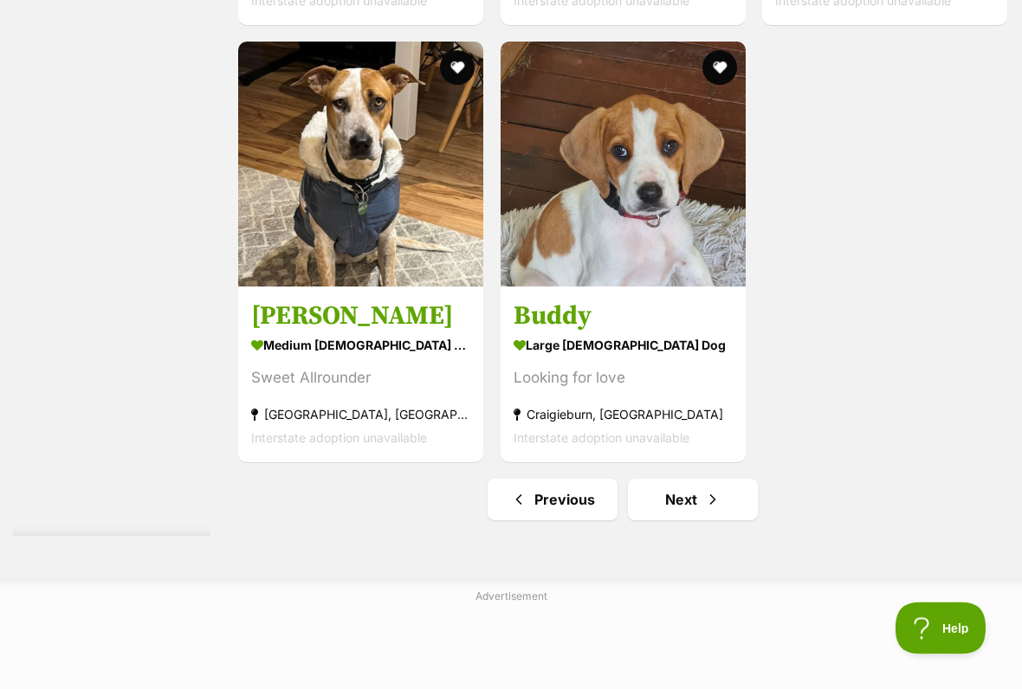
scroll to position [3358, 0]
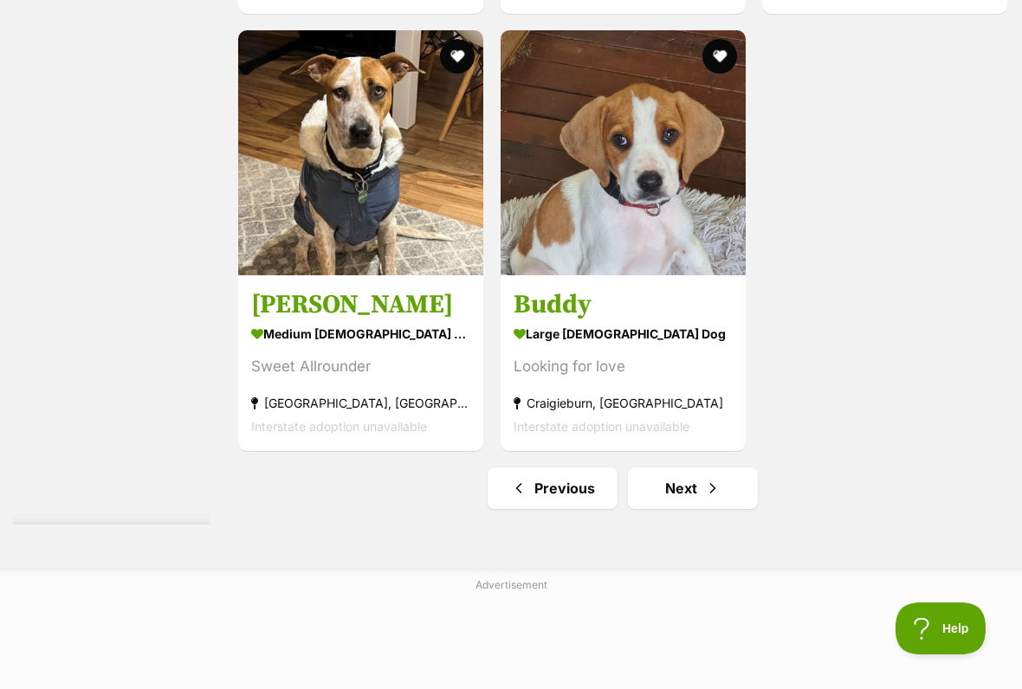
click at [655, 509] on link "Next" at bounding box center [693, 489] width 130 height 42
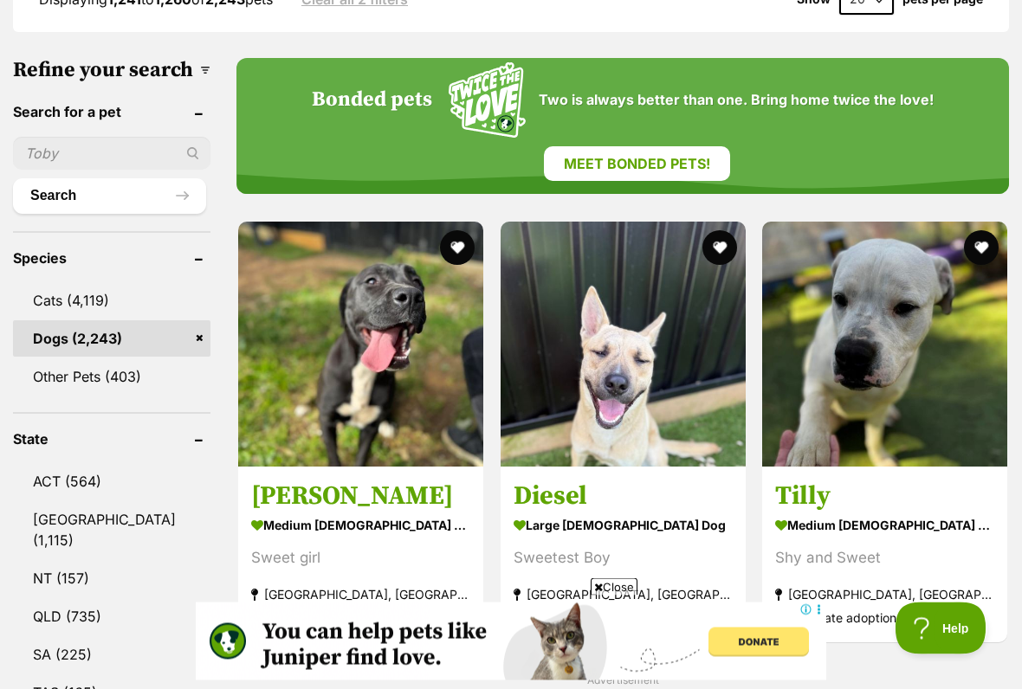
scroll to position [553, 0]
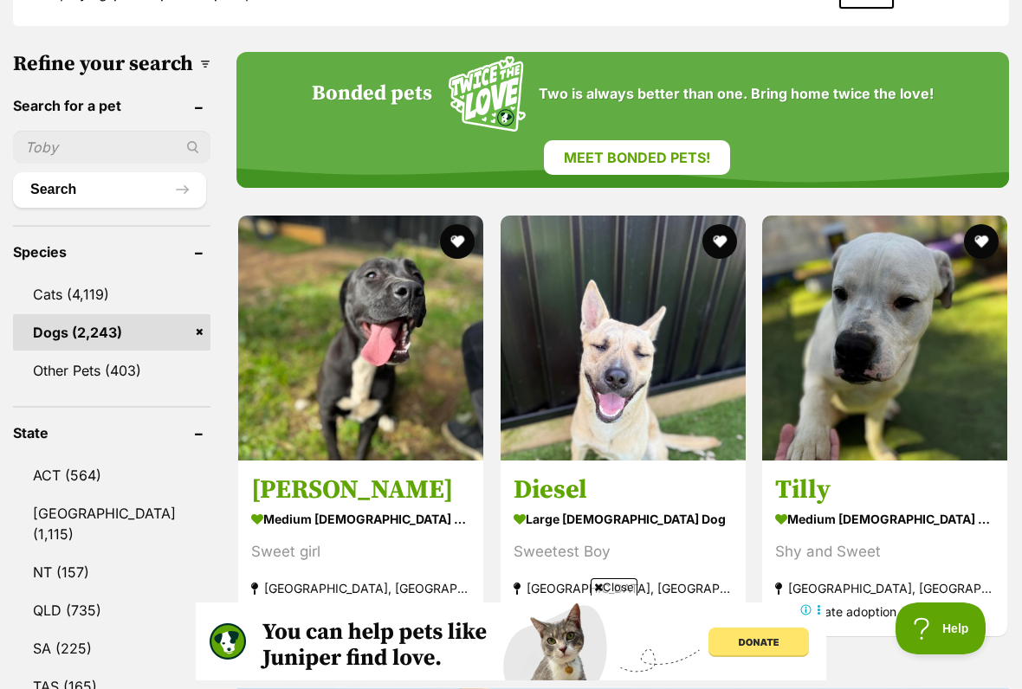
click at [609, 570] on span "Close" at bounding box center [613, 586] width 47 height 17
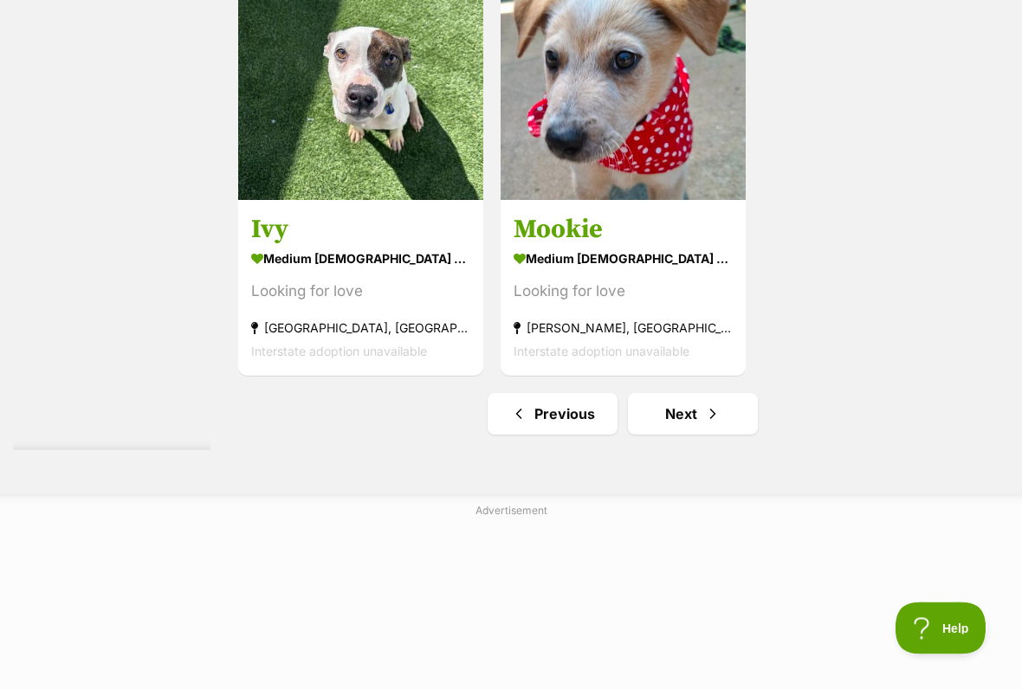
scroll to position [3595, 0]
click at [657, 435] on link "Next" at bounding box center [693, 414] width 130 height 42
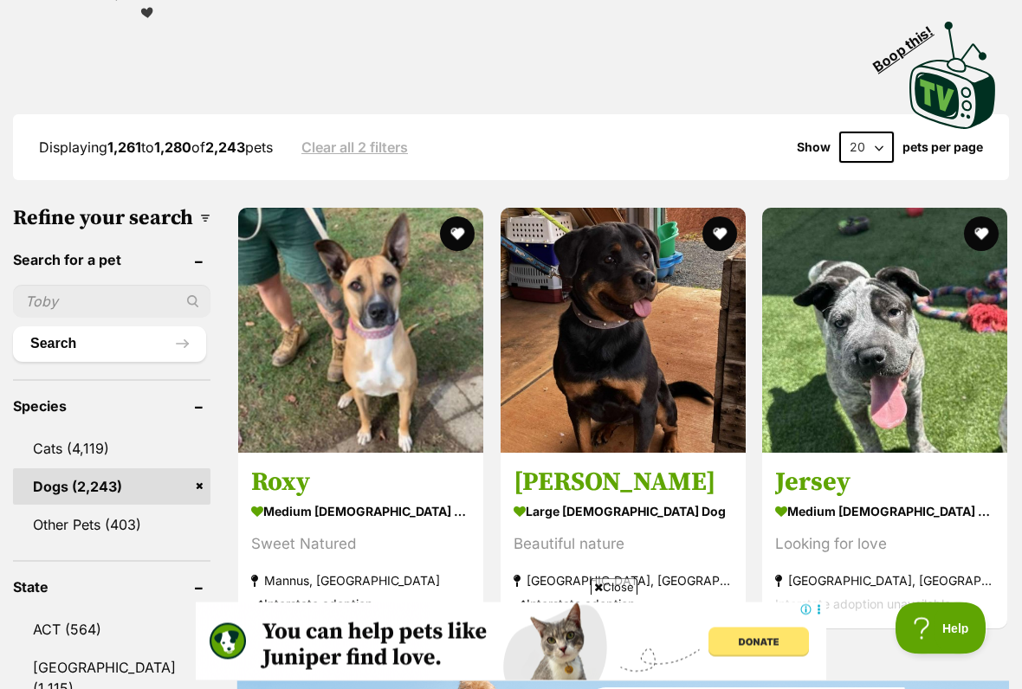
scroll to position [400, 0]
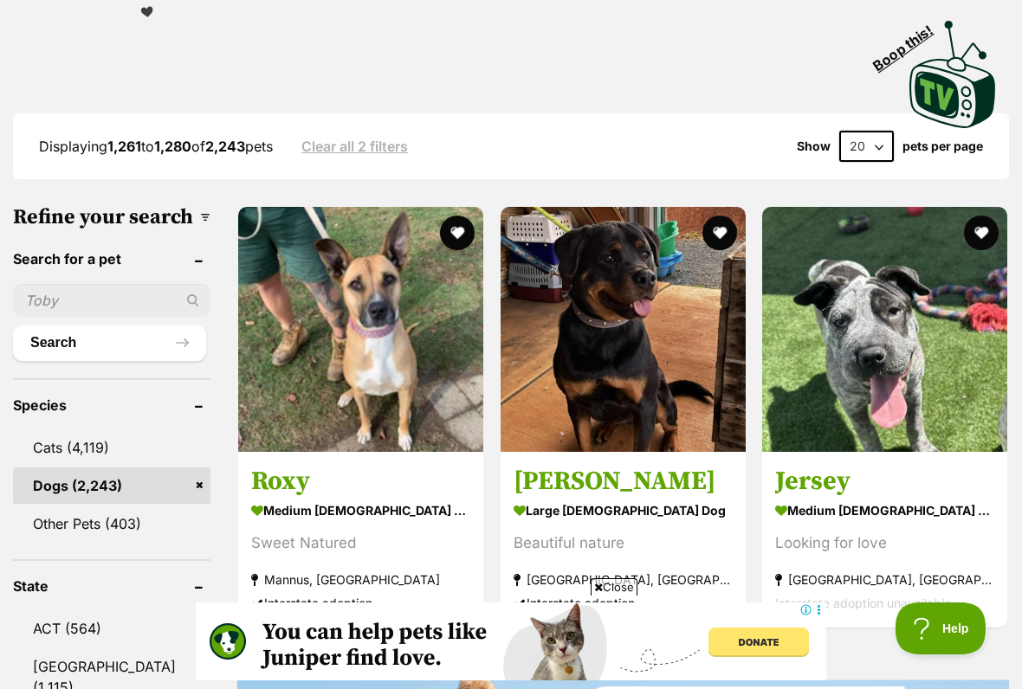
click at [614, 570] on span "Close" at bounding box center [613, 586] width 47 height 17
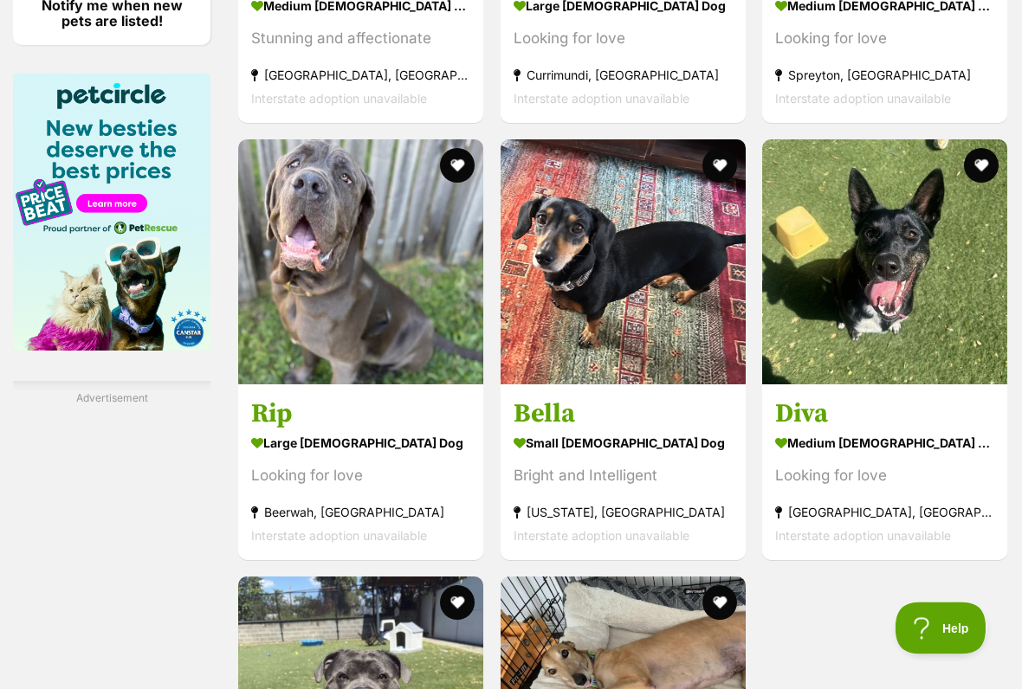
scroll to position [2812, 0]
click at [549, 377] on img at bounding box center [622, 261] width 245 height 245
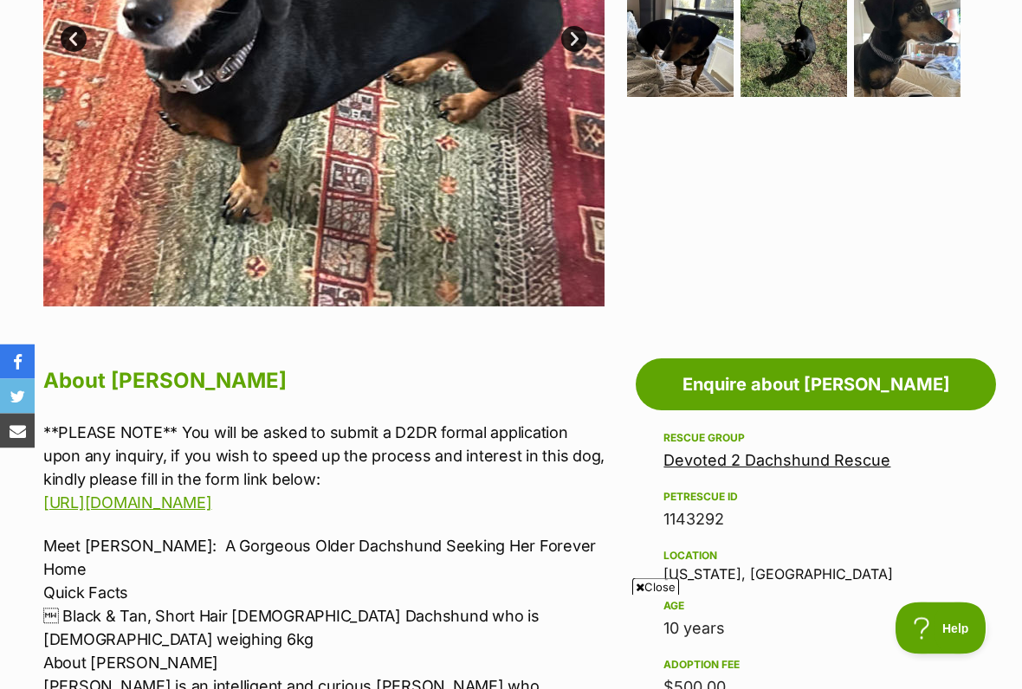
scroll to position [615, 0]
click at [654, 570] on span "Close" at bounding box center [655, 586] width 47 height 17
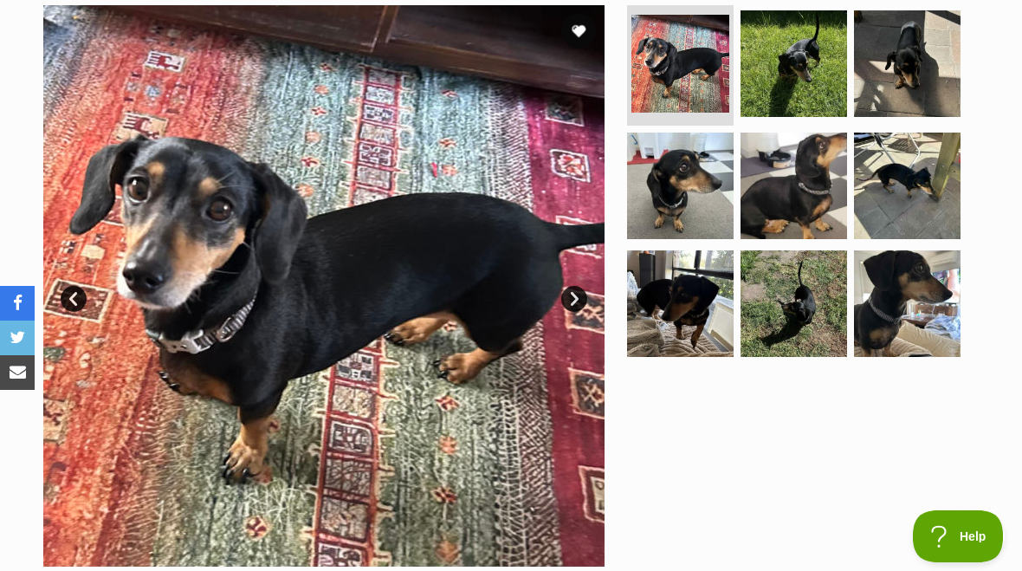
scroll to position [351, 0]
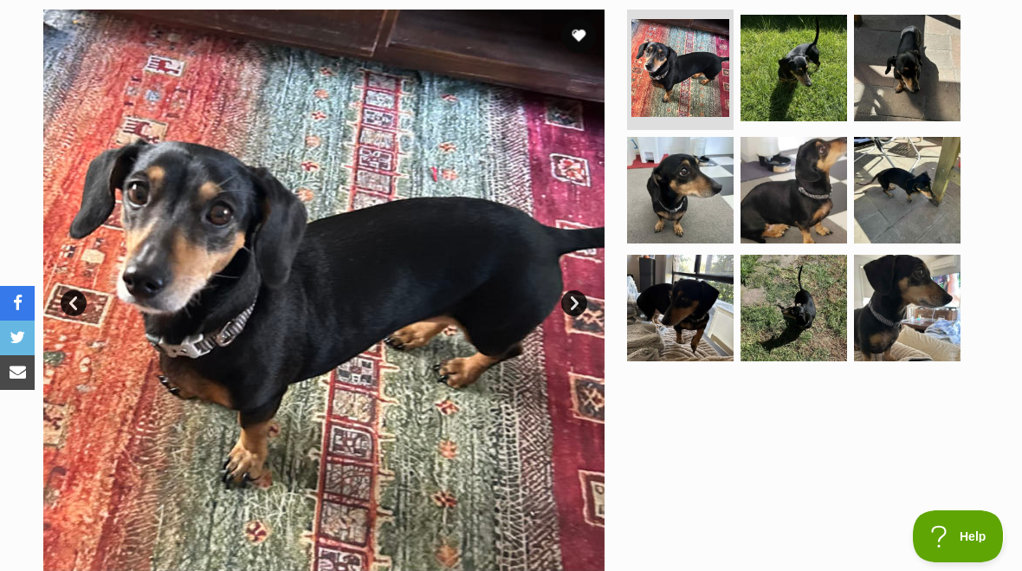
click at [609, 339] on section "Available 1 of 9 images 1 of 9 images 1 of 9 images 1 of 9 images 1 of 9 images…" at bounding box center [510, 277] width 987 height 587
click at [571, 312] on link "Next" at bounding box center [574, 303] width 26 height 26
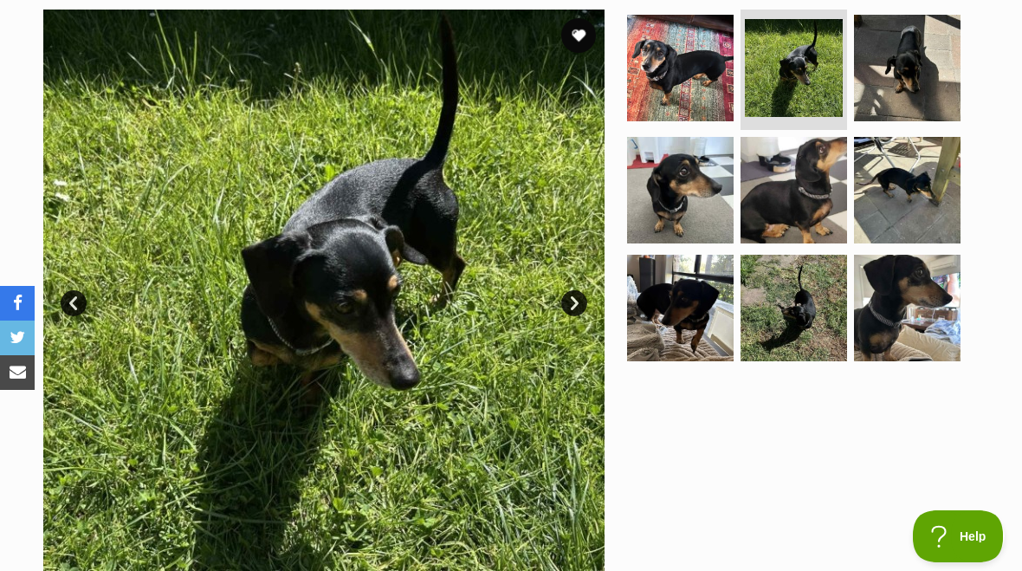
click at [580, 308] on link "Next" at bounding box center [574, 303] width 26 height 26
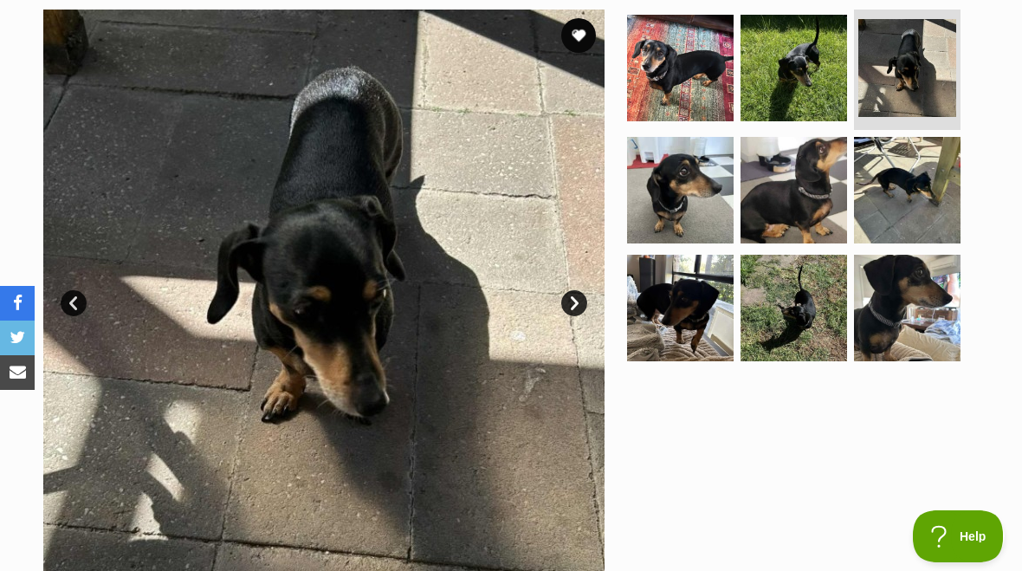
click at [584, 307] on link "Next" at bounding box center [574, 303] width 26 height 26
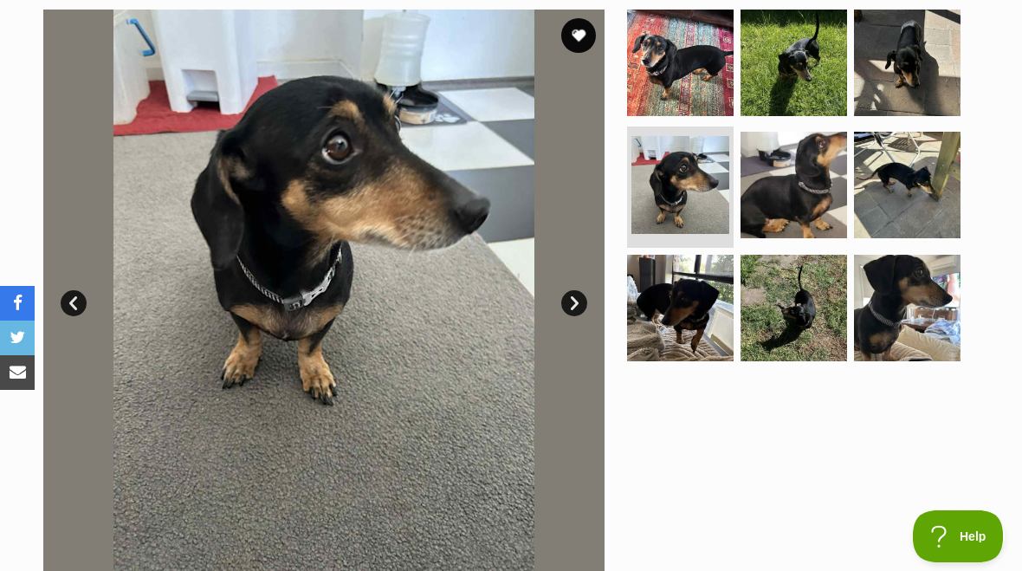
click at [581, 307] on link "Next" at bounding box center [574, 303] width 26 height 26
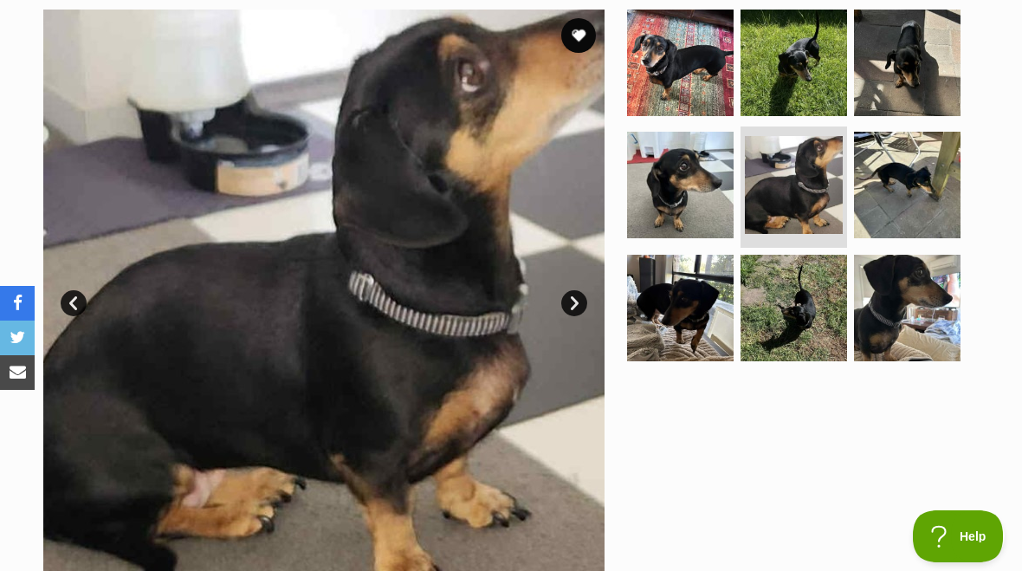
click at [584, 305] on link "Next" at bounding box center [574, 303] width 26 height 26
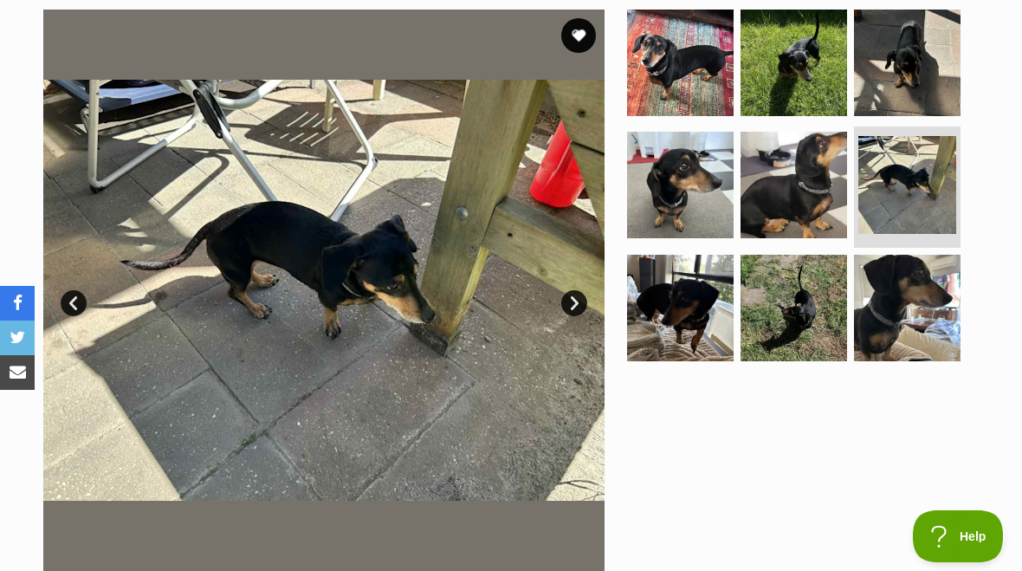
click at [579, 309] on link "Next" at bounding box center [574, 303] width 26 height 26
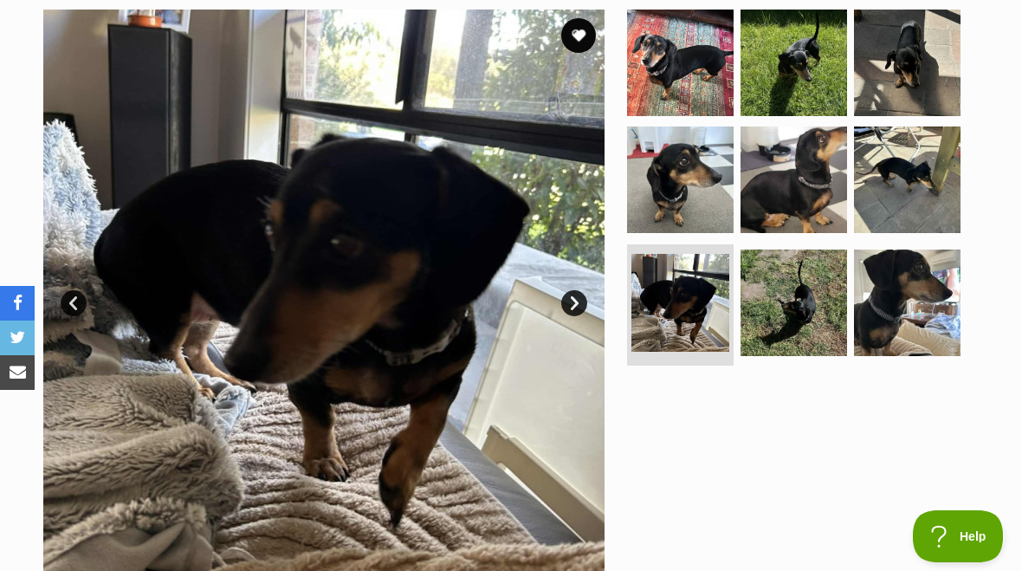
click at [582, 306] on link "Next" at bounding box center [574, 303] width 26 height 26
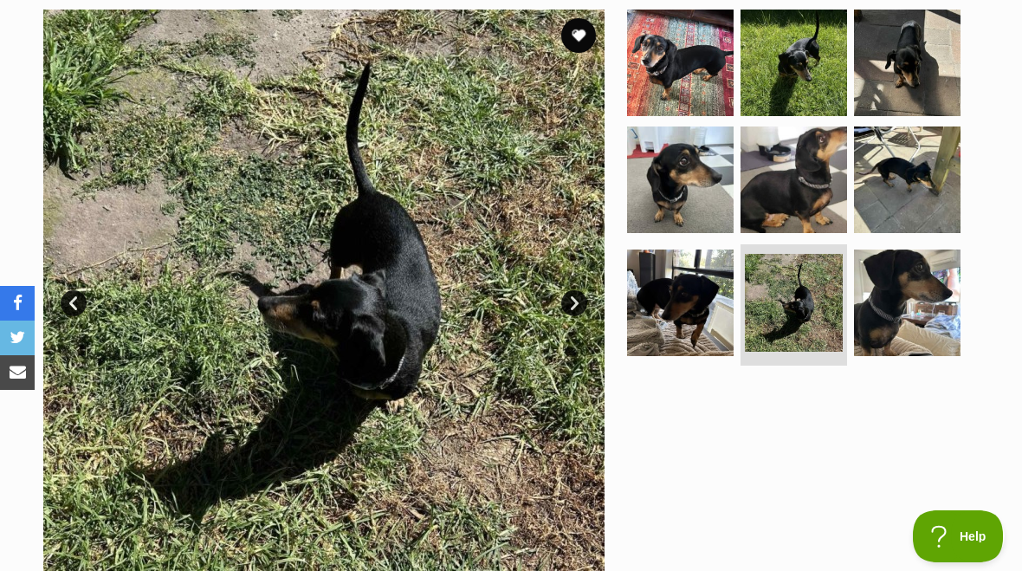
click at [582, 303] on link "Next" at bounding box center [574, 303] width 26 height 26
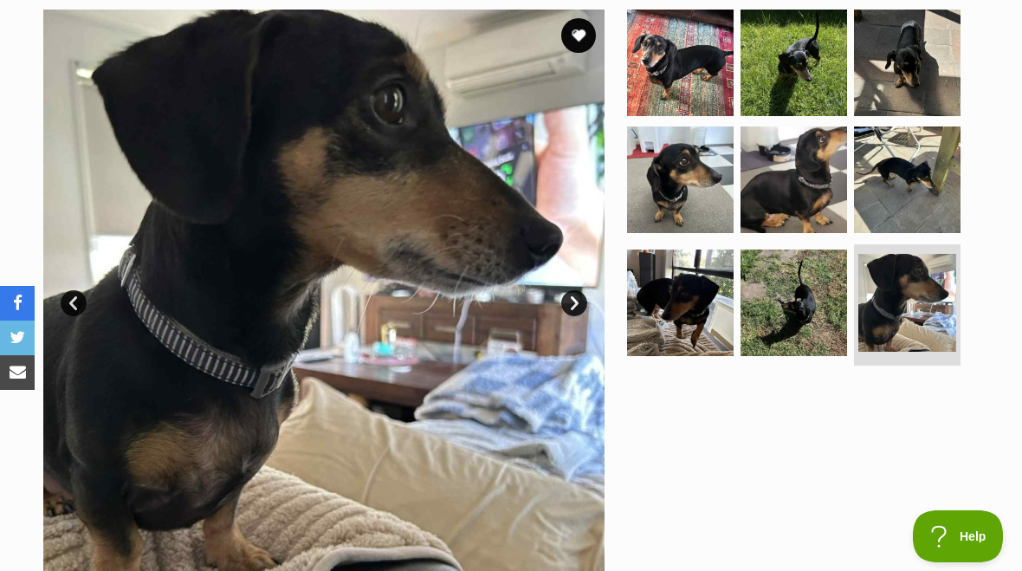
click at [583, 310] on link "Next" at bounding box center [574, 303] width 26 height 26
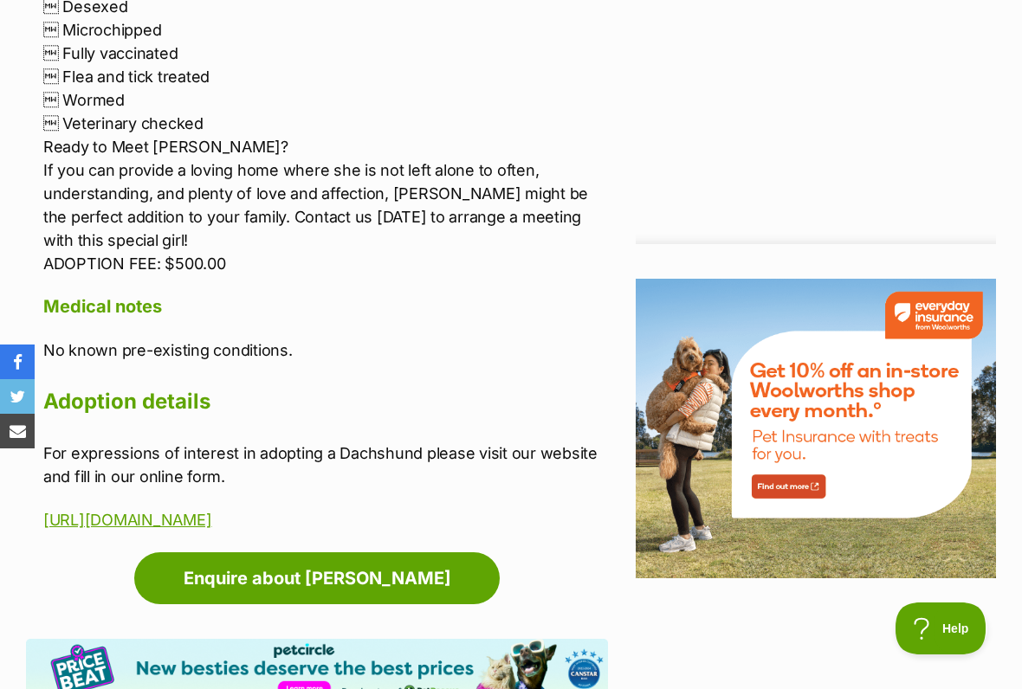
scroll to position [2030, 0]
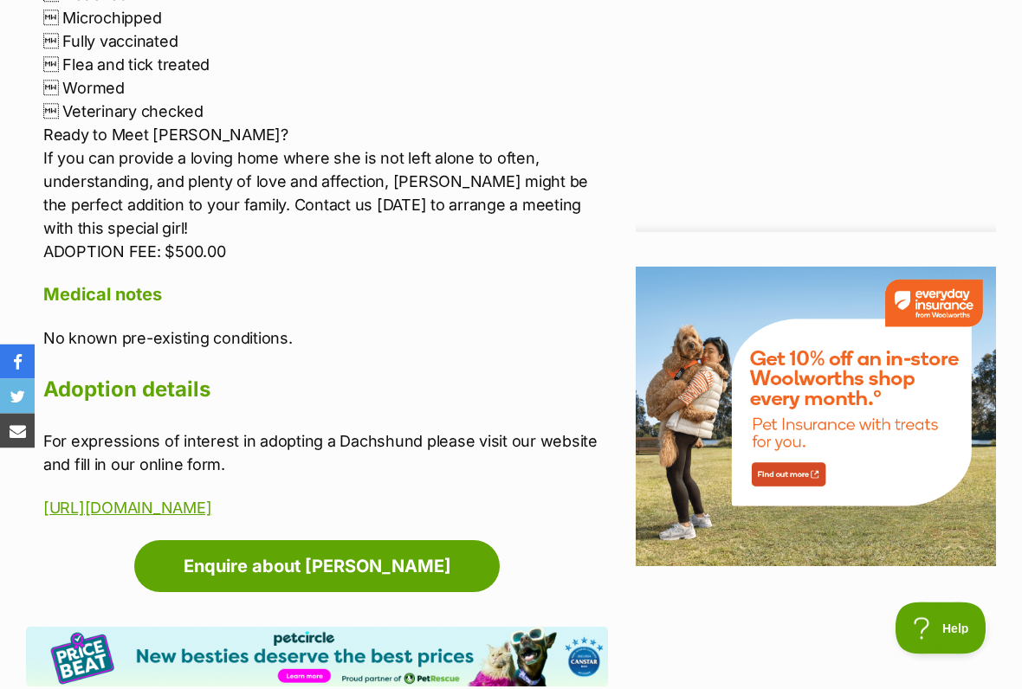
click at [308, 541] on link "Enquire about [PERSON_NAME]" at bounding box center [316, 567] width 365 height 52
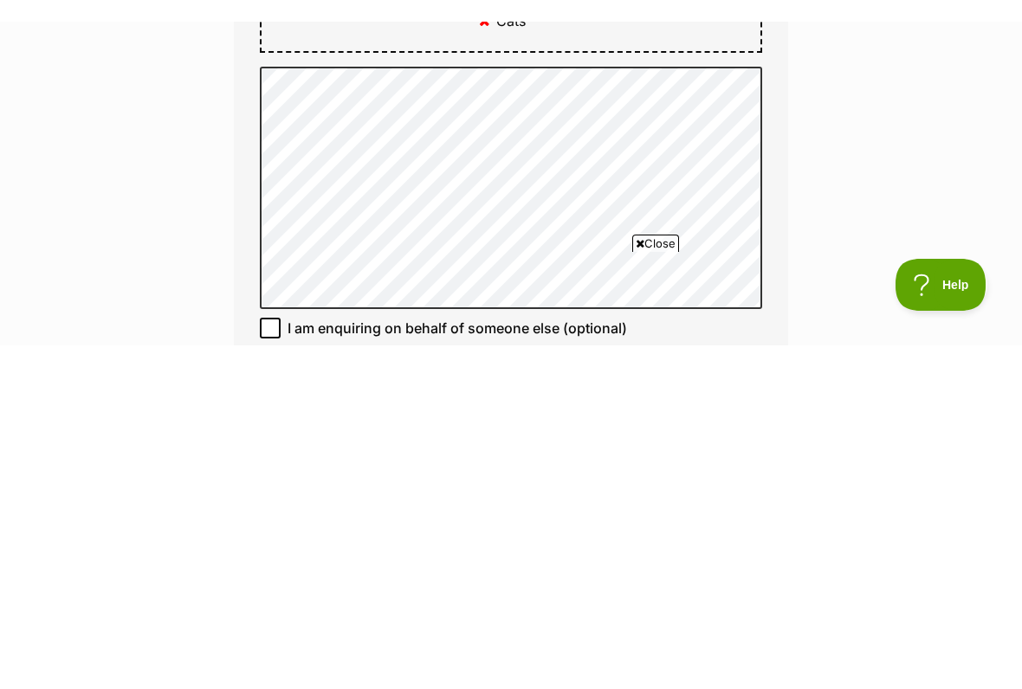
scroll to position [1126, 0]
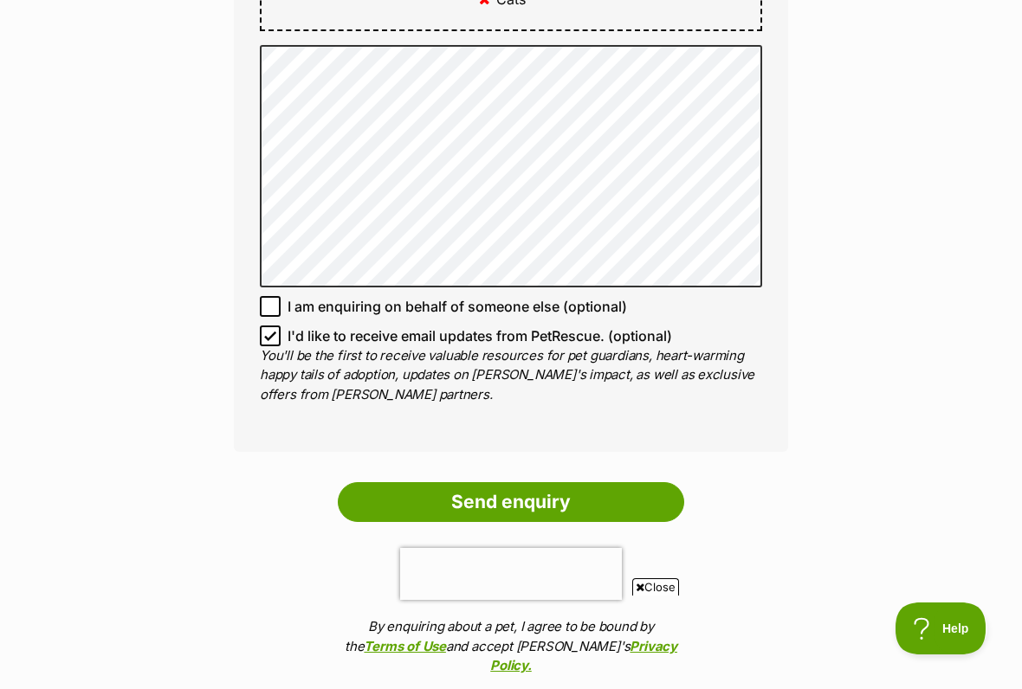
click at [492, 494] on input "Send enquiry" at bounding box center [511, 502] width 346 height 40
